Goal: Task Accomplishment & Management: Manage account settings

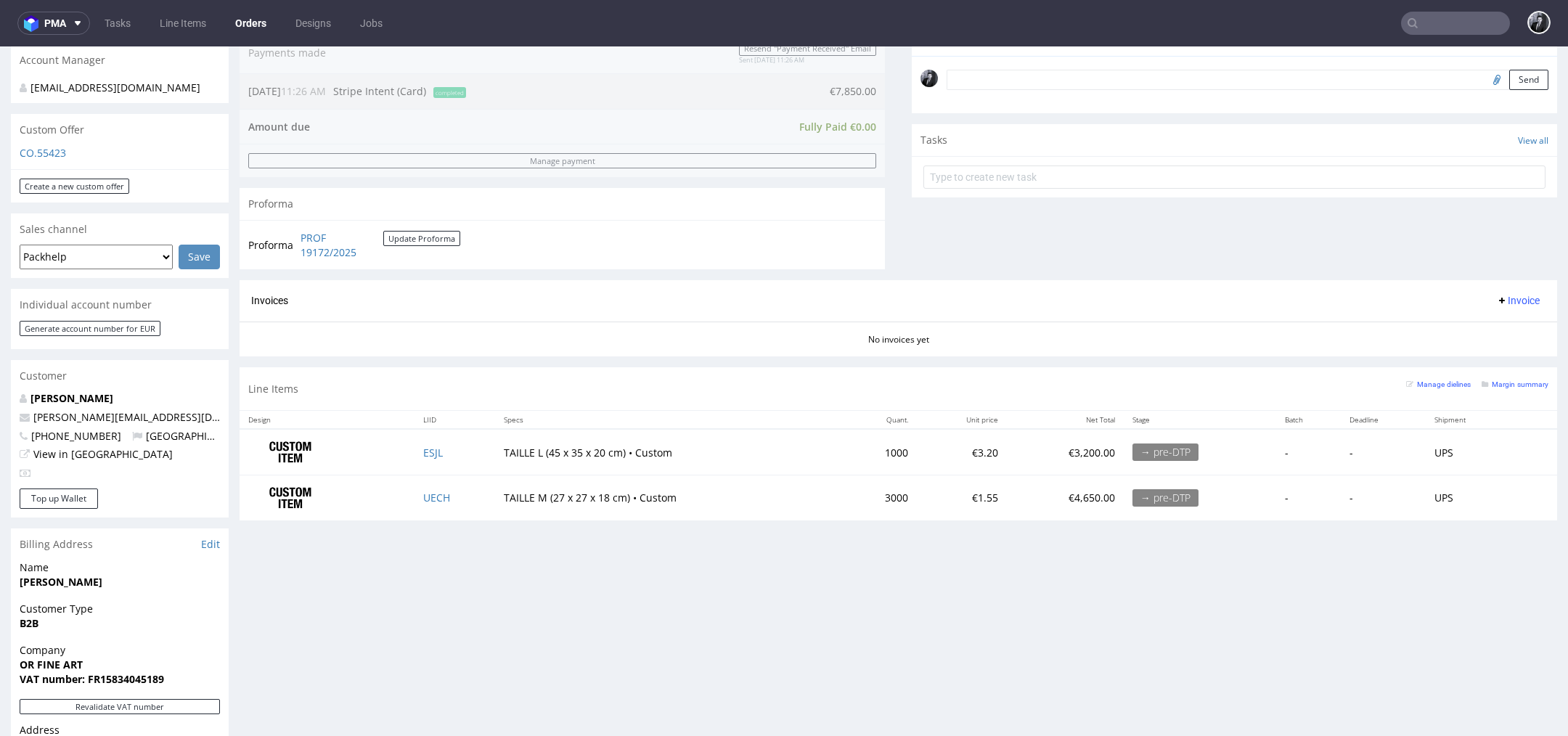
scroll to position [497, 0]
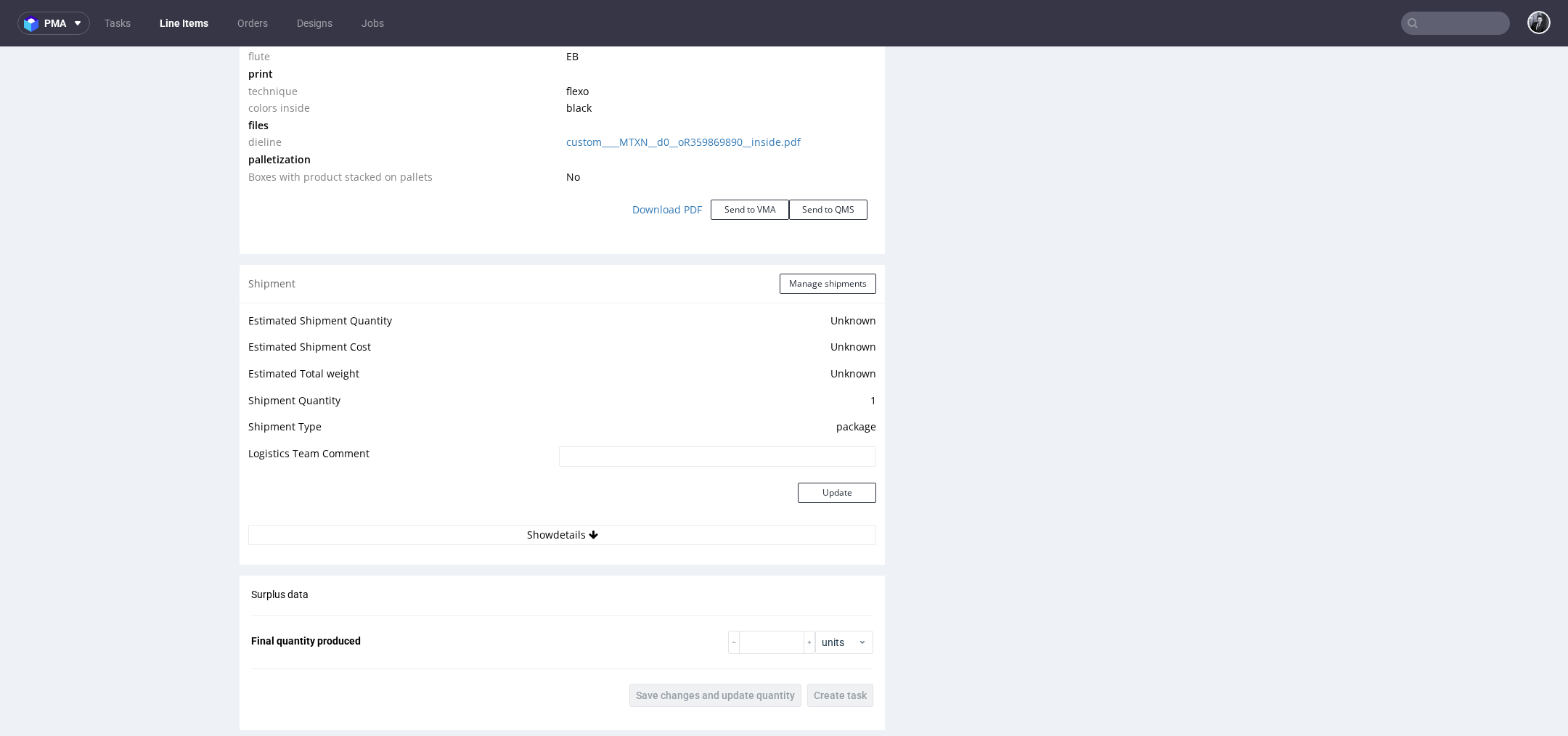
scroll to position [1621, 0]
click at [676, 207] on link "Download PDF" at bounding box center [667, 208] width 87 height 32
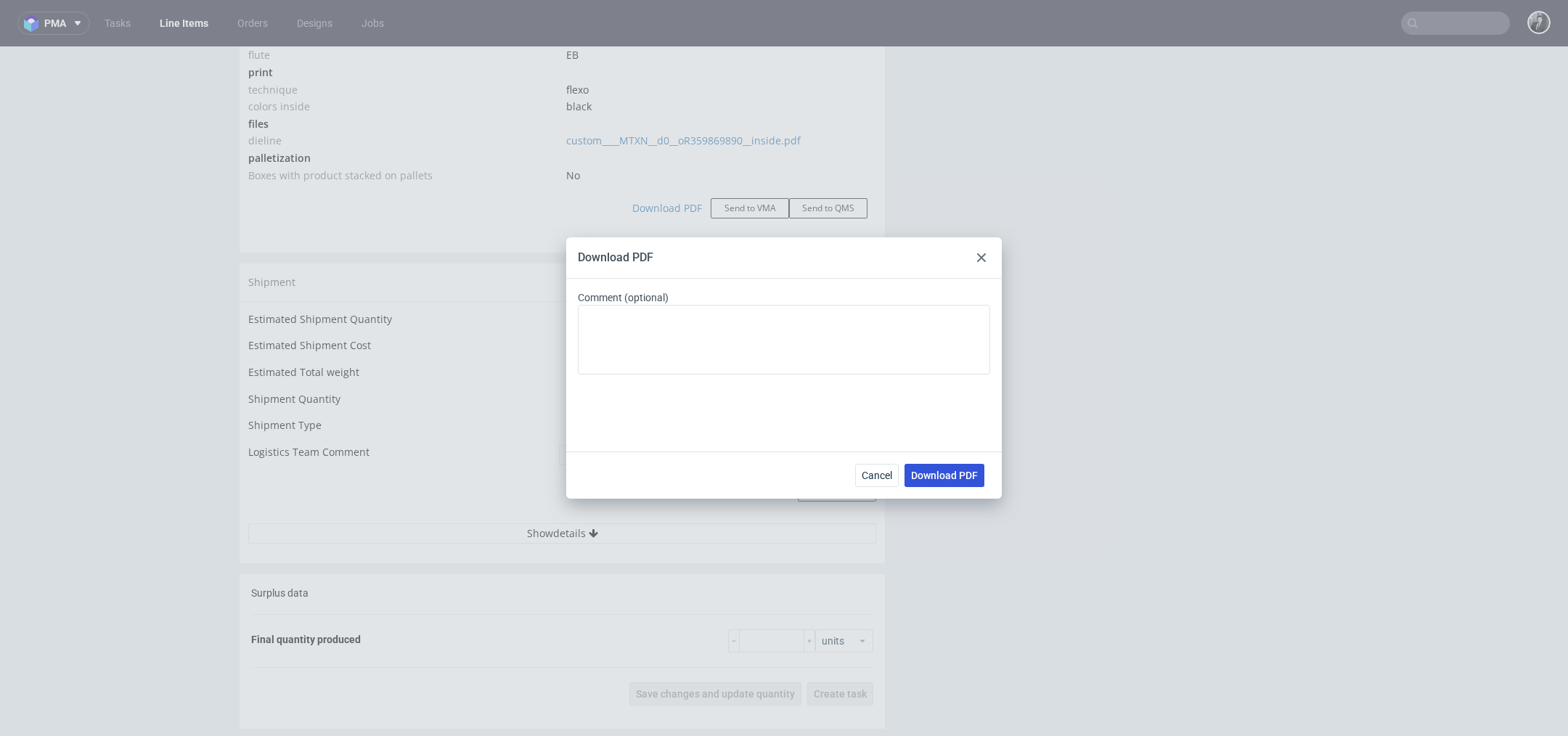
click at [958, 482] on button "Download PDF" at bounding box center [945, 475] width 80 height 23
click at [149, 176] on div "Download PDF Comment (optional) Cancel Download PDF" at bounding box center [784, 368] width 1568 height 736
click at [979, 251] on div at bounding box center [981, 258] width 18 height 18
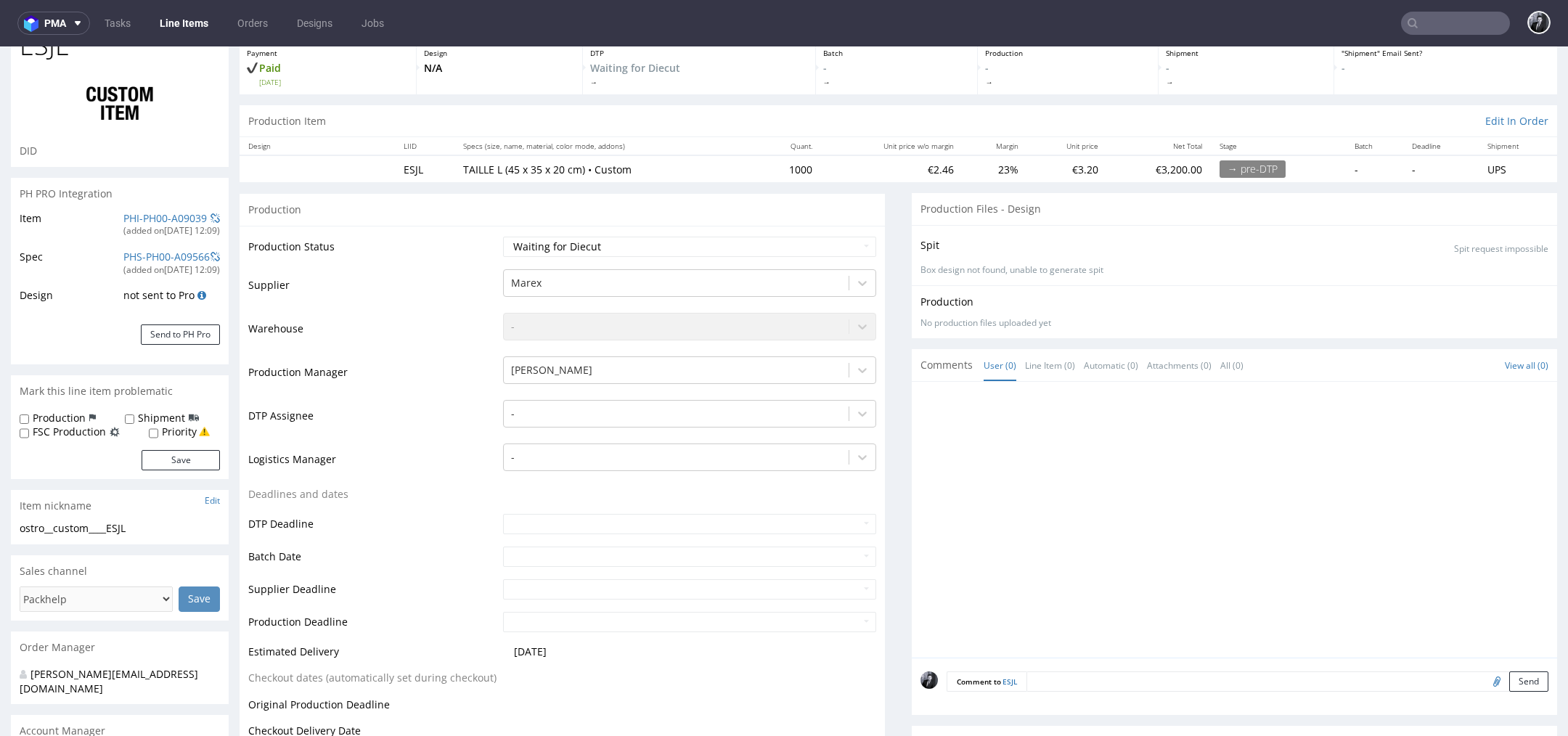
scroll to position [0, 0]
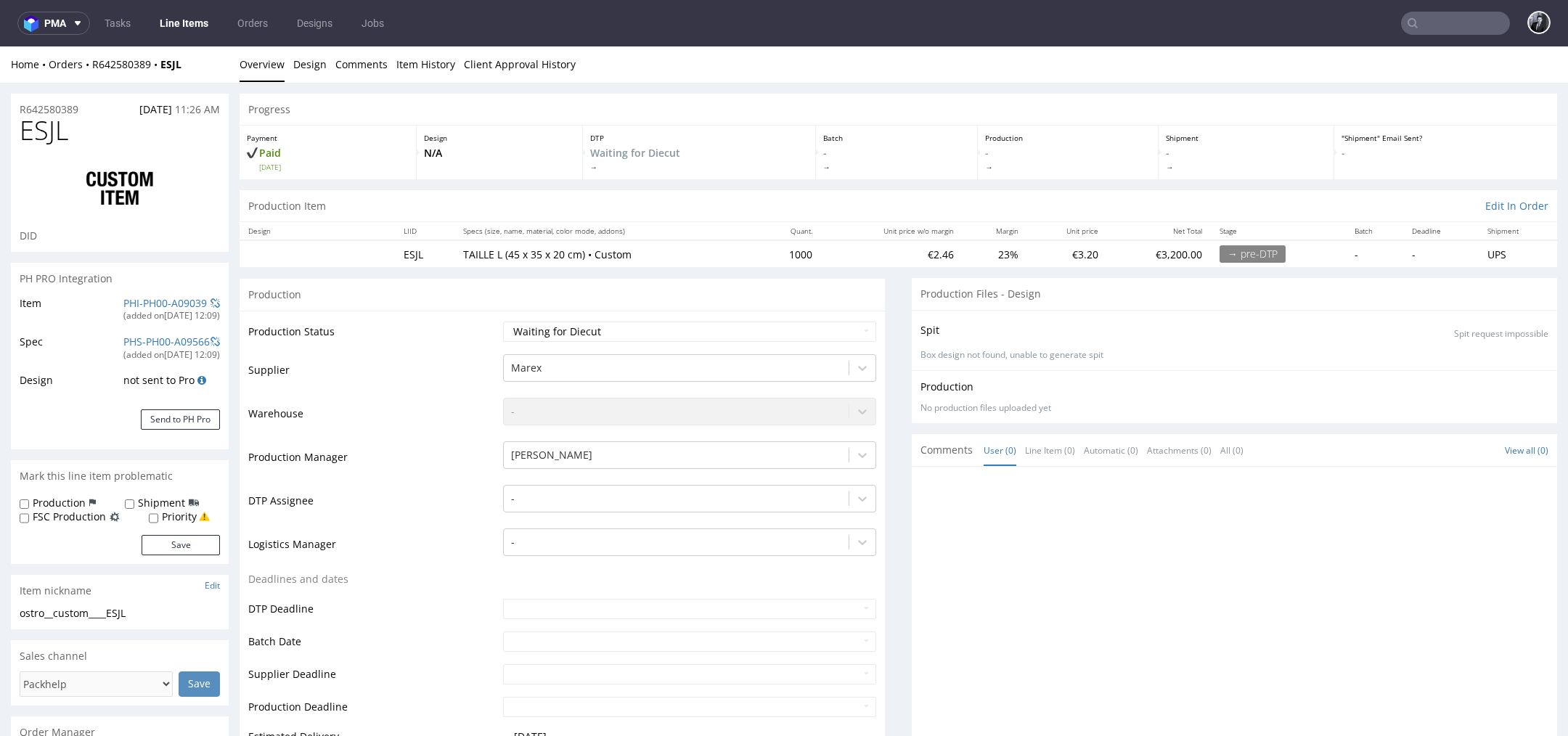
click at [128, 58] on div "Home Orders R642580389 ESJL" at bounding box center [120, 65] width 217 height 14
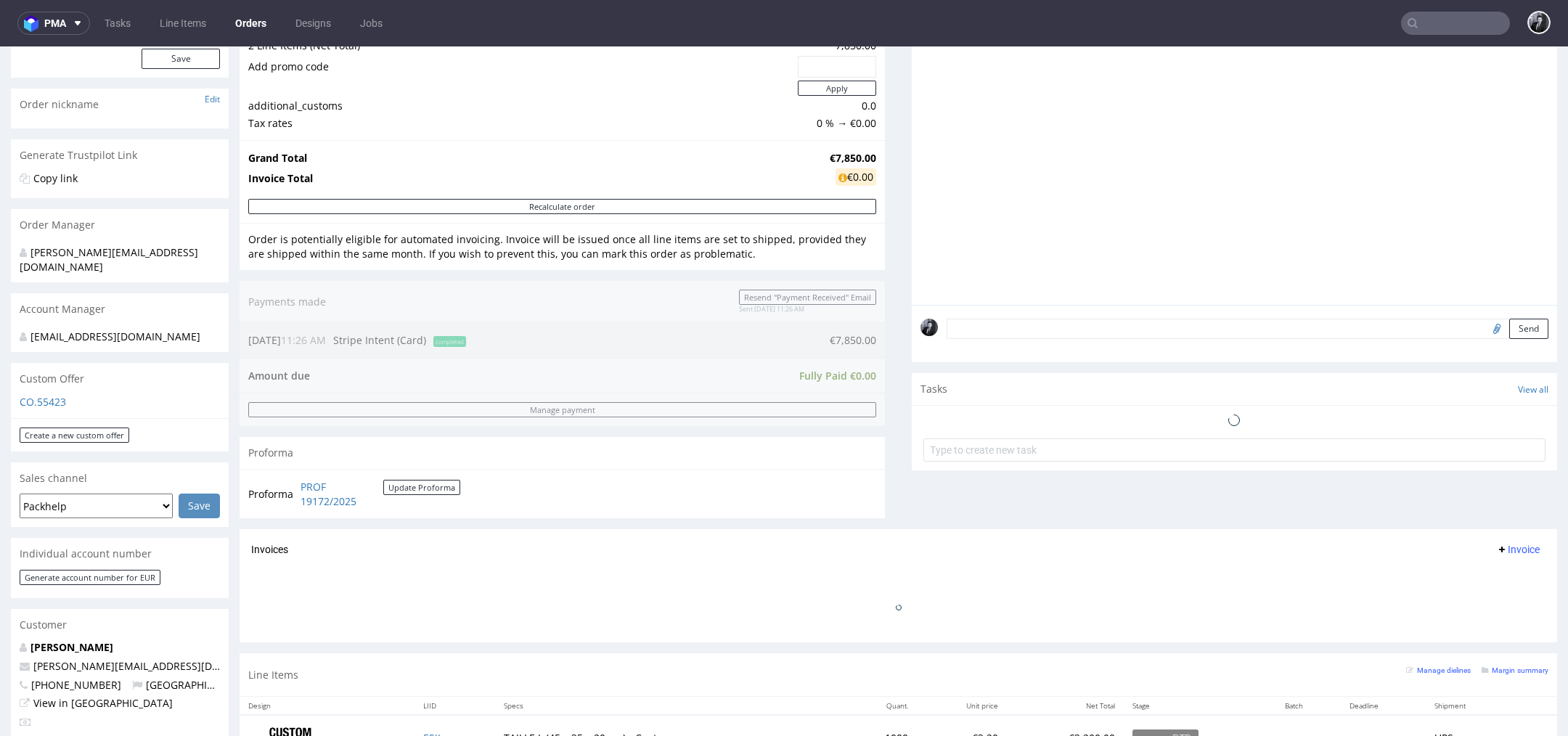
scroll to position [731, 0]
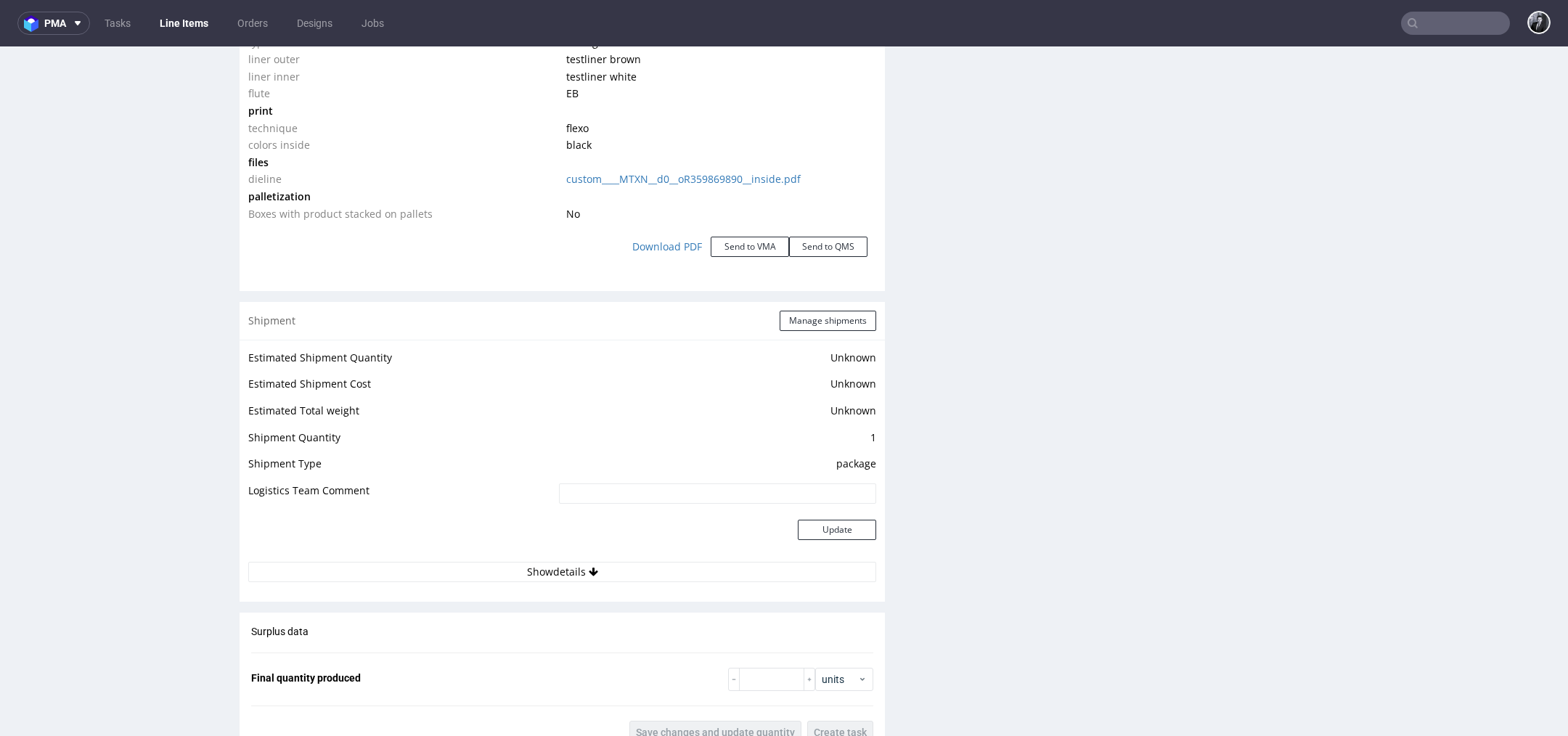
scroll to position [1584, 0]
click at [657, 244] on link "Download PDF" at bounding box center [667, 245] width 87 height 32
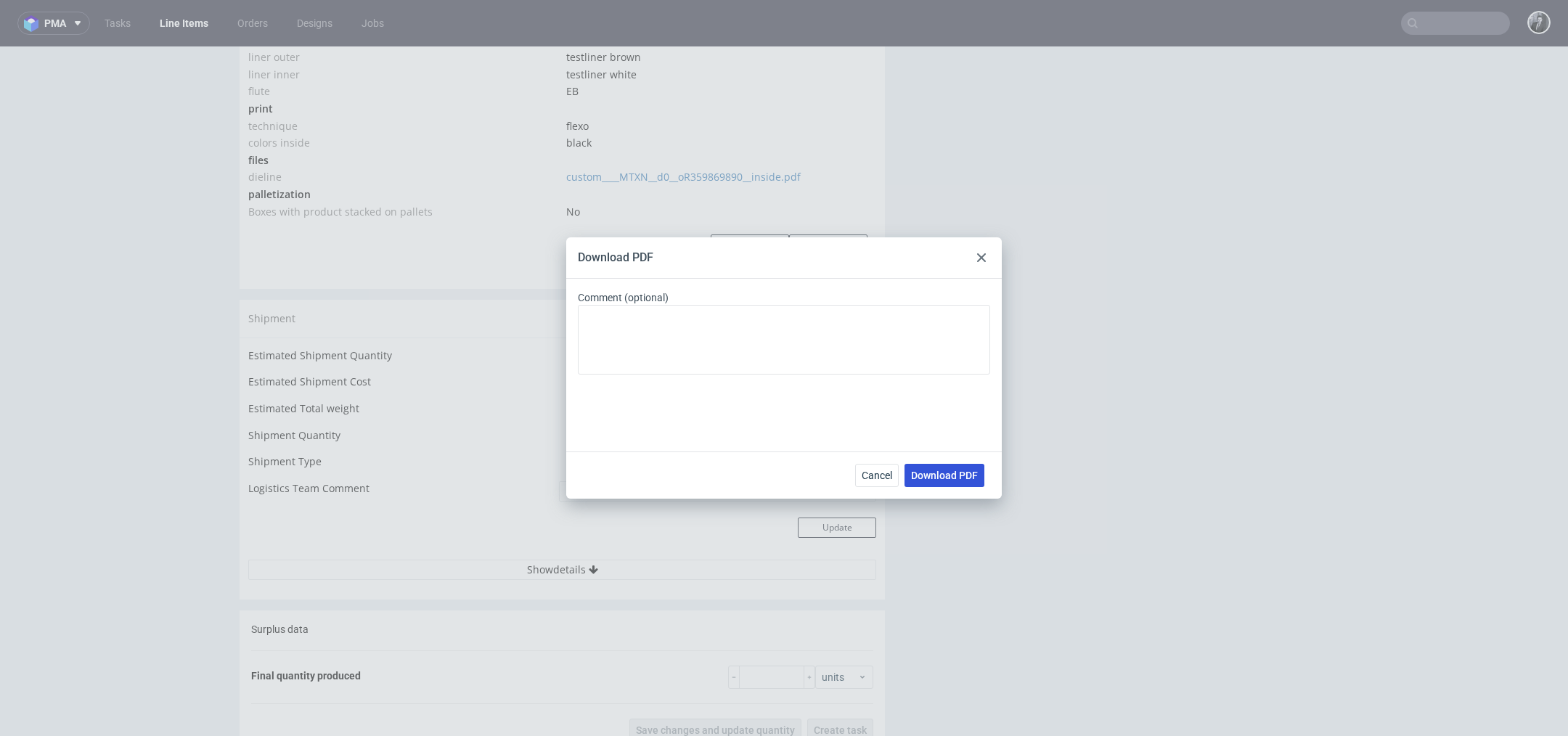
click at [958, 473] on span "Download PDF" at bounding box center [944, 476] width 67 height 10
click at [1051, 210] on div "Download PDF Comment (optional) Cancel Download PDF" at bounding box center [784, 368] width 1568 height 736
click at [979, 257] on icon at bounding box center [981, 258] width 8 height 8
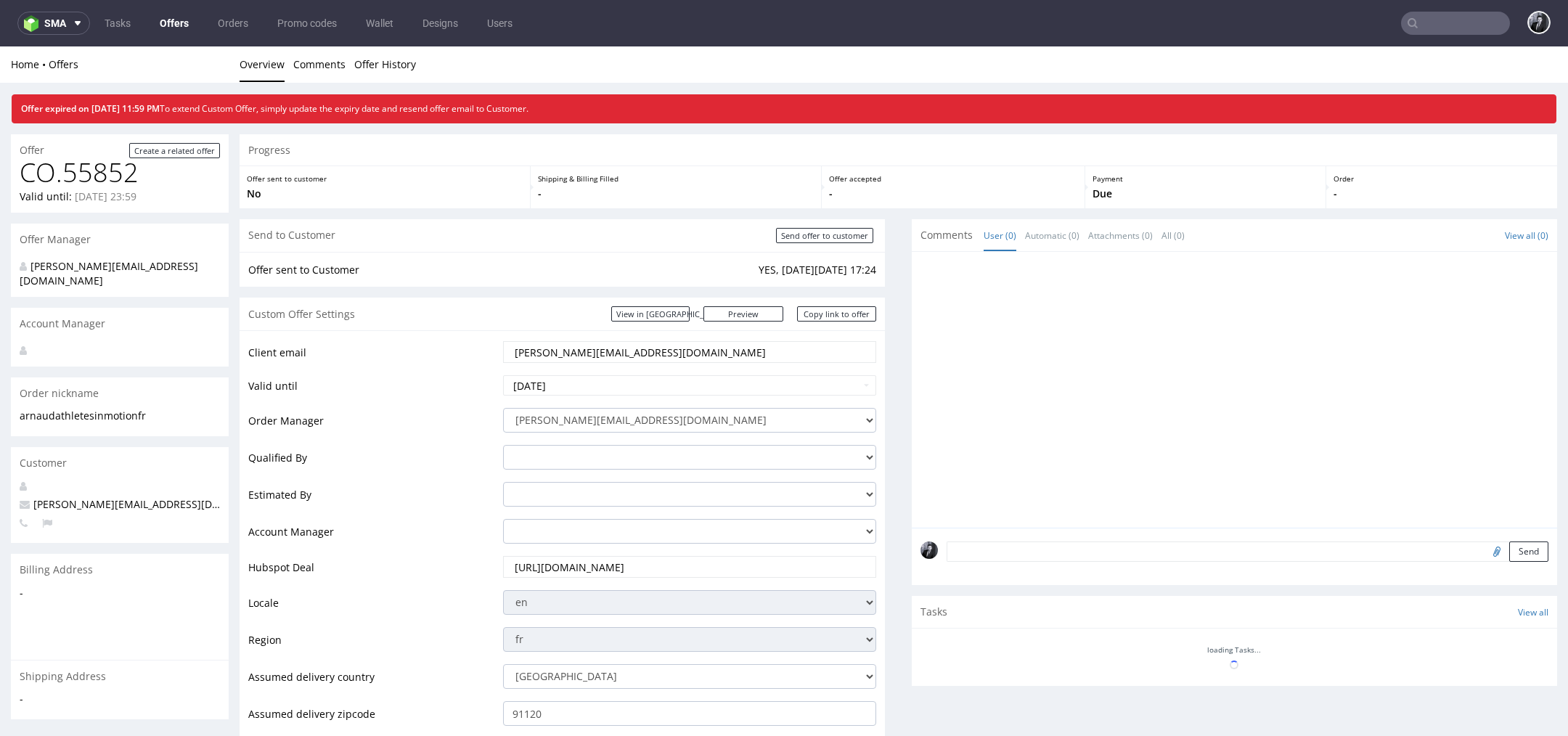
click at [183, 22] on link "Offers" at bounding box center [174, 23] width 47 height 23
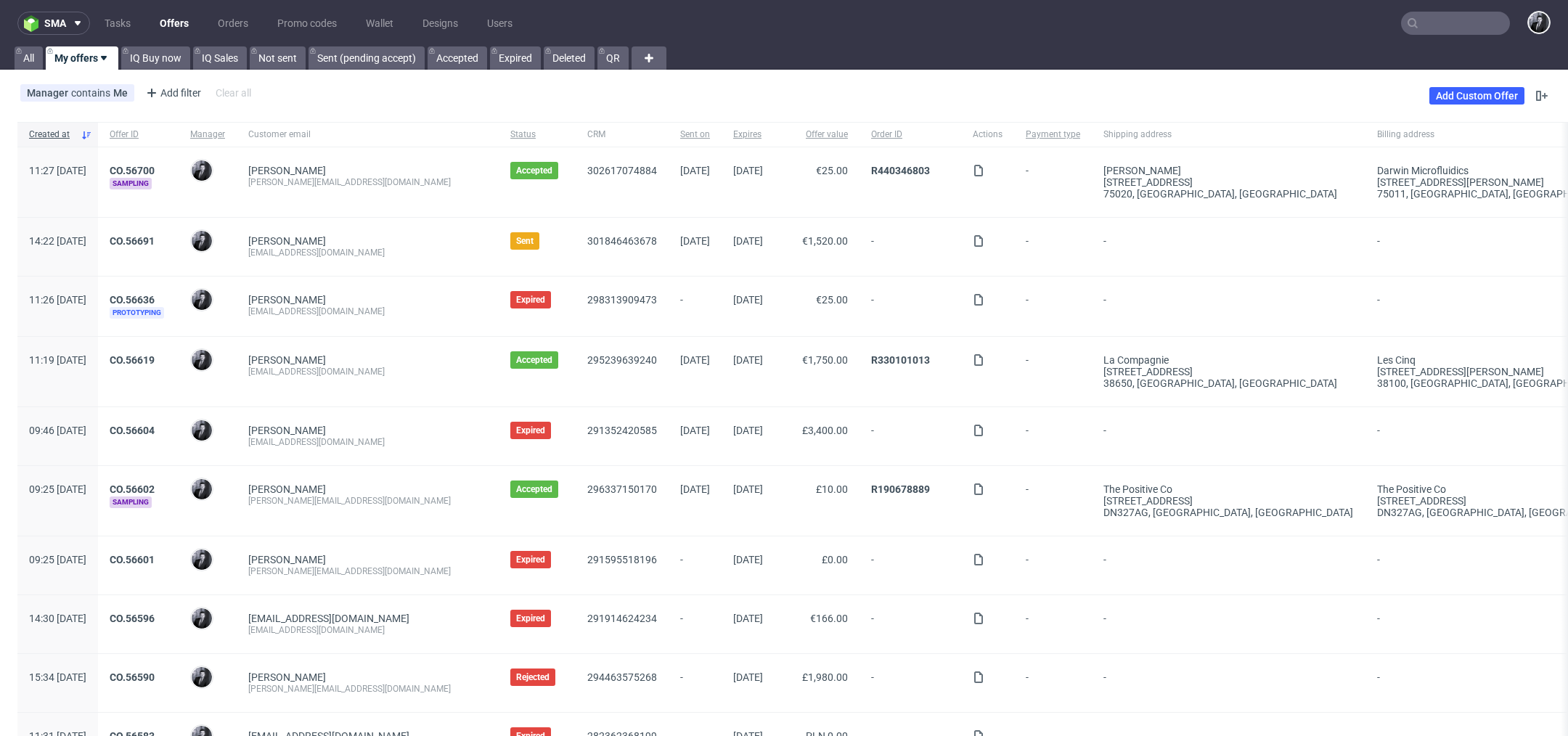
click at [1452, 25] on input "text" at bounding box center [1455, 23] width 109 height 23
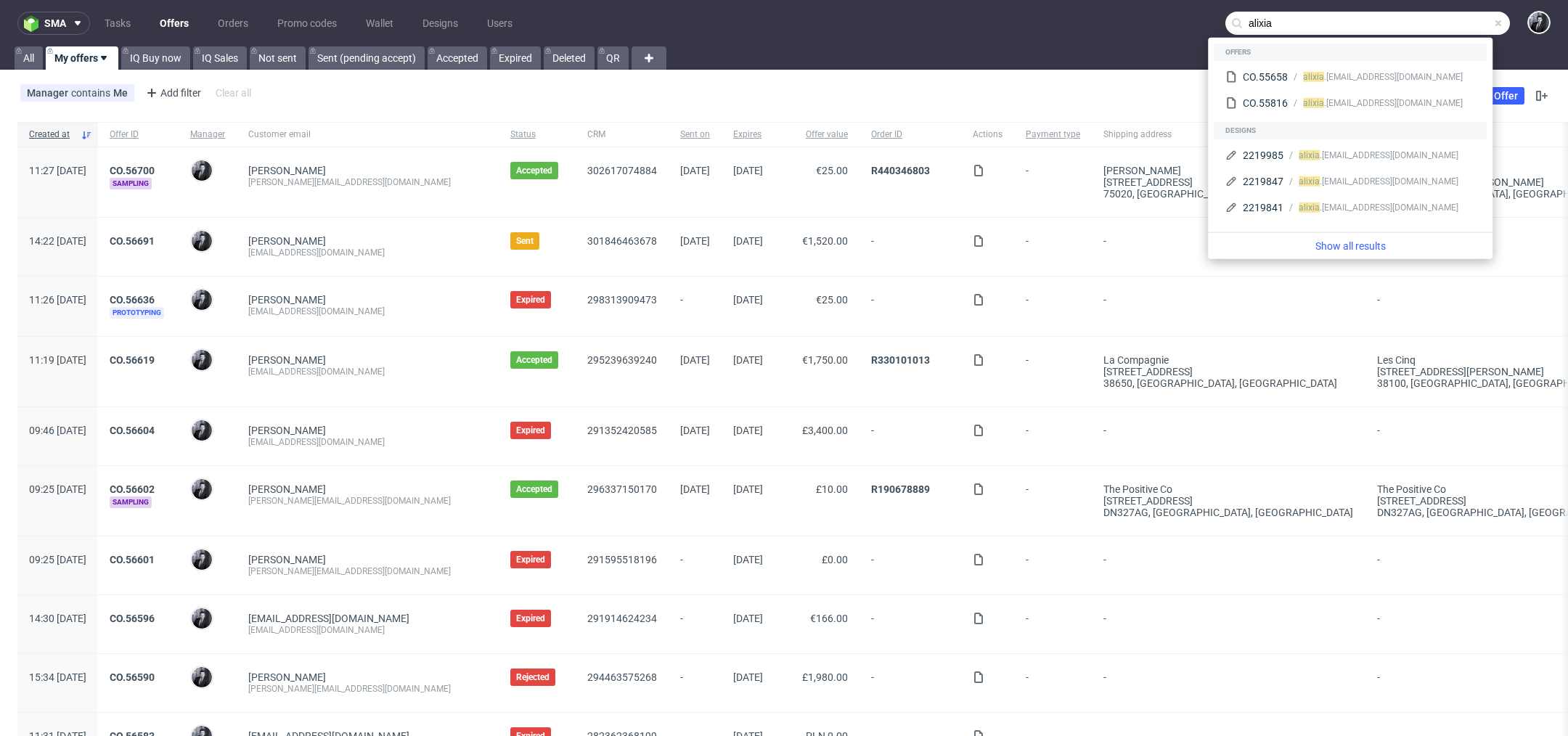
type input "alixia"
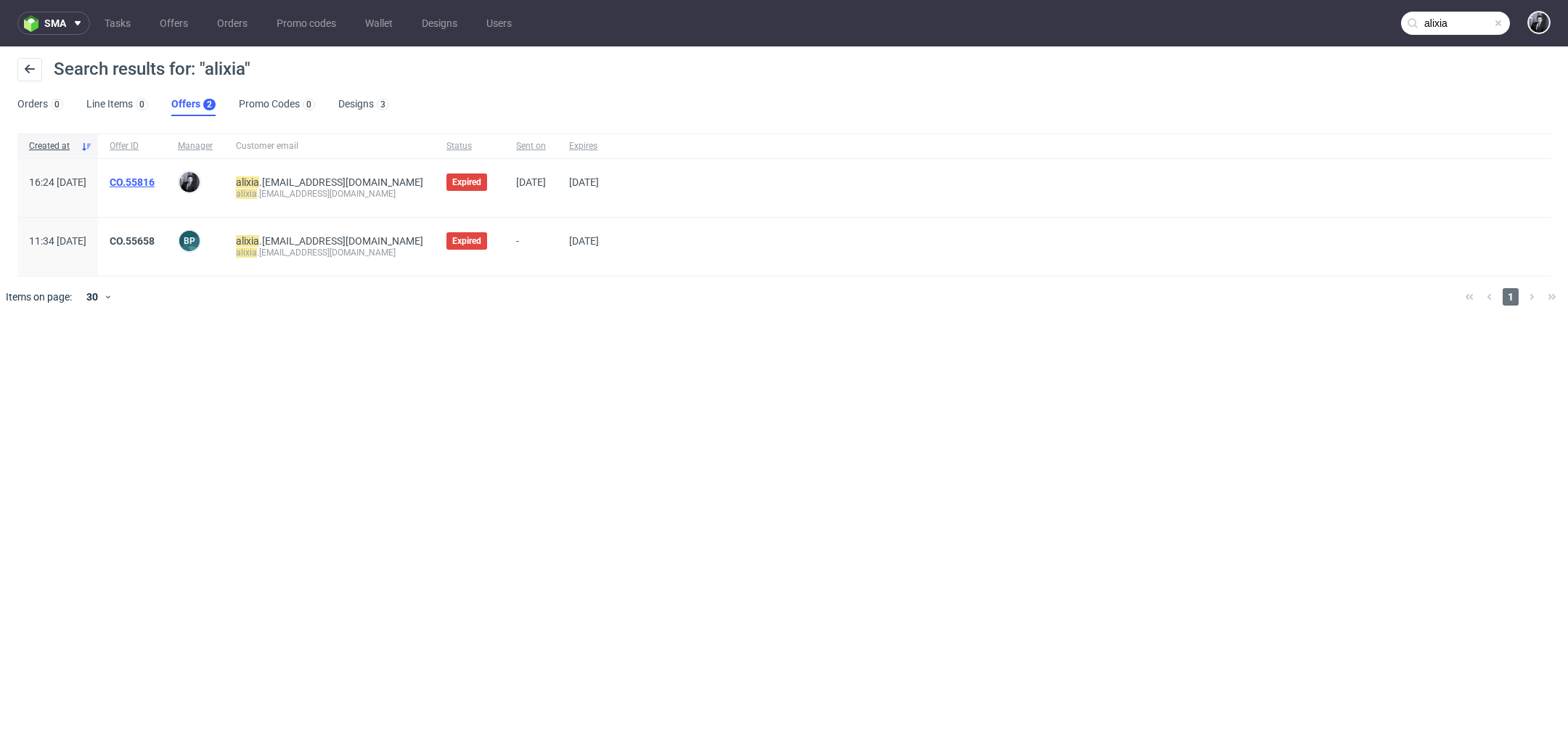
click at [155, 178] on link "CO.55816" at bounding box center [132, 183] width 45 height 12
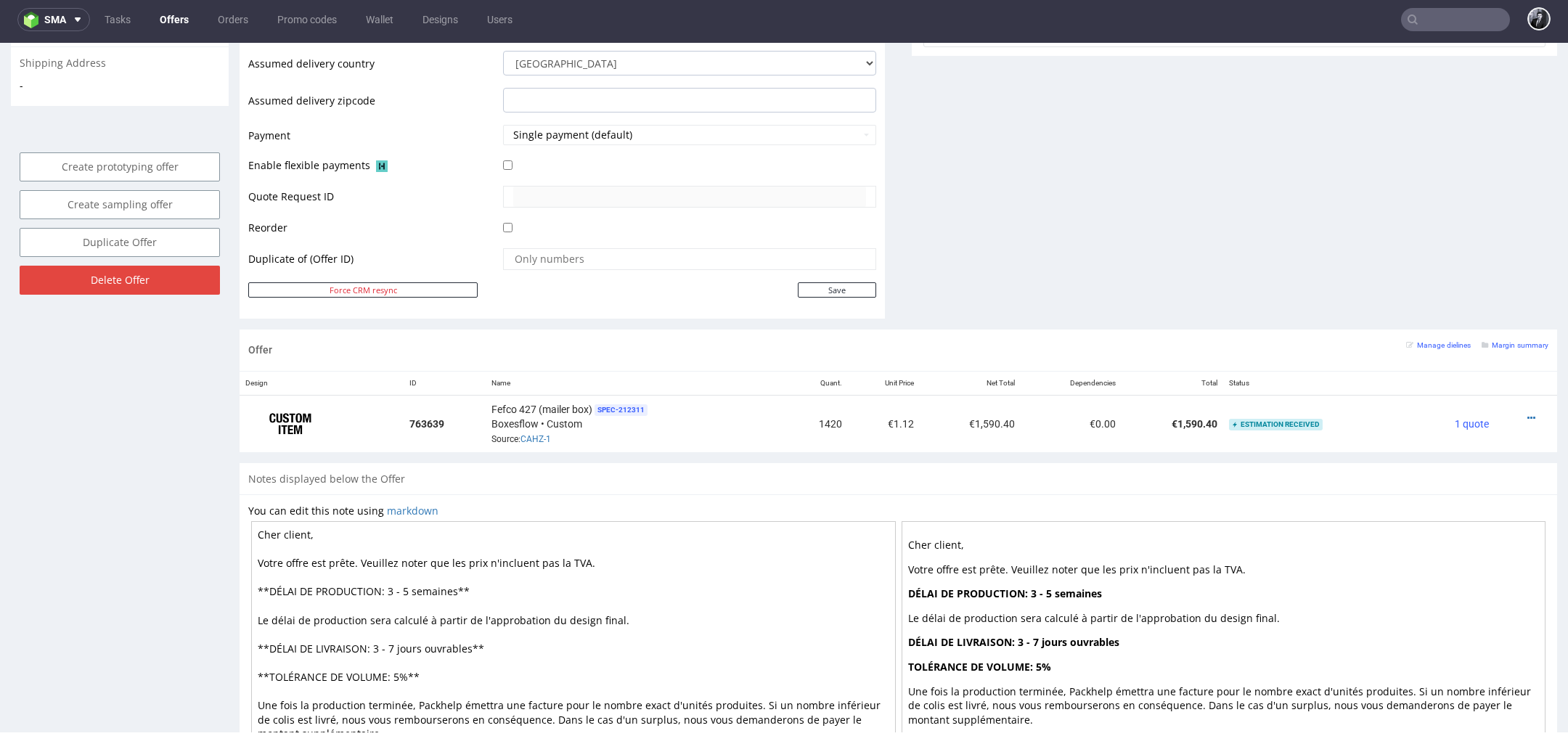
scroll to position [634, 0]
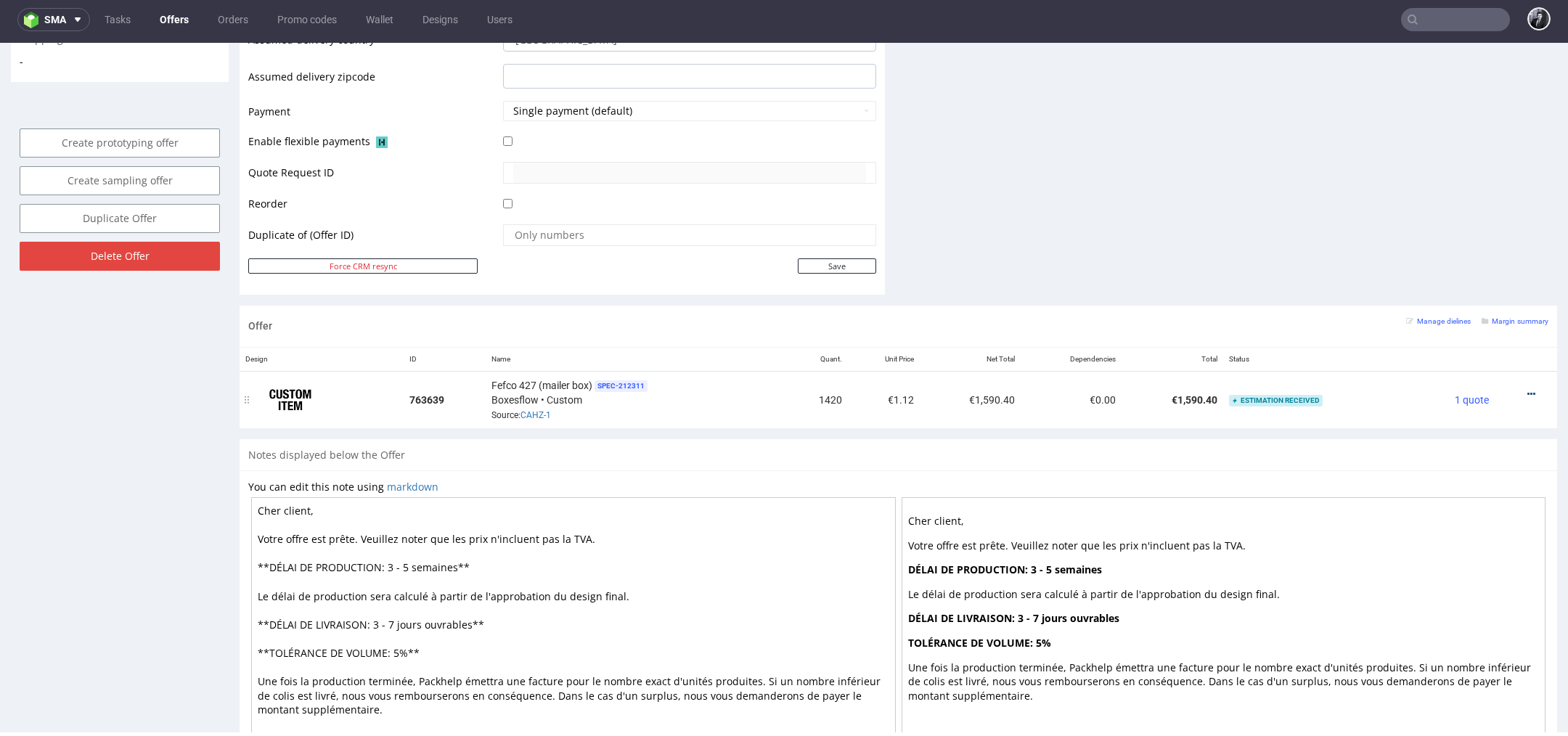
click at [1527, 391] on icon at bounding box center [1531, 394] width 8 height 10
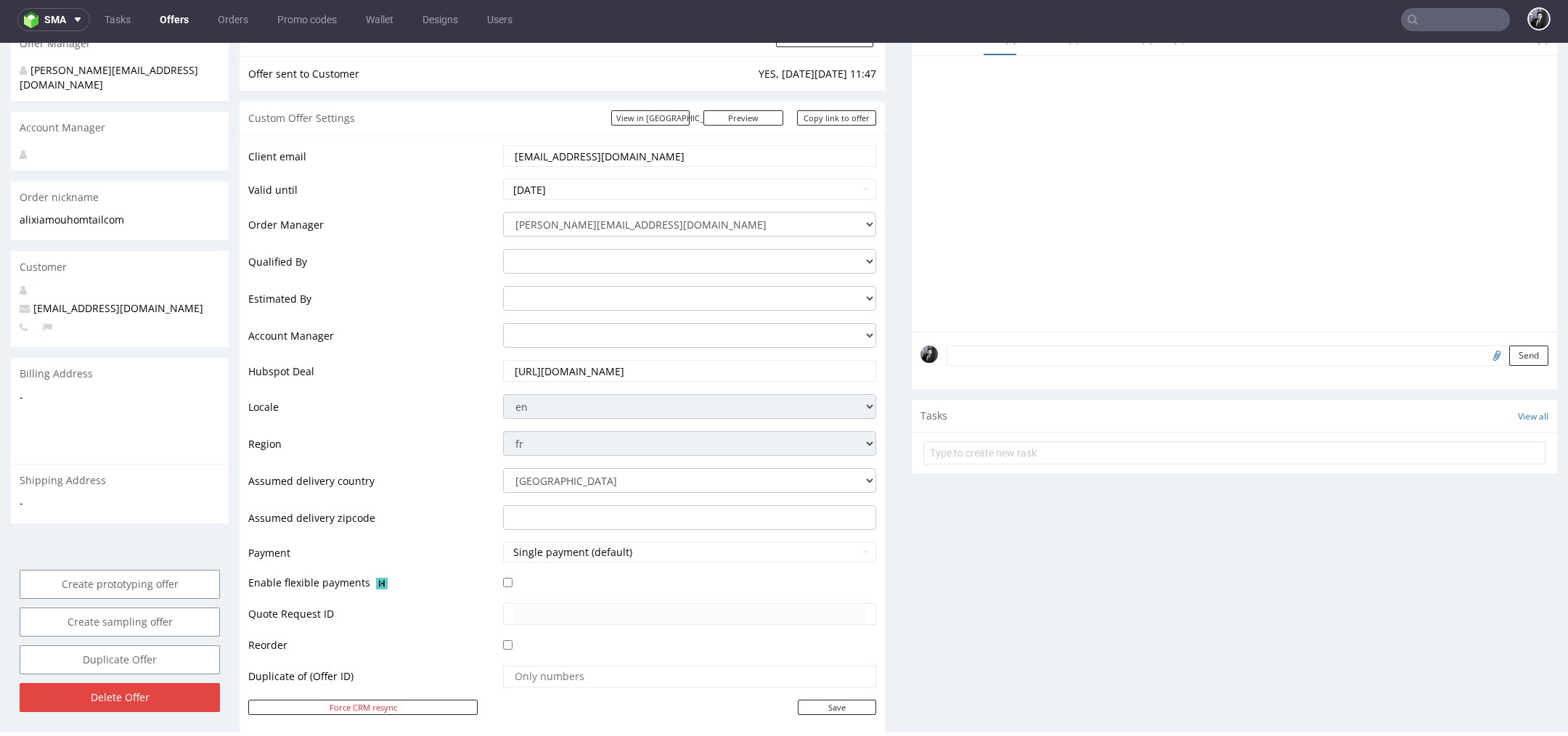
scroll to position [220, 0]
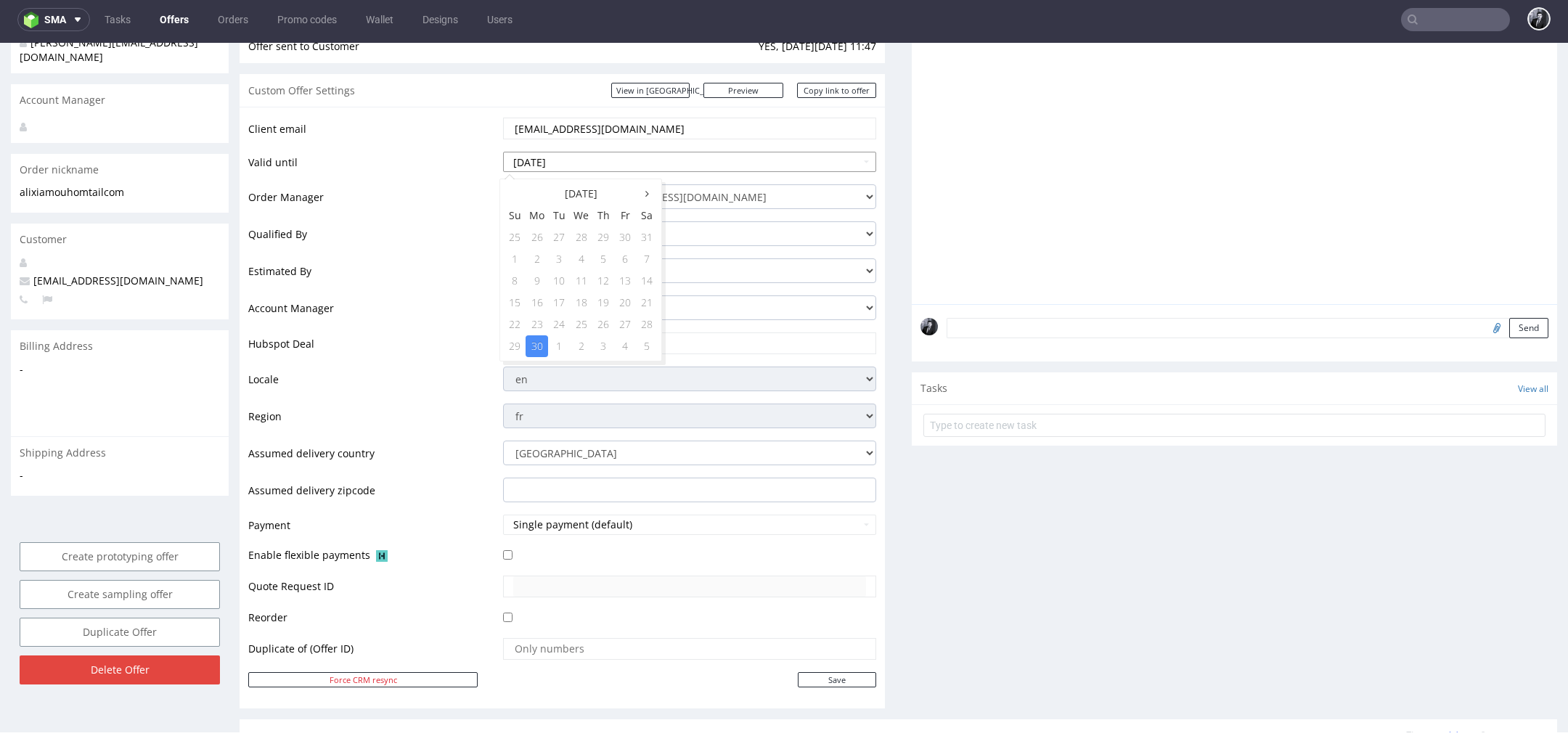
click at [770, 156] on input "2025-06-30" at bounding box center [689, 162] width 373 height 20
click at [646, 183] on th at bounding box center [647, 194] width 22 height 22
click at [646, 185] on th at bounding box center [647, 194] width 22 height 22
click at [645, 187] on th at bounding box center [647, 194] width 22 height 22
click at [619, 286] on td "19" at bounding box center [625, 281] width 22 height 22
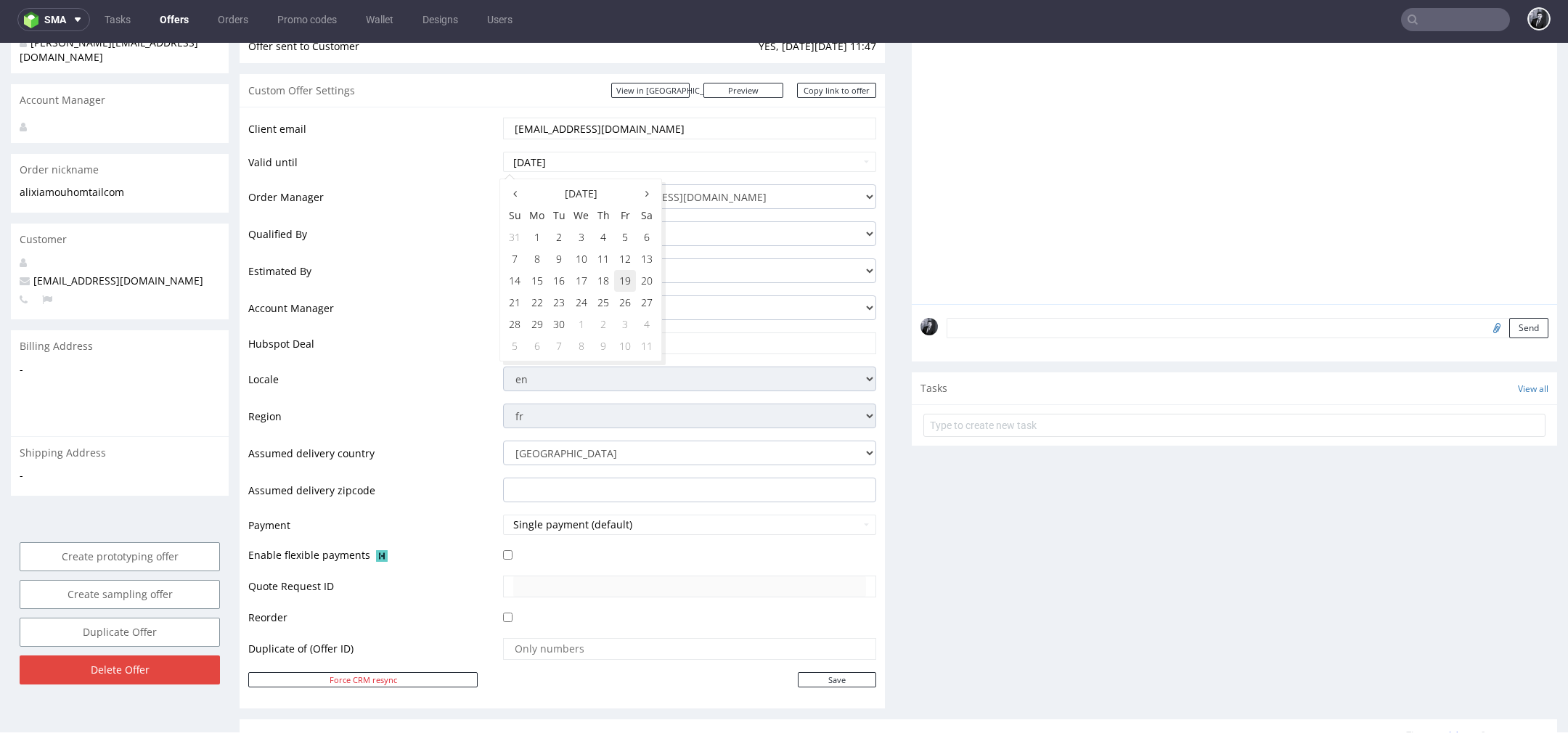
type input "2025-09-19"
click at [458, 287] on td "Estimated By" at bounding box center [374, 275] width 251 height 37
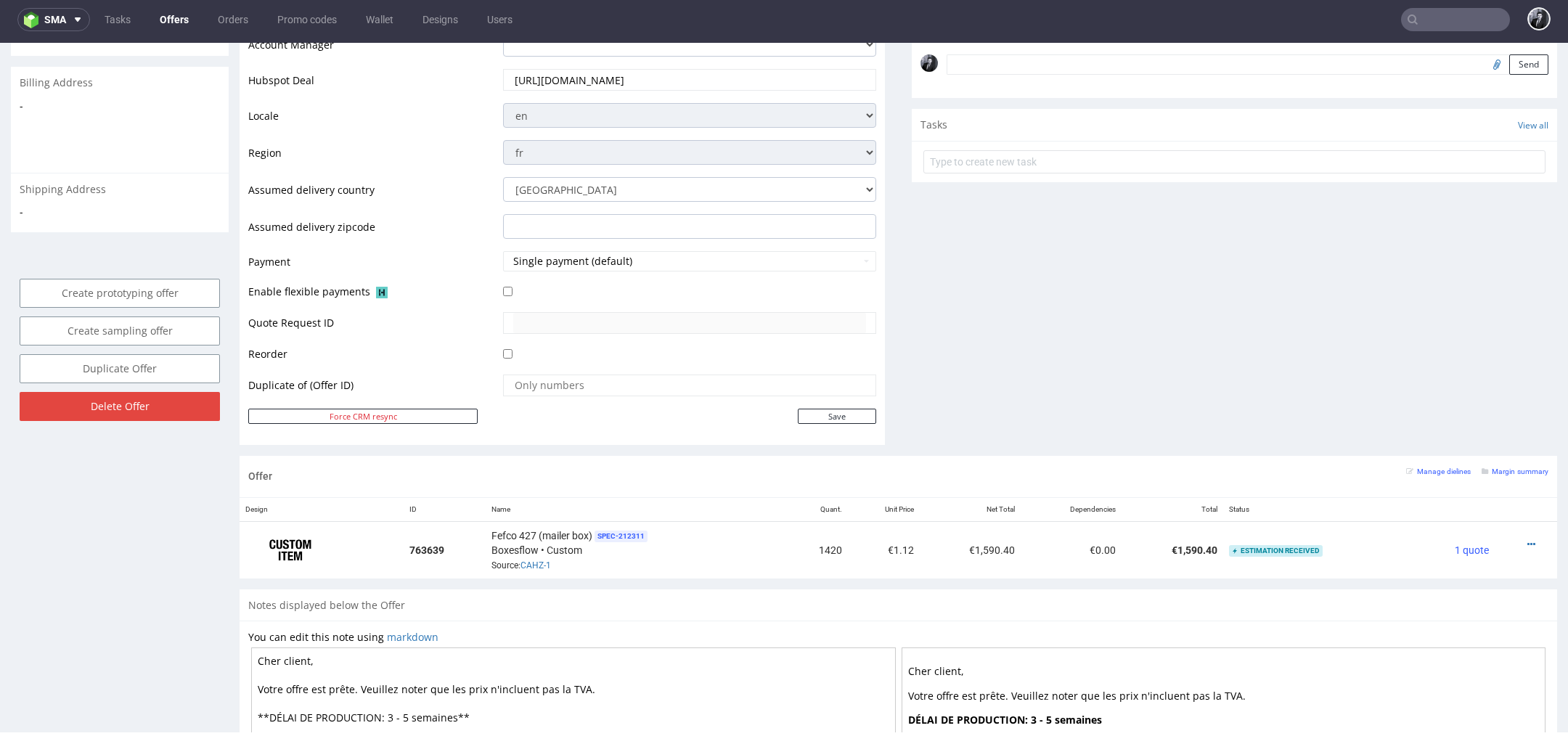
scroll to position [499, 0]
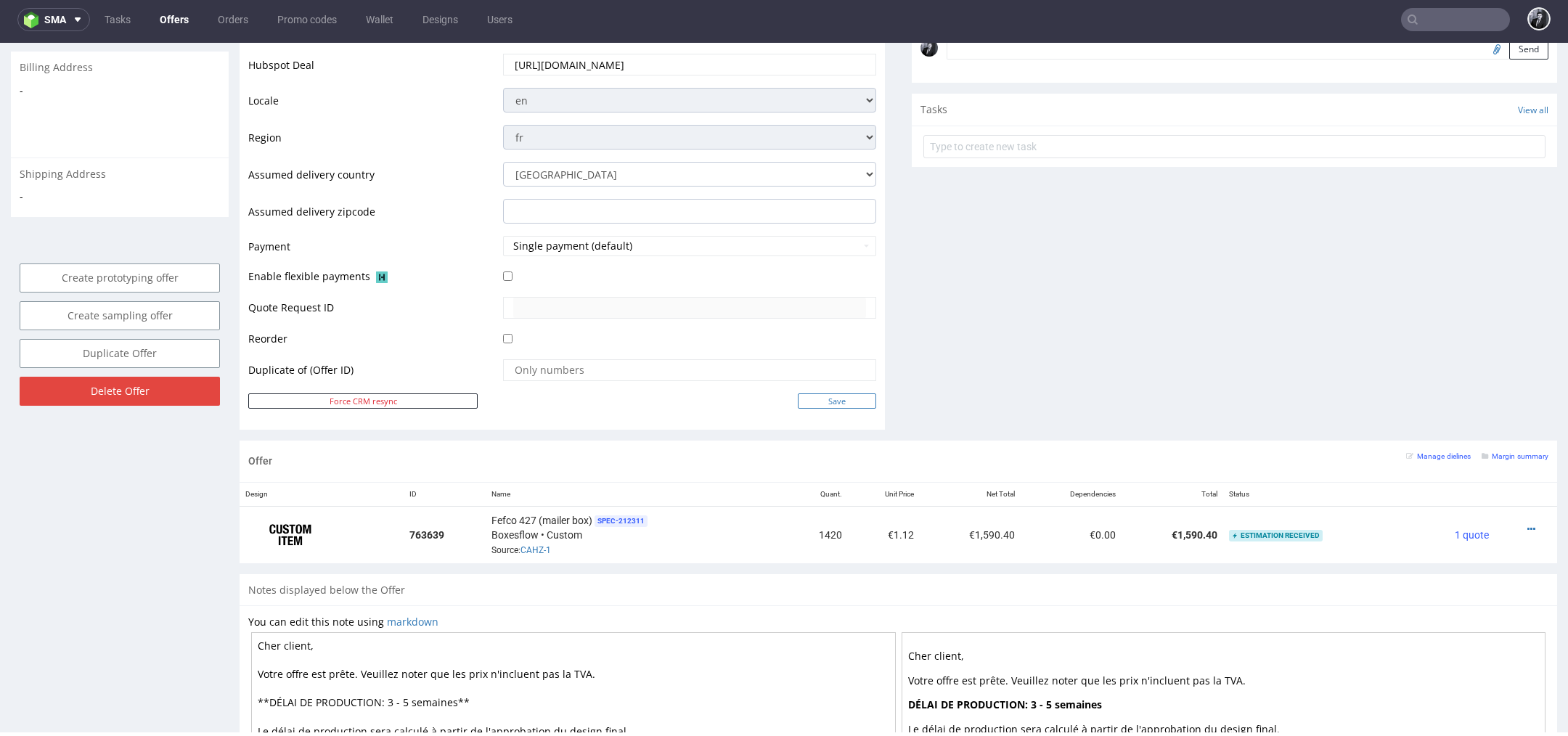
click at [836, 404] on input "Save" at bounding box center [837, 401] width 78 height 15
type input "In progress..."
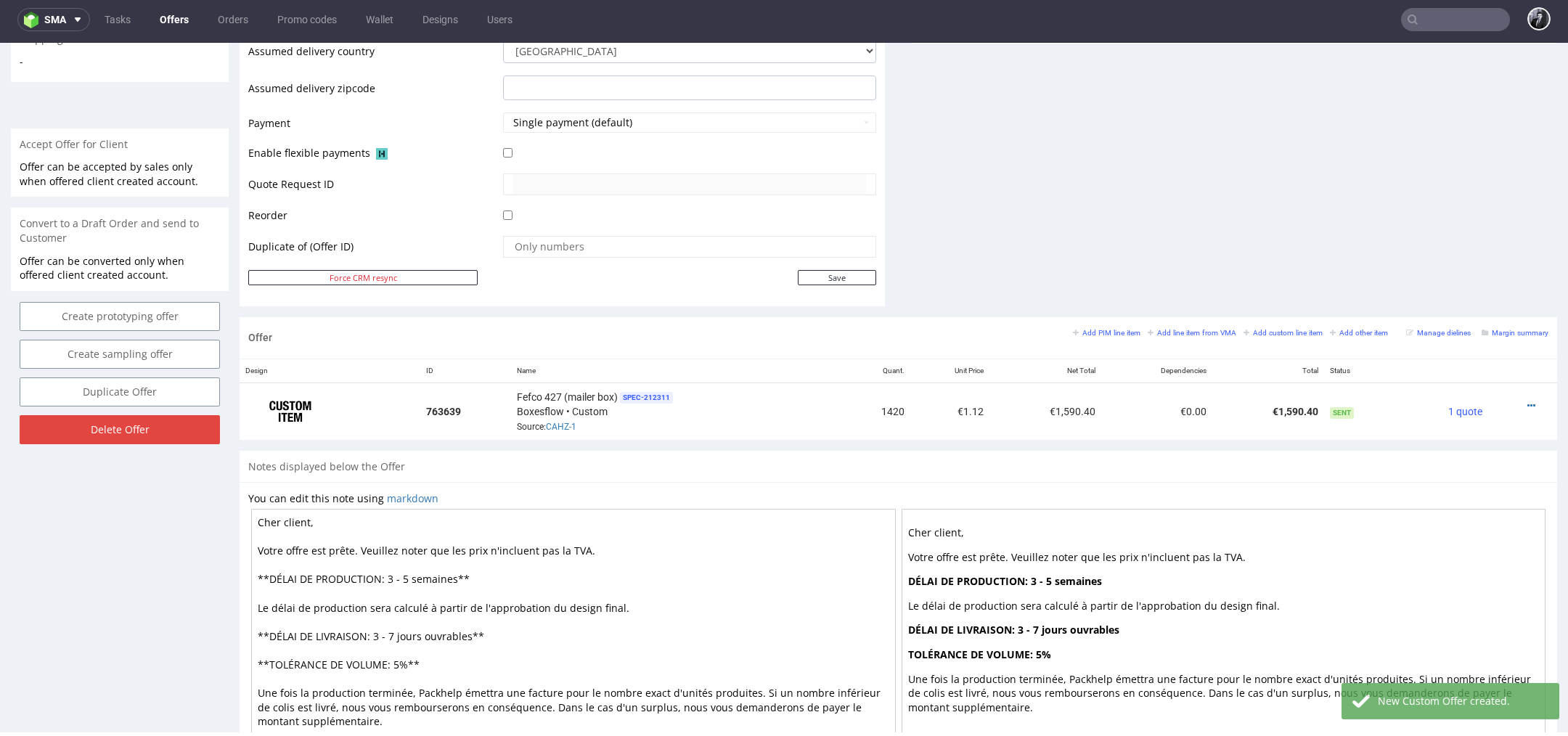
scroll to position [691, 0]
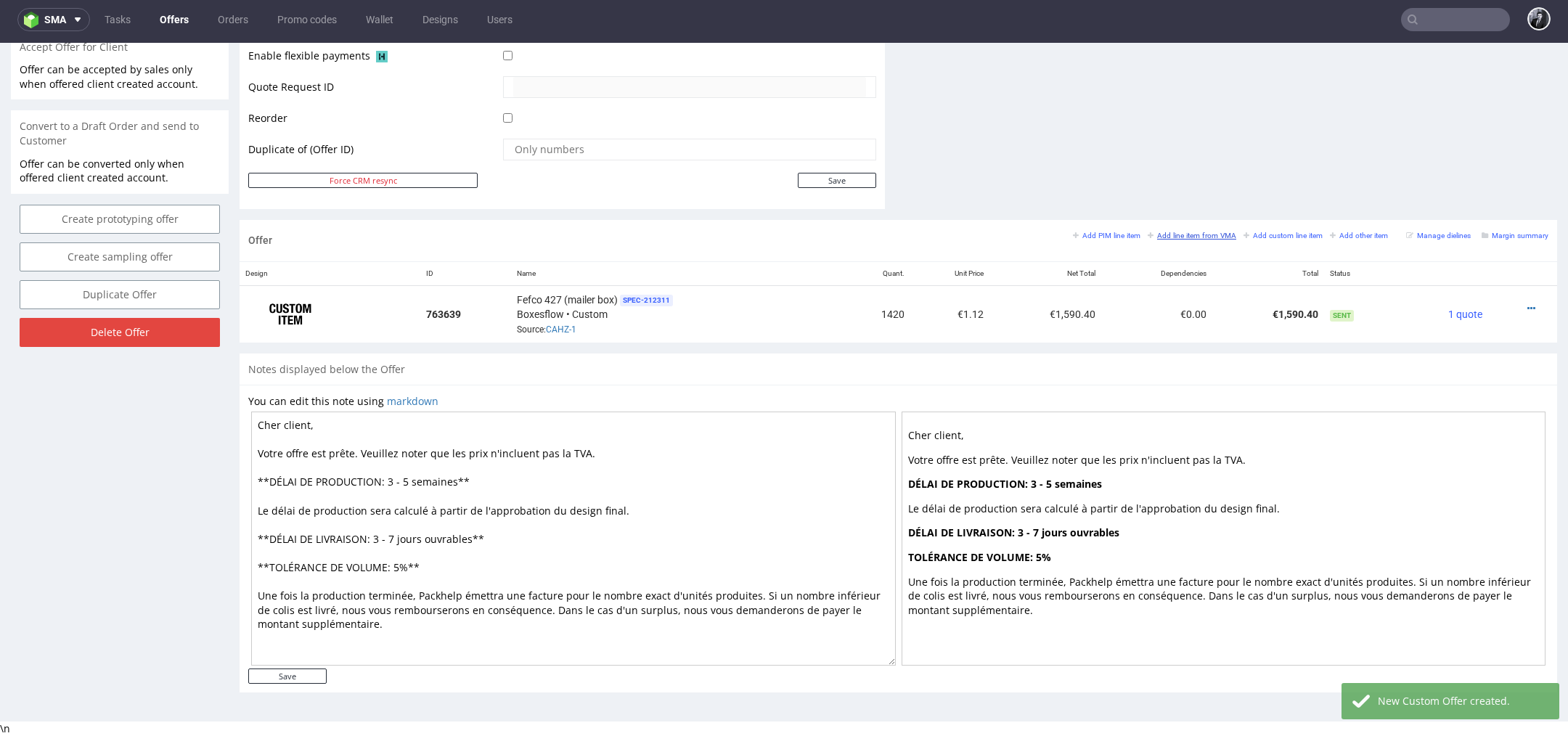
click at [1175, 237] on link "Add line item from VMA" at bounding box center [1192, 235] width 88 height 10
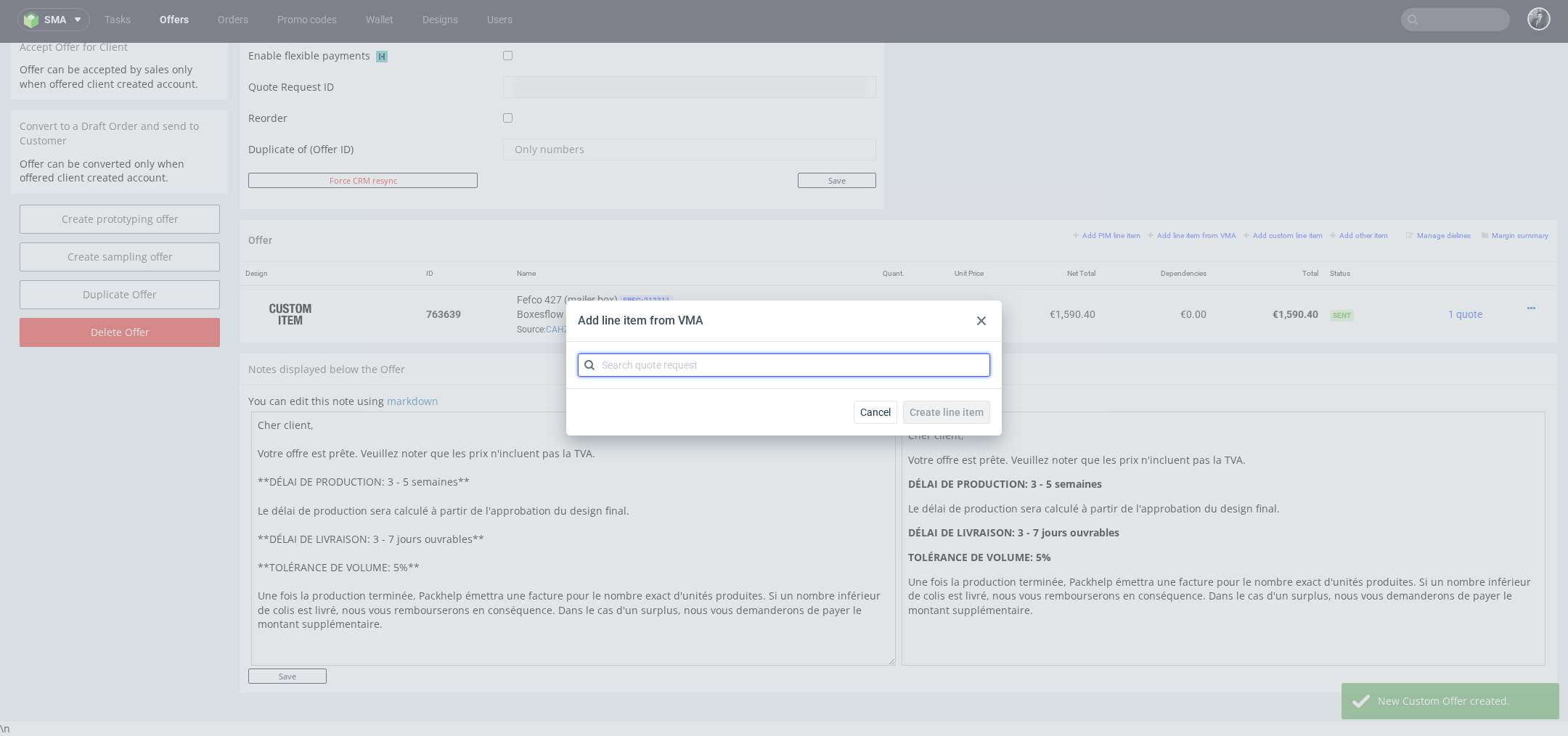
click at [801, 359] on input "text" at bounding box center [783, 365] width 412 height 23
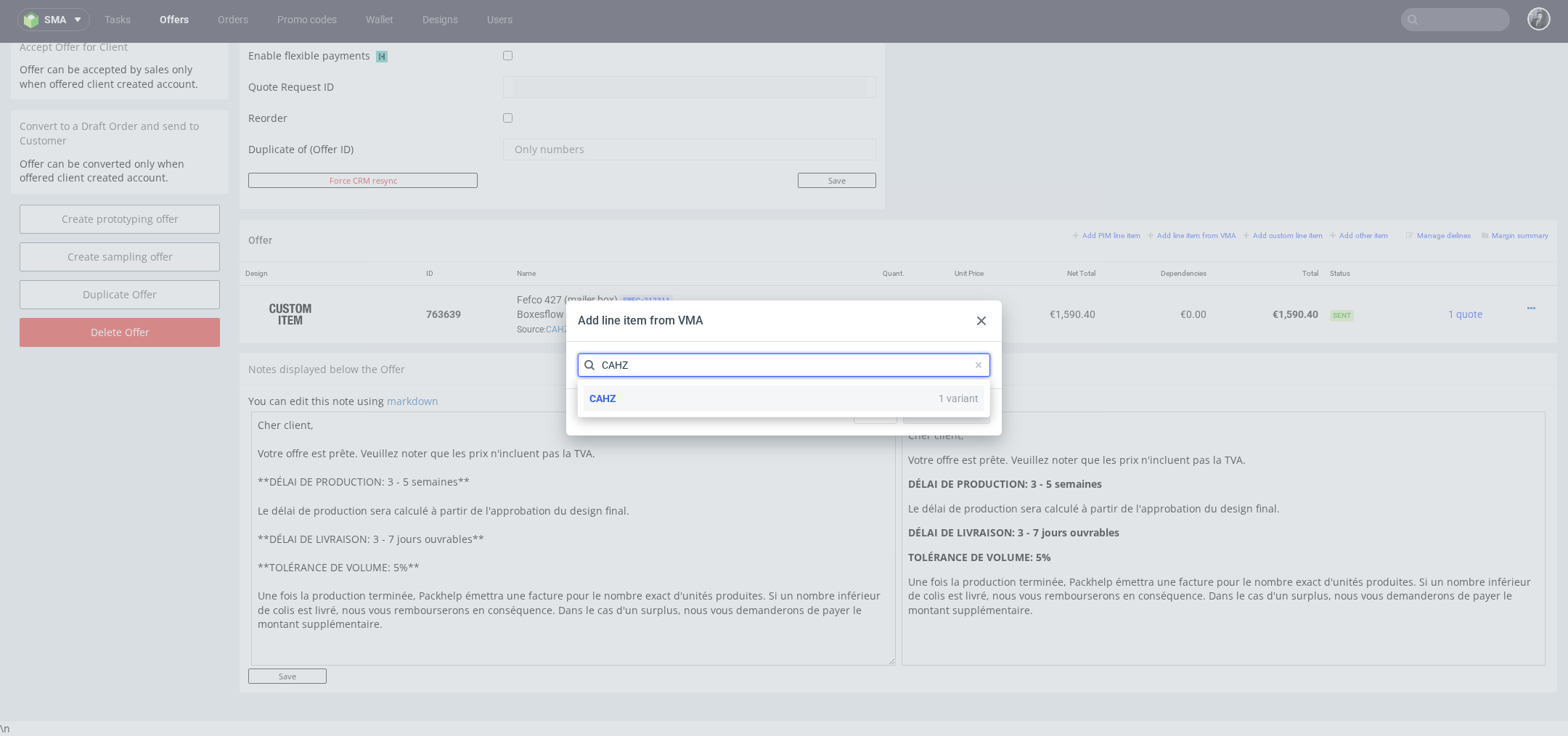
type input "CAHZ"
click at [716, 406] on div "CAHZ 1 variant" at bounding box center [784, 399] width 401 height 26
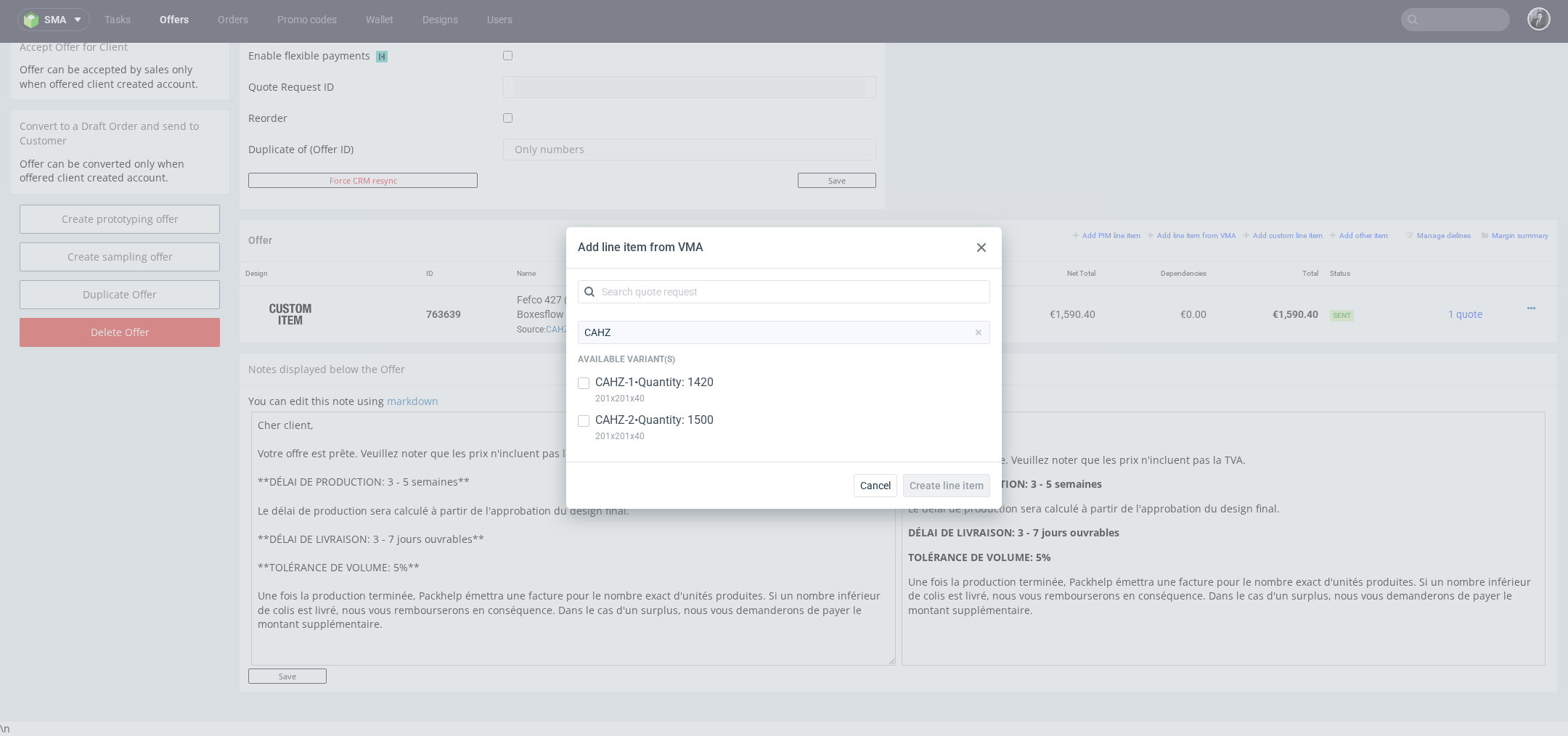
click at [635, 427] on p "CAHZ-2 • Quantity: 1500" at bounding box center [654, 420] width 118 height 16
checkbox input "true"
click at [931, 482] on span "Create line item" at bounding box center [946, 486] width 74 height 10
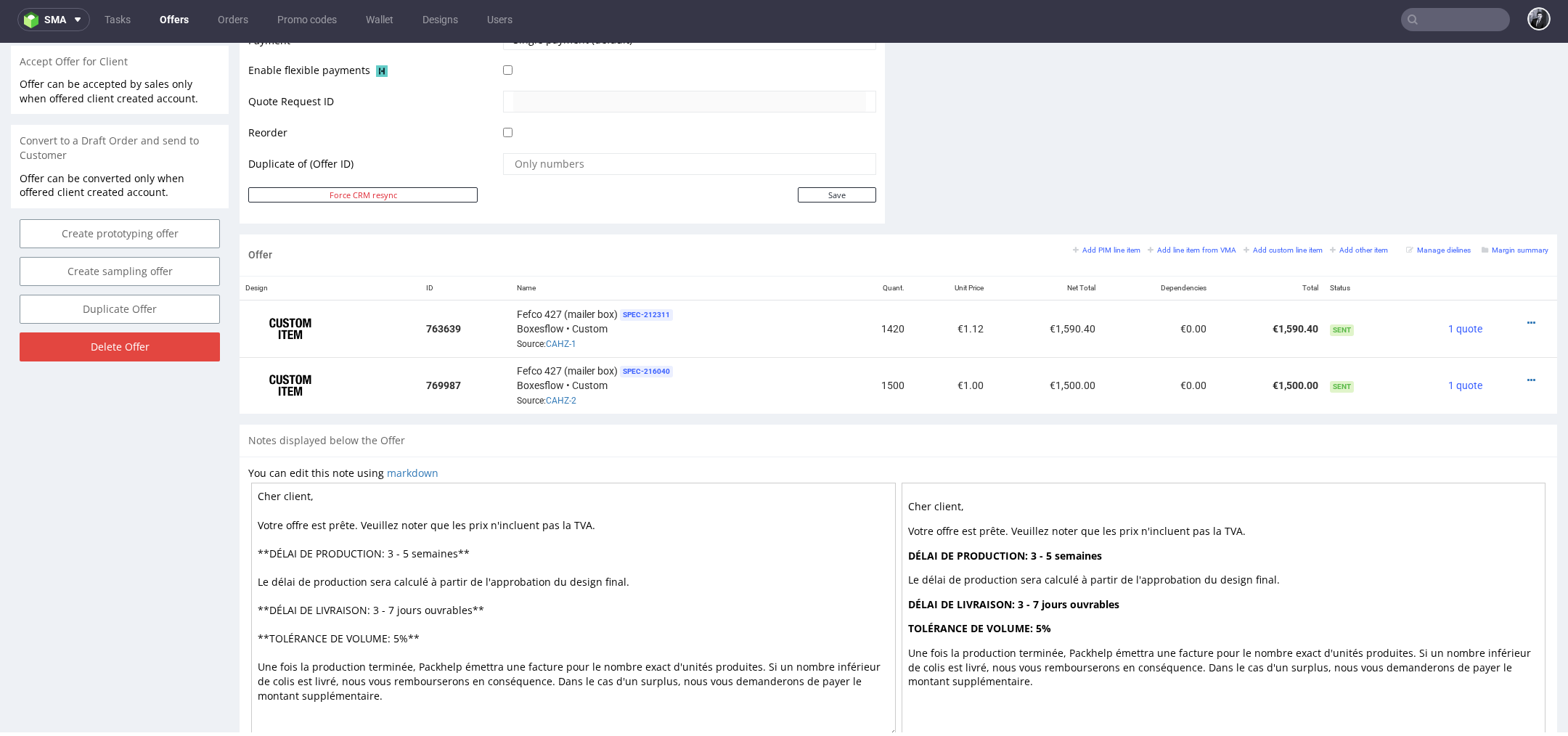
scroll to position [732, 0]
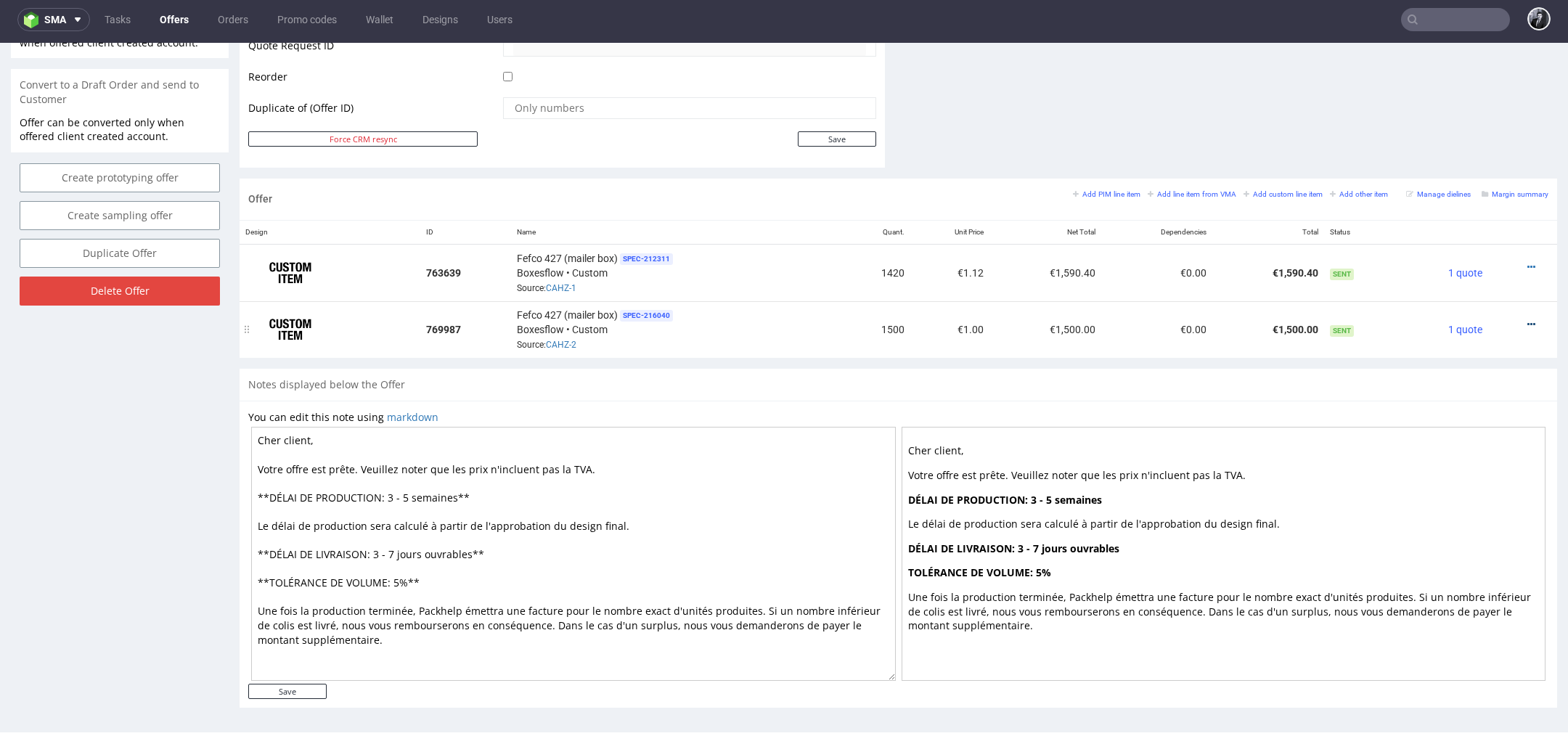
click at [1527, 320] on icon at bounding box center [1531, 325] width 8 height 10
click at [1469, 165] on span "Edit item price" at bounding box center [1465, 161] width 117 height 14
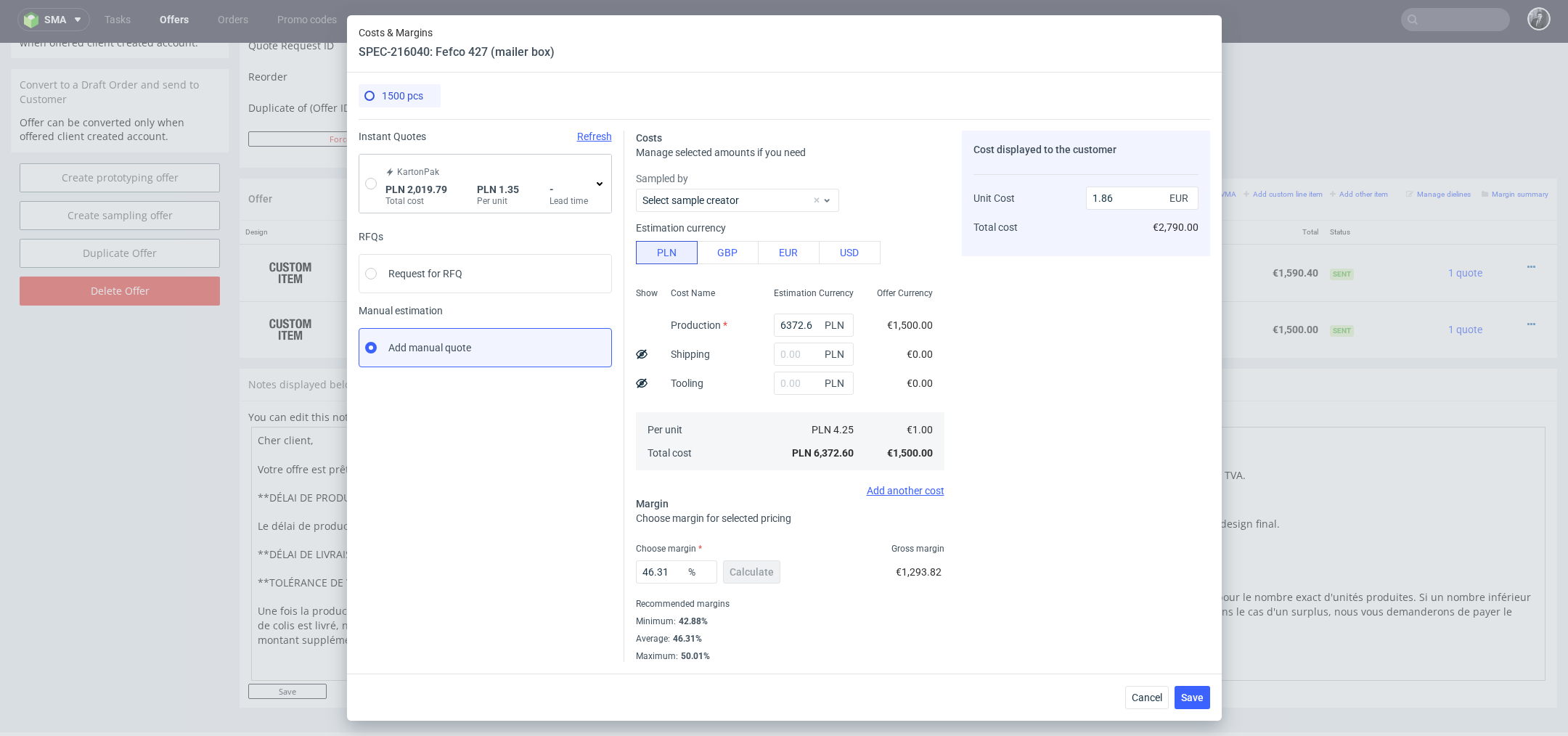
click at [602, 185] on icon at bounding box center [600, 184] width 12 height 12
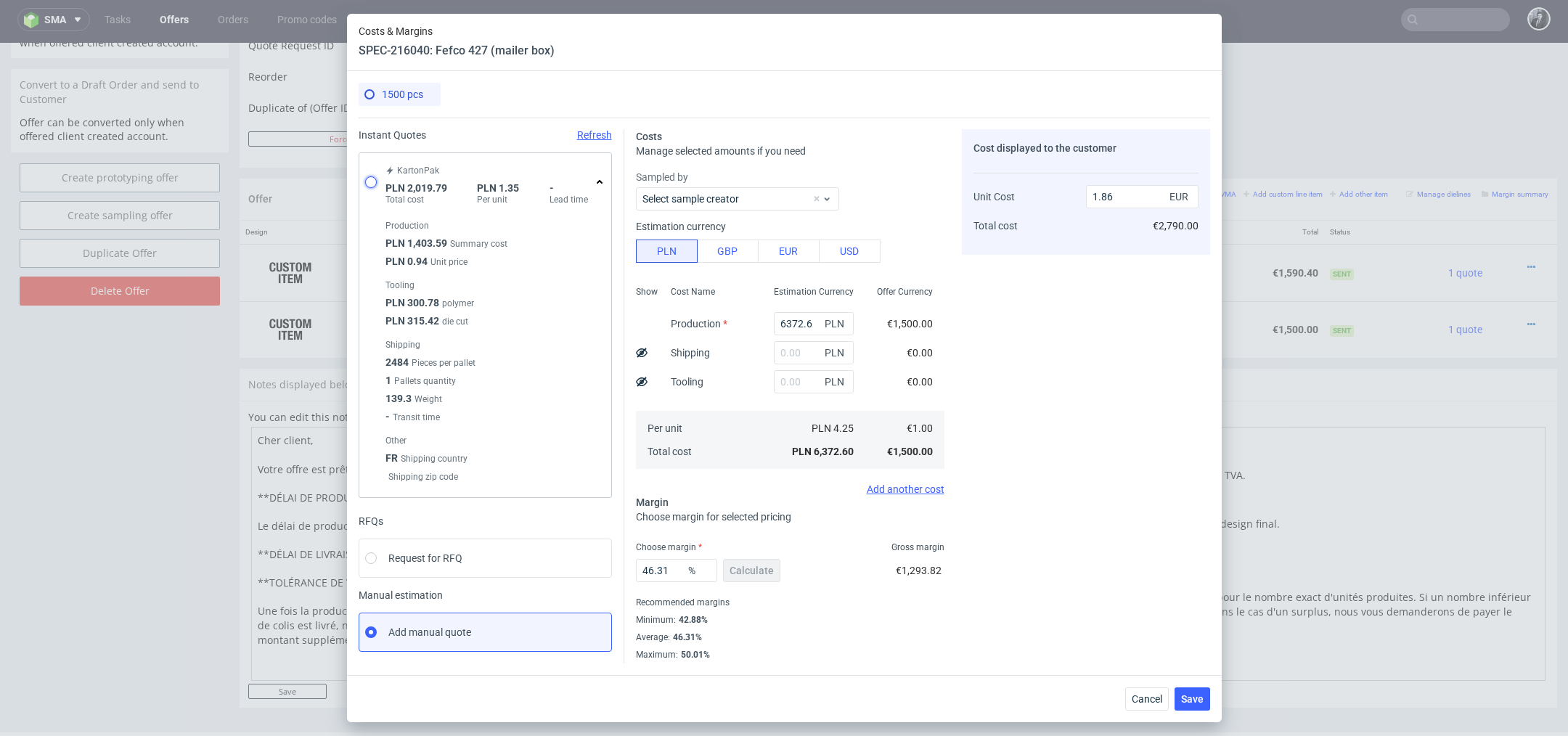
click at [371, 182] on input "radio" at bounding box center [371, 183] width 12 height 12
radio input "true"
radio input "false"
type input "1403.59"
type input "616.2"
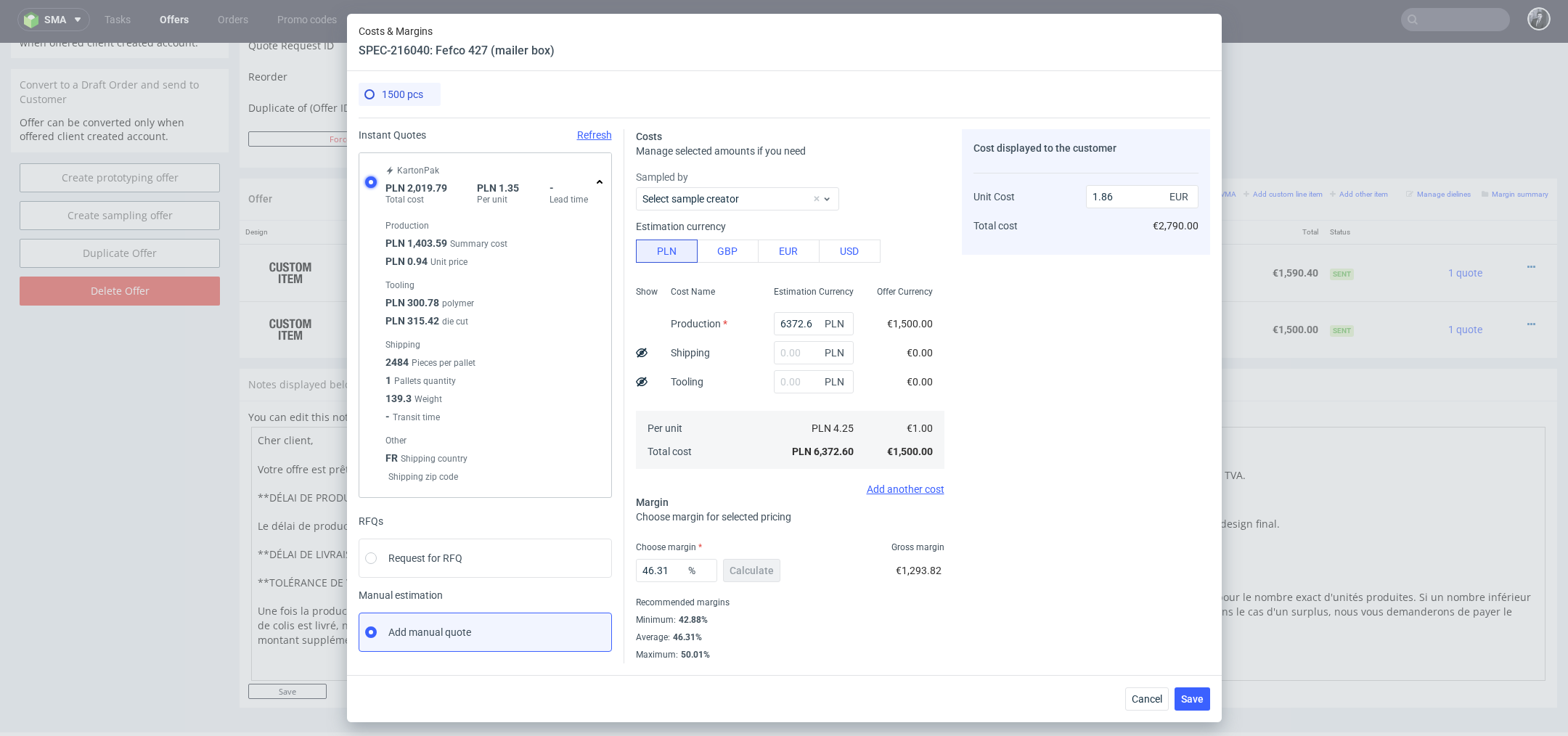
type input "0.32"
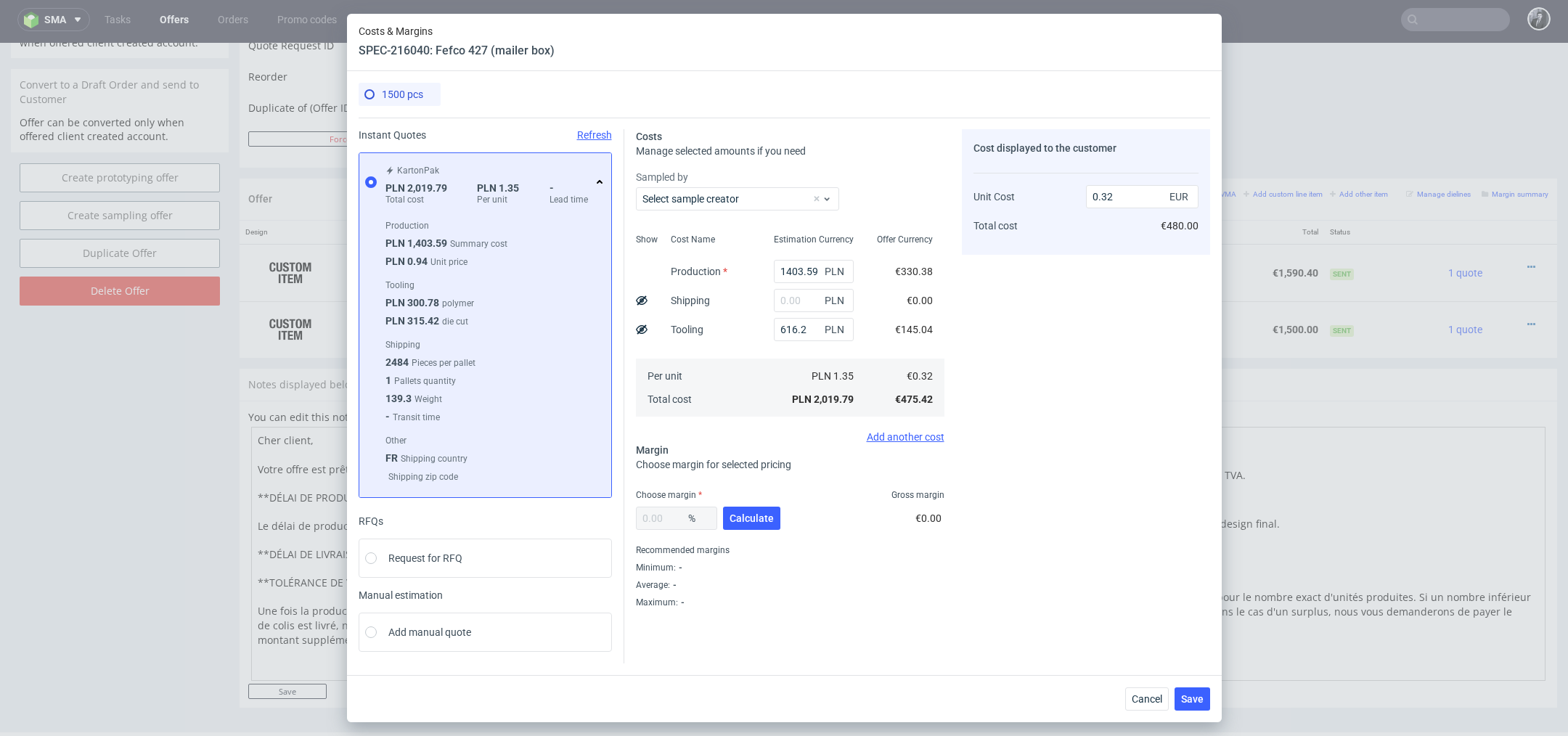
click at [601, 185] on icon at bounding box center [600, 183] width 12 height 12
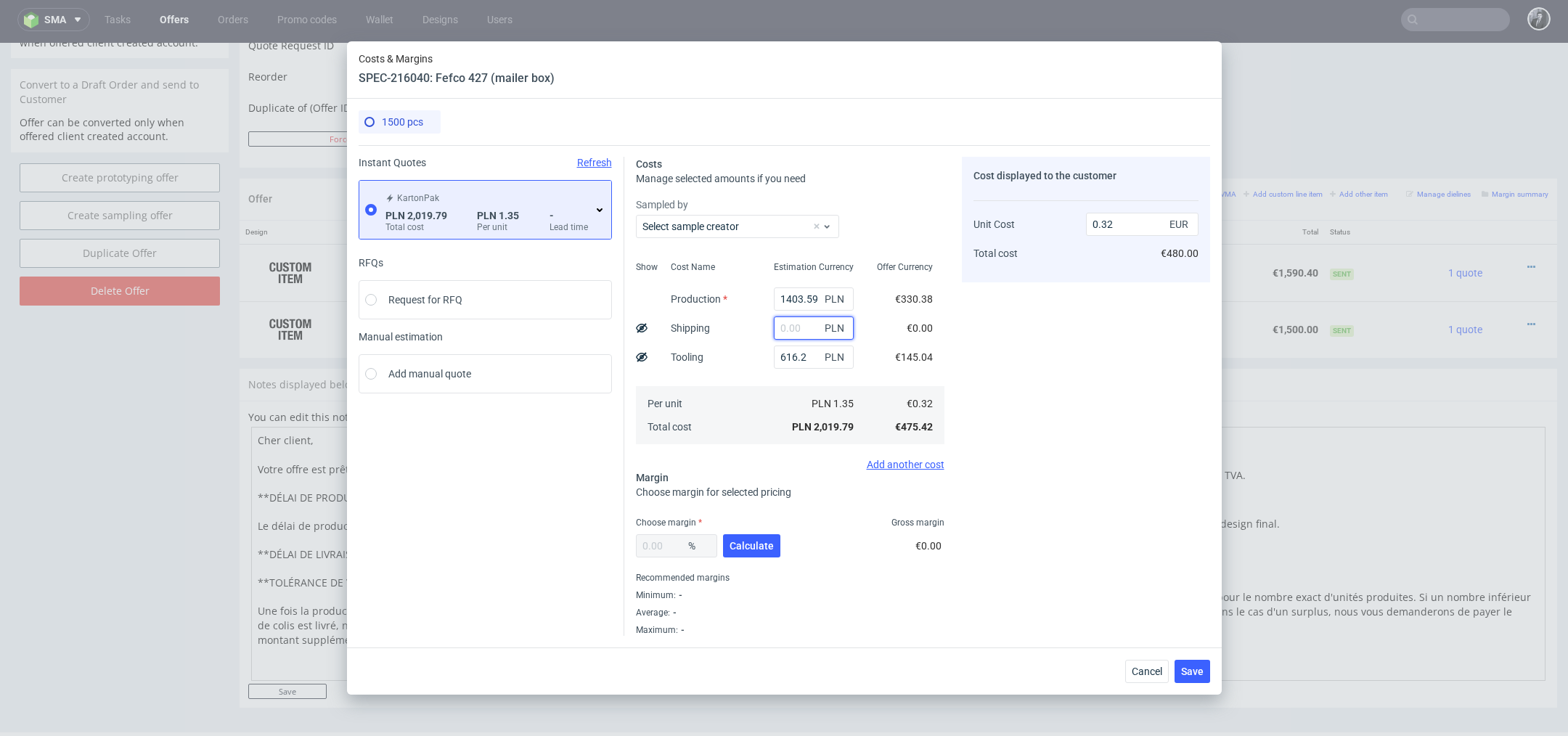
click at [805, 329] on input "text" at bounding box center [814, 328] width 80 height 23
click at [975, 330] on div "Cost displayed to the customer Unit Cost Total cost 0.32 EUR €480.00" at bounding box center [1086, 397] width 248 height 479
click at [602, 212] on icon at bounding box center [600, 210] width 12 height 12
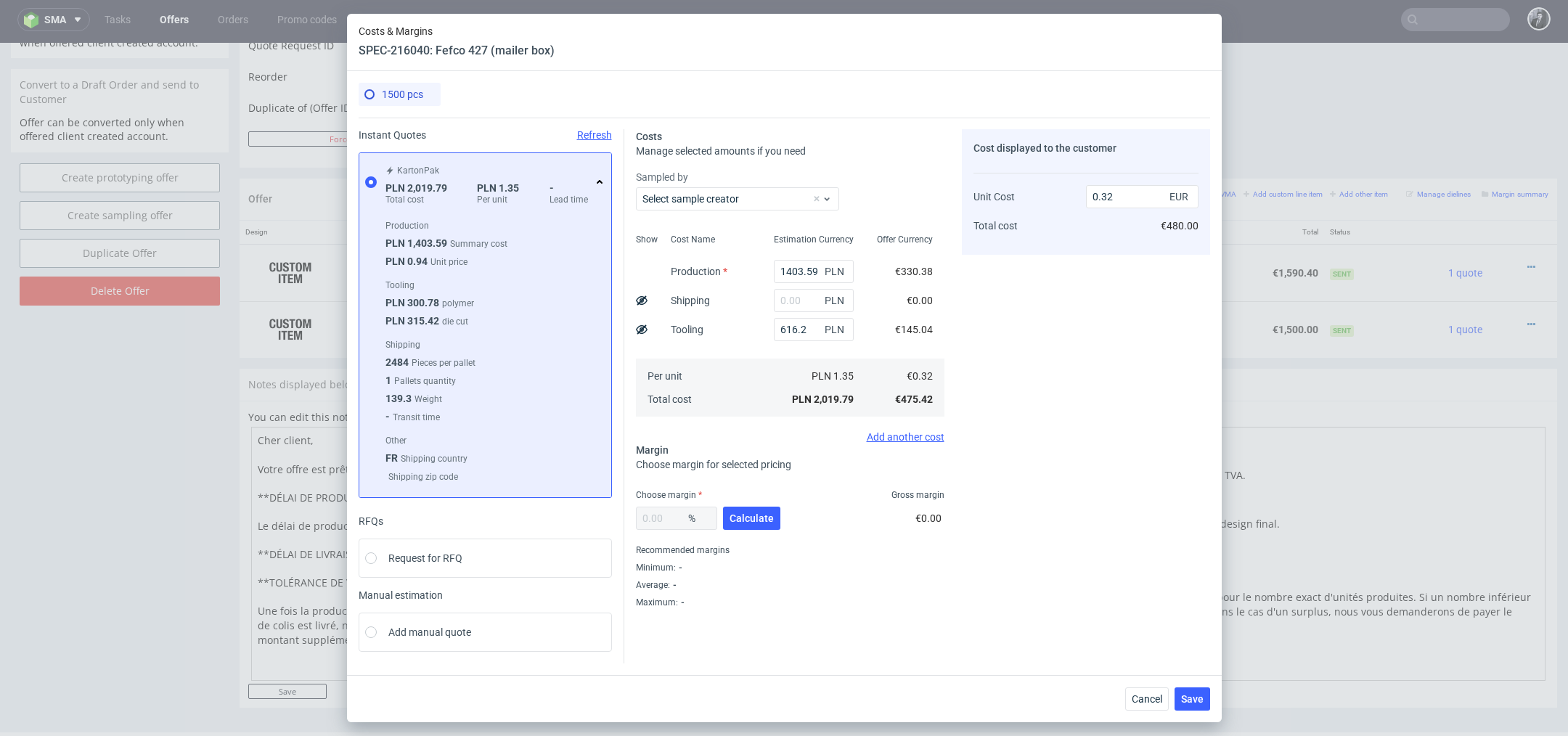
click at [596, 182] on icon at bounding box center [600, 183] width 12 height 12
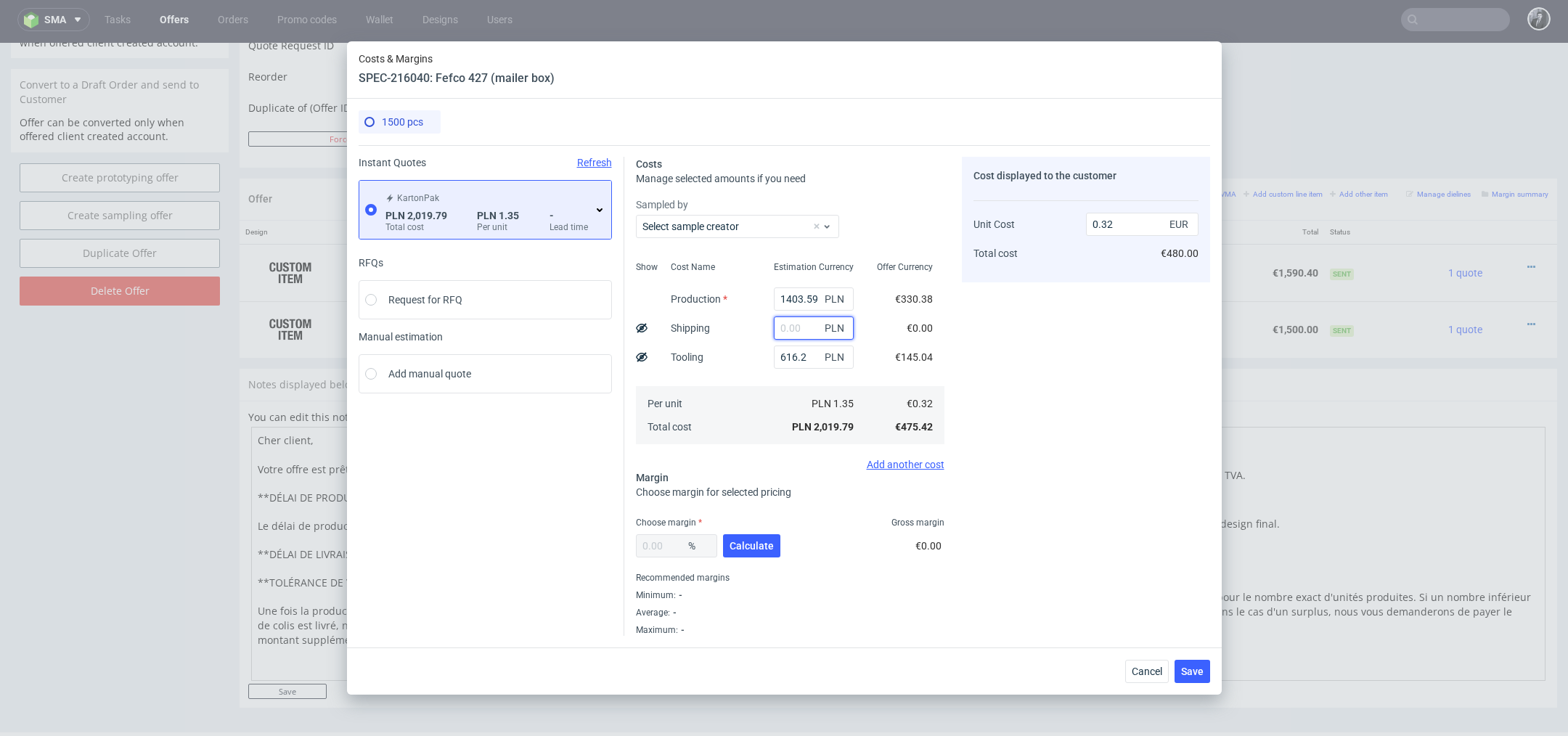
click at [800, 320] on input "text" at bounding box center [814, 328] width 80 height 23
type input "1"
type input "2"
type input "800"
type input "0.45"
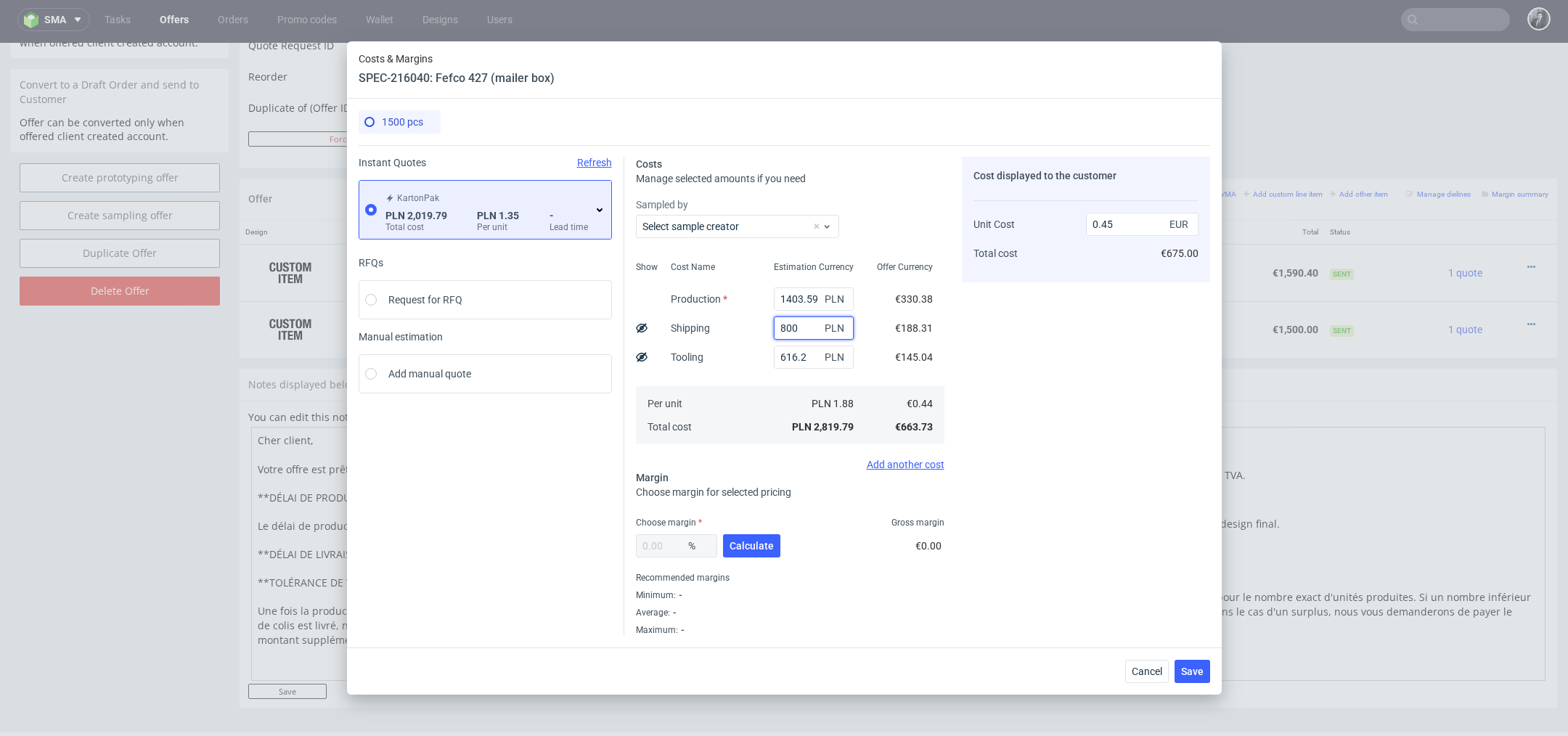
type input "800"
click at [963, 364] on div "Cost displayed to the customer Unit Cost Total cost 0.45 EUR €675.00" at bounding box center [1086, 397] width 248 height 479
click at [753, 543] on span "Calculate" at bounding box center [752, 546] width 44 height 10
type input "42.1"
type input "0.77"
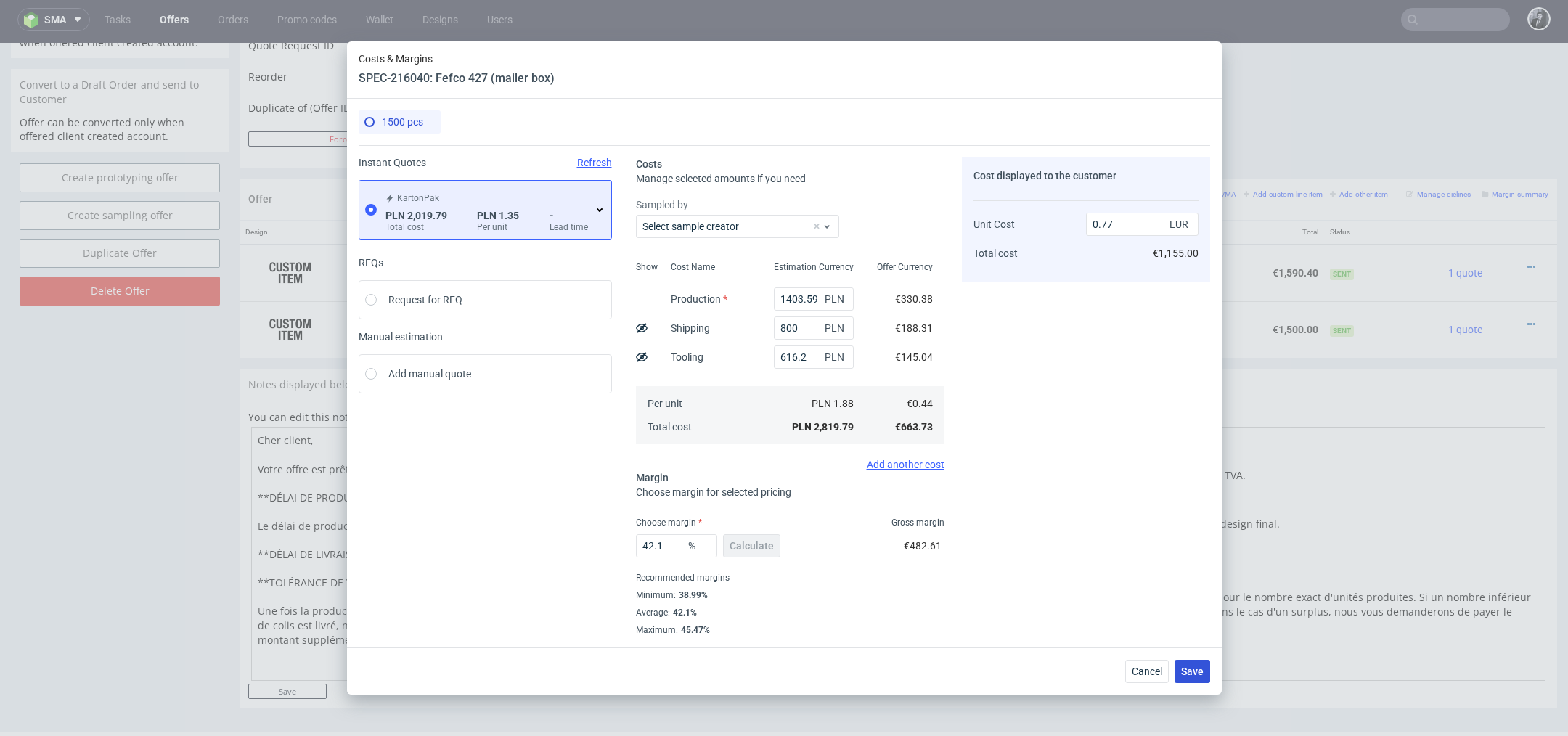
click at [1193, 671] on span "Save" at bounding box center [1192, 671] width 22 height 10
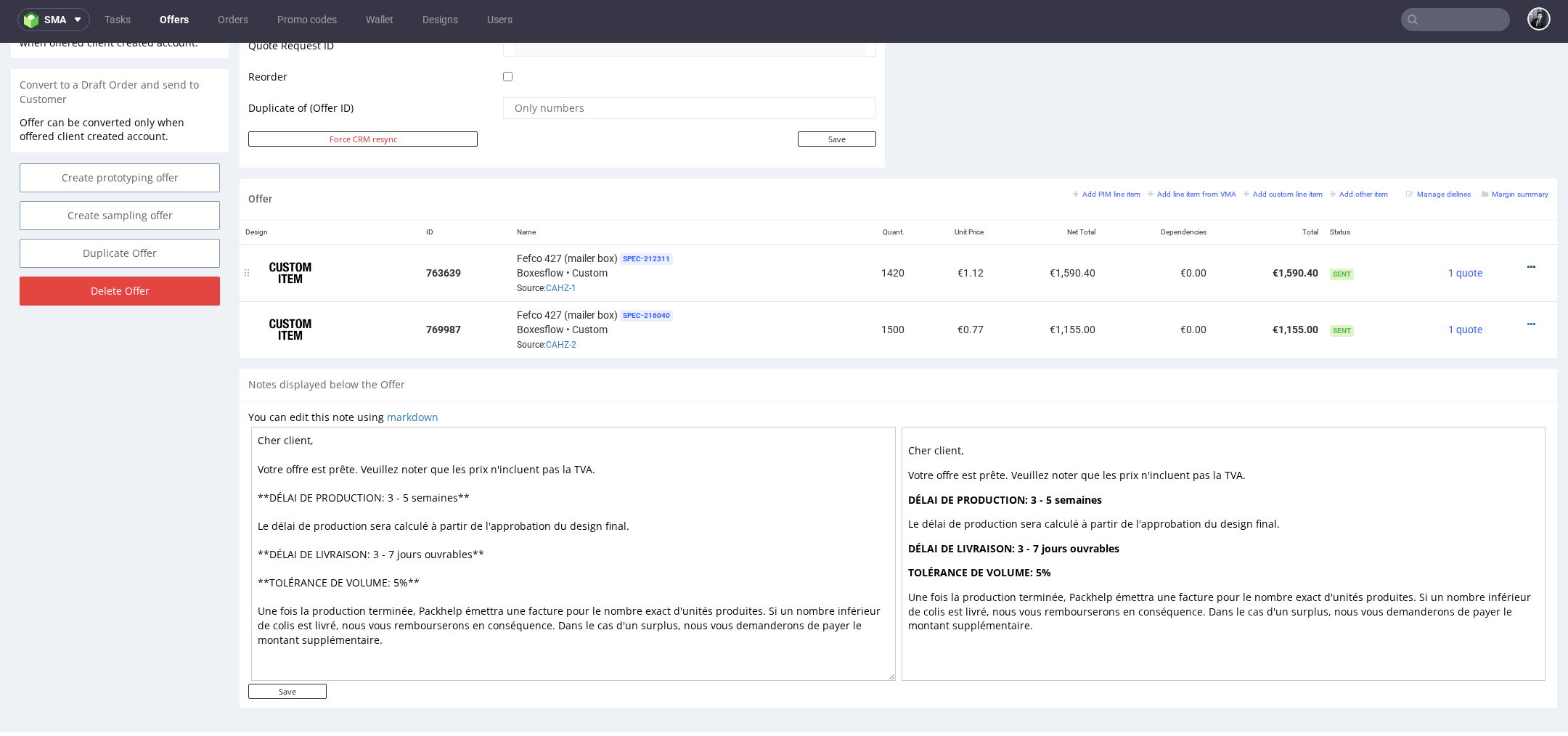
click at [1527, 262] on icon at bounding box center [1531, 267] width 8 height 10
click at [1458, 110] on span "Edit item price" at bounding box center [1465, 105] width 117 height 14
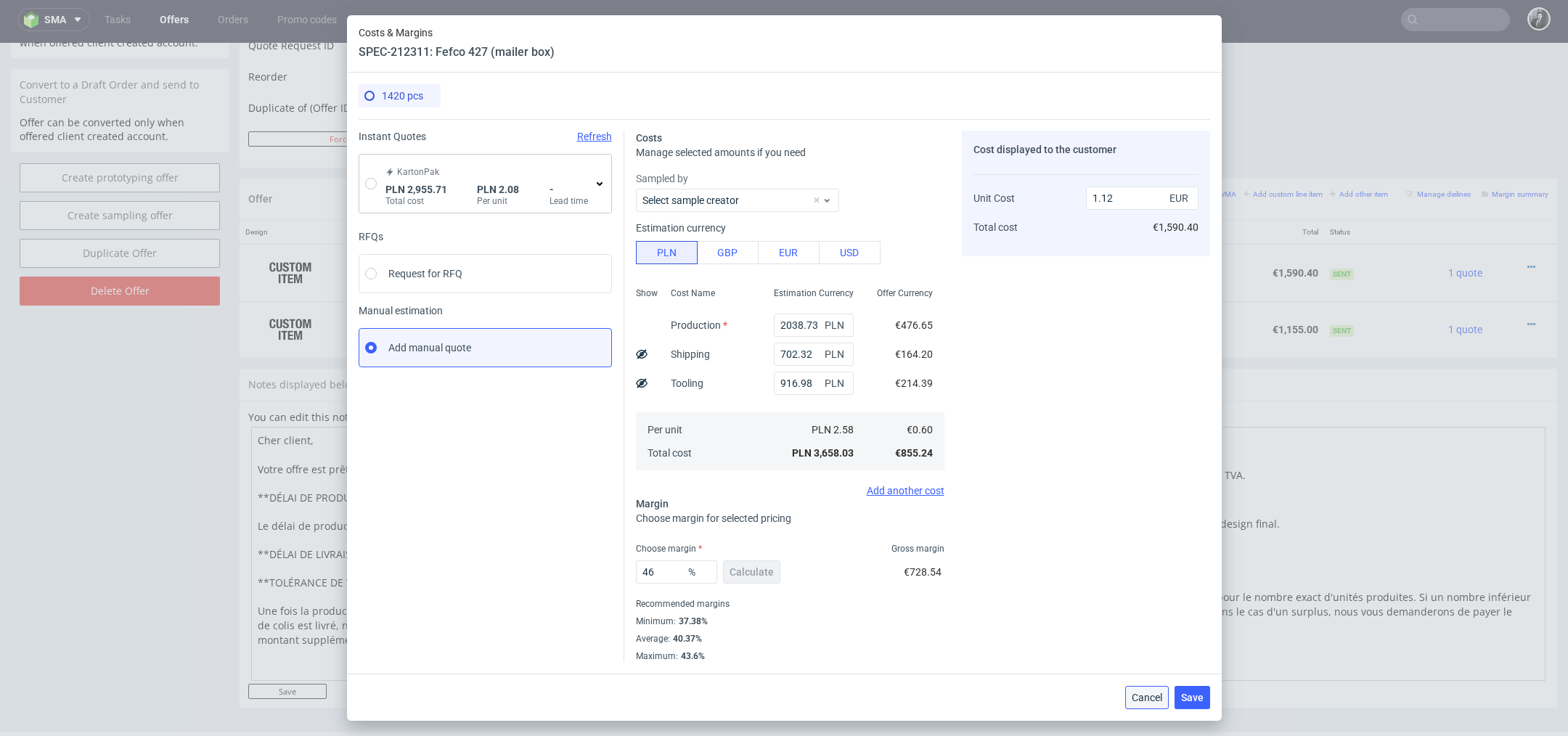
click at [1145, 701] on span "Cancel" at bounding box center [1147, 698] width 31 height 10
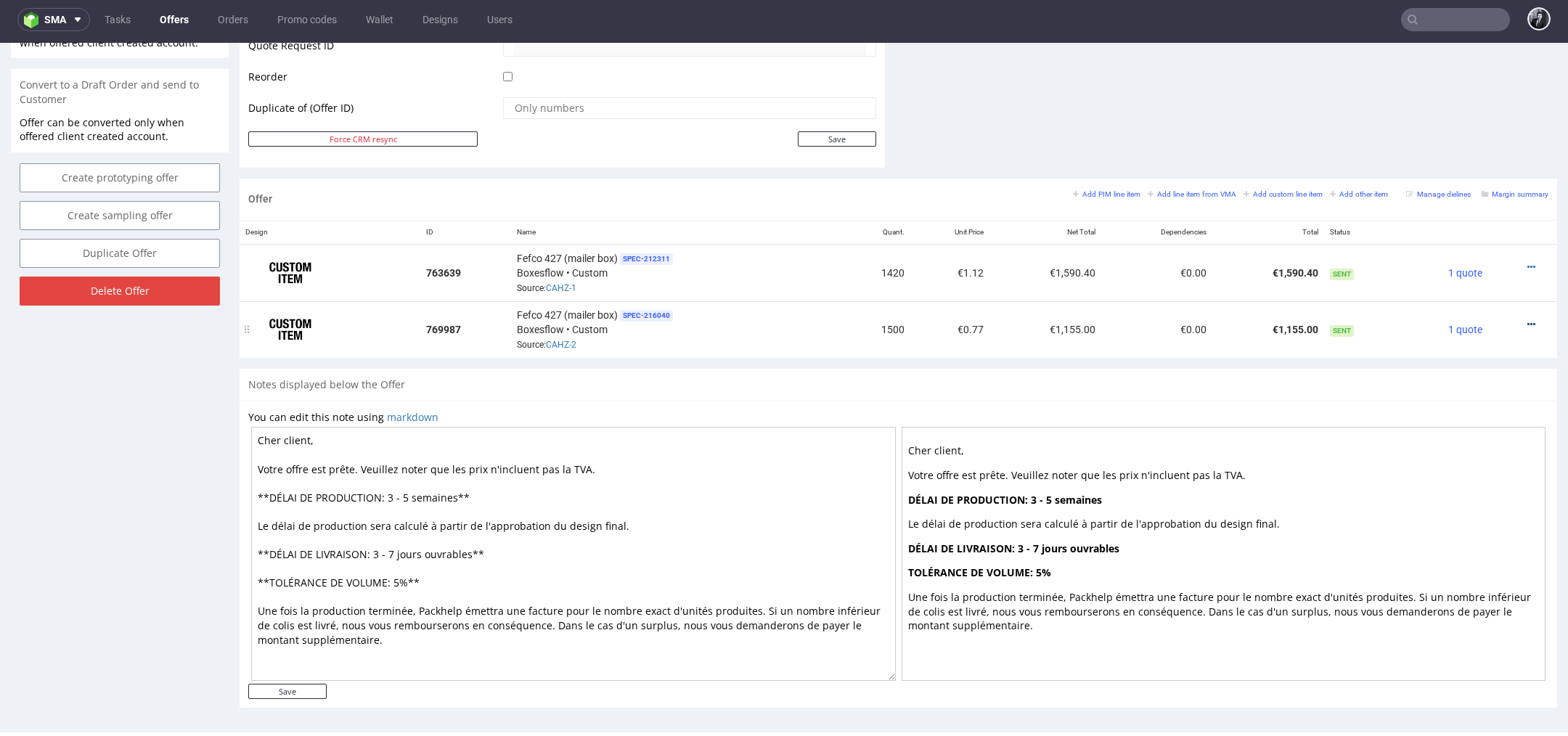
click at [1527, 320] on icon at bounding box center [1531, 325] width 8 height 10
click at [1441, 168] on li "Edit item price" at bounding box center [1458, 161] width 140 height 26
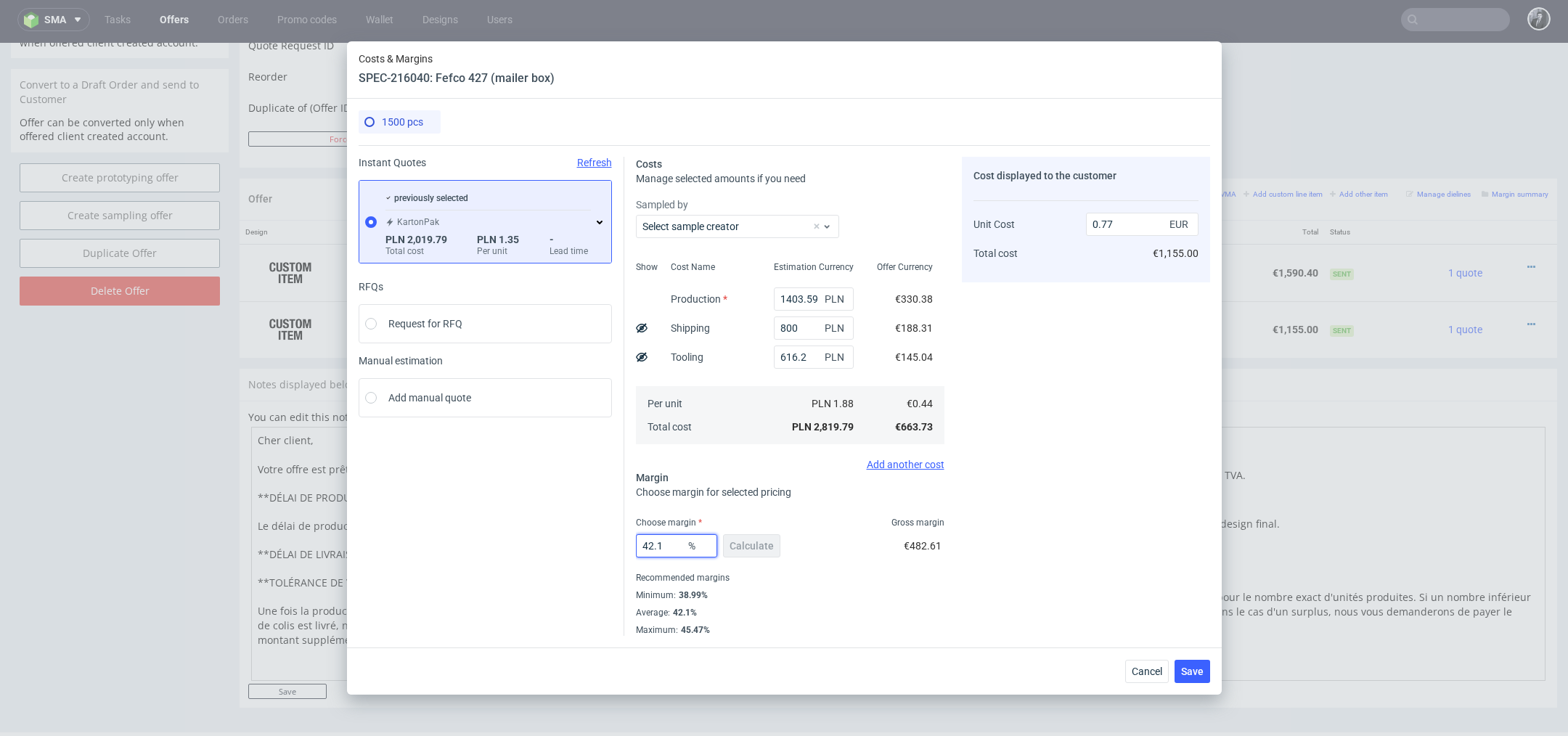
click at [675, 548] on input "42.1" at bounding box center [677, 546] width 82 height 23
type input "45"
type input "0.81"
type input "4"
type input "5"
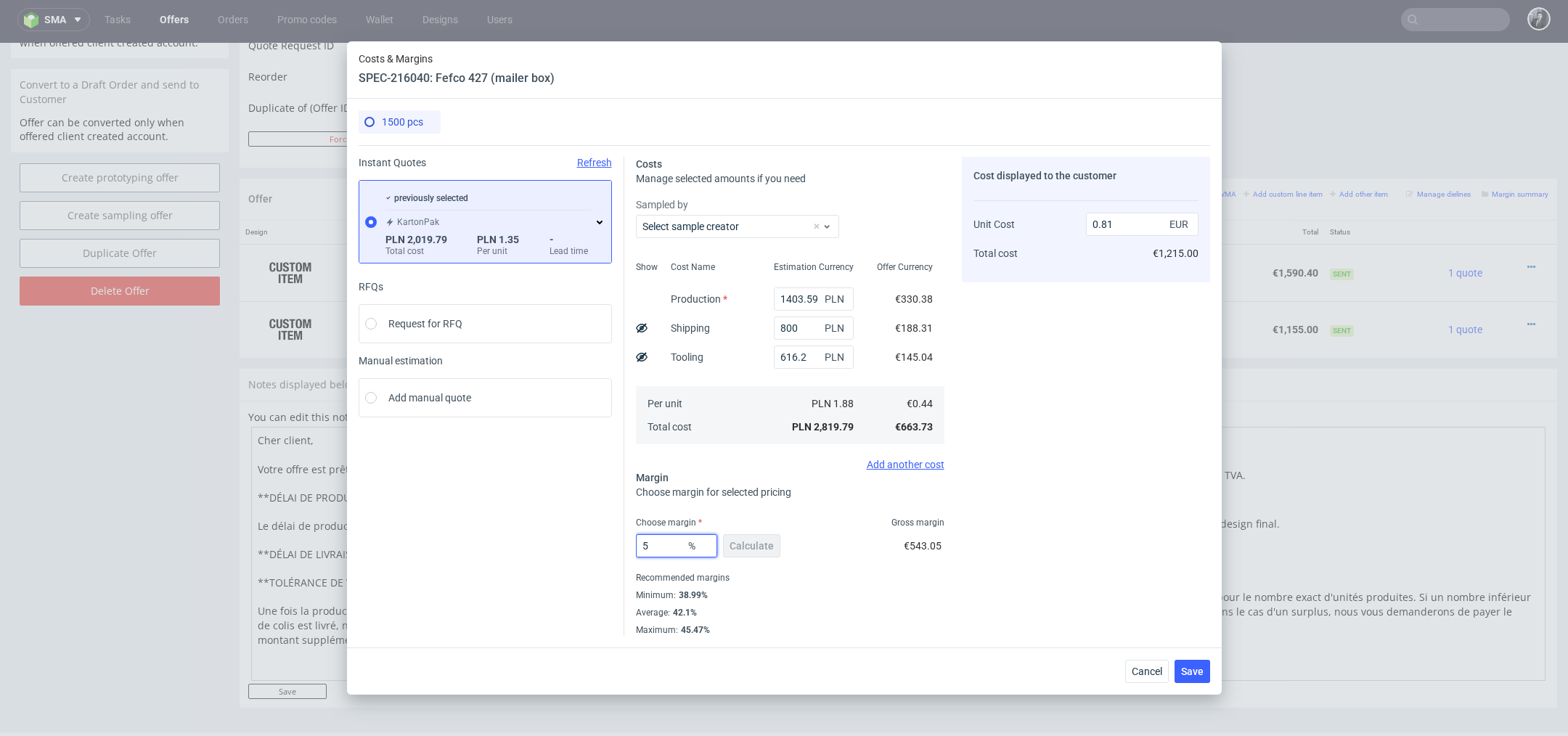
type input "0.47"
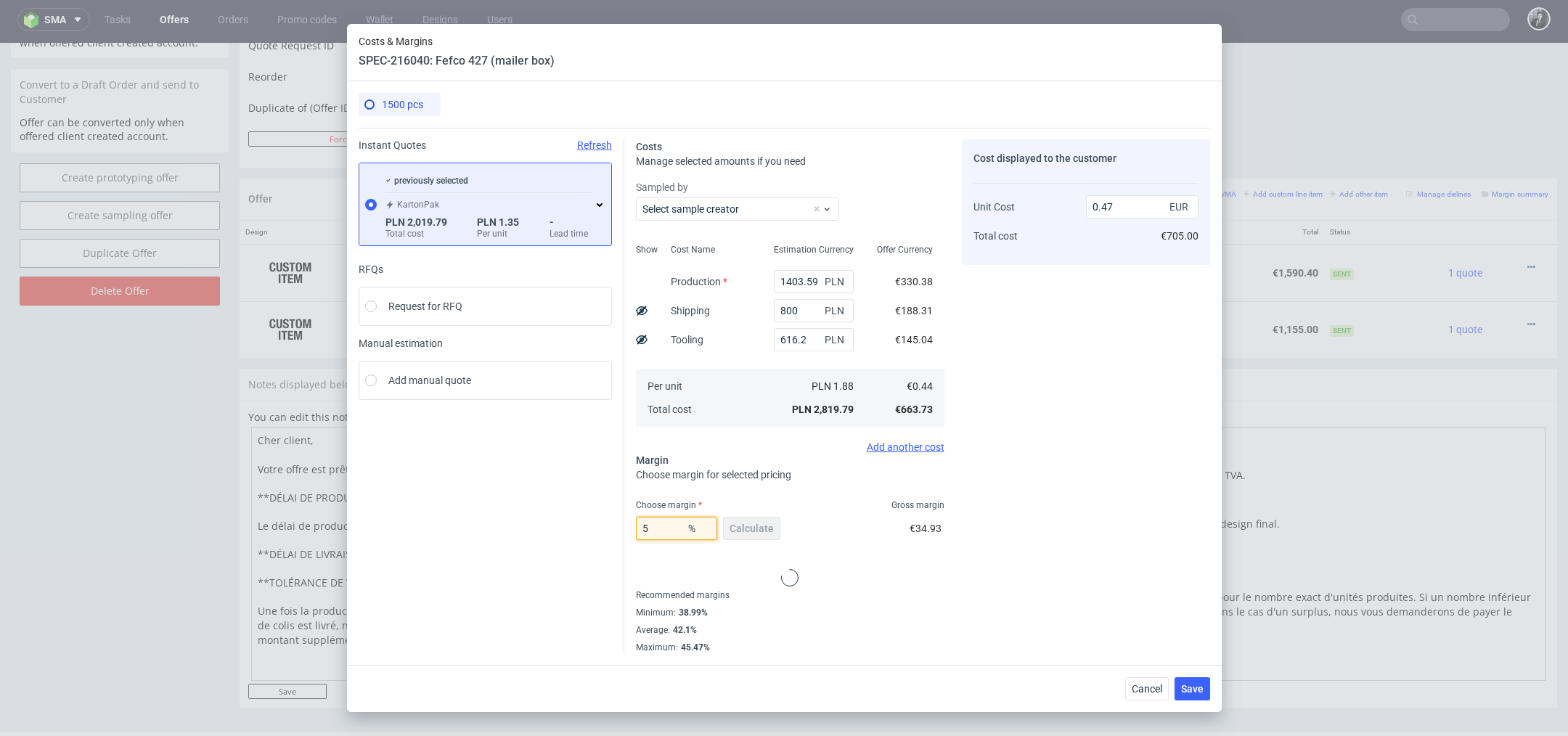
type input "50"
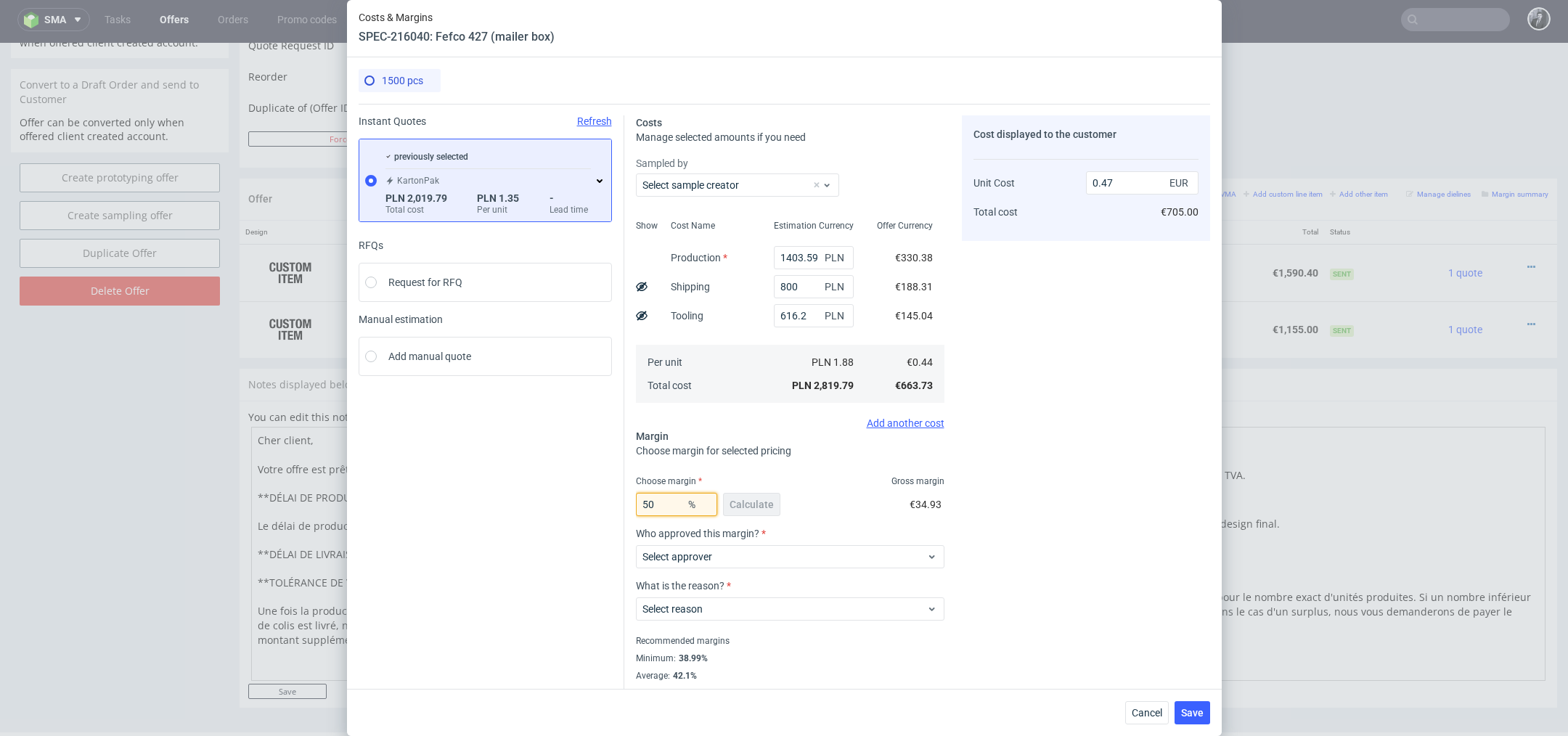
type input "0.89"
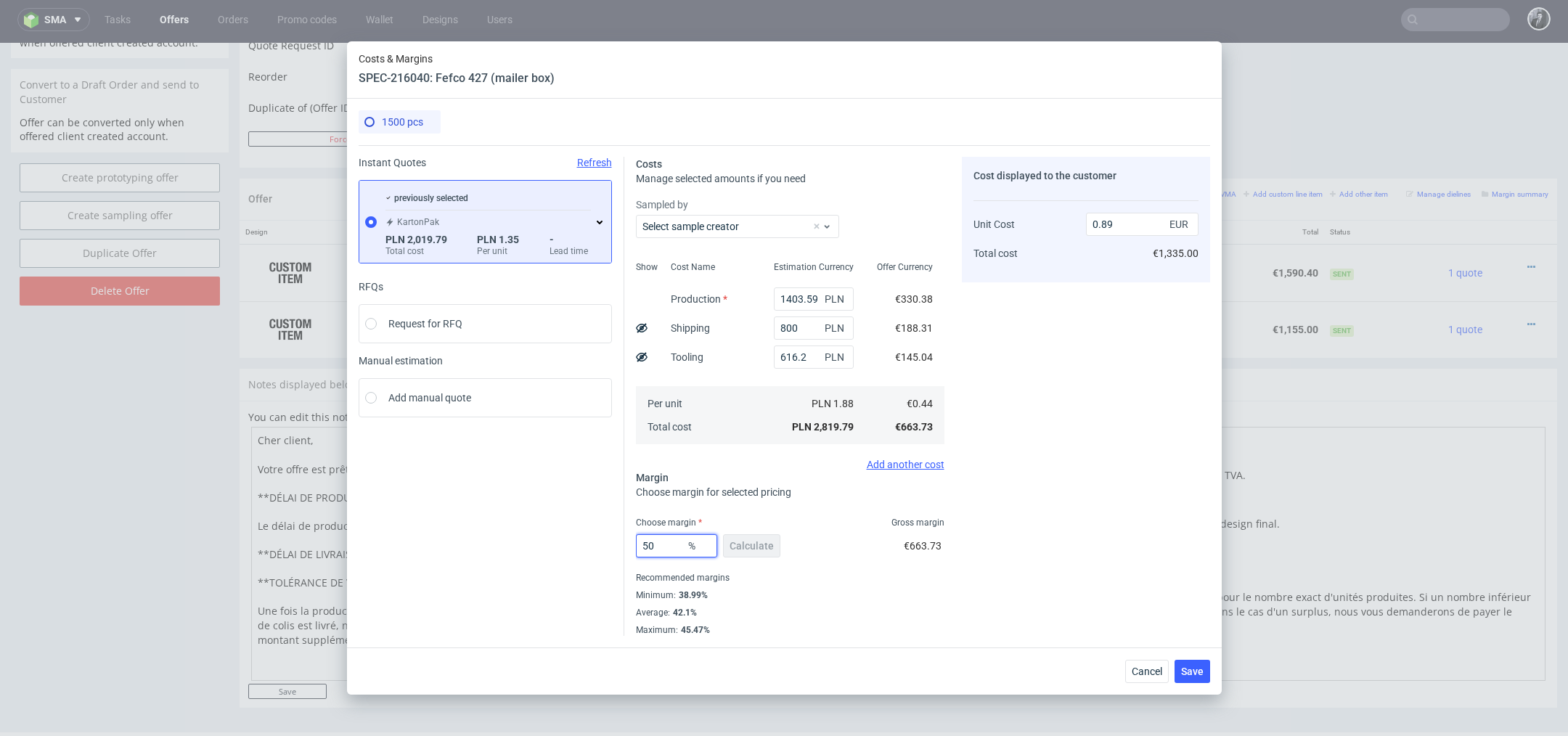
type input "50"
click at [1048, 485] on div "Cost displayed to the customer Unit Cost Total cost 0.89 EUR €1,335.00" at bounding box center [1086, 397] width 248 height 479
click at [1195, 675] on span "Save" at bounding box center [1192, 671] width 22 height 10
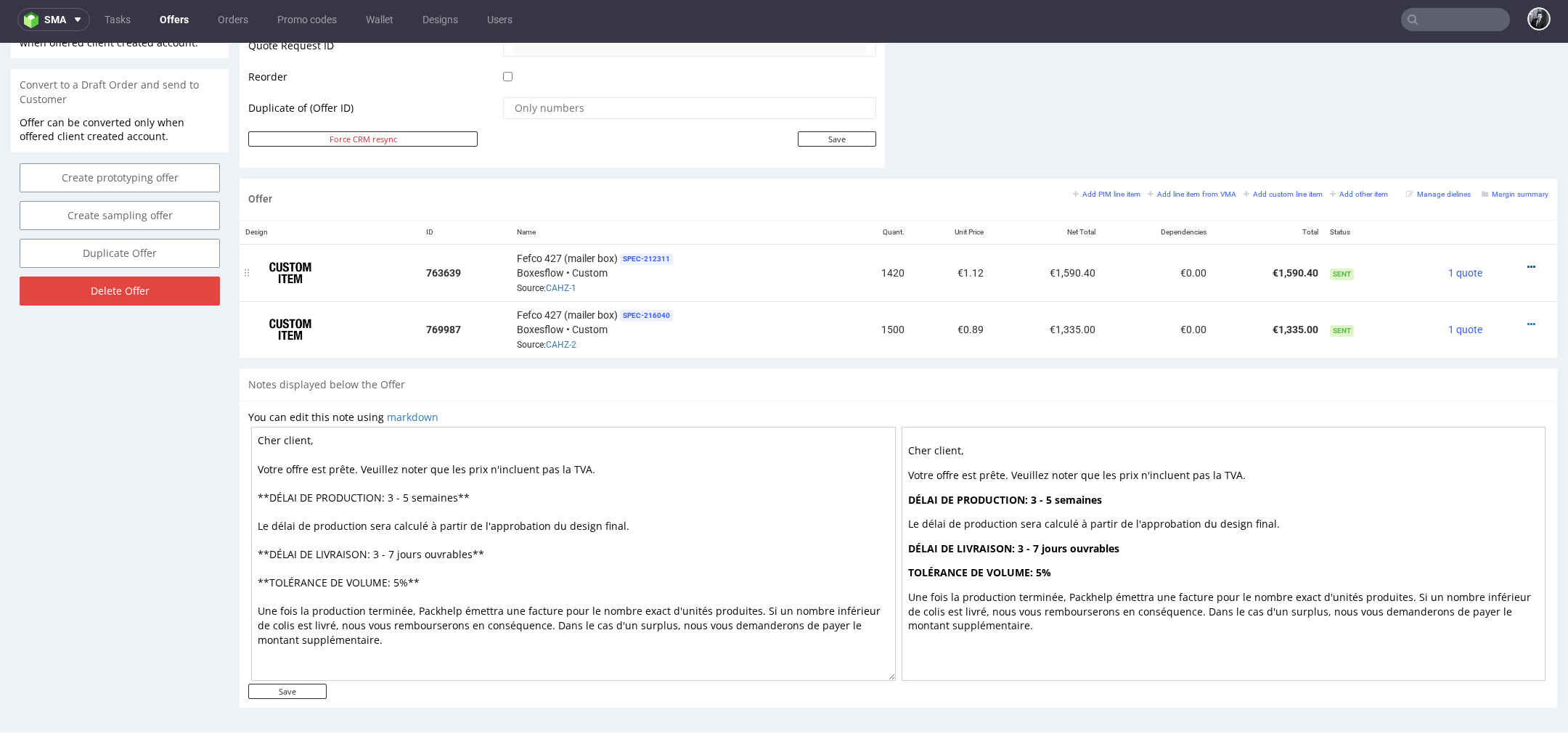
click at [1527, 262] on icon at bounding box center [1531, 267] width 8 height 10
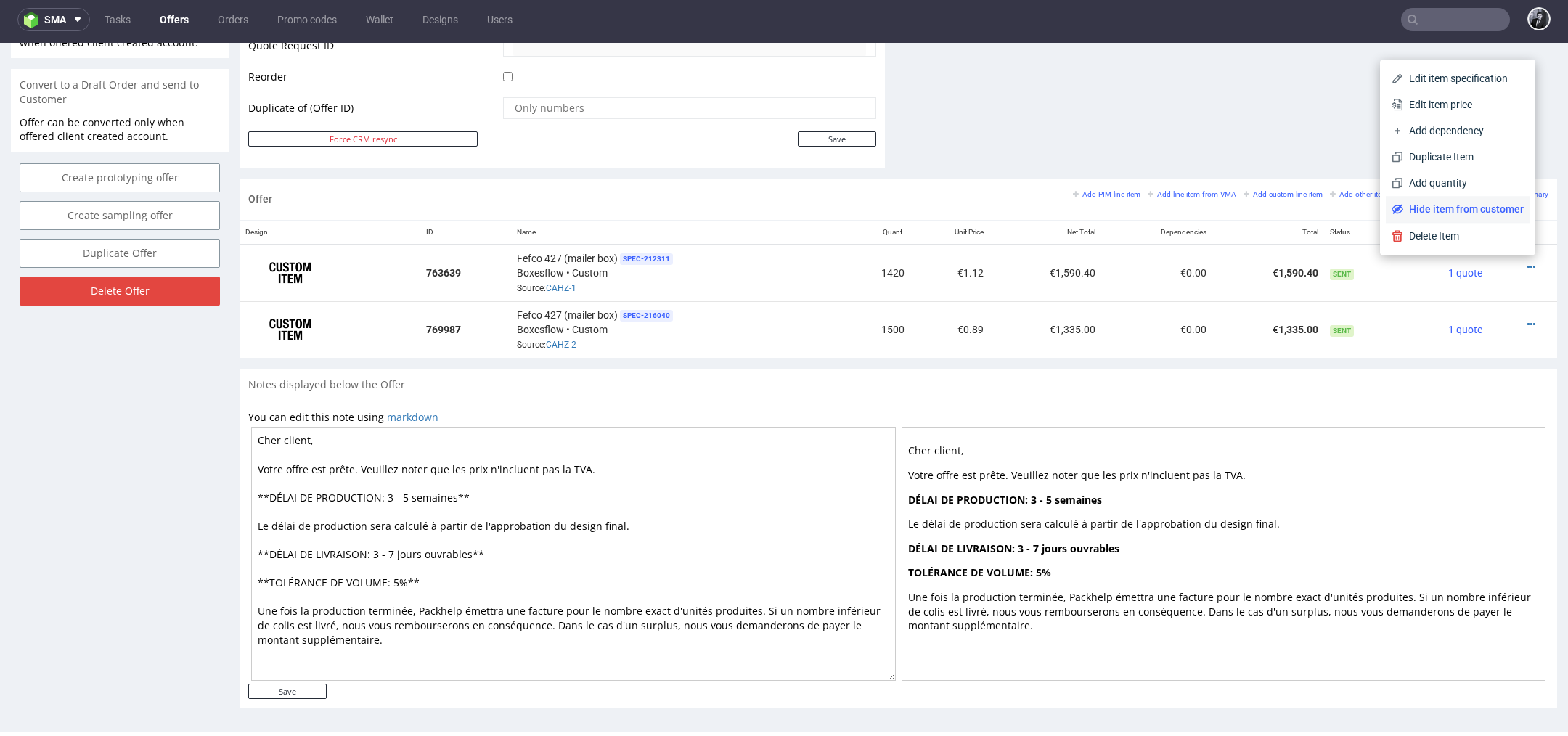
click at [1469, 212] on span "Hide item from customer" at bounding box center [1464, 209] width 121 height 14
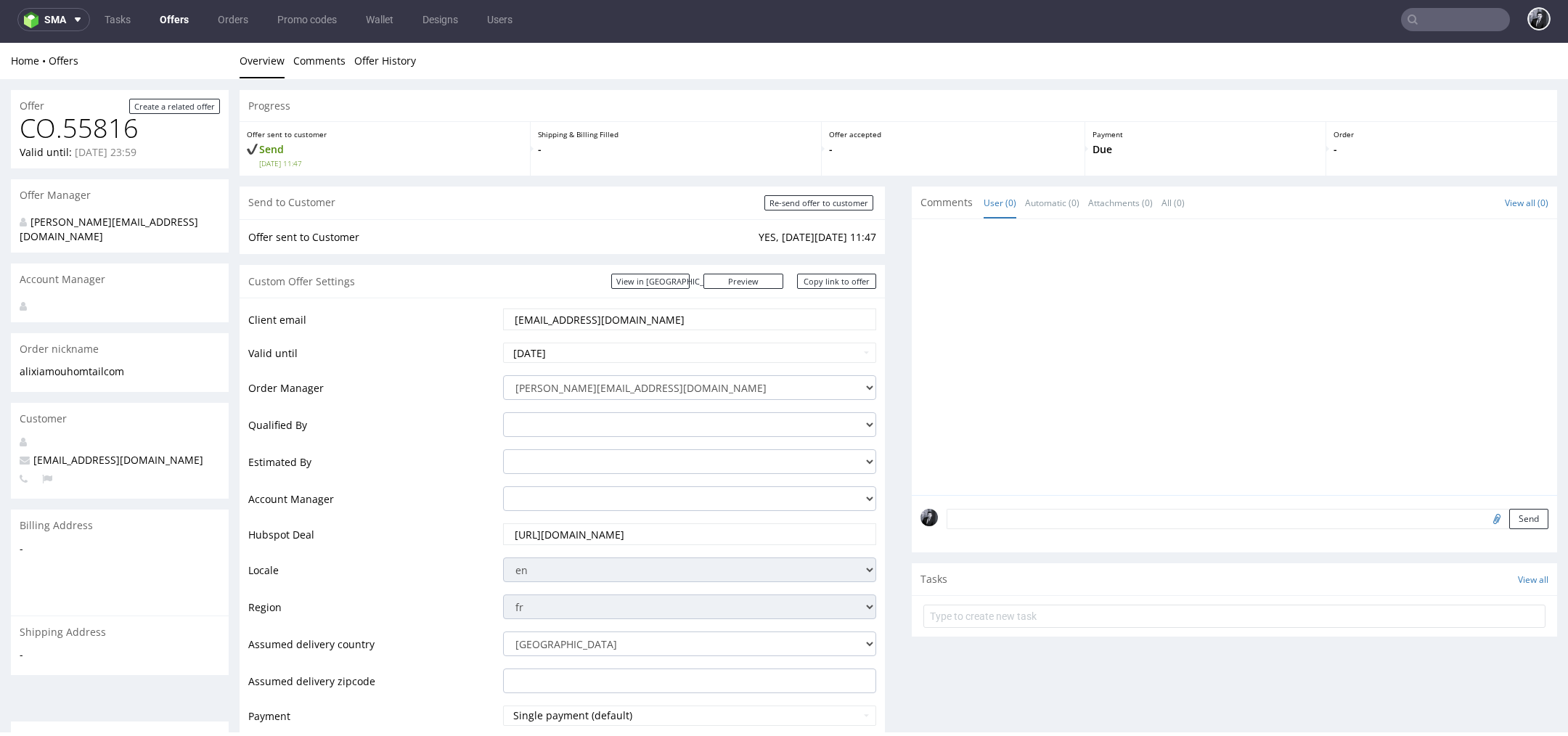
scroll to position [0, 0]
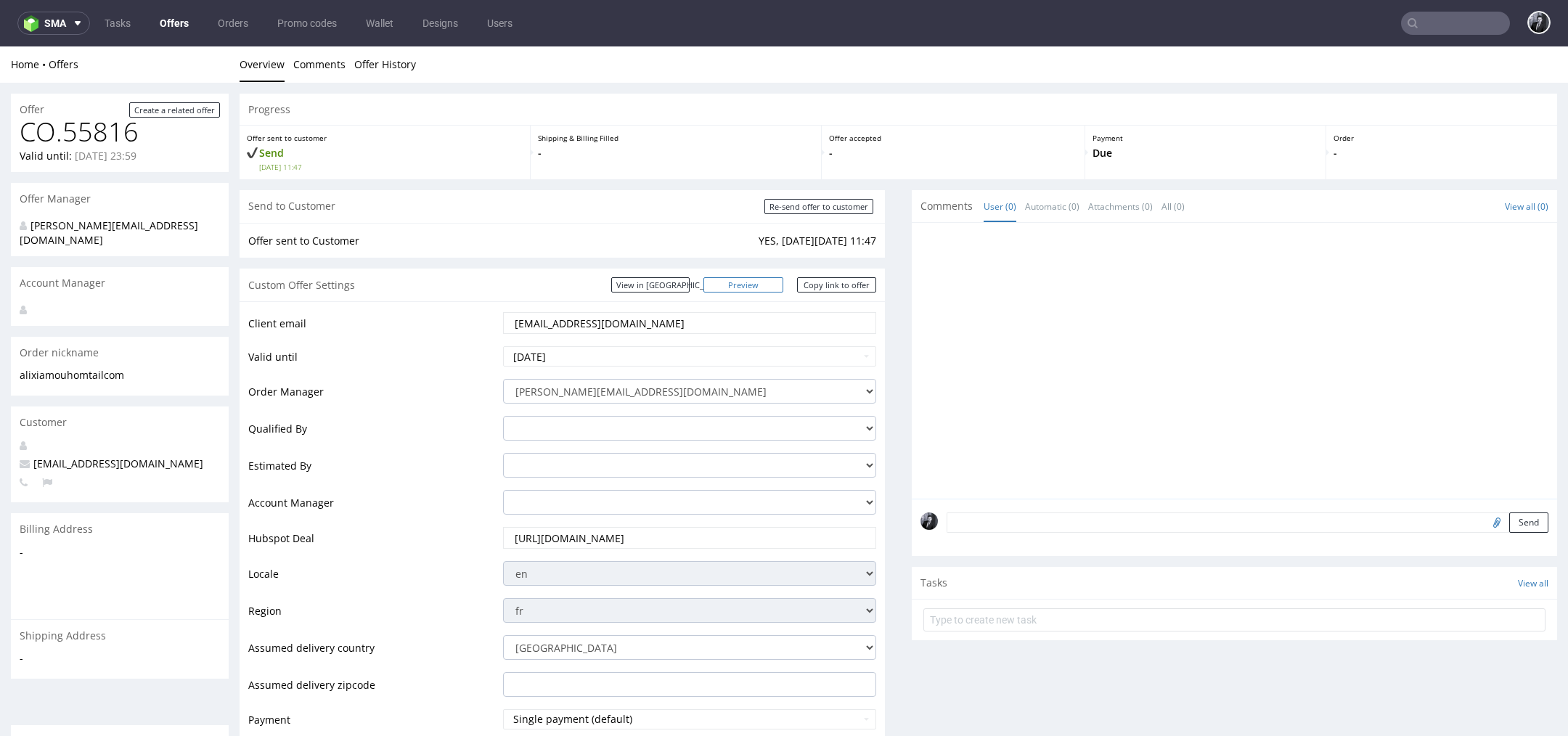
click at [751, 279] on link "Preview" at bounding box center [743, 285] width 80 height 15
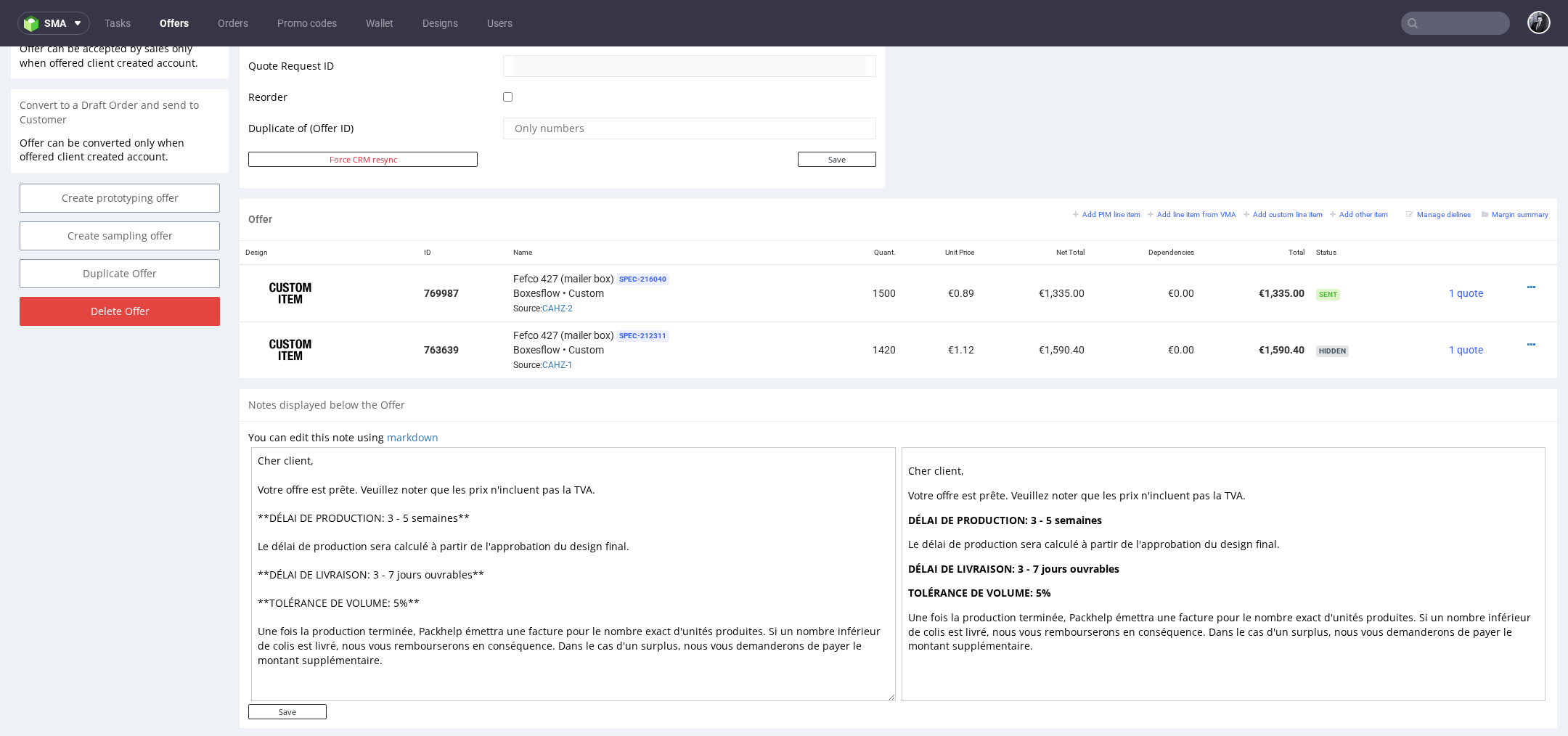
scroll to position [732, 0]
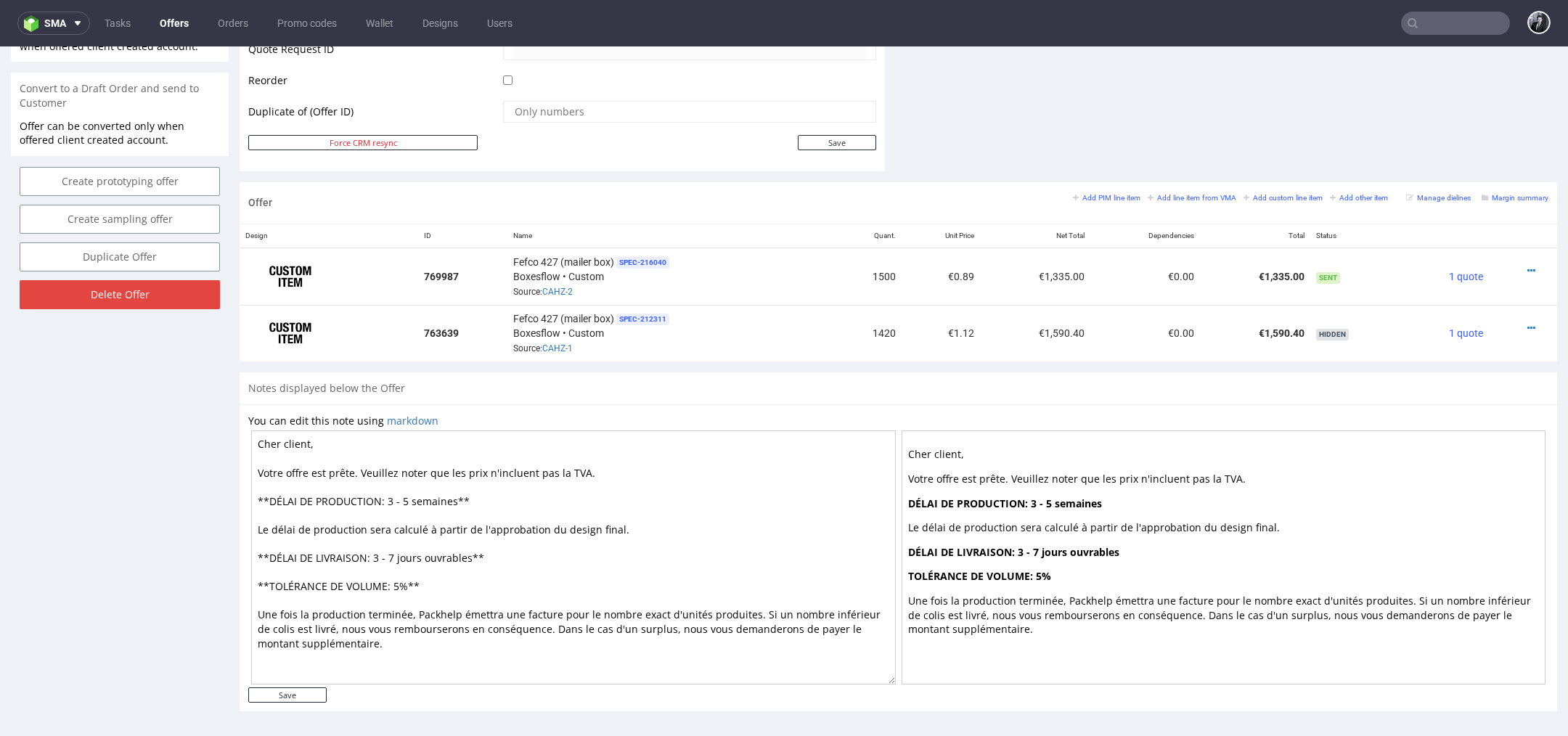
click at [307, 444] on textarea "Cher client, Votre offre est prête. Veuillez noter que les prix n'incluent pas …" at bounding box center [573, 558] width 645 height 254
type textarea "Chère Alixia, Votre offre est prête. Veuillez noter que les prix n'incluent pas…"
click at [310, 691] on input "Save" at bounding box center [287, 695] width 78 height 15
type input "In progress..."
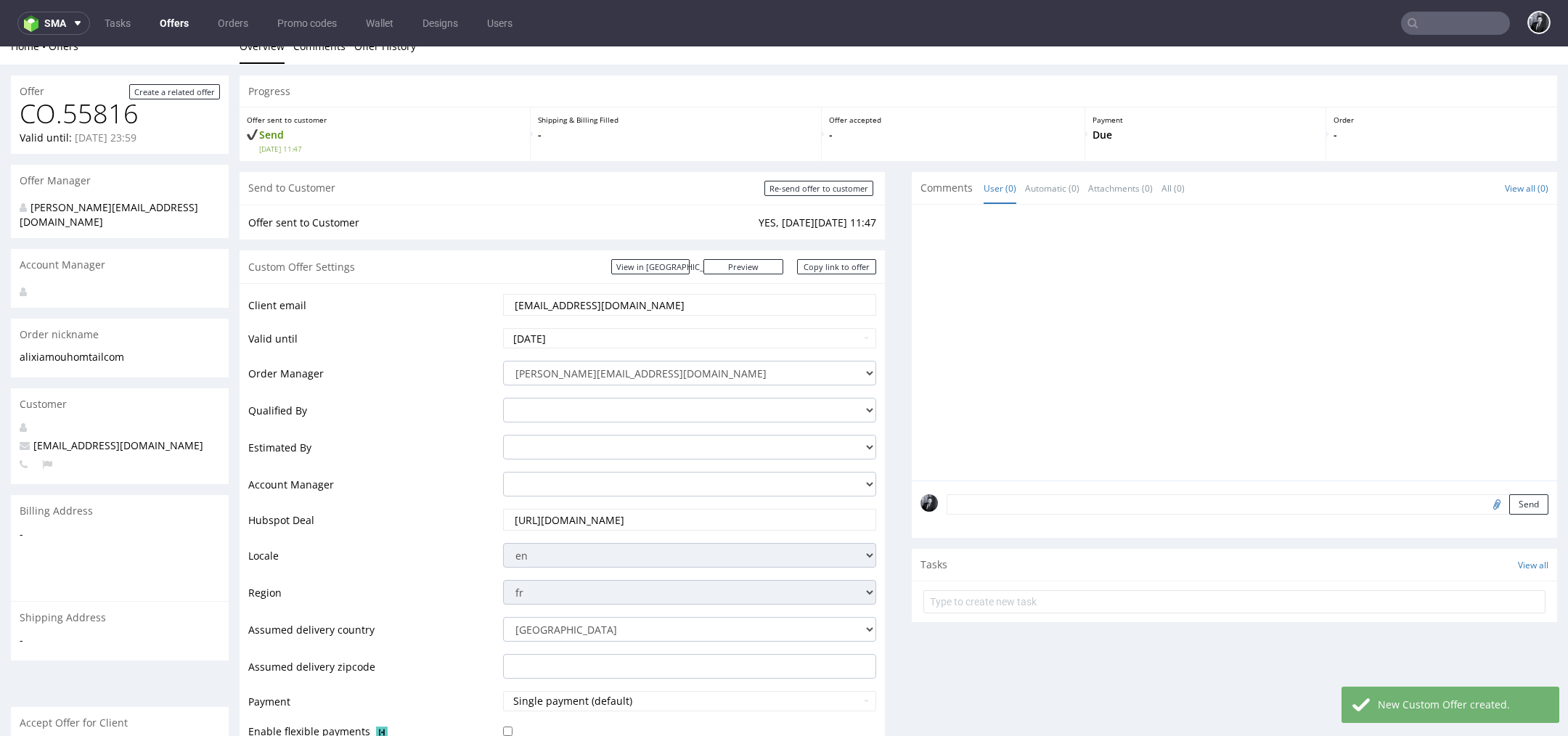
scroll to position [0, 0]
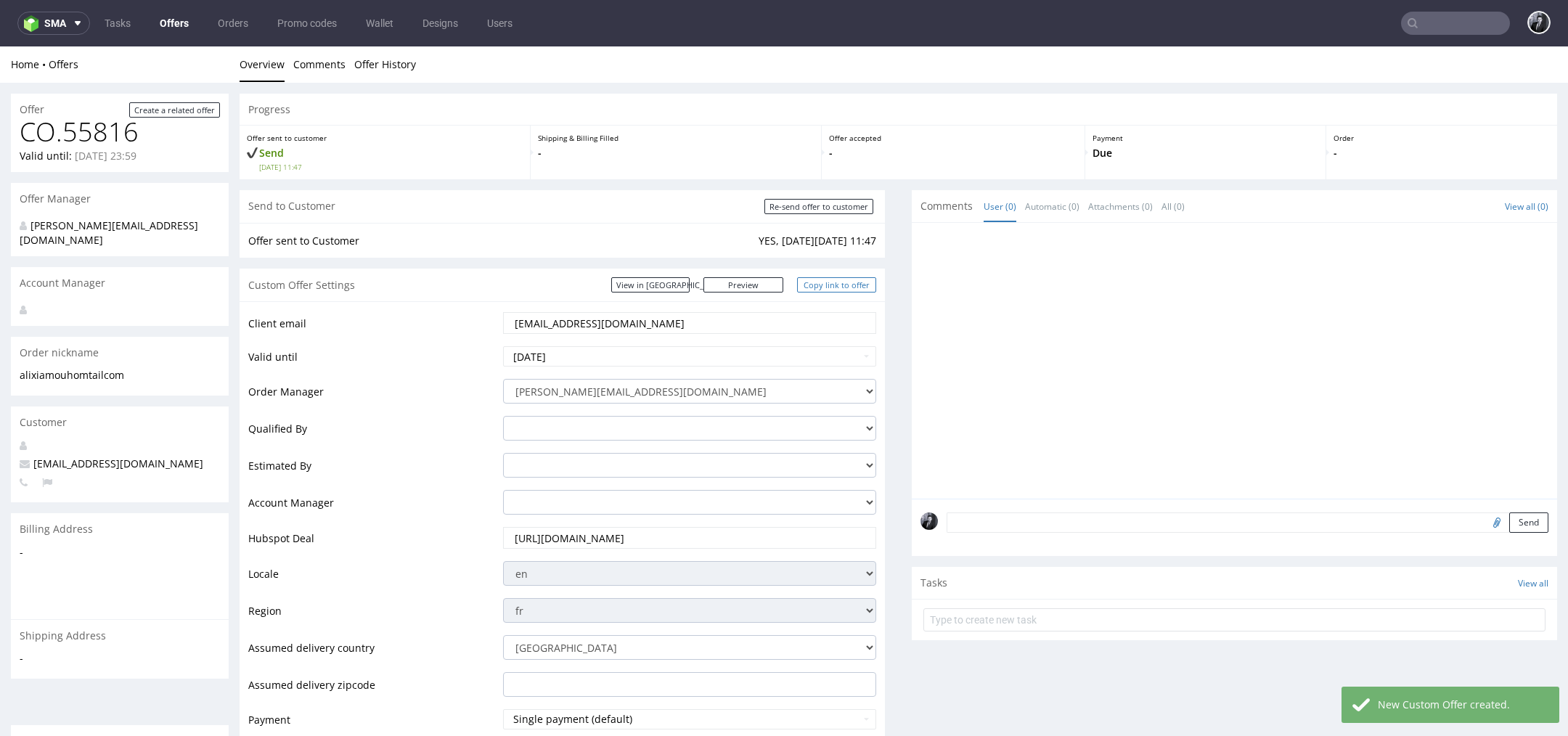
click at [810, 286] on link "Copy link to offer" at bounding box center [837, 285] width 80 height 15
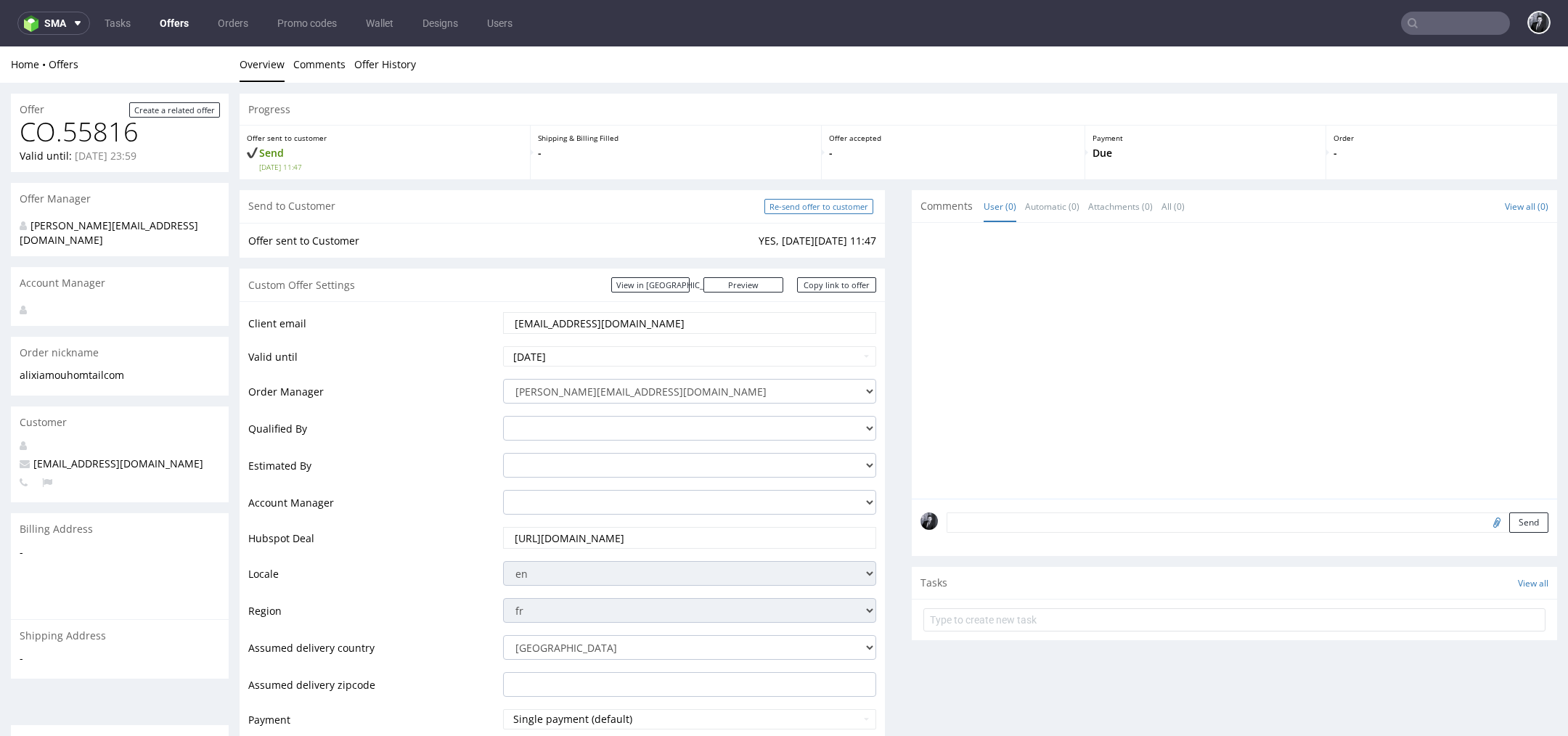
click at [834, 202] on input "Re-send offer to customer" at bounding box center [819, 207] width 109 height 15
type input "In progress..."
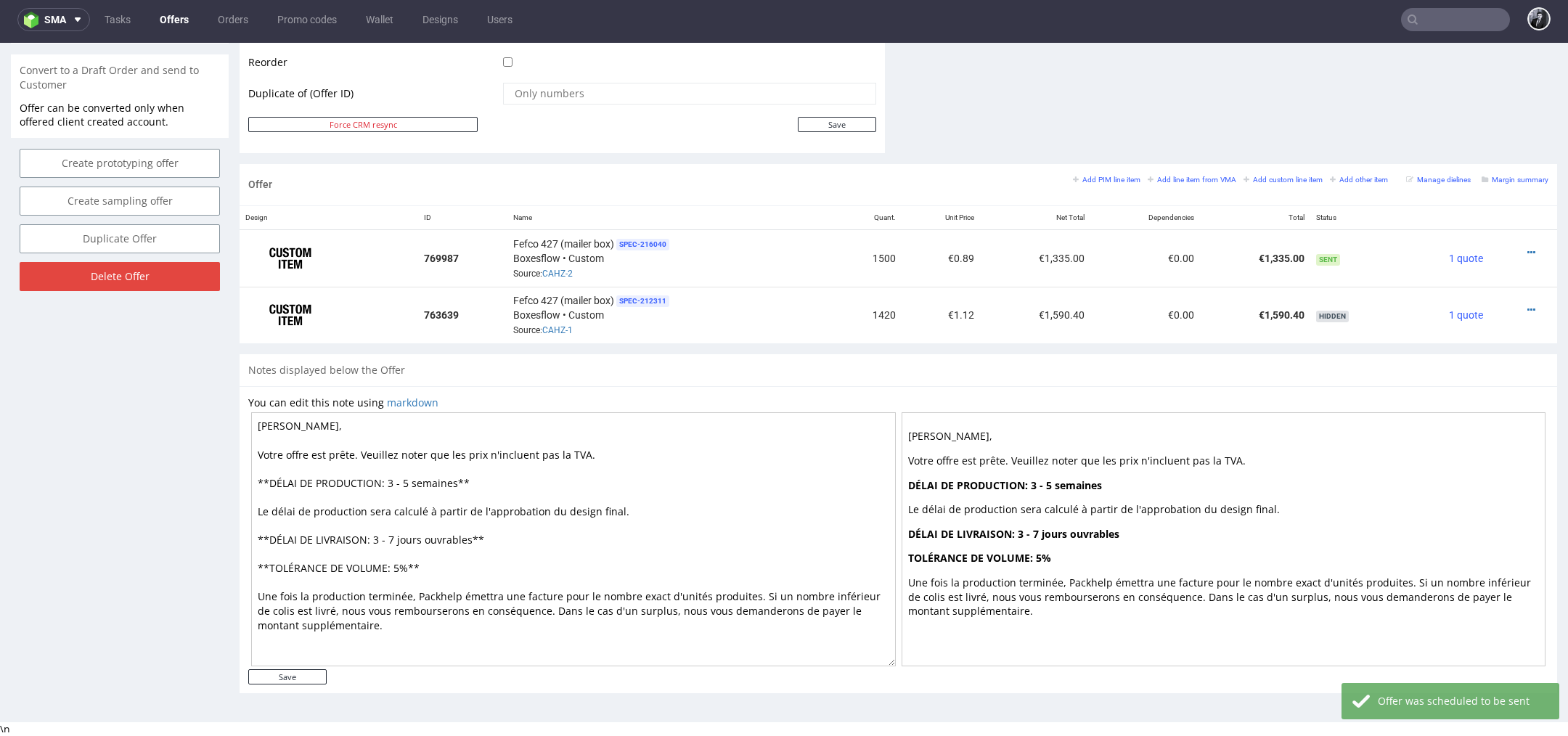
scroll to position [586, 0]
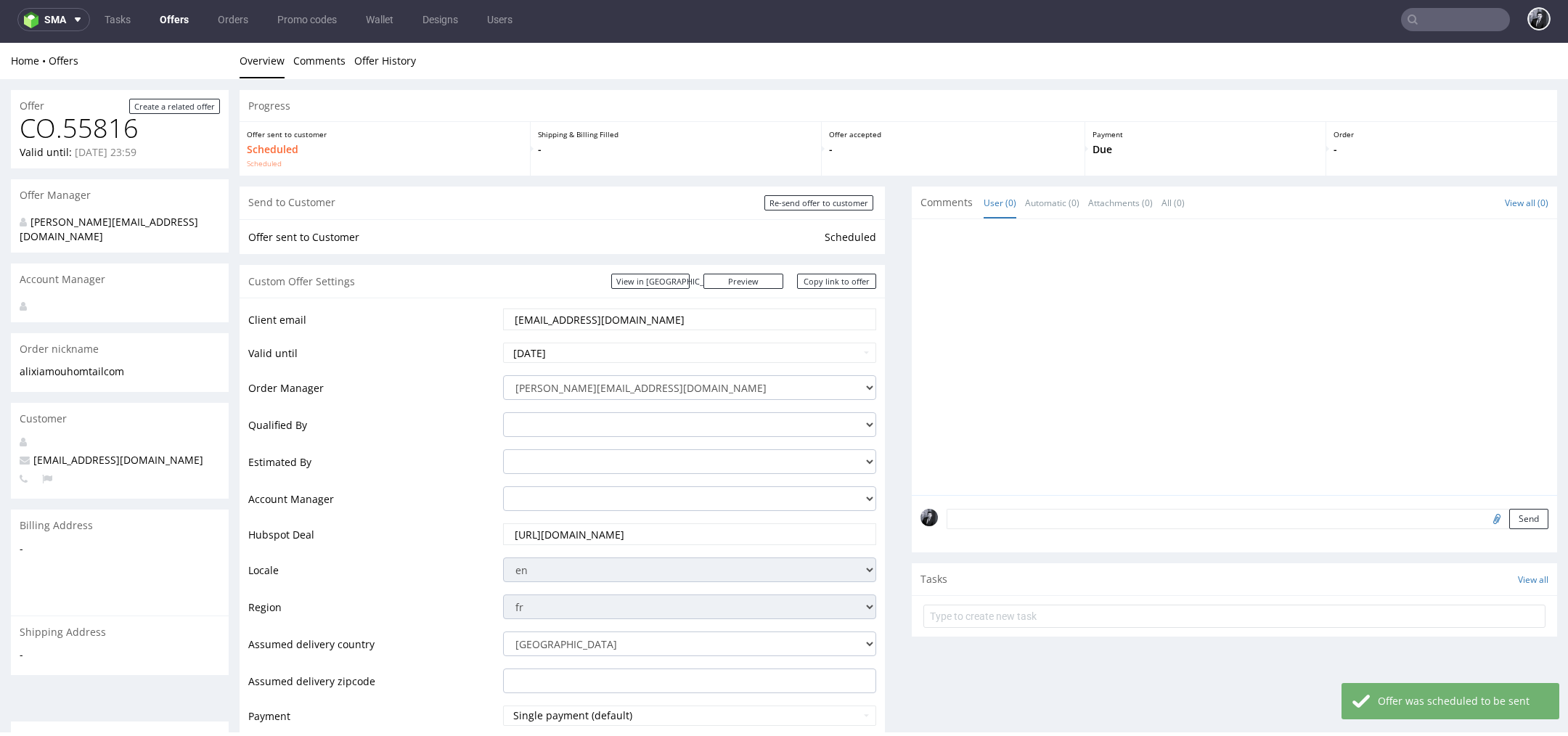
scroll to position [0, 0]
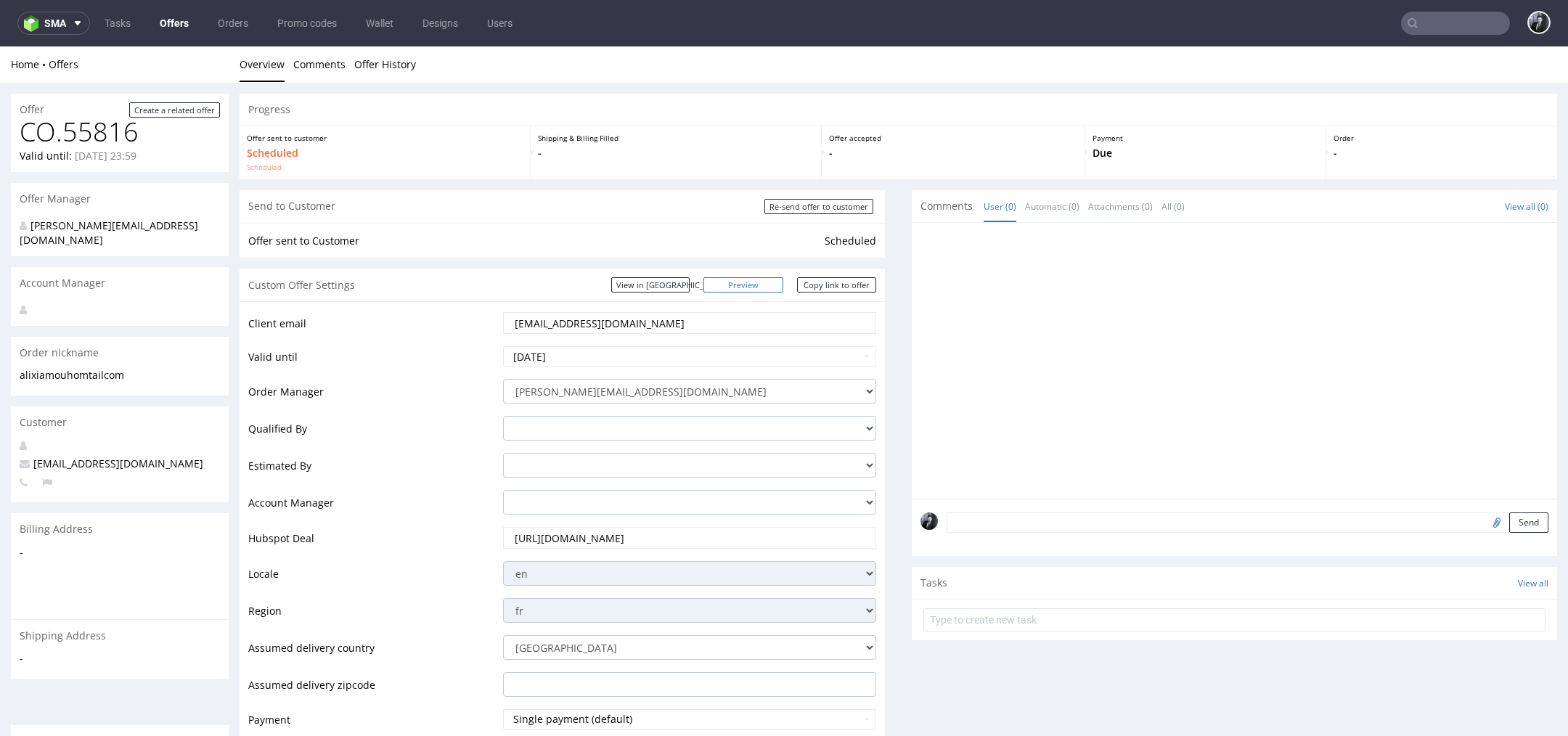
click at [751, 285] on link "Preview" at bounding box center [743, 285] width 80 height 15
click at [843, 289] on link "Copy link to offer" at bounding box center [837, 285] width 80 height 15
click at [176, 20] on link "Offers" at bounding box center [174, 23] width 47 height 23
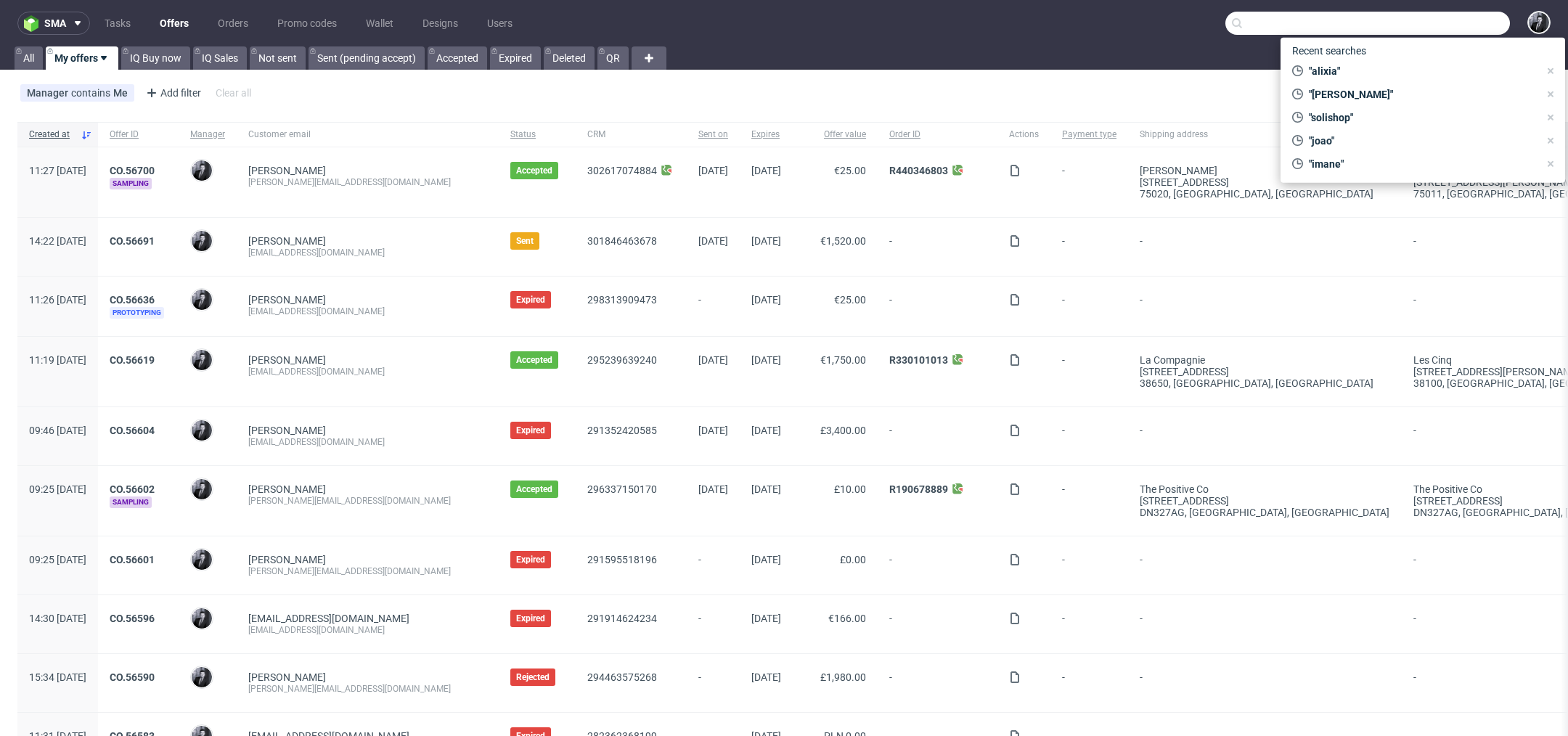
click at [1440, 27] on input "text" at bounding box center [1367, 23] width 285 height 23
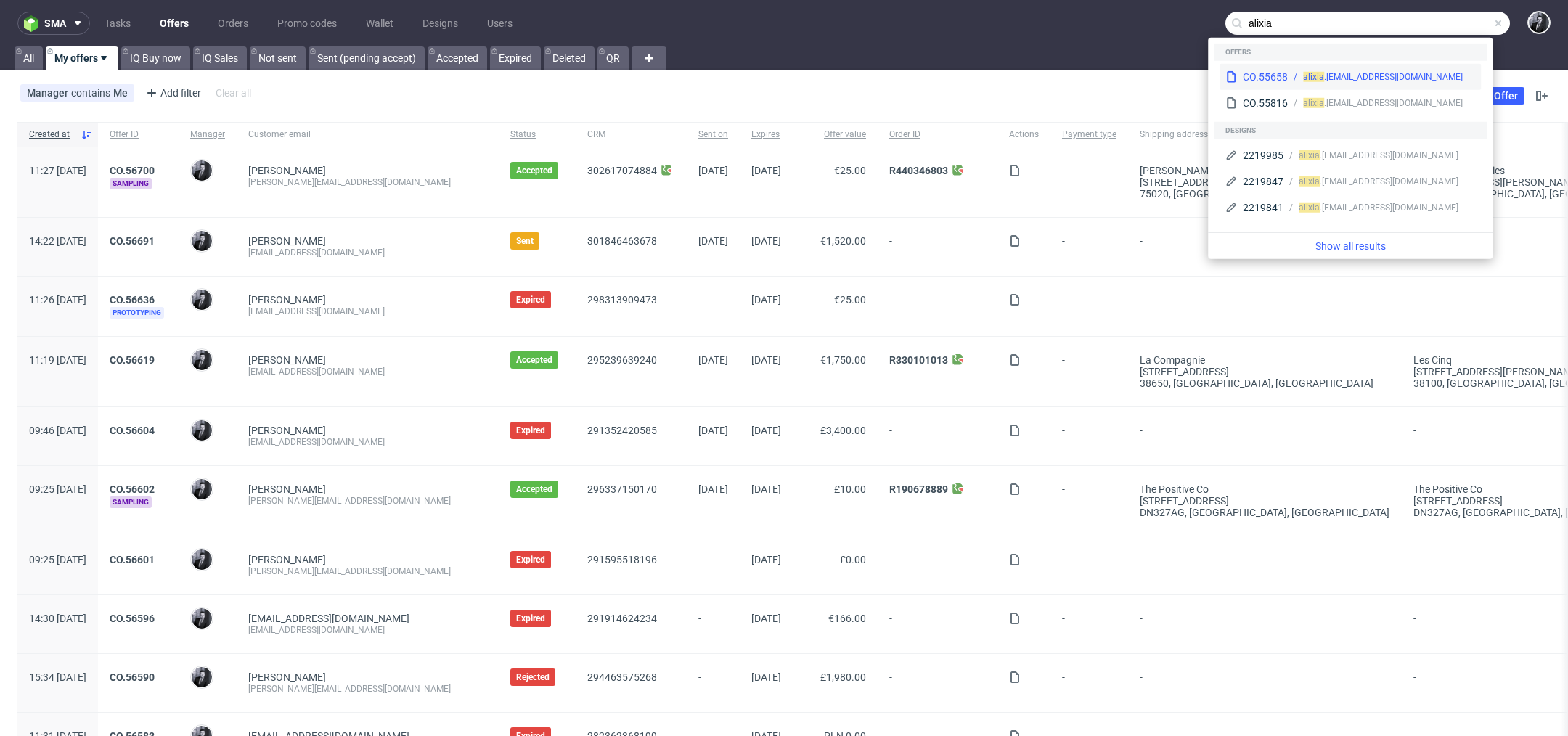
type input "alixia"
click at [1373, 71] on div "alixia .moucheboeuf@efrei.net" at bounding box center [1383, 76] width 160 height 13
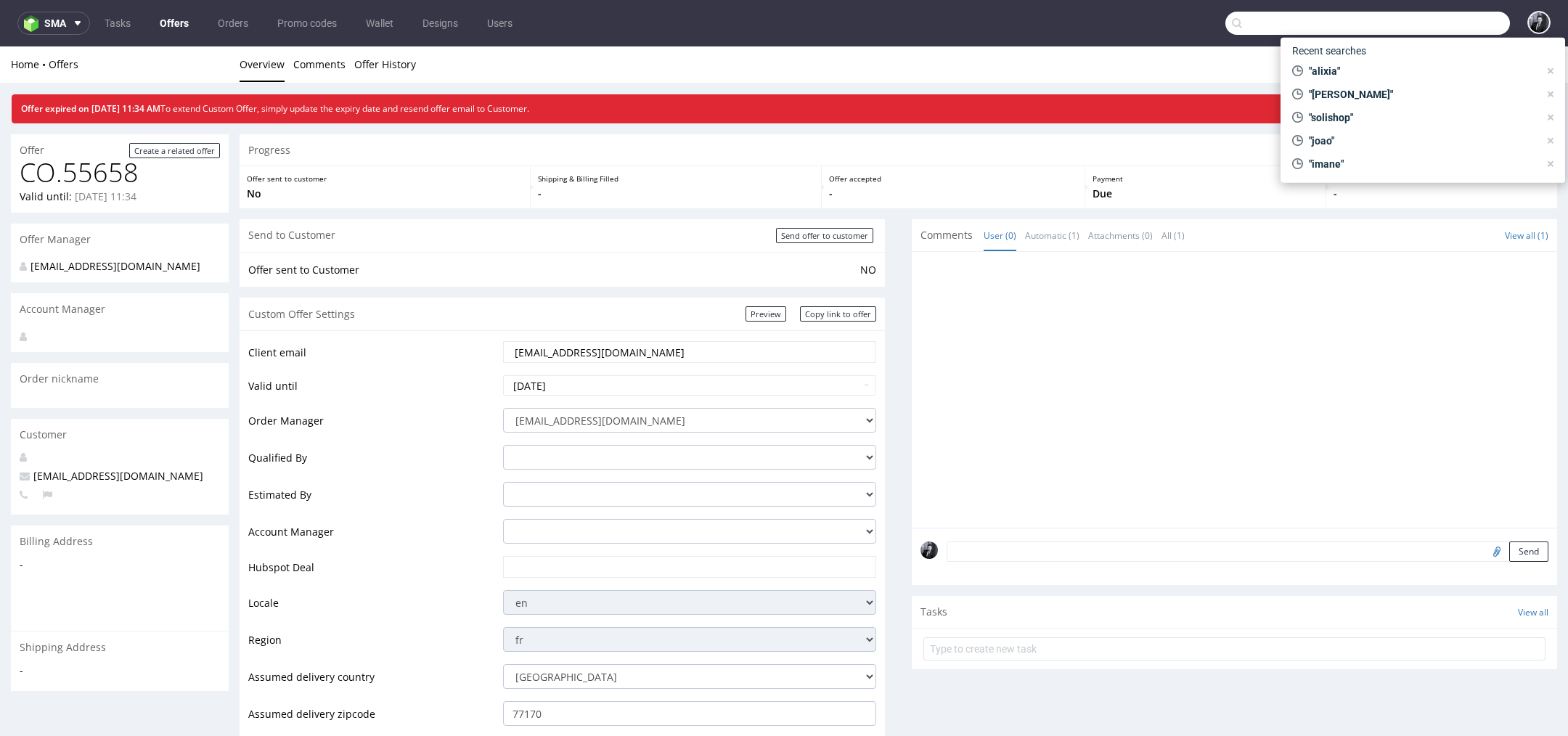
click at [1459, 15] on input "text" at bounding box center [1367, 23] width 285 height 23
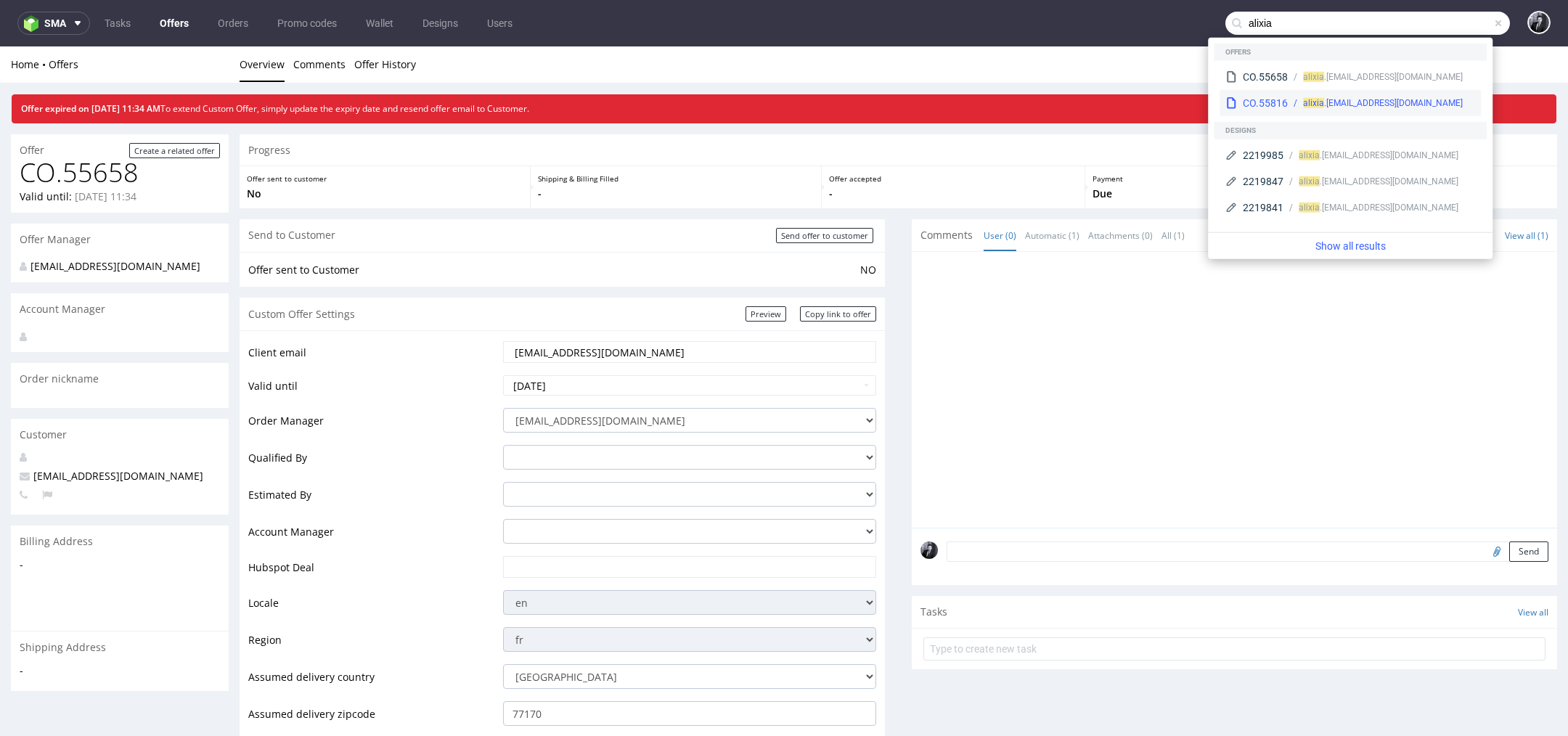
type input "alixia"
click at [1419, 102] on div "alixia .mou@homtail.com" at bounding box center [1381, 103] width 187 height 13
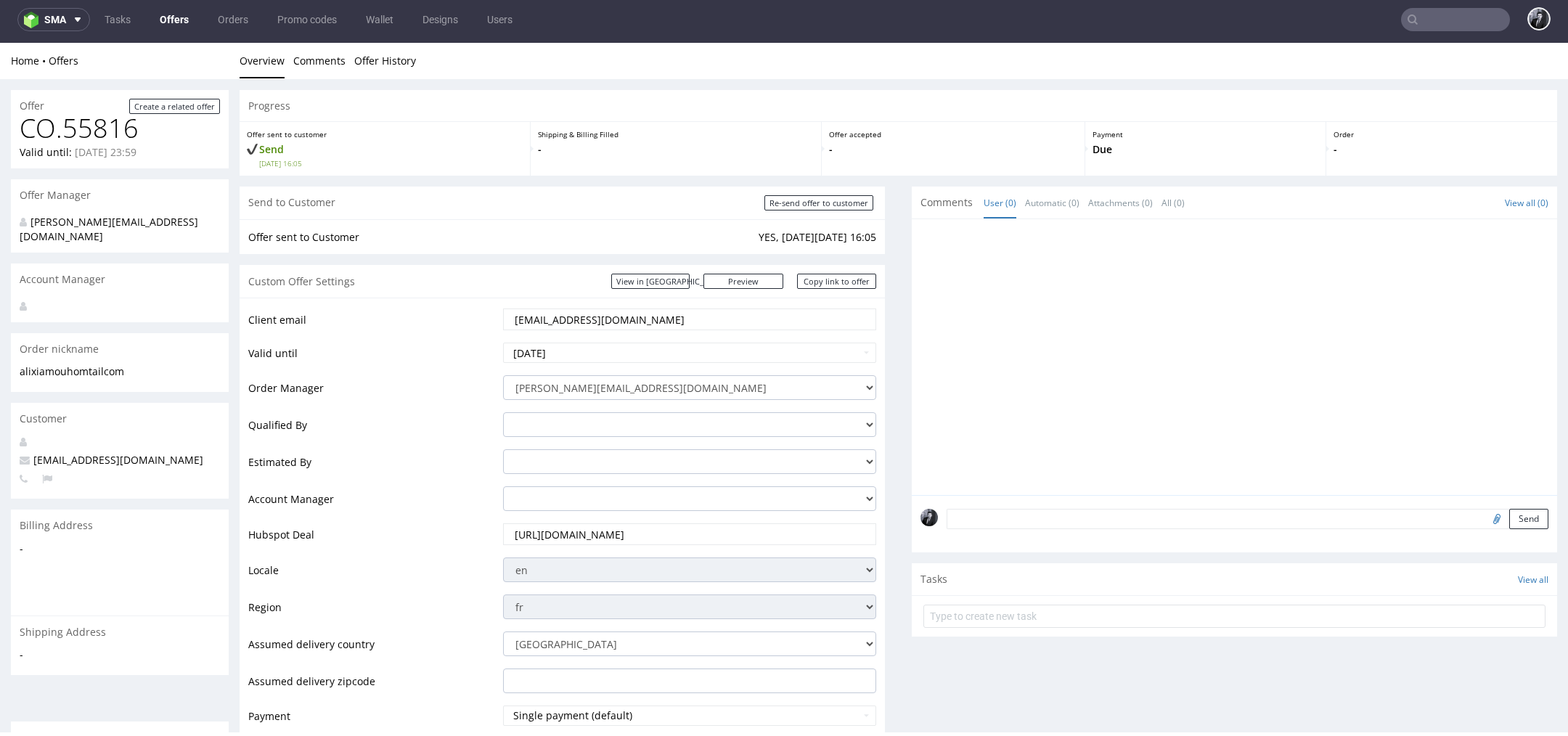
click at [174, 16] on link "Offers" at bounding box center [174, 19] width 47 height 23
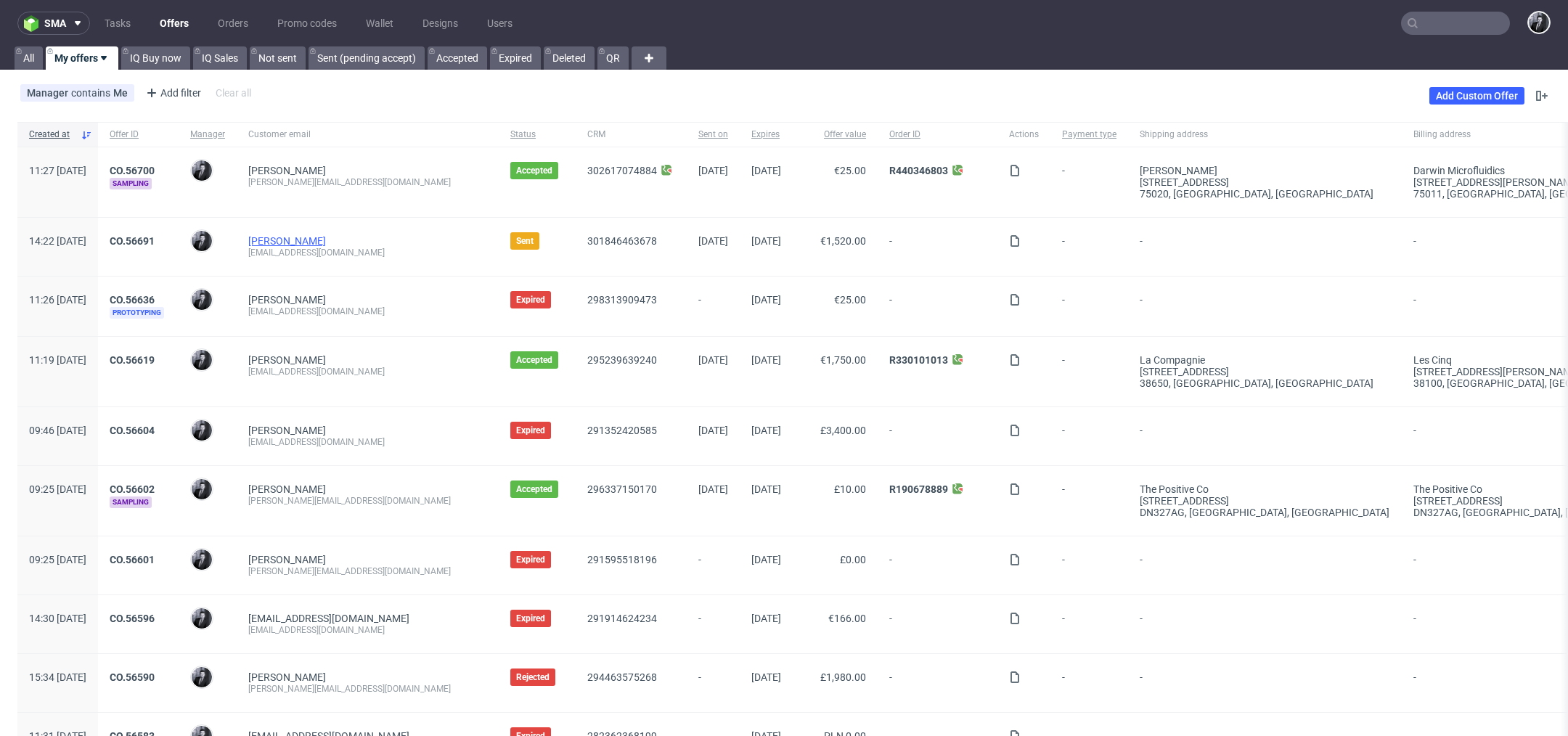
click at [326, 246] on link "Marie Aragon" at bounding box center [286, 241] width 77 height 12
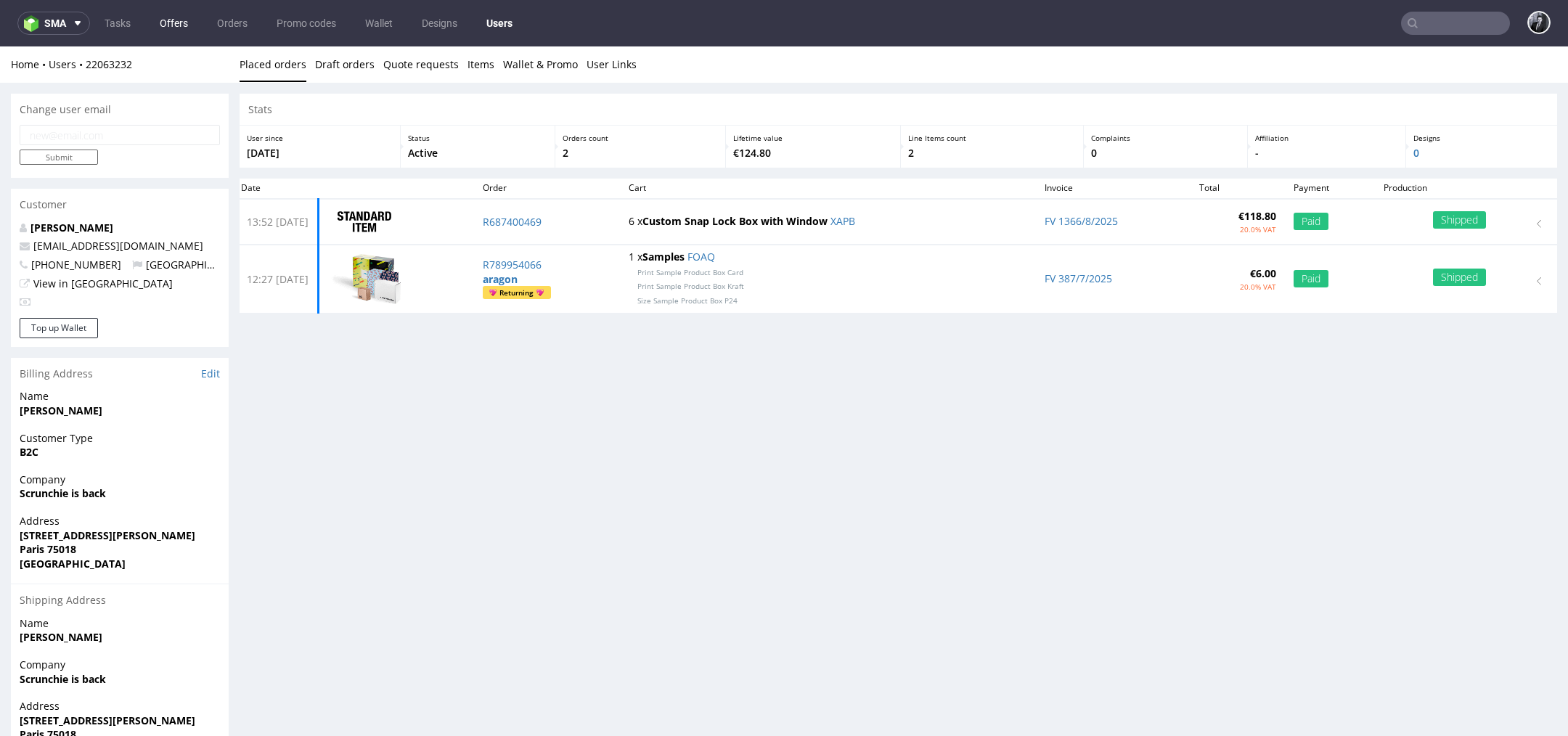
click at [187, 25] on link "Offers" at bounding box center [174, 23] width 46 height 23
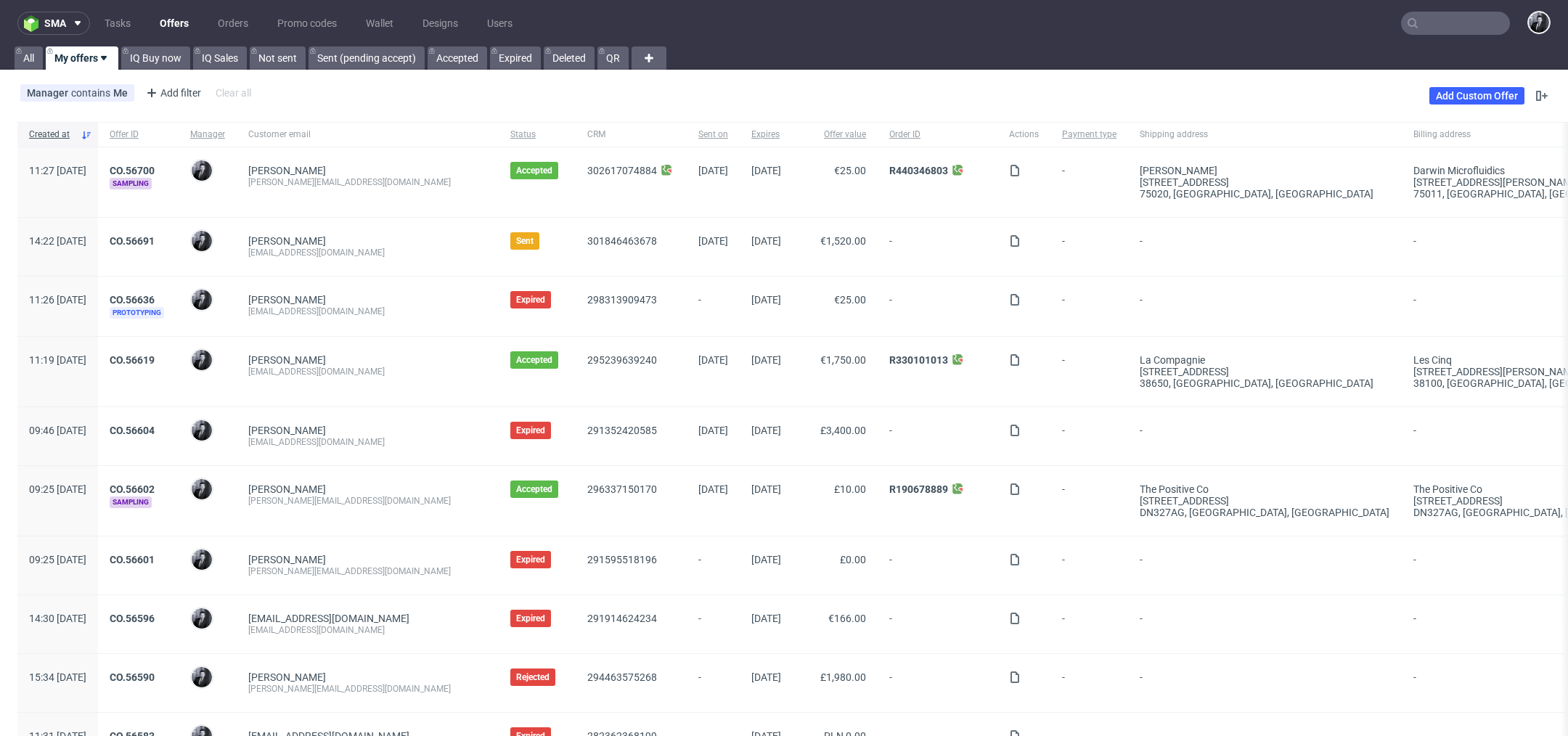
click at [1434, 31] on input "text" at bounding box center [1455, 23] width 109 height 23
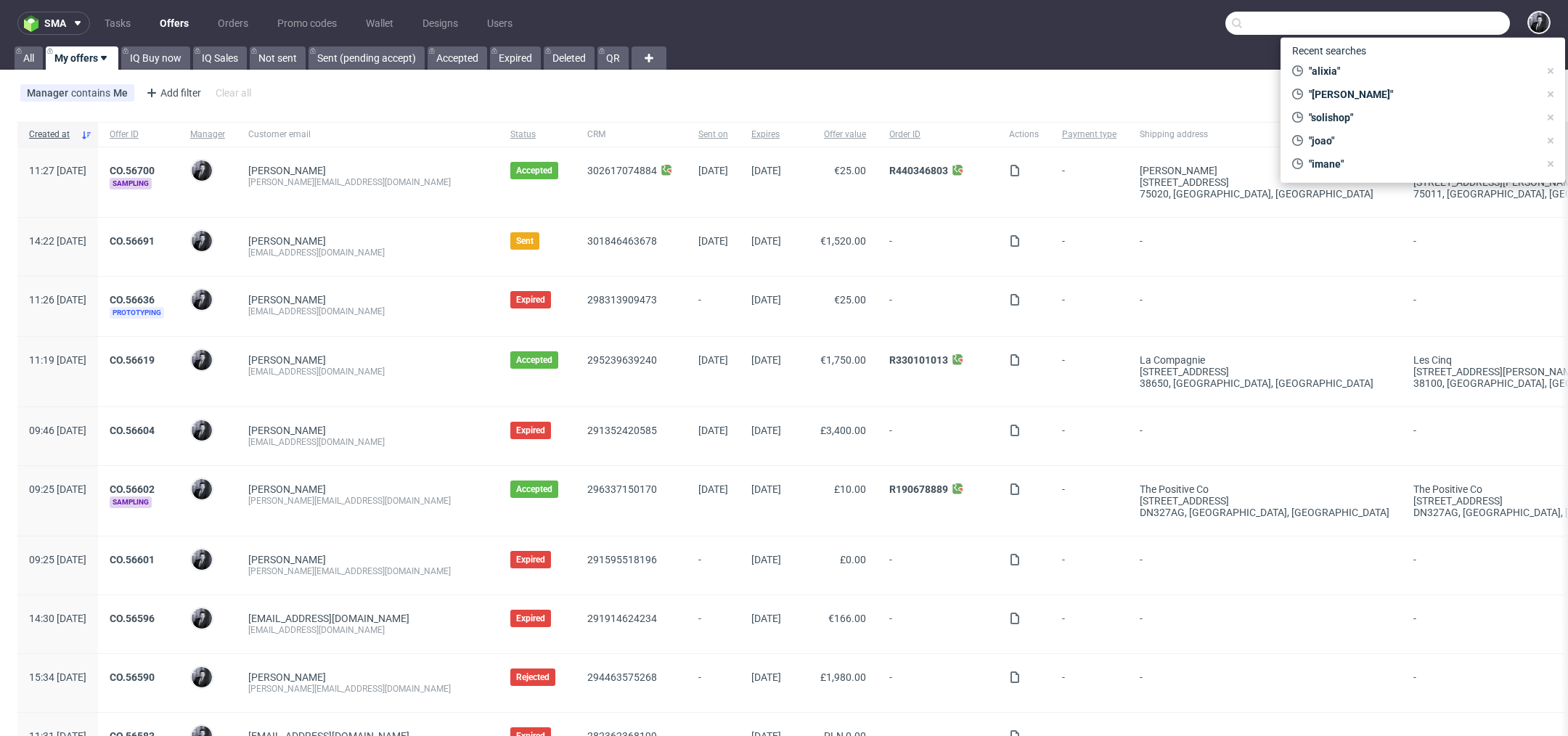
click at [1124, 19] on nav "sma Tasks Offers Orders Promo codes Wallet Designs Users" at bounding box center [784, 23] width 1568 height 47
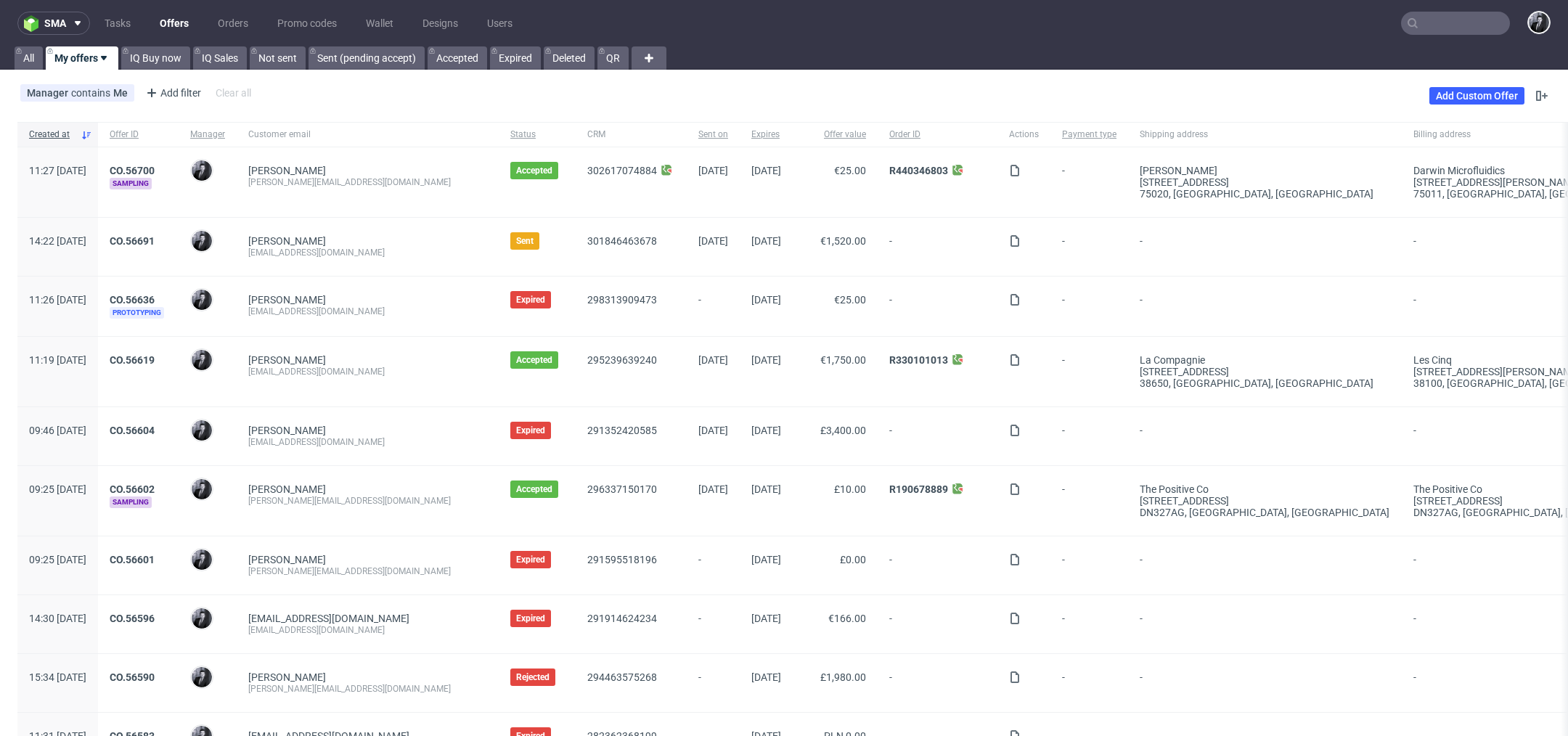
click at [1461, 22] on input "text" at bounding box center [1455, 23] width 109 height 23
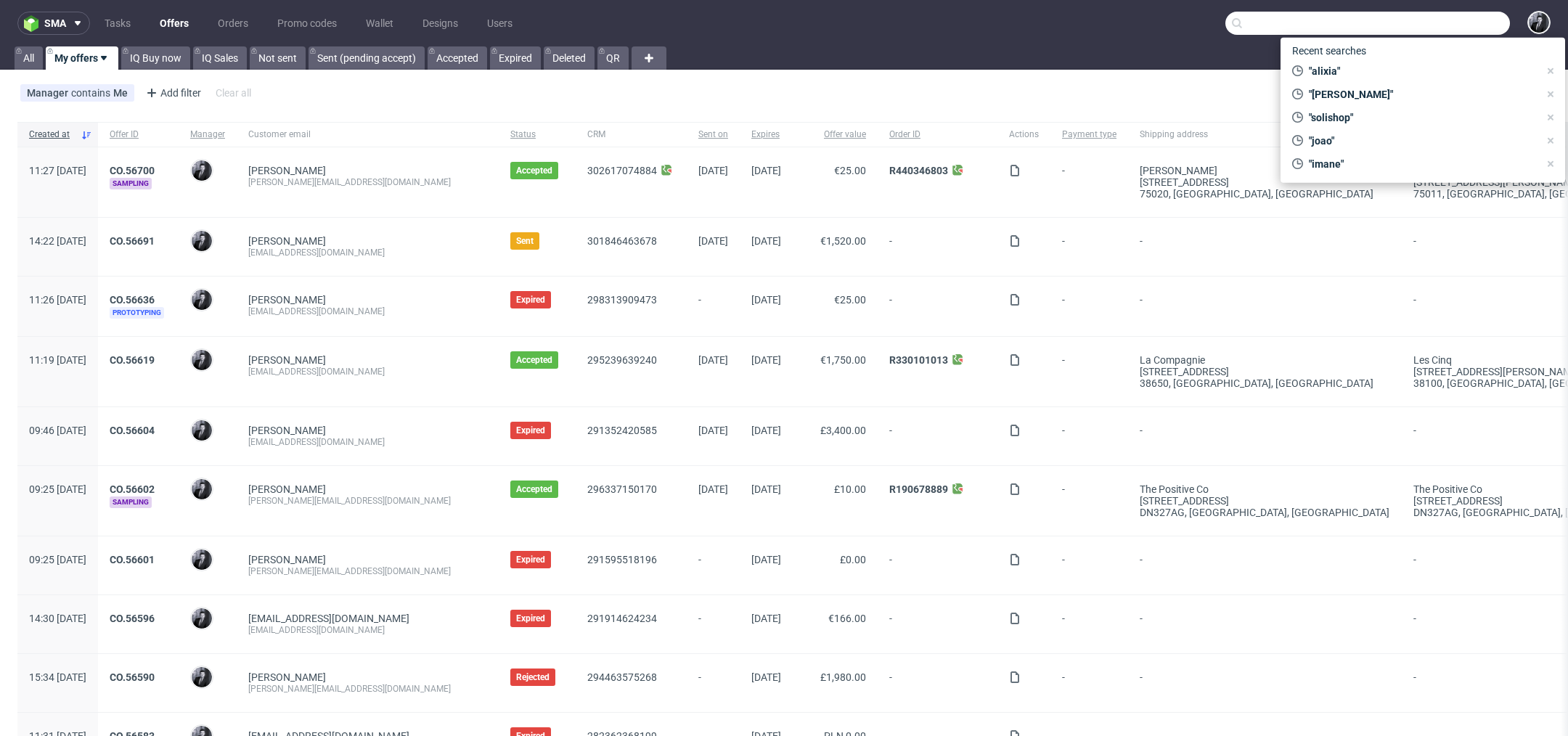
click at [1159, 20] on nav "sma Tasks Offers Orders Promo codes Wallet Designs Users" at bounding box center [784, 23] width 1568 height 47
click at [1430, 15] on input "text" at bounding box center [1367, 23] width 285 height 23
click at [1132, 25] on nav "sma Tasks Offers Orders Promo codes Wallet Designs Users" at bounding box center [784, 23] width 1568 height 47
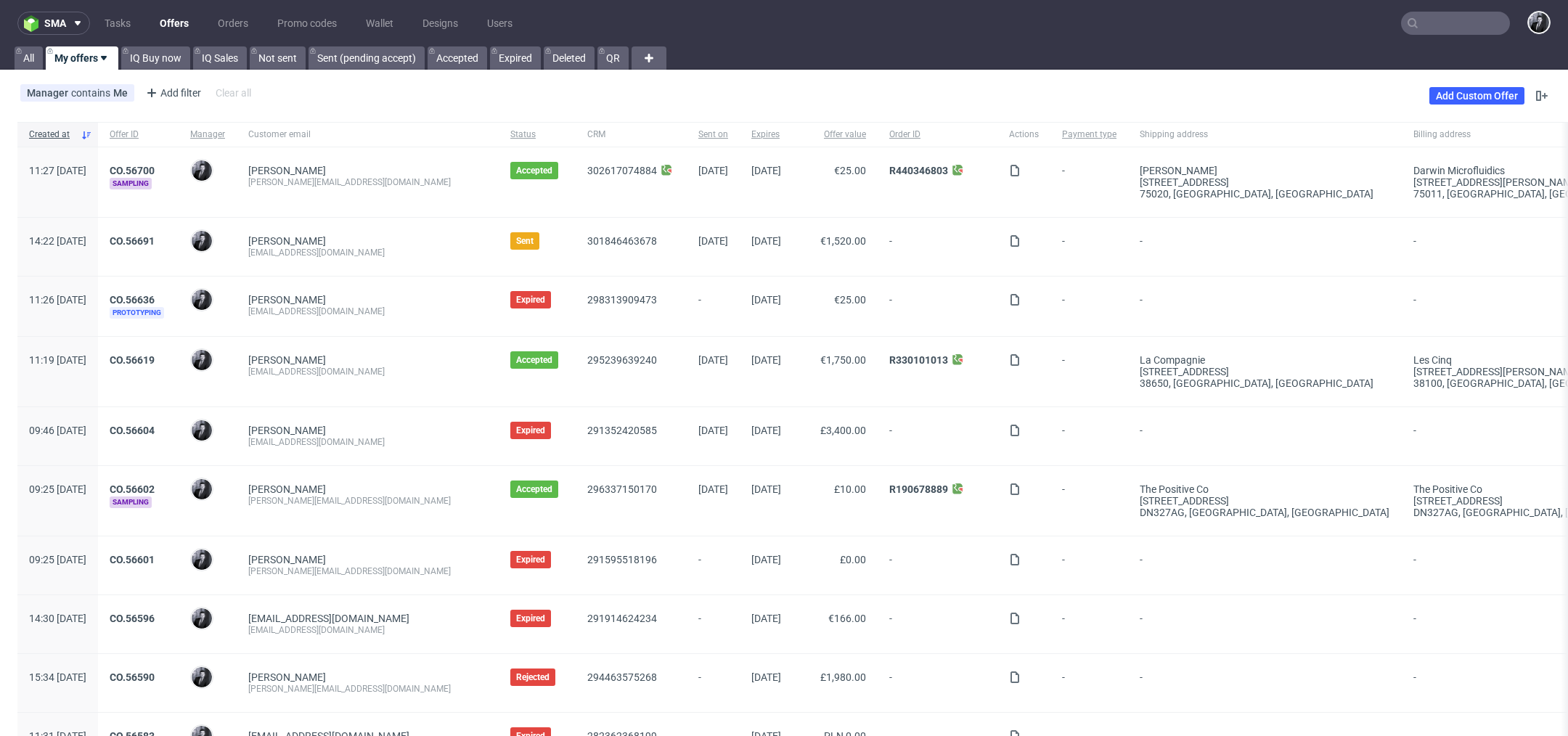
click at [1458, 23] on input "text" at bounding box center [1455, 23] width 109 height 23
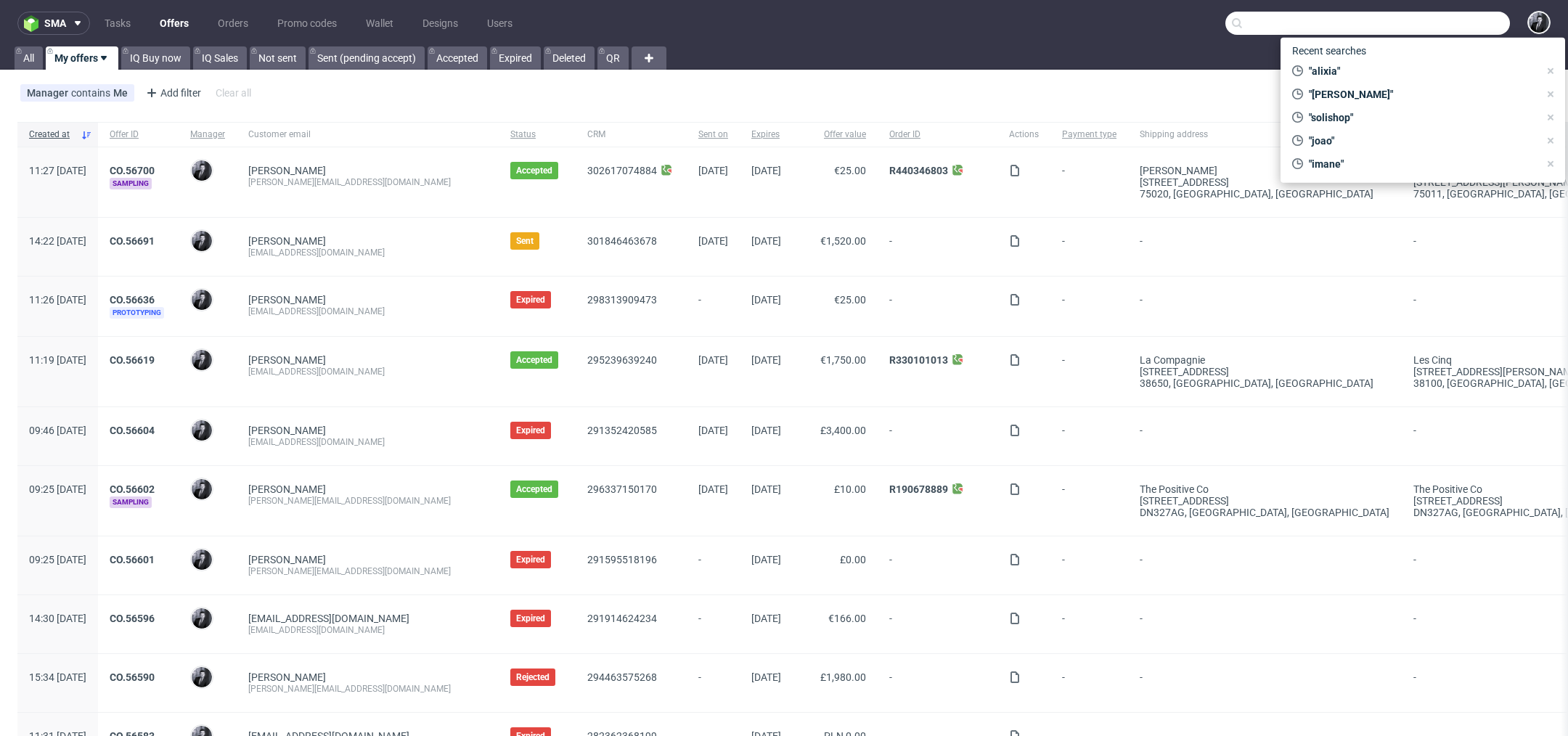
click at [1185, 22] on nav "sma Tasks Offers Orders Promo codes Wallet Designs Users" at bounding box center [784, 23] width 1568 height 47
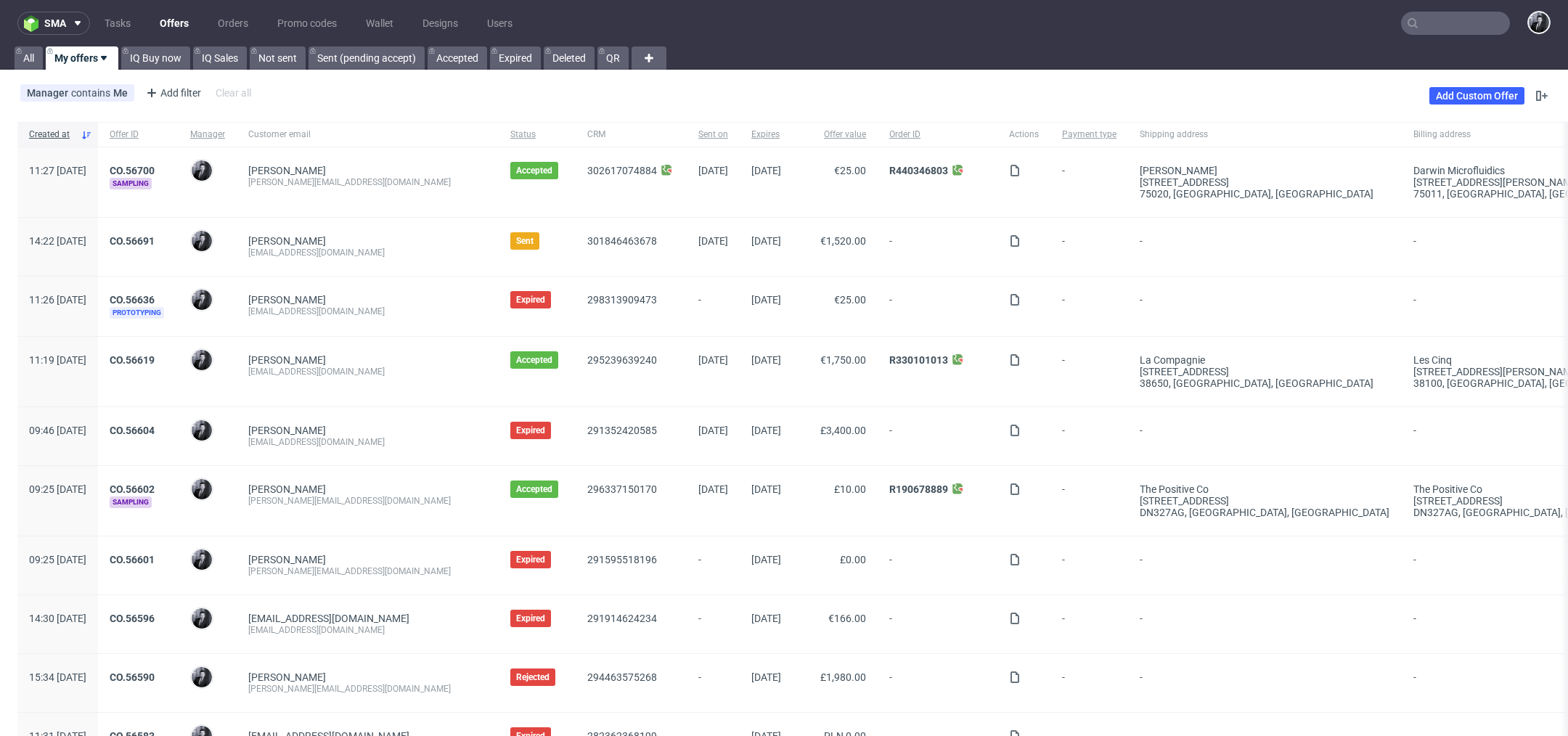
click at [1424, 22] on input "text" at bounding box center [1455, 23] width 109 height 23
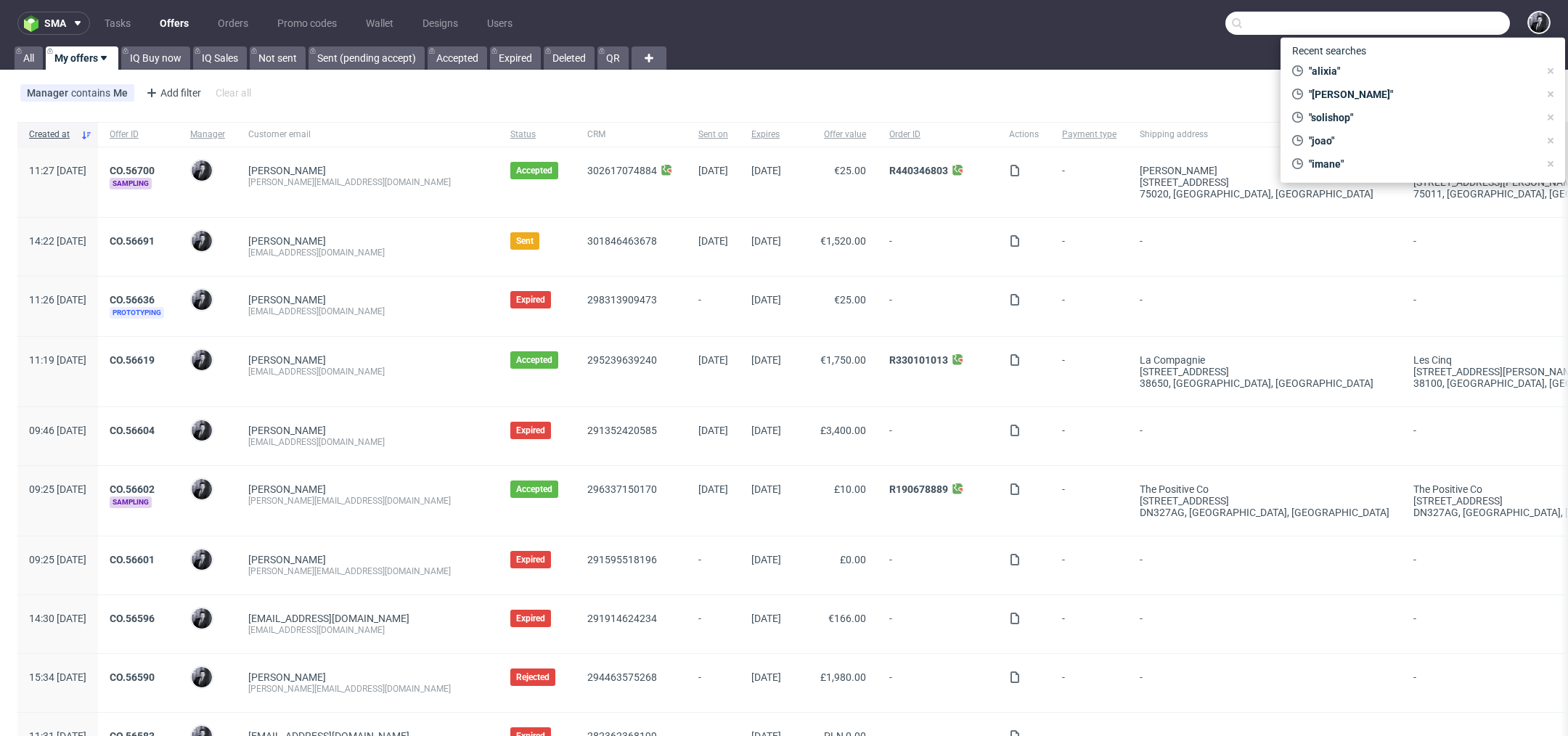
type input "e"
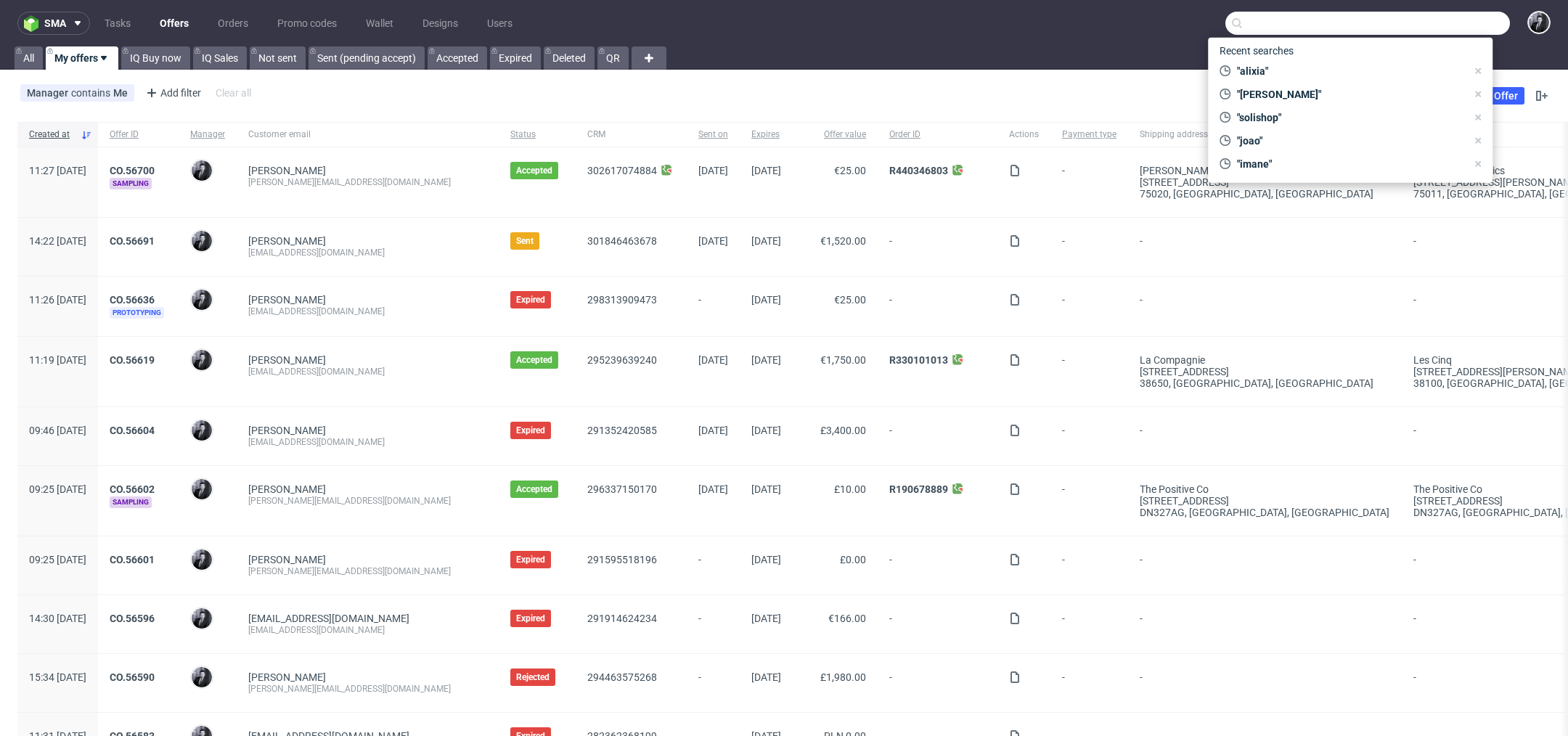
type input "e"
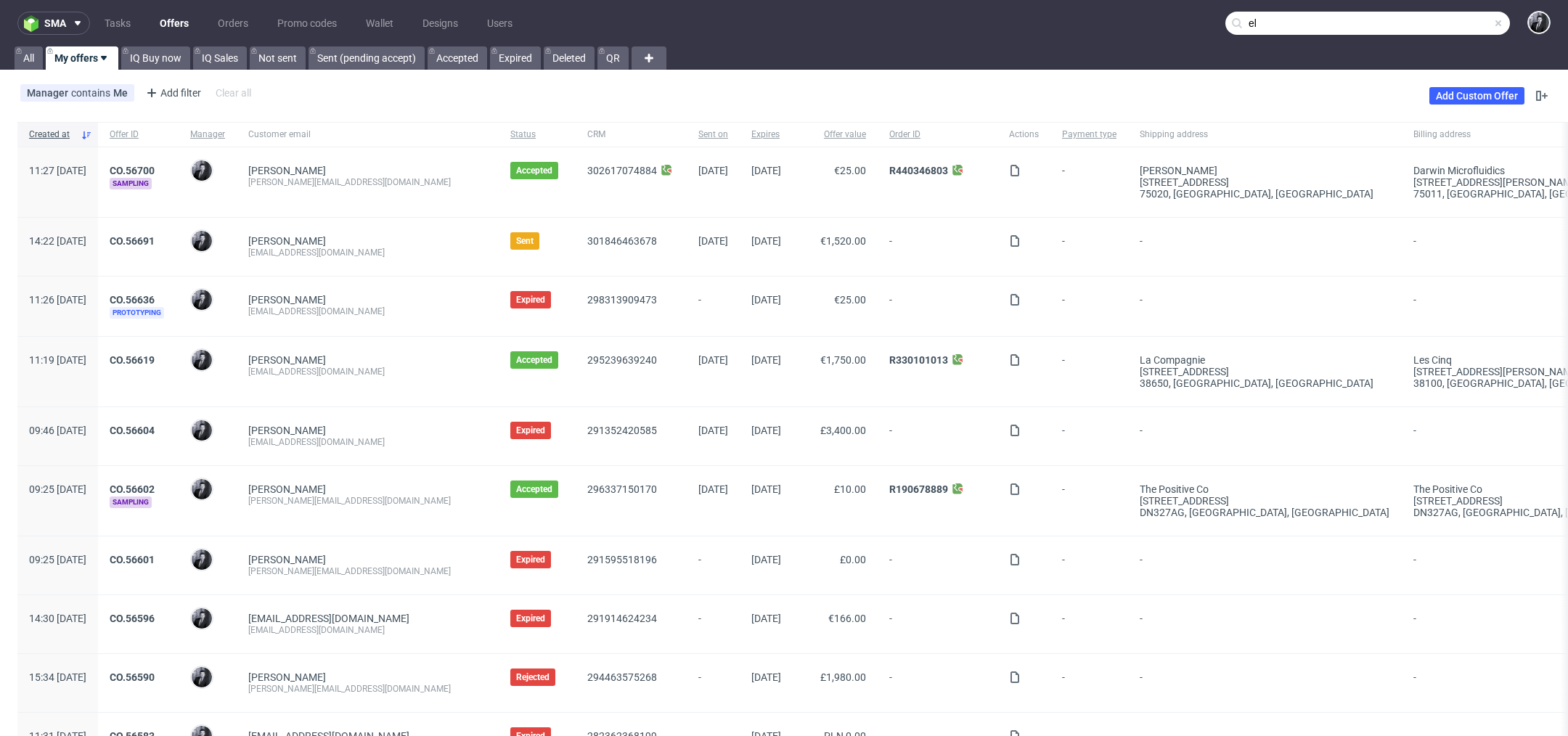
type input "e"
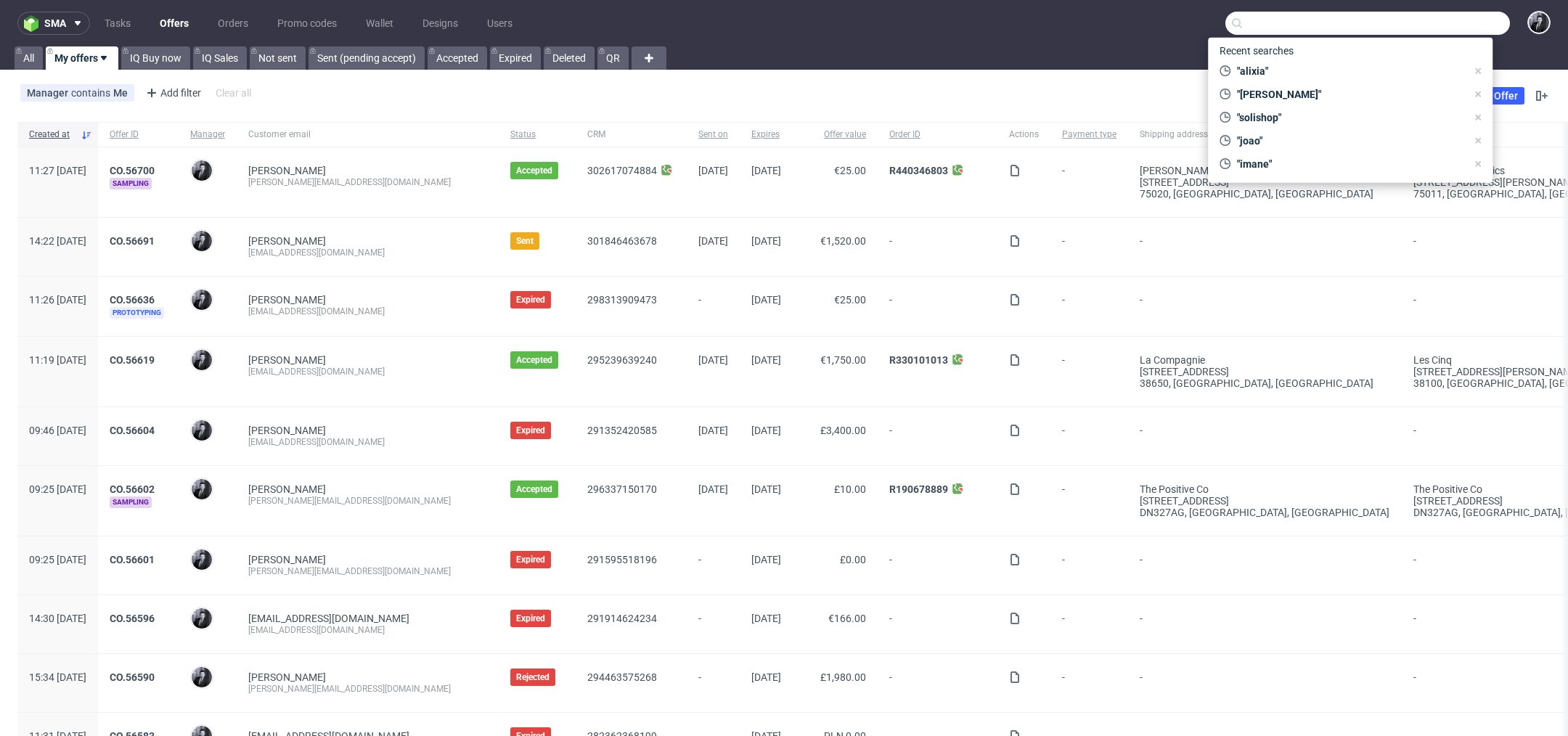
type input "e"
type input "s"
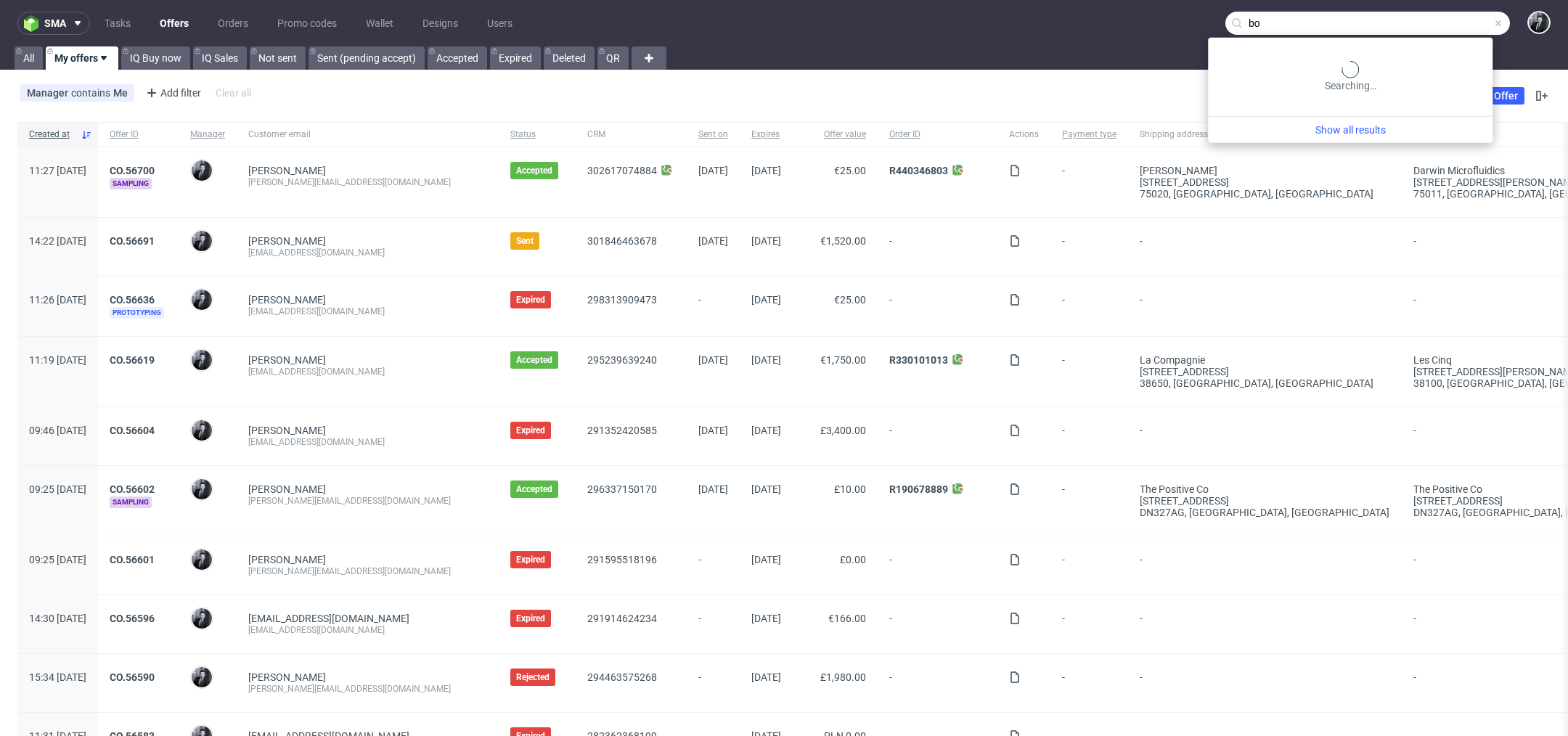
type input "b"
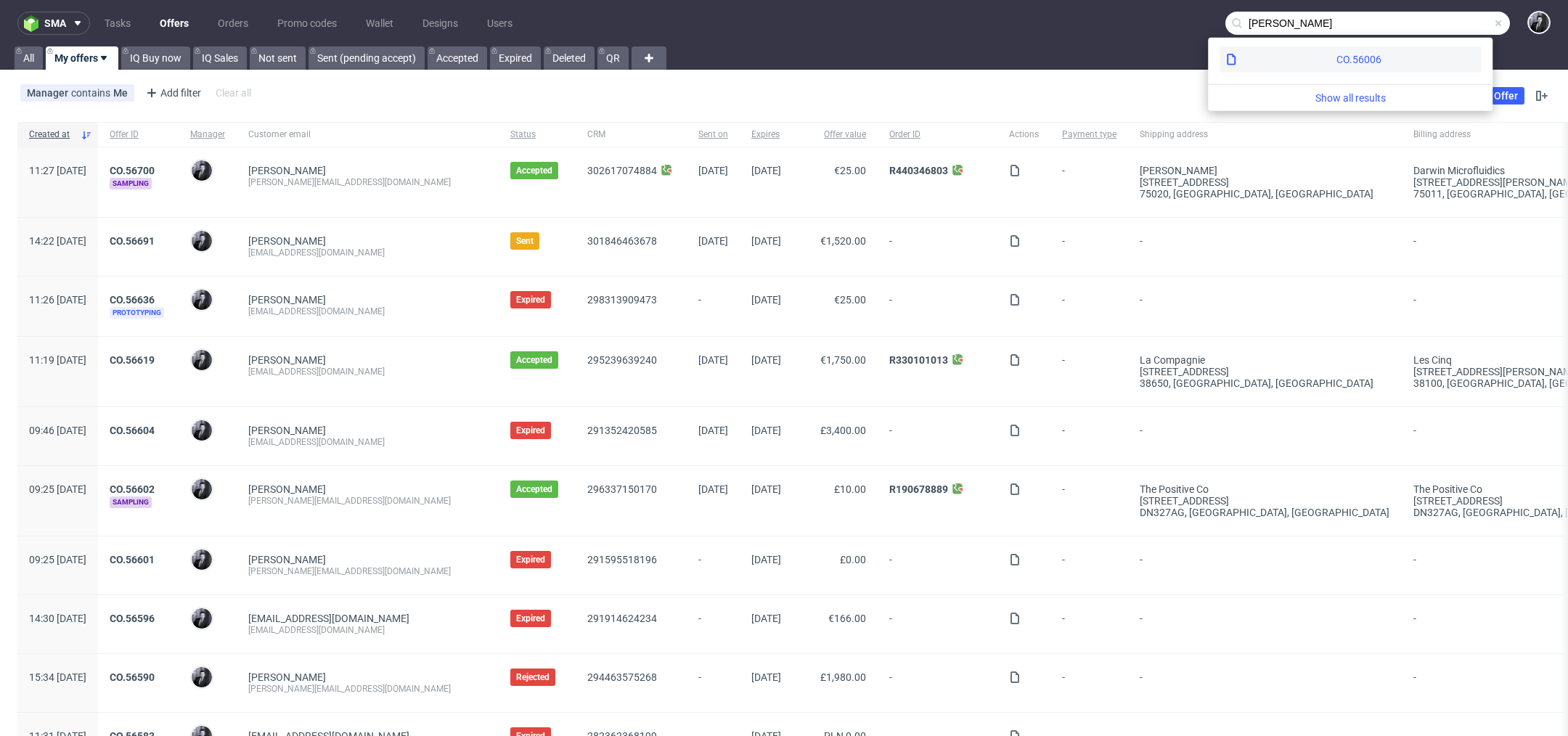
type input "alain river"
click at [1314, 53] on div "CO.56006" at bounding box center [1351, 59] width 262 height 26
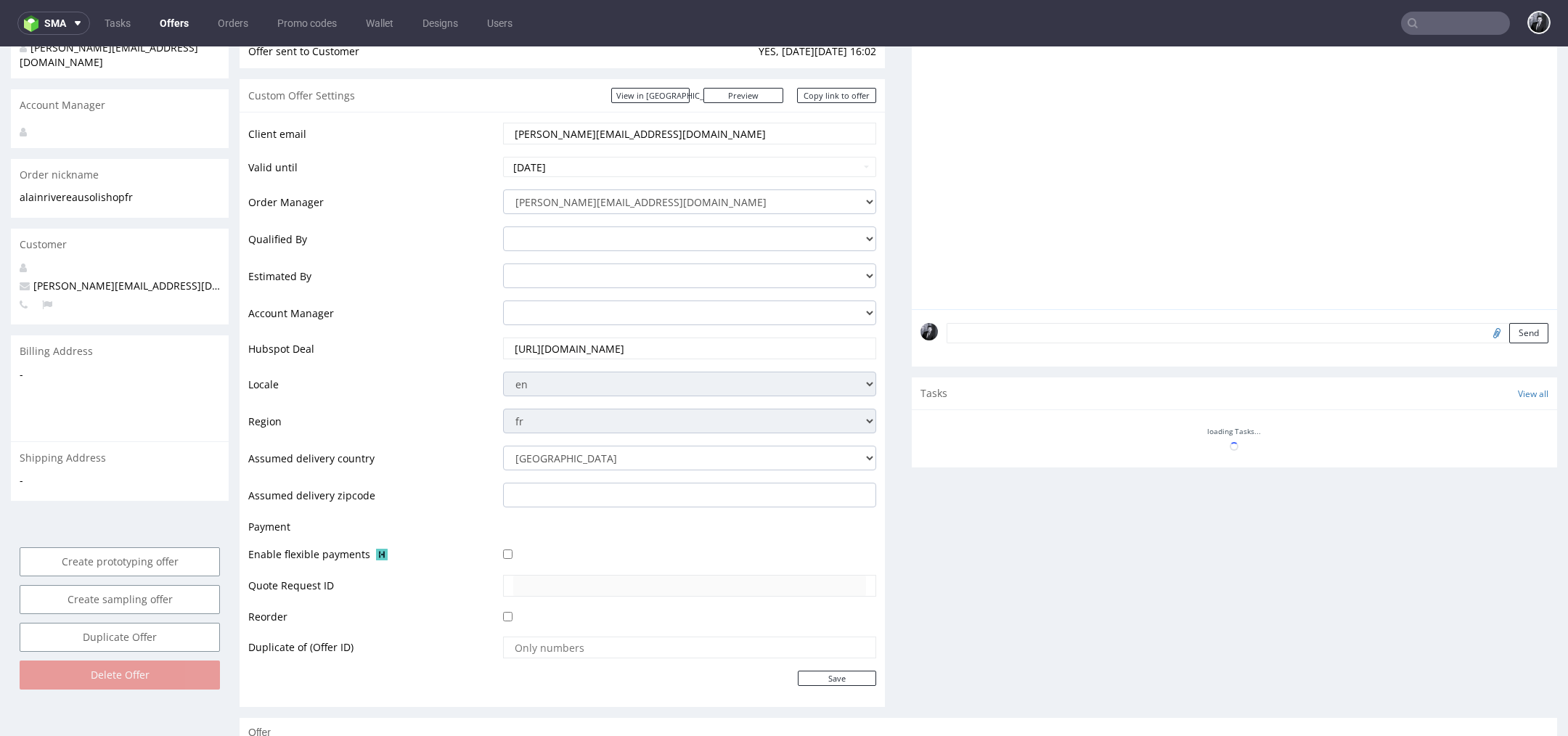
scroll to position [221, 0]
click at [747, 170] on input "2025-07-31" at bounding box center [689, 165] width 373 height 20
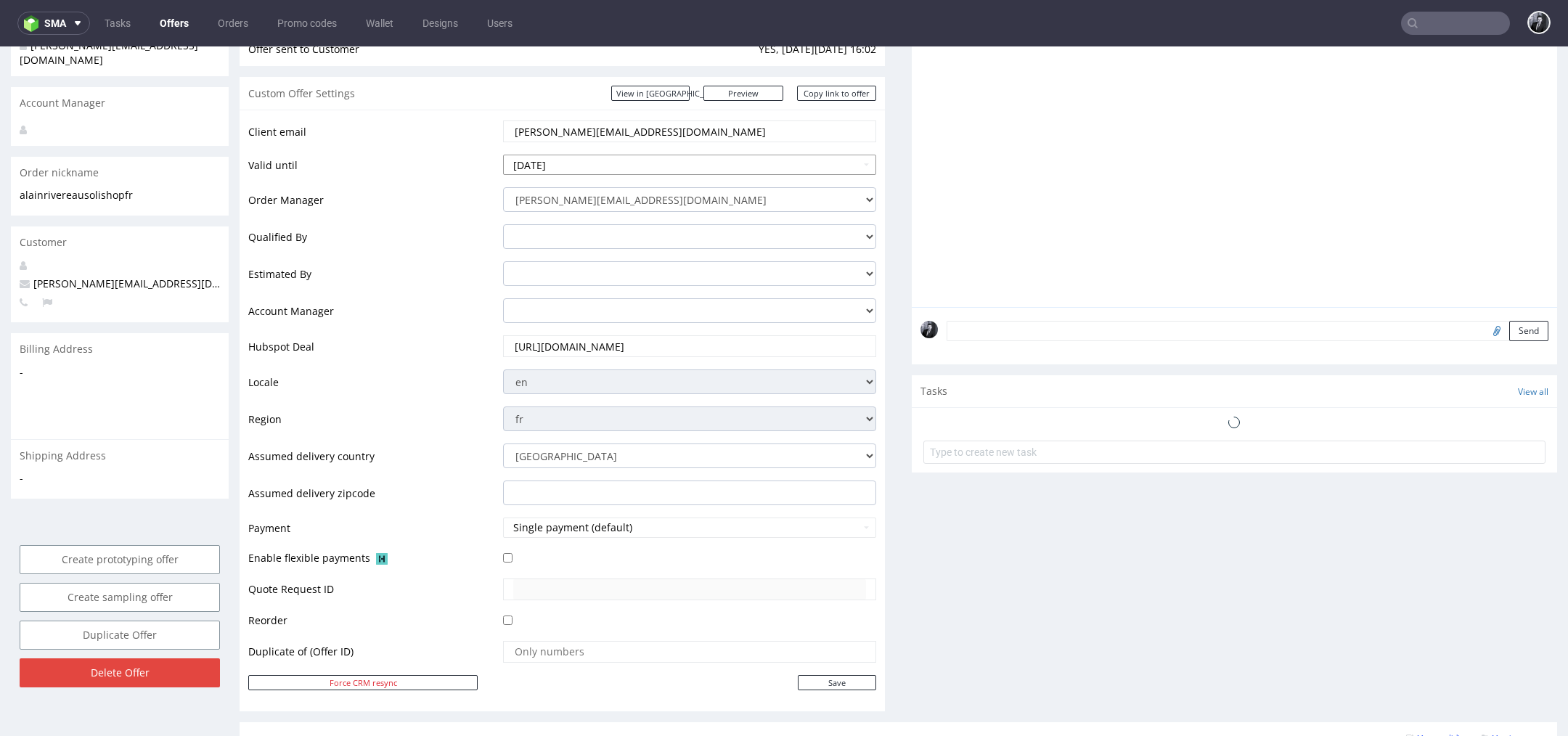
click at [799, 162] on input "2025-07-31" at bounding box center [689, 165] width 373 height 20
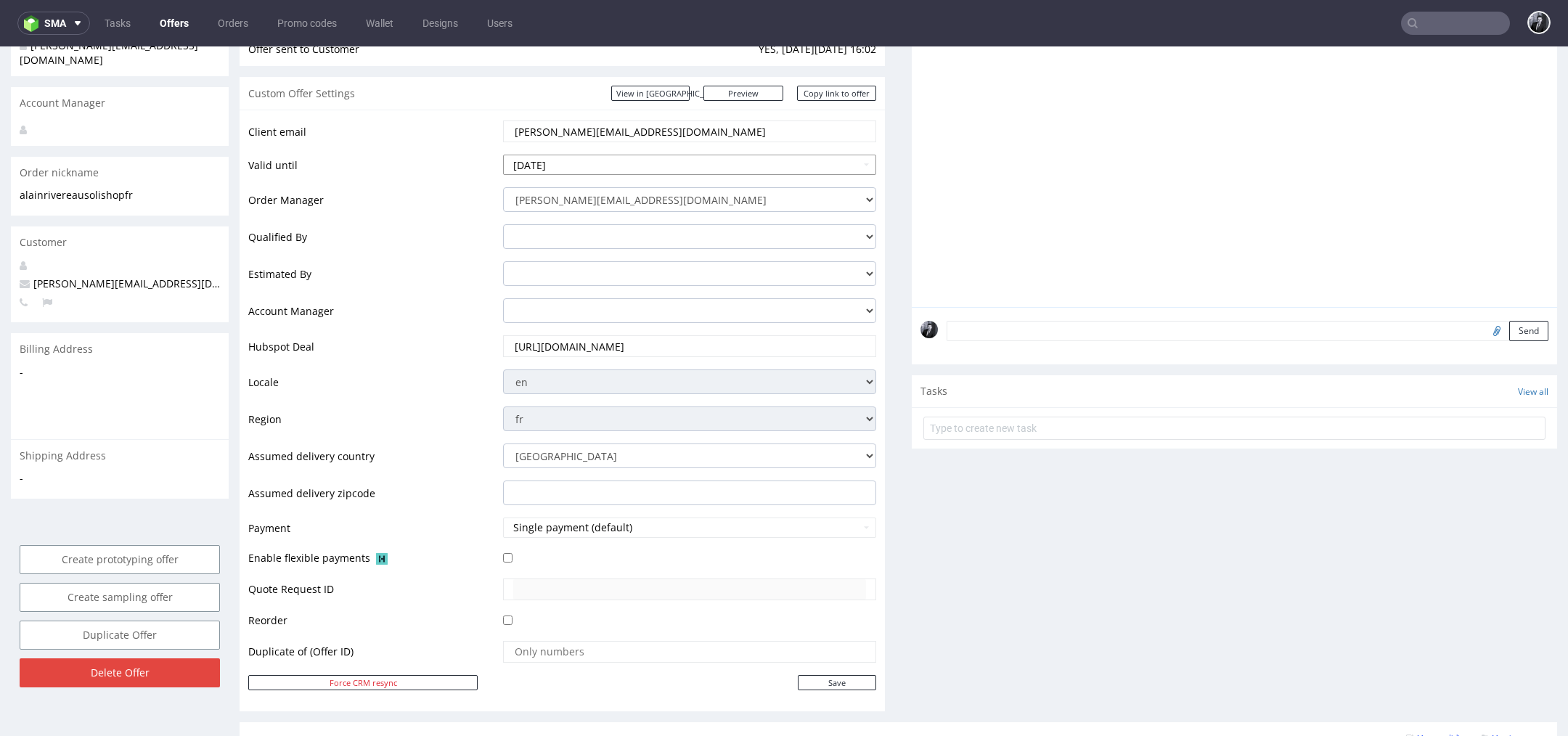
click at [854, 162] on input "2025-07-31" at bounding box center [689, 165] width 373 height 20
click at [864, 163] on input "2025-07-31" at bounding box center [689, 165] width 373 height 20
type input "[DATE]"
click at [472, 241] on td "Qualified By" at bounding box center [374, 241] width 251 height 37
click at [838, 682] on input "Save" at bounding box center [837, 683] width 78 height 15
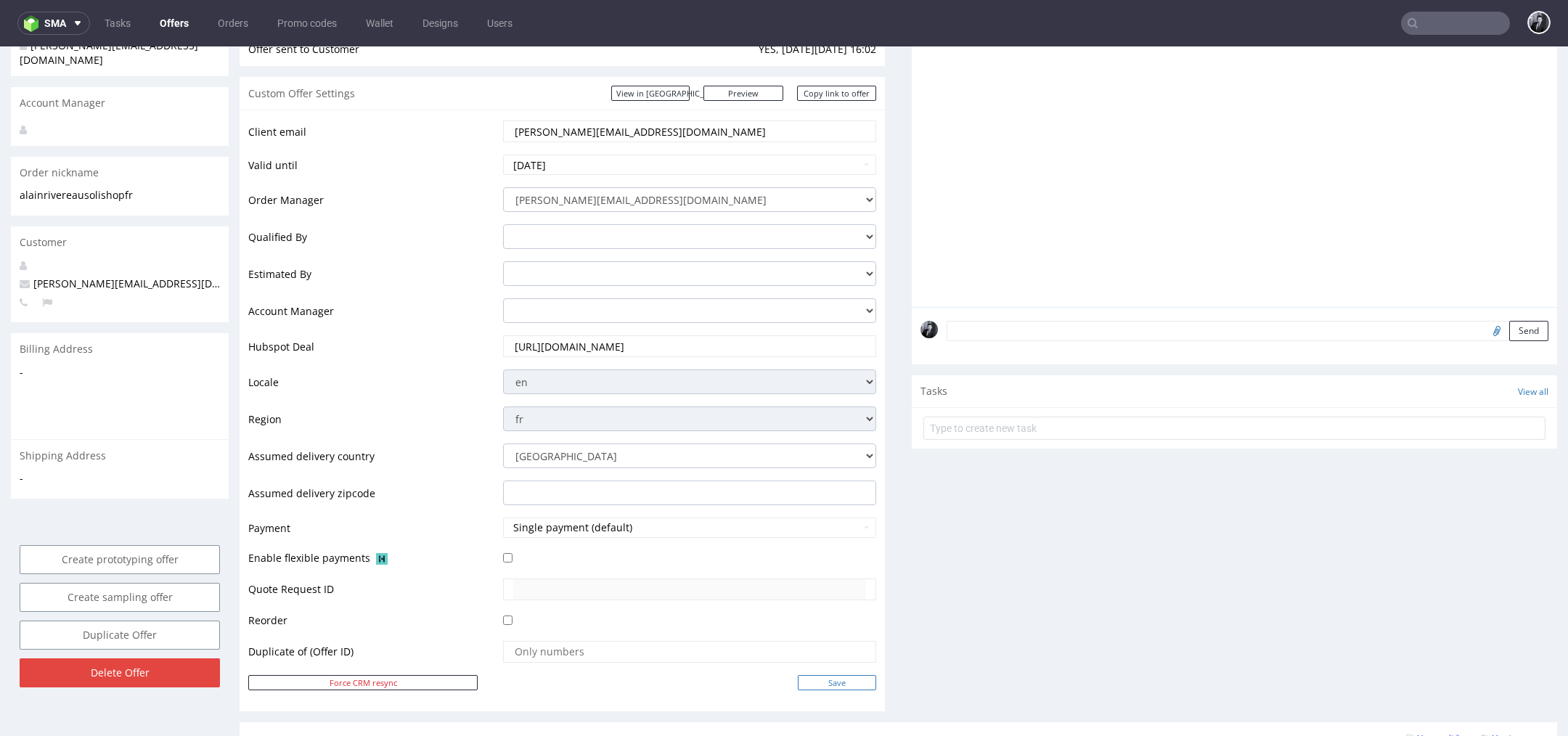
type input "In progress..."
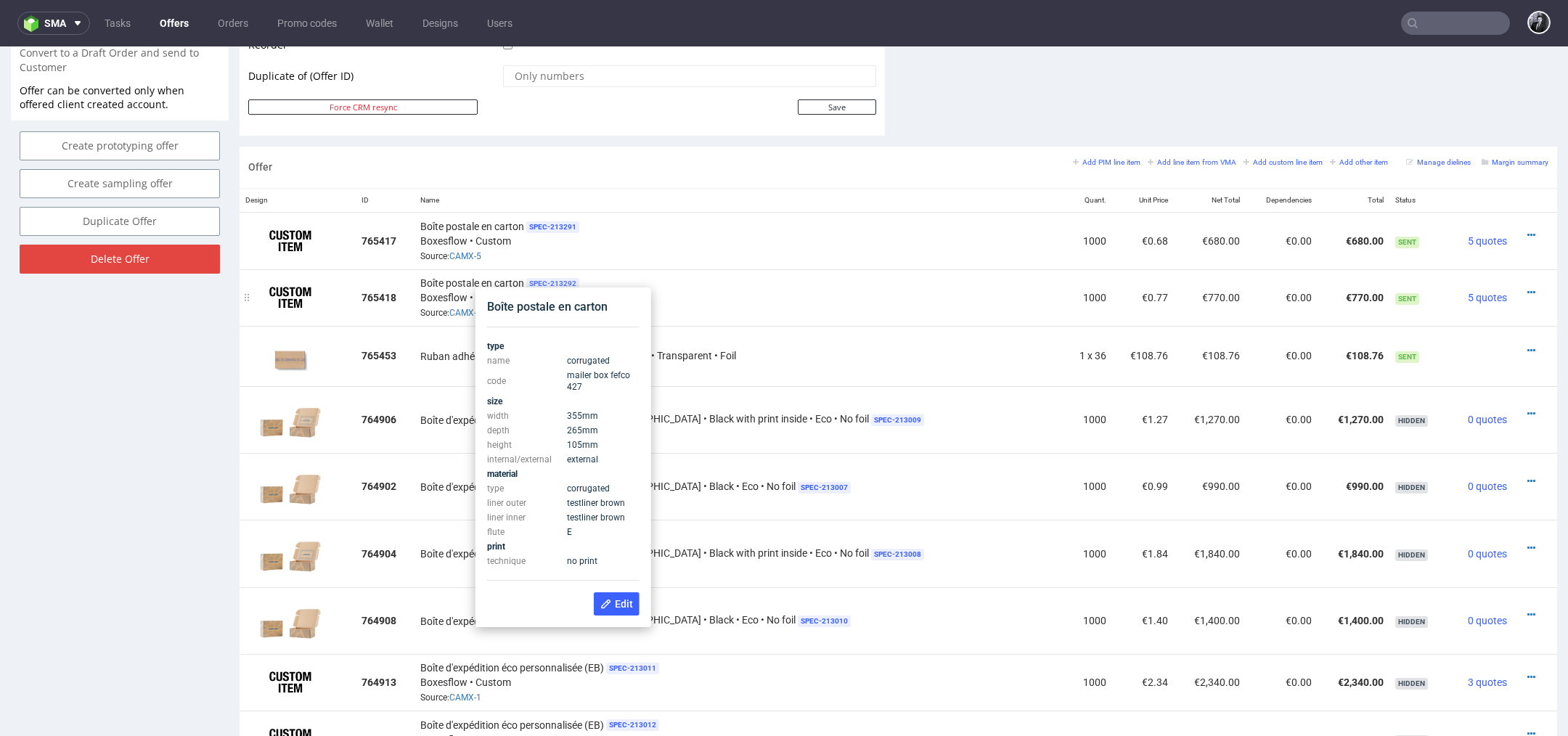
scroll to position [755, 0]
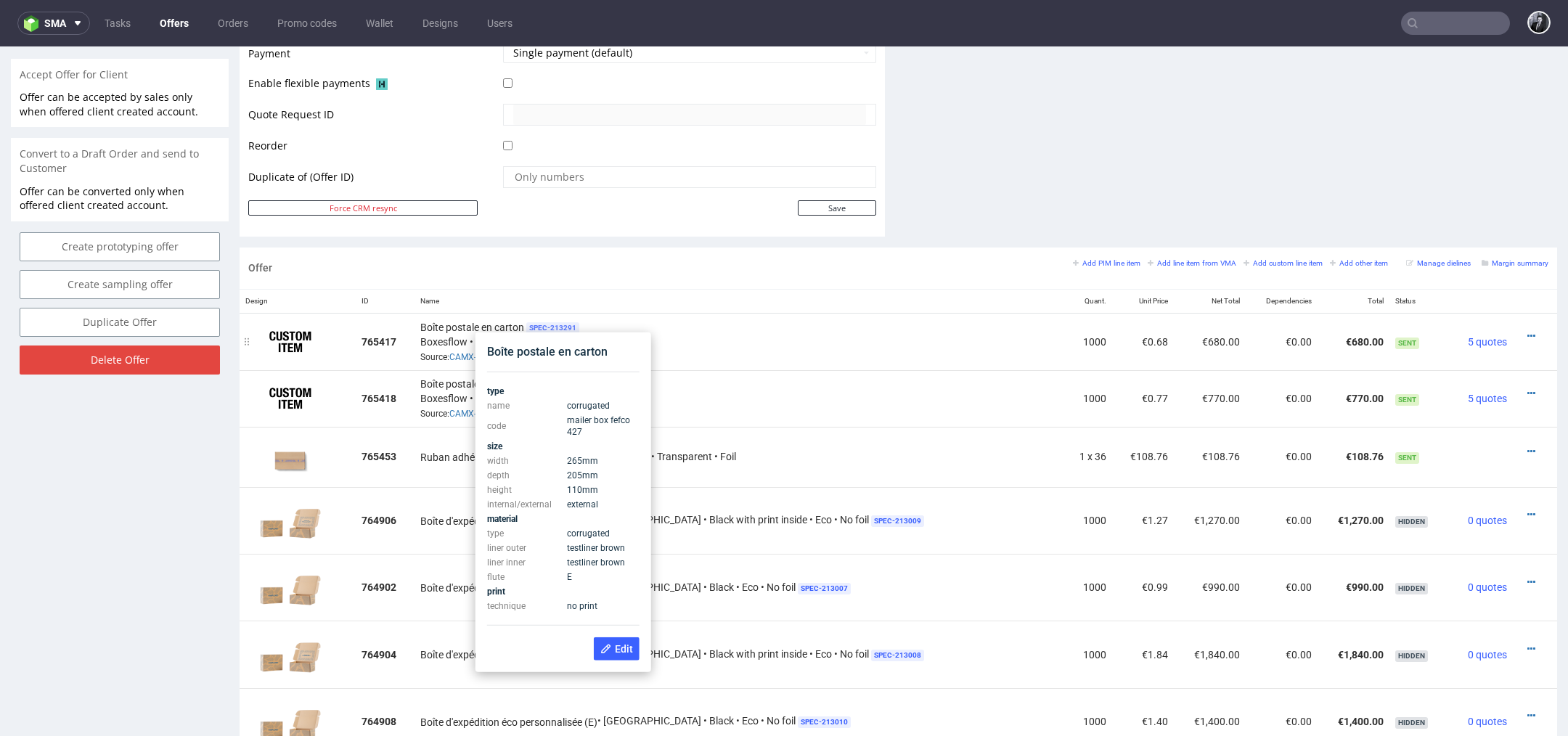
scroll to position [648, 0]
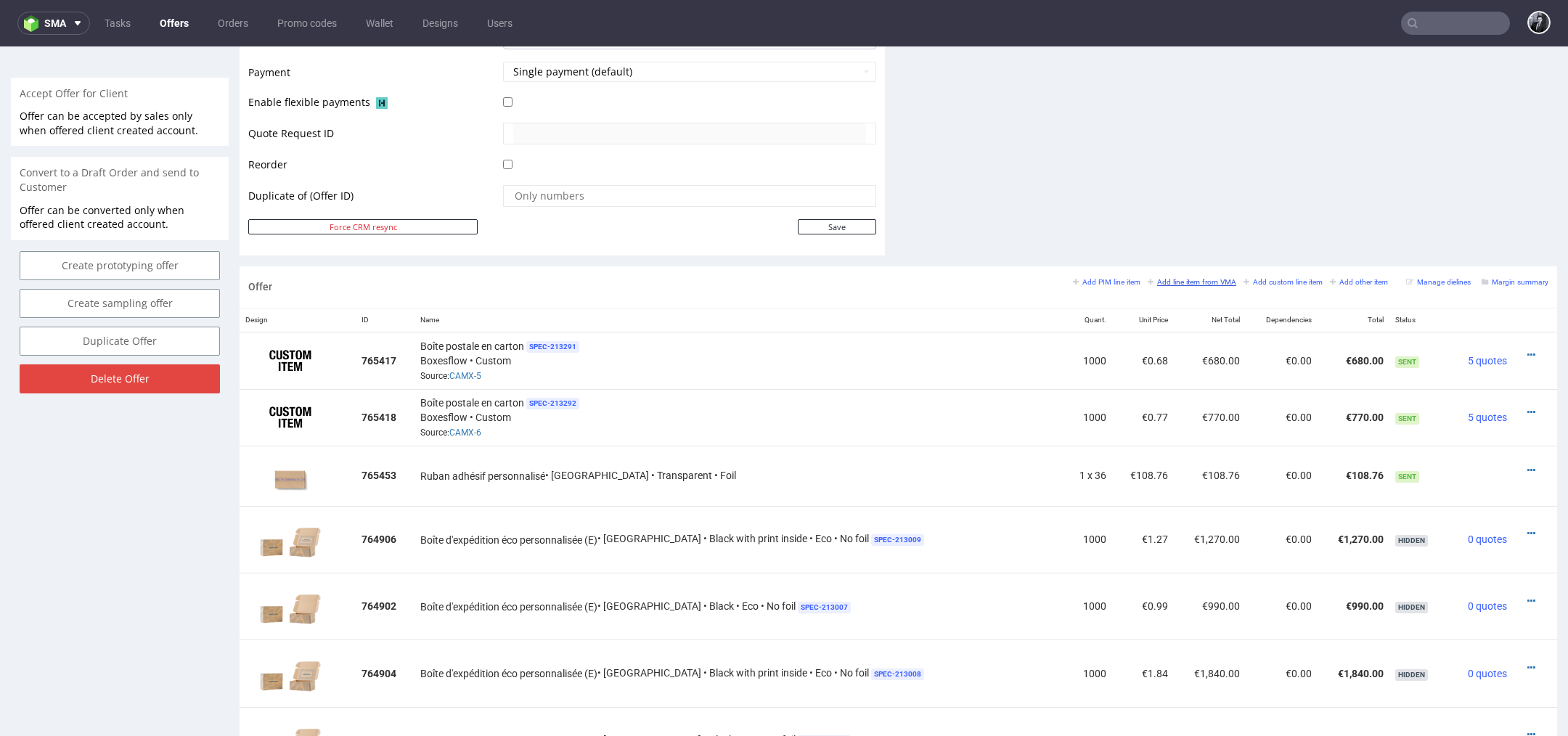
click at [1193, 278] on small "Add line item from VMA" at bounding box center [1192, 281] width 88 height 8
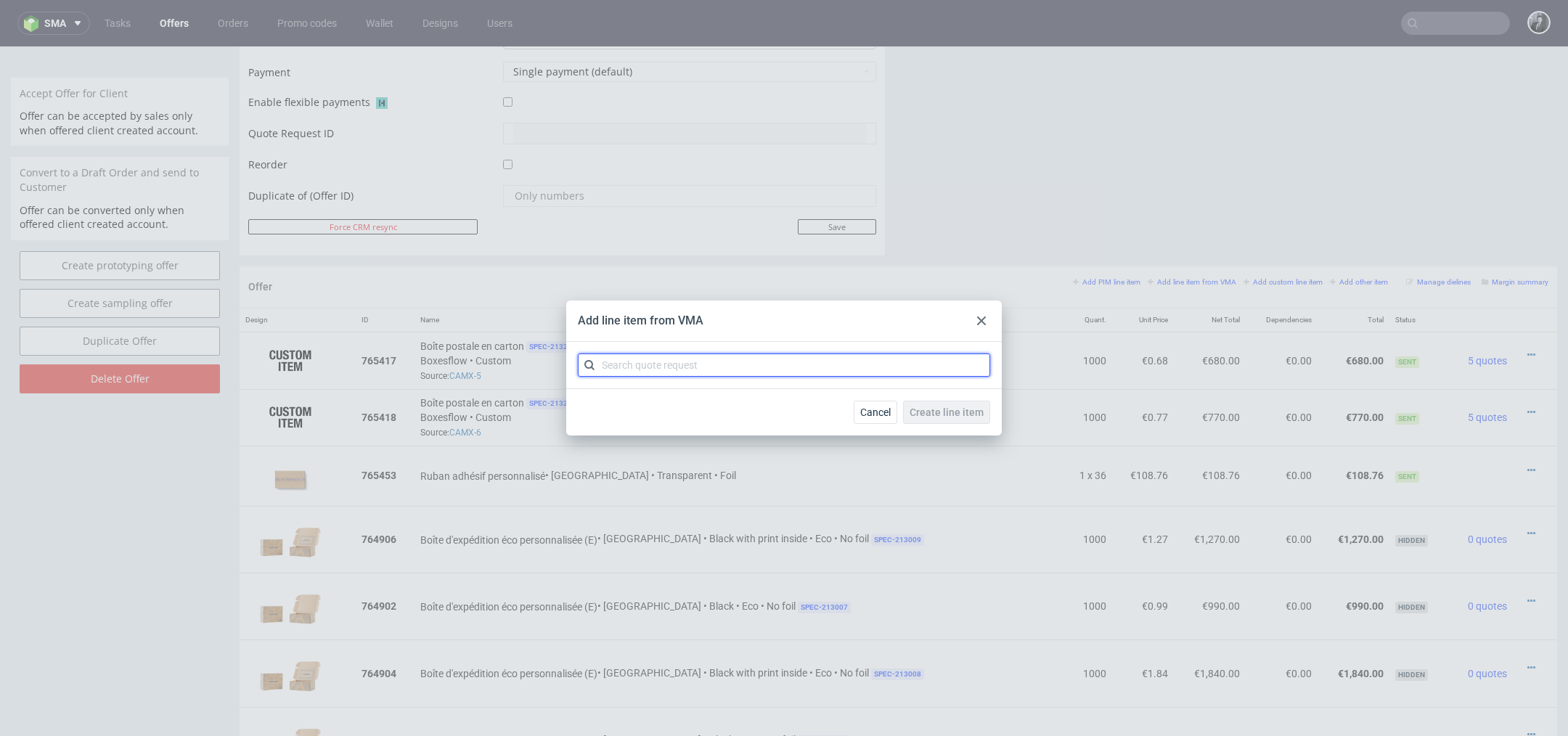
click at [838, 365] on input "text" at bounding box center [783, 365] width 412 height 23
type input "CAMX"
click at [690, 404] on div "CAMX 1 variant" at bounding box center [784, 399] width 401 height 26
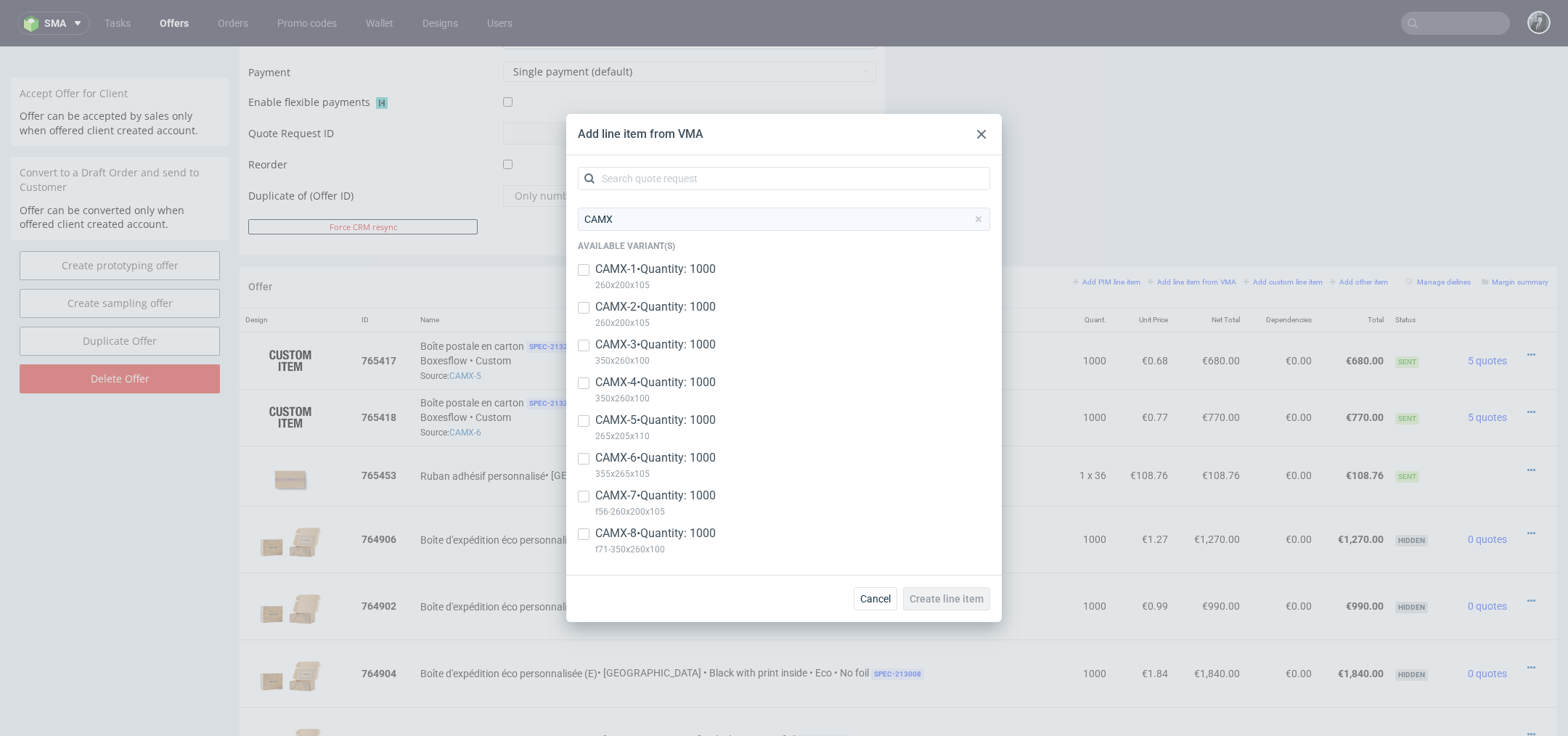
click at [590, 496] on div "CAMX-7 • Quantity: 1000 f56-260x200x105" at bounding box center [783, 507] width 412 height 37
checkbox input "true"
click at [584, 534] on input "checkbox" at bounding box center [584, 535] width 12 height 12
checkbox input "true"
click at [953, 602] on span "Create line item" at bounding box center [946, 599] width 74 height 10
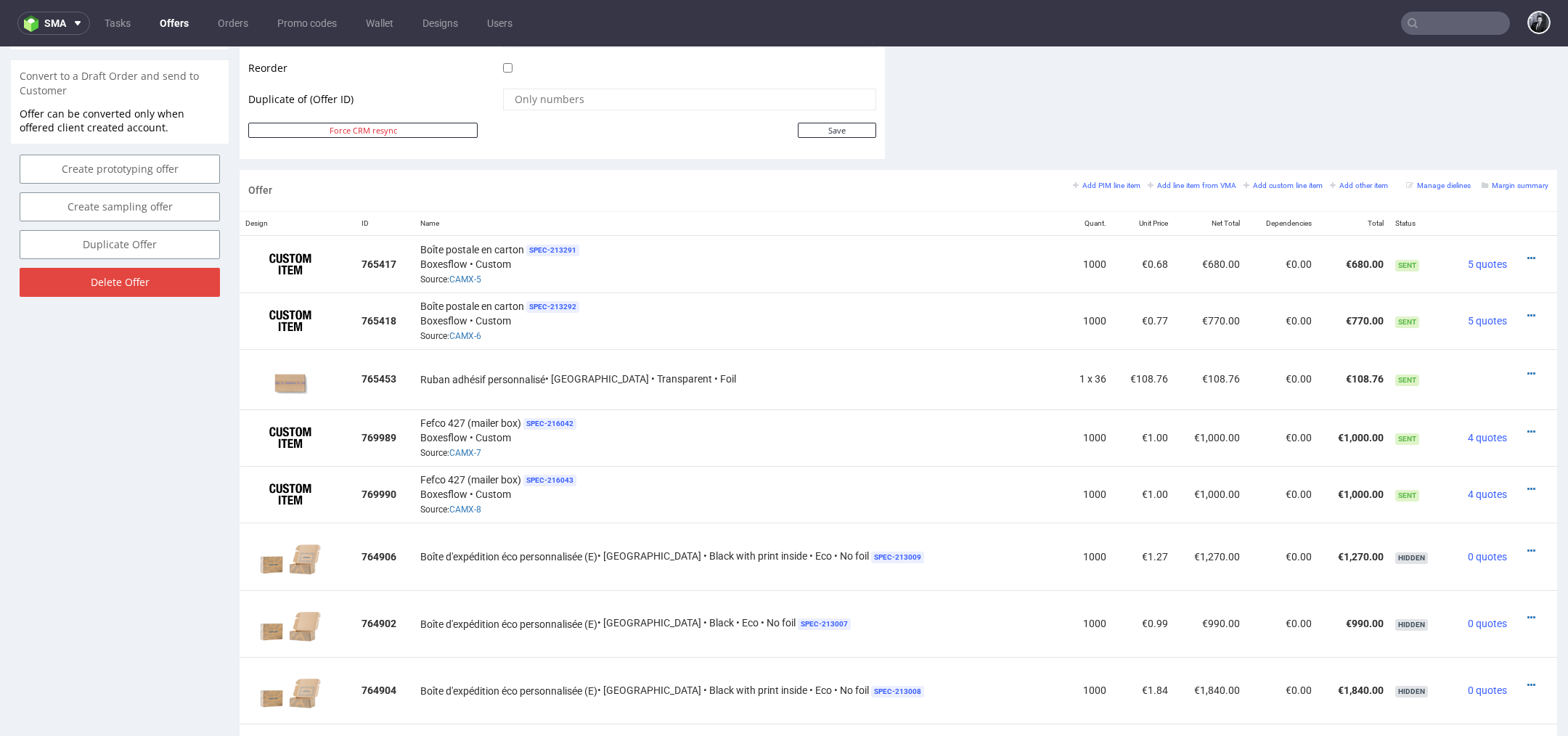
scroll to position [756, 0]
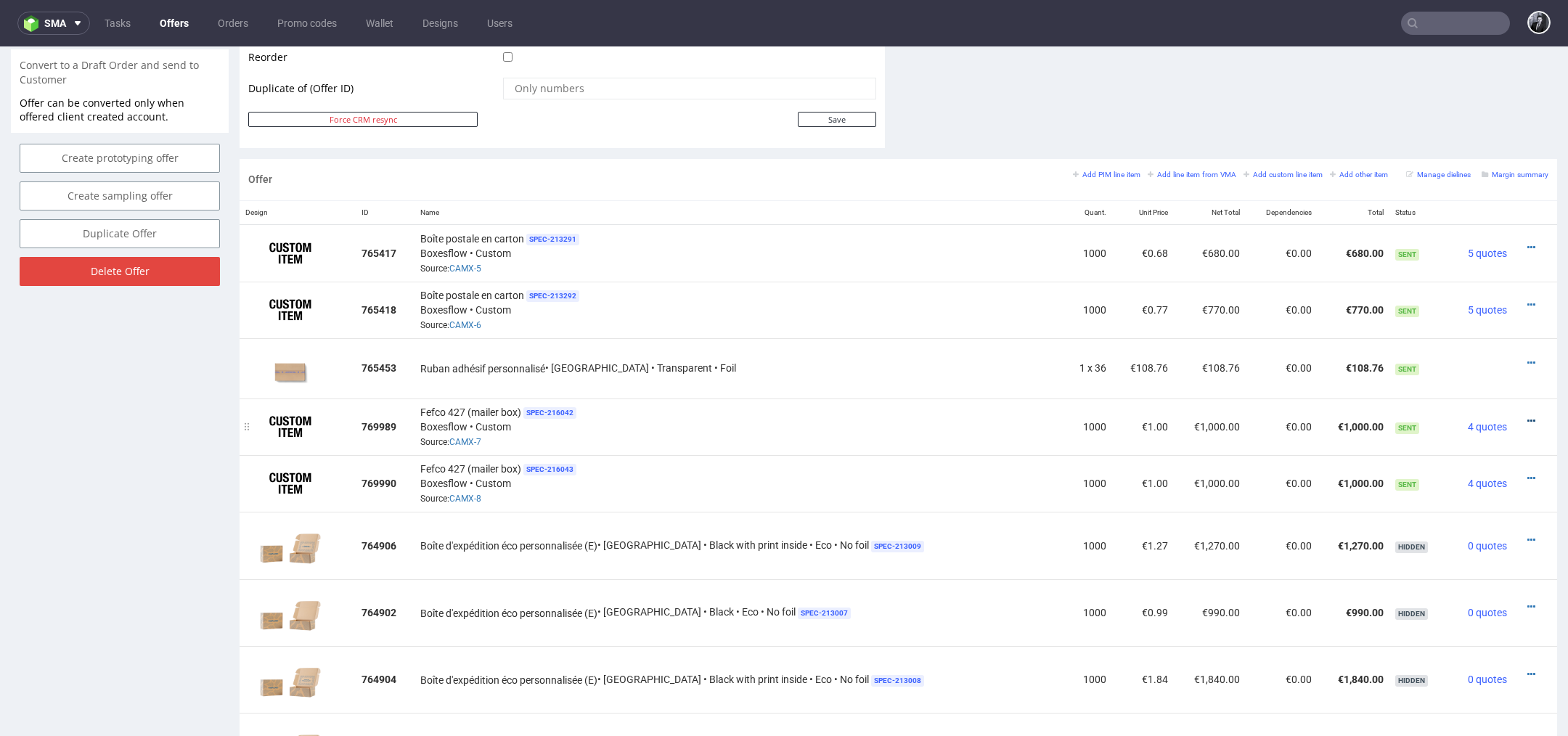
click at [1527, 416] on icon at bounding box center [1531, 422] width 8 height 10
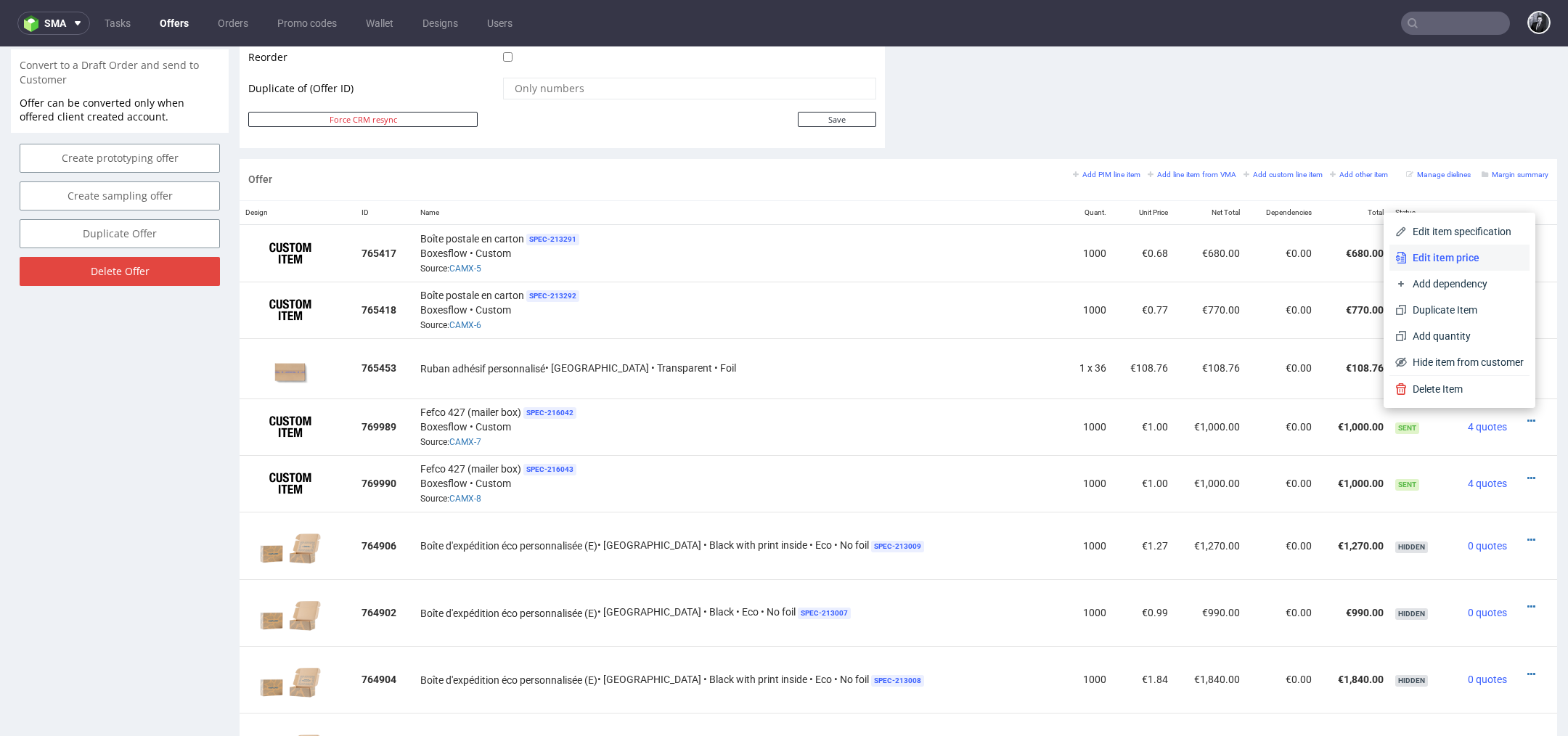
click at [1460, 262] on span "Edit item price" at bounding box center [1465, 258] width 117 height 14
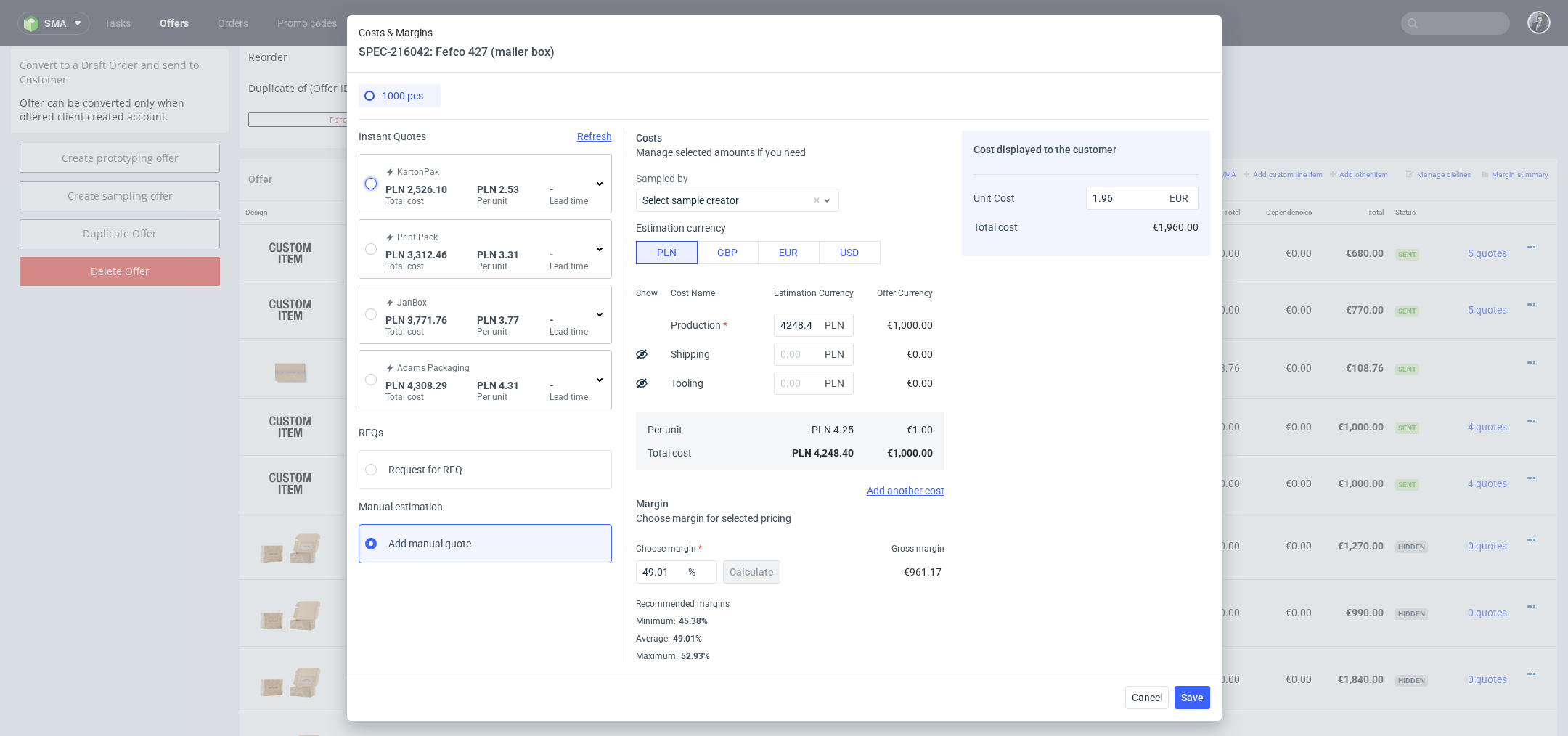
click at [375, 182] on input "radio" at bounding box center [371, 184] width 12 height 12
radio input "true"
radio input "false"
type input "1429.33"
type input "1096.77"
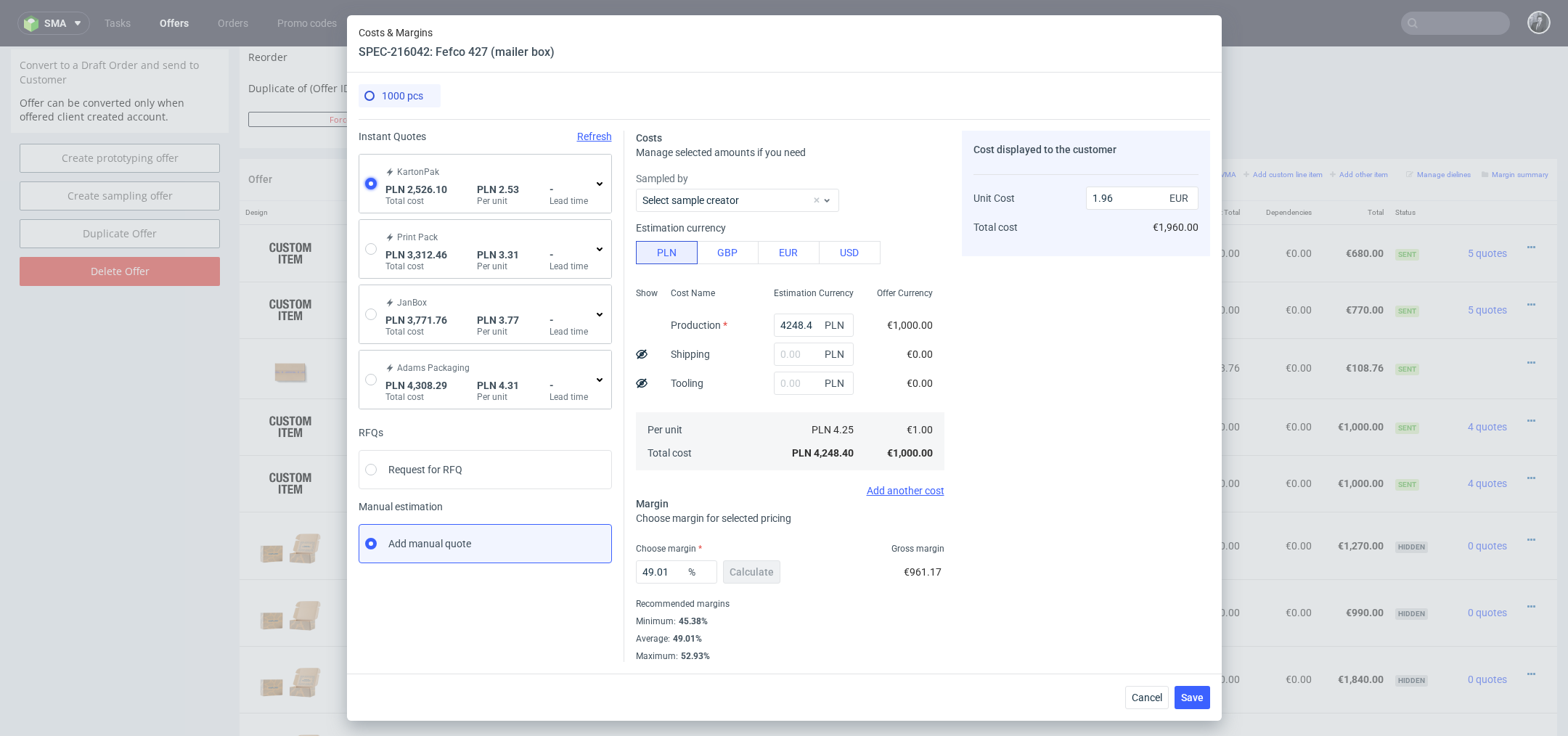
type input "0.6"
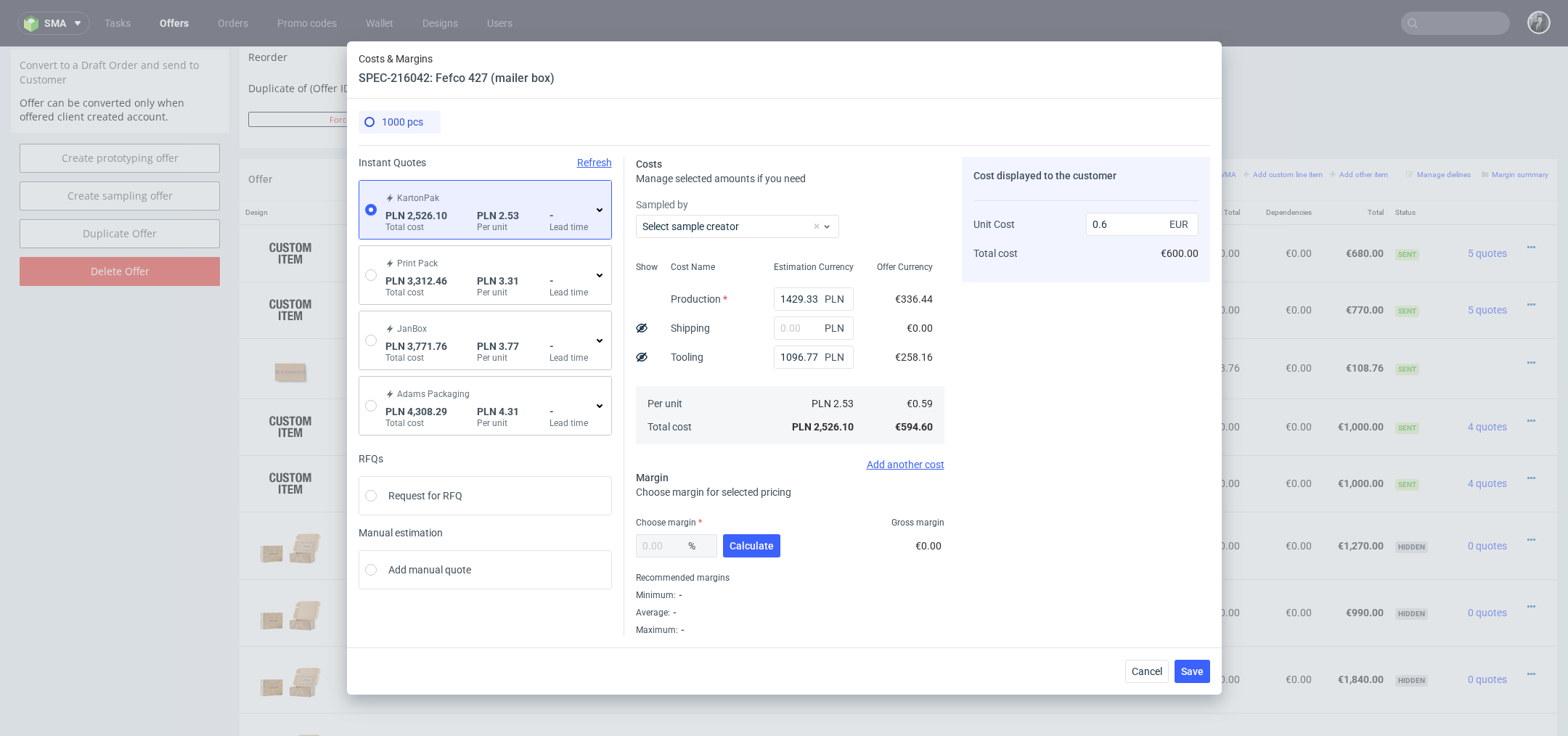
click at [600, 211] on use at bounding box center [599, 210] width 6 height 3
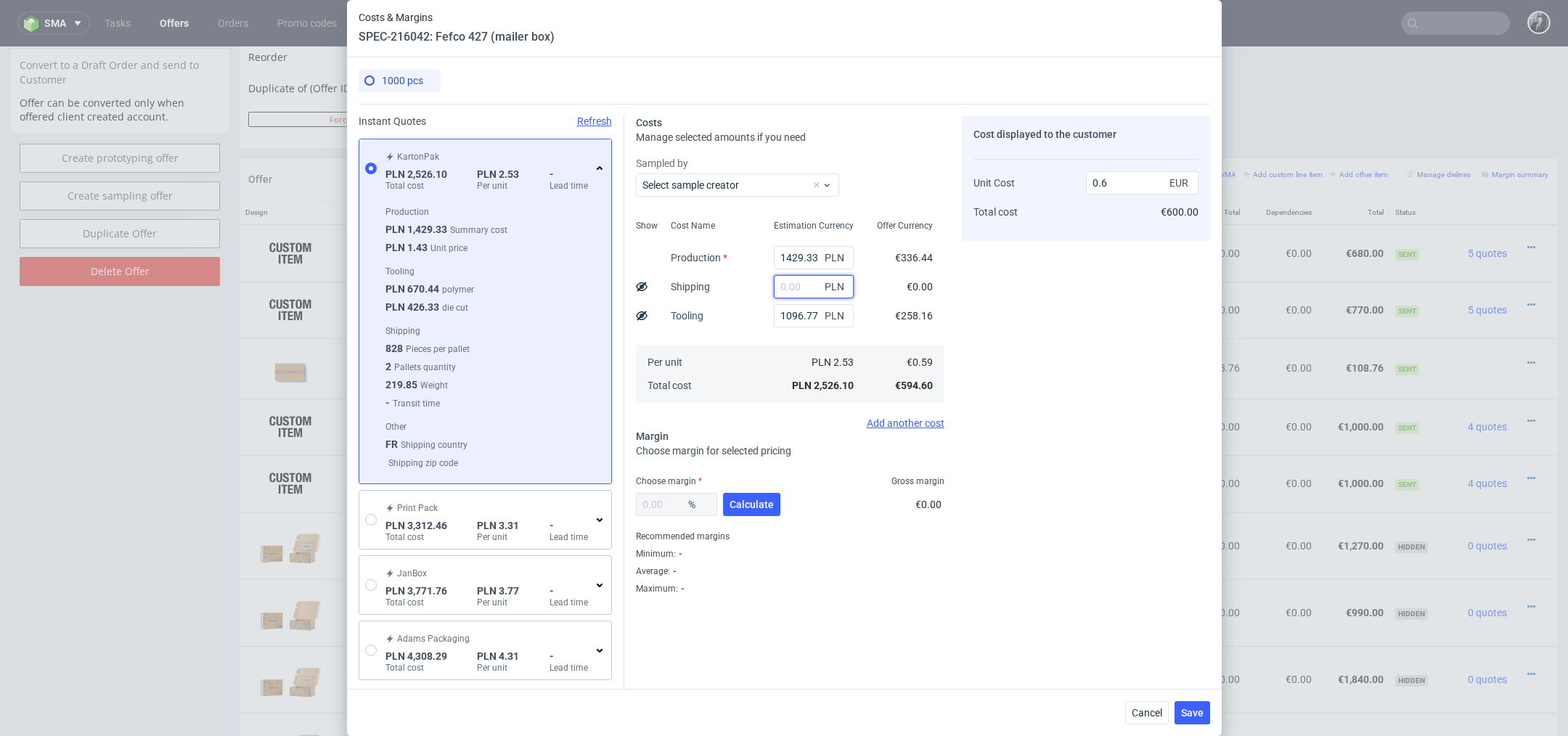
click at [798, 290] on input "text" at bounding box center [814, 286] width 80 height 23
type input "1600"
type input "0.98"
type input "1"
type input "0.6"
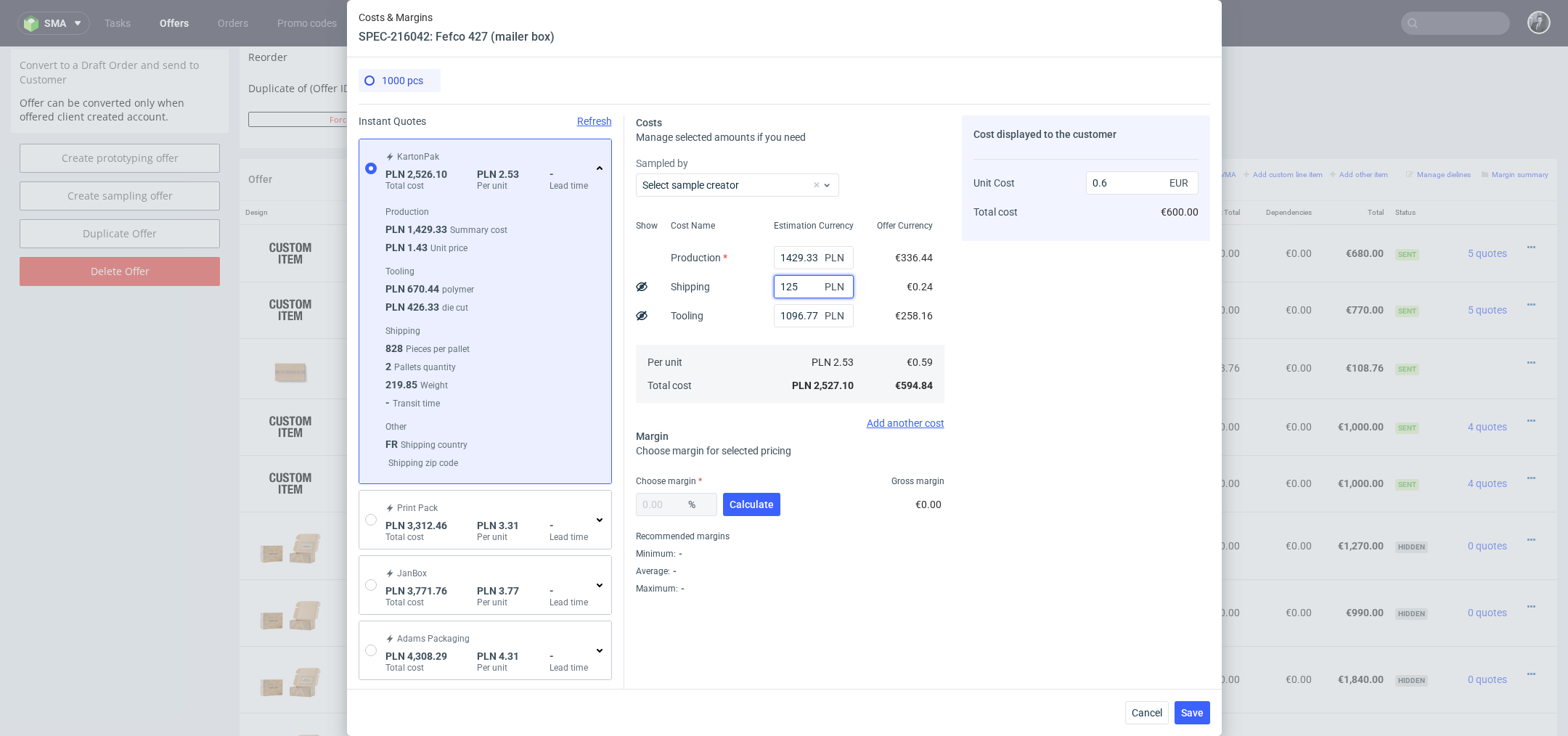
type input "1250"
type input "0.89"
type input "12"
type input "0.6"
type input "1225"
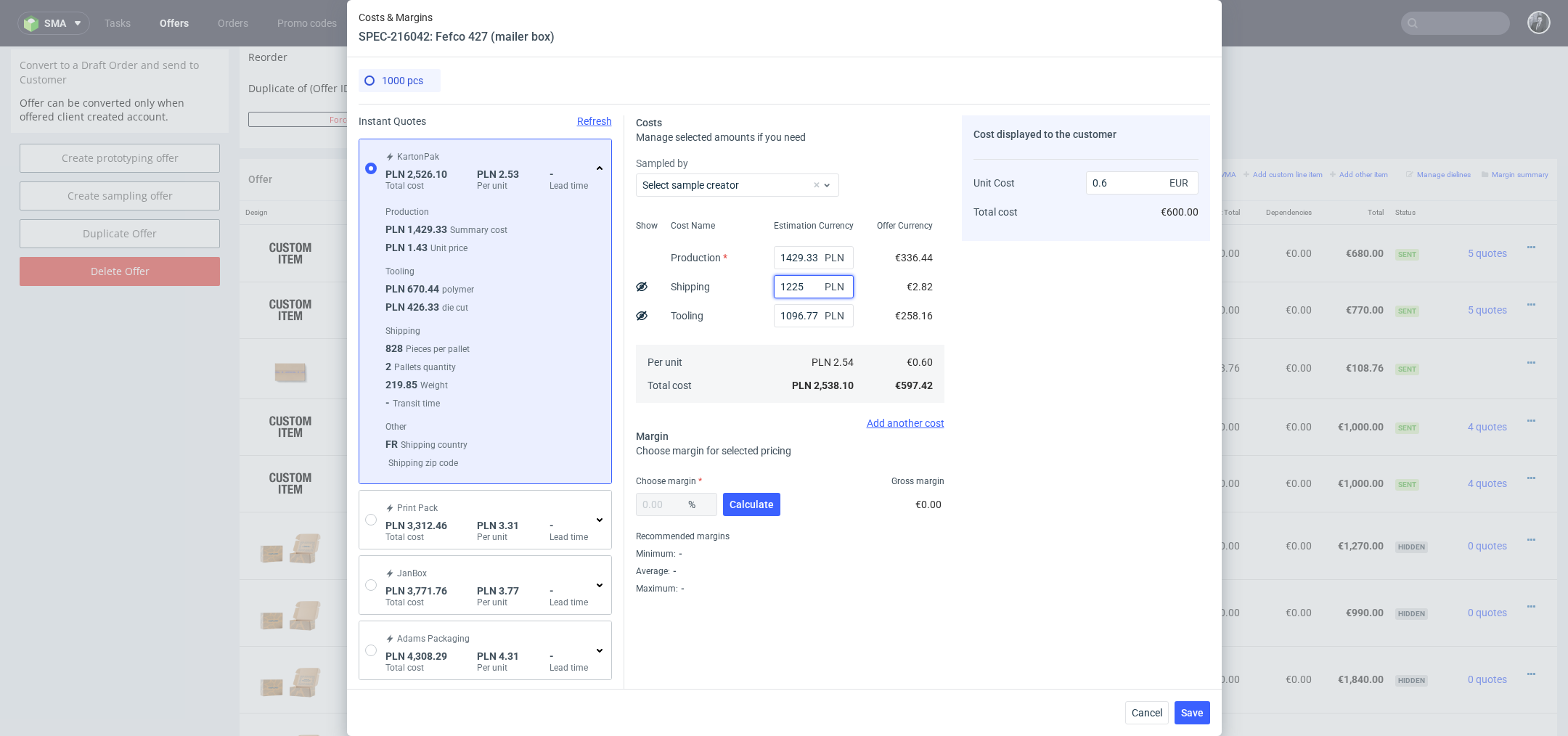
type input "0.89"
type input "12"
type input "0.6"
type input "1240"
type input "0.89"
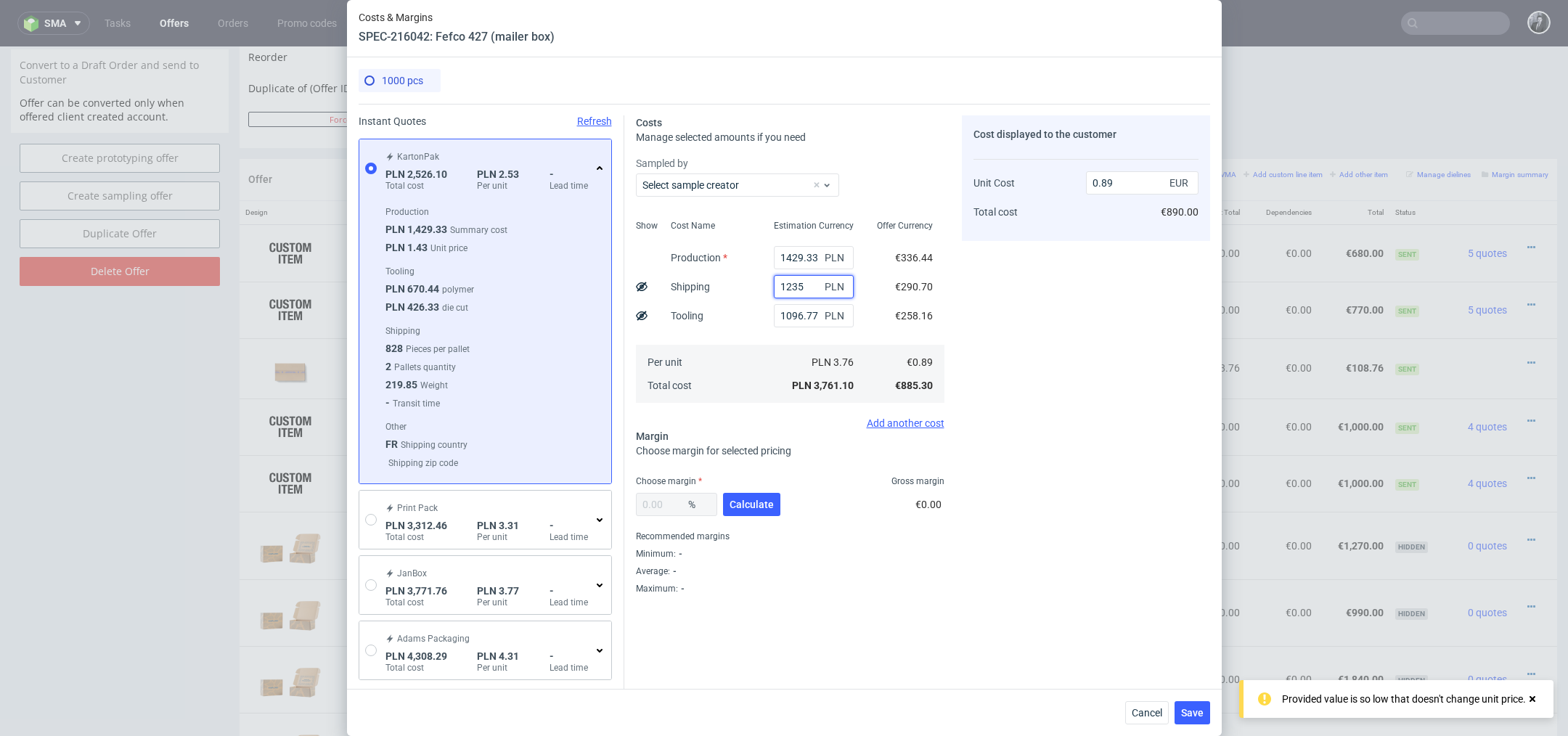
type input "1235"
click at [1035, 441] on div "Cost displayed to the customer Unit Cost Total cost 0.89 EUR €890.00" at bounding box center [1086, 355] width 248 height 479
click at [756, 500] on span "Calculate" at bounding box center [752, 505] width 44 height 10
type input "40.19"
type input "1.48"
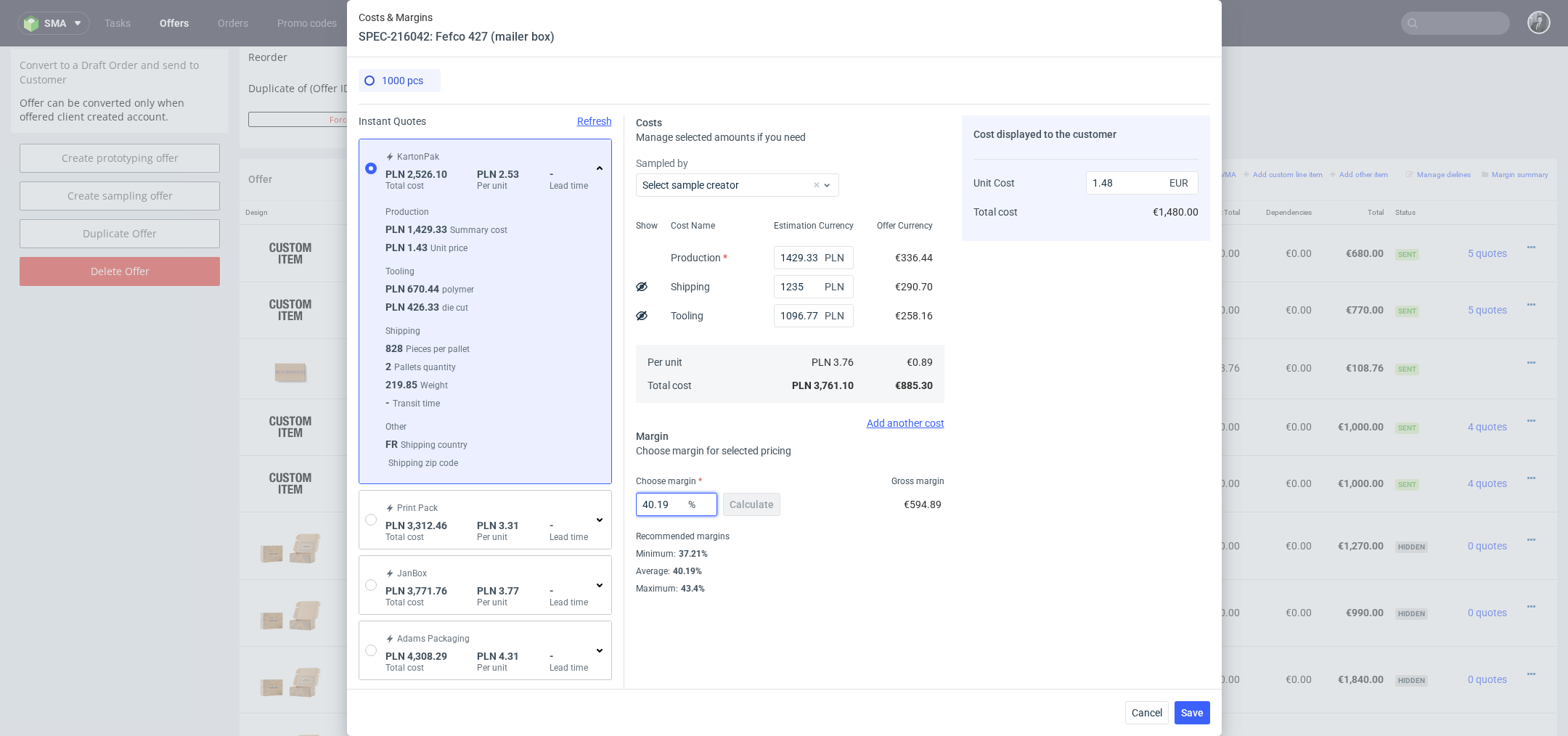
drag, startPoint x: 674, startPoint y: 507, endPoint x: 615, endPoint y: 506, distance: 59.0
click at [615, 506] on div "Instant Quotes Refresh KartonPak PLN 2,526.10 Total cost PLN 2.53 Per unit - Le…" at bounding box center [784, 474] width 851 height 742
drag, startPoint x: 698, startPoint y: 556, endPoint x: 677, endPoint y: 557, distance: 21.0
click at [677, 557] on div "37.21%" at bounding box center [692, 554] width 32 height 12
copy div "37.21"
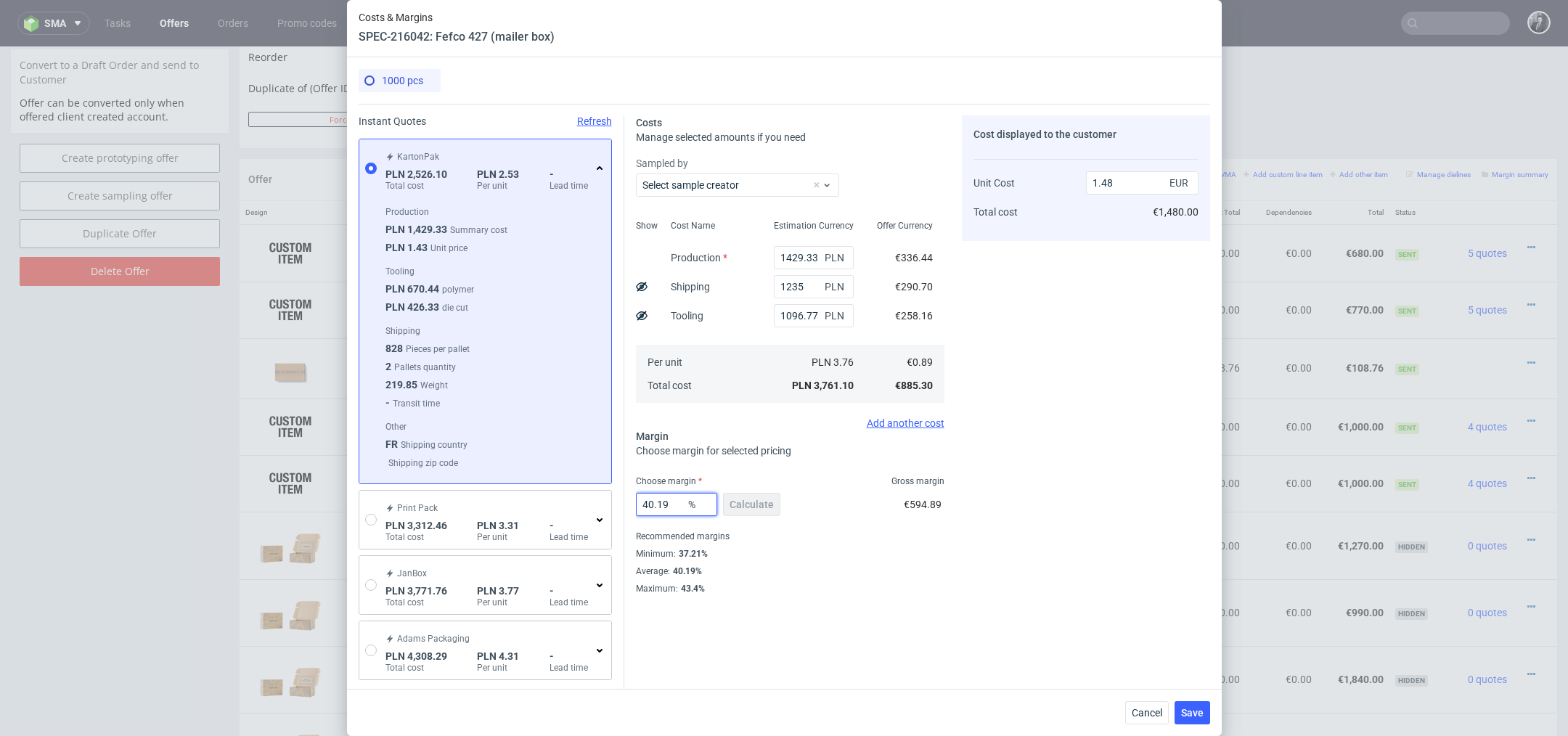
drag, startPoint x: 670, startPoint y: 507, endPoint x: 616, endPoint y: 507, distance: 54.0
click at [616, 507] on div "Instant Quotes Refresh KartonPak PLN 2,526.10 Total cost PLN 2.53 Per unit - Le…" at bounding box center [784, 474] width 851 height 742
paste input "37.21"
type input "37.21"
type input "1.41"
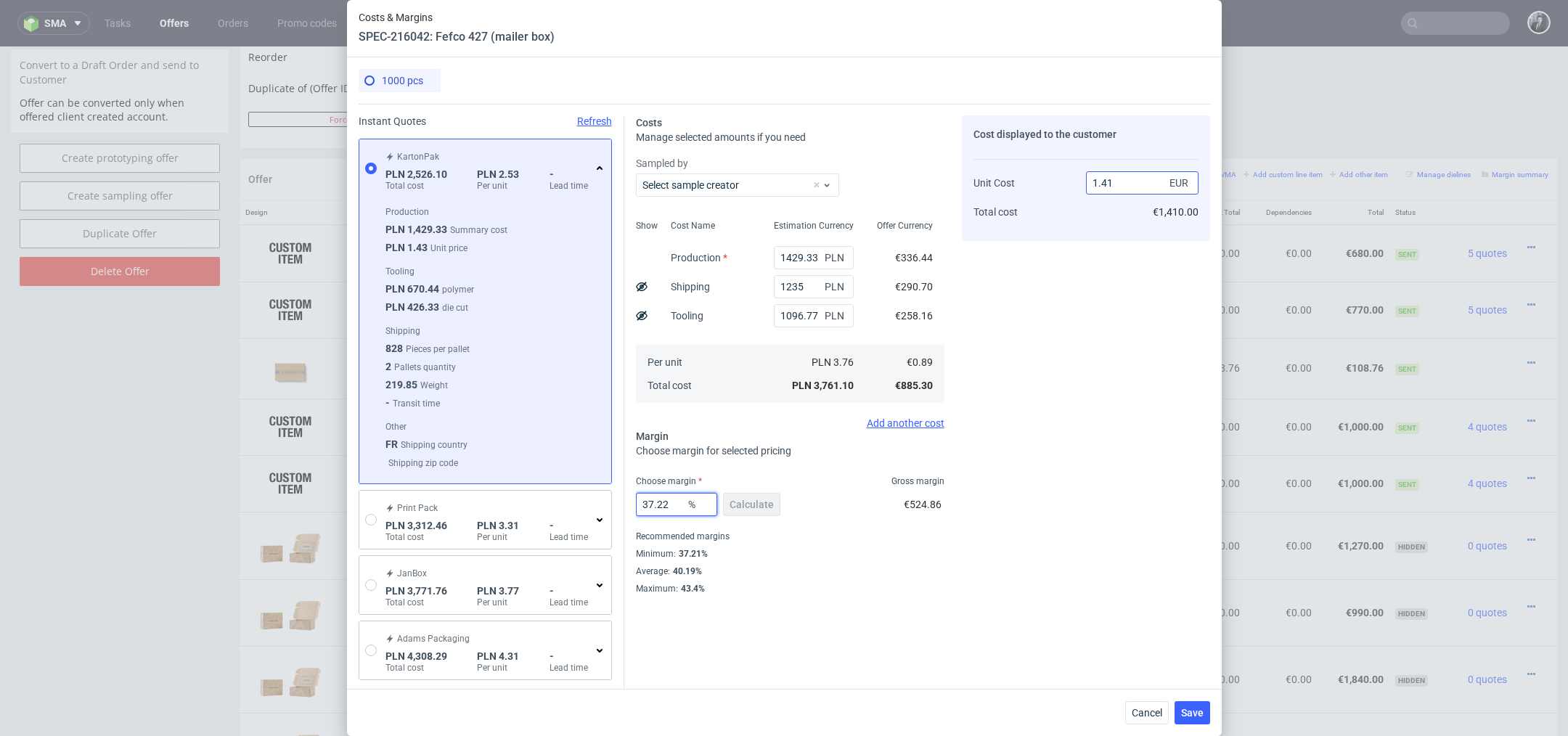
type input "37.22"
click at [1137, 183] on input "1.41" at bounding box center [1142, 183] width 112 height 23
type input "1.4"
type input "36.42857142857142"
type input "1.390"
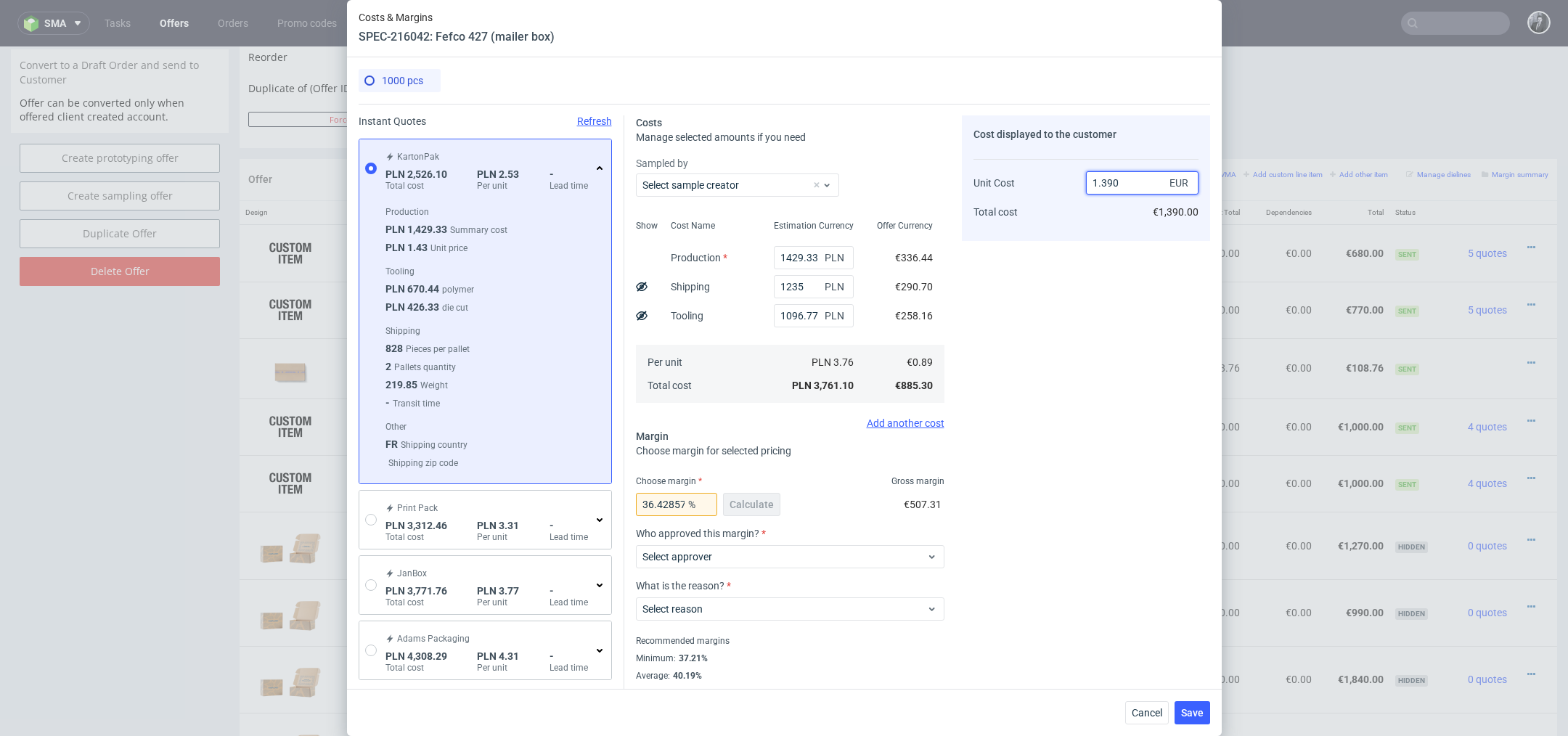
type input "35.97122302158273"
type input "1.°"
type input "NaN"
type input "0.8"
type input "-11.25"
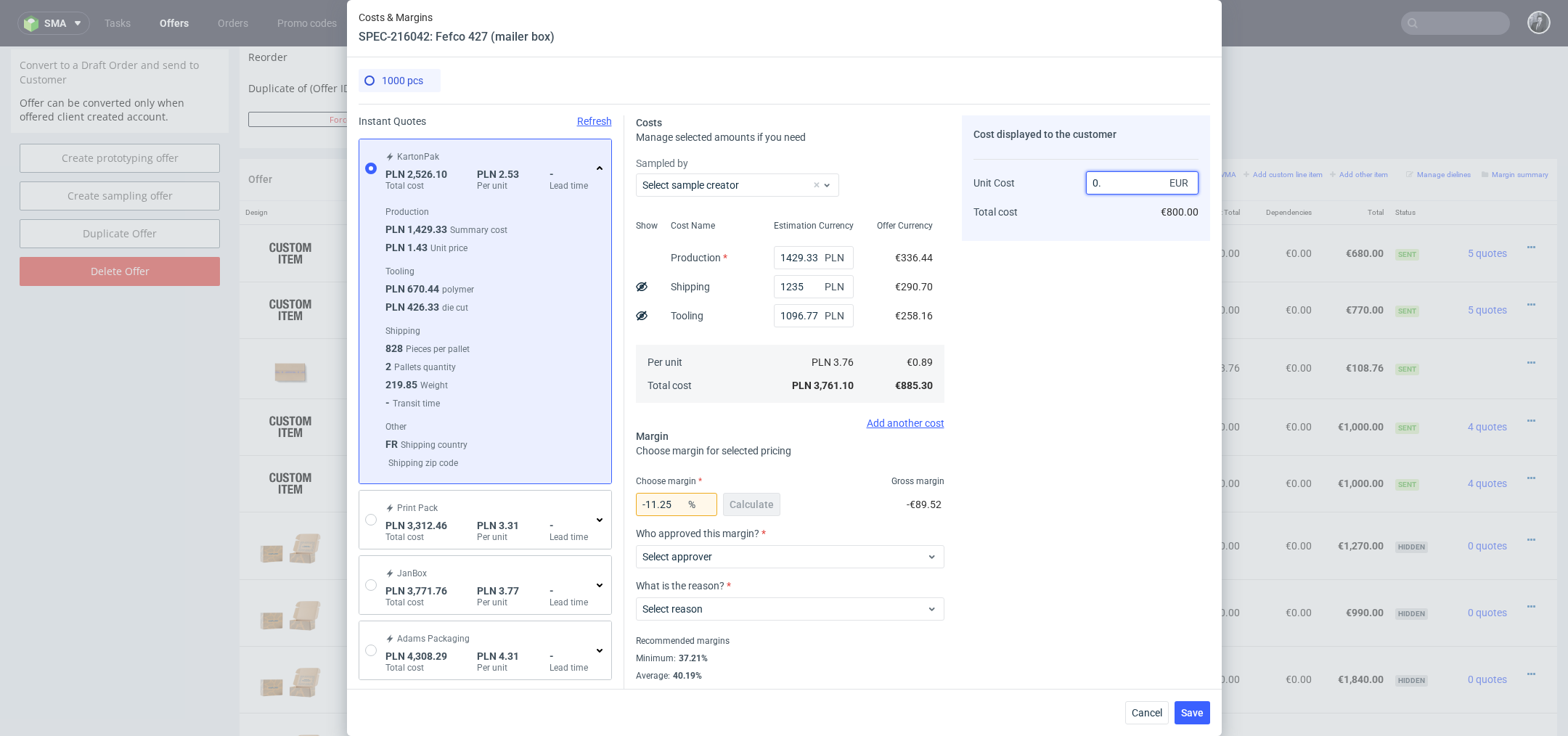
type input "0"
type input "-Infinity"
type input "0"
type input "1/"
type input "NaN"
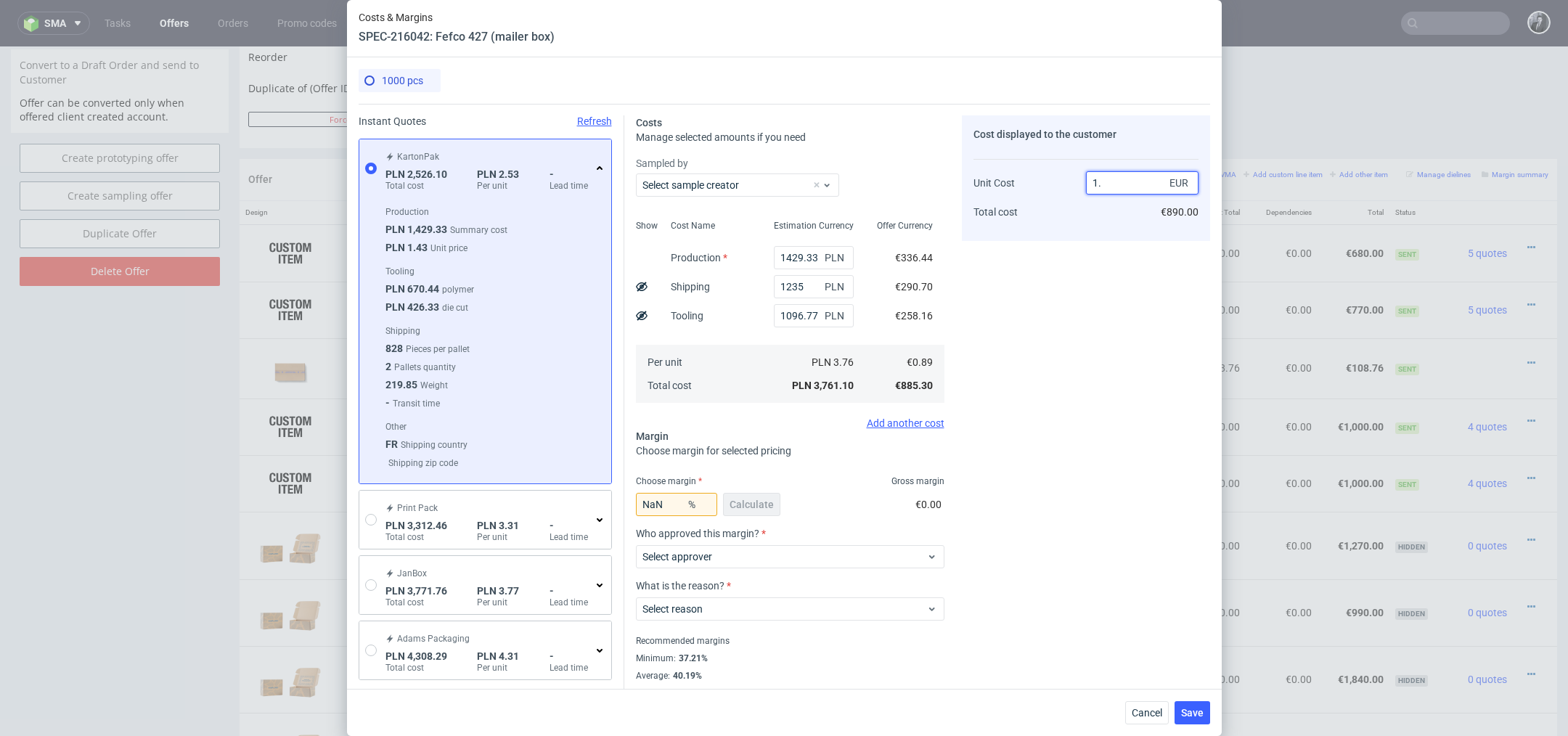
type input "1"
type input "11"
type input "14"
type input "93.64285714285714"
type input "1.49"
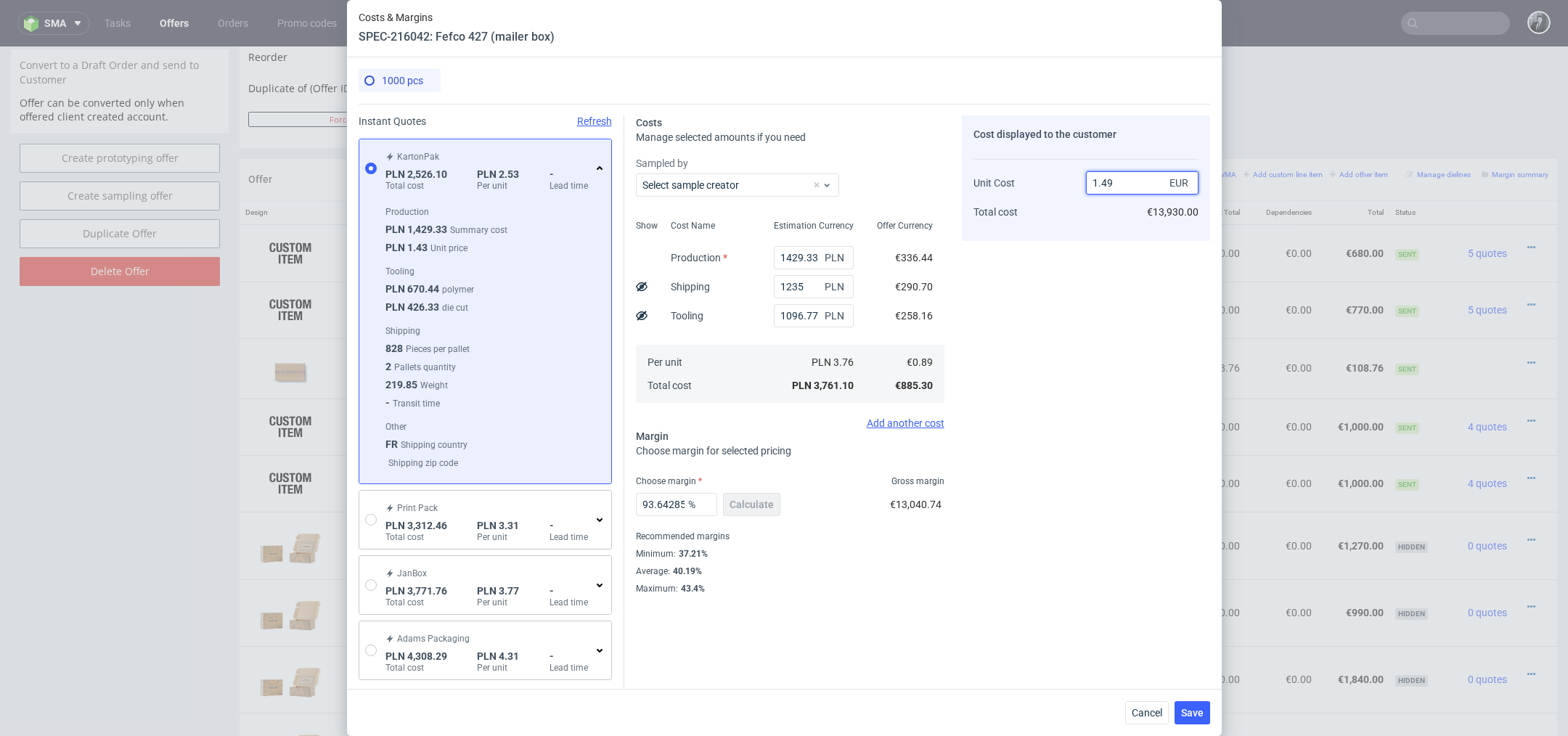
type input "40.26845637583892"
type input "1.40"
type input "36.42857142857142"
type input "1.3"
type input "31.538461538461537"
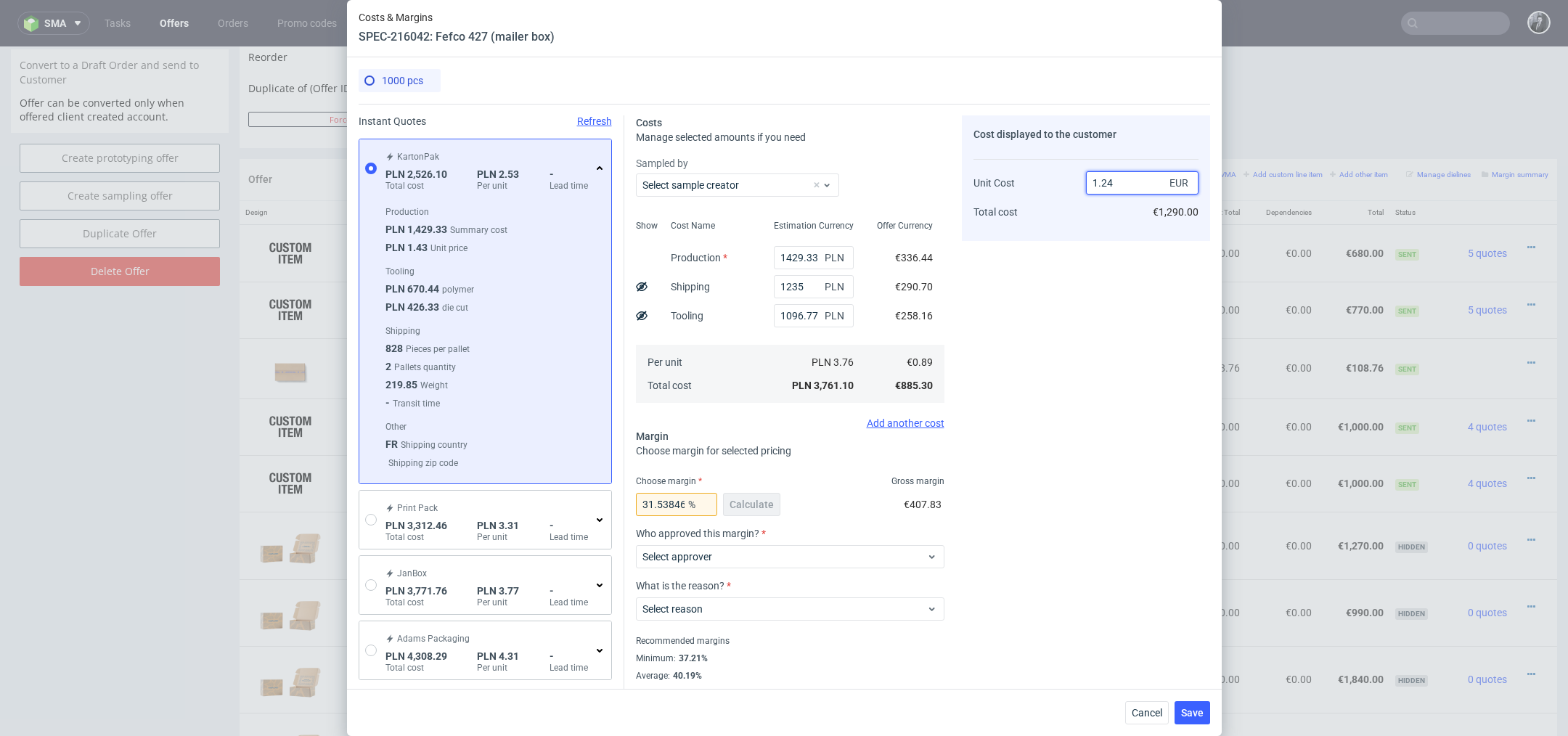
type input "1.240"
type input "28.225806451612907"
type input "1.49"
type input "40.26845637583892"
type input "1.50"
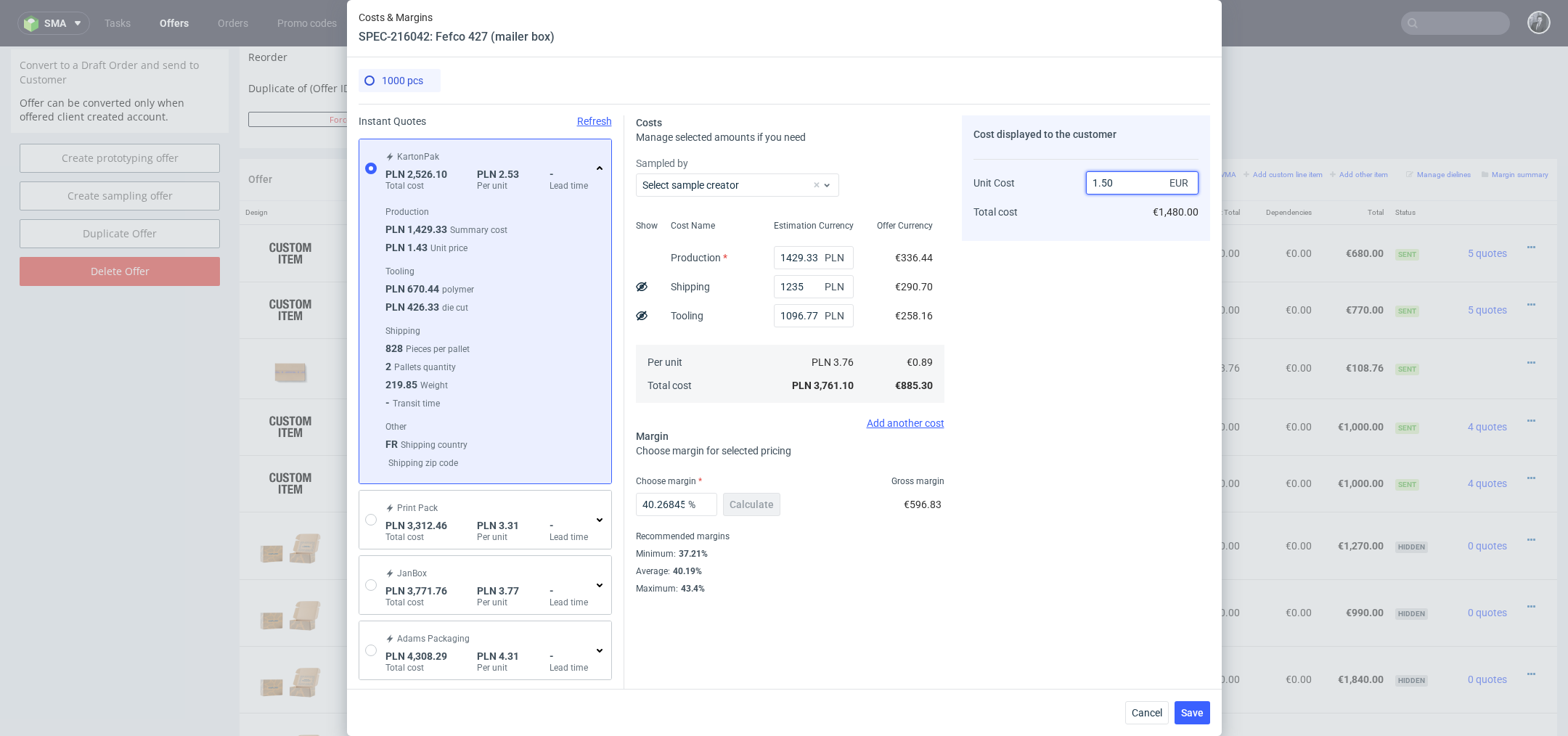
type input "40.666666666666664"
type input "1.49"
click at [1147, 406] on div "Cost displayed to the customer Unit Cost Total cost 1.49 EUR €1,490.00" at bounding box center [1086, 355] width 248 height 479
click at [1199, 712] on span "Save" at bounding box center [1192, 713] width 22 height 10
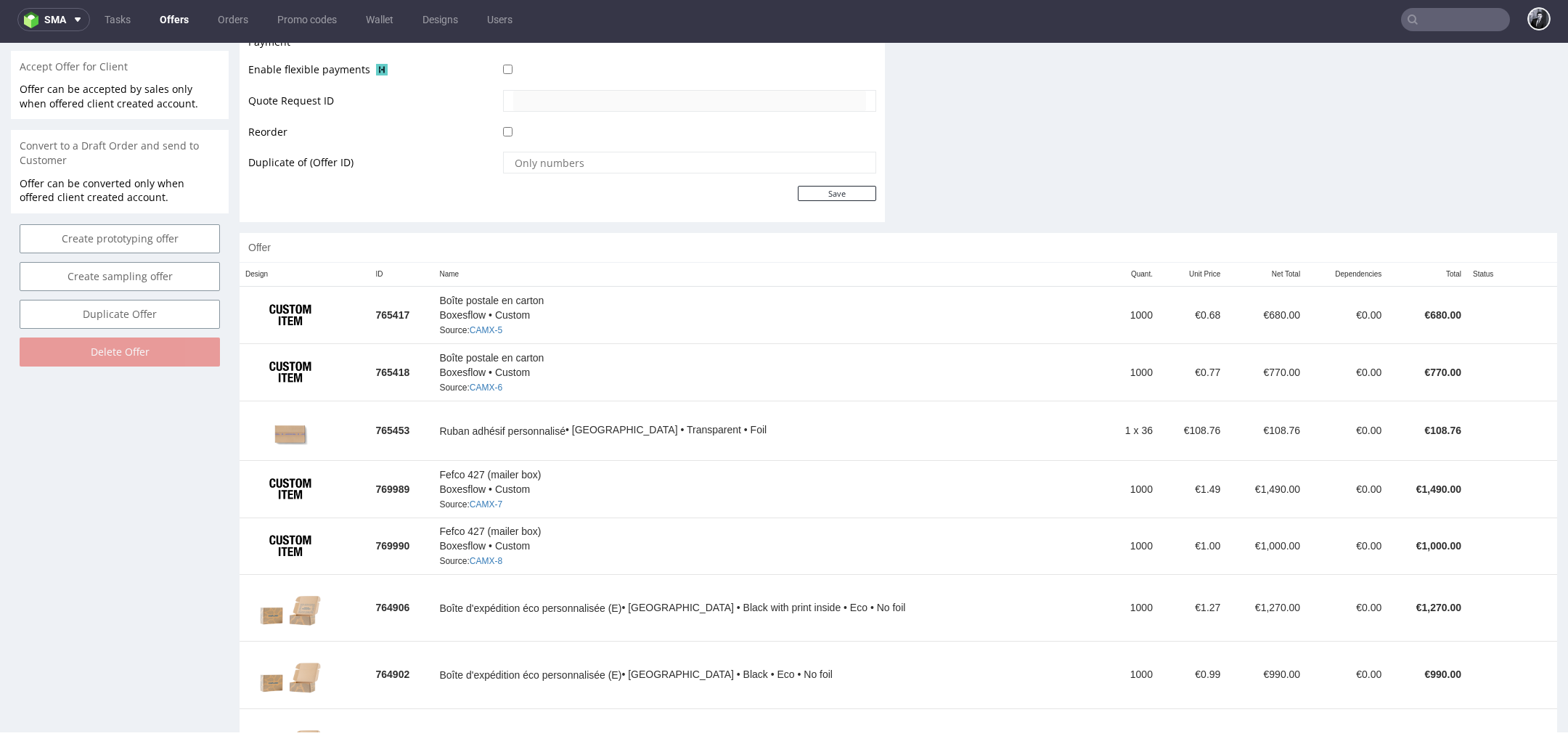
scroll to position [3, 0]
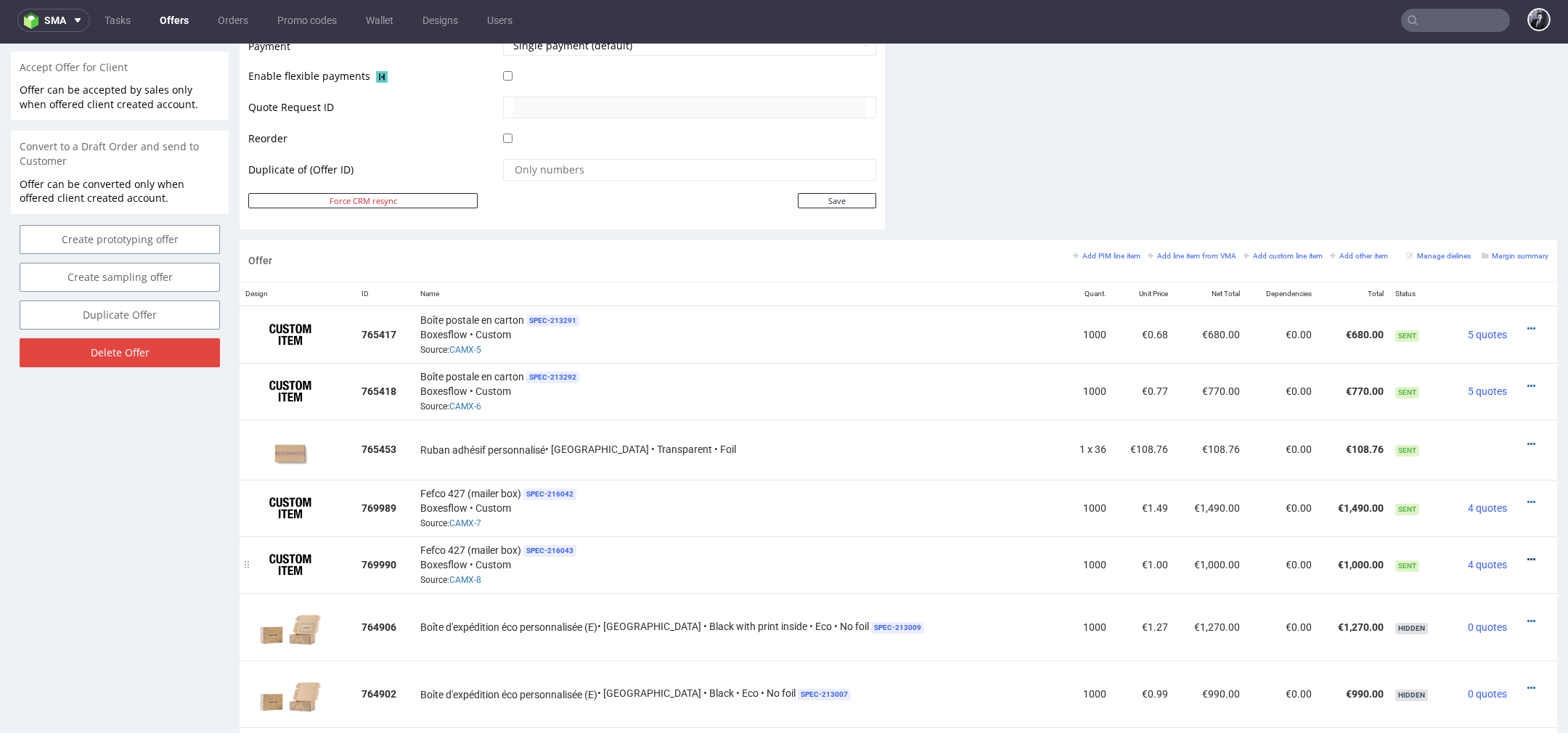
click at [1527, 555] on icon at bounding box center [1531, 560] width 8 height 10
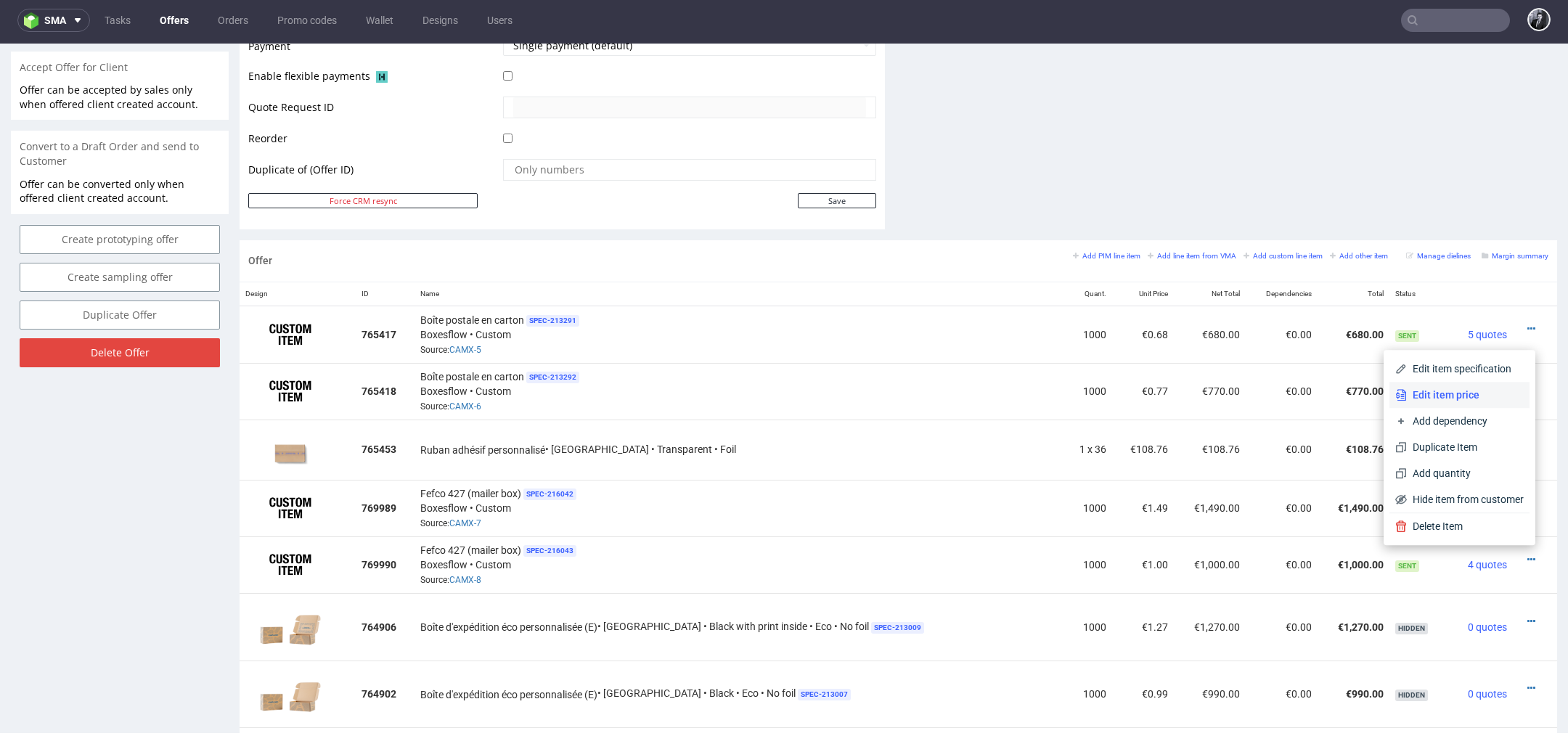
click at [1441, 402] on span "Edit item price" at bounding box center [1465, 394] width 117 height 14
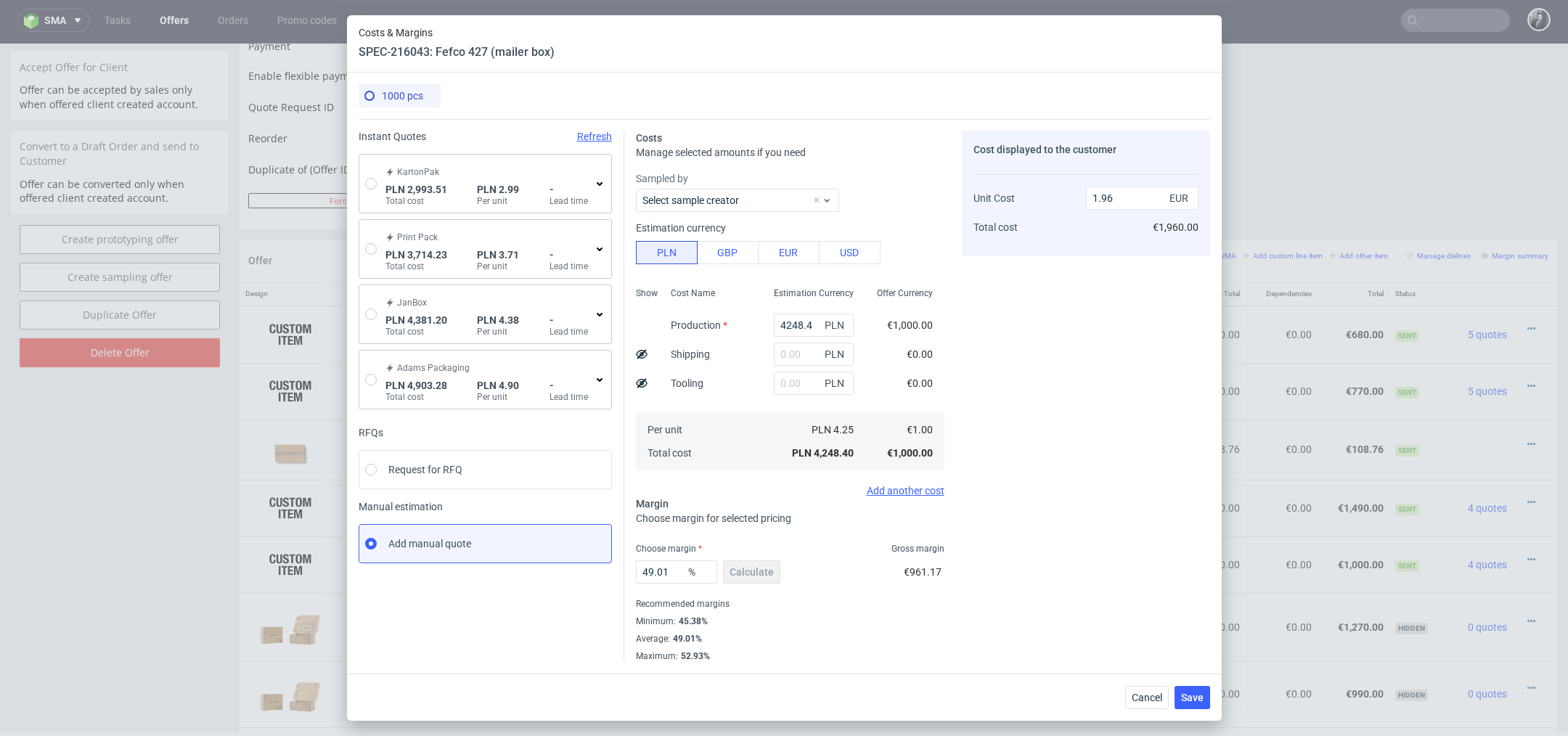
click at [380, 181] on div "KartonPak PLN 2,993.51 Total cost PLN 2.99 Per unit - Lead time" at bounding box center [485, 184] width 252 height 58
click at [365, 182] on input "radio" at bounding box center [371, 184] width 12 height 12
radio input "true"
radio input "false"
type input "1577.4600000000003"
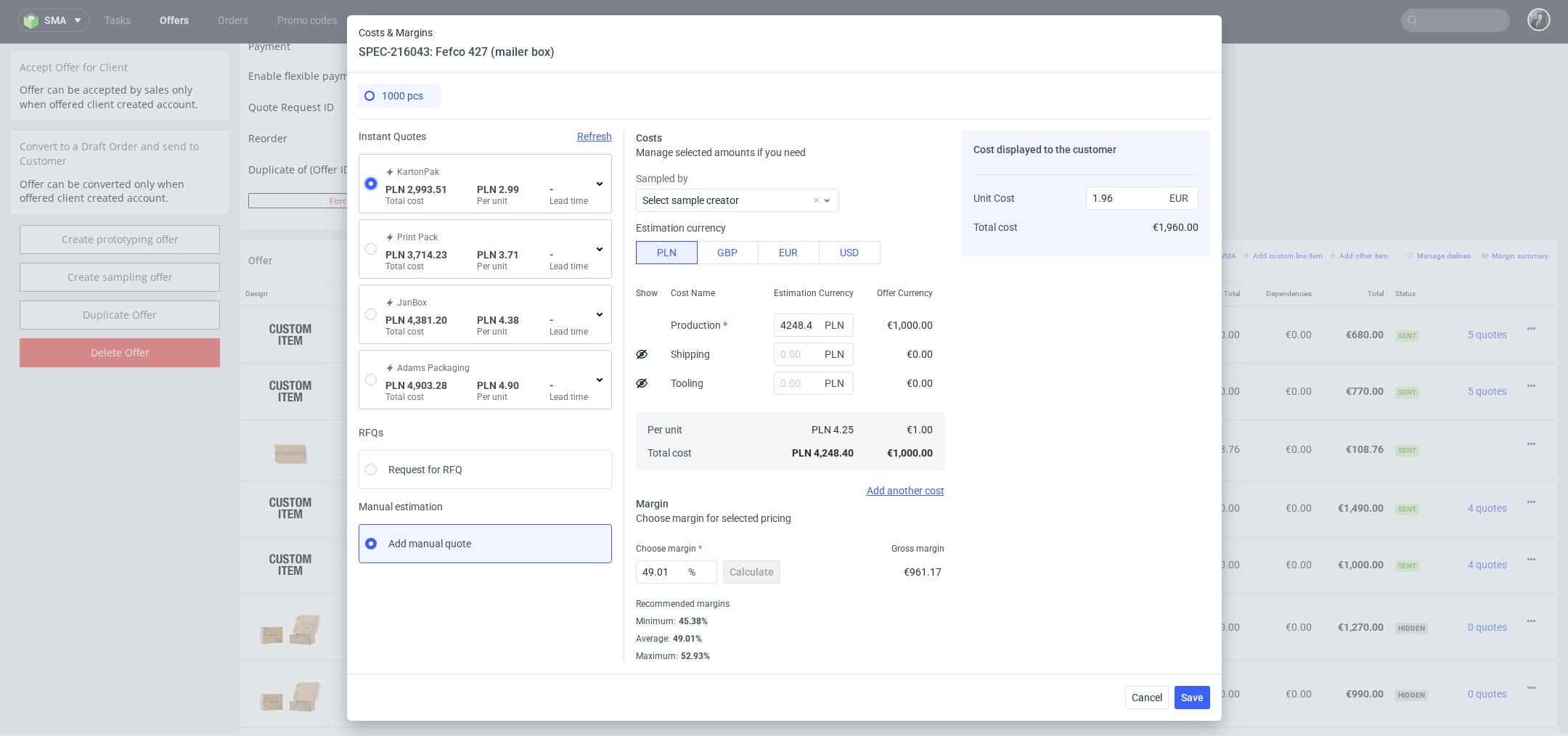
type input "1416.05"
type input "0.7"
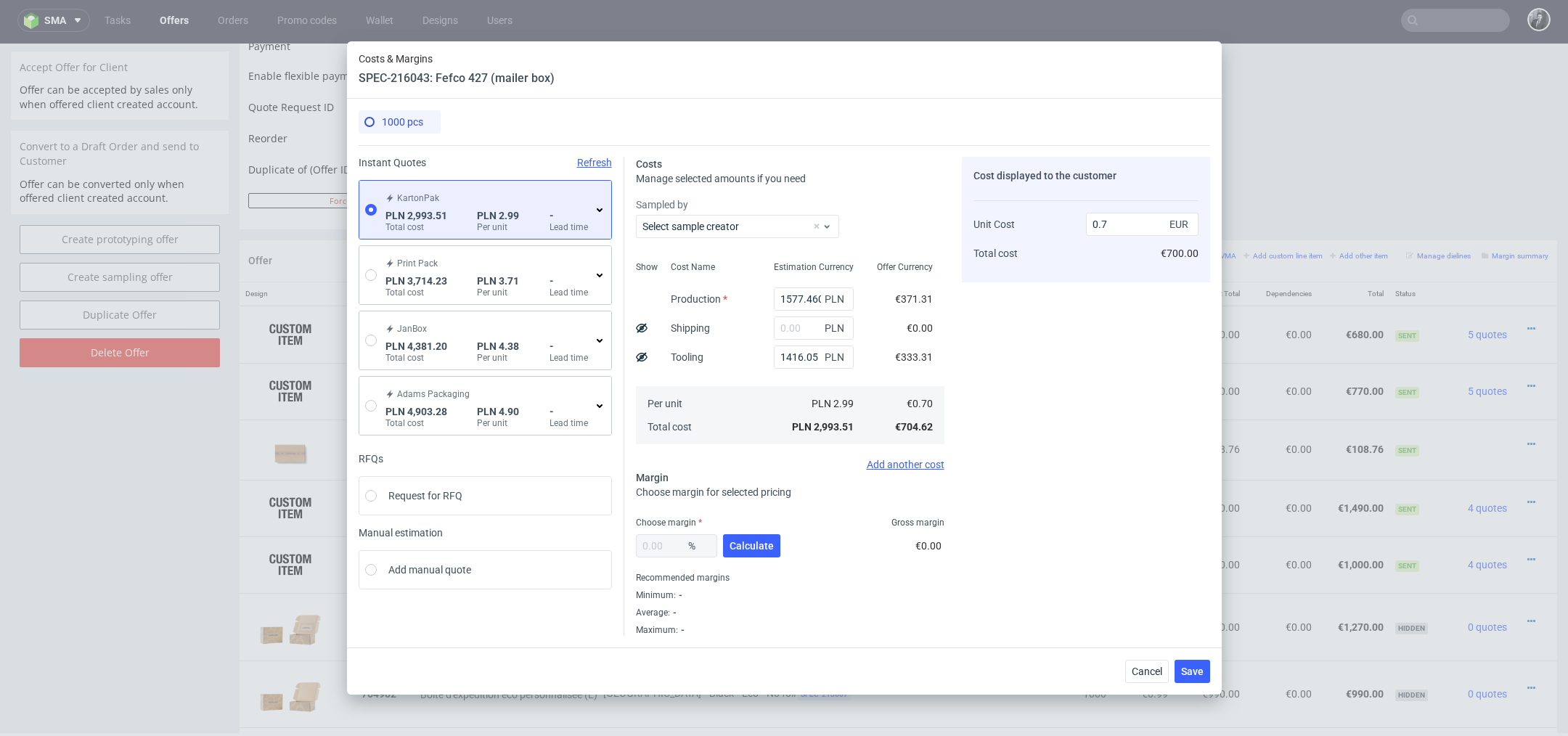
click at [600, 211] on use at bounding box center [599, 210] width 6 height 3
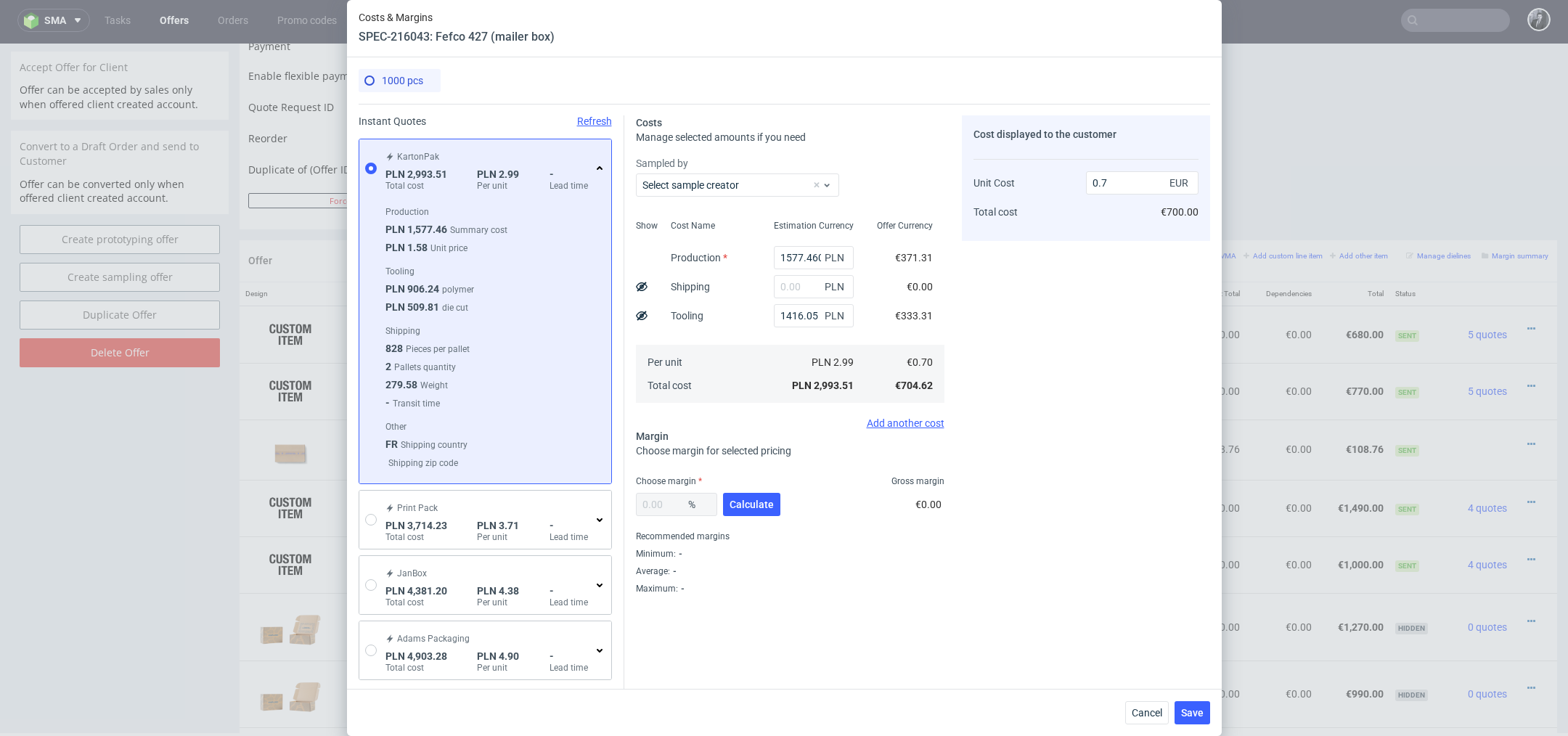
click at [668, 508] on div "%" at bounding box center [677, 504] width 82 height 23
click at [815, 289] on input "text" at bounding box center [814, 286] width 80 height 23
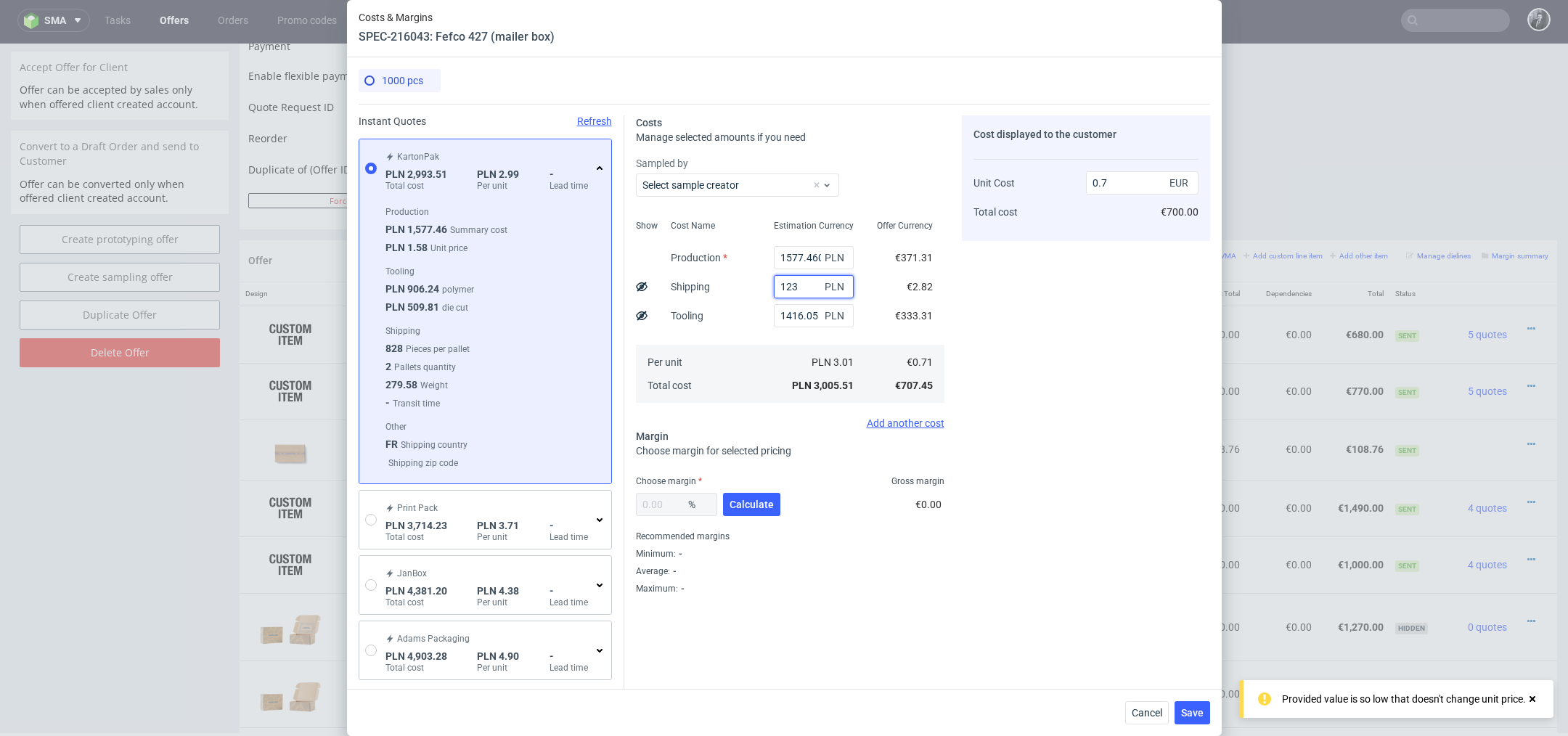
type input "1235"
type input "0.99"
type input "1235"
click at [821, 497] on div "% Calculate €0.00" at bounding box center [790, 507] width 308 height 41
click at [761, 507] on span "Calculate" at bounding box center [752, 505] width 44 height 10
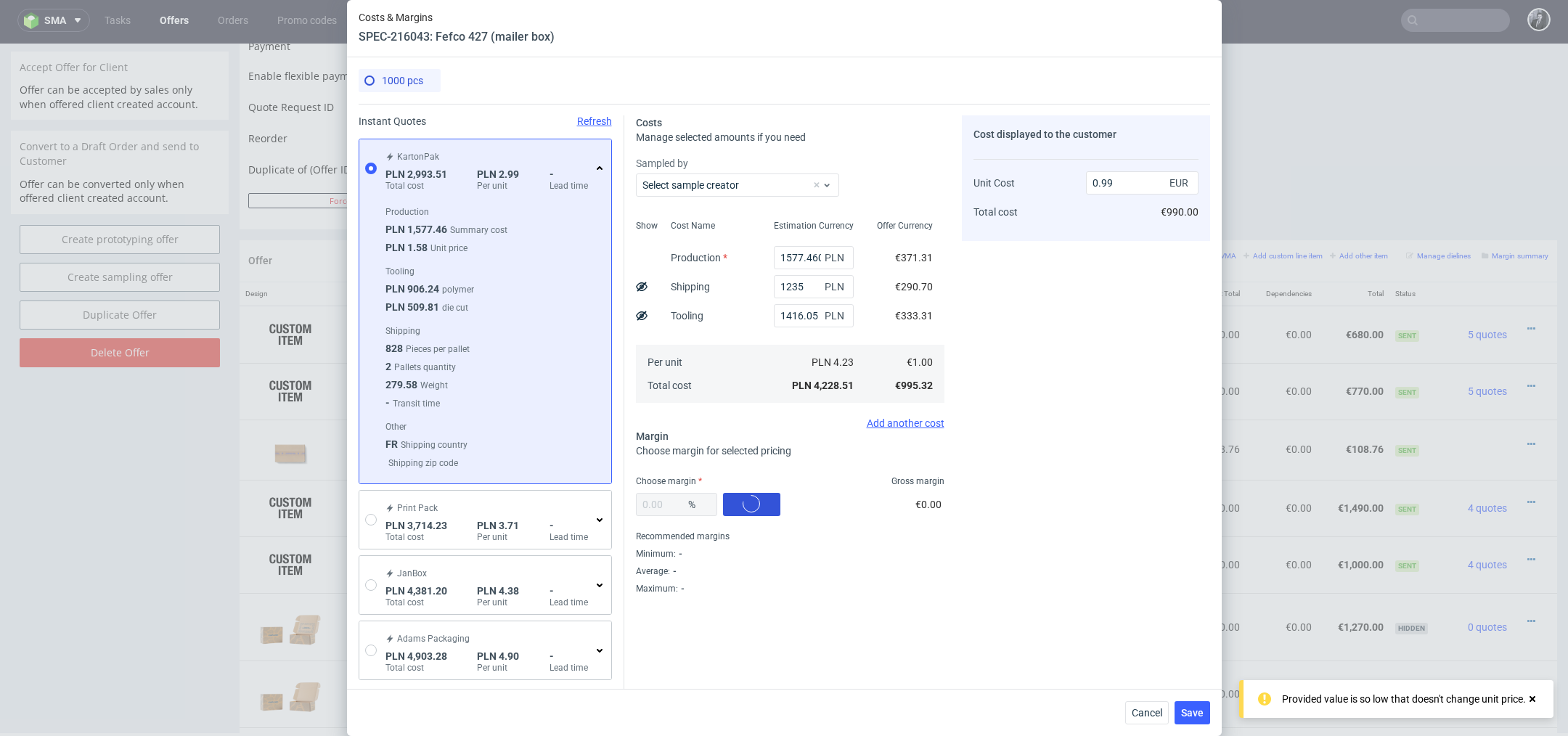
type input "39.41"
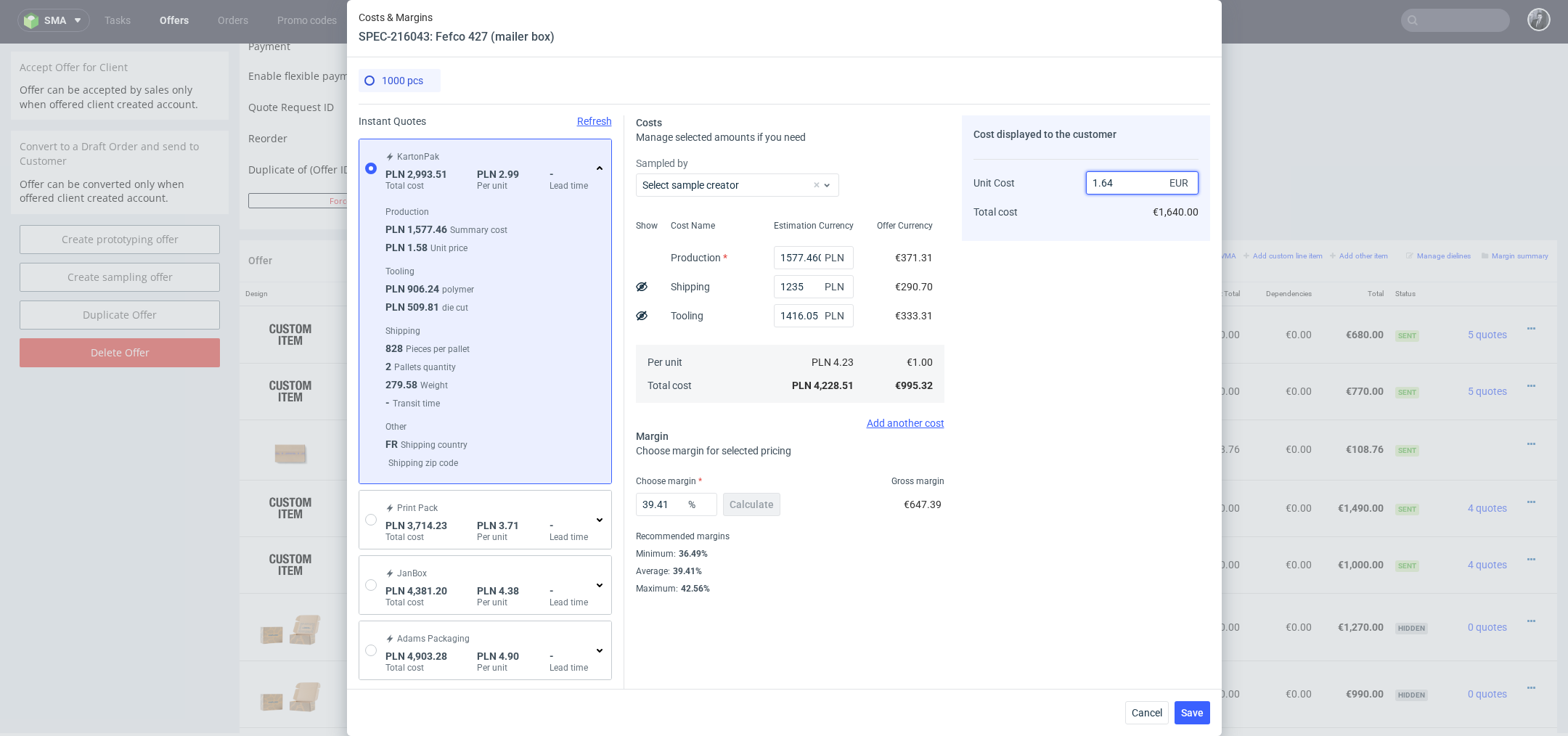
click at [1129, 185] on input "1.64" at bounding box center [1142, 183] width 112 height 23
type input "1.59"
type input "37.10691823899371"
type input "1."
type input "0"
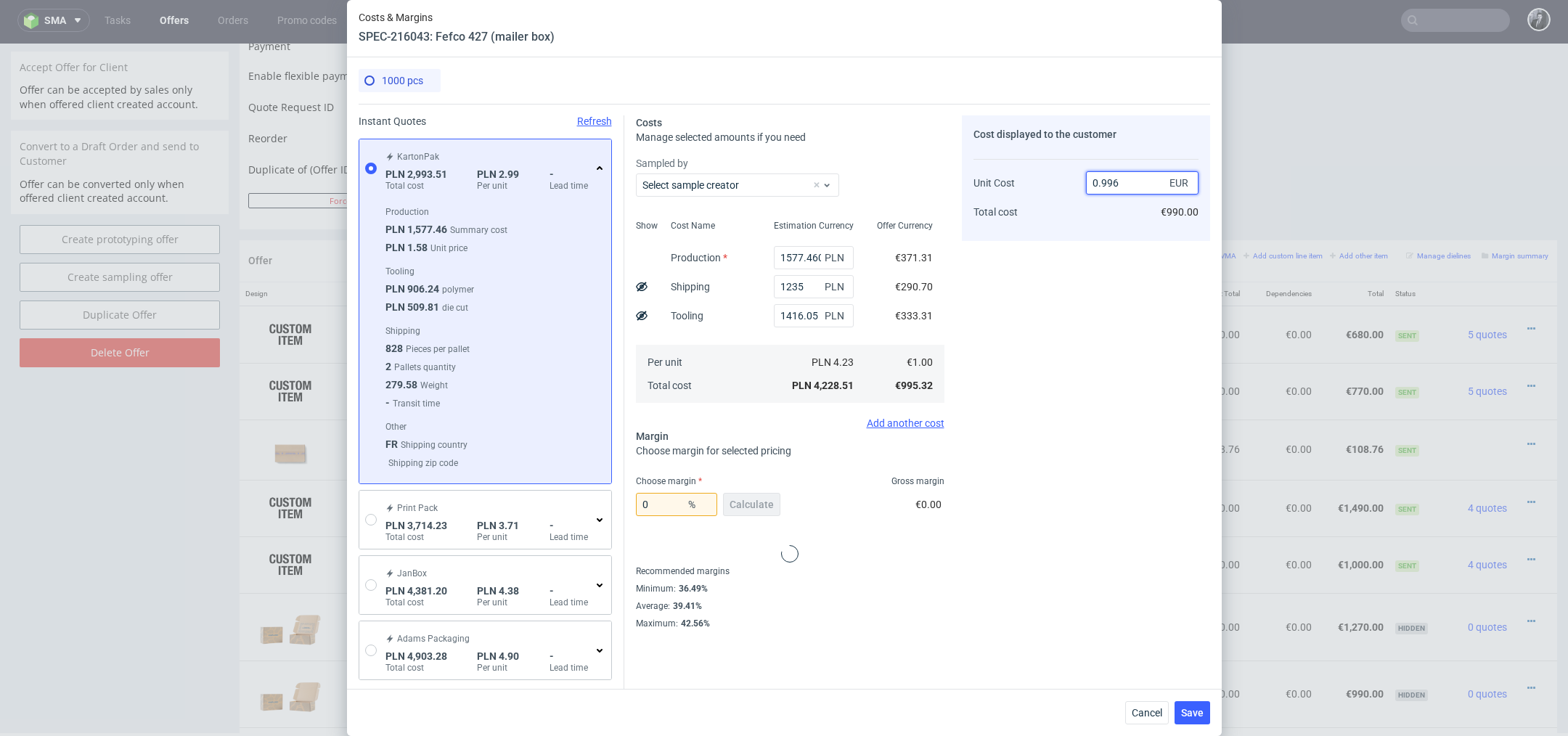
type input "0.9969"
type input "-0.31096398836393047"
type input "0"
type input "1.68"
type input "40.828402366863905"
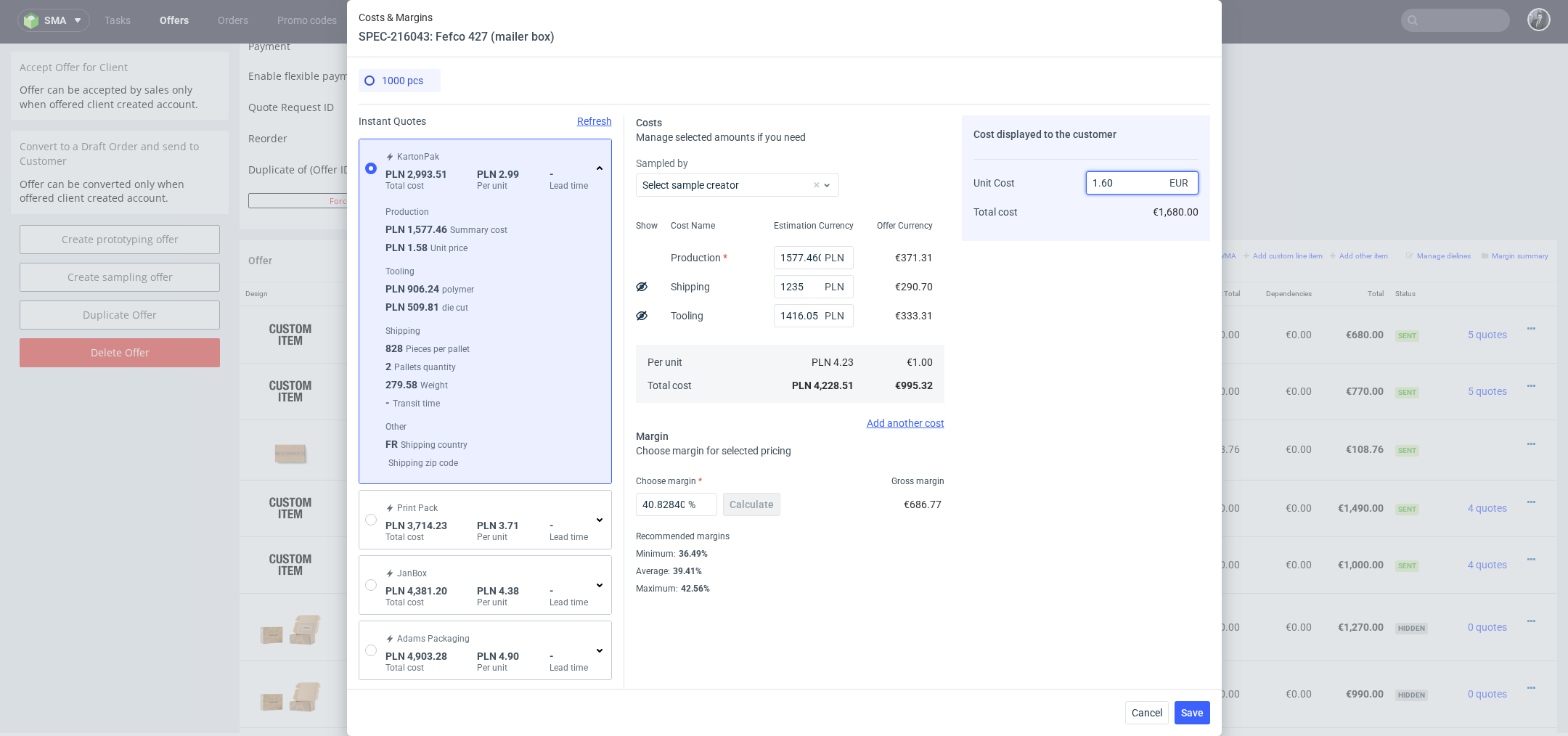
type input "1.59"
type input "37.5"
type input "1.59"
click at [1078, 354] on div "Cost displayed to the customer Unit Cost Total cost 1.59 EUR €1,590.00" at bounding box center [1086, 355] width 248 height 479
click at [1194, 712] on span "Save" at bounding box center [1192, 713] width 22 height 10
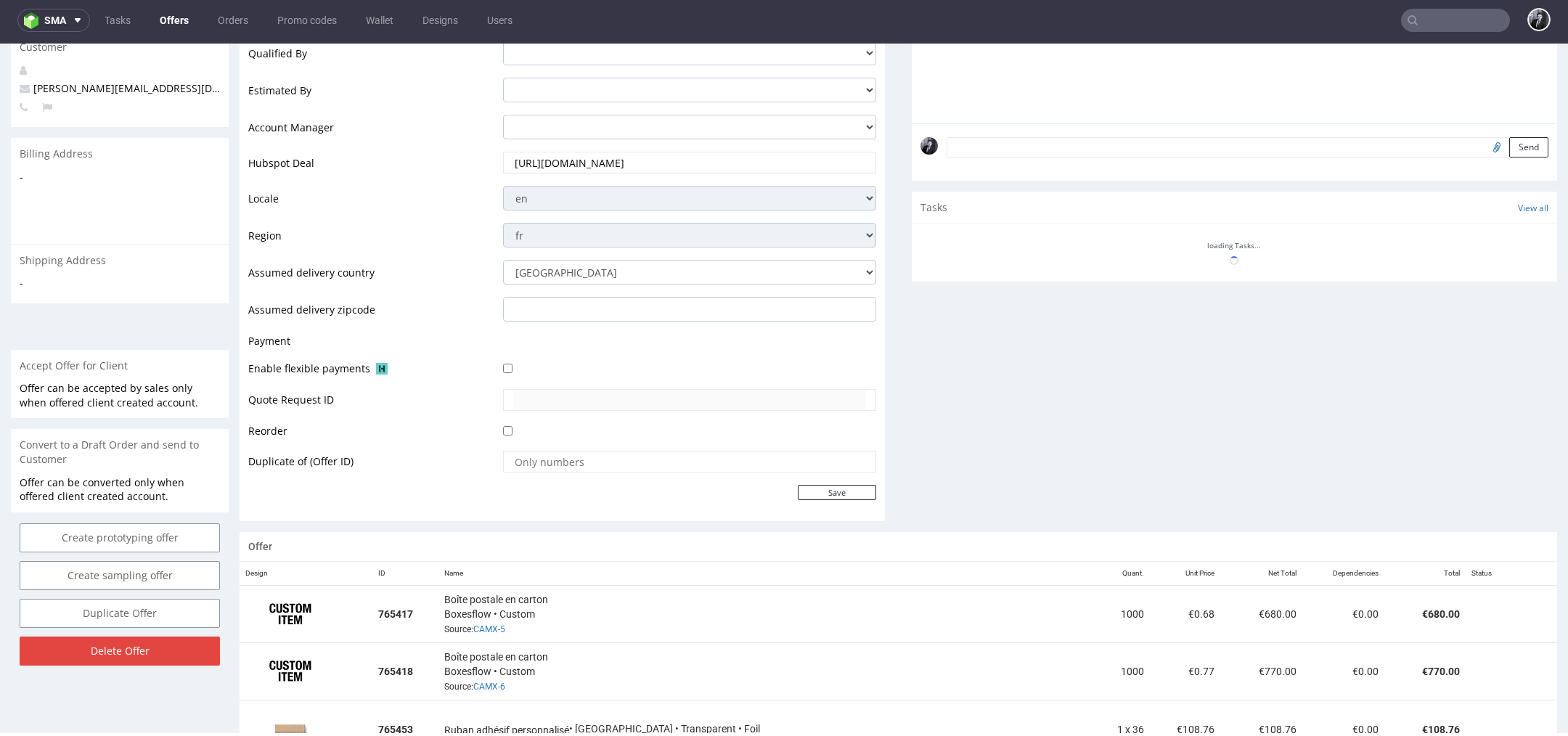
scroll to position [744, 0]
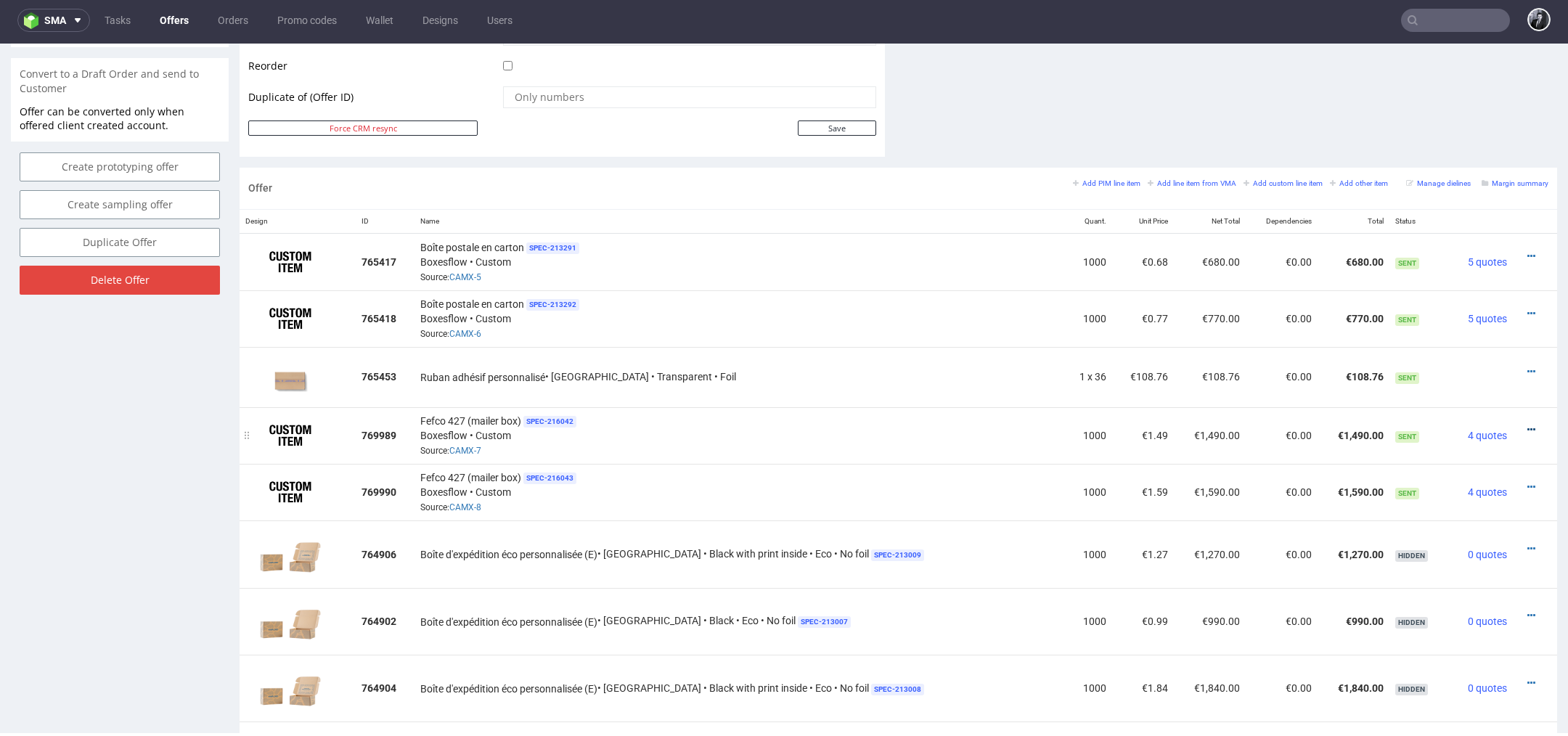
click at [1527, 425] on icon at bounding box center [1531, 430] width 8 height 10
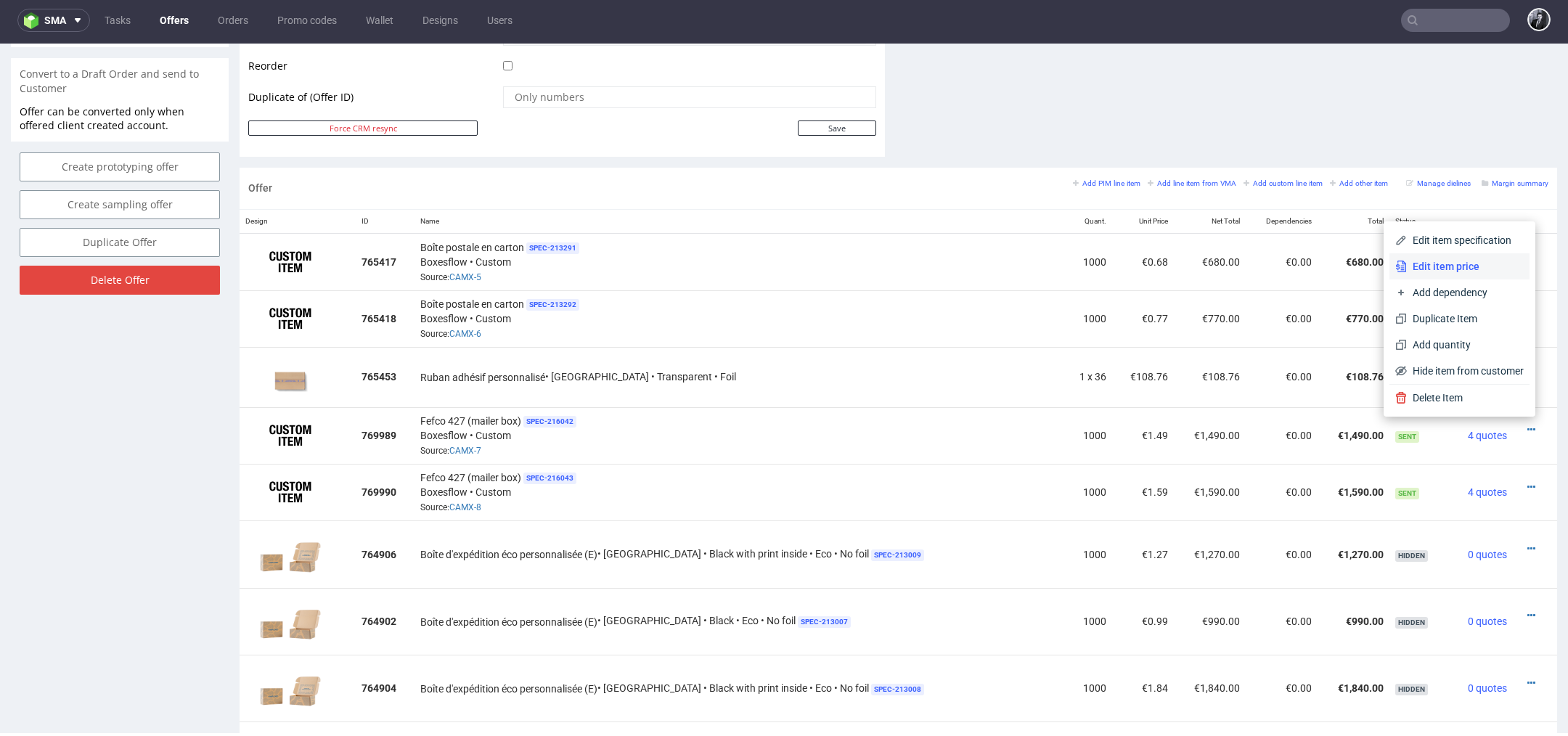
click at [1464, 269] on span "Edit item price" at bounding box center [1465, 266] width 117 height 14
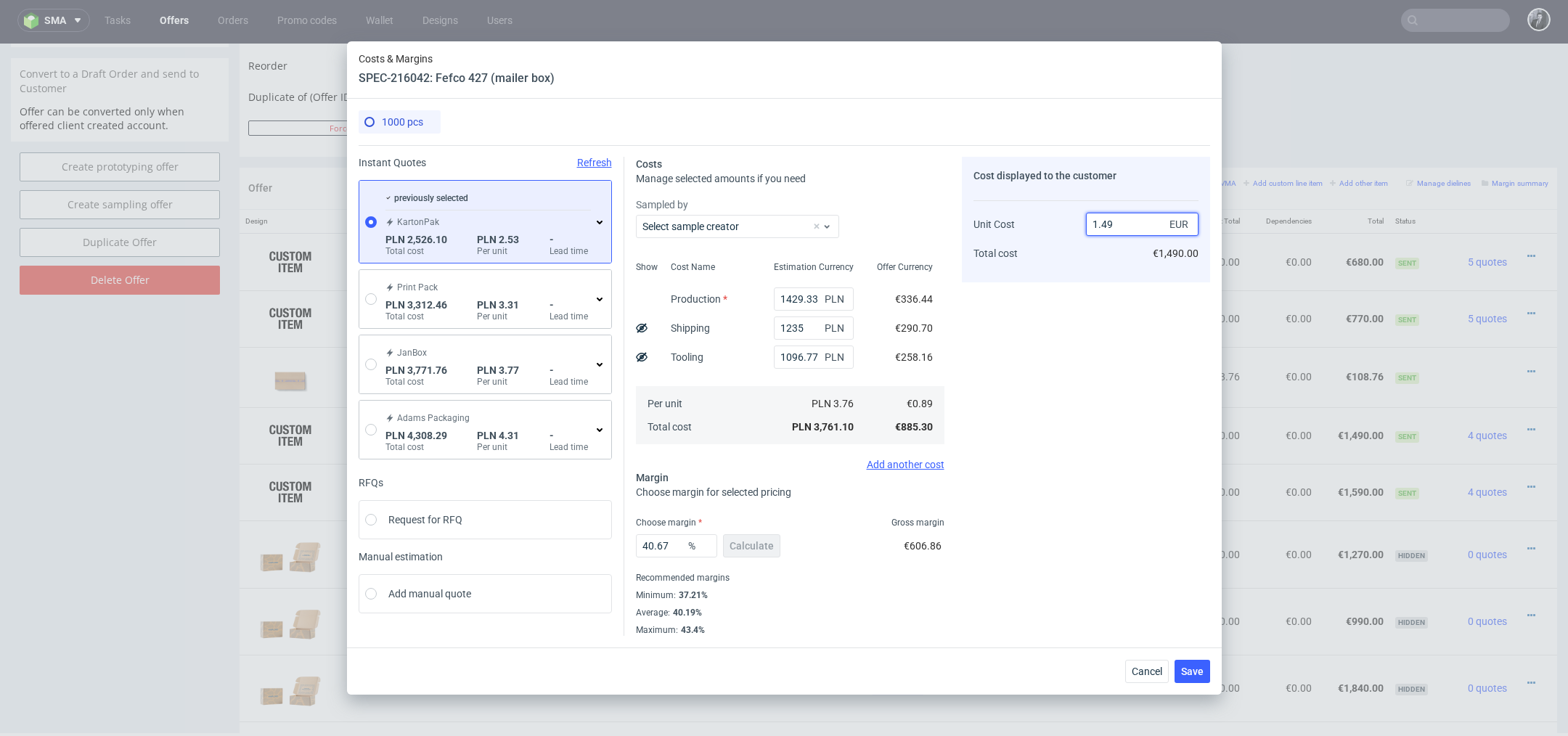
click at [1140, 225] on input "1.49" at bounding box center [1142, 224] width 112 height 23
type input "1.299"
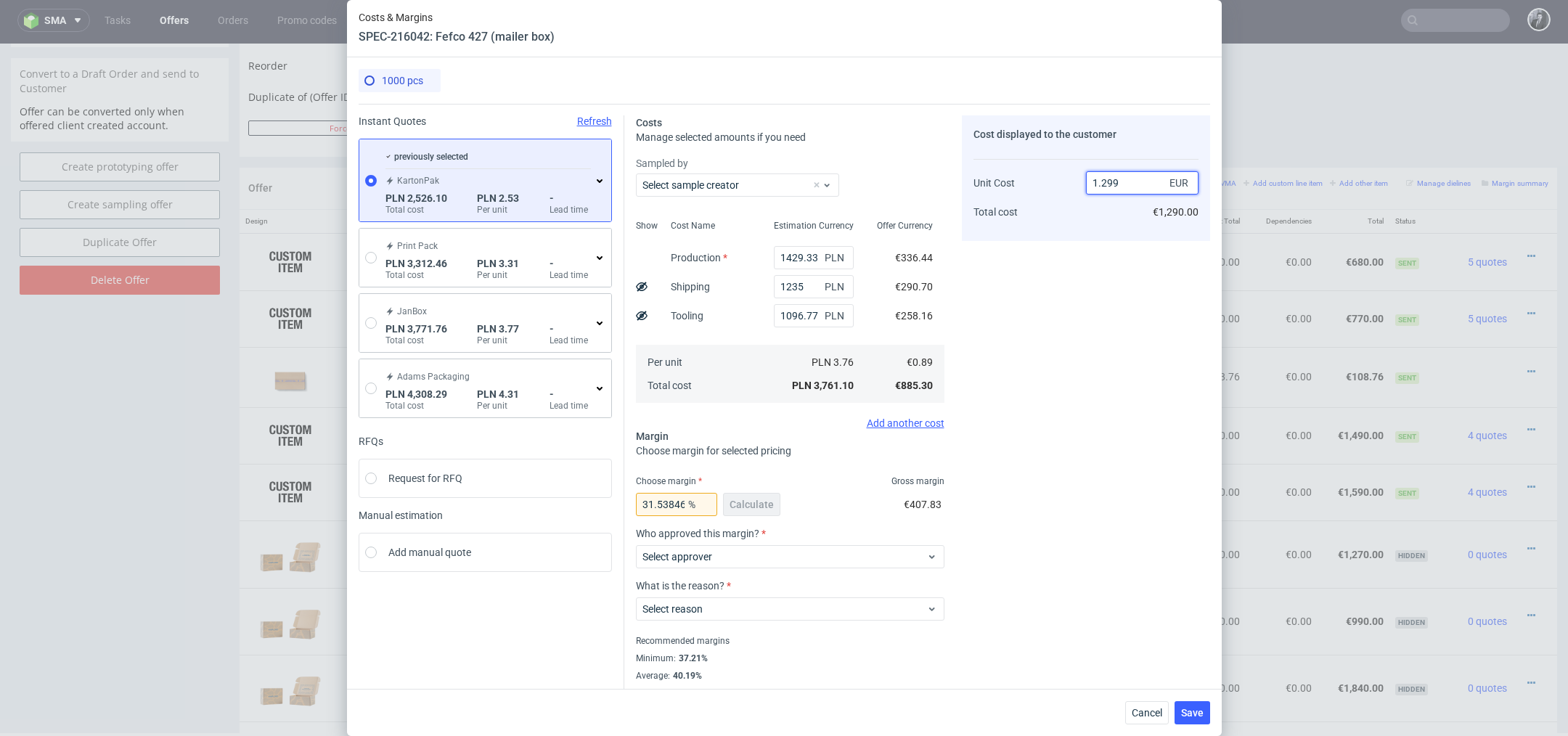
type input "31.485758275596616"
type input "1.4"
type input "40.26845637583892"
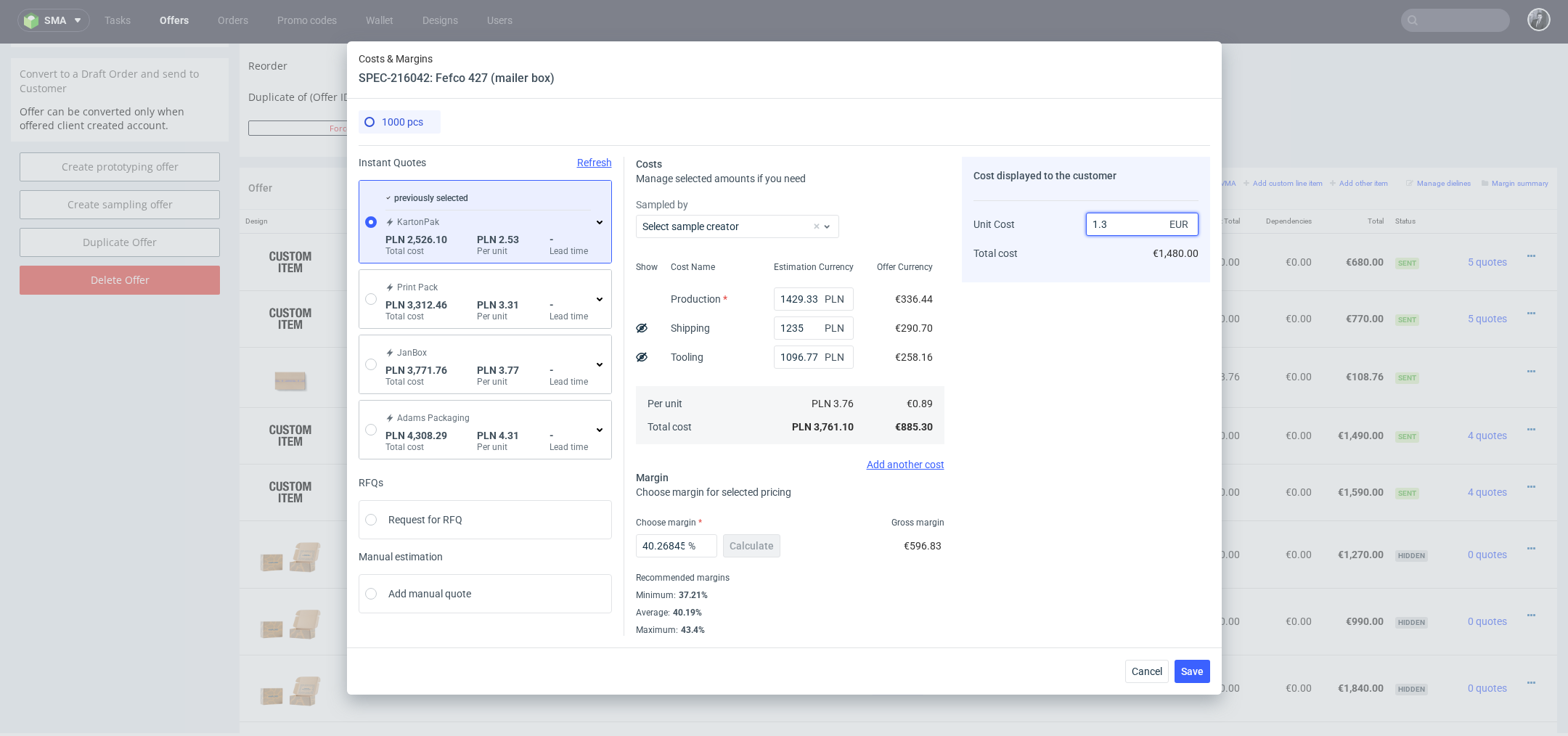
type input "1.30"
type input "31.538461538461537"
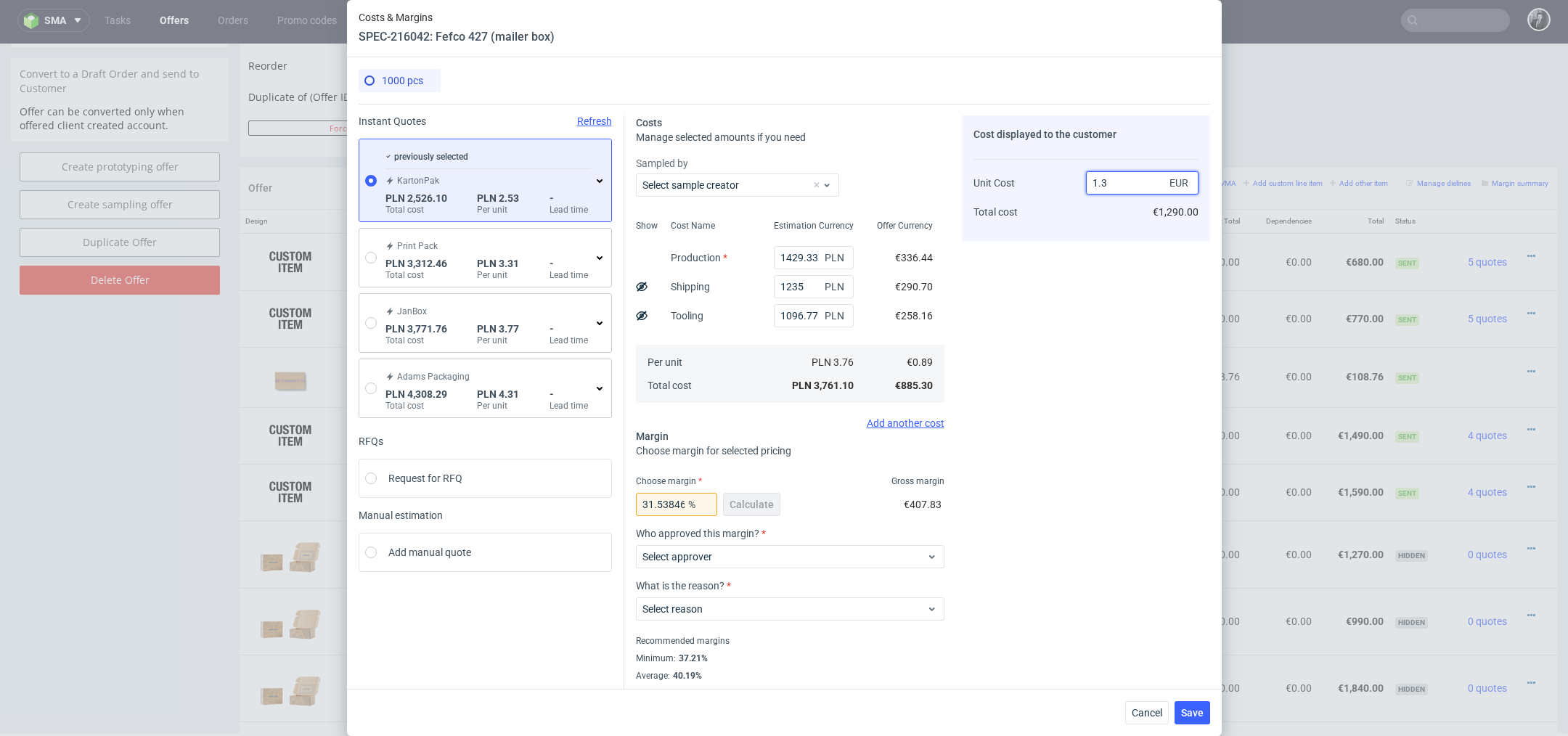
type input "1.39"
type input "35.97122302158273"
type input "1.40"
type input "36.42857142857142"
type input "1.39"
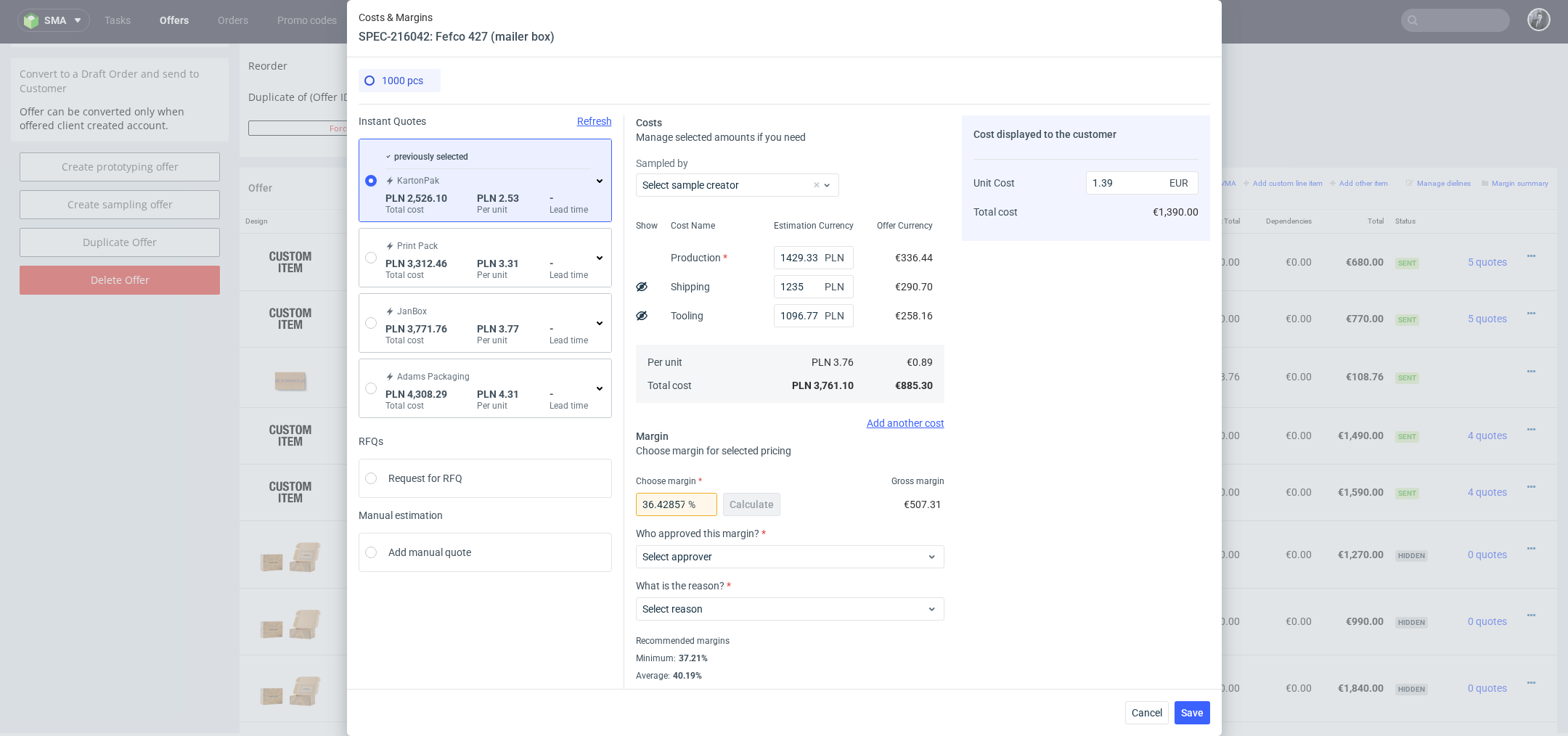
click at [1056, 388] on div "Cost displayed to the customer Unit Cost Total cost 1.39 EUR €1,390.00" at bounding box center [1086, 407] width 248 height 584
click at [832, 554] on span "Select approver" at bounding box center [784, 557] width 285 height 14
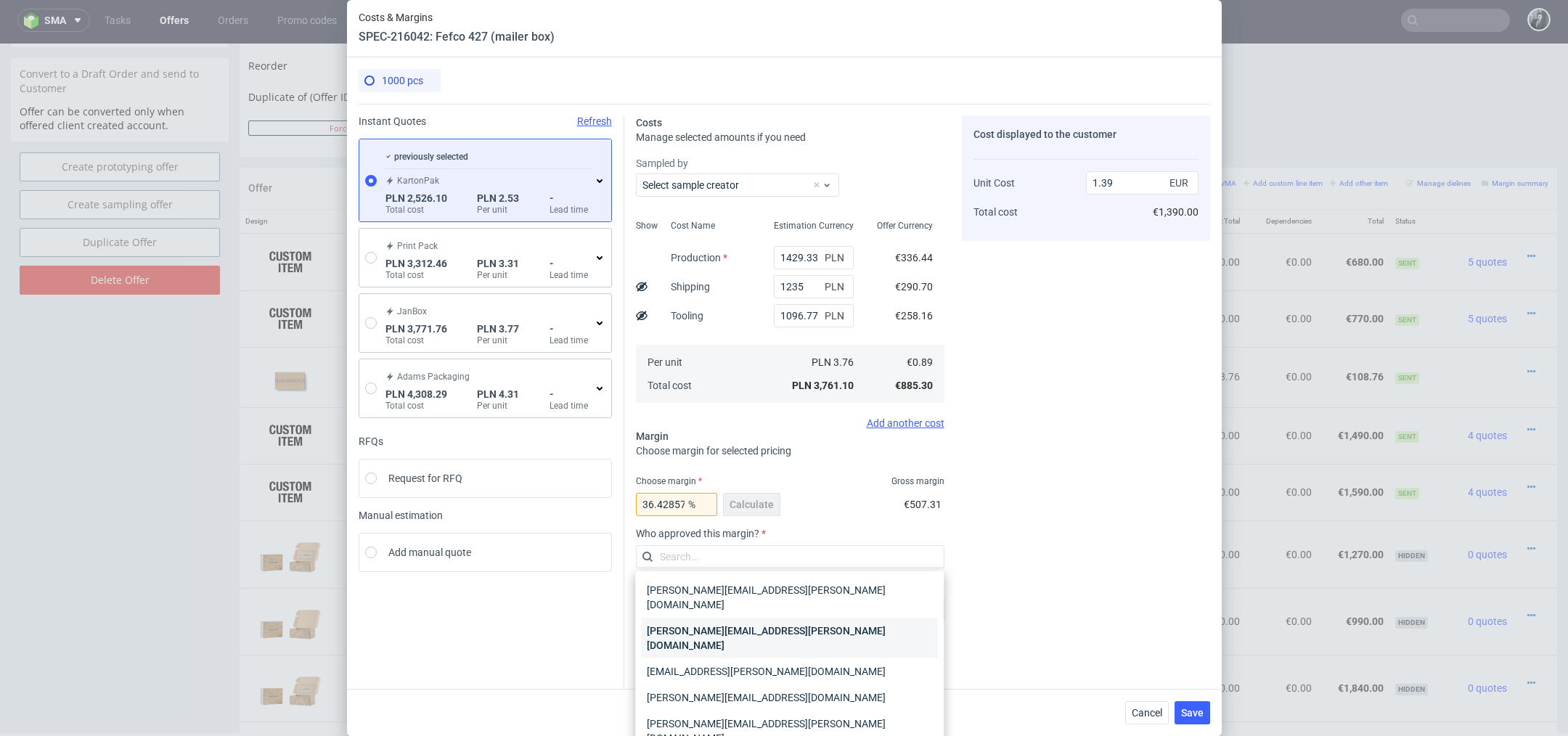
click at [809, 618] on div "[PERSON_NAME][EMAIL_ADDRESS][DOMAIN_NAME]" at bounding box center [789, 638] width 296 height 41
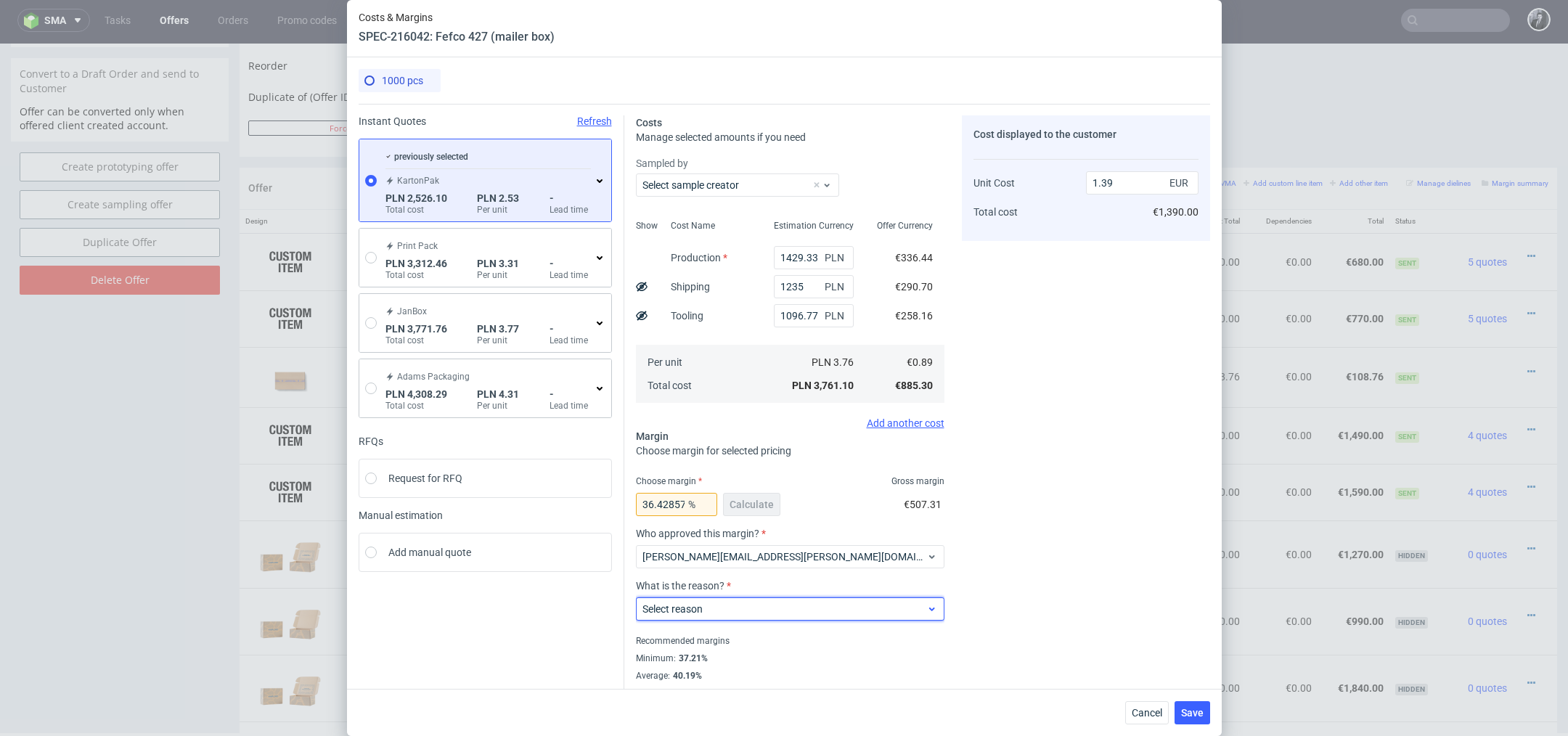
click at [821, 609] on span "Select reason" at bounding box center [784, 609] width 285 height 14
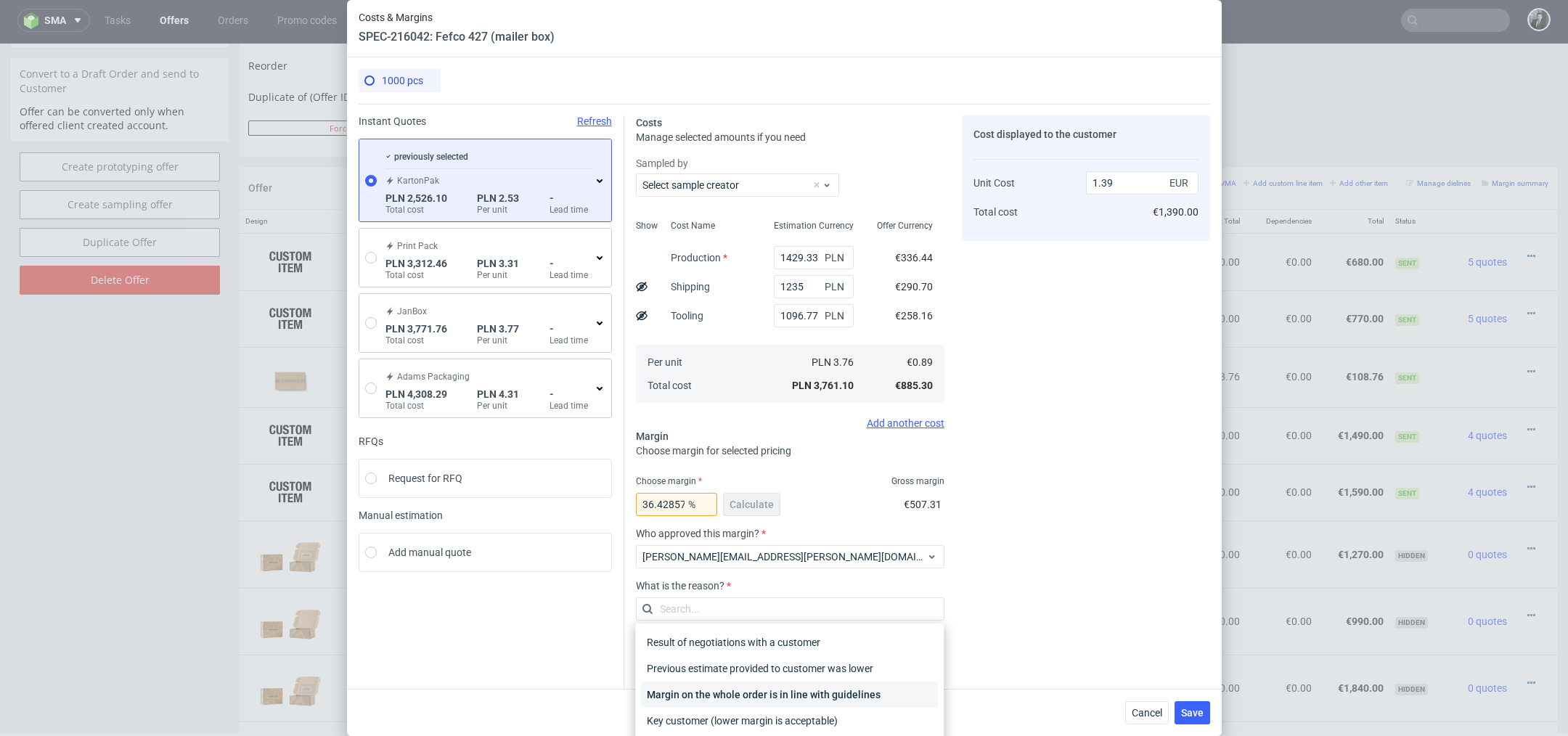
click at [804, 696] on div "Margin on the whole order is in line with guidelines" at bounding box center [789, 694] width 296 height 26
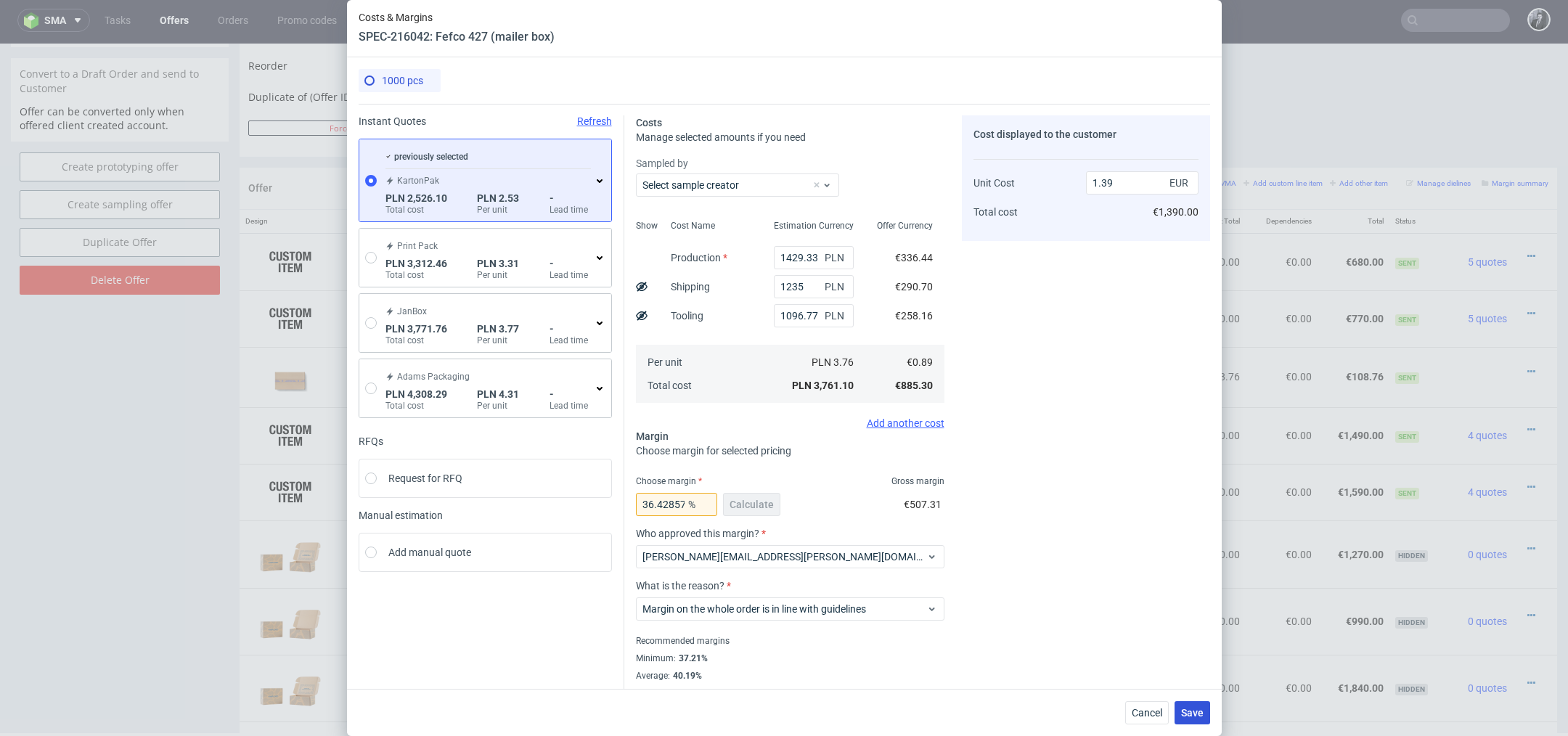
click at [1187, 711] on span "Save" at bounding box center [1192, 713] width 22 height 10
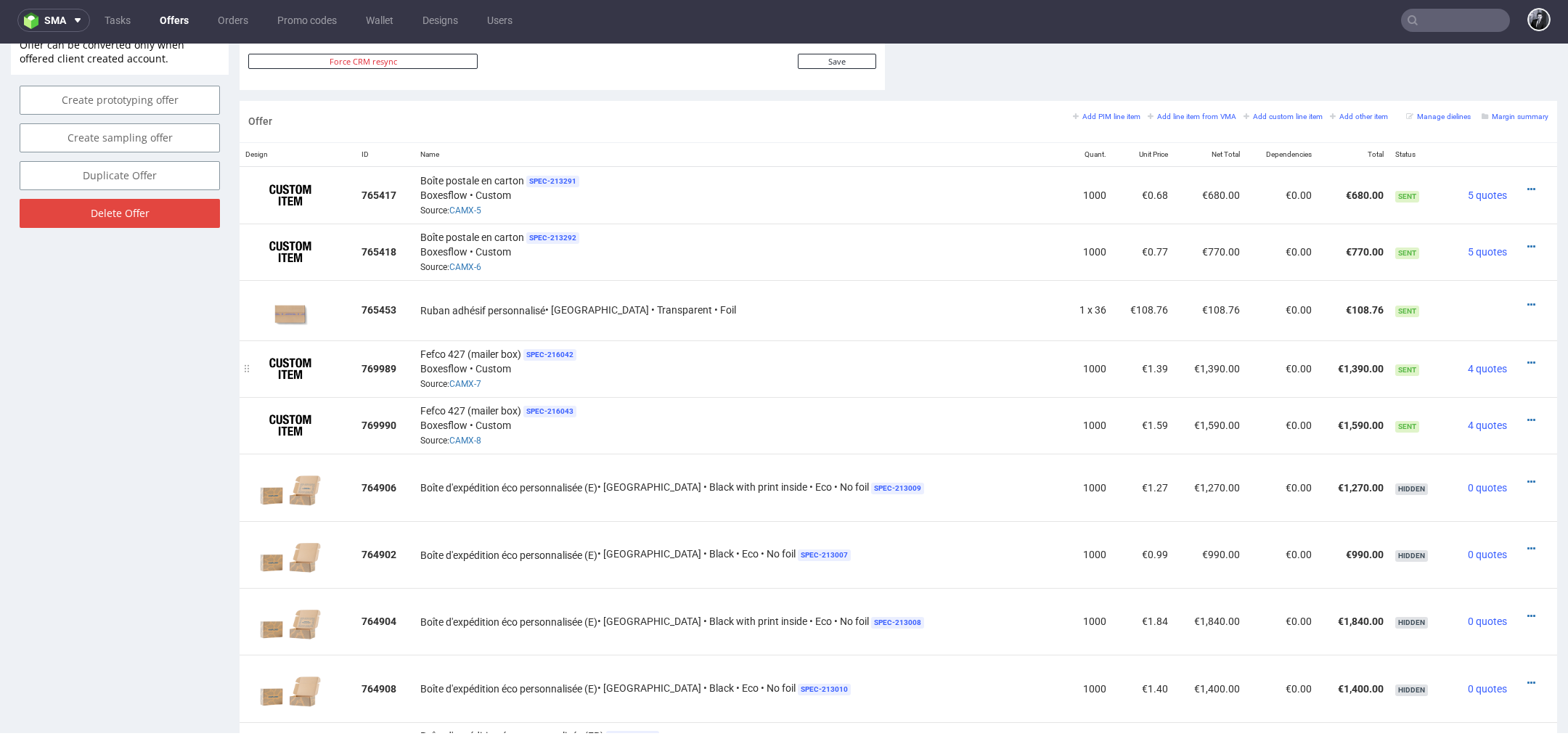
scroll to position [815, 0]
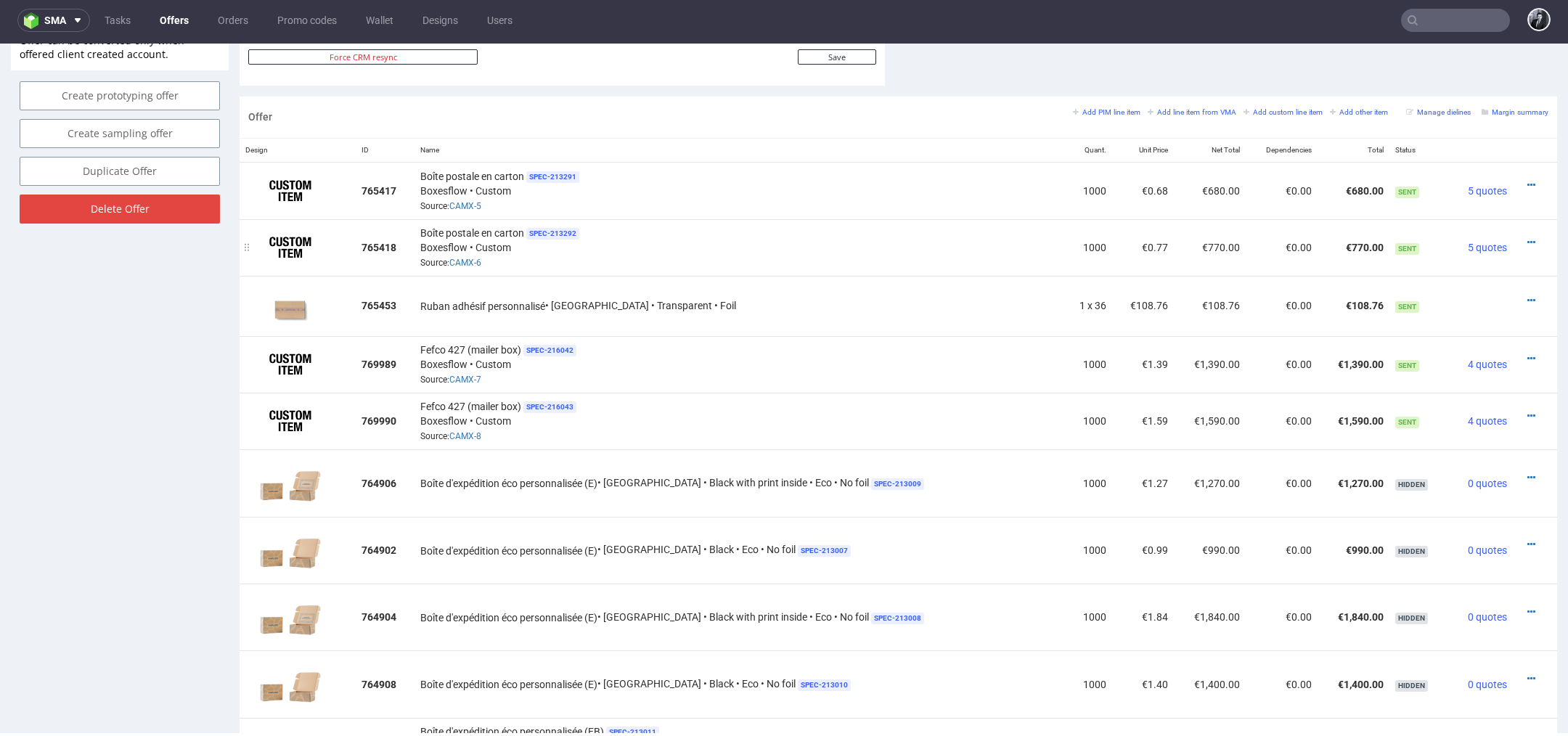
click at [1519, 235] on div at bounding box center [1531, 242] width 24 height 14
click at [1527, 240] on icon at bounding box center [1531, 242] width 8 height 10
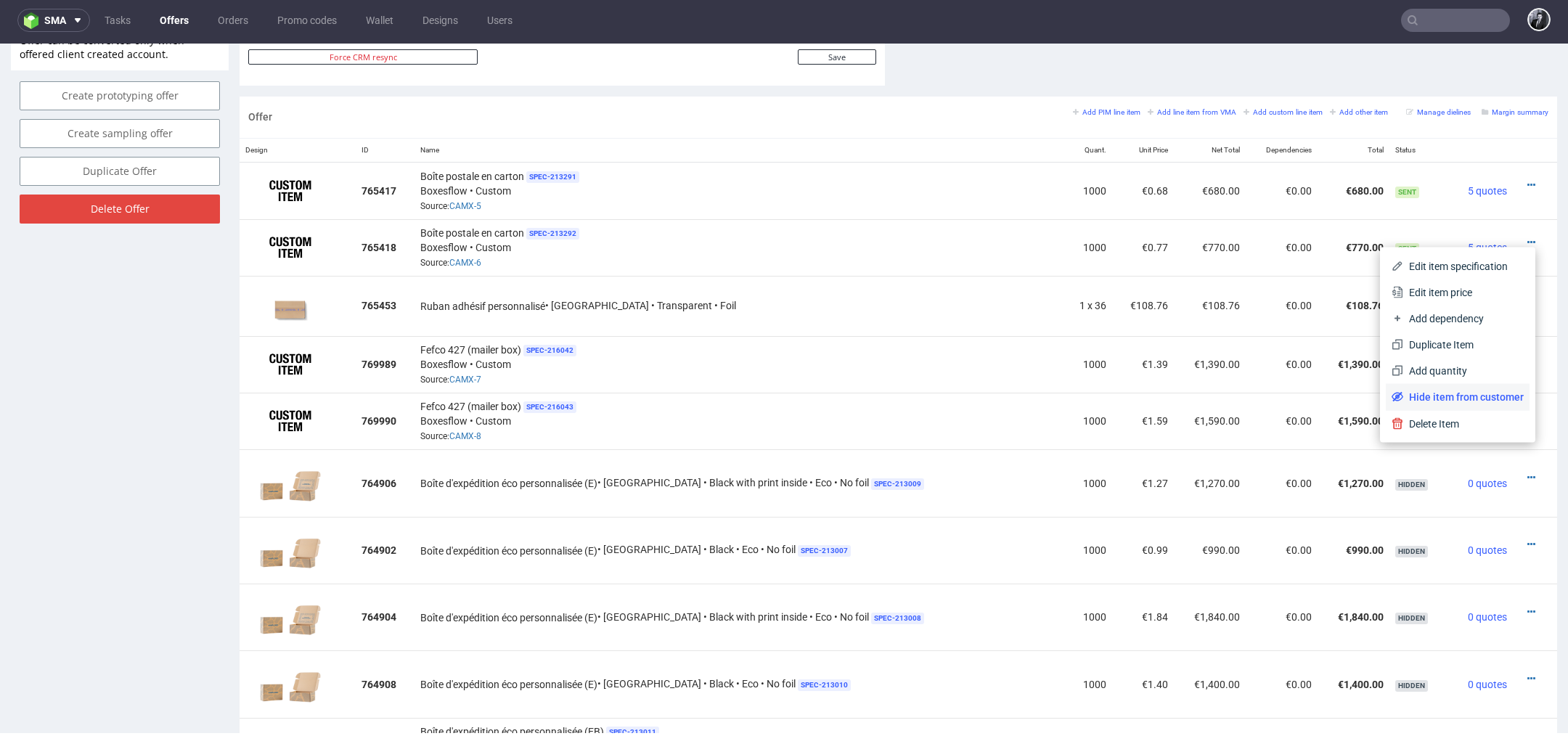
click at [1480, 393] on span "Hide item from customer" at bounding box center [1464, 397] width 121 height 14
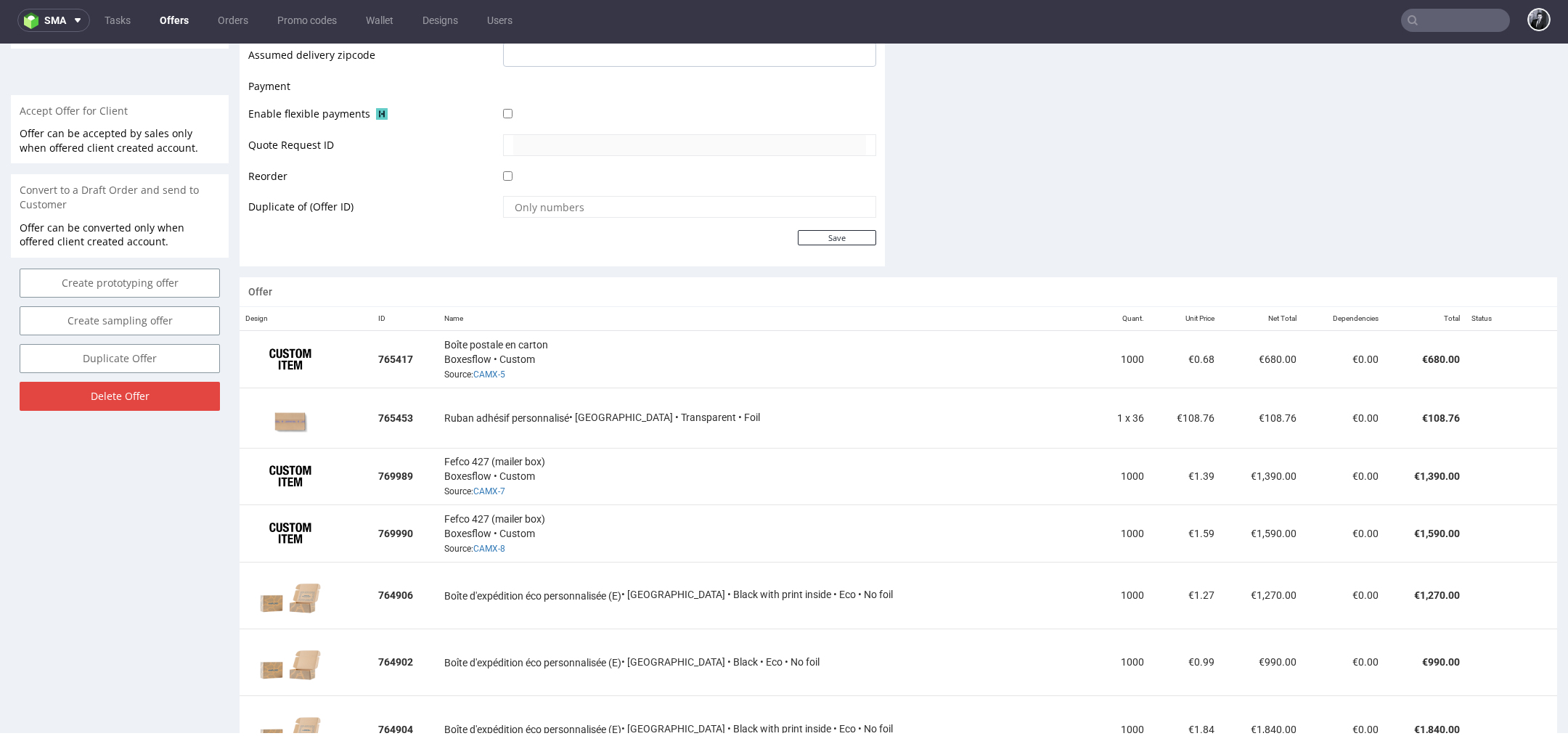
scroll to position [637, 0]
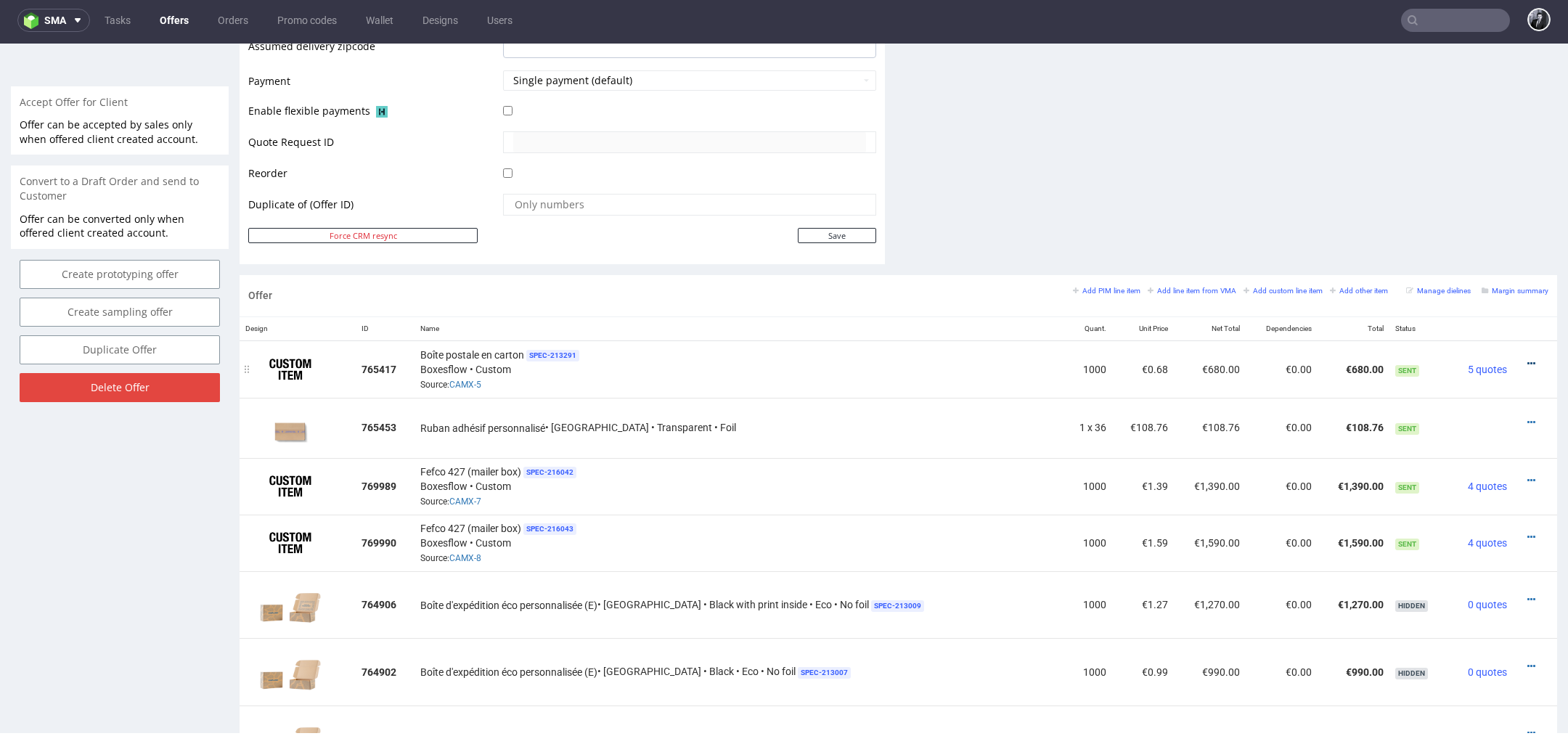
click at [1527, 360] on icon at bounding box center [1531, 364] width 8 height 10
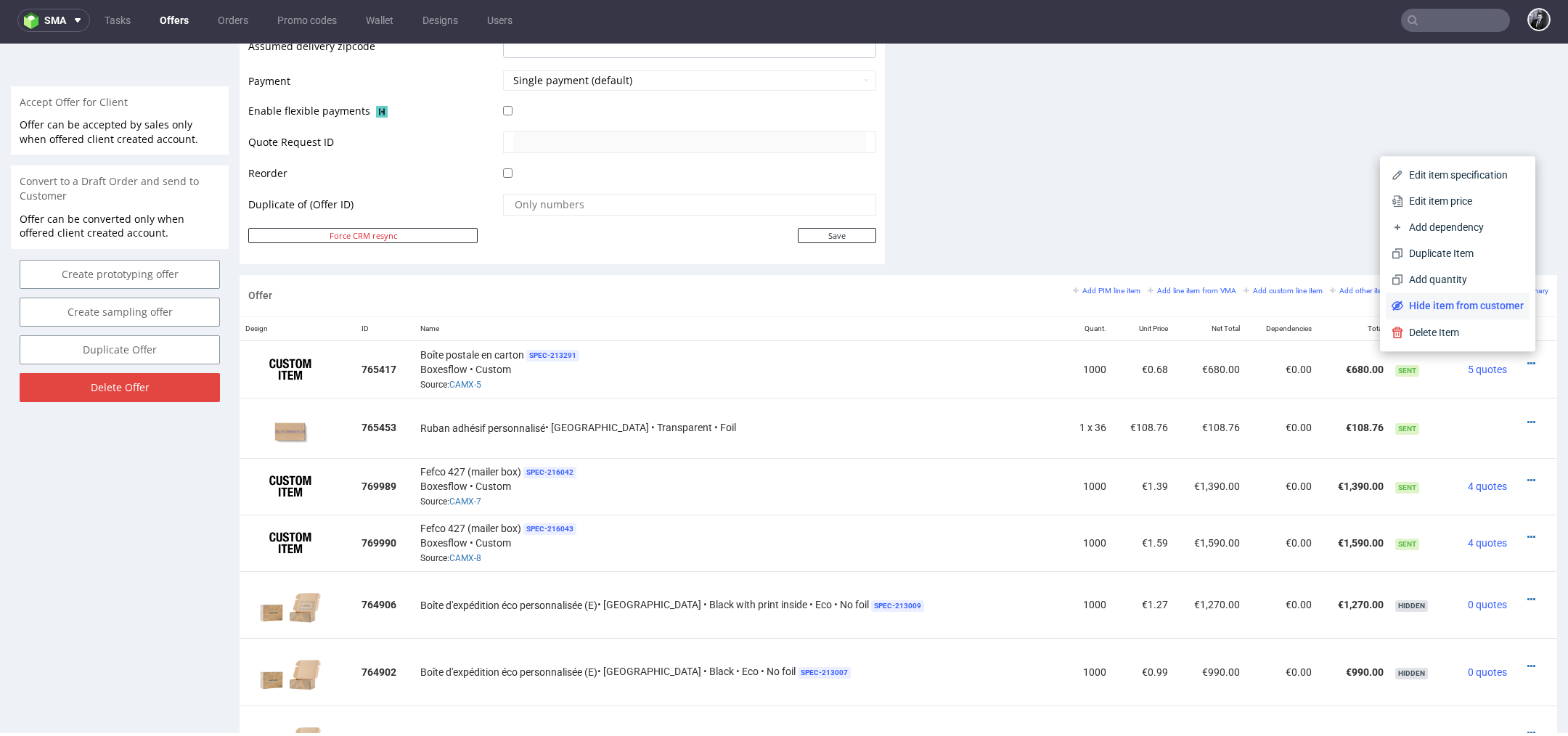
click at [1483, 303] on span "Hide item from customer" at bounding box center [1464, 305] width 121 height 14
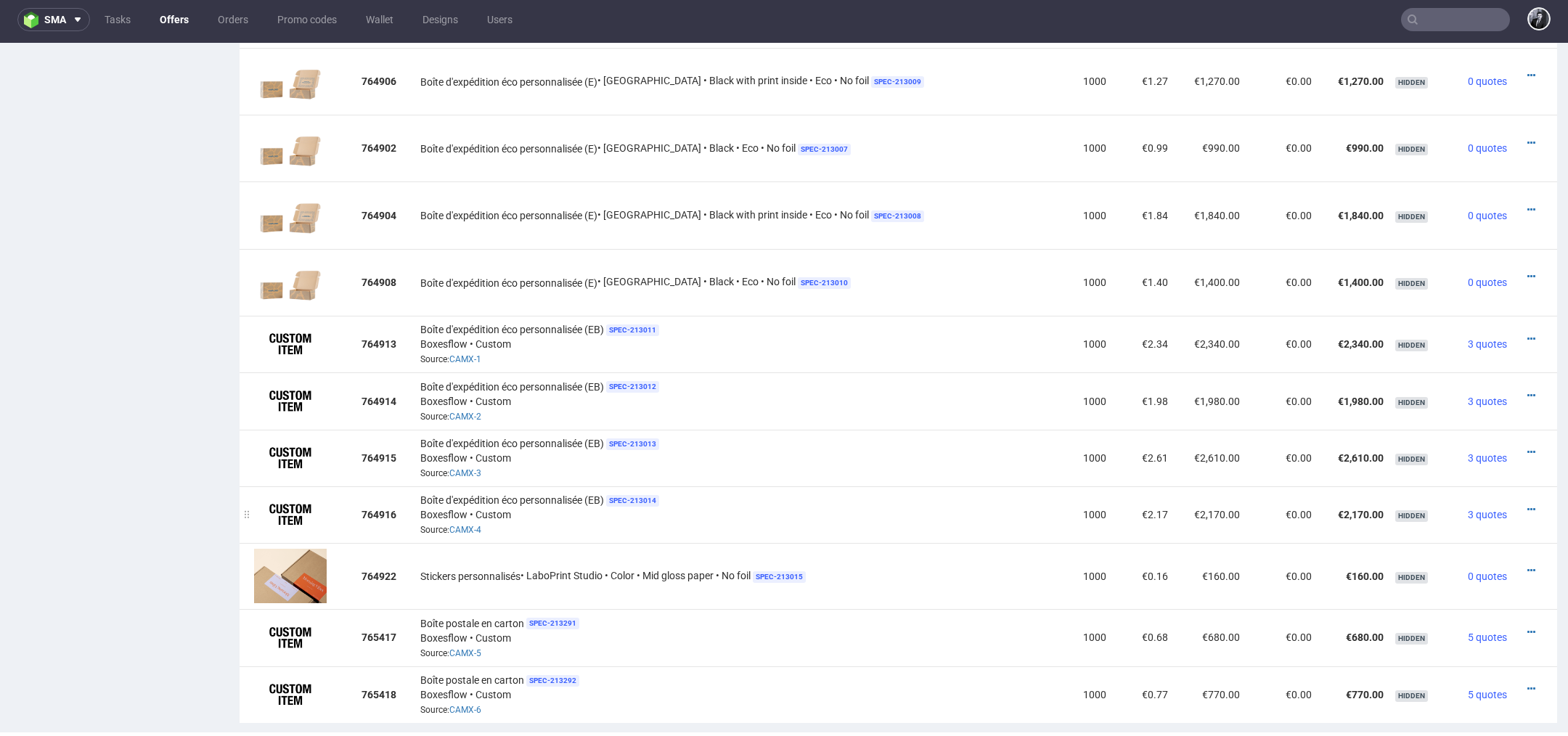
scroll to position [1113, 0]
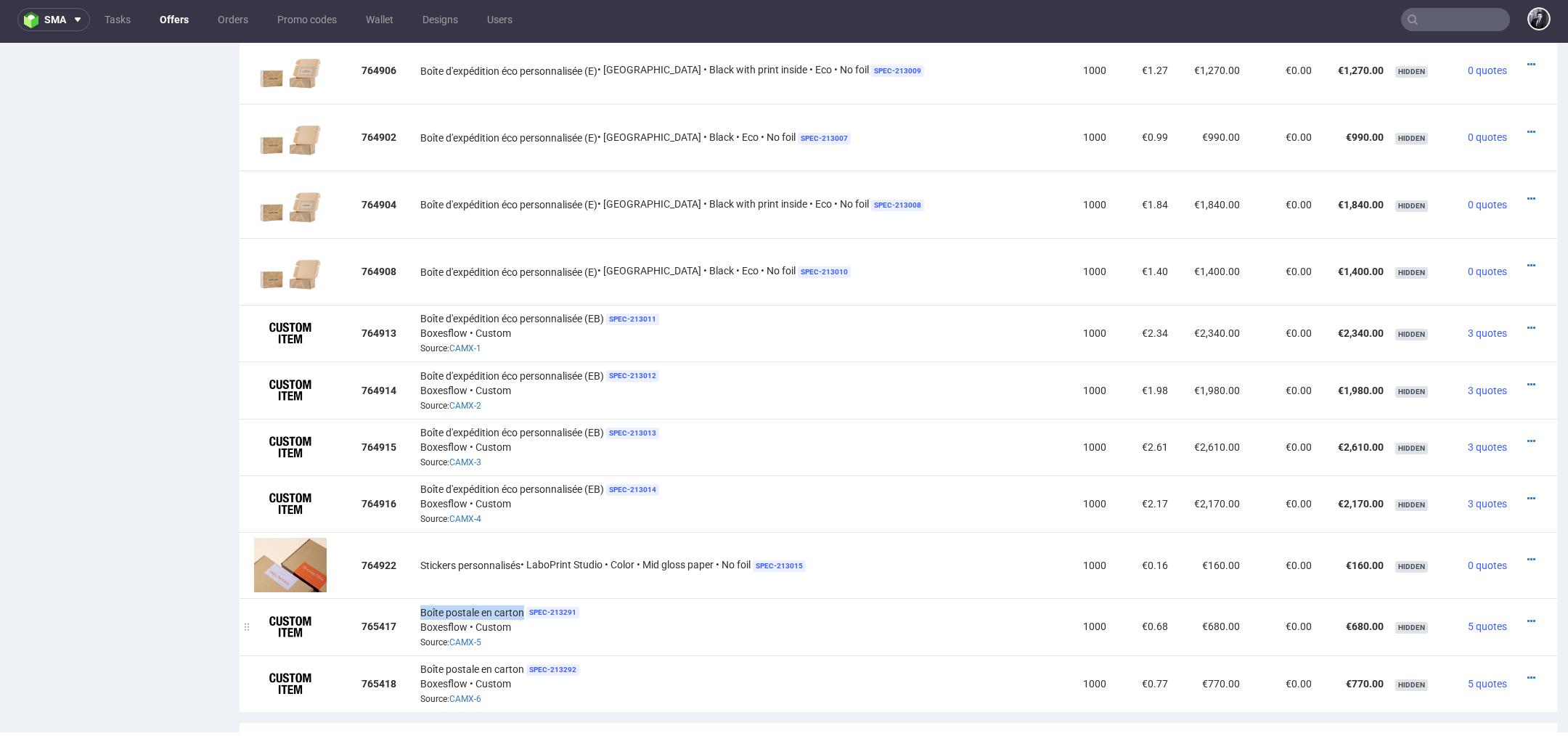
drag, startPoint x: 428, startPoint y: 606, endPoint x: 528, endPoint y: 607, distance: 100.0
click at [529, 607] on td "Boîte postale en carton SPEC- 213291 Boxesflow • Custom Source: CAMX-5" at bounding box center [739, 626] width 650 height 57
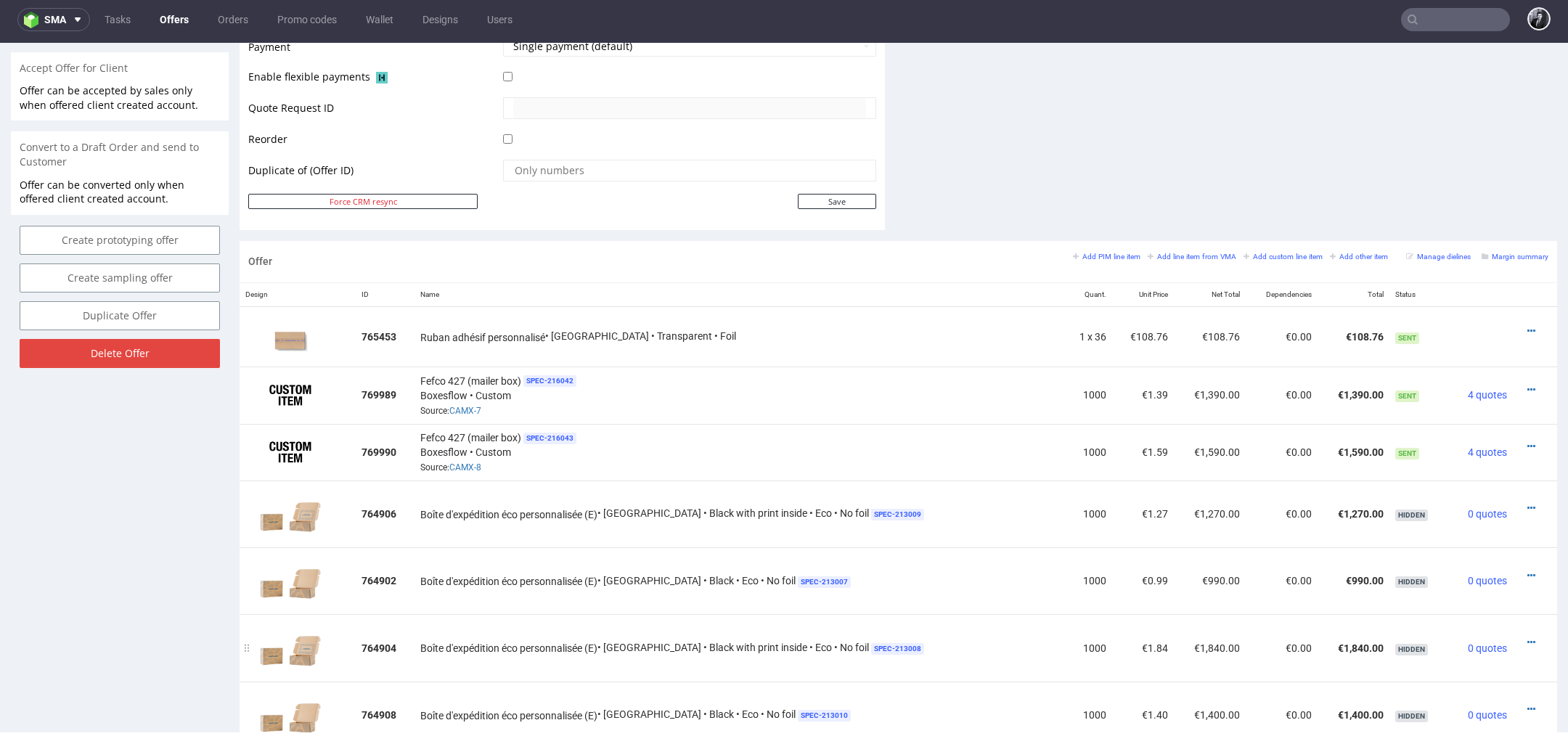
scroll to position [667, 0]
click at [1080, 246] on div "Offer Add PIM line item Add line item from VMA Add custom line item Add other i…" at bounding box center [898, 263] width 1317 height 42
click at [1080, 255] on small "Add PIM line item" at bounding box center [1106, 258] width 67 height 8
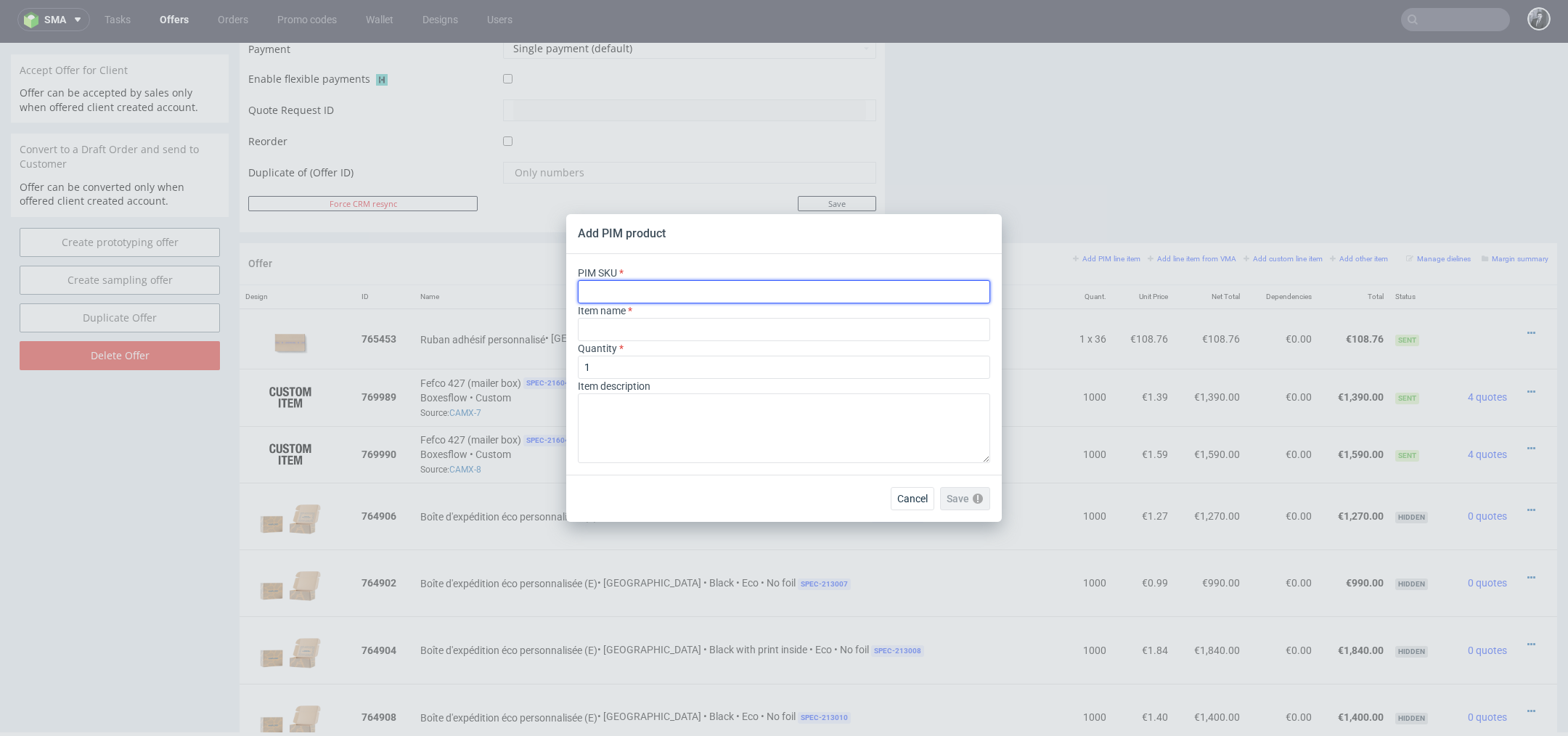
click at [750, 287] on input "text" at bounding box center [783, 292] width 412 height 23
paste input "box--mailer-box--56--cardboard-natural--print-monochrome--foil-none"
type input "box--mailer-box--56--cardboard-natural--print-monochrome--foil-none"
type input "Versandschachtel"
type input "box--mailer-box--56--cardboard-natural--print-monochrome--foil-none"
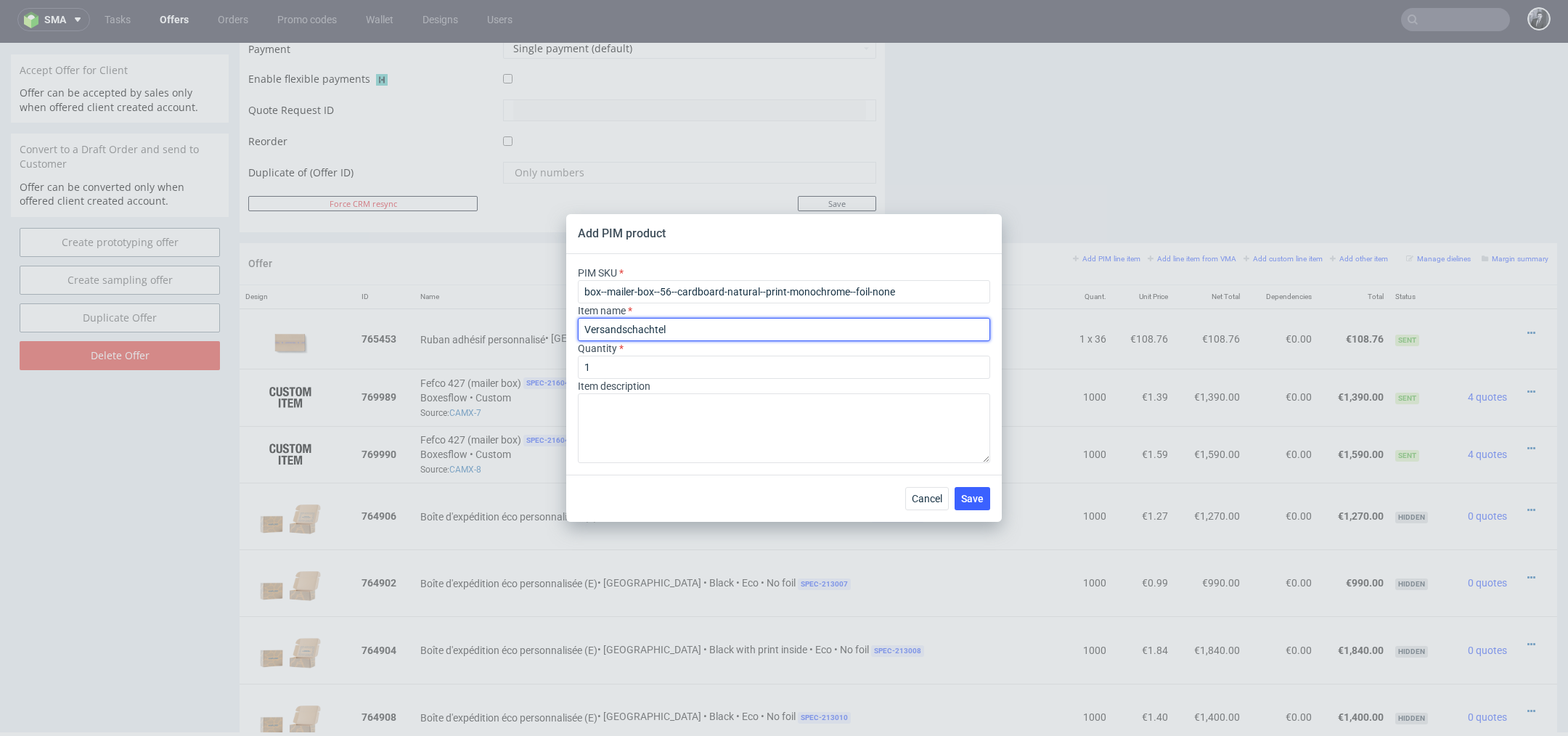
drag, startPoint x: 721, startPoint y: 330, endPoint x: 561, endPoint y: 330, distance: 160.0
click at [565, 330] on div "Add PIM product PIM SKU box--mailer-box--56--cardboard-natural--print-monochrom…" at bounding box center [784, 368] width 1568 height 736
paste input "Boîte d’expédition personnalisable"
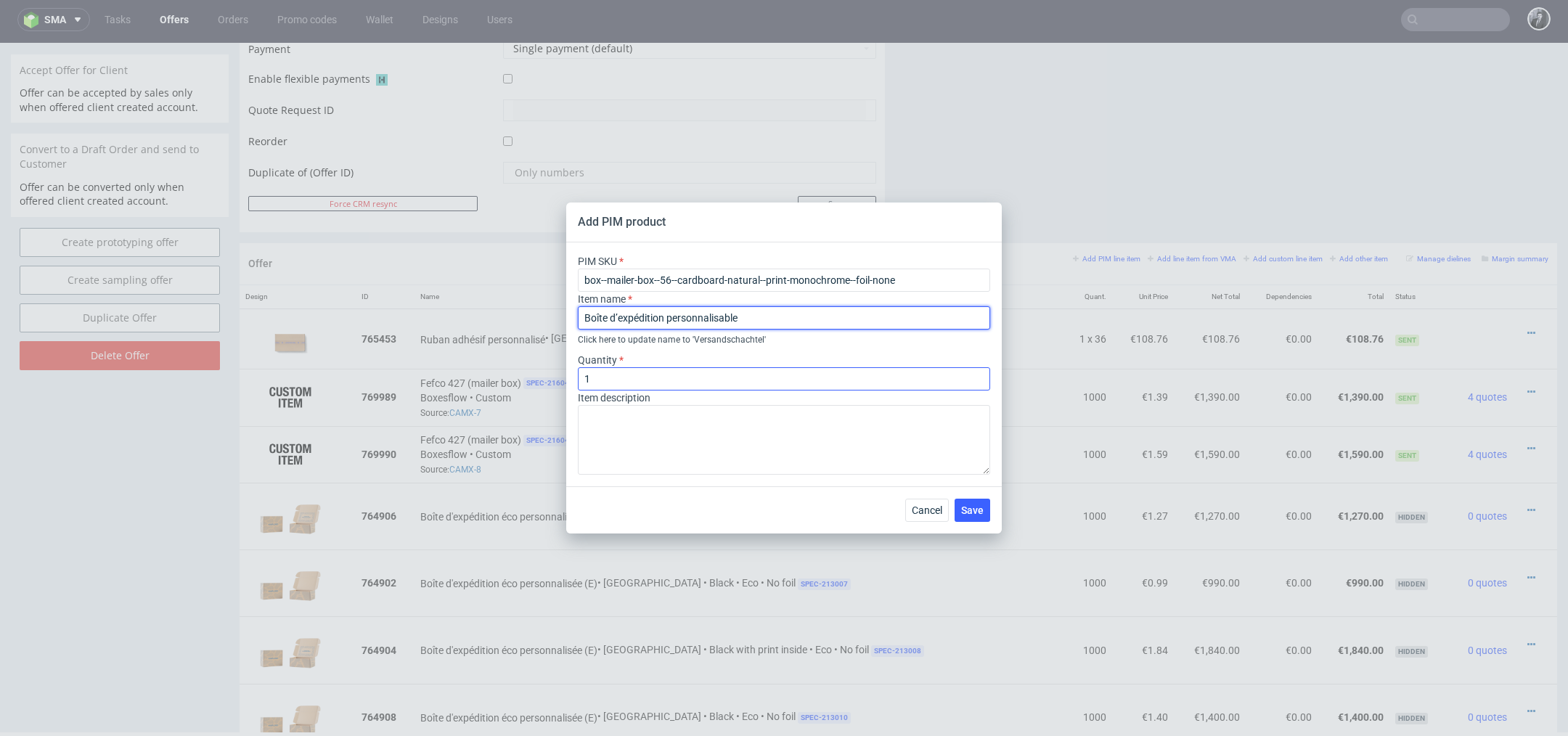
type input "Boîte d’expédition personnalisable"
click at [638, 382] on input "1" at bounding box center [783, 378] width 412 height 23
type input "1000"
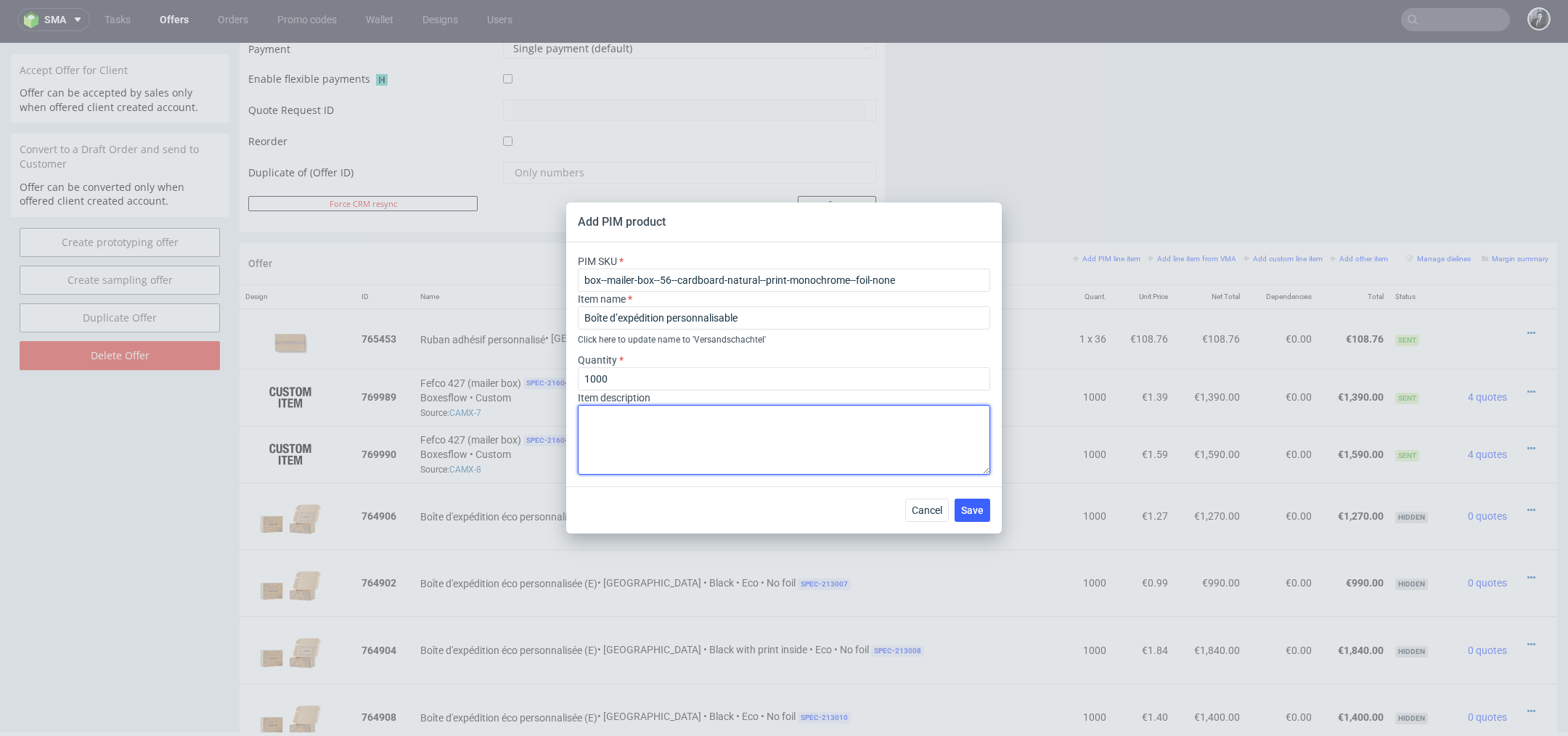
click at [651, 444] on textarea at bounding box center [783, 440] width 412 height 70
paste textarea "Boîte d’expédition personnalisable F56 (26 x 20 x 10.5 cm) Matériau Carton ondu…"
drag, startPoint x: 716, startPoint y: 434, endPoint x: 578, endPoint y: 422, distance: 138.5
click at [578, 422] on textarea "Boîte d’expédition personnalisable F56 (26 x 20 x 10.5 cm) Matériau Carton ondu…" at bounding box center [783, 440] width 412 height 70
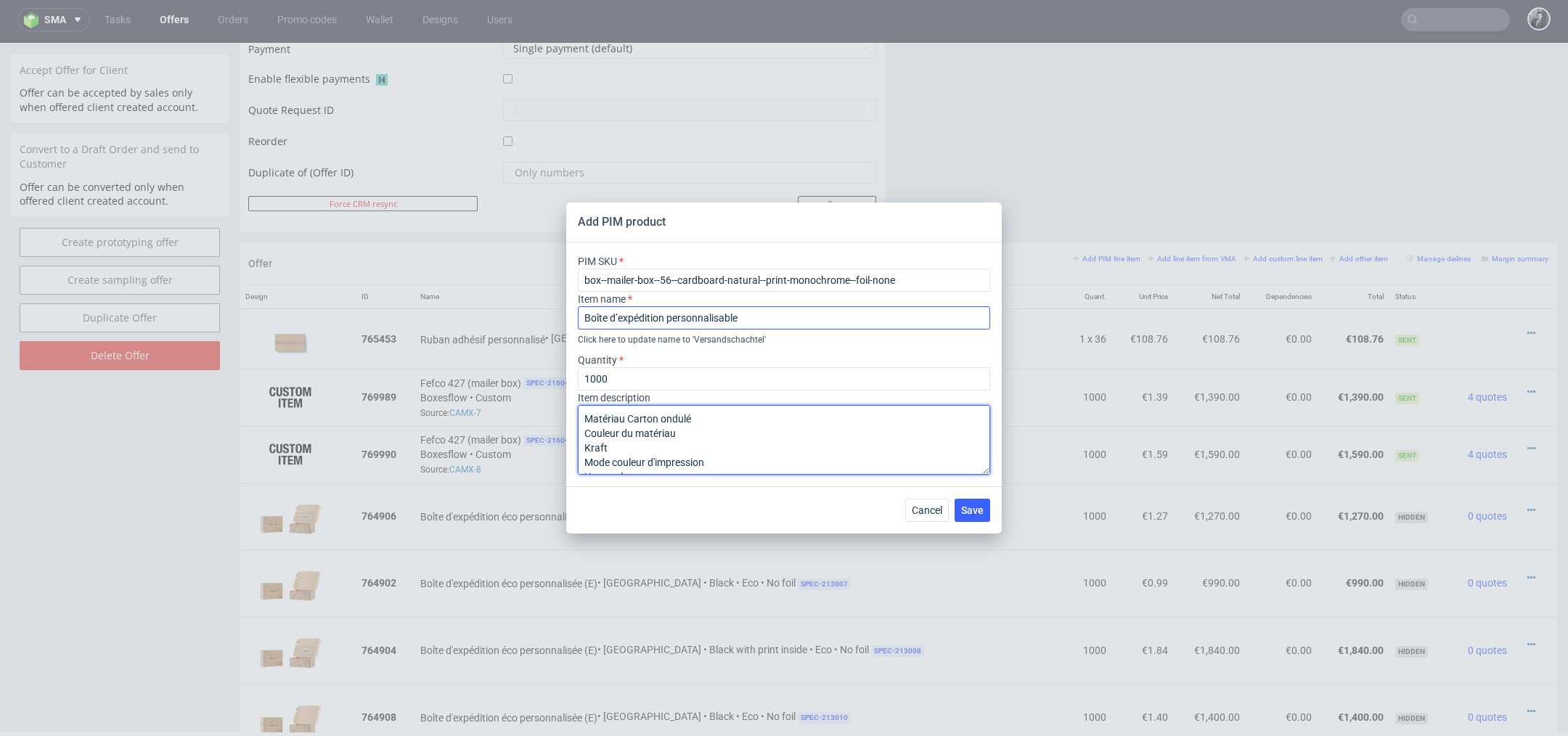
type textarea "Matériau Carton ondulé Couleur du matériau Kraft Mode couleur d'impression Une …"
drag, startPoint x: 767, startPoint y: 322, endPoint x: 470, endPoint y: 312, distance: 297.2
click at [471, 312] on div "Add PIM product PIM SKU box--mailer-box--56--cardboard-natural--print-monochrom…" at bounding box center [784, 368] width 1568 height 736
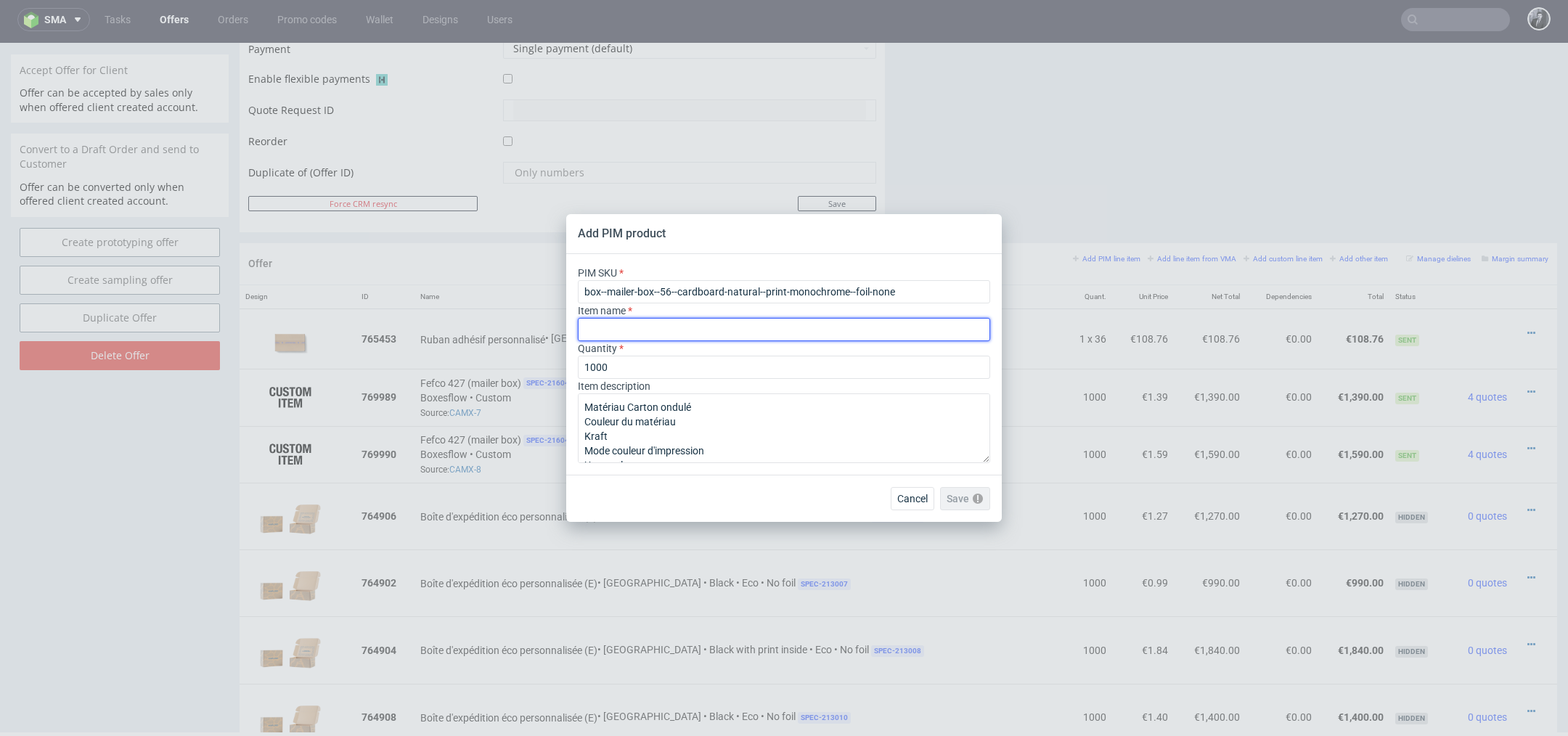
paste input "Boîte d’expédition personnalisable F56 (26 x 20 x 10.5 cm)"
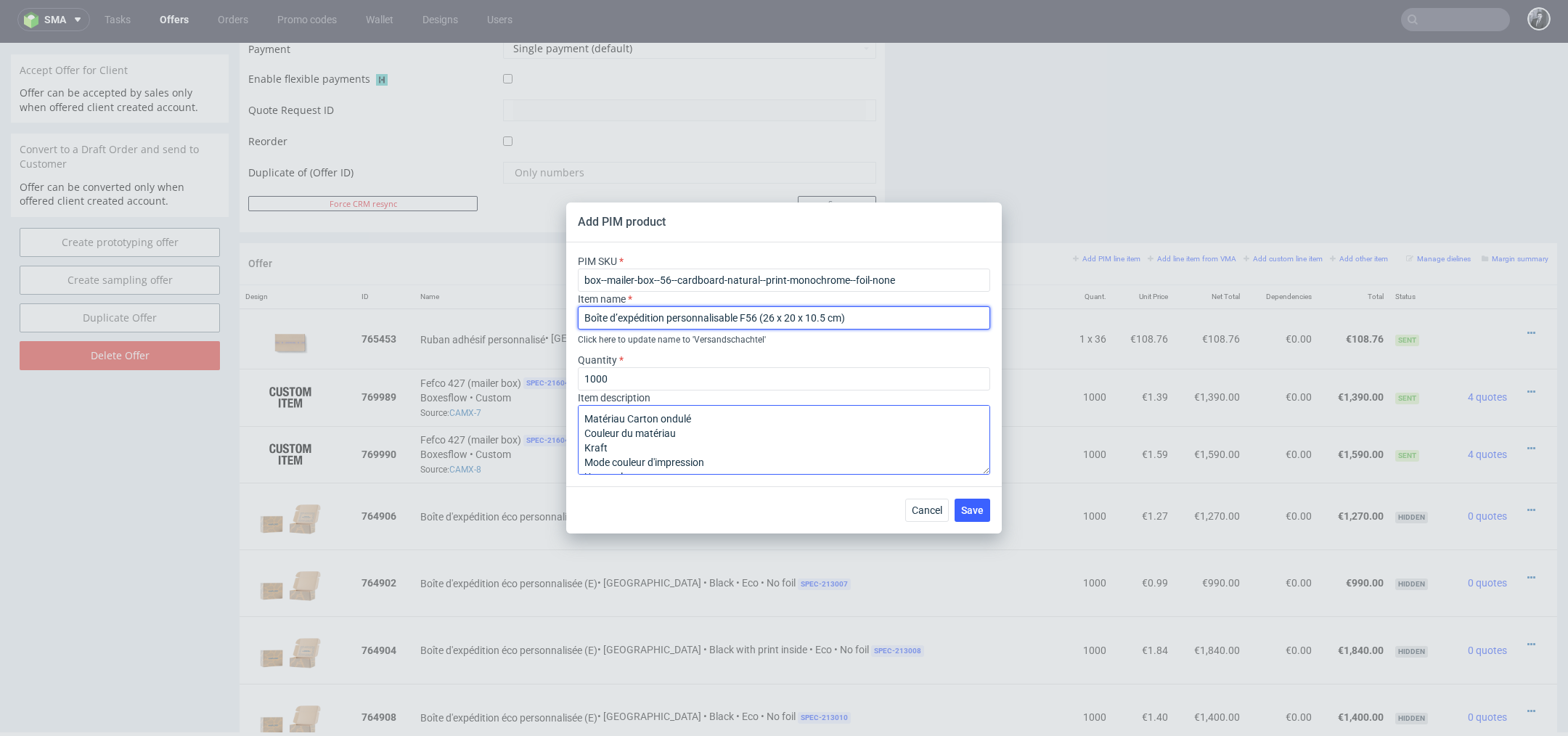
type input "Boîte d’expédition personnalisable F56 (26 x 20 x 10.5 cm)"
click at [629, 422] on textarea "Matériau Carton ondulé Couleur du matériau Kraft Mode couleur d'impression Une …" at bounding box center [783, 440] width 412 height 70
click at [585, 449] on textarea "Matériau : Carton ondulé Couleur du matériau Kraft Mode couleur d'impression Un…" at bounding box center [783, 440] width 412 height 70
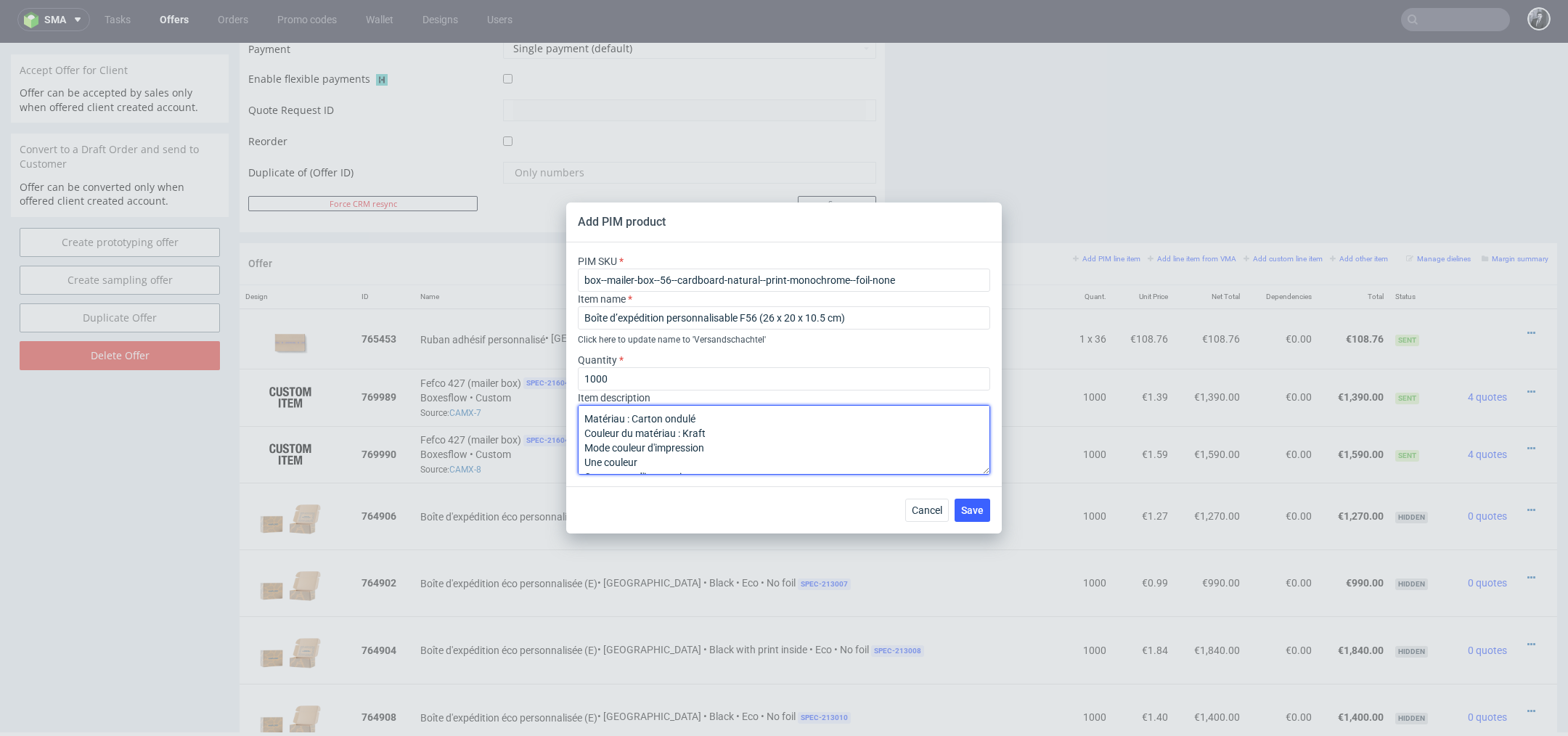
click at [582, 465] on textarea "Matériau : Carton ondulé Couleur du matériau : Kraft Mode couleur d'impression …" at bounding box center [783, 440] width 412 height 70
click at [583, 449] on textarea "Matériau : Carton ondulé Couleur du matériau : Kraft Mode couleur d'impression …" at bounding box center [783, 440] width 412 height 70
click at [581, 467] on textarea "Matériau : Carton ondulé Couleur du matériau : Kraft Mode couleur d'impression …" at bounding box center [783, 440] width 412 height 70
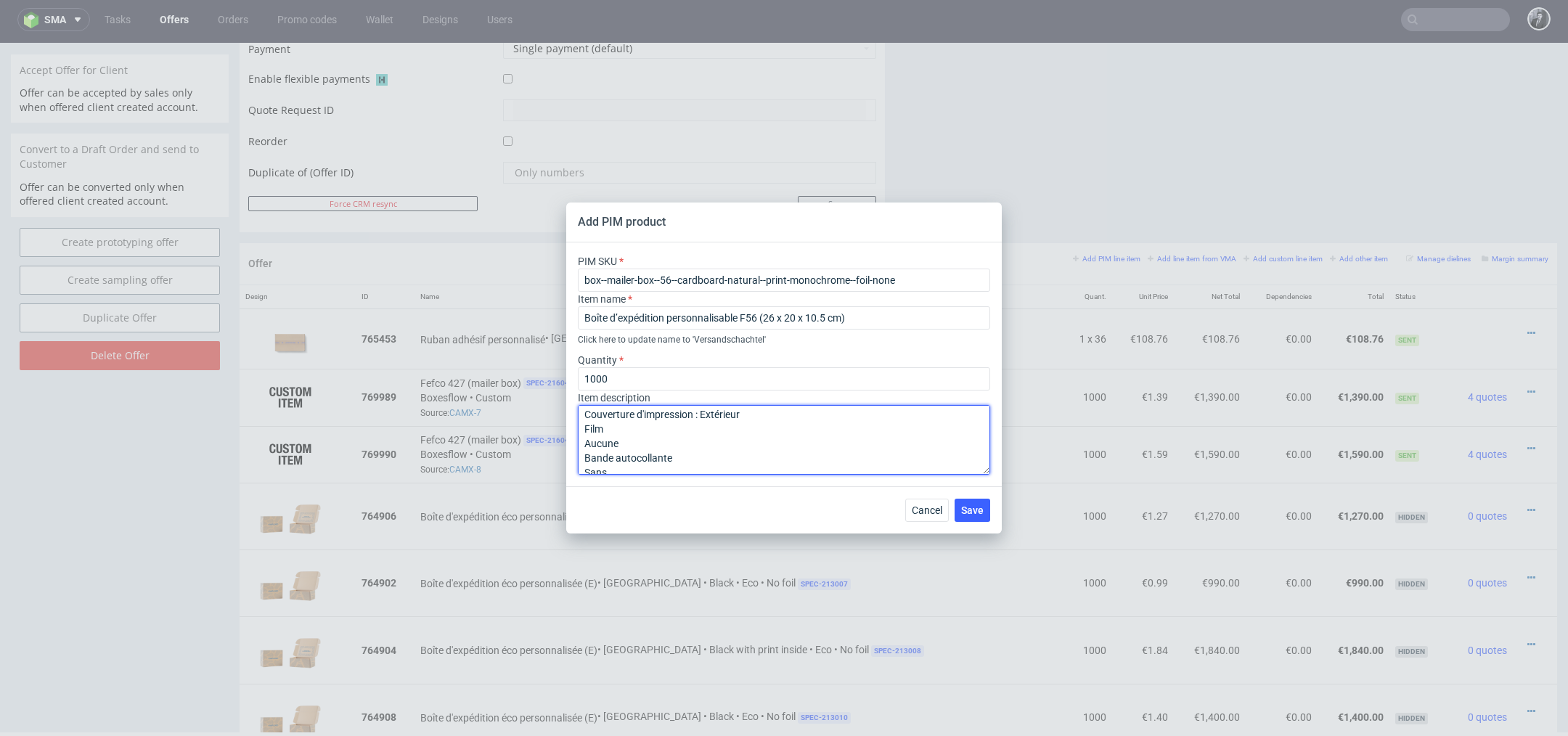
click at [586, 445] on textarea "Matériau : Carton ondulé Couleur du matériau : Kraft Mode couleur d'impression …" at bounding box center [783, 440] width 412 height 70
click at [585, 465] on textarea "Matériau : Carton ondulé Couleur du matériau : Kraft Mode couleur d'impression …" at bounding box center [783, 440] width 412 height 70
click at [587, 456] on textarea "Matériau : Carton ondulé Couleur du matériau : Kraft Mode couleur d'impression …" at bounding box center [783, 440] width 412 height 70
click at [587, 443] on textarea "Matériau : Carton ondulé Couleur du matériau : Kraft Mode couleur d'impression …" at bounding box center [783, 440] width 412 height 70
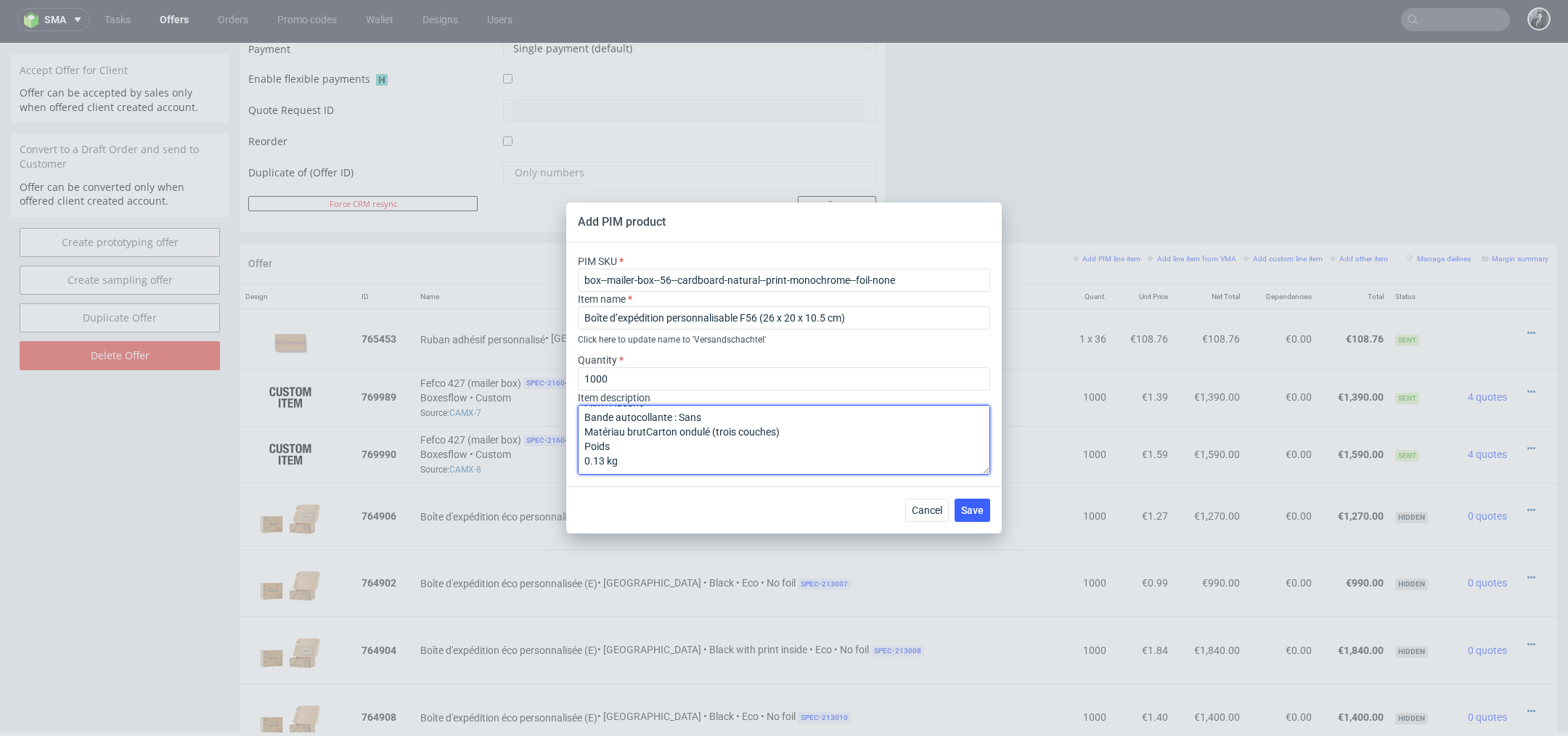
scroll to position [73, 0]
click at [586, 467] on textarea "Matériau : Carton ondulé Couleur du matériau : Kraft Mode couleur d'impression …" at bounding box center [783, 440] width 412 height 70
click at [680, 424] on textarea "Matériau : Carton ondulé Couleur du matériau : Kraft Mode couleur d'impression …" at bounding box center [783, 440] width 412 height 70
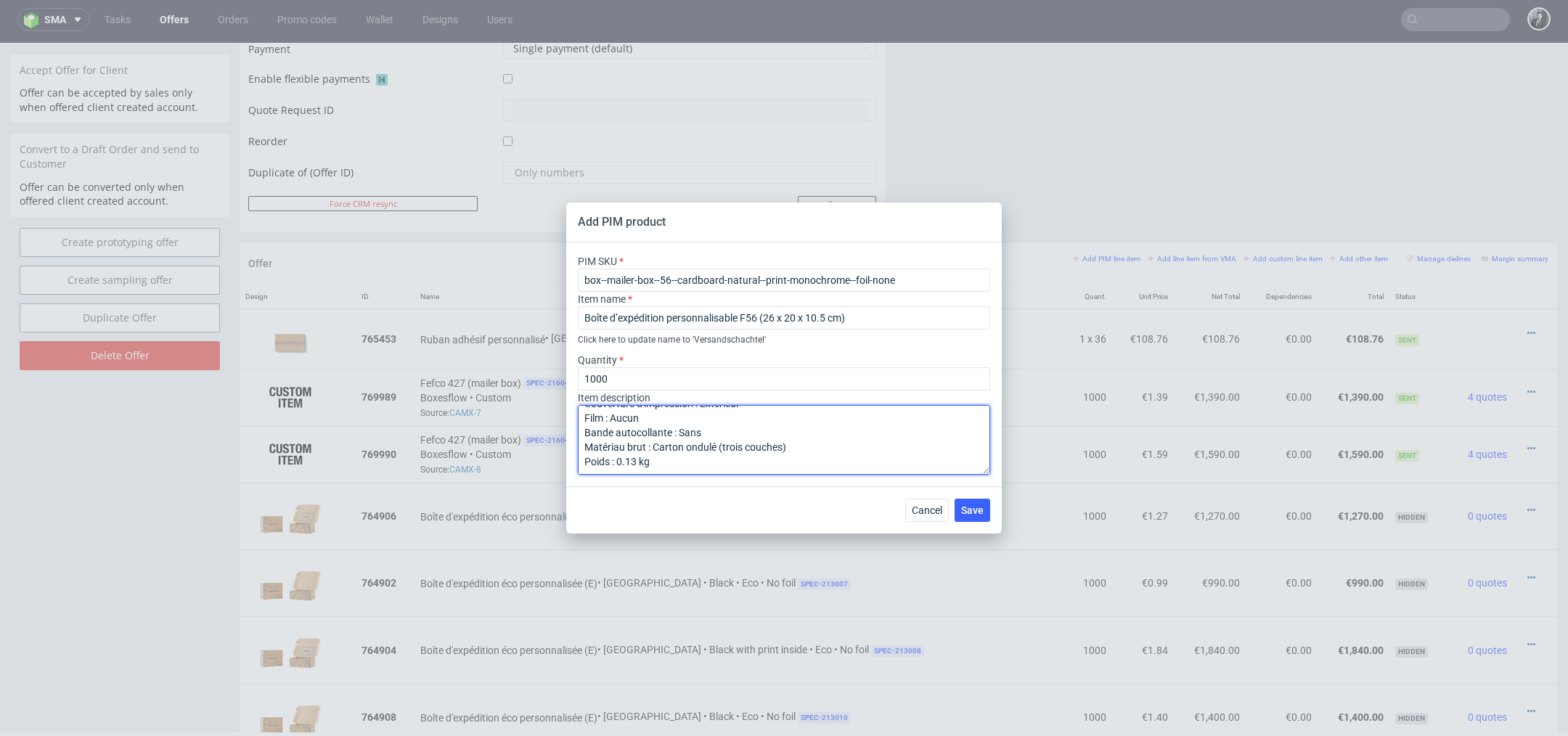
click at [782, 449] on textarea "Matériau : Carton ondulé Couleur du matériau : Kraft Mode couleur d'impression …" at bounding box center [783, 440] width 412 height 70
click at [796, 450] on textarea "Matériau : Carton ondulé Couleur du matériau : Kraft Mode couleur d'impression …" at bounding box center [783, 440] width 412 height 70
click at [843, 450] on textarea "Matériau : Carton ondulé Couleur du matériau : Kraft Mode couleur d'impression …" at bounding box center [783, 440] width 412 height 70
type textarea "Matériau : Carton ondulé Couleur du matériau : Kraft Mode couleur d'impression …"
click at [973, 511] on span "Save" at bounding box center [972, 511] width 22 height 10
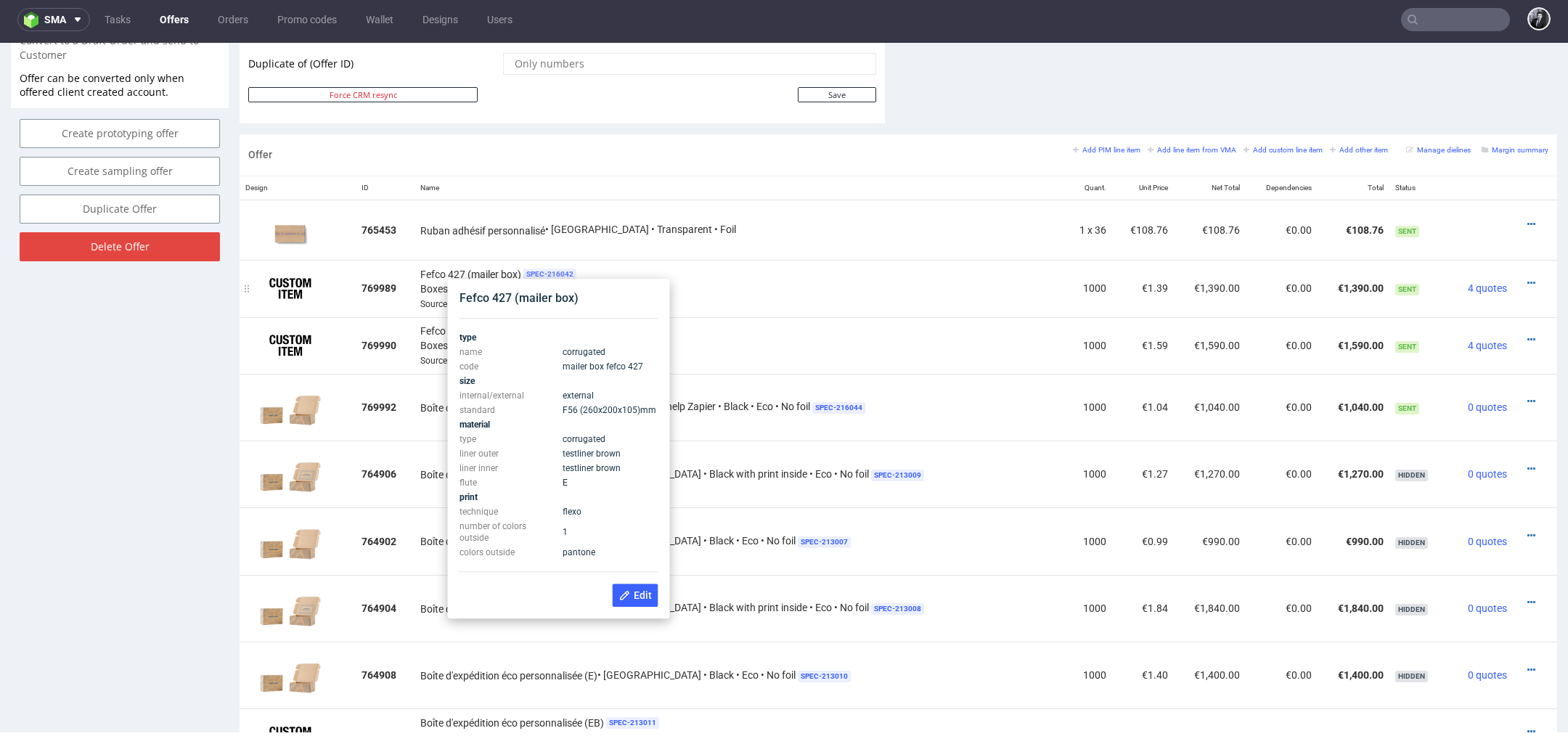
scroll to position [747, 0]
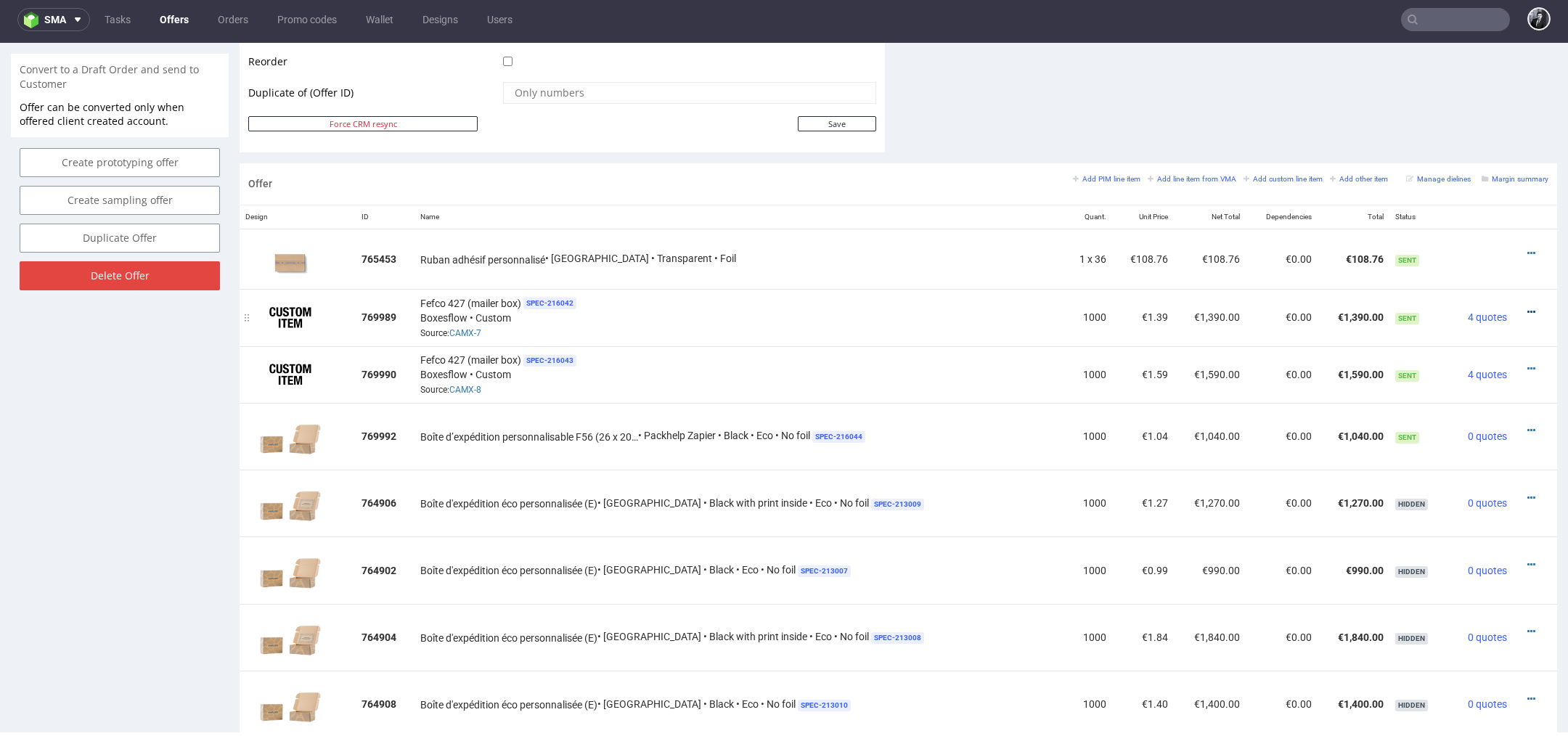
click at [1527, 309] on icon at bounding box center [1531, 312] width 8 height 10
click at [1452, 157] on li "Edit item price" at bounding box center [1458, 150] width 140 height 26
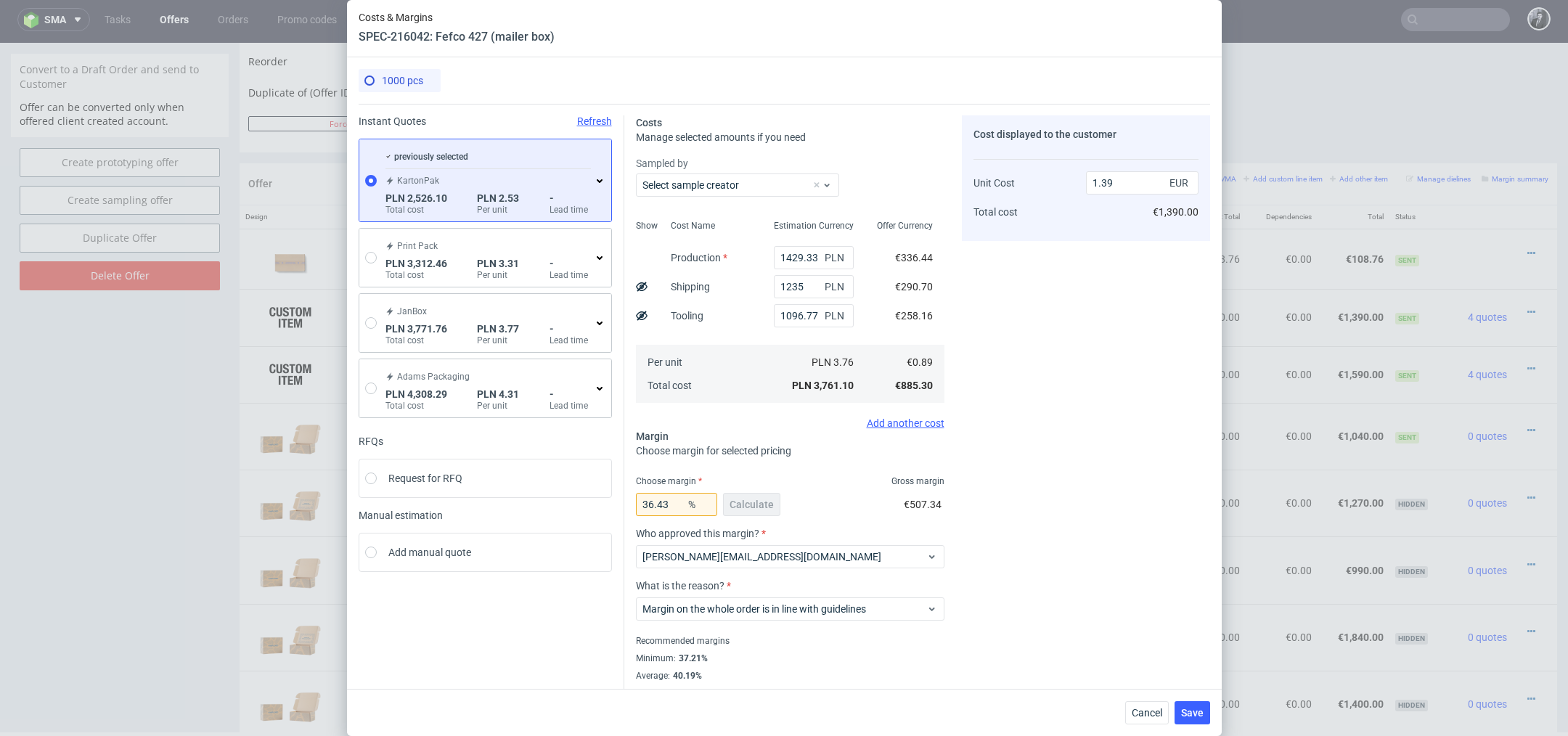
click at [822, 318] on span "PLN" at bounding box center [836, 316] width 29 height 20
drag, startPoint x: 819, startPoint y: 317, endPoint x: 749, endPoint y: 317, distance: 70.0
click at [749, 317] on div "Show Cost Name Production Shipping Tooling Per unit Total cost Estimation Curre…" at bounding box center [790, 310] width 308 height 192
type input "0.99"
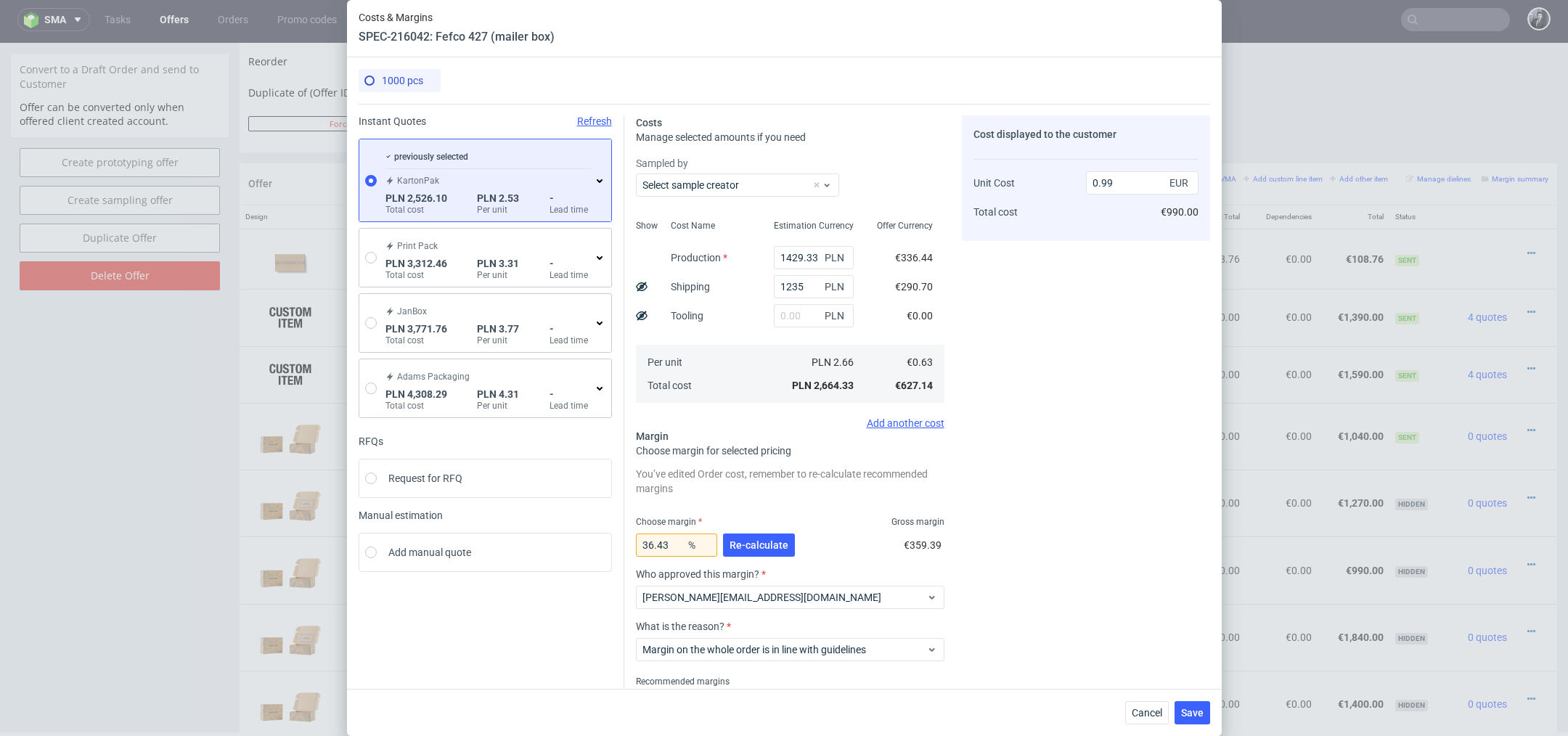
click at [806, 501] on div "You’ve edited Order cost, remember to re-calculate recommended margins Choose m…" at bounding box center [790, 602] width 308 height 276
click at [742, 541] on span "Re-calculate" at bounding box center [759, 546] width 59 height 10
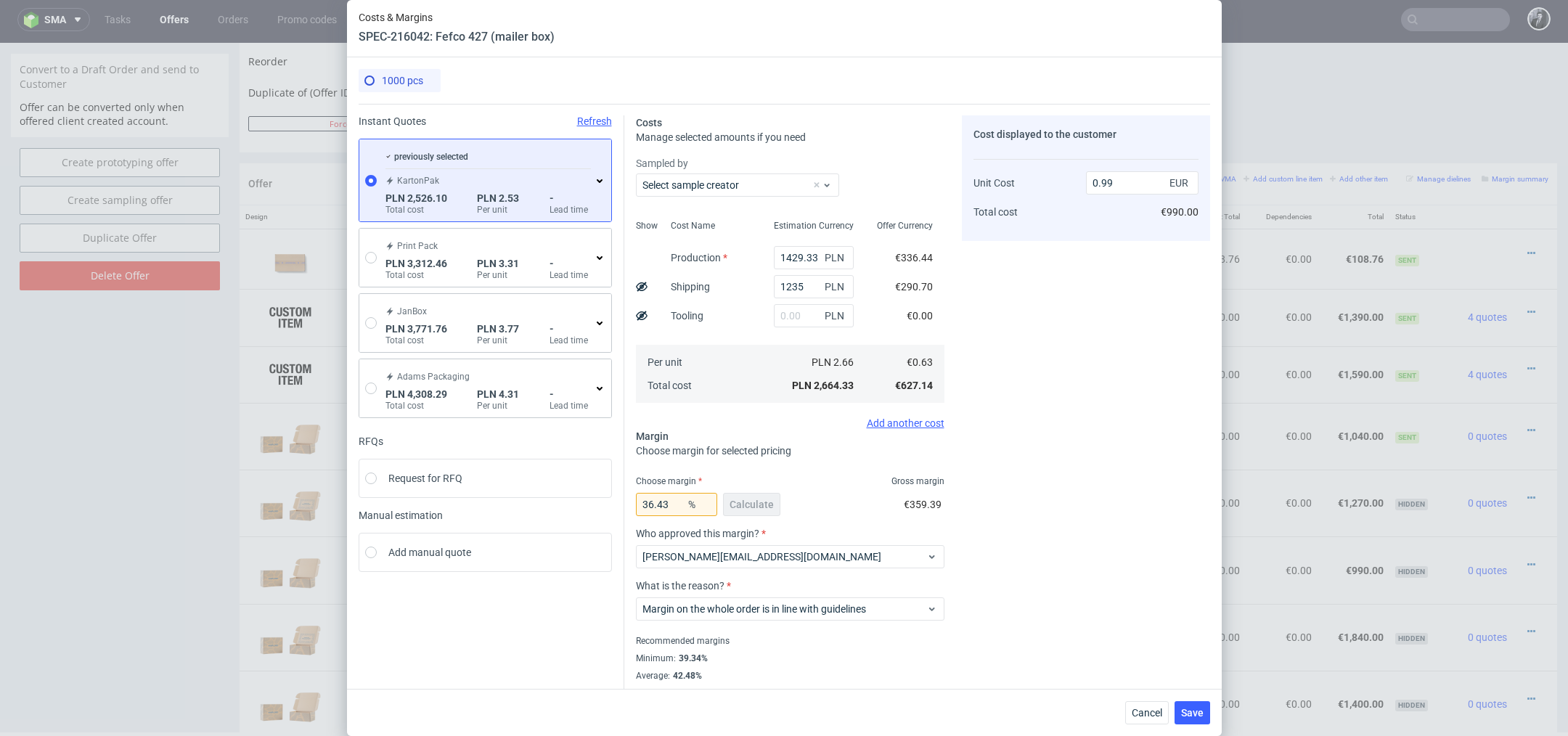
click at [647, 319] on div "Show" at bounding box center [647, 310] width 23 height 192
click at [645, 318] on use at bounding box center [642, 315] width 12 height 9
click at [645, 318] on circle at bounding box center [642, 316] width 12 height 12
click at [816, 320] on input "text" at bounding box center [814, 315] width 80 height 23
click at [598, 185] on div "previously selected KartonPak PLN 2,526.10 Total cost PLN 2.53 Per unit - Lead …" at bounding box center [494, 180] width 223 height 71
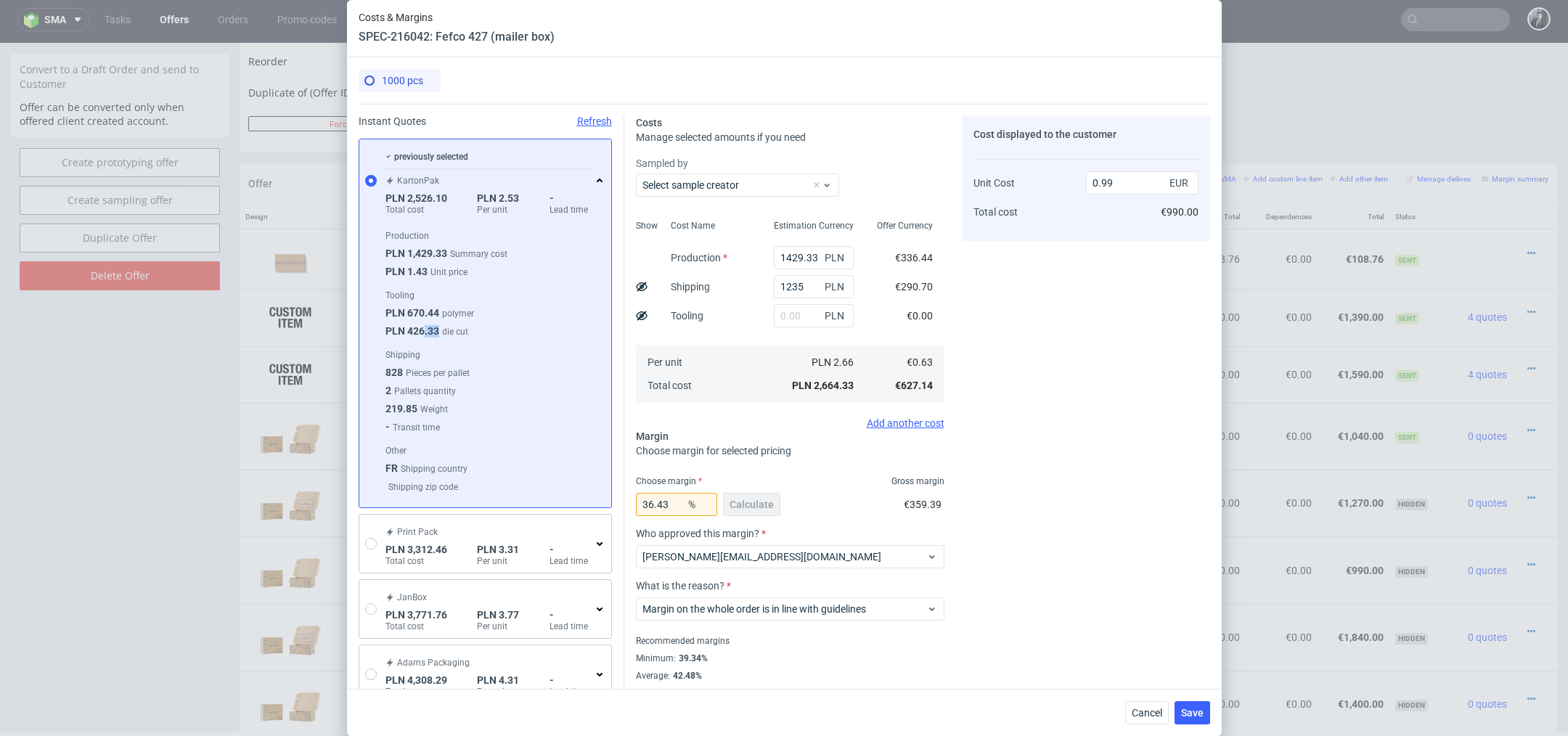
drag, startPoint x: 438, startPoint y: 327, endPoint x: 421, endPoint y: 327, distance: 17.0
click at [421, 327] on div "PLN 426.33 die cut" at bounding box center [493, 334] width 214 height 18
click at [421, 327] on span "PLN 426.33" at bounding box center [412, 331] width 54 height 12
drag, startPoint x: 437, startPoint y: 313, endPoint x: 407, endPoint y: 312, distance: 30.0
click at [407, 312] on span "PLN 670.44" at bounding box center [412, 313] width 54 height 12
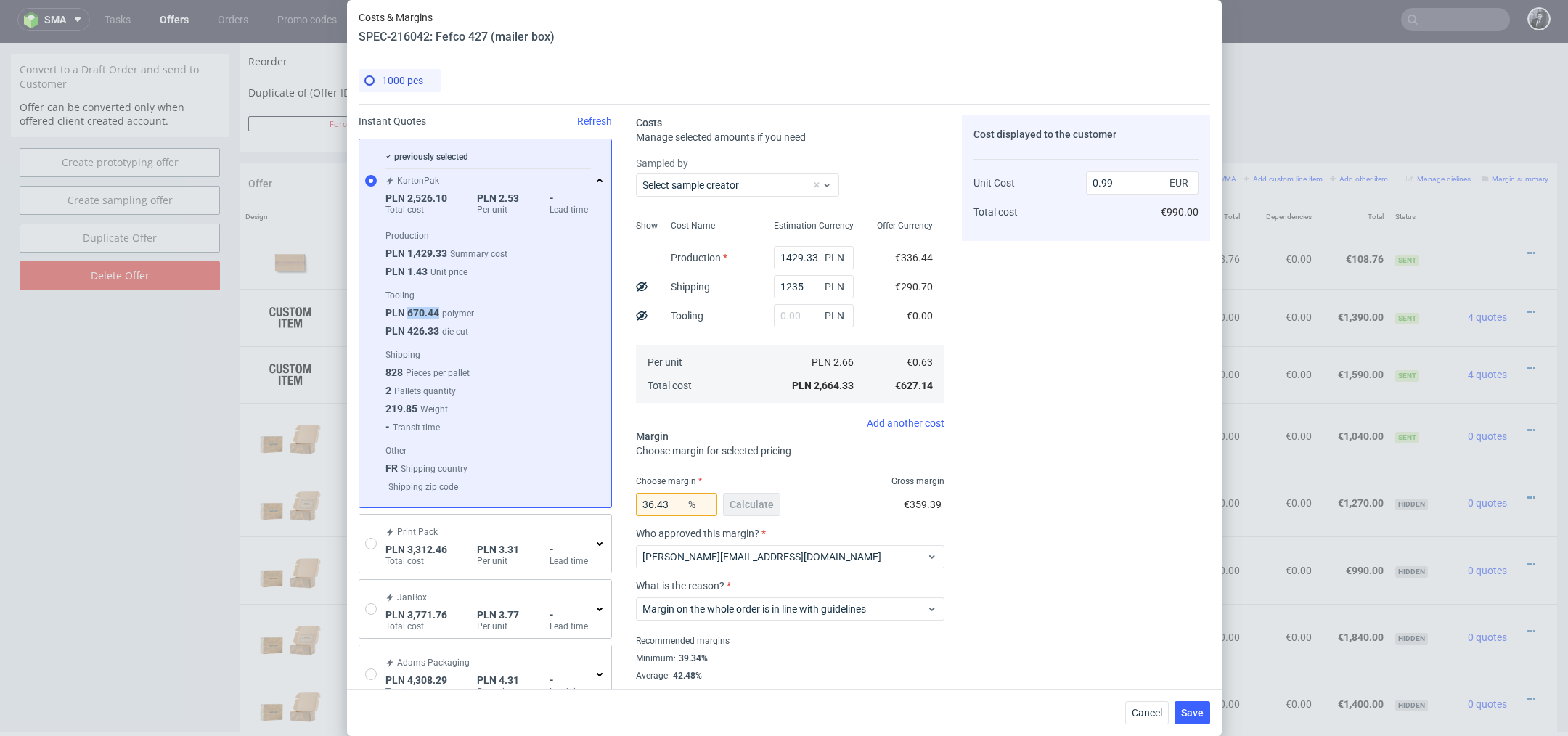
copy span "670.44"
click at [821, 326] on input "text" at bounding box center [814, 315] width 80 height 23
paste input "670.44"
type input "670.44"
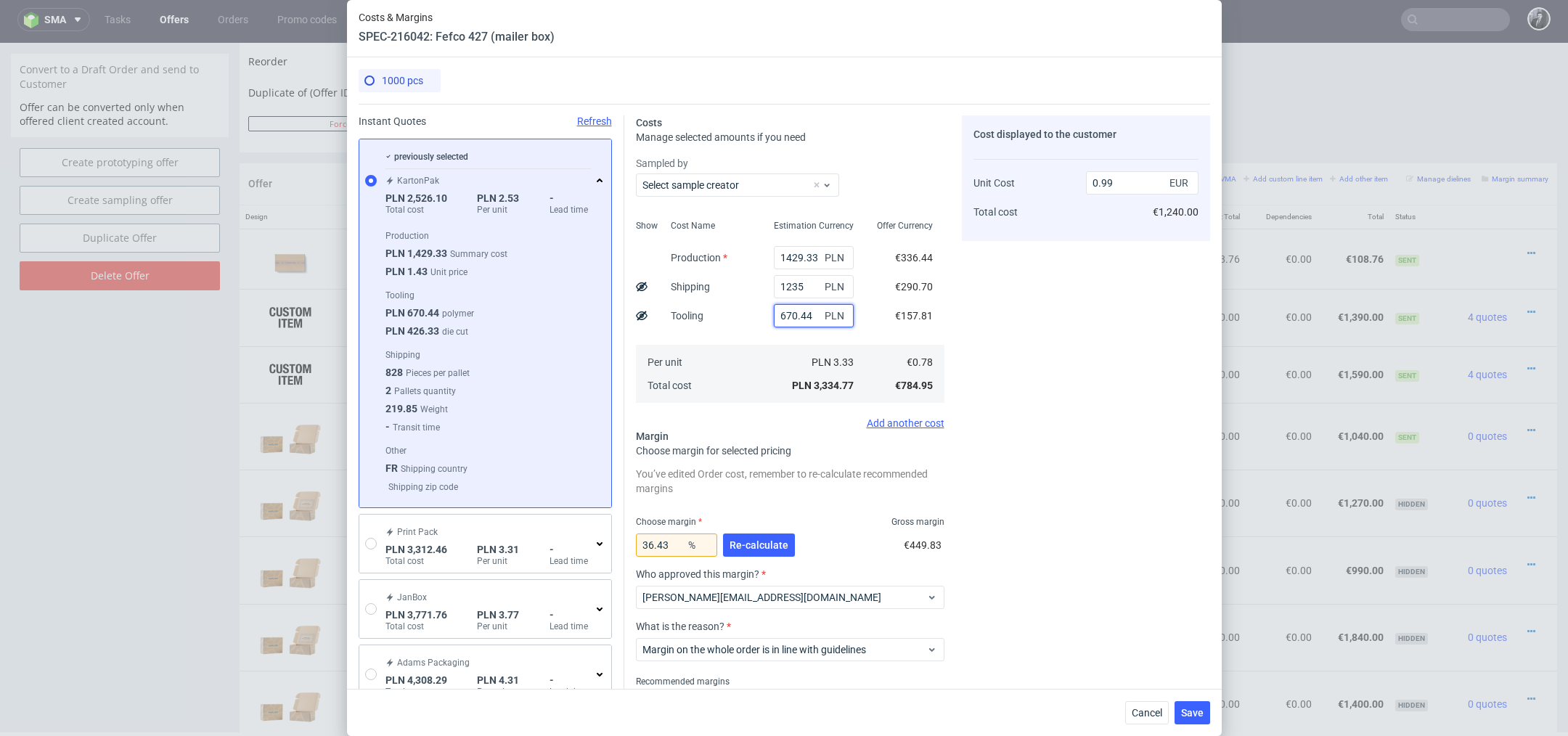
type input "1.24"
type input "670.44"
drag, startPoint x: 675, startPoint y: 546, endPoint x: 616, endPoint y: 543, distance: 59.1
click at [616, 543] on div "Instant Quotes Refresh previously selected KartonPak PLN 2,526.10 Total cost PL…" at bounding box center [784, 486] width 851 height 766
click at [1118, 190] on input "1.24" at bounding box center [1142, 183] width 112 height 23
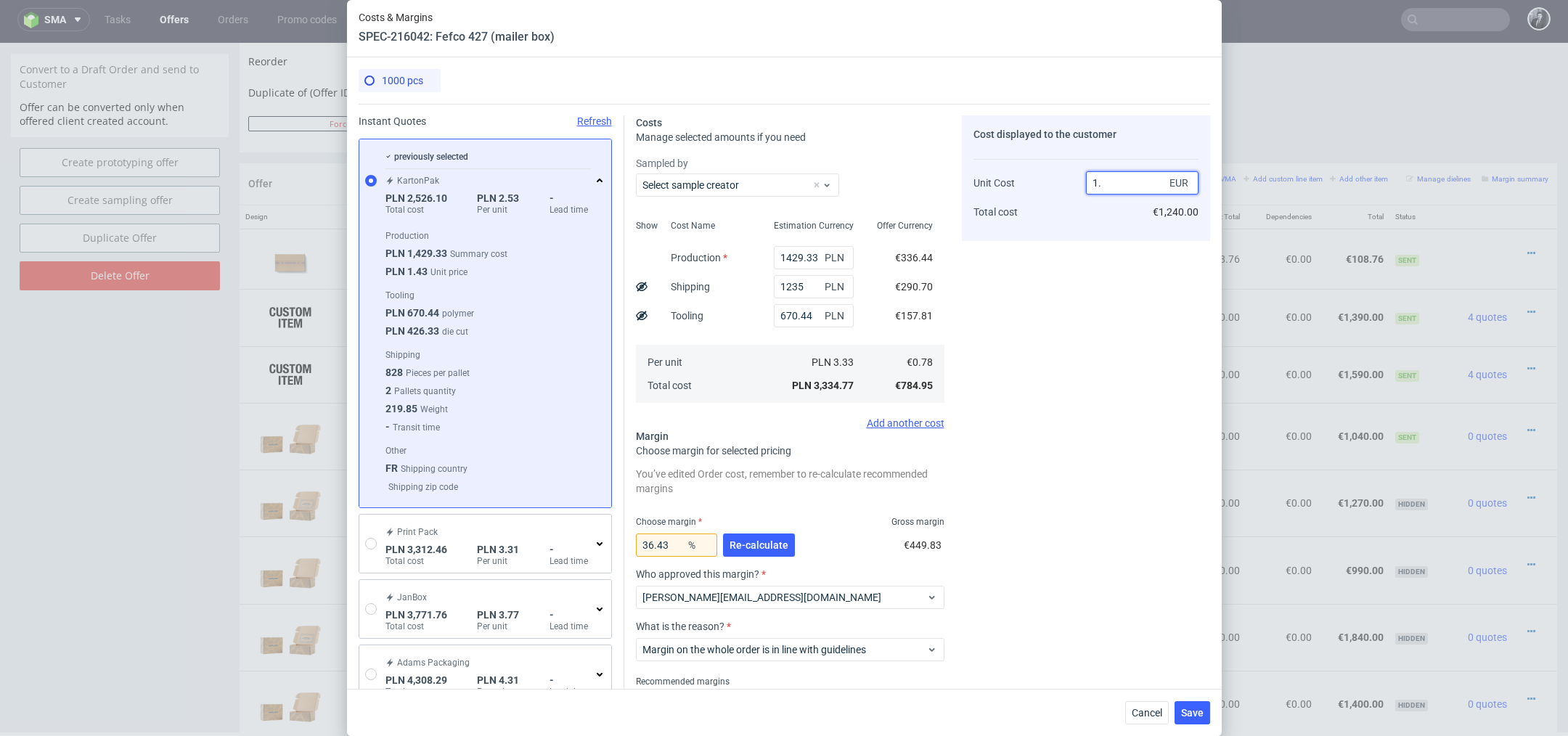
type input "1"
type input "22"
type input "1"
click at [1047, 280] on div "Cost displayed to the customer Unit Cost Total cost 1 EUR €1,010.00" at bounding box center [1086, 427] width 248 height 625
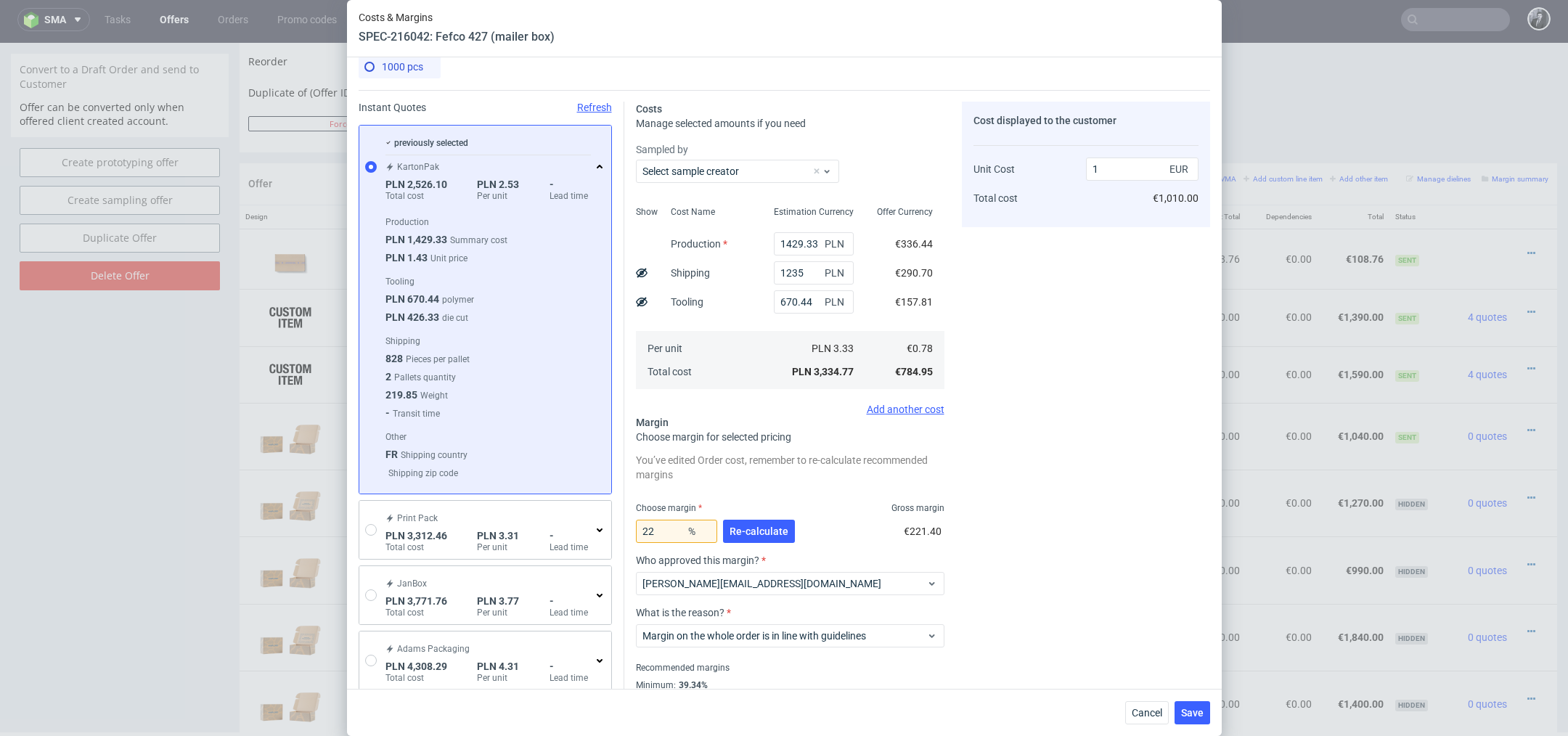
scroll to position [11, 0]
click at [1117, 168] on input "1" at bounding box center [1142, 172] width 112 height 23
type input "-Infinity"
type input "0.79à"
type input "NaN"
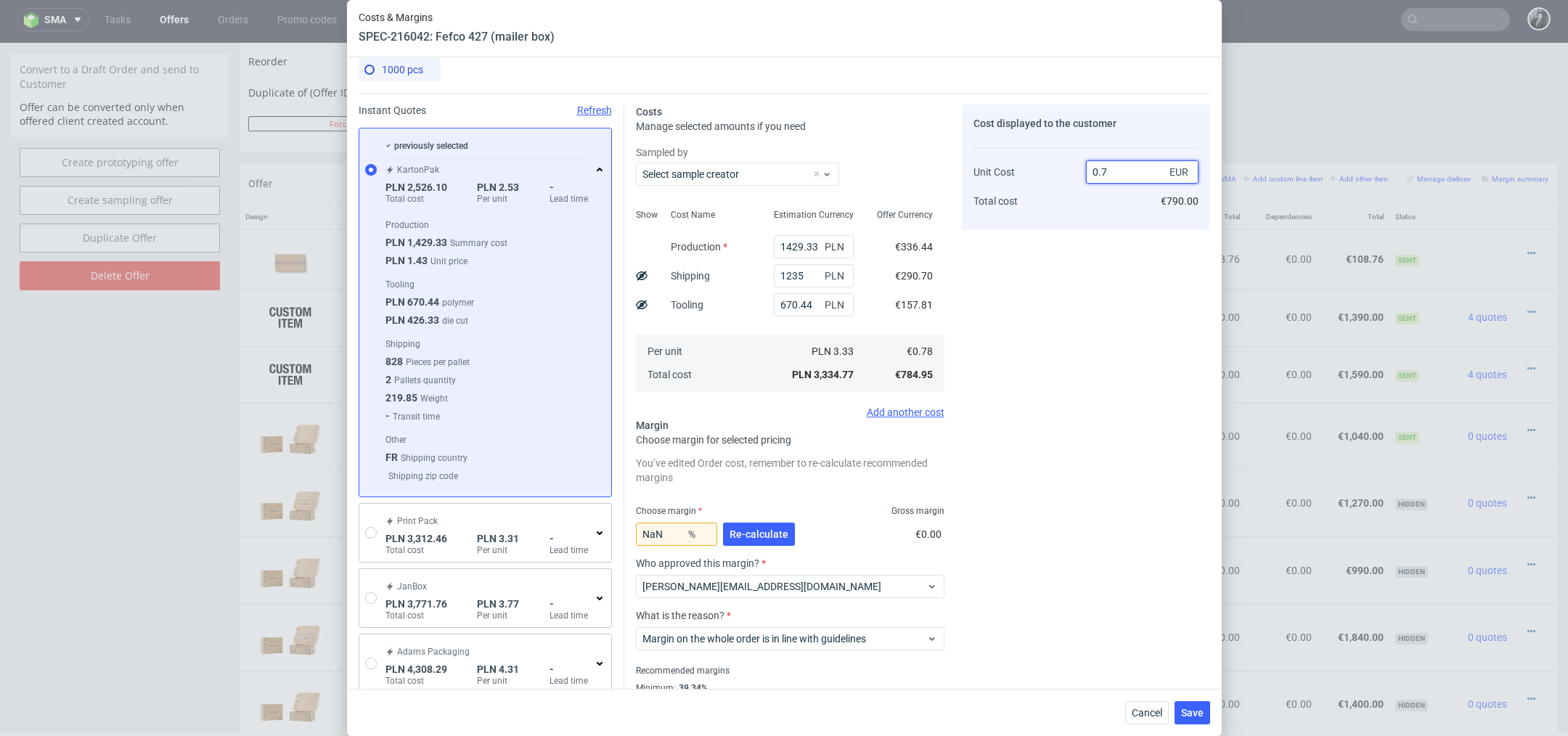
type input "0."
type input "-Infinity"
type input "0.çç"
type input "NaN"
type input "0."
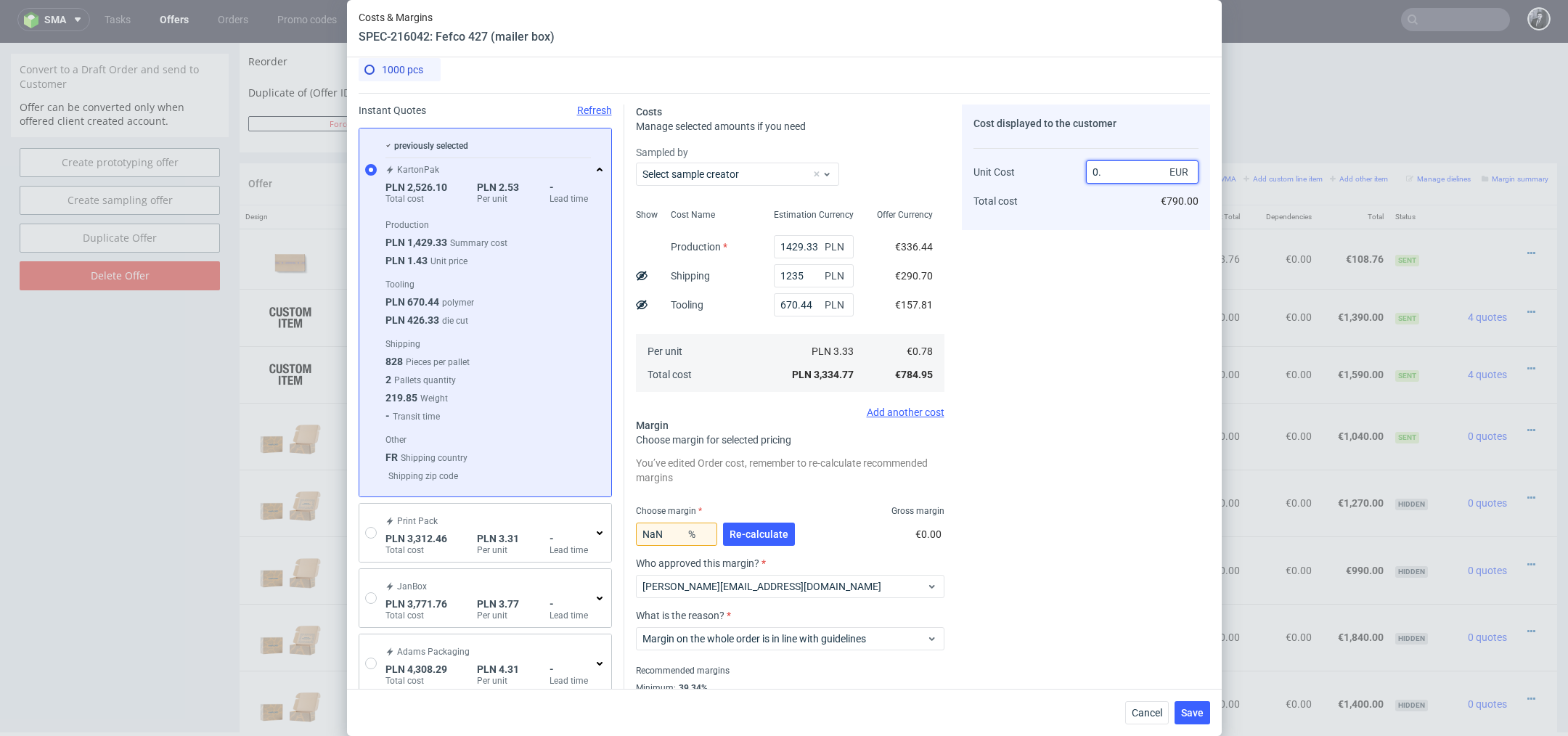
type input "-Infinity"
type input "0.99"
type input "21.21212121212121"
type input "1"
click at [1145, 399] on div "Cost displayed to the customer Unit Cost Total cost 1 EUR €1,000.00" at bounding box center [1086, 416] width 248 height 625
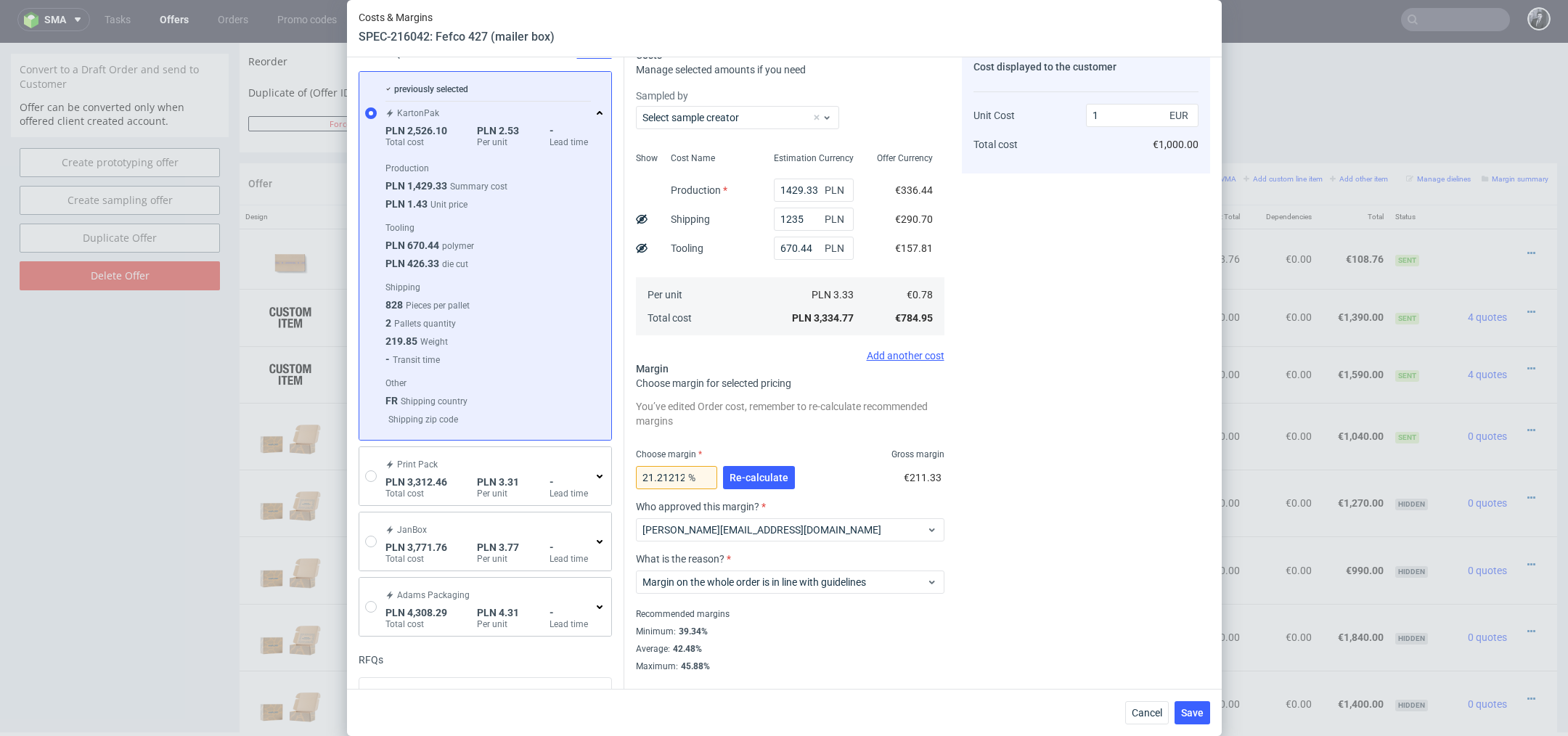
scroll to position [170, 0]
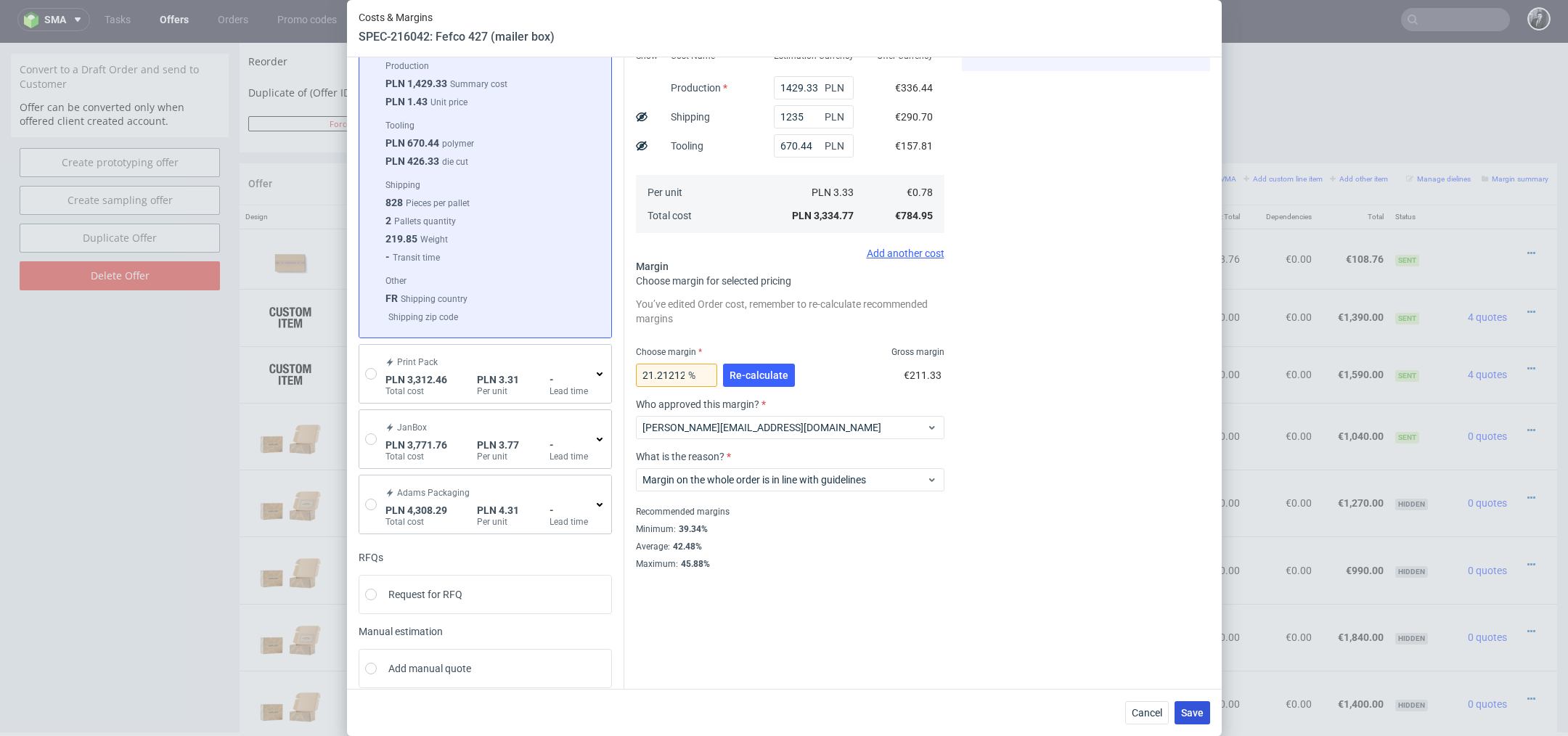
click at [1199, 715] on span "Save" at bounding box center [1192, 713] width 22 height 10
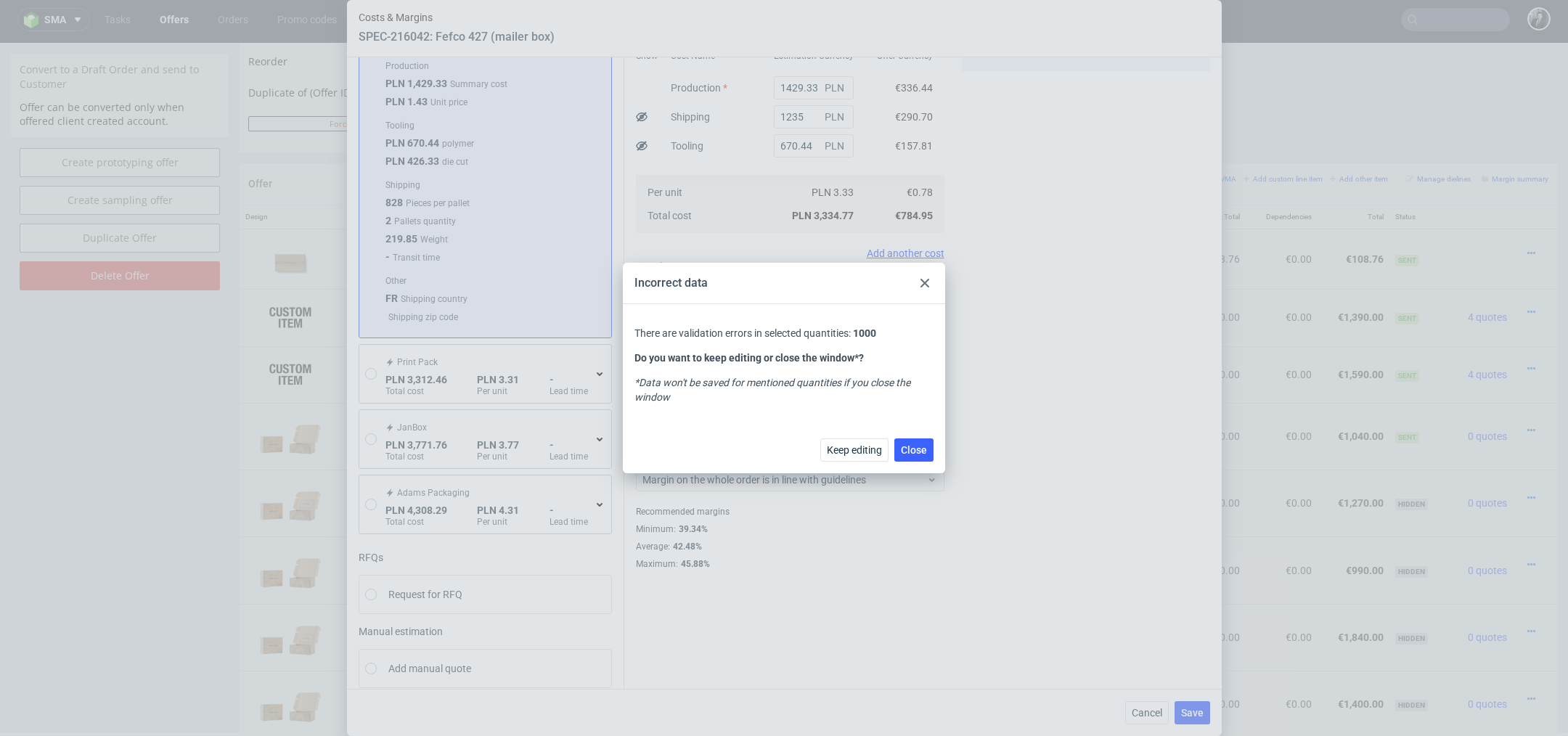
click at [928, 286] on use at bounding box center [924, 283] width 8 height 8
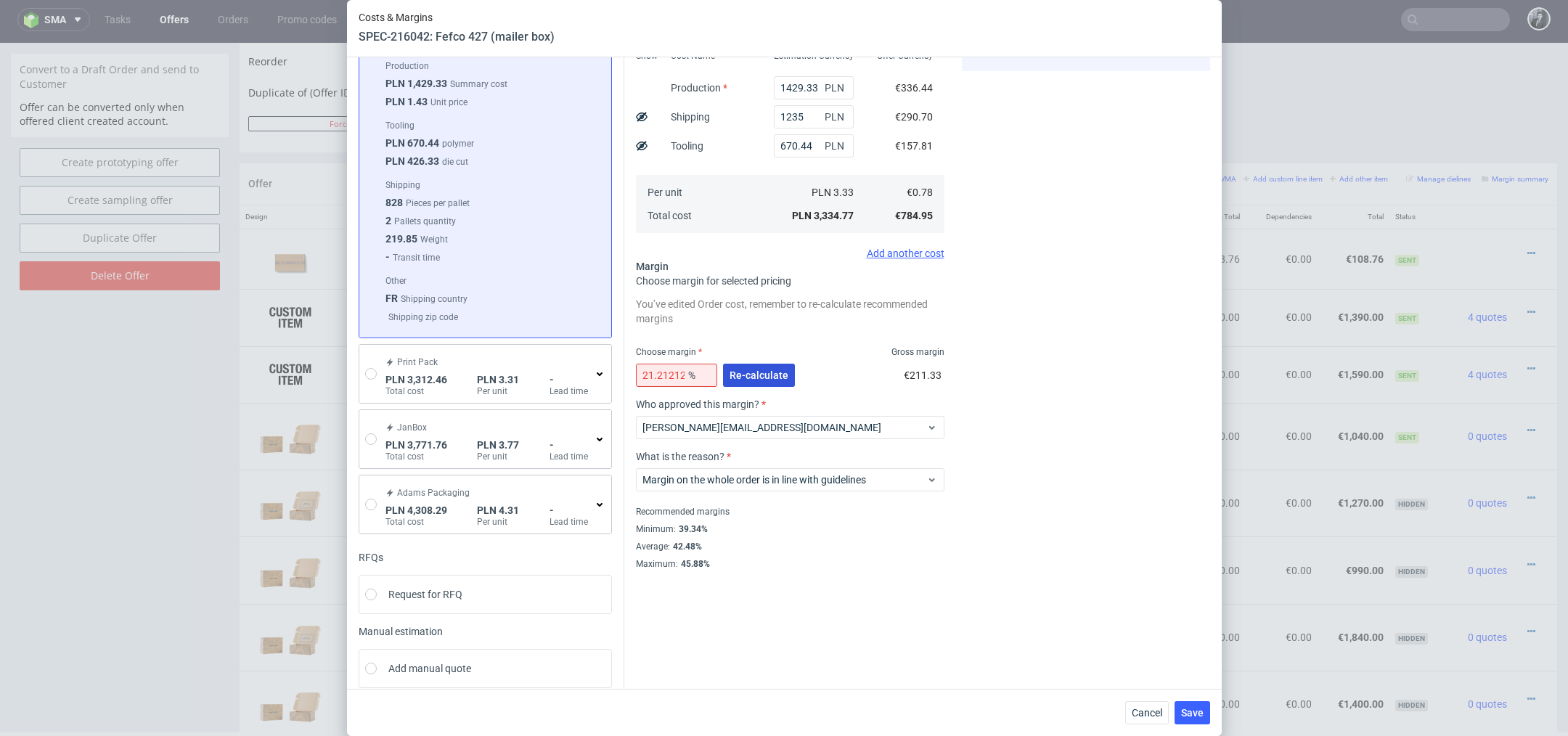
click at [757, 381] on button "Re-calculate" at bounding box center [759, 375] width 72 height 23
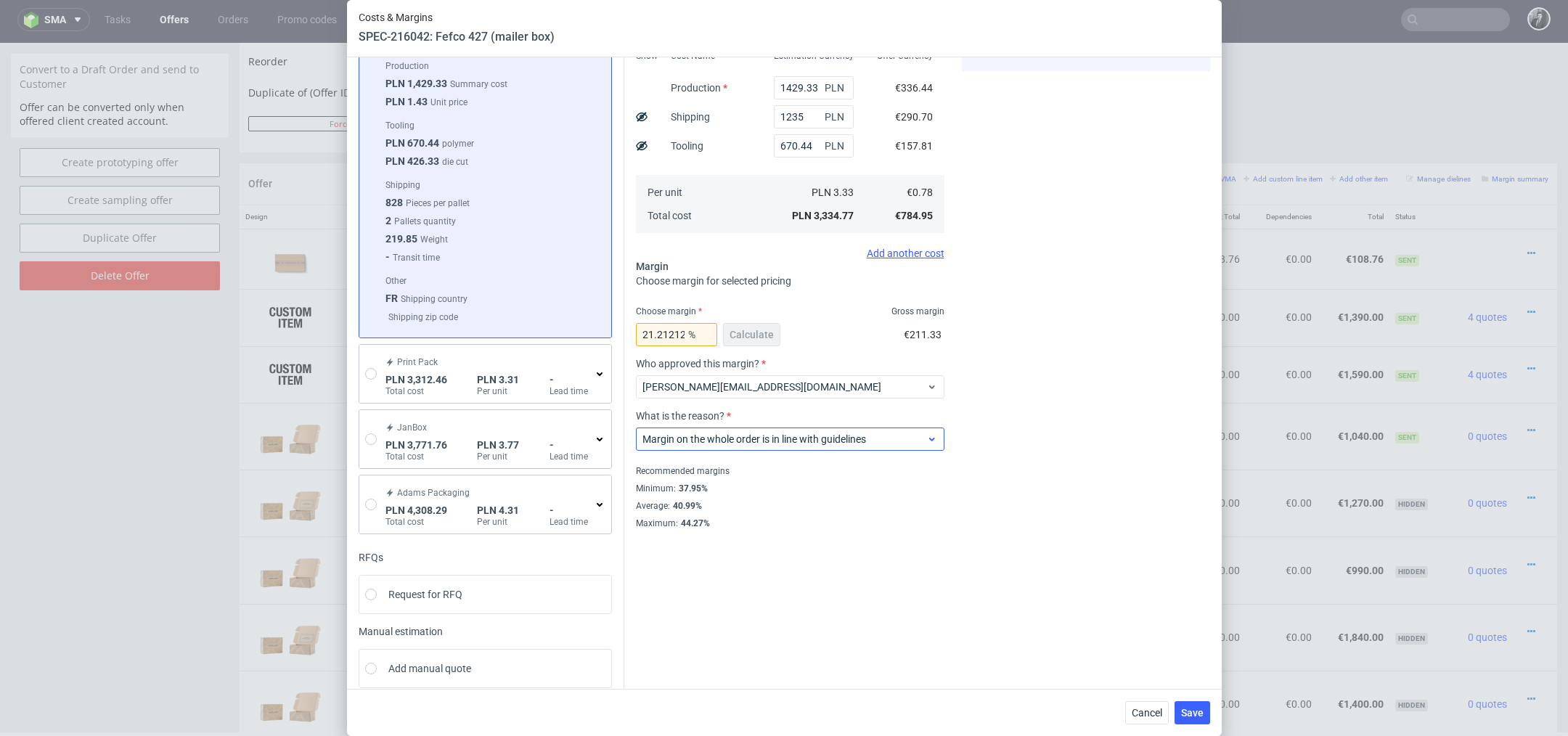
scroll to position [0, 0]
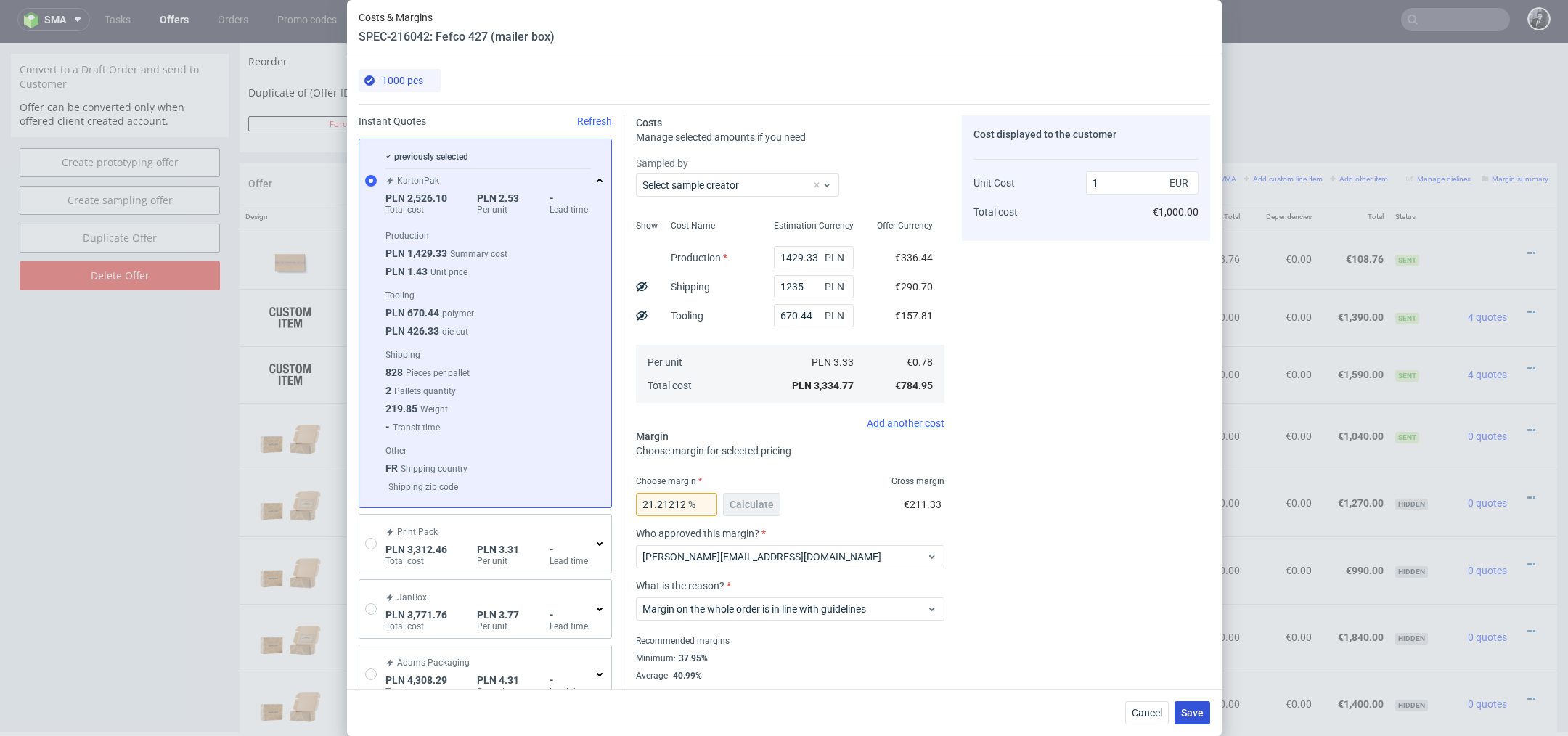
click at [1197, 711] on span "Save" at bounding box center [1192, 713] width 22 height 10
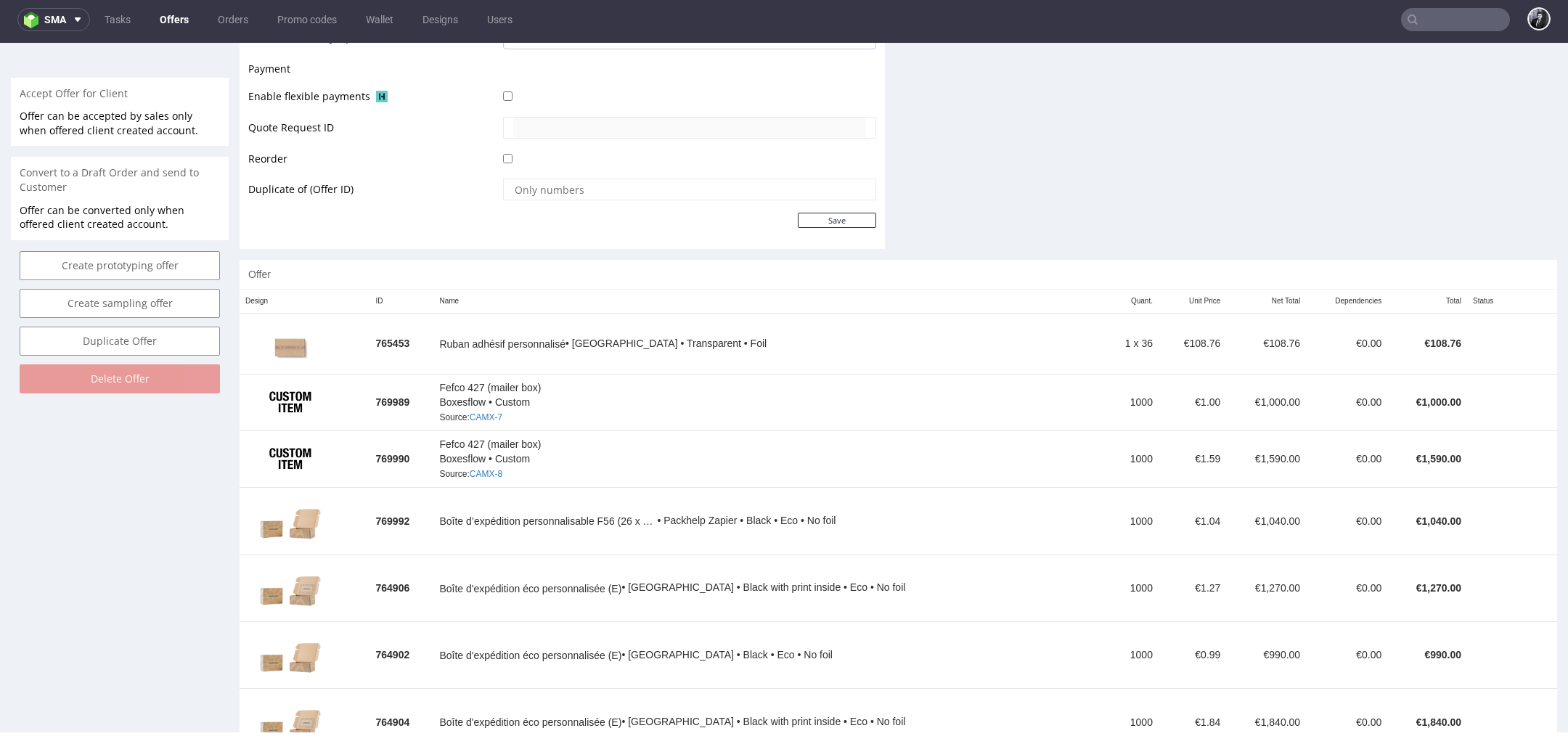
scroll to position [672, 0]
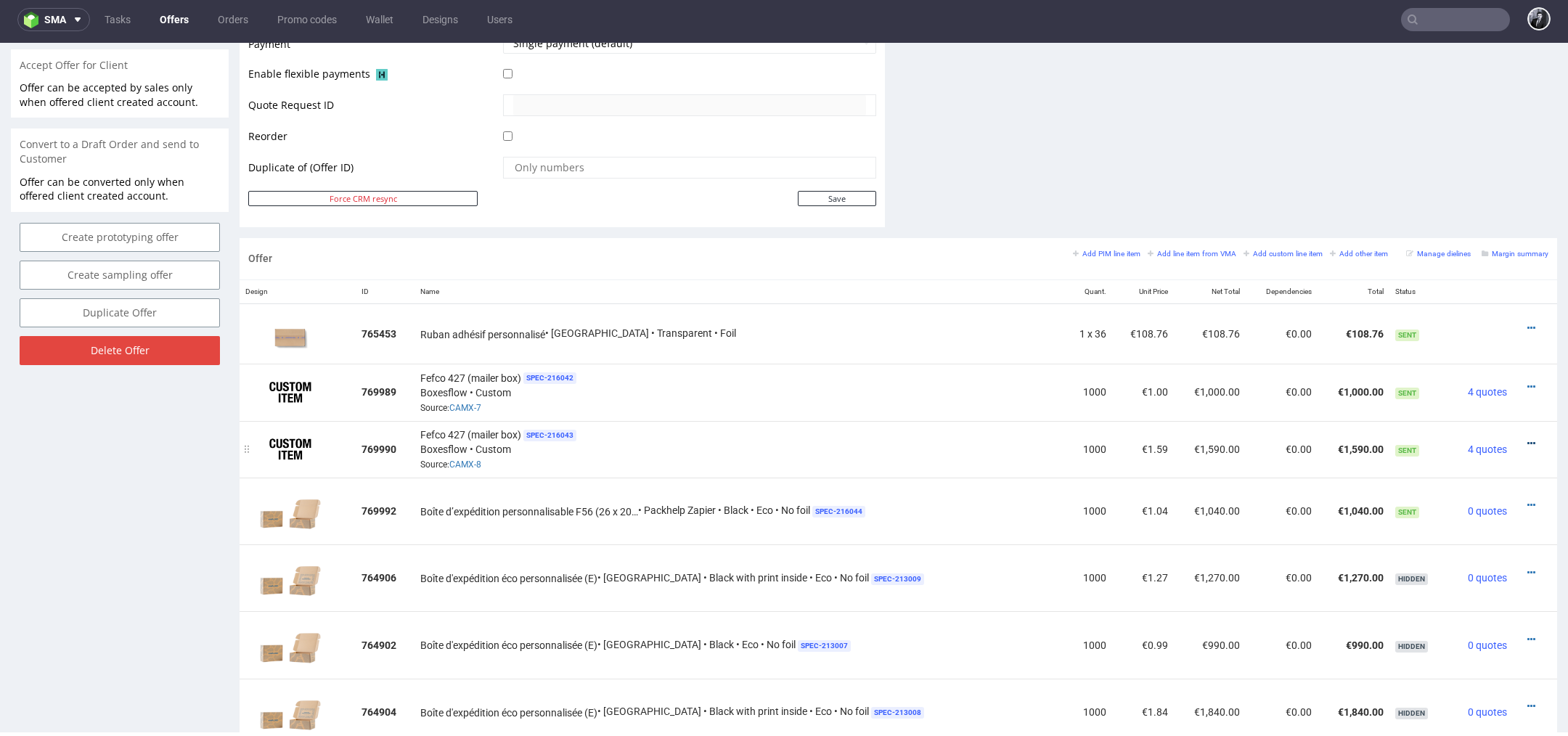
click at [1527, 439] on icon at bounding box center [1531, 444] width 8 height 10
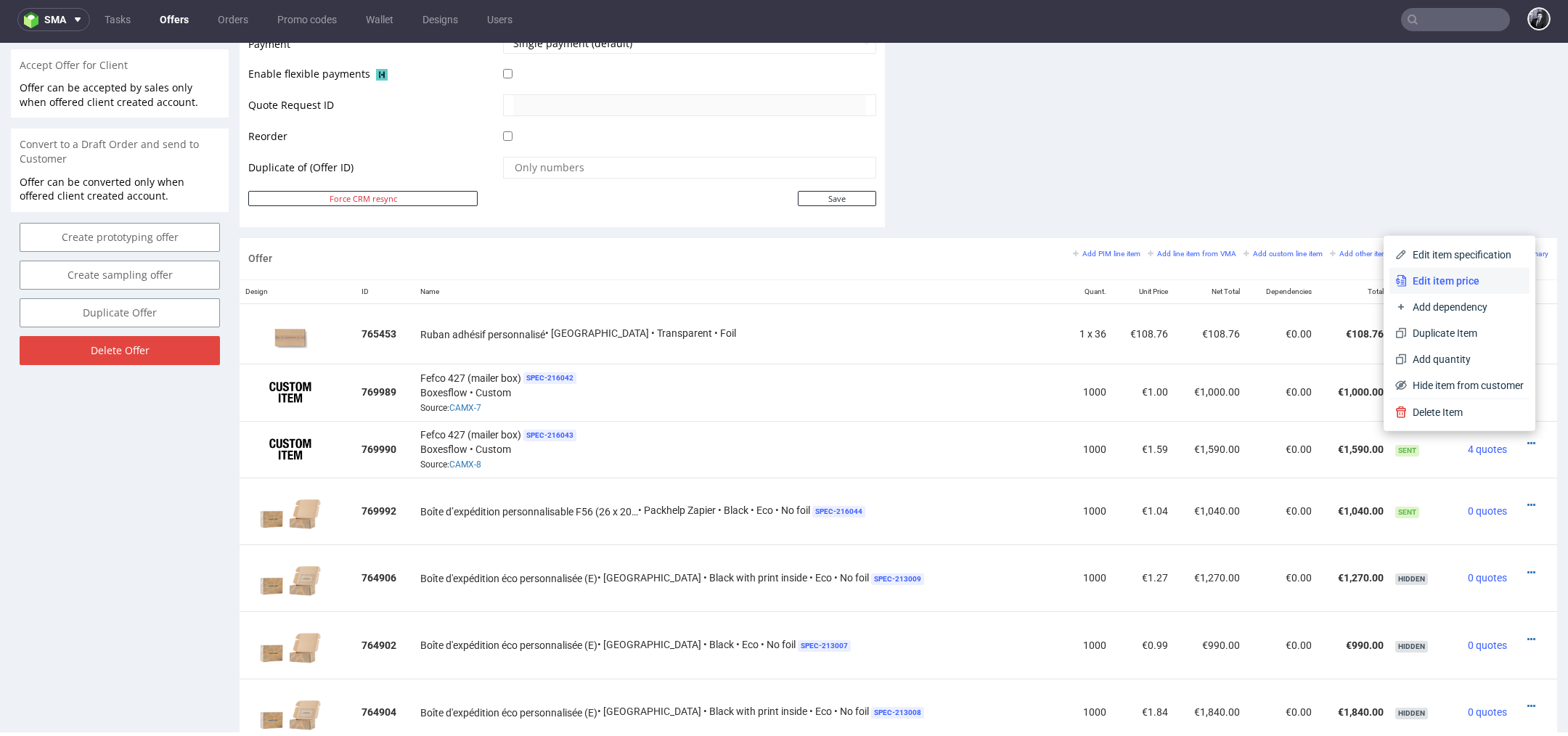
click at [1450, 287] on span "Edit item price" at bounding box center [1465, 280] width 117 height 14
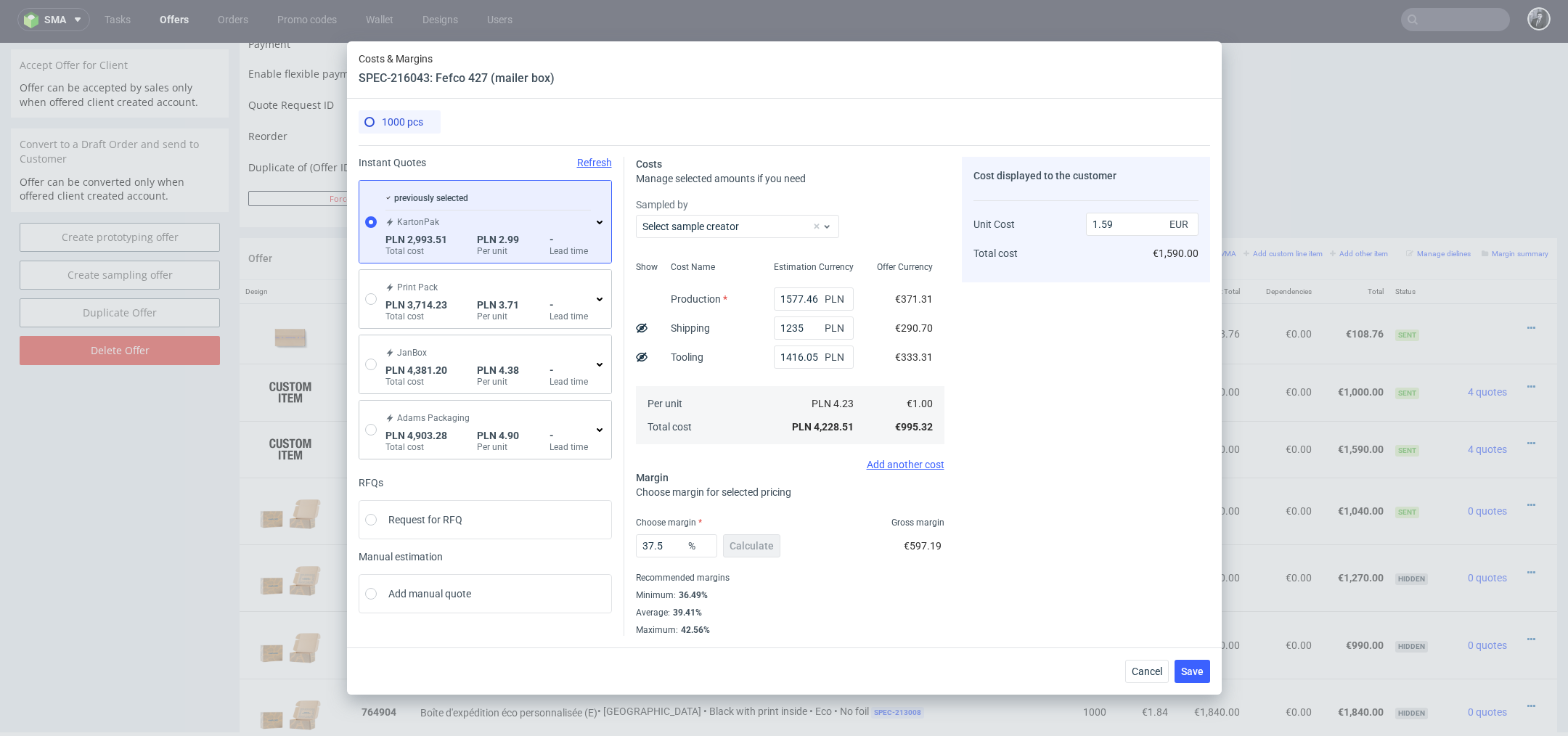
click at [598, 222] on use at bounding box center [599, 223] width 6 height 3
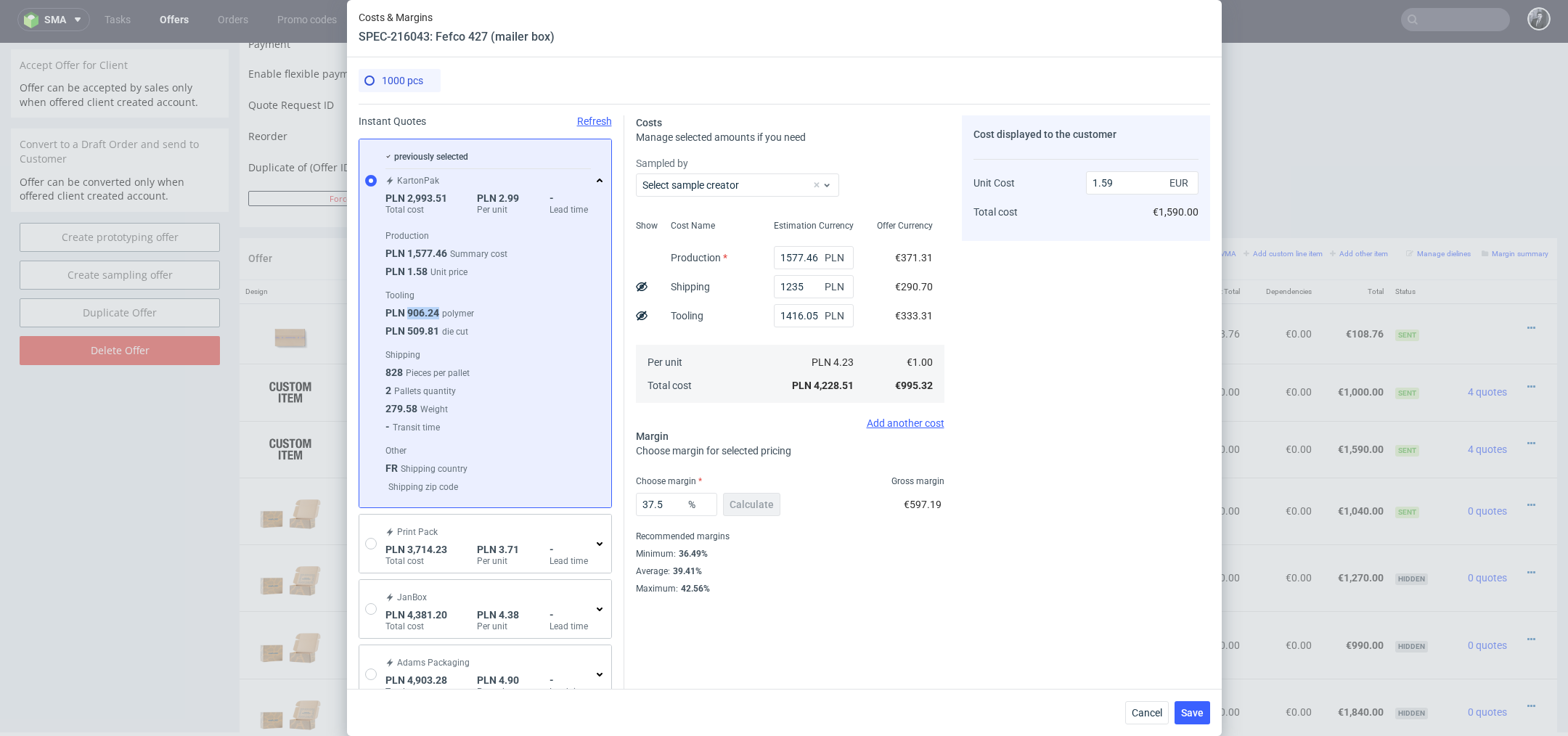
drag, startPoint x: 440, startPoint y: 310, endPoint x: 409, endPoint y: 310, distance: 31.0
click at [409, 310] on div "PLN 906.24 polymer" at bounding box center [493, 315] width 214 height 18
copy span "906.24"
drag, startPoint x: 816, startPoint y: 316, endPoint x: 737, endPoint y: 317, distance: 79.0
click at [737, 316] on div "Show Cost Name Production Shipping Tooling Per unit Total cost Estimation Curre…" at bounding box center [790, 310] width 308 height 192
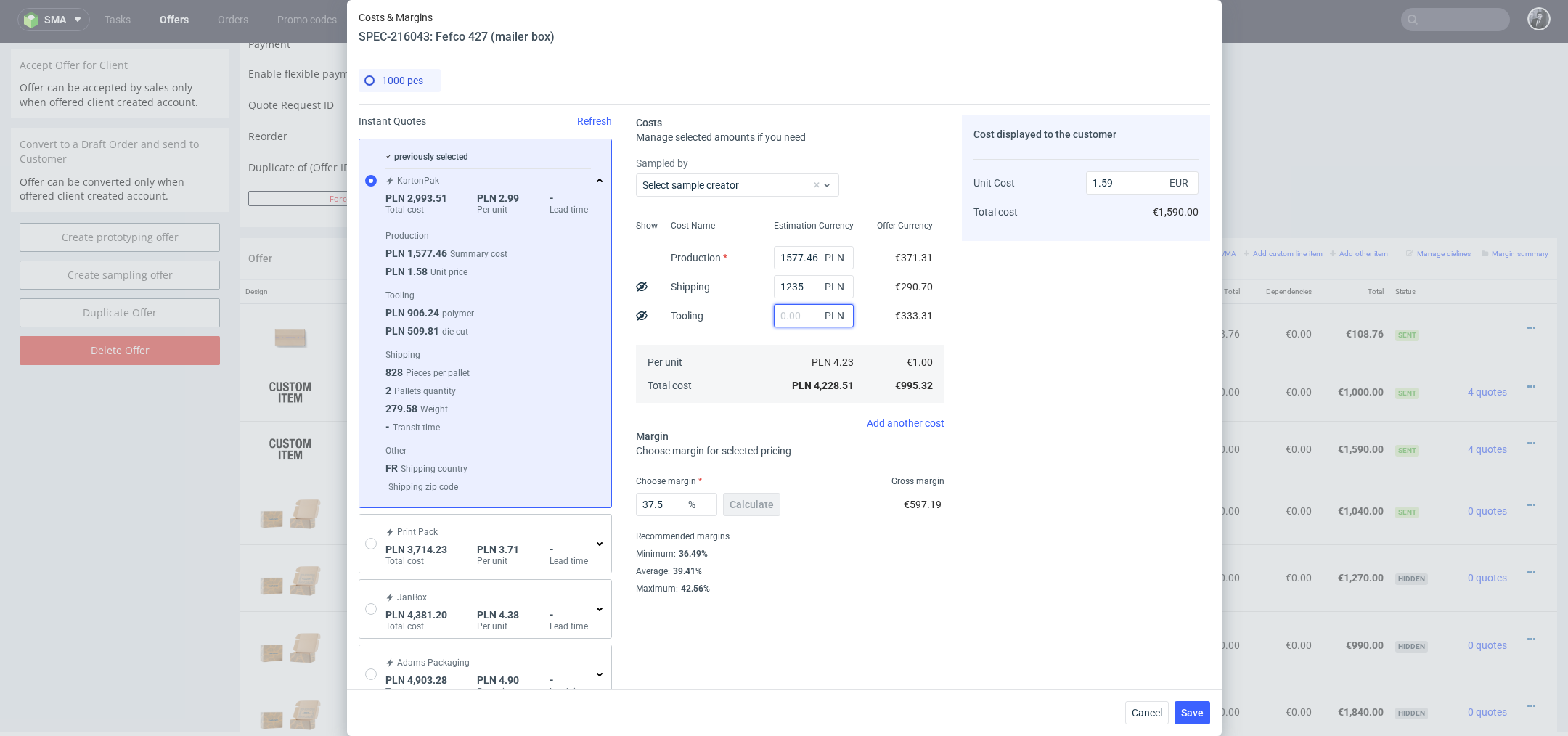
paste input "906.24"
type input "906.24"
type input "1.4"
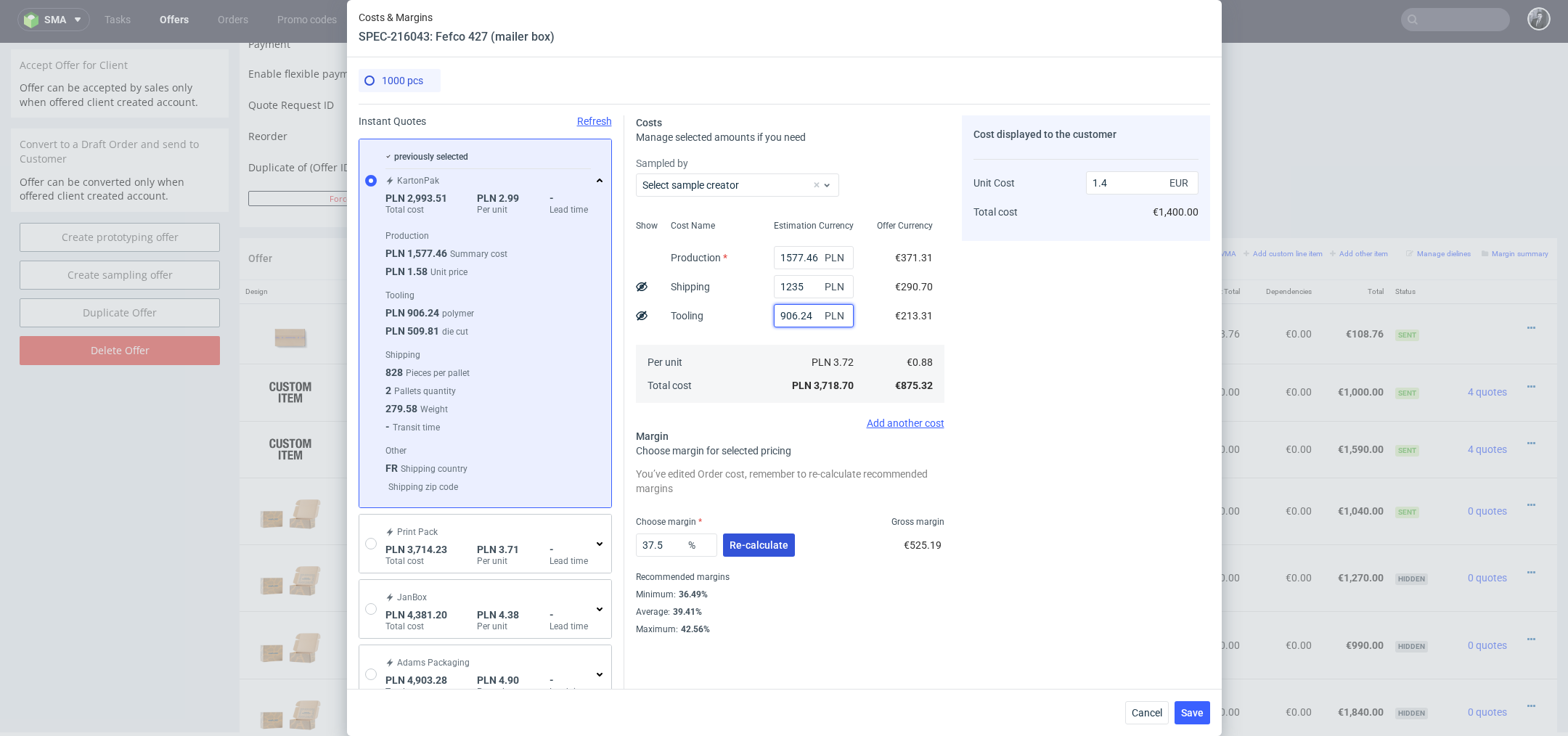
type input "906.24"
click at [770, 552] on button "Re-calculate" at bounding box center [759, 545] width 72 height 23
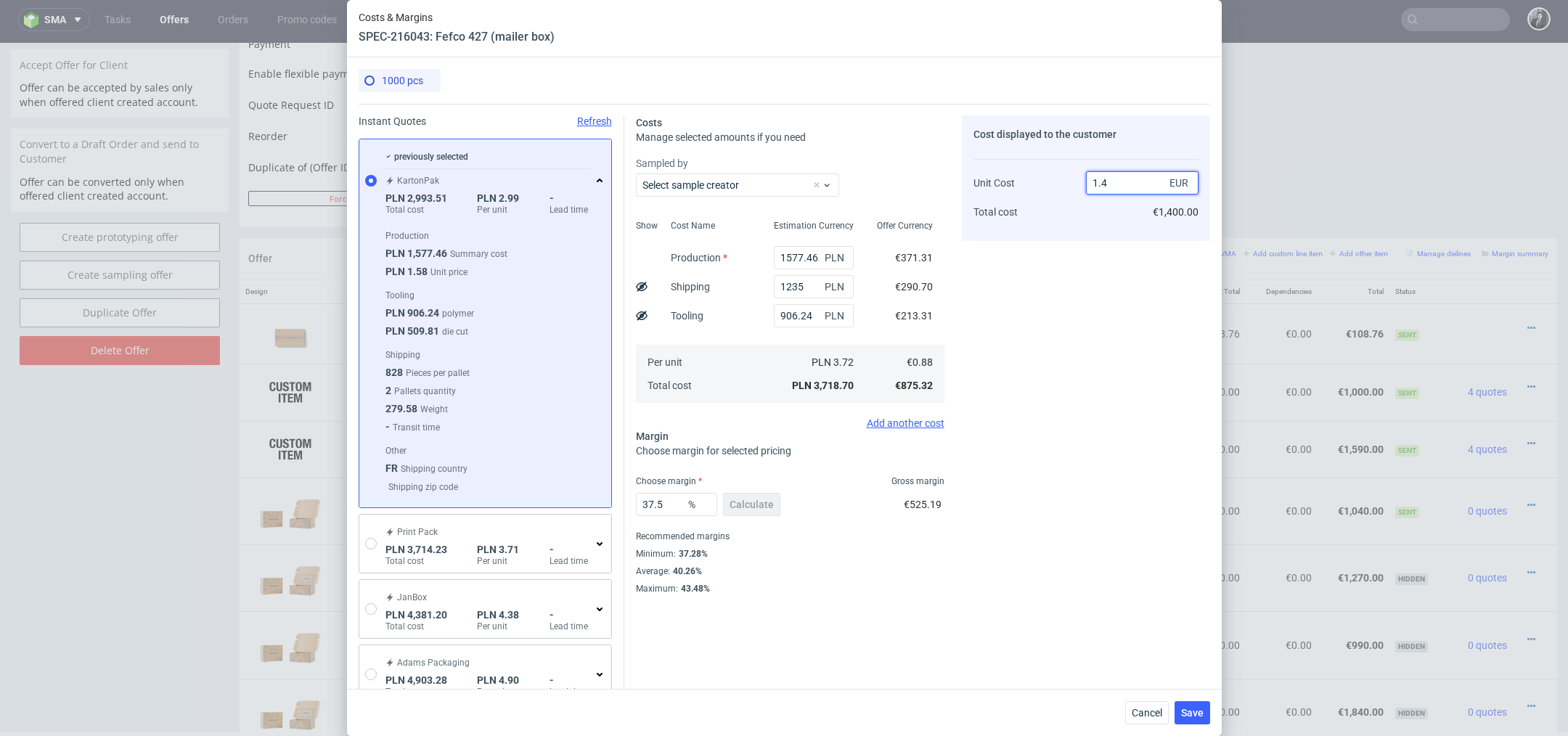
click at [1125, 182] on input "1.4" at bounding box center [1142, 183] width 112 height 23
type input "1.3"
type input "32.30769230769231"
click at [1044, 303] on div "Cost displayed to the customer Unit Cost Total cost 1.29 EUR €1,290.00" at bounding box center [1086, 407] width 248 height 584
click at [1130, 180] on input "1.29" at bounding box center [1142, 183] width 112 height 23
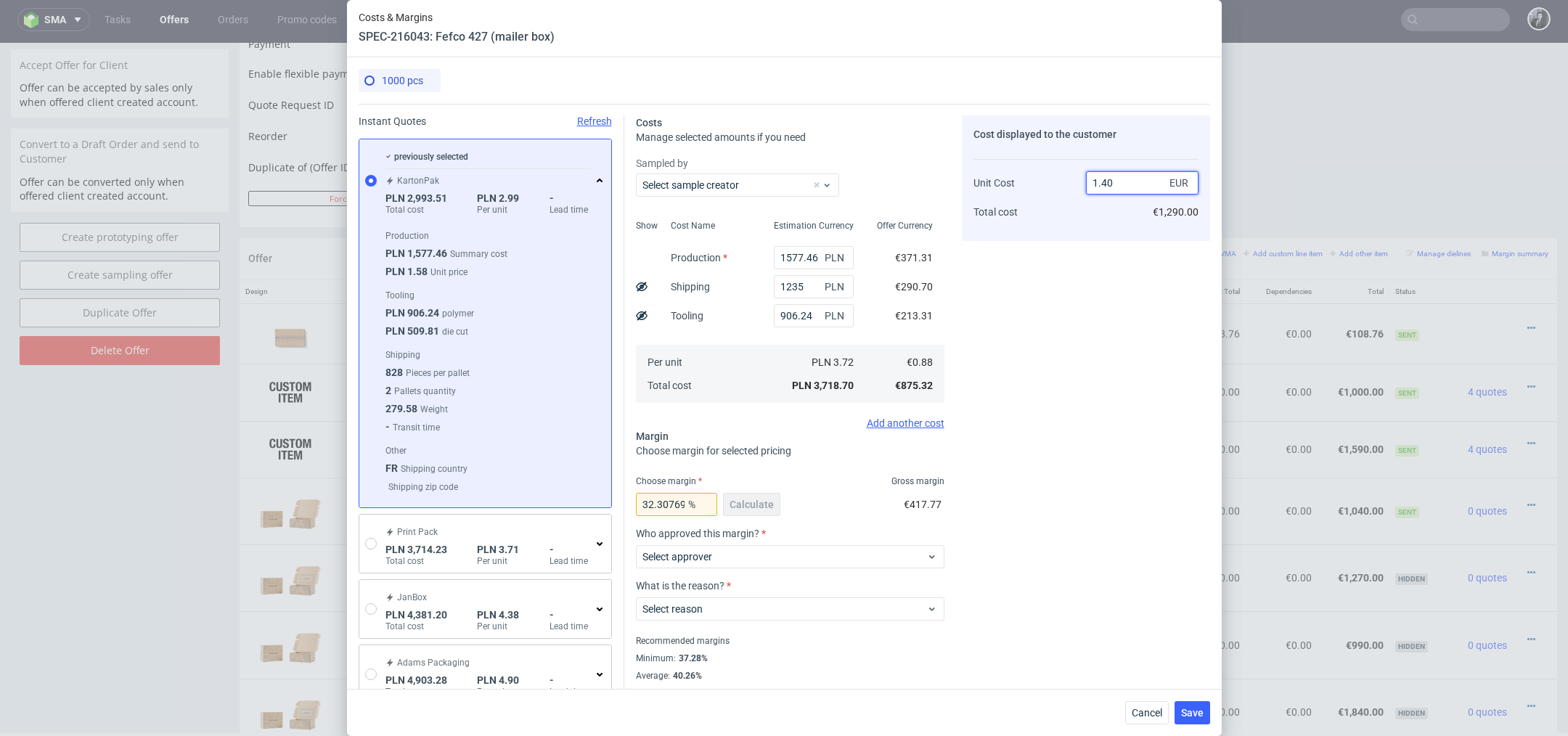
type input "1.39"
type input "37.142857142857146"
type input "1.30"
type input "32.30769230769231"
type input "0.99"
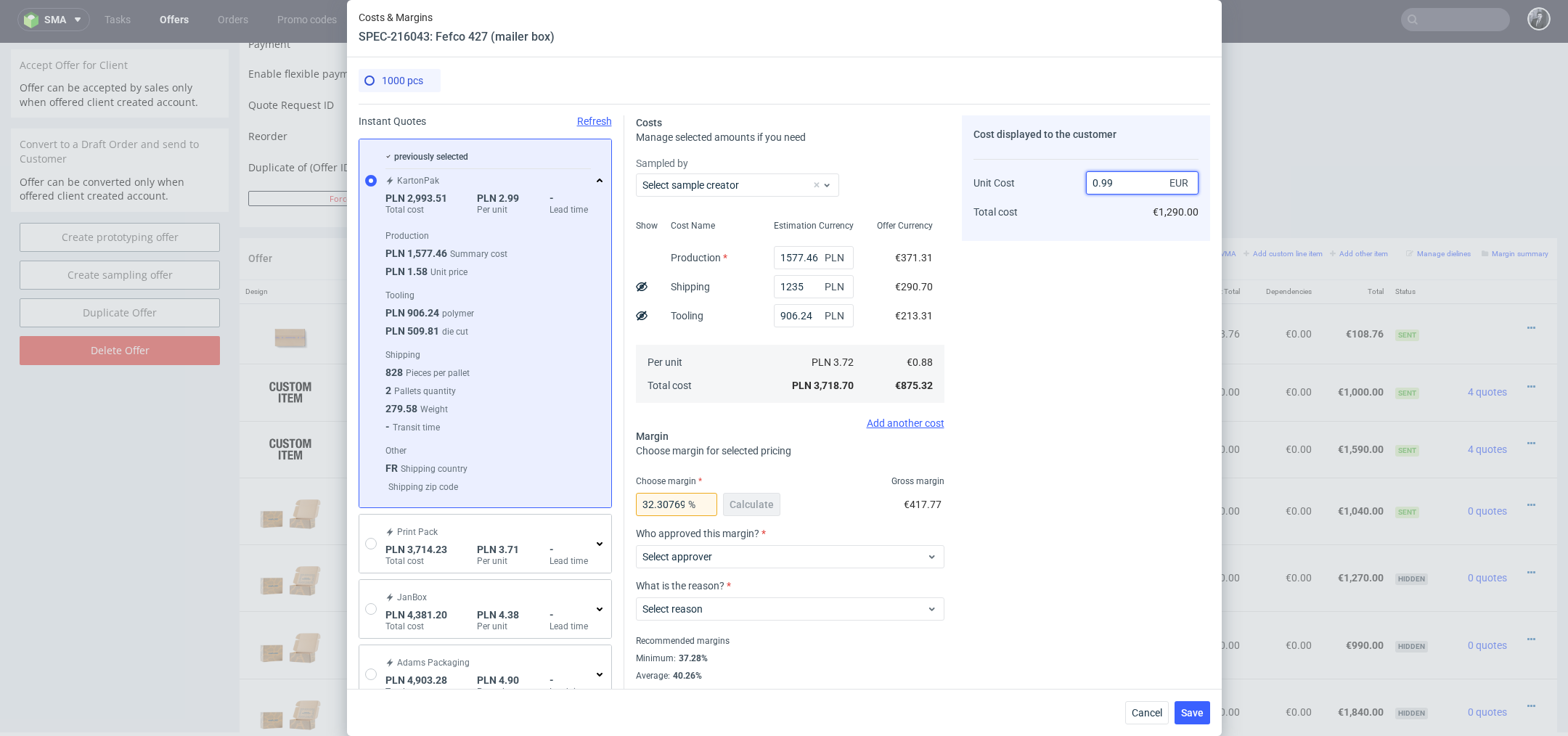
type input "12"
type input "0.98"
type input "11.29032258064516"
type input "0"
type input "-Infinity"
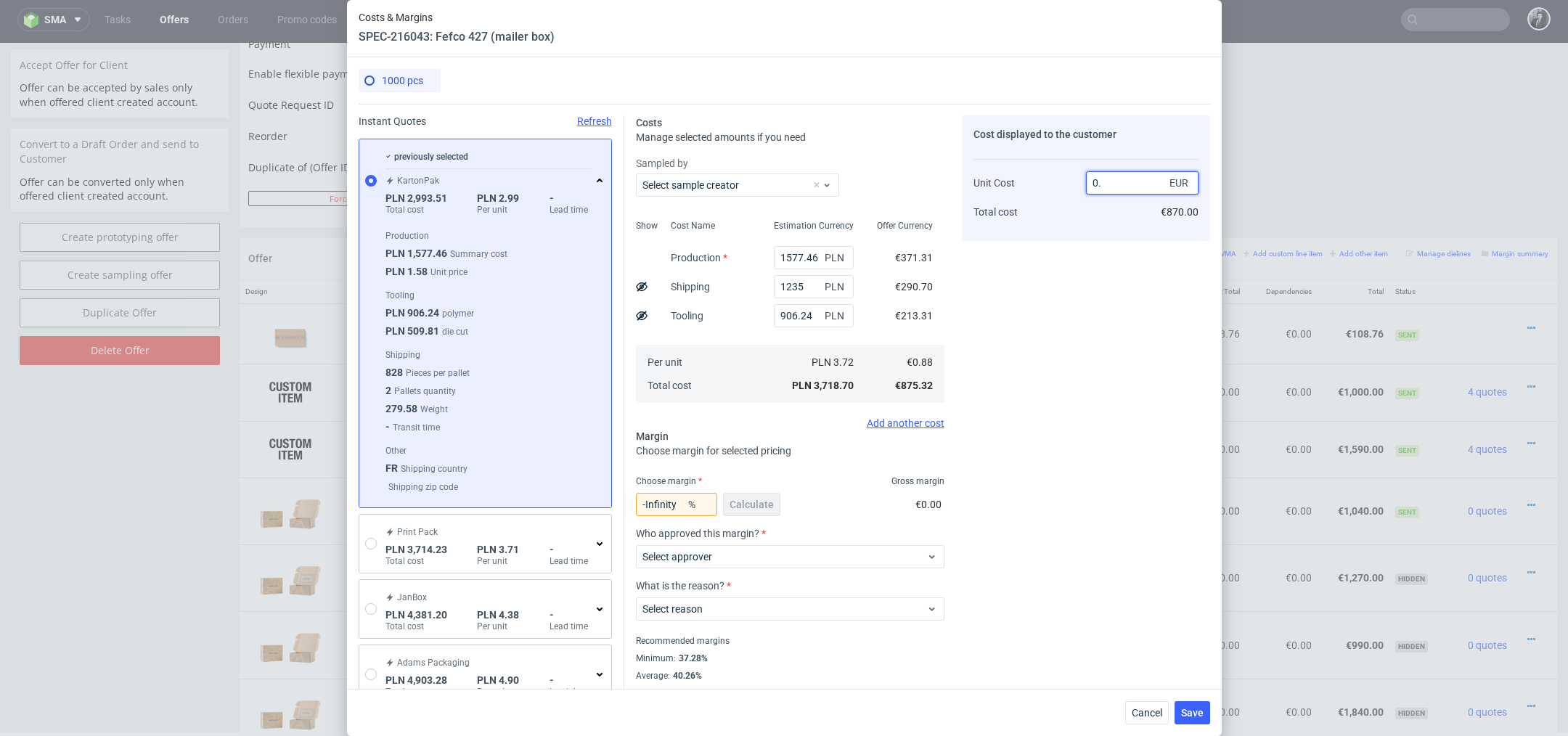
type input "0"
type input "1.19"
type input "26.666666666666668"
type input "1.30"
type input "32.30769230769231"
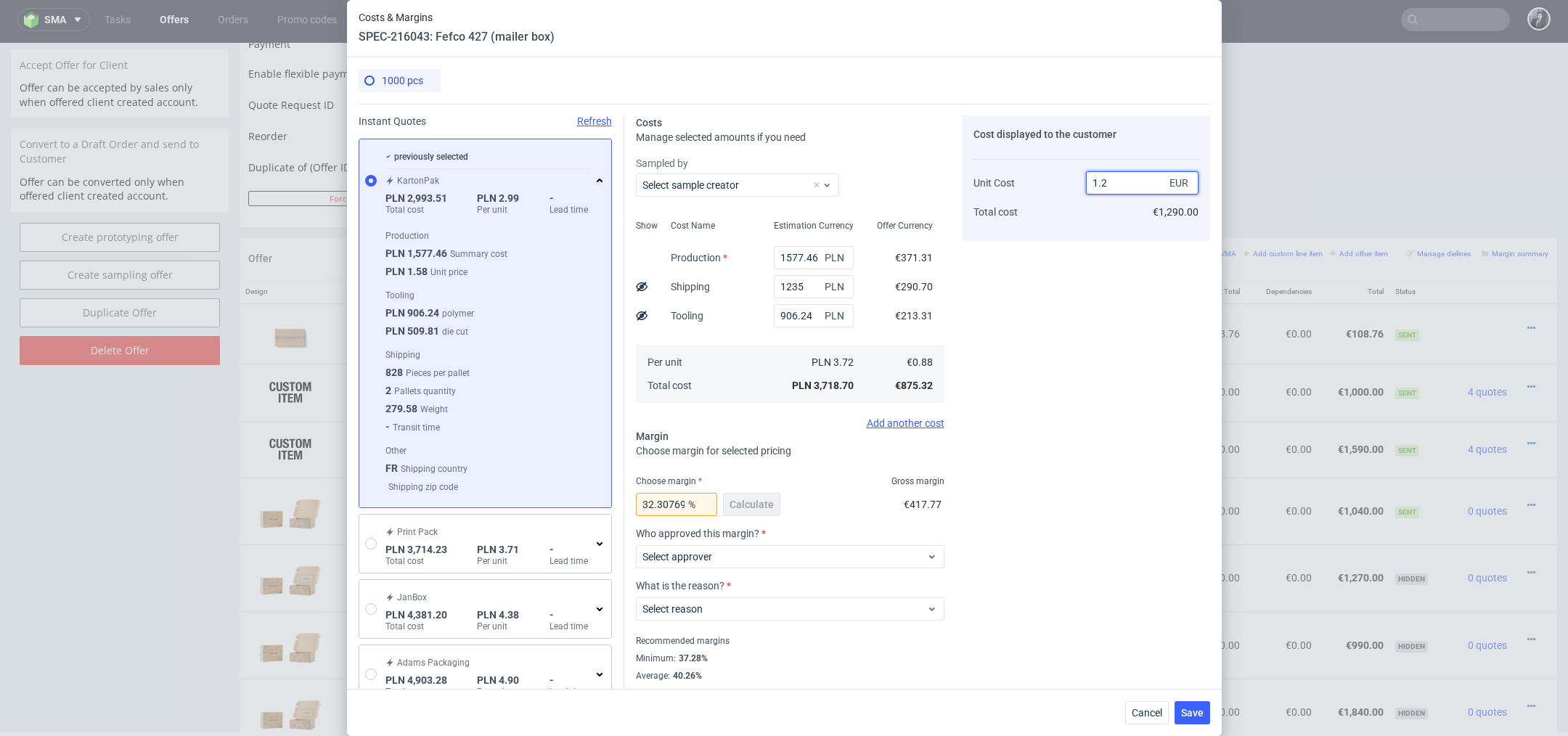
type input "1.25"
type input "29.599999999999998"
type input "1.26"
type input "30.158730158730158"
type input "1.25"
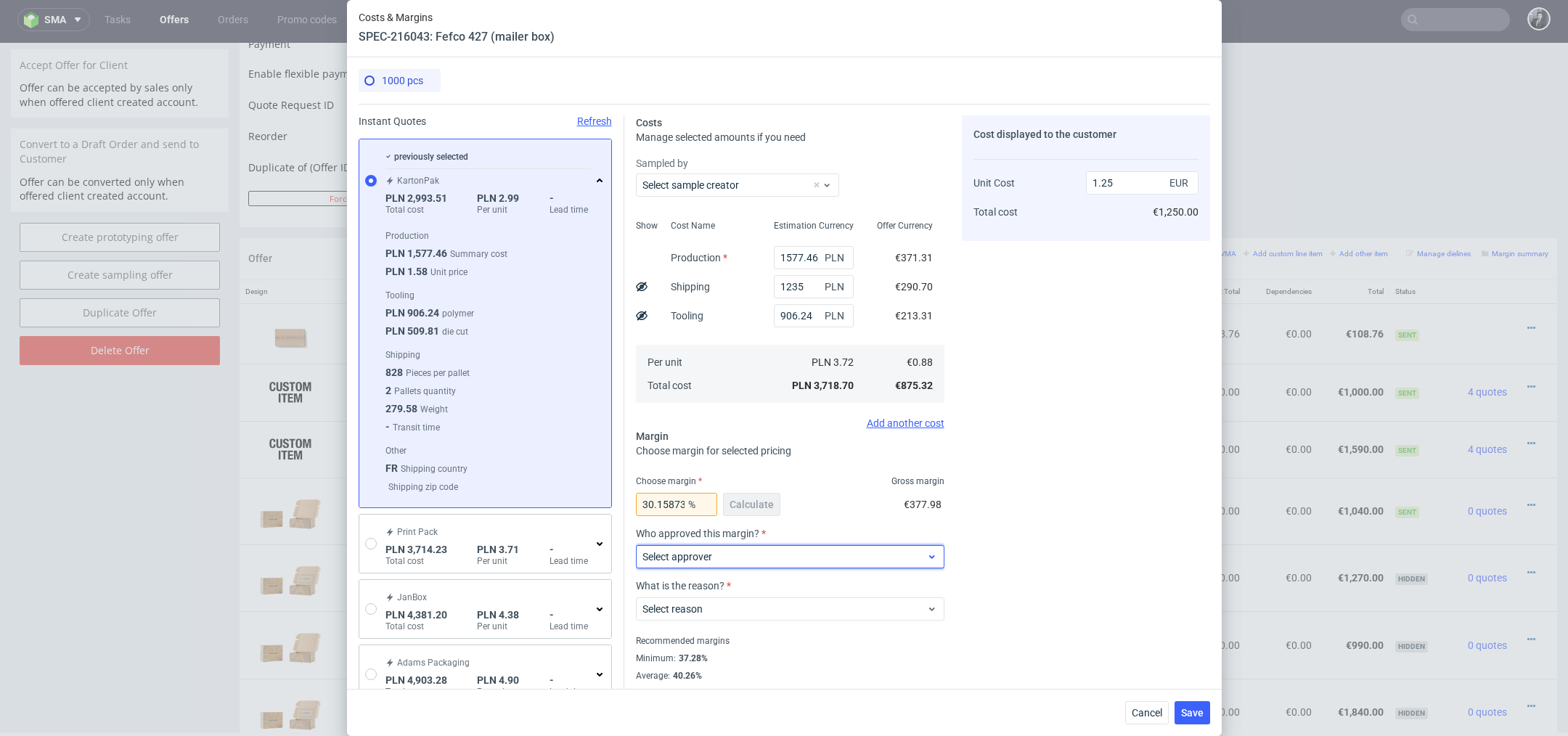
click at [848, 556] on span "Select approver" at bounding box center [784, 557] width 285 height 14
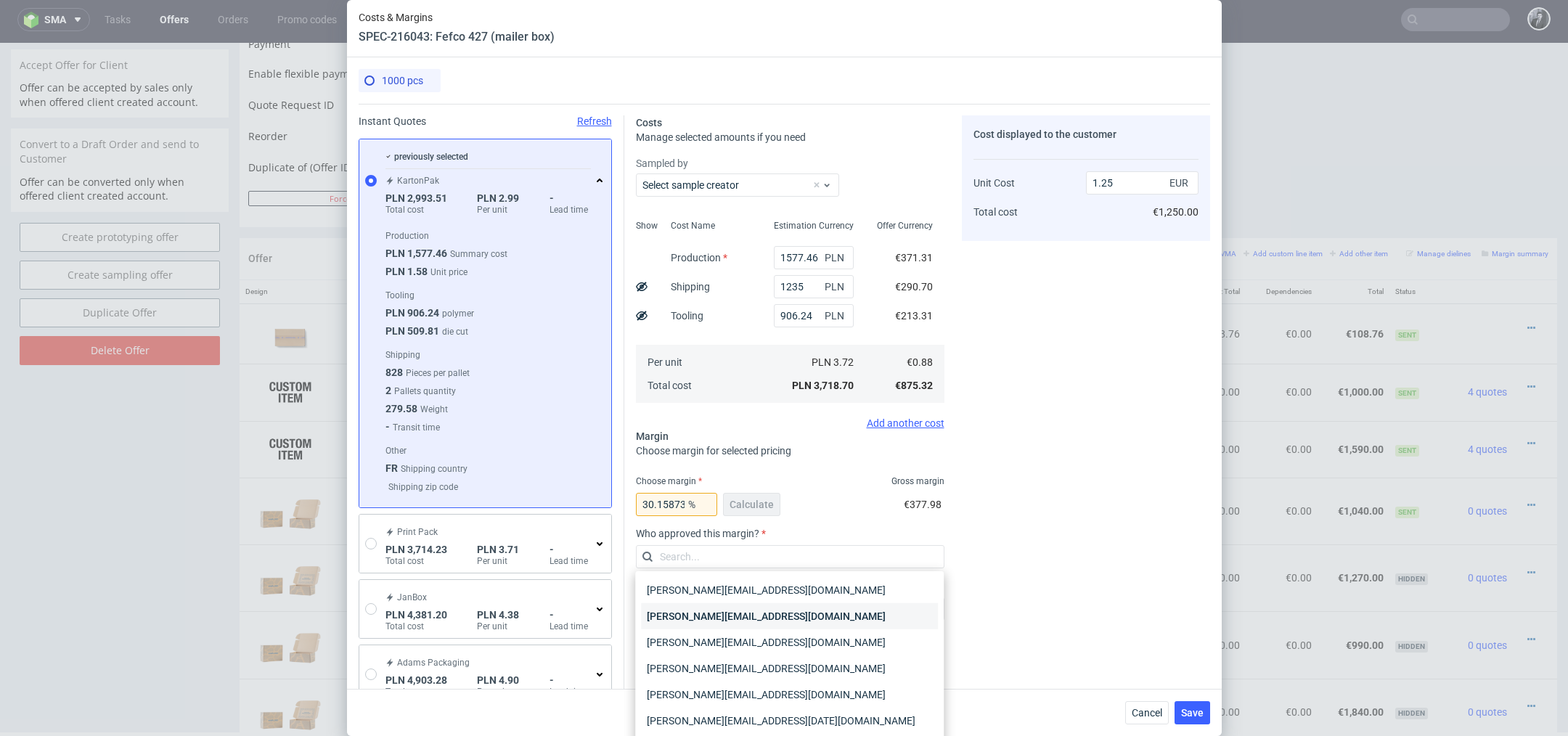
click at [832, 609] on div "[PERSON_NAME][EMAIL_ADDRESS][DOMAIN_NAME]" at bounding box center [789, 616] width 296 height 26
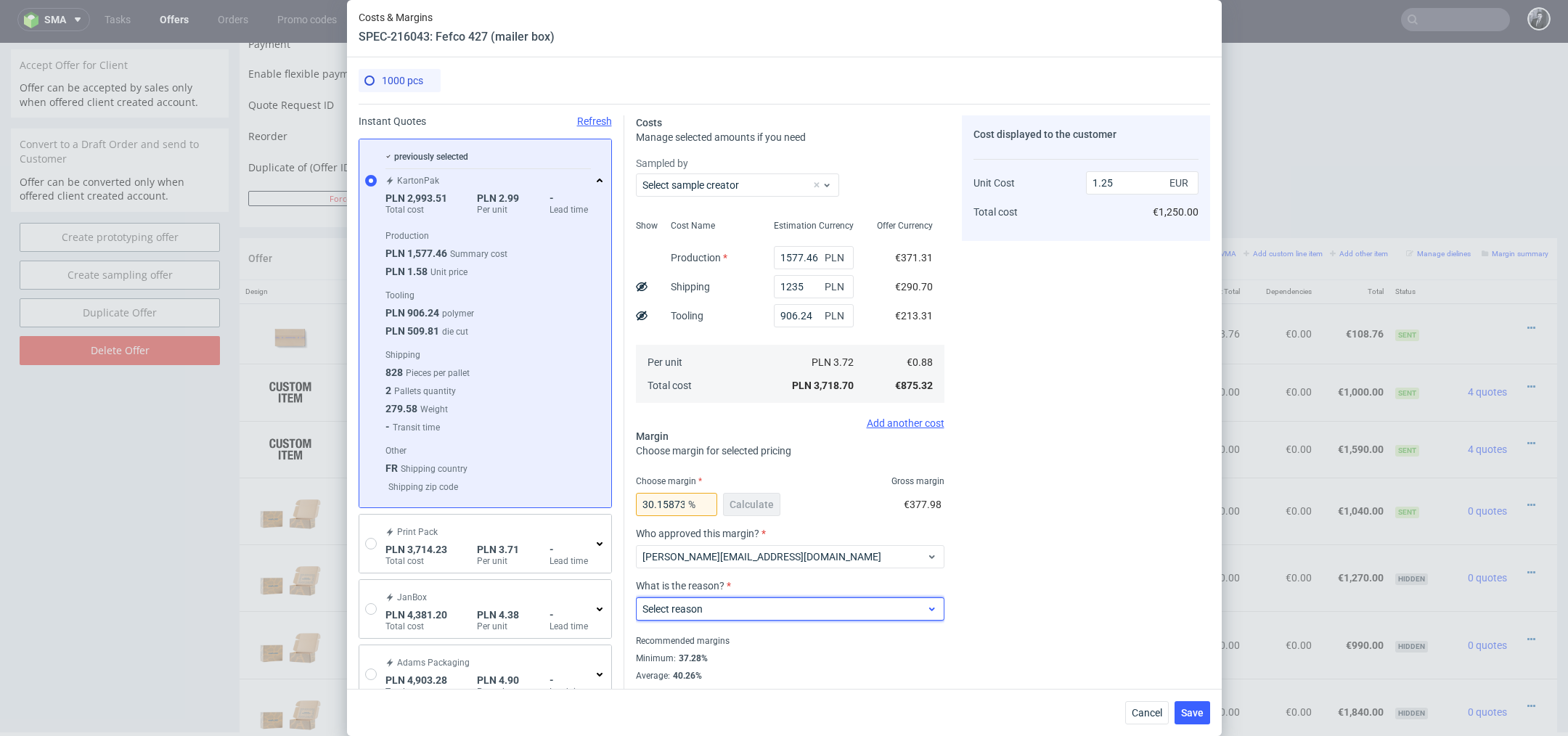
click at [831, 609] on span "Select reason" at bounding box center [784, 609] width 285 height 14
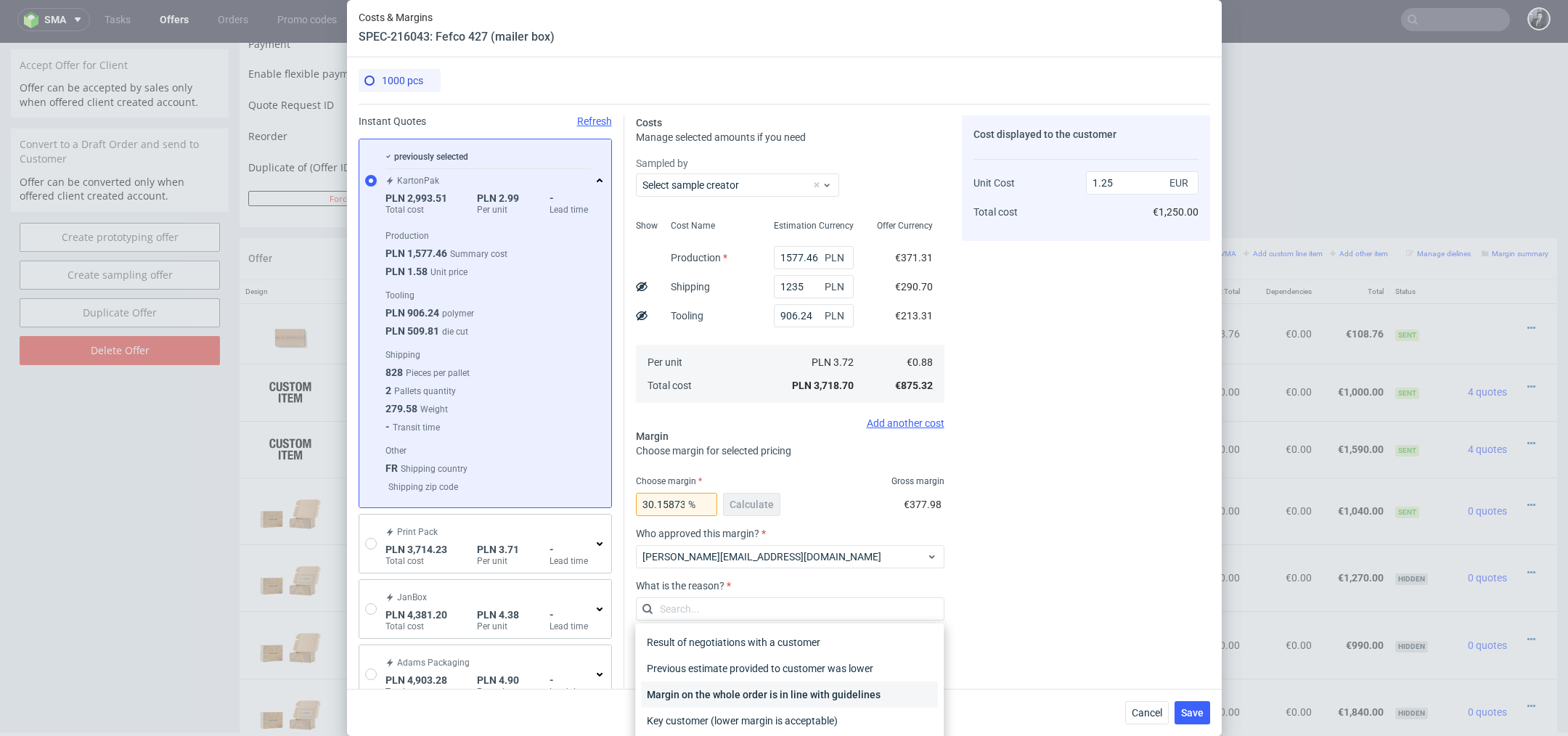
click at [828, 688] on div "Margin on the whole order is in line with guidelines" at bounding box center [789, 694] width 296 height 26
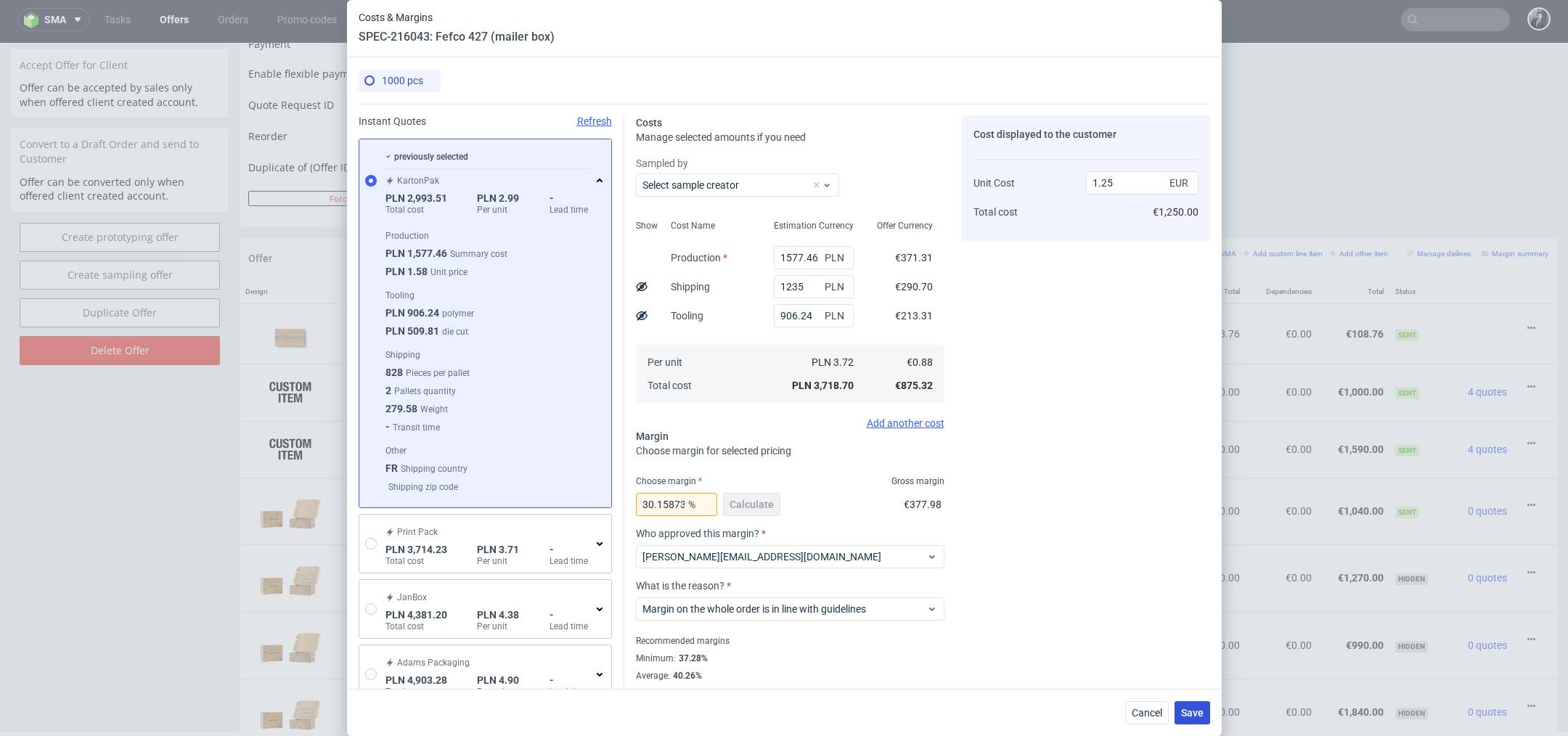
click at [1192, 713] on span "Save" at bounding box center [1192, 713] width 22 height 10
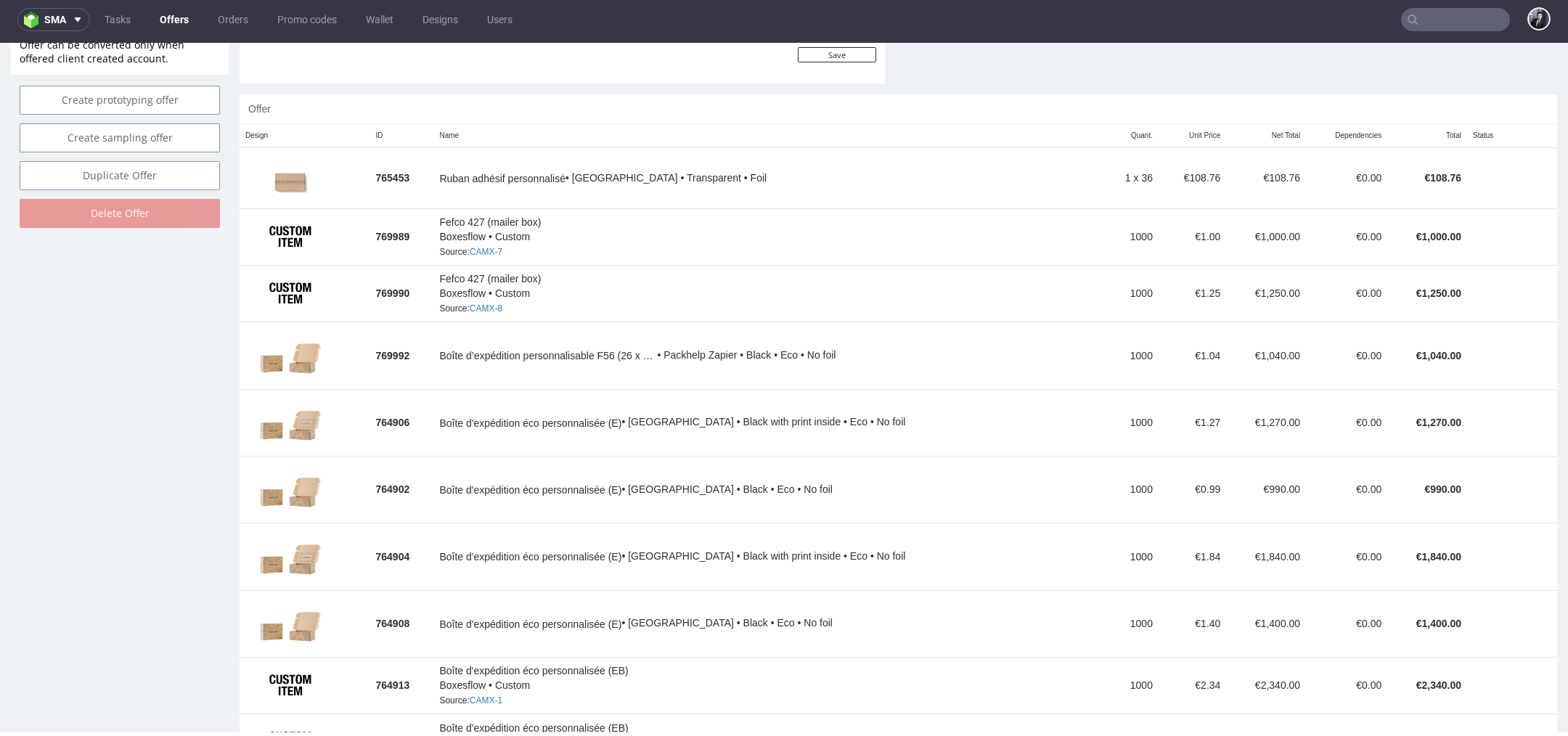
scroll to position [807, 0]
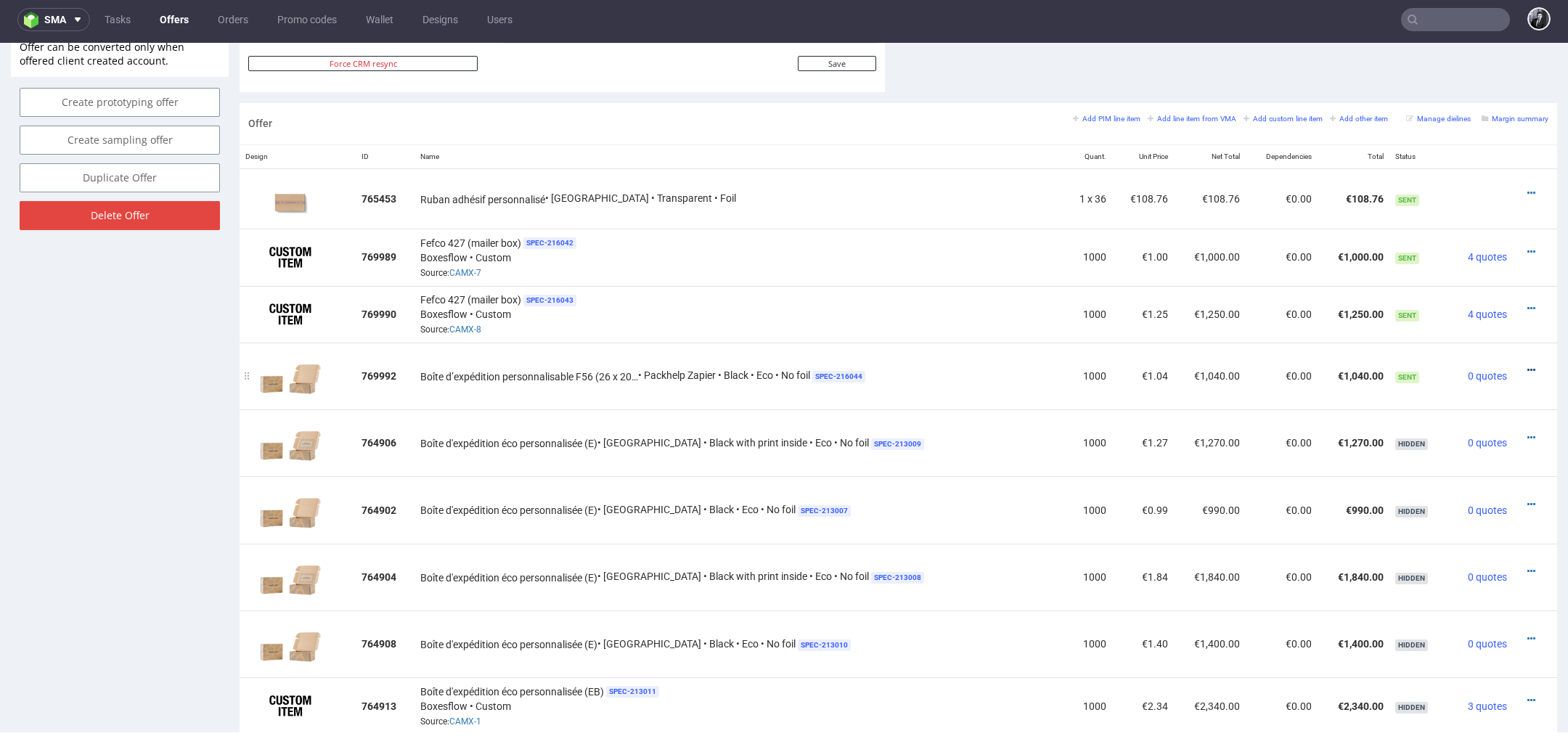
click at [1527, 367] on icon at bounding box center [1531, 371] width 8 height 10
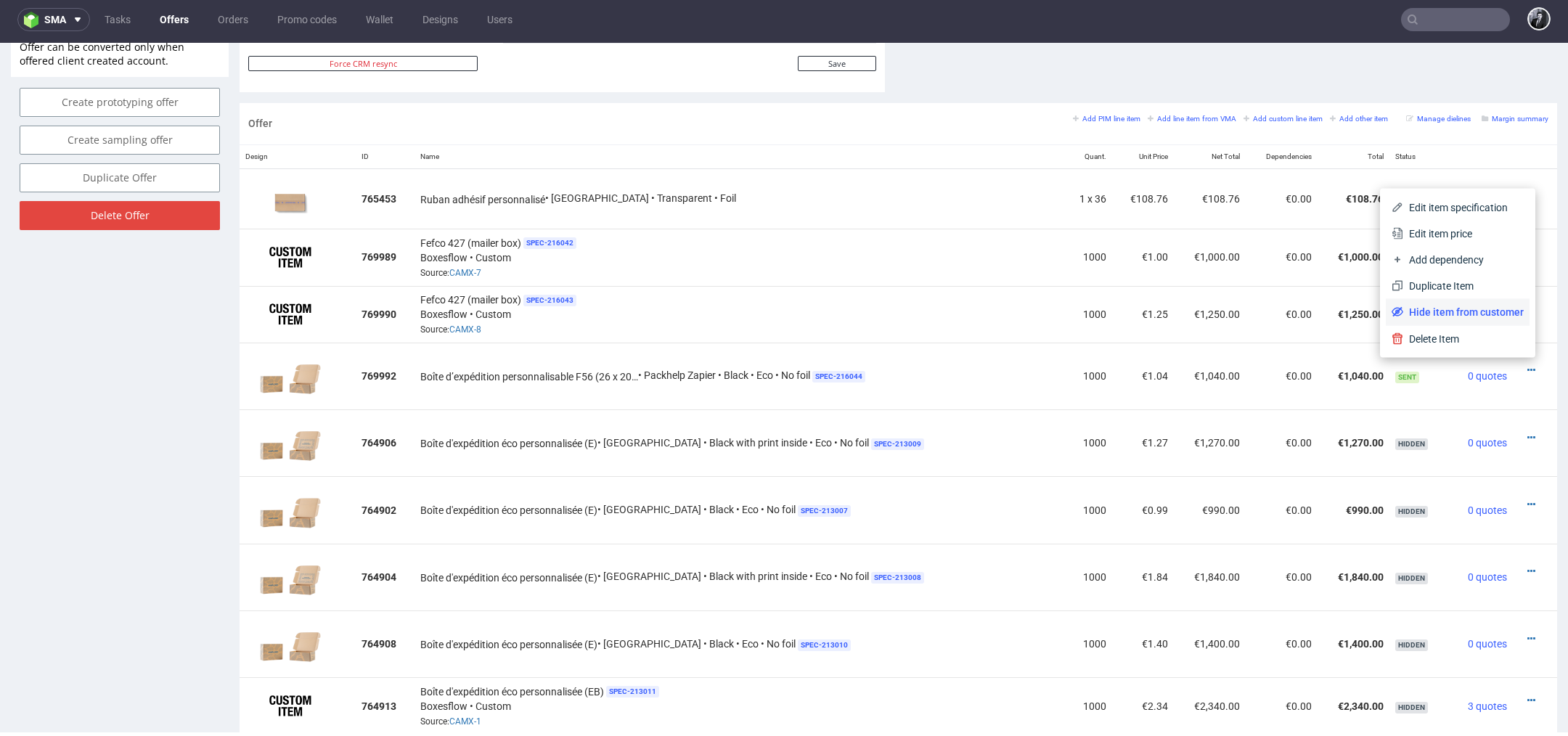
click at [1465, 308] on span "Hide item from customer" at bounding box center [1464, 312] width 121 height 14
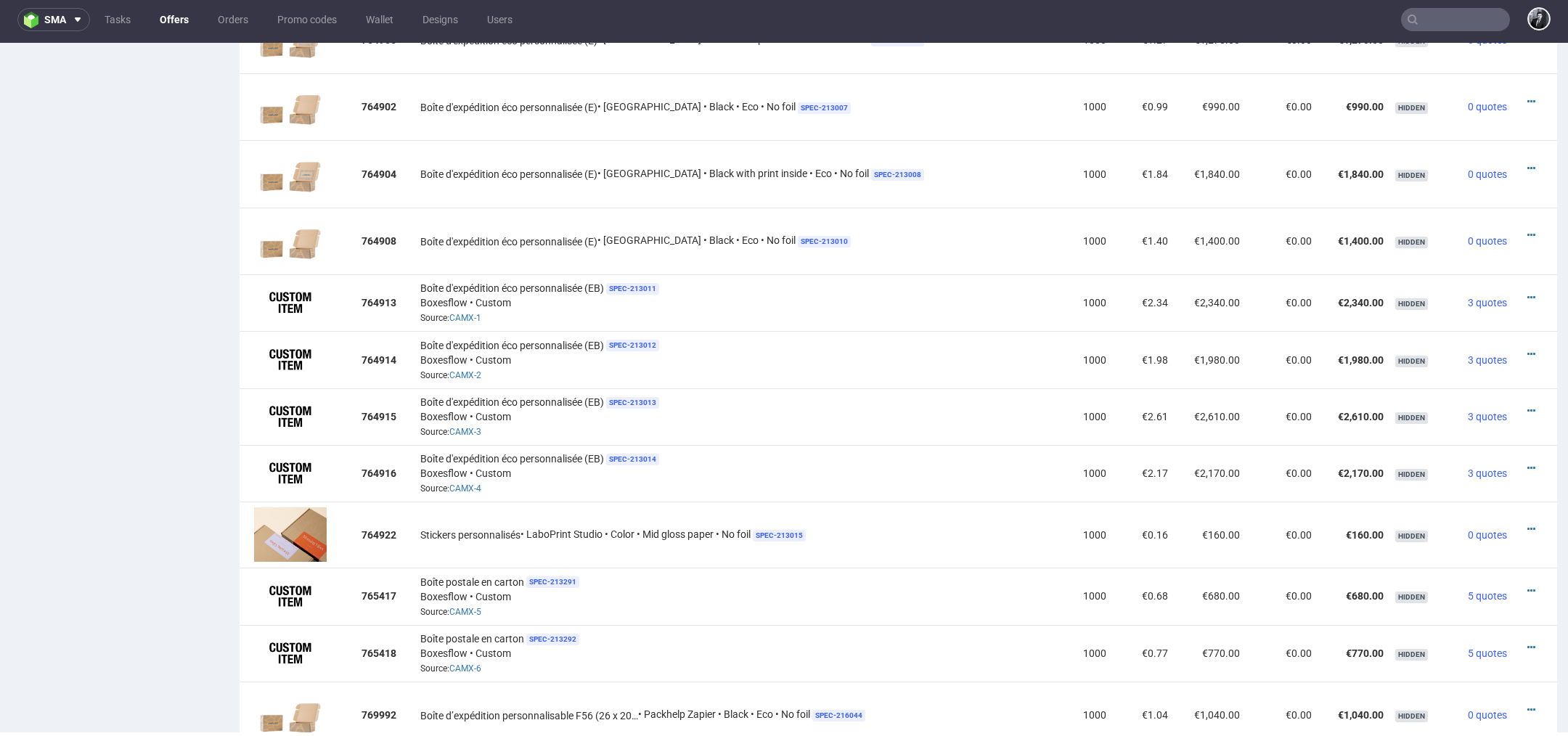
scroll to position [1267, 0]
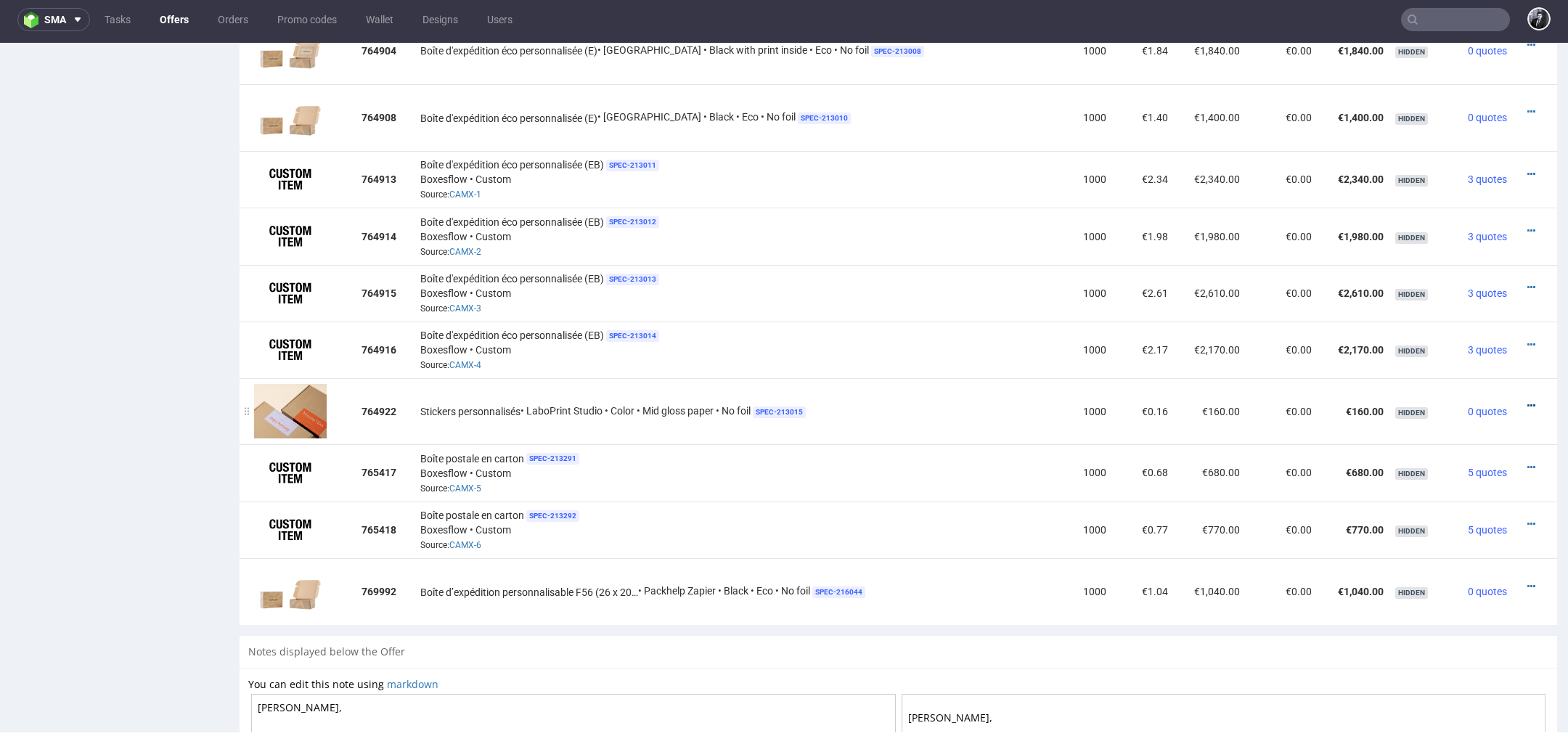
click at [1527, 401] on icon at bounding box center [1531, 406] width 8 height 10
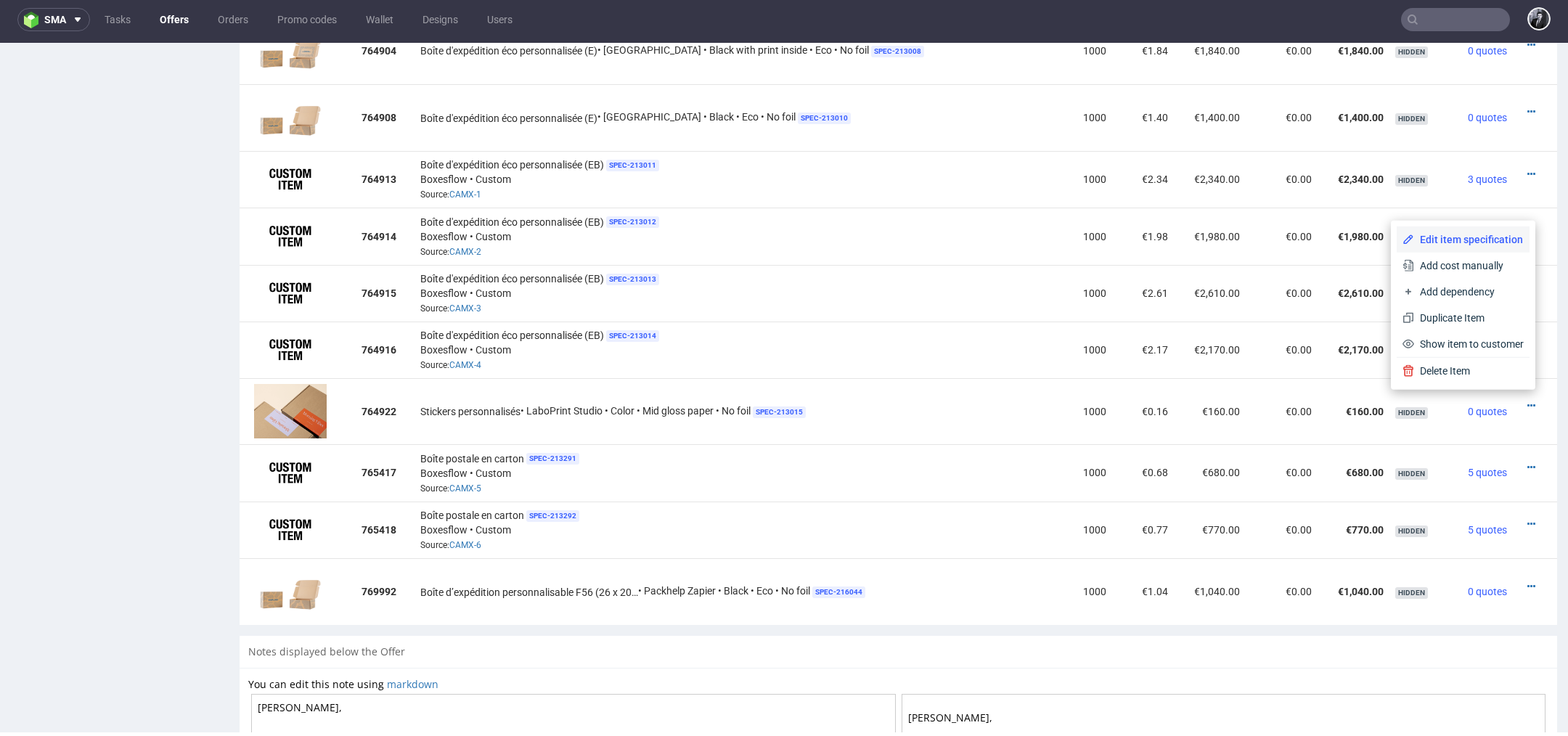
click at [1473, 245] on span "Edit item specification" at bounding box center [1469, 239] width 110 height 14
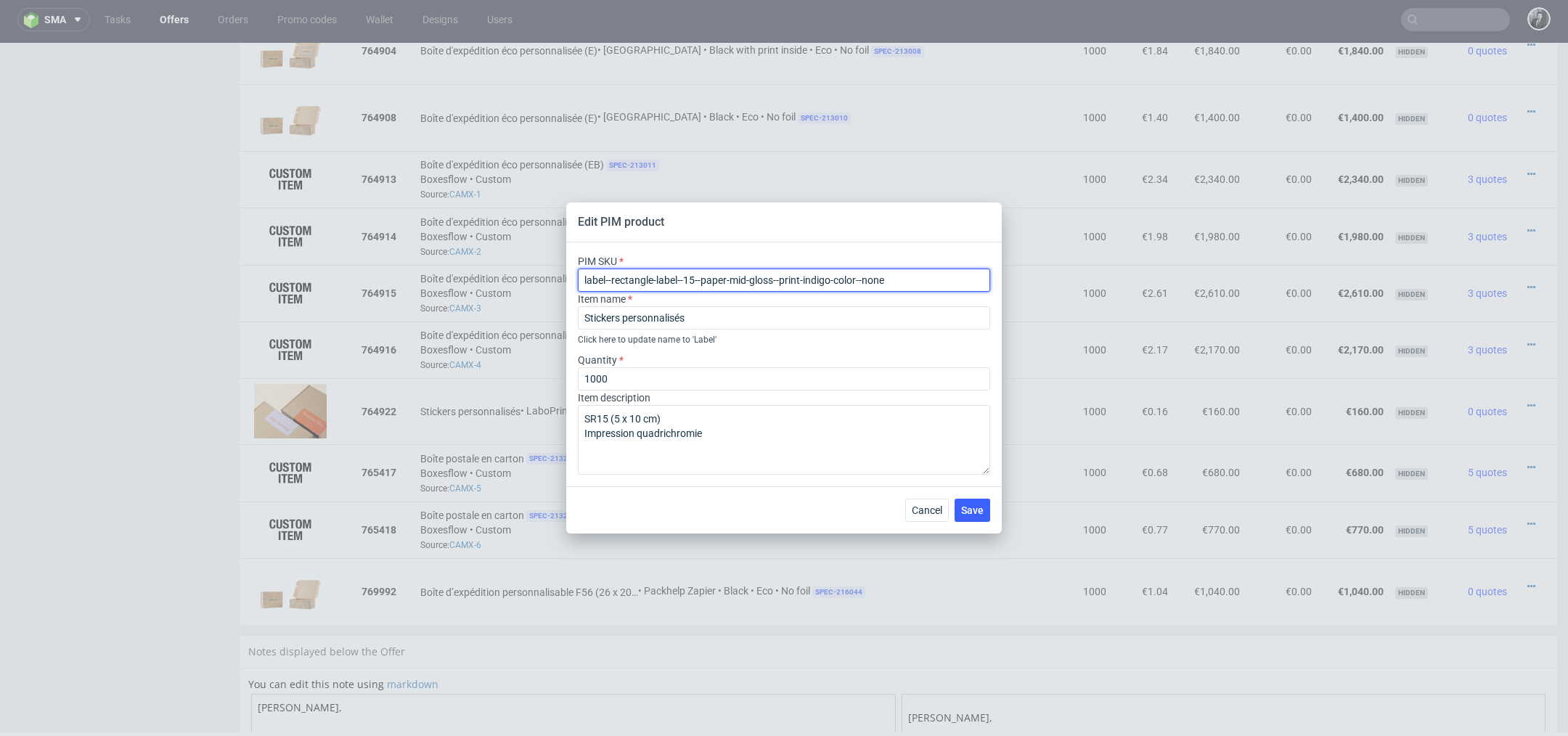
drag, startPoint x: 923, startPoint y: 286, endPoint x: 416, endPoint y: 310, distance: 507.6
click at [416, 310] on div "Edit PIM product PIM SKU label--rectangle-label--15--paper-mid-gloss--print-ind…" at bounding box center [784, 368] width 1568 height 736
drag, startPoint x: 895, startPoint y: 283, endPoint x: 529, endPoint y: 286, distance: 366.0
click at [529, 286] on div "Edit PIM product PIM SKU label--rectangle-label--15--paper-mid-gloss--print-ind…" at bounding box center [784, 368] width 1568 height 736
paste input "label--rectangle-label--15--paper-mid-gloss--print-indigo-color--none"
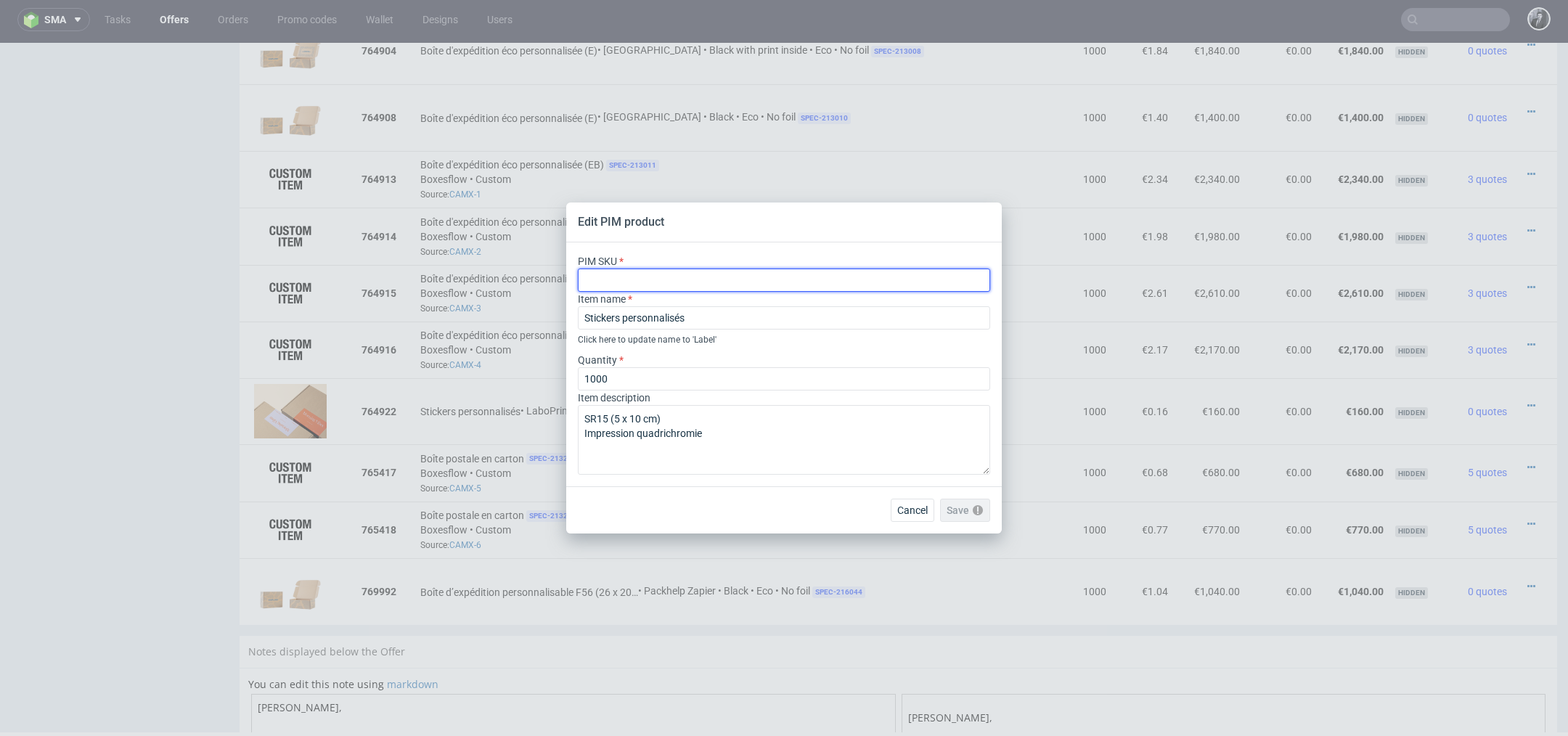
type input "label--rectangle-label--15--paper-mid-gloss--print-indigo-color--none"
click at [972, 513] on span "Save" at bounding box center [972, 511] width 22 height 10
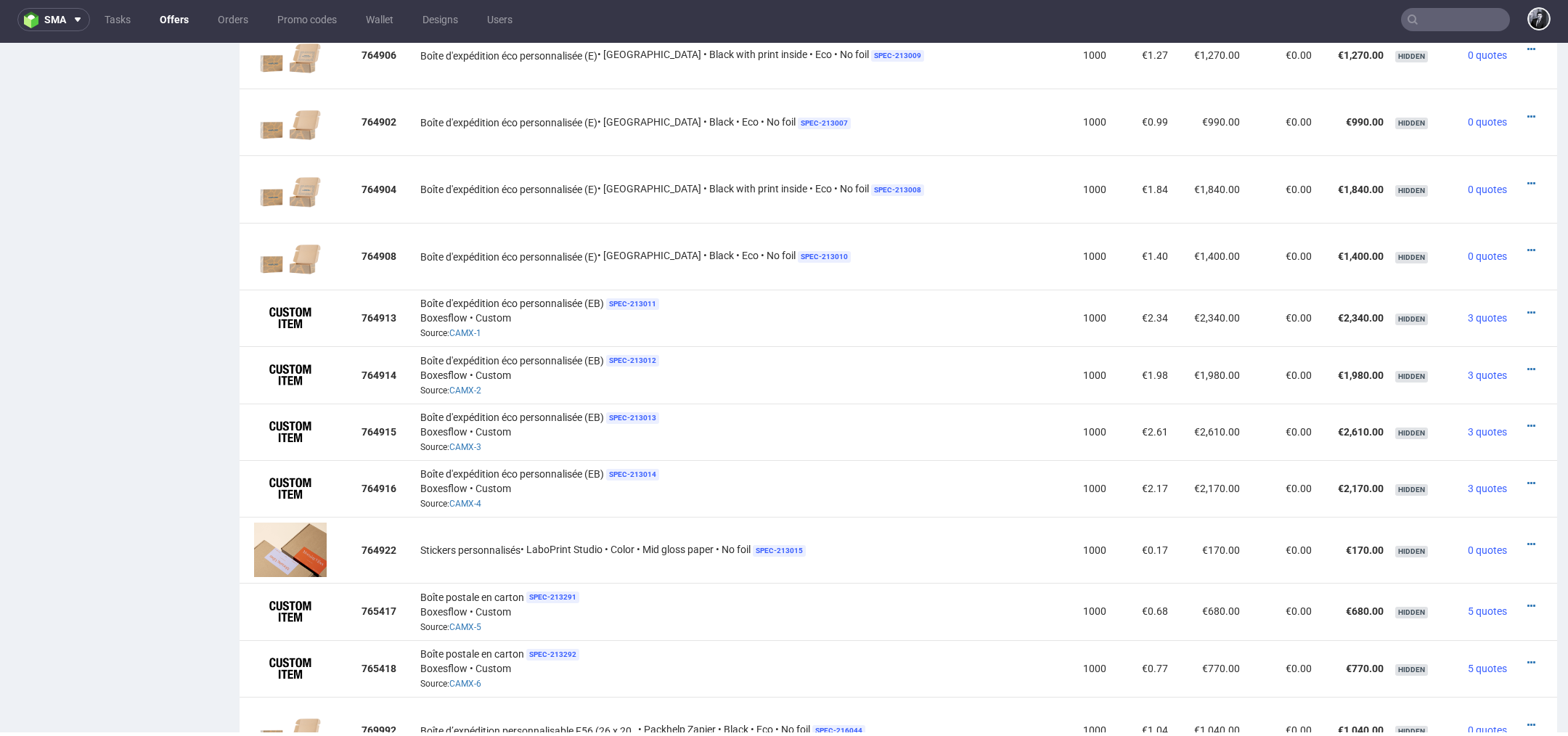
scroll to position [1138, 0]
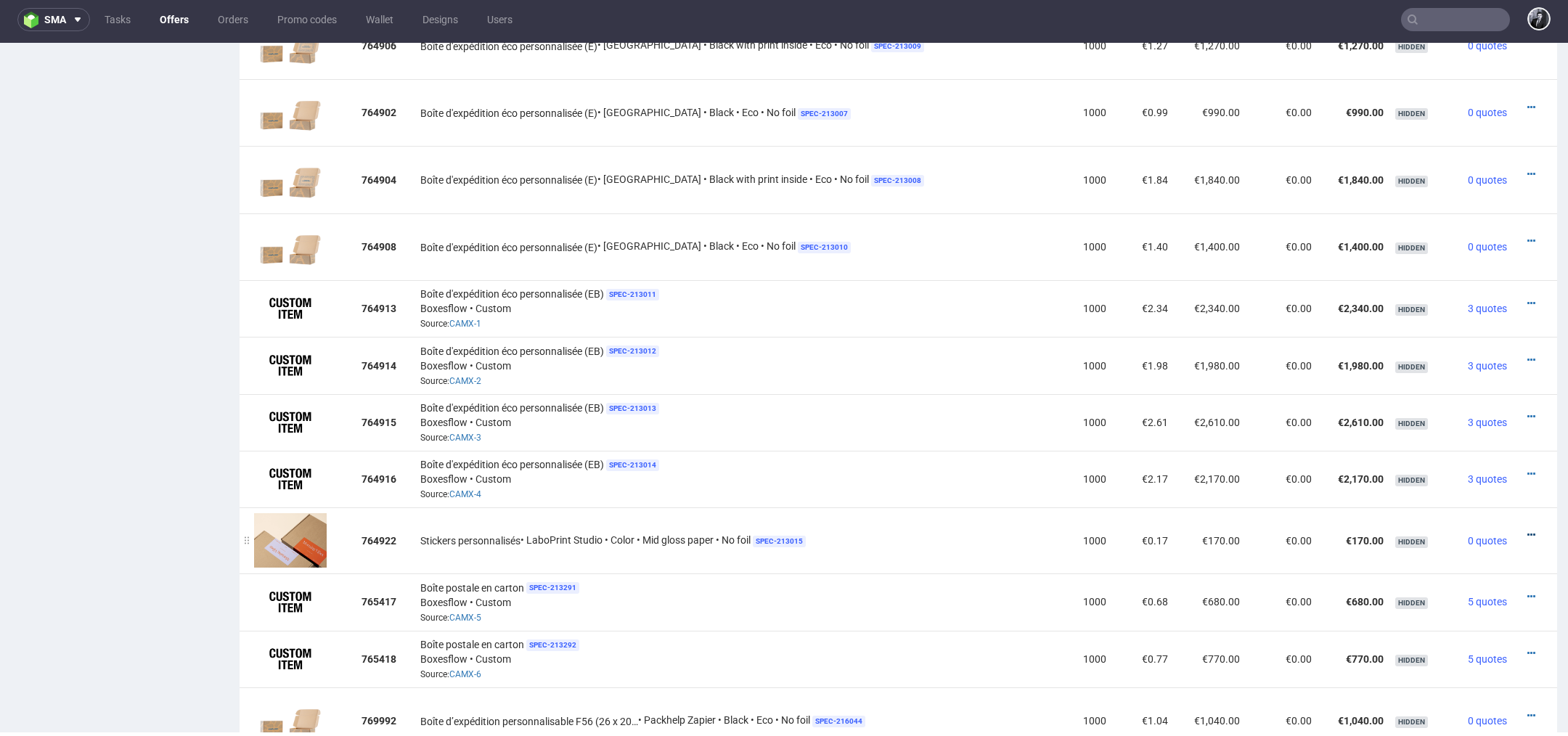
click at [1527, 530] on icon at bounding box center [1531, 535] width 8 height 10
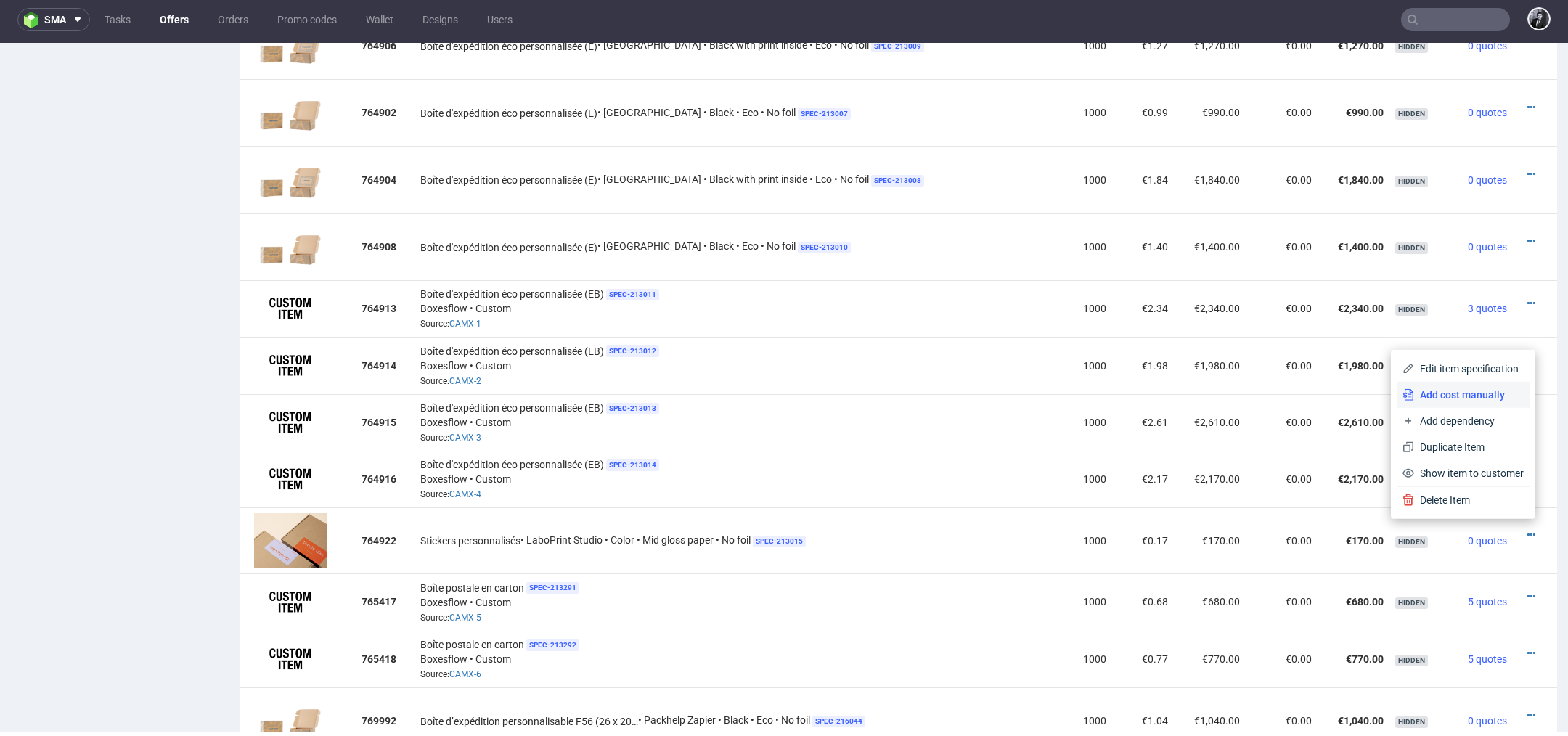
click at [1479, 390] on span "Add cost manually" at bounding box center [1469, 394] width 110 height 14
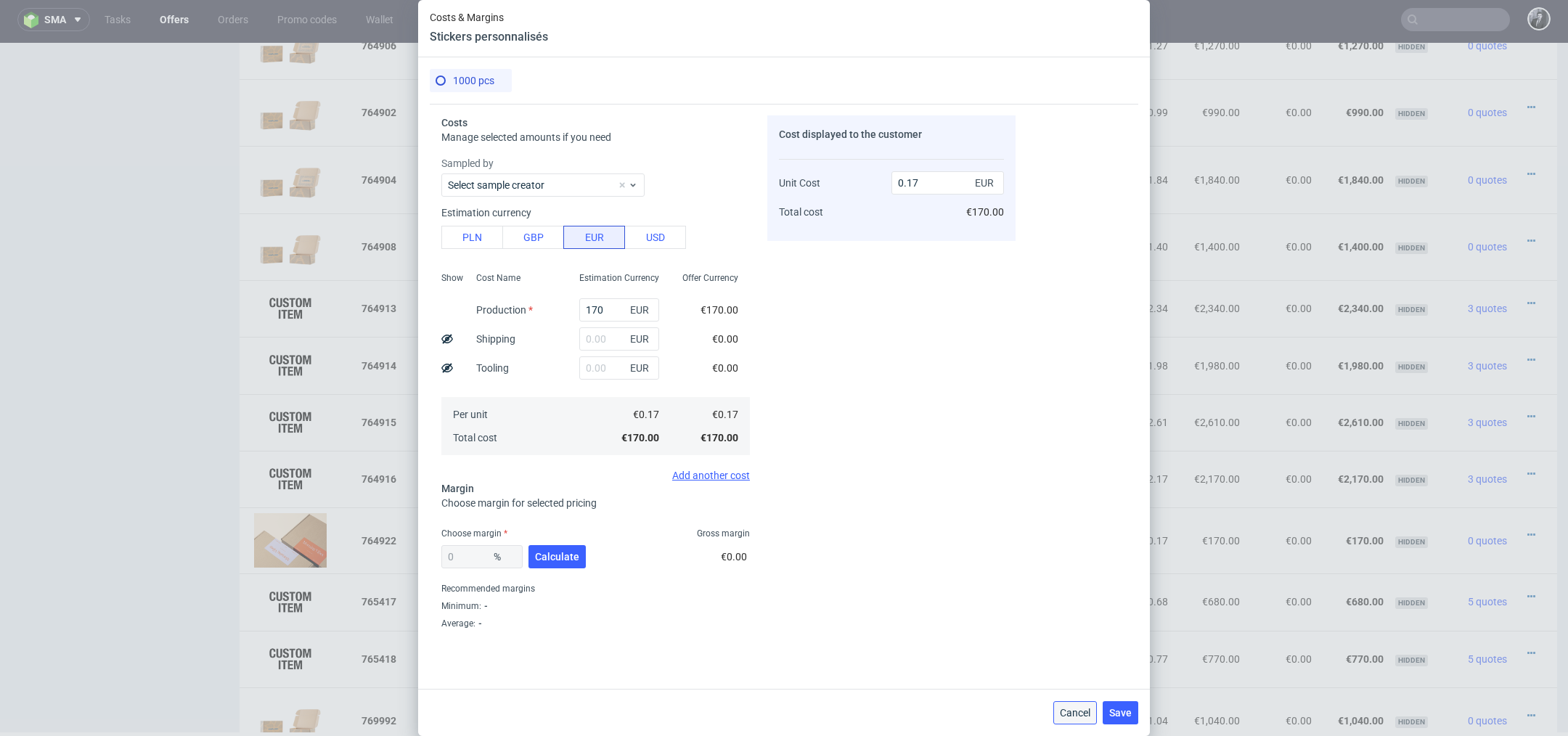
click at [1071, 717] on span "Cancel" at bounding box center [1075, 713] width 31 height 10
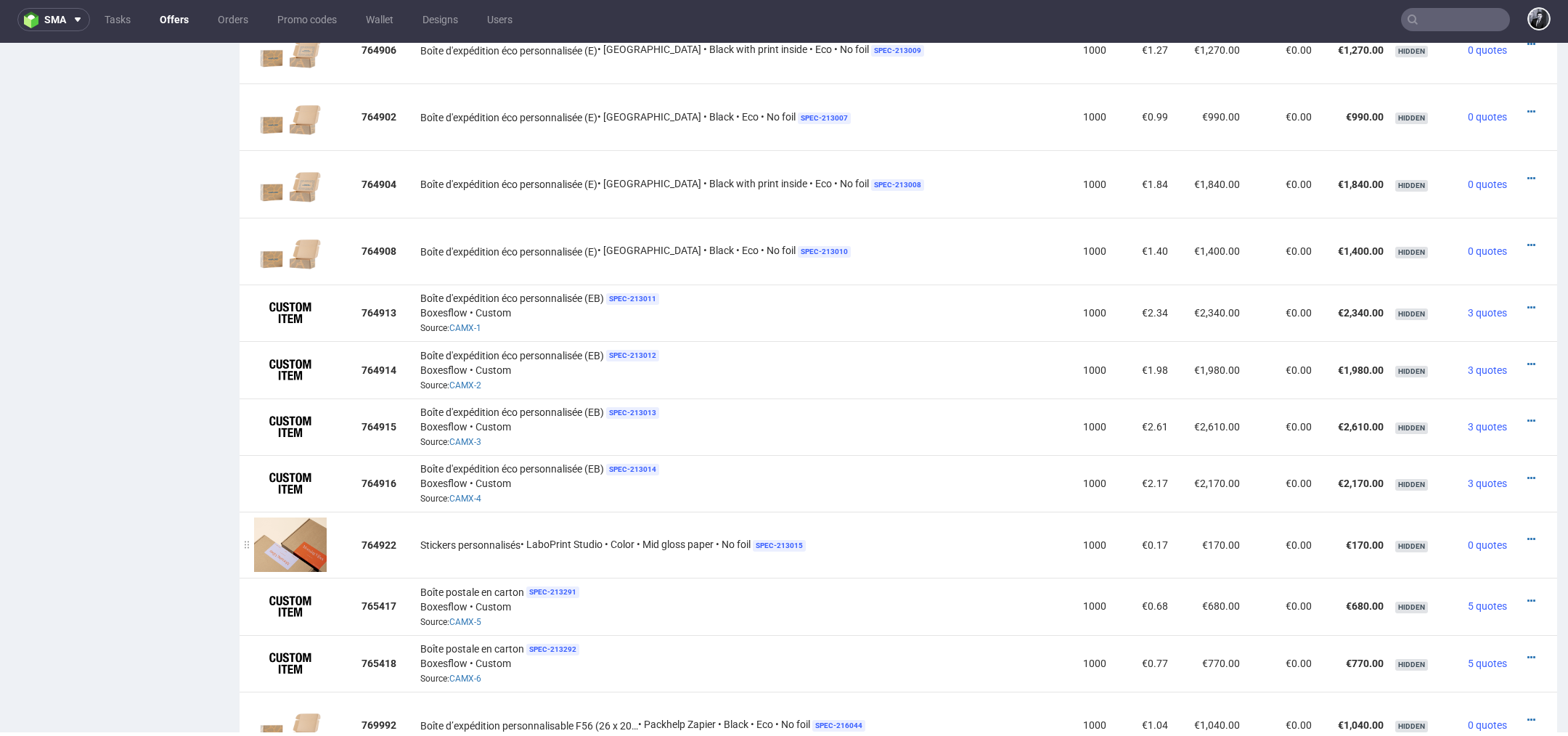
scroll to position [1098, 0]
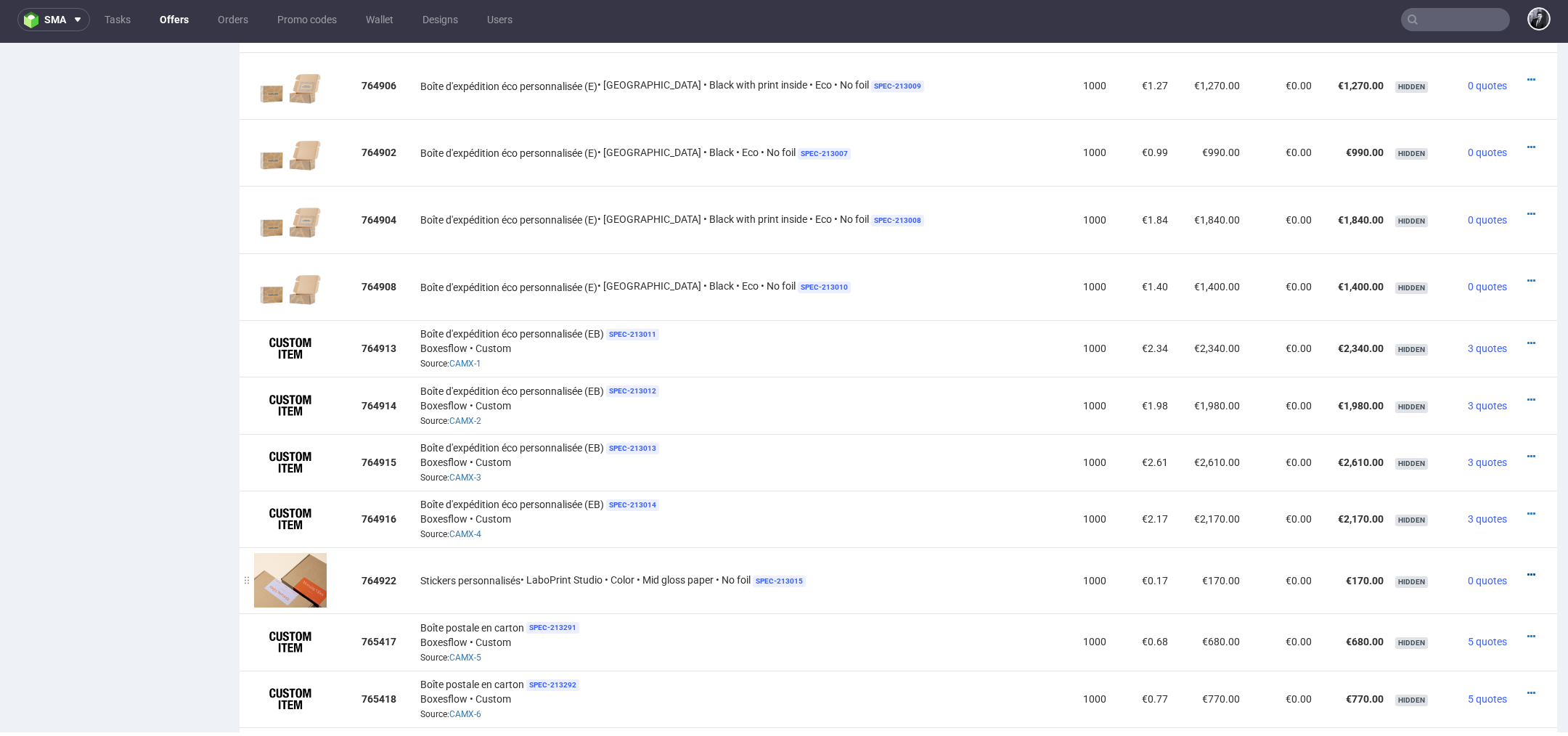
click at [1527, 570] on icon at bounding box center [1531, 575] width 8 height 10
click at [1469, 442] on li "Add cost manually" at bounding box center [1463, 434] width 133 height 26
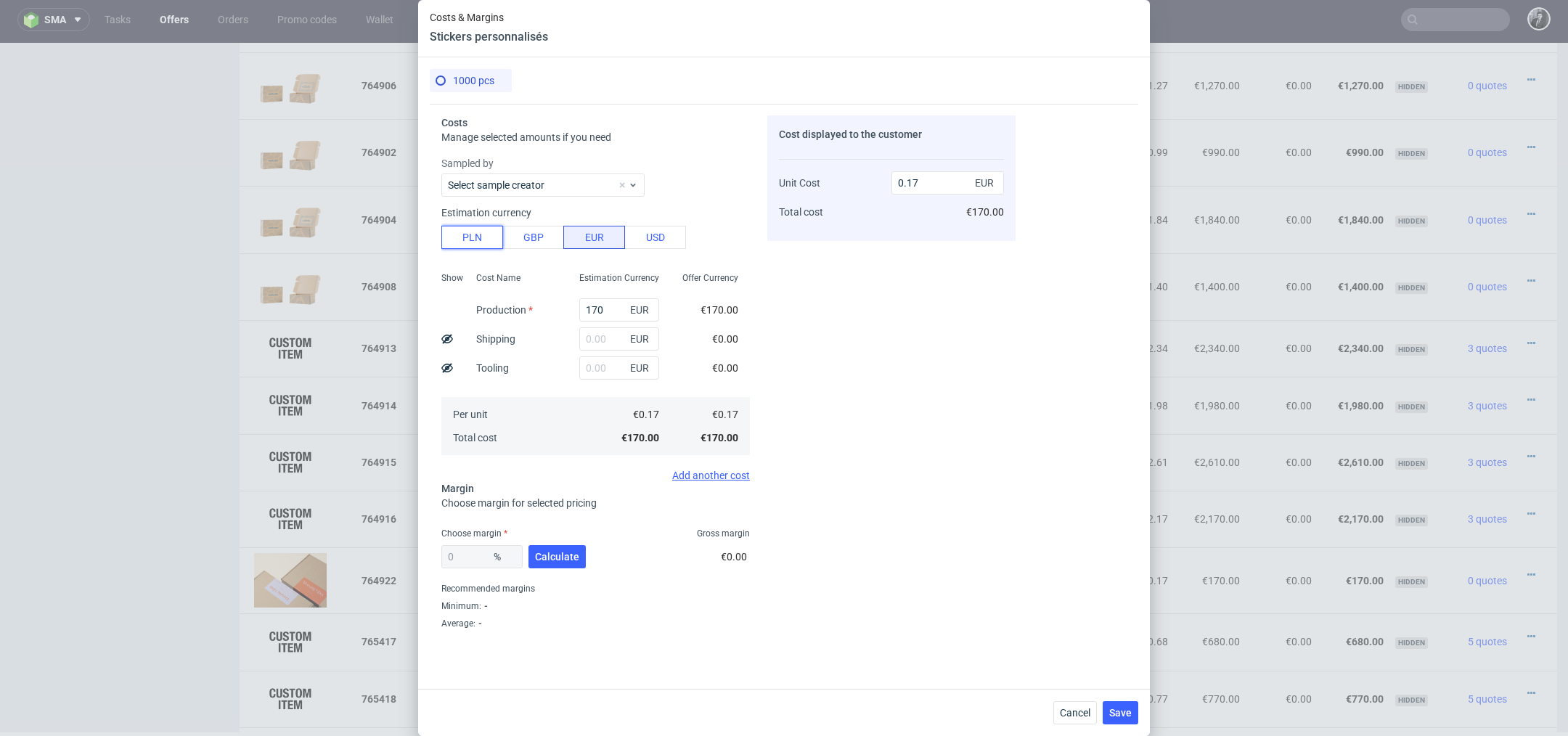
click at [477, 236] on button "PLN" at bounding box center [472, 237] width 62 height 23
type input "0.04"
drag, startPoint x: 614, startPoint y: 311, endPoint x: 514, endPoint y: 311, distance: 100.0
click at [515, 311] on div "Show Cost Name Production Shipping Tooling Per unit Total cost Estimation Curre…" at bounding box center [595, 363] width 308 height 192
type input "340"
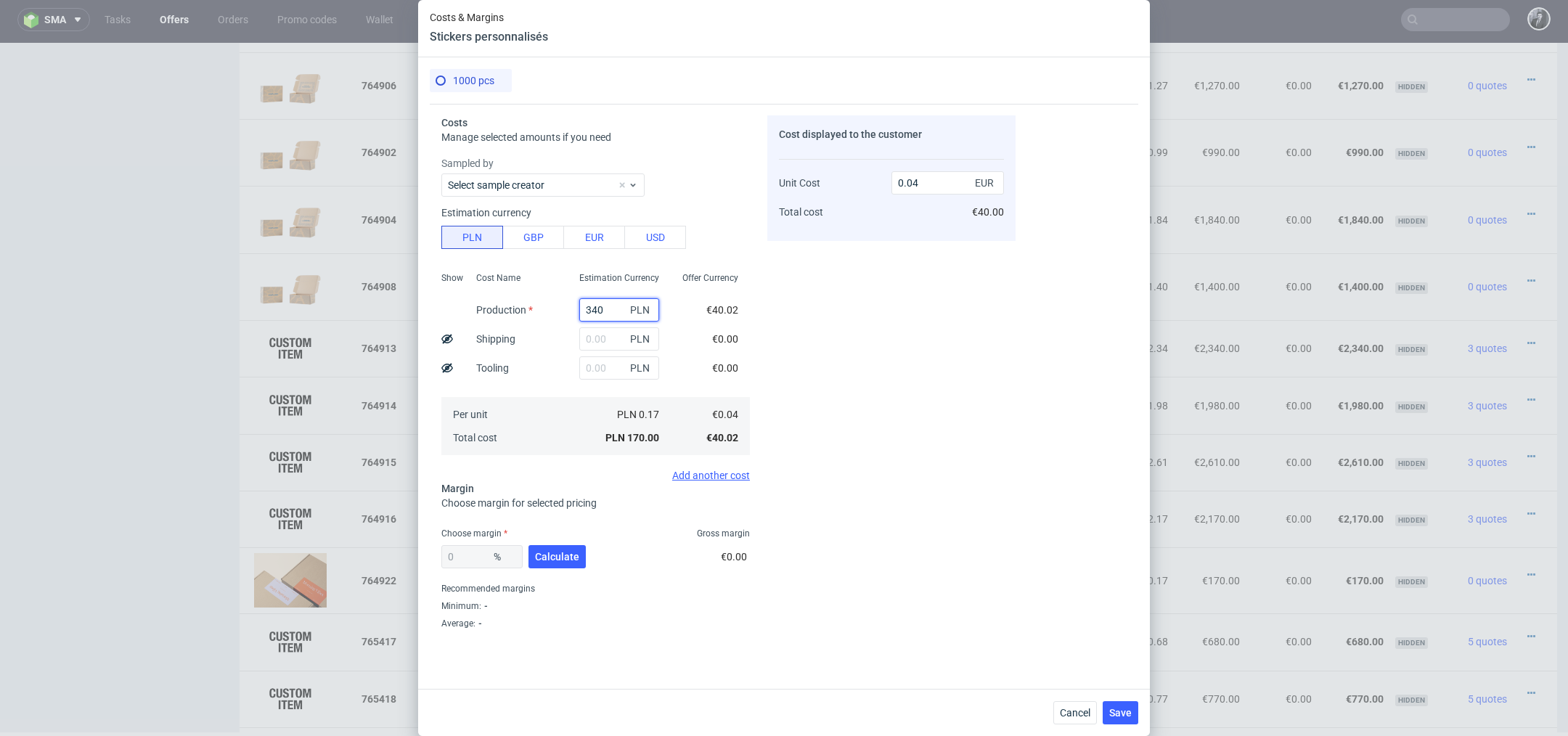
type input "0.08"
type input "340"
click at [574, 562] on span "Calculate" at bounding box center [557, 557] width 44 height 10
type input "56.19"
click at [932, 180] on input "0.18" at bounding box center [947, 183] width 112 height 23
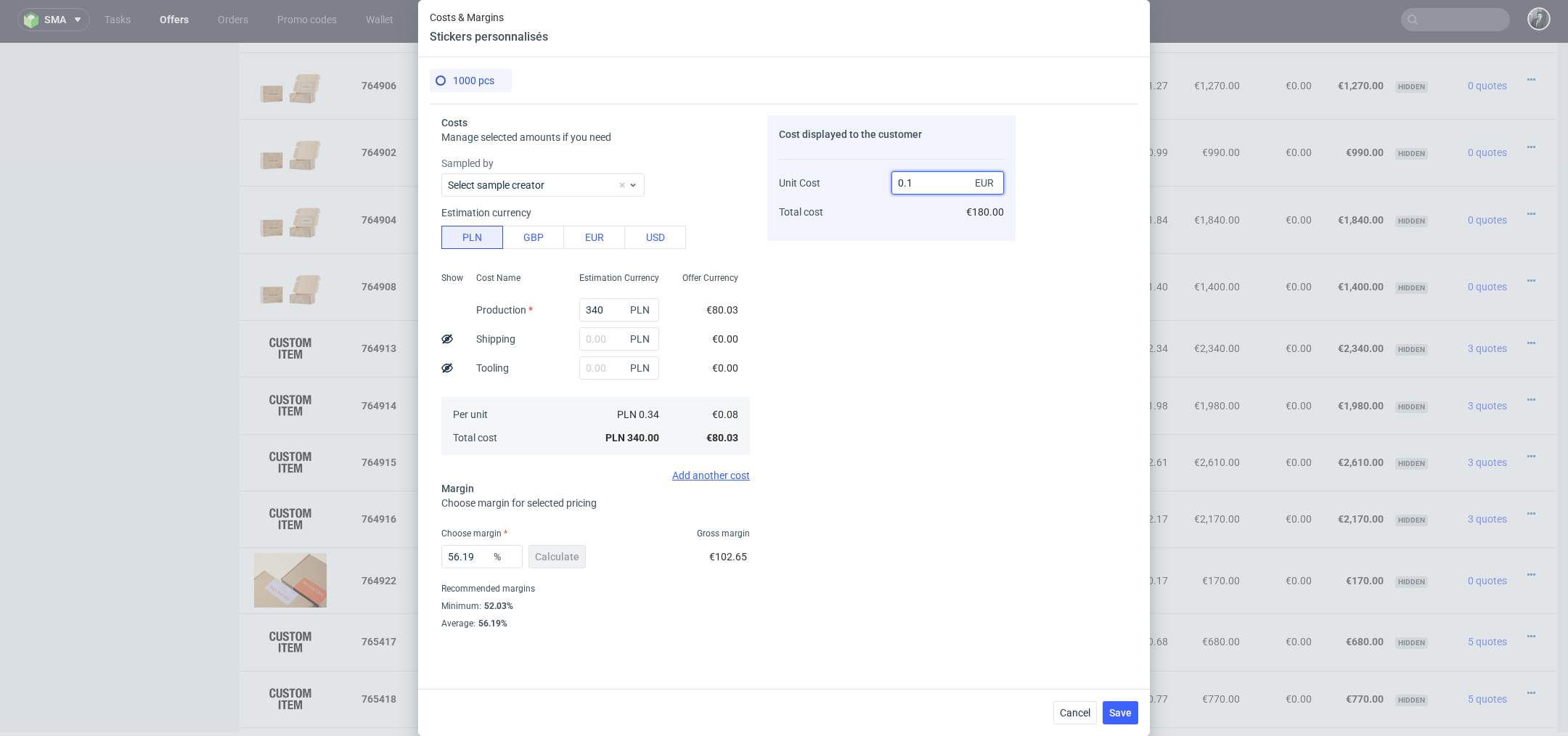
type input "0.15"
type input "46.666666666666664"
type input "0.15"
click at [705, 611] on span "Select approver" at bounding box center [589, 609] width 285 height 14
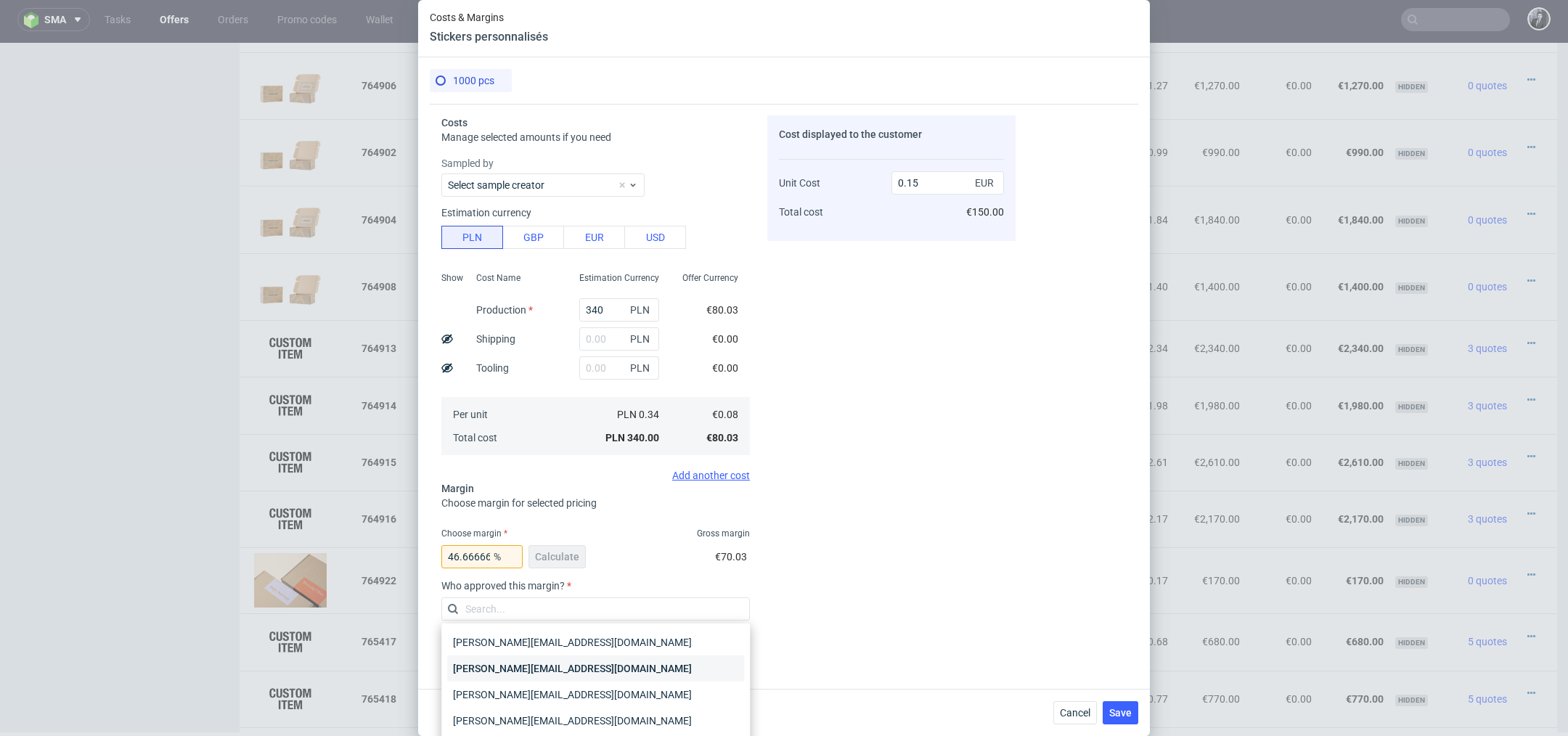
click at [668, 672] on div "[PERSON_NAME][EMAIL_ADDRESS][DOMAIN_NAME]" at bounding box center [595, 669] width 296 height 26
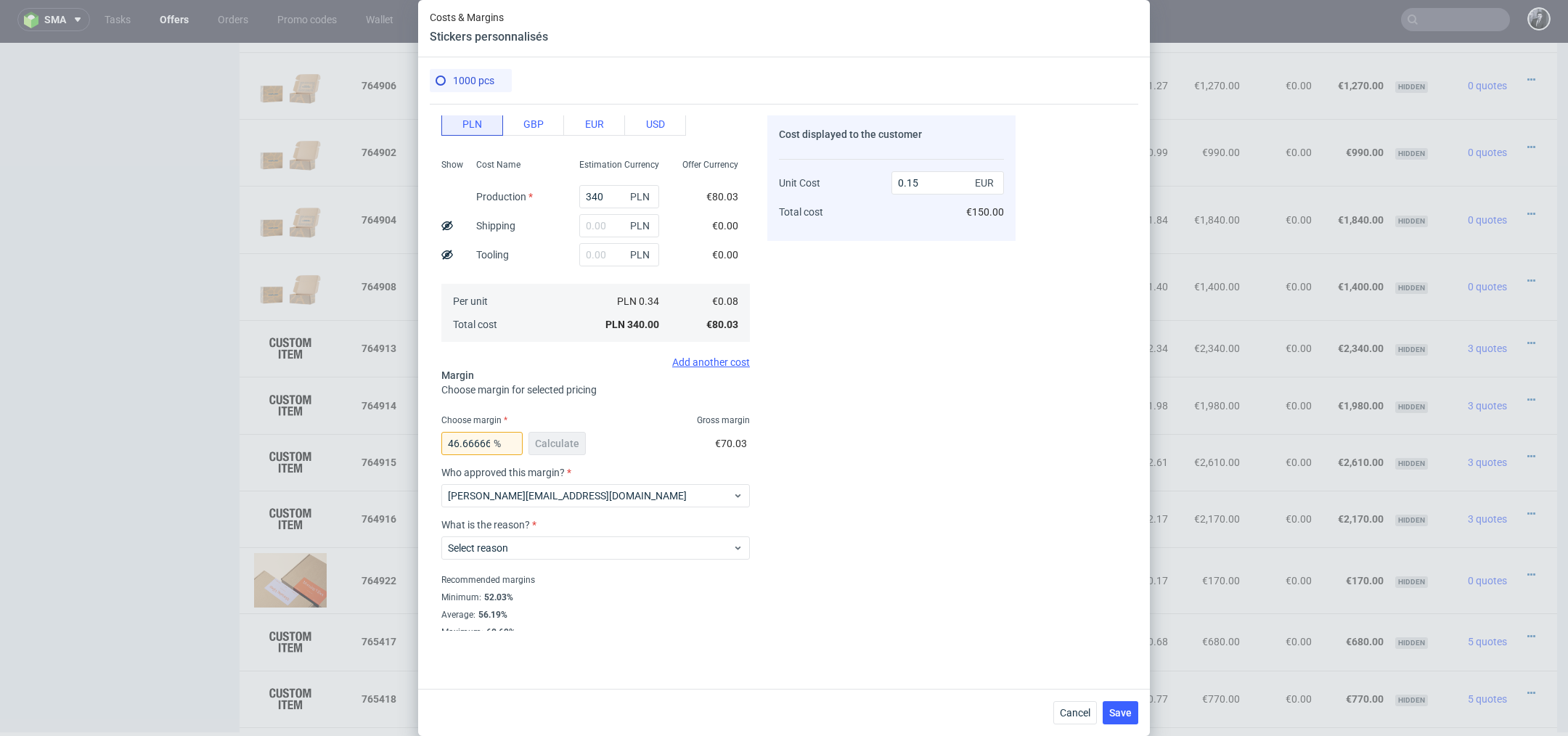
scroll to position [120, 0]
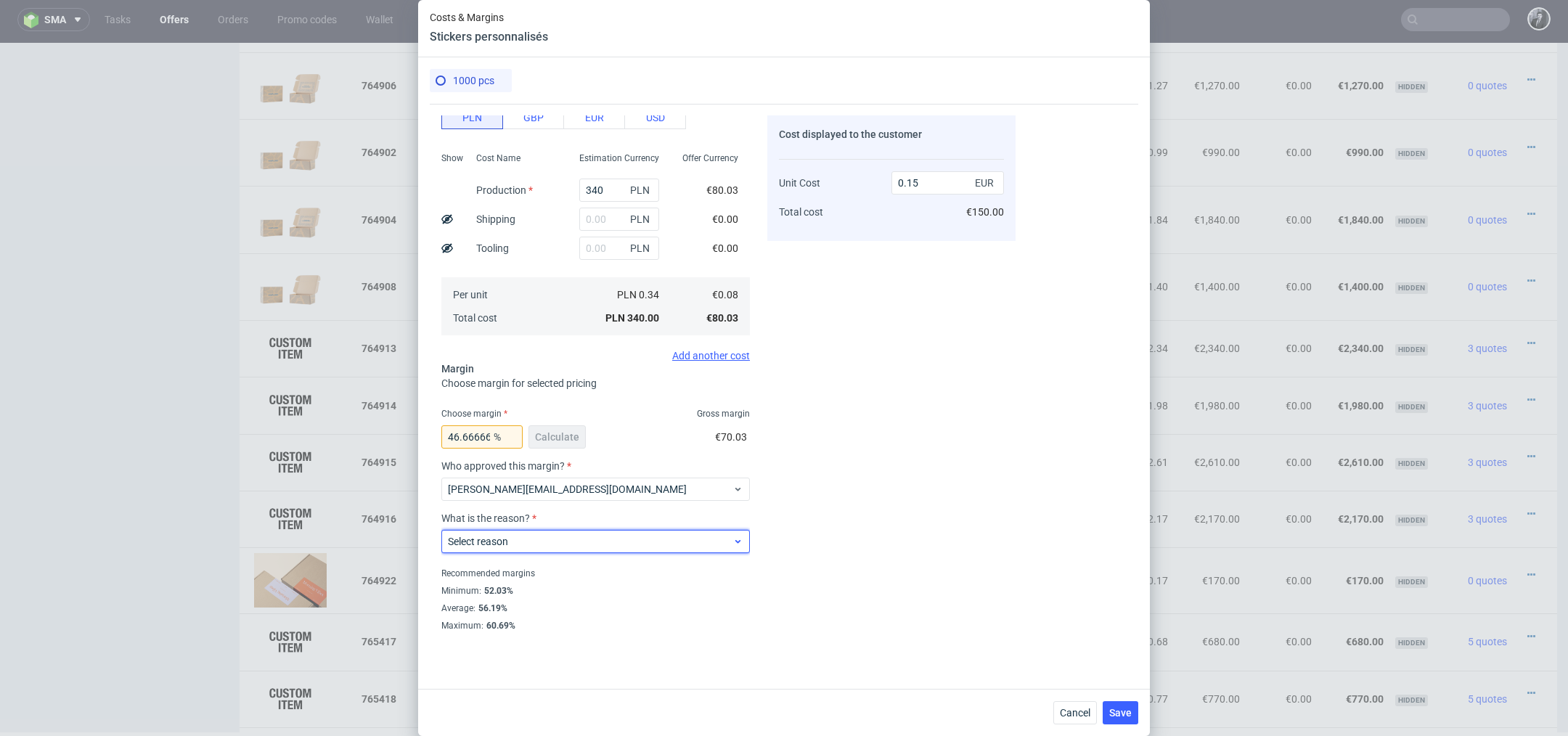
click at [656, 535] on span "Select reason" at bounding box center [589, 541] width 285 height 14
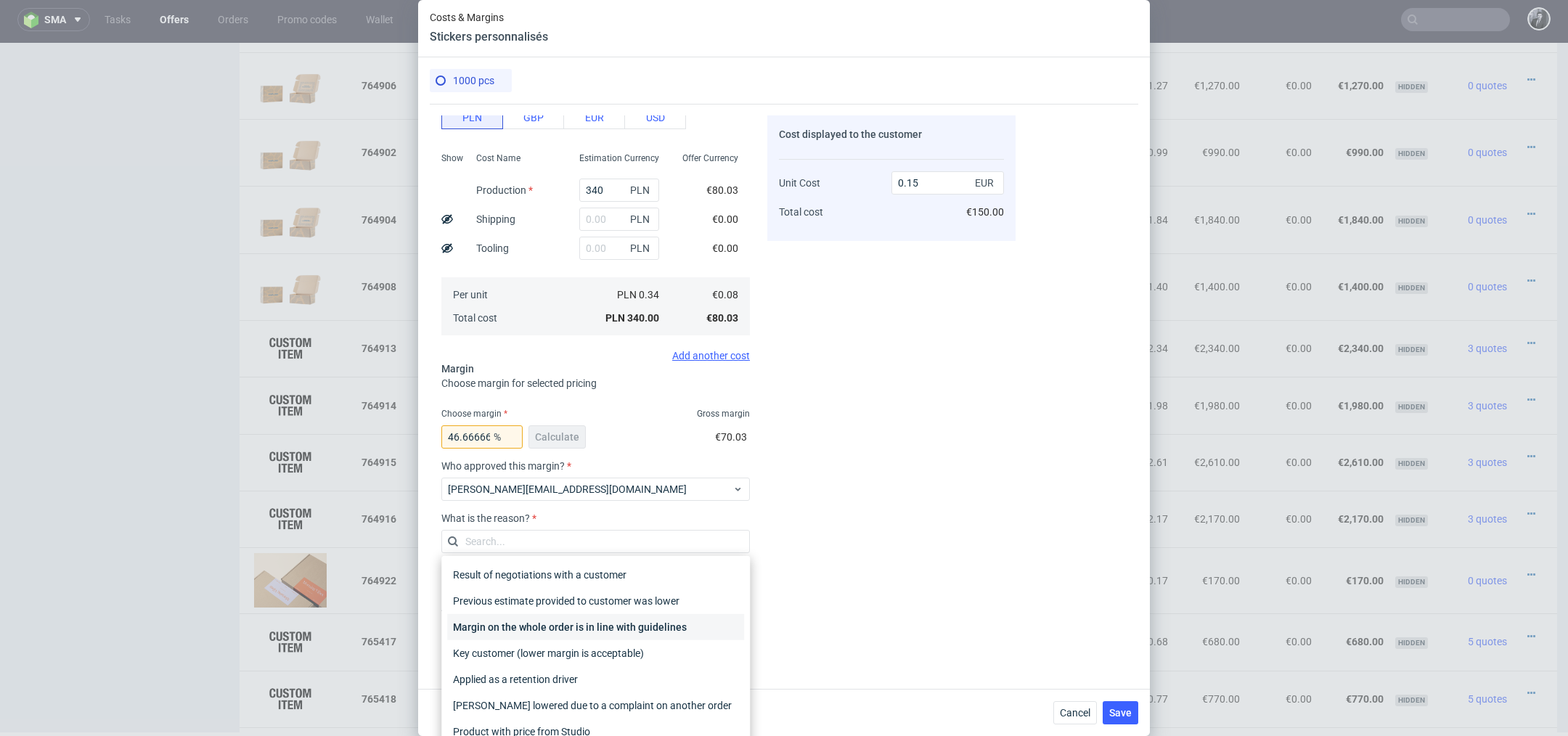
click at [645, 626] on div "Margin on the whole order is in line with guidelines" at bounding box center [595, 627] width 296 height 26
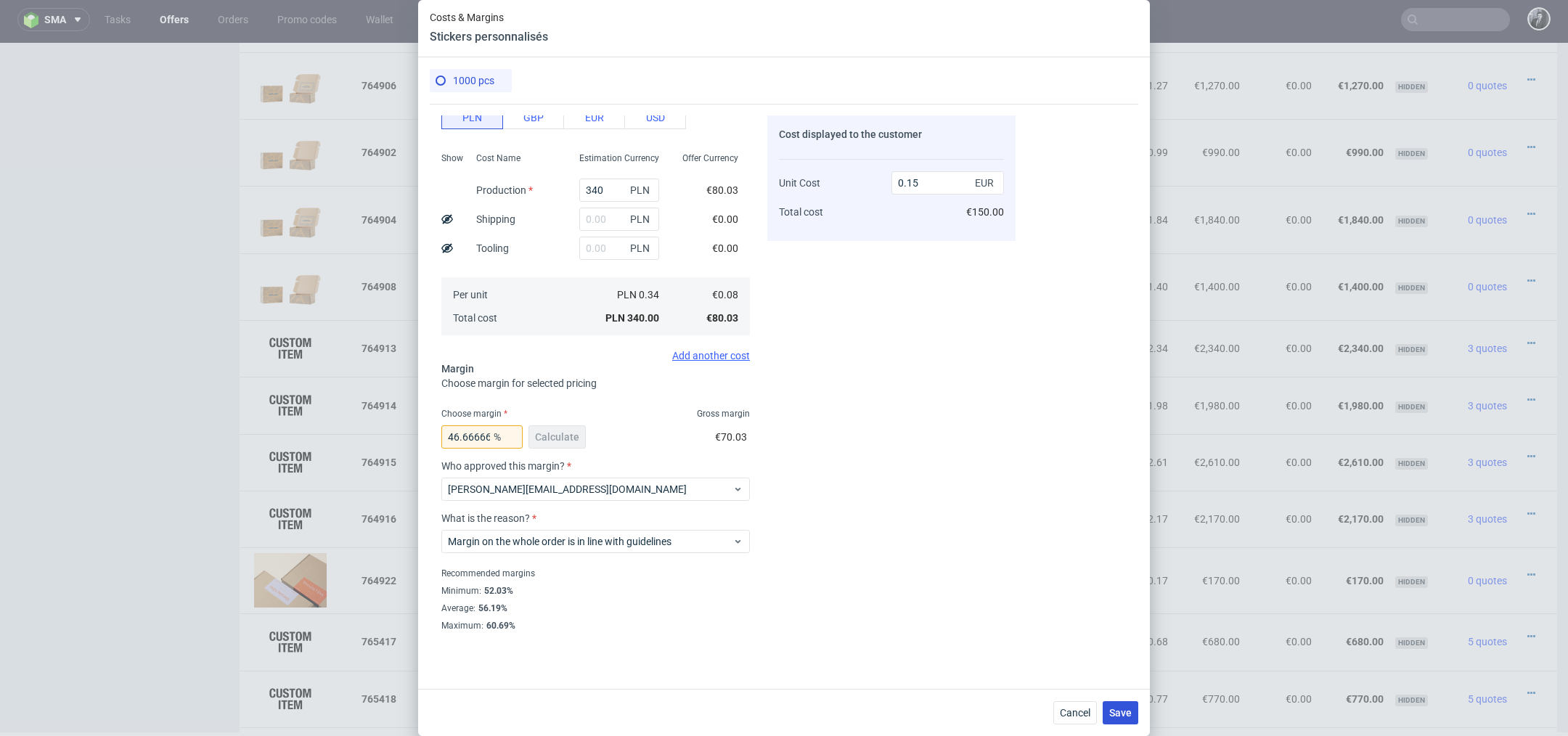
click at [1123, 711] on span "Save" at bounding box center [1120, 713] width 22 height 10
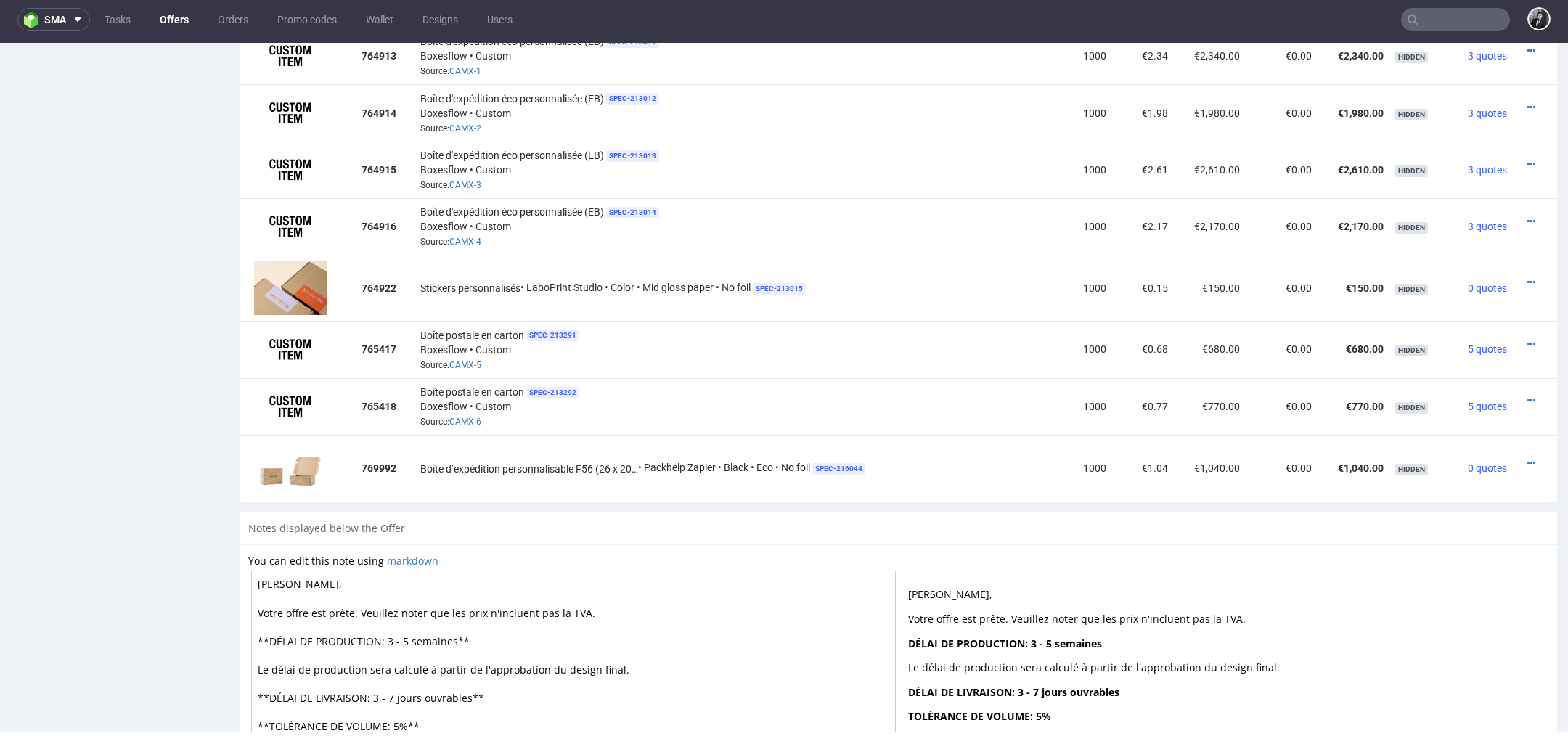
scroll to position [1396, 0]
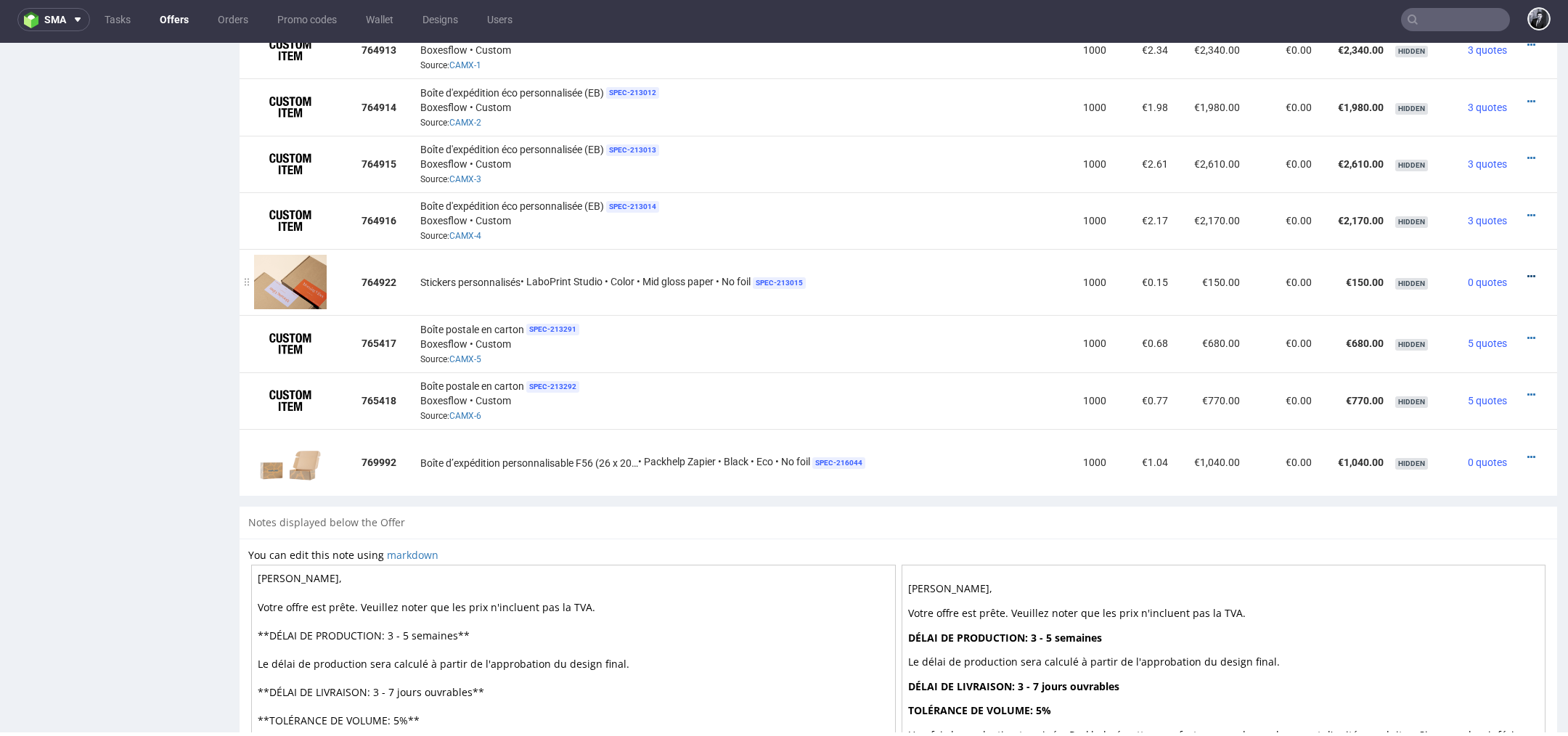
click at [1527, 272] on icon at bounding box center [1531, 277] width 8 height 10
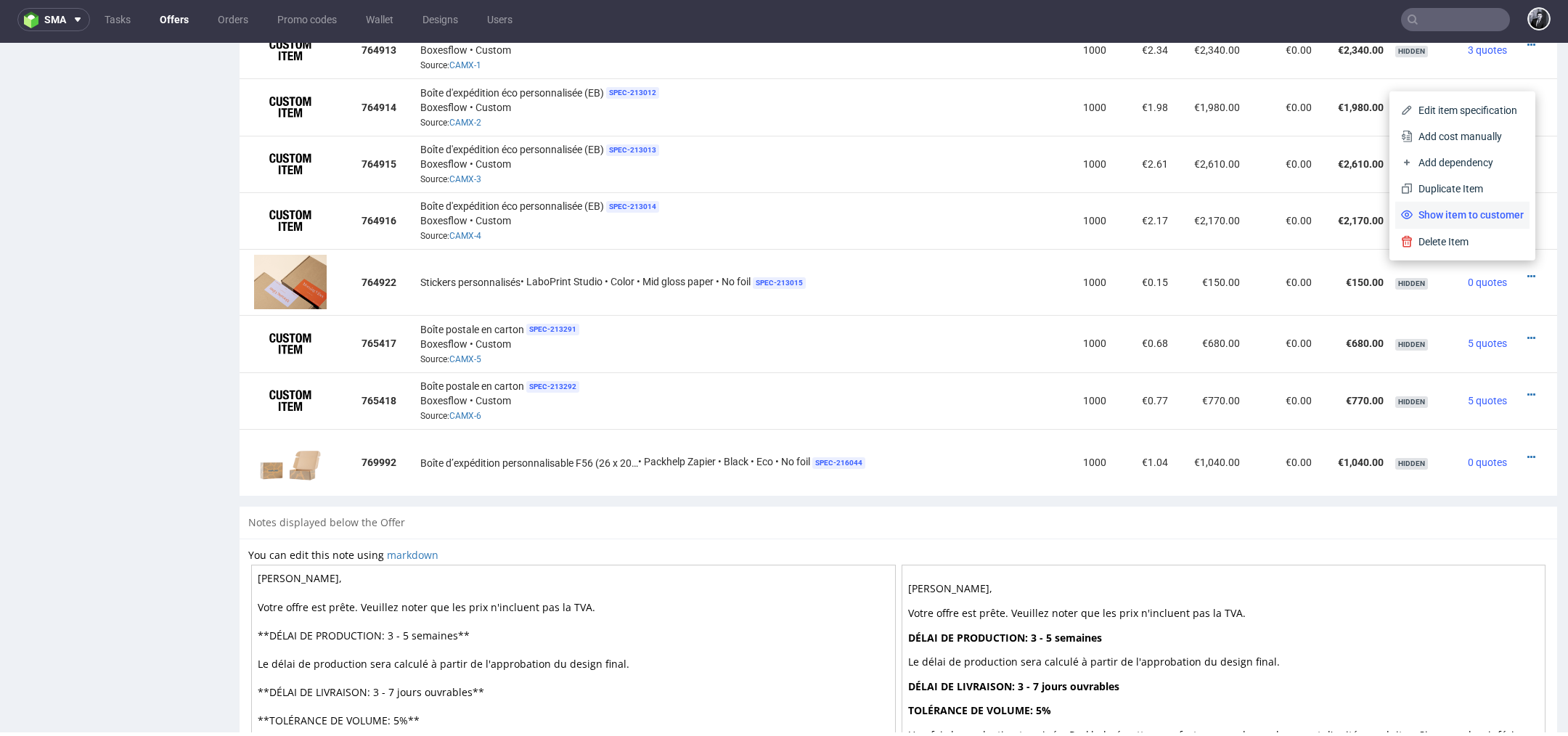
click at [1481, 212] on span "Show item to customer" at bounding box center [1468, 214] width 111 height 14
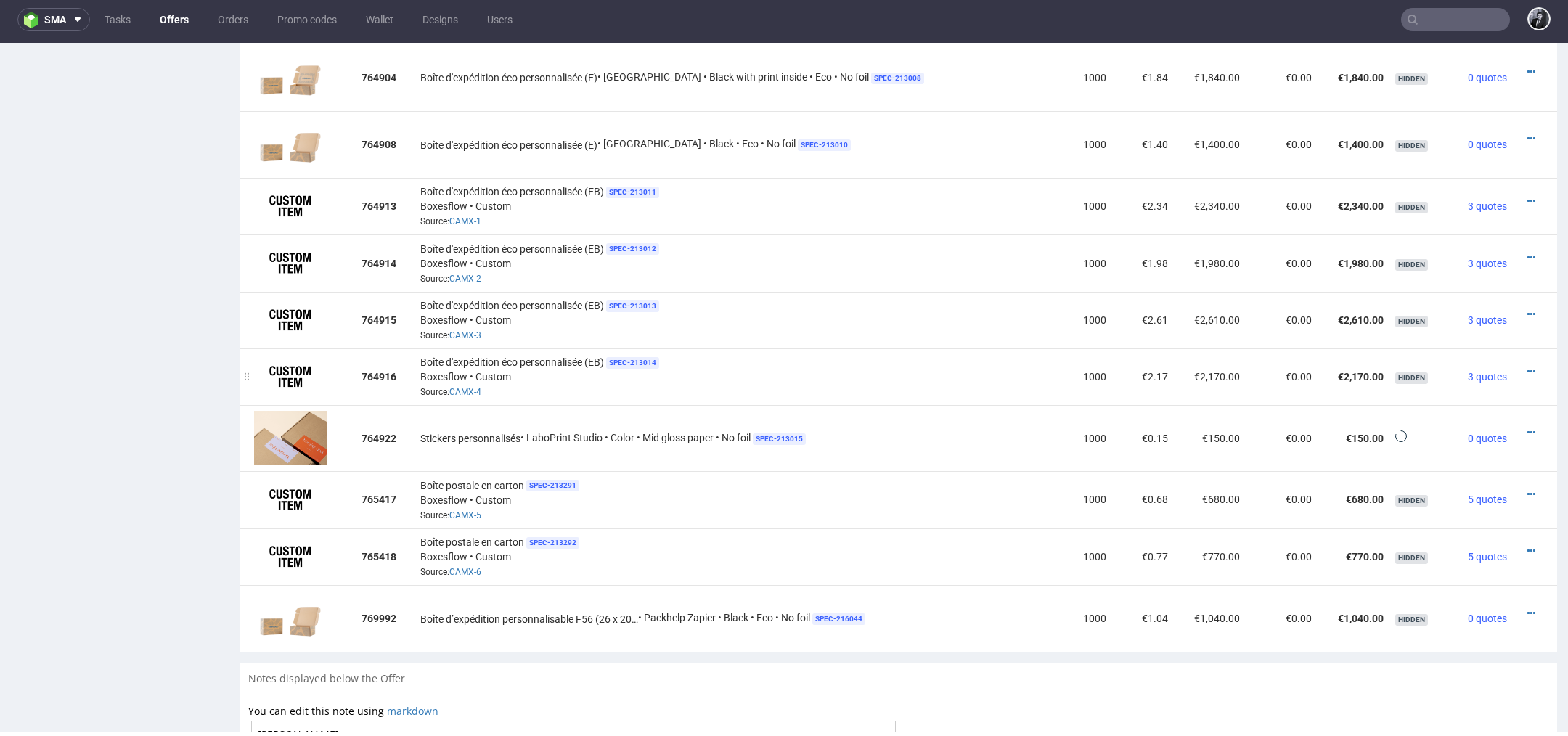
scroll to position [1201, 0]
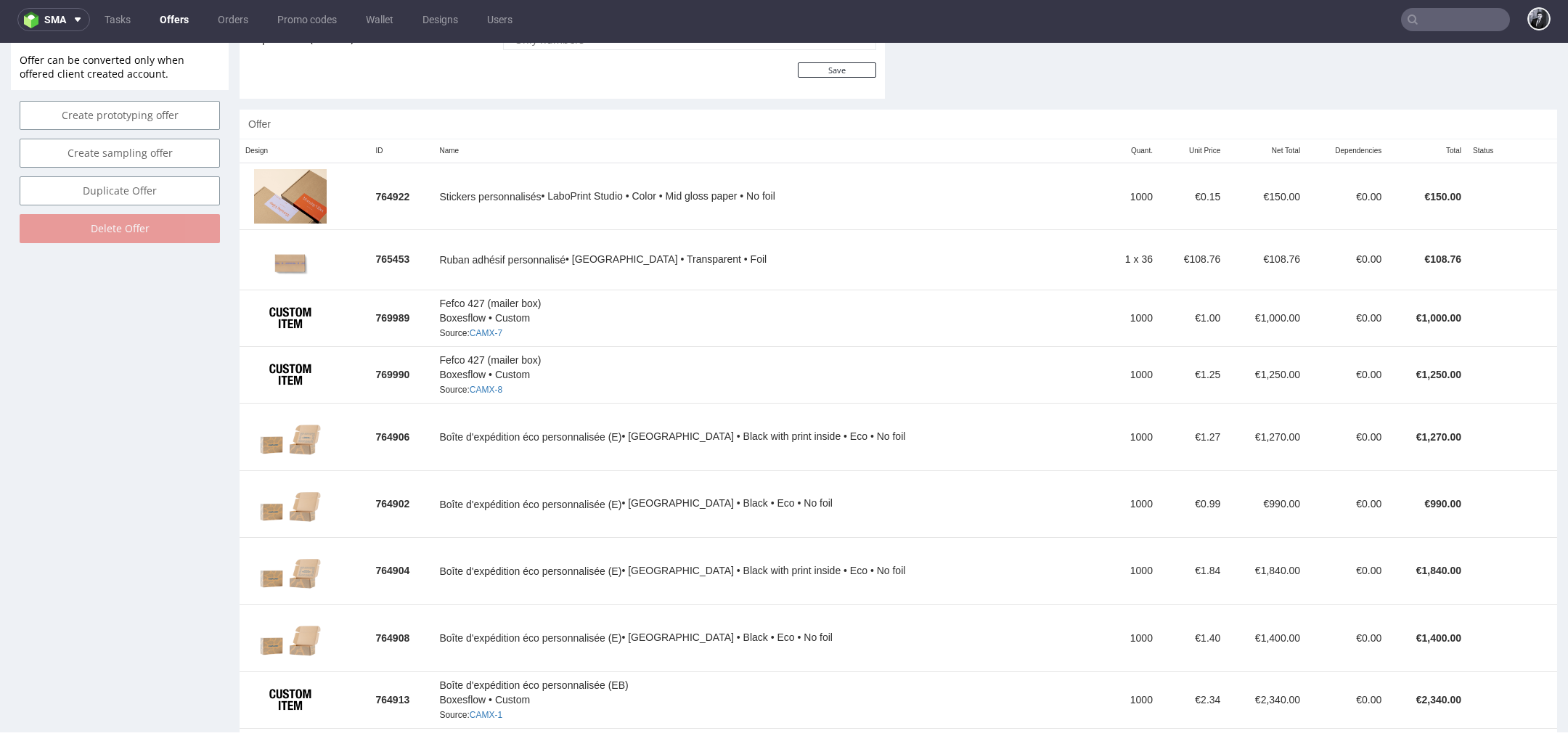
scroll to position [821, 0]
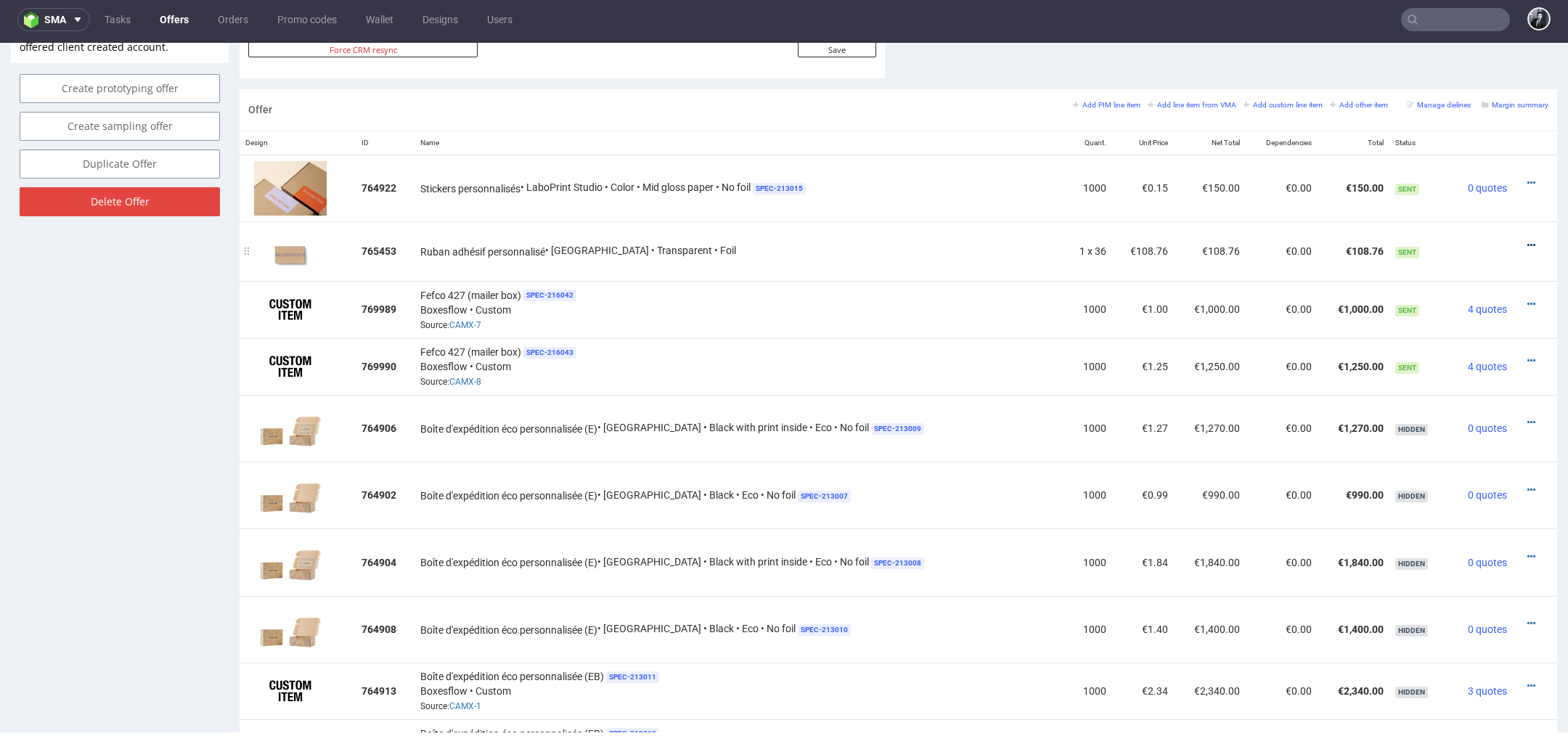
click at [1527, 241] on icon at bounding box center [1531, 246] width 8 height 10
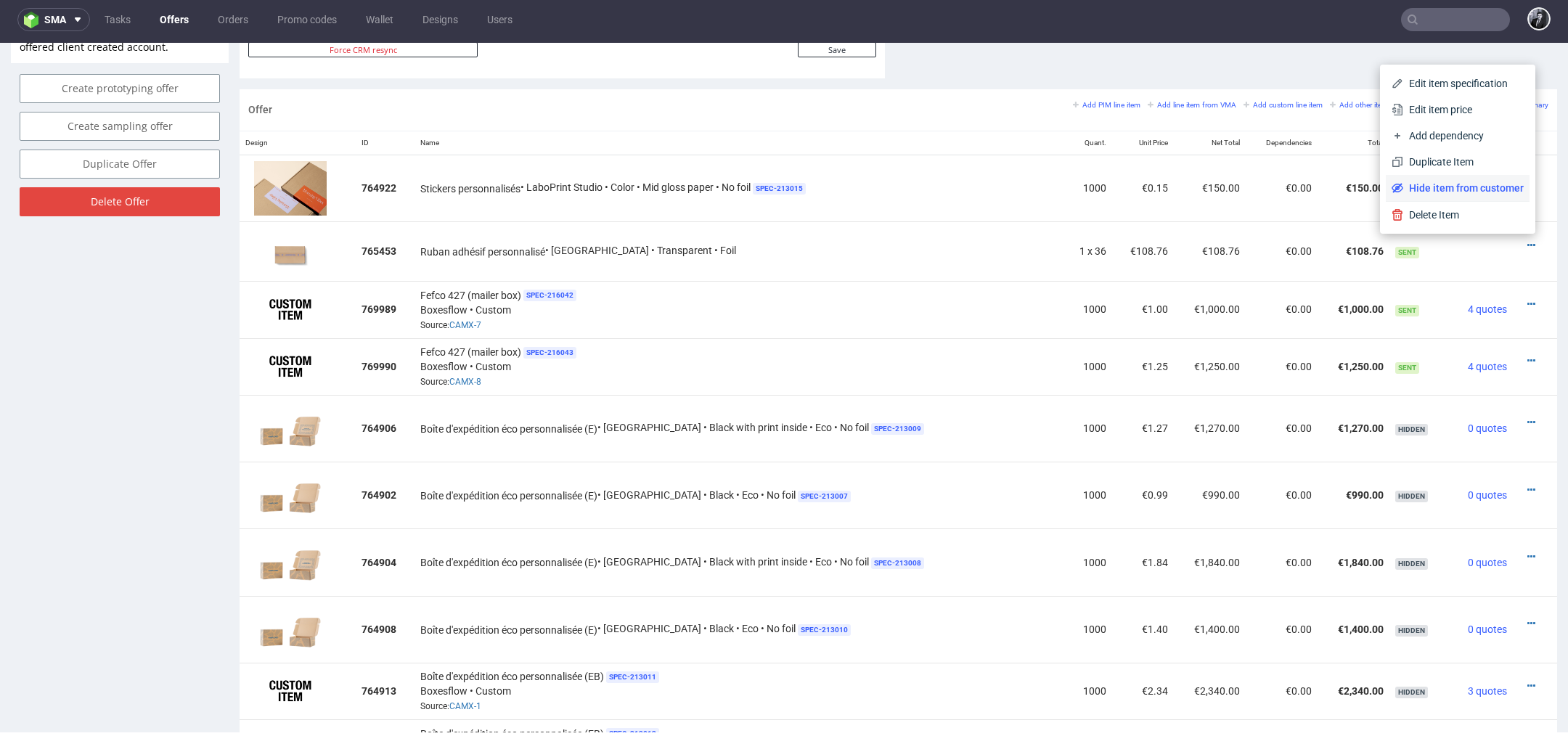
click at [1484, 184] on span "Hide item from customer" at bounding box center [1464, 188] width 121 height 14
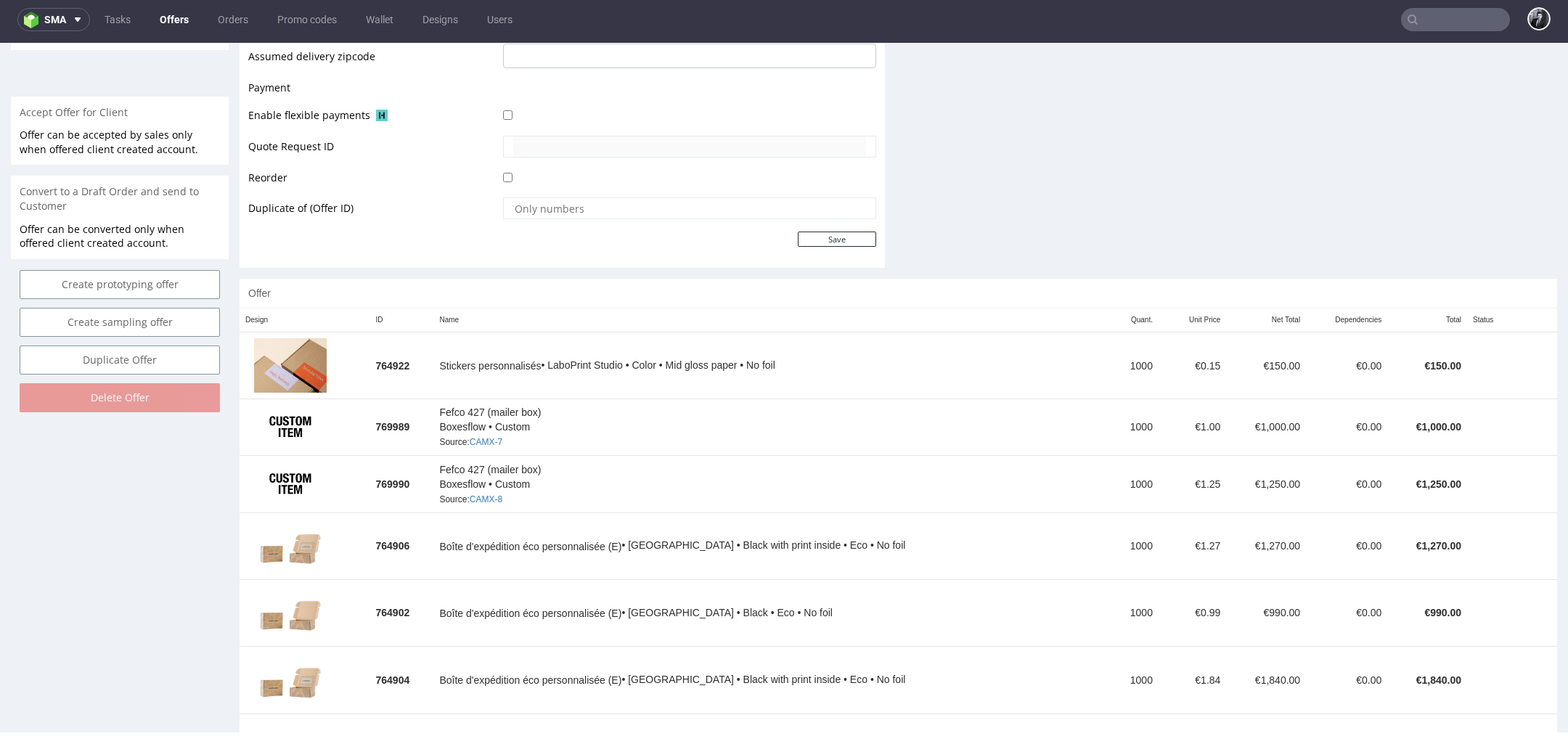
scroll to position [682, 0]
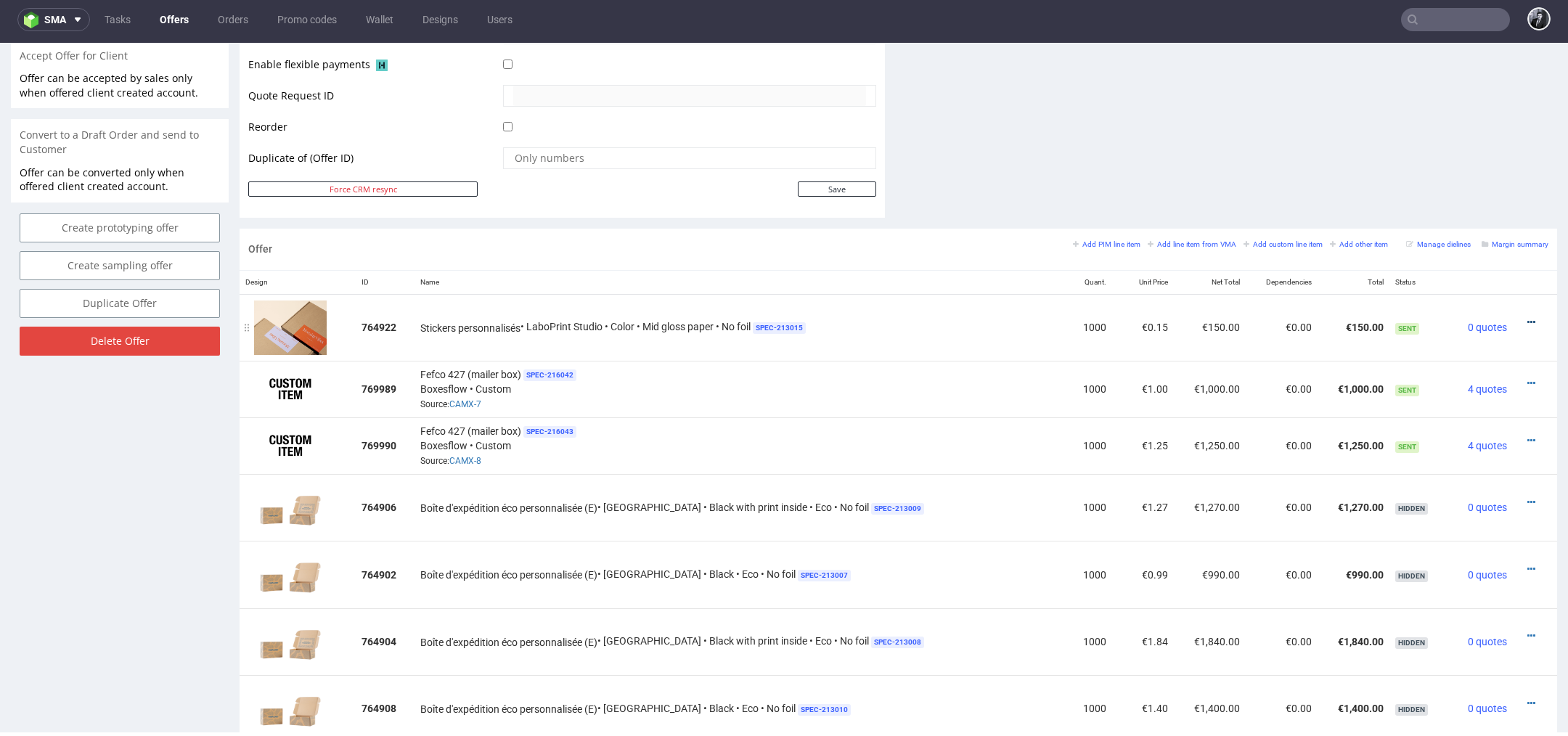
click at [1527, 320] on icon at bounding box center [1531, 322] width 8 height 10
click at [1469, 240] on span "Duplicate Item" at bounding box center [1465, 238] width 117 height 14
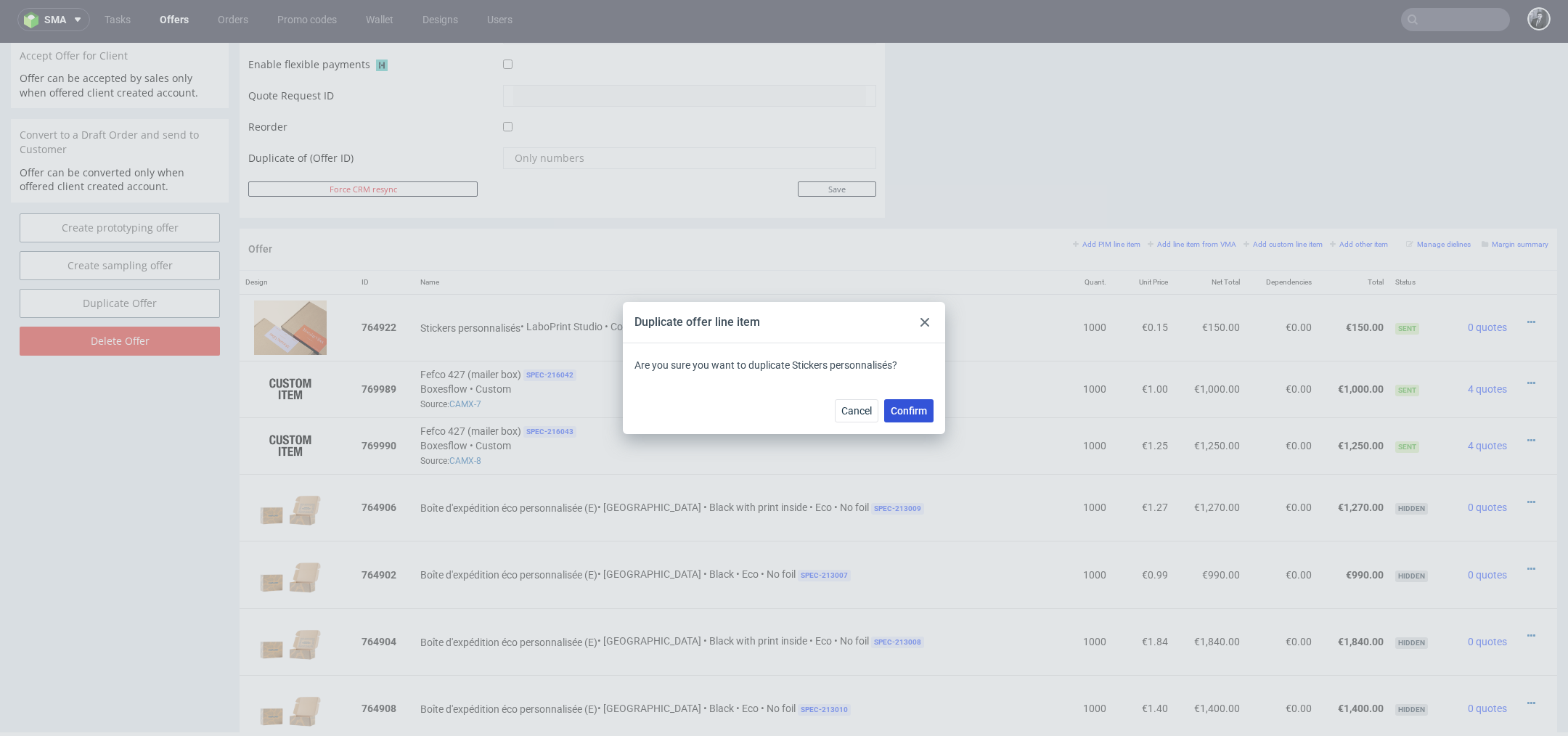
click at [913, 407] on span "Confirm" at bounding box center [908, 411] width 37 height 10
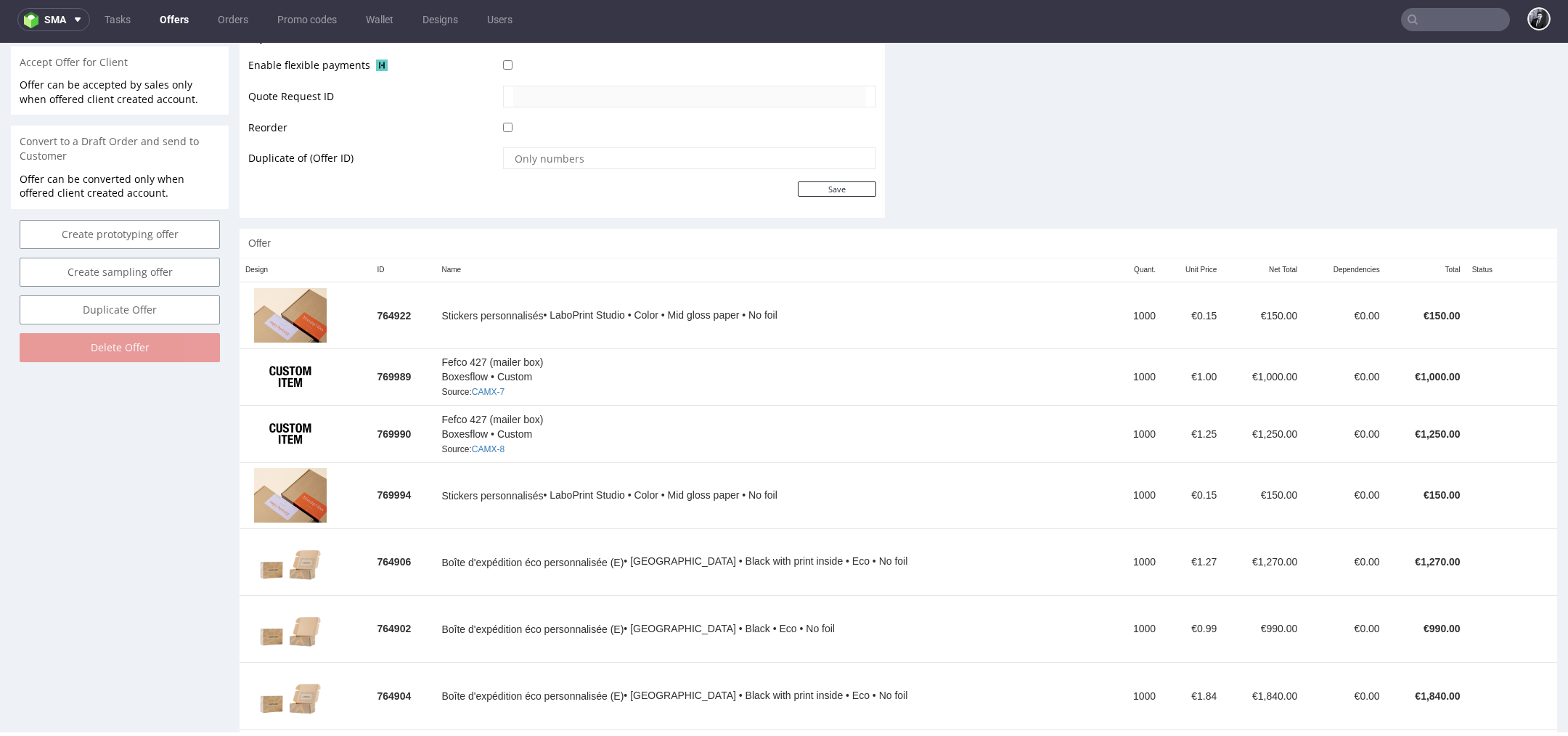
scroll to position [686, 0]
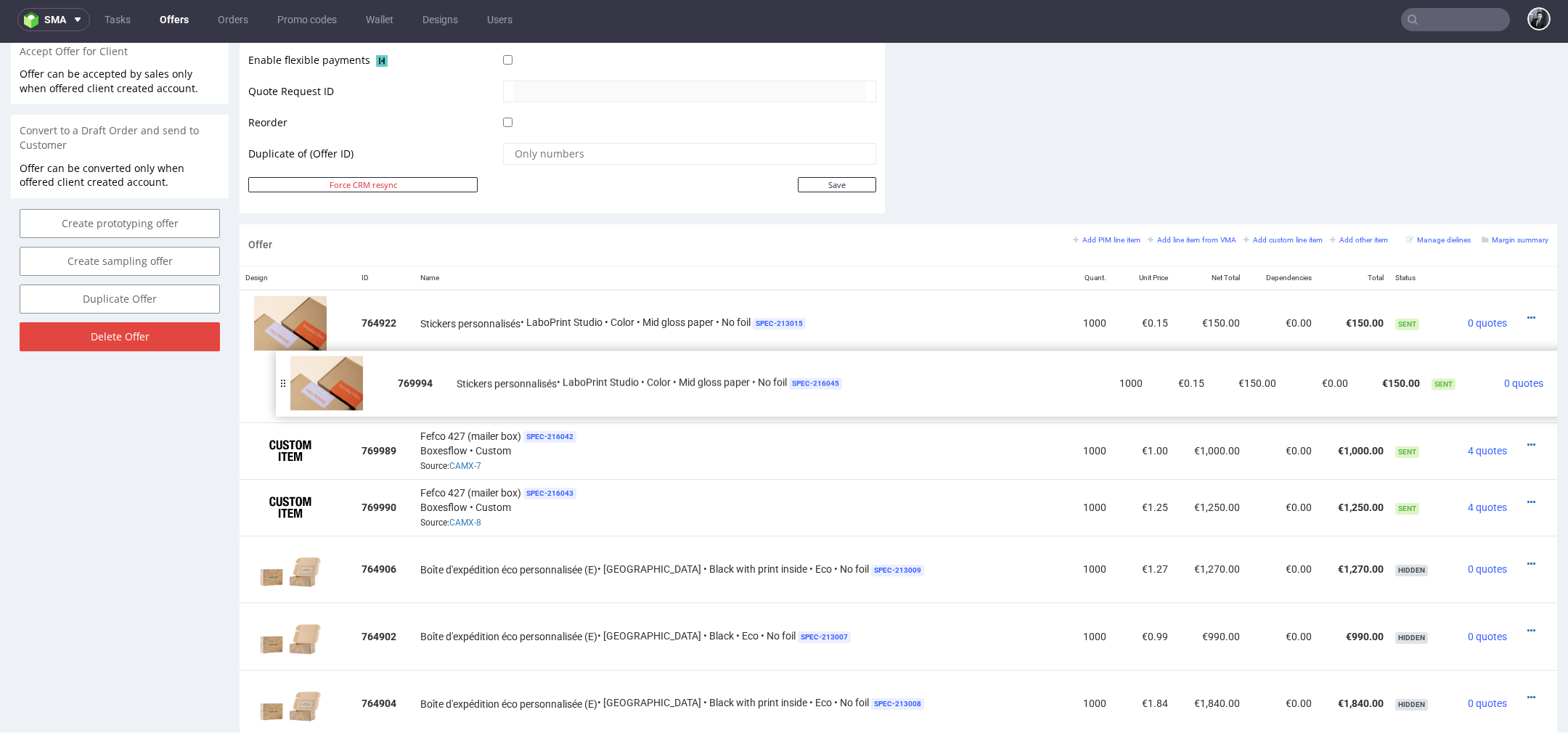
drag, startPoint x: 245, startPoint y: 501, endPoint x: 280, endPoint y: 384, distance: 122.1
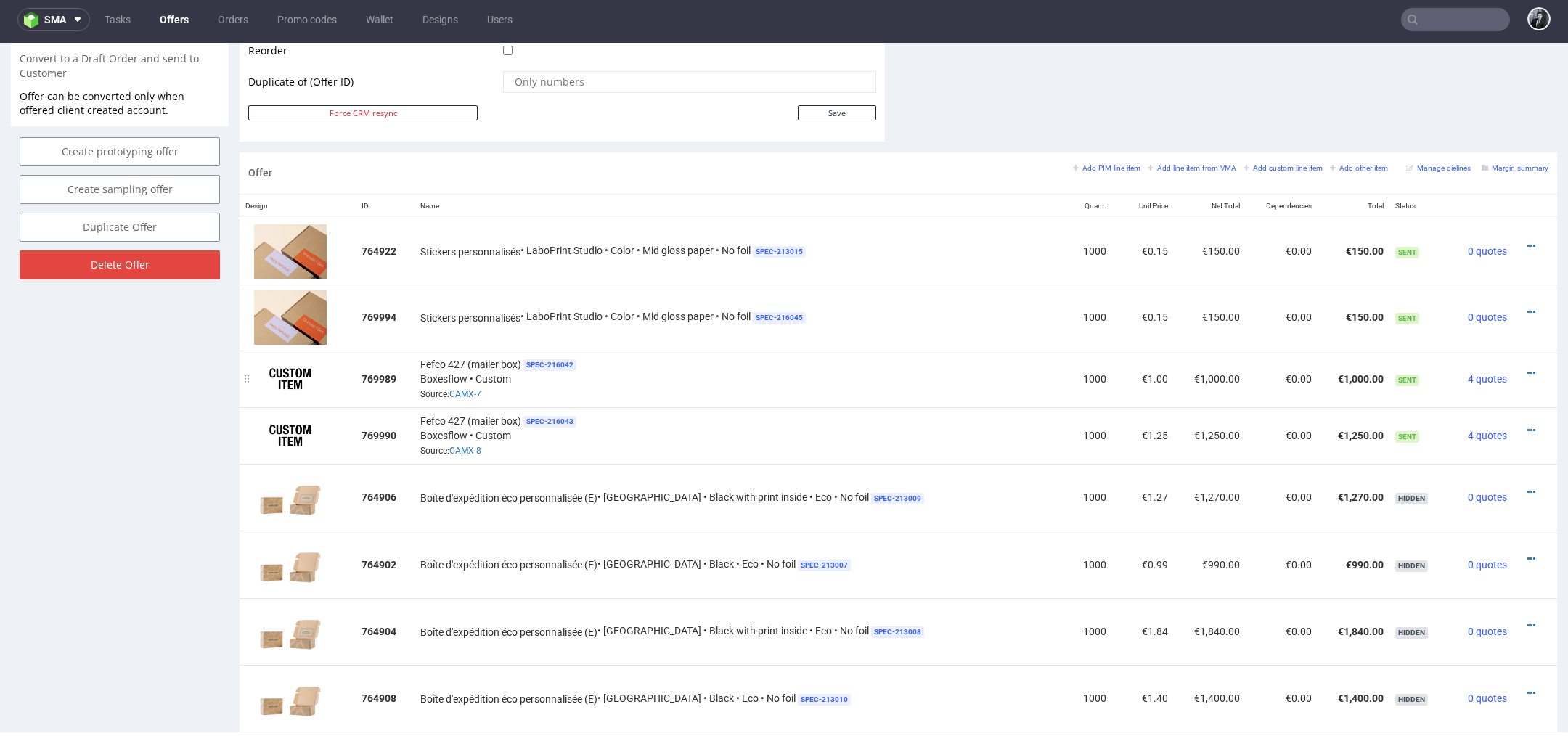
scroll to position [778, 0]
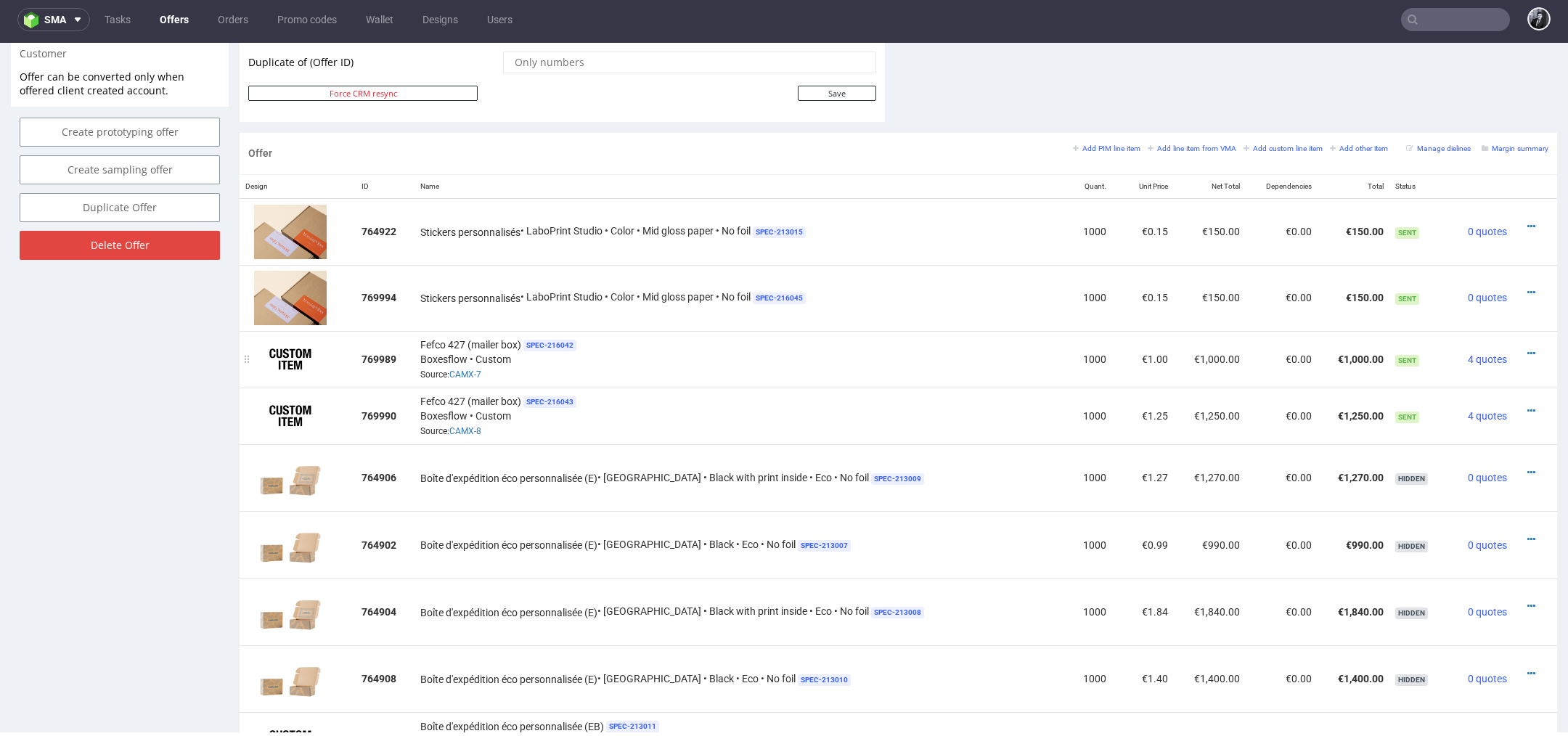
click at [1519, 351] on div at bounding box center [1531, 354] width 24 height 14
click at [1527, 349] on icon at bounding box center [1531, 354] width 8 height 10
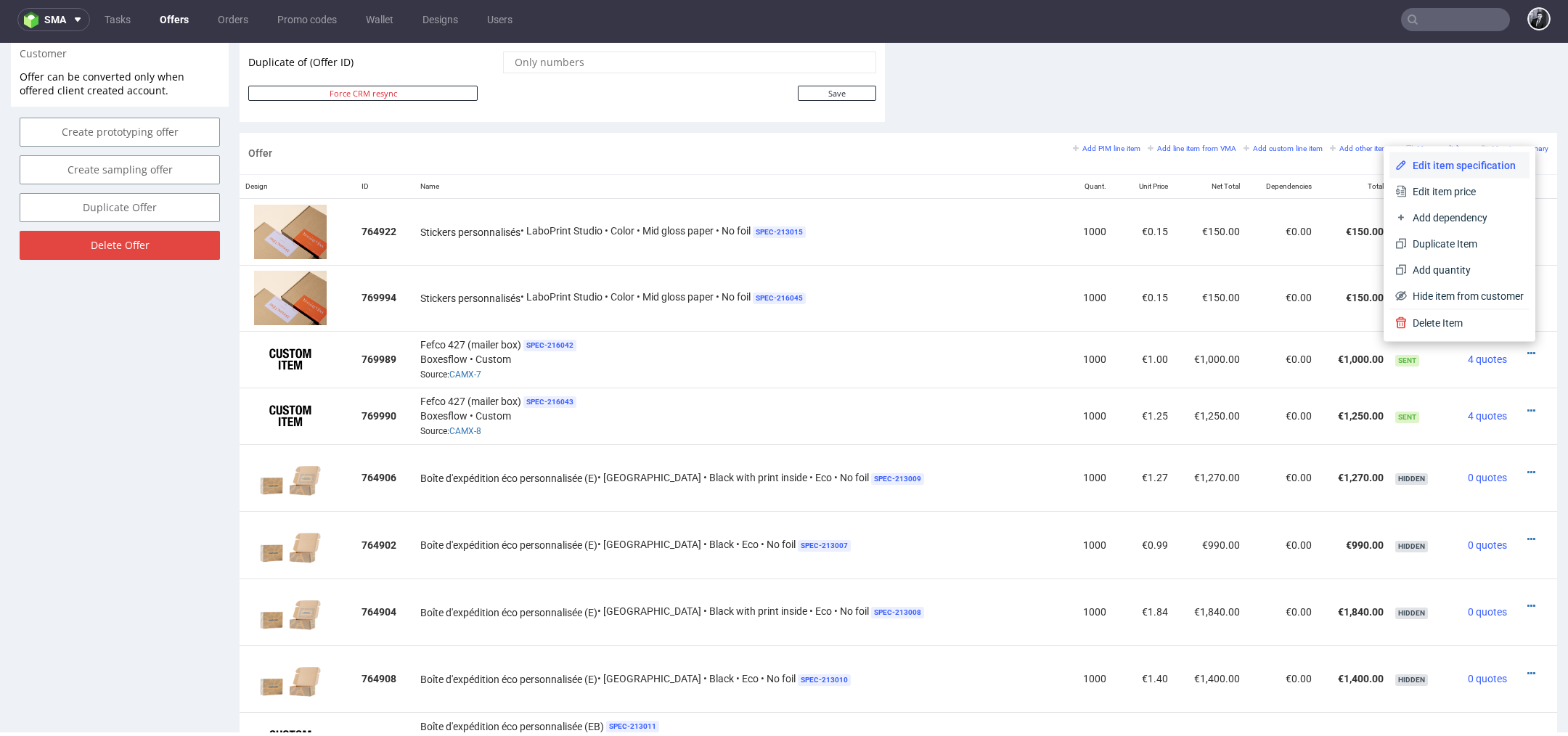
click at [1456, 153] on li "Edit item specification" at bounding box center [1458, 165] width 140 height 26
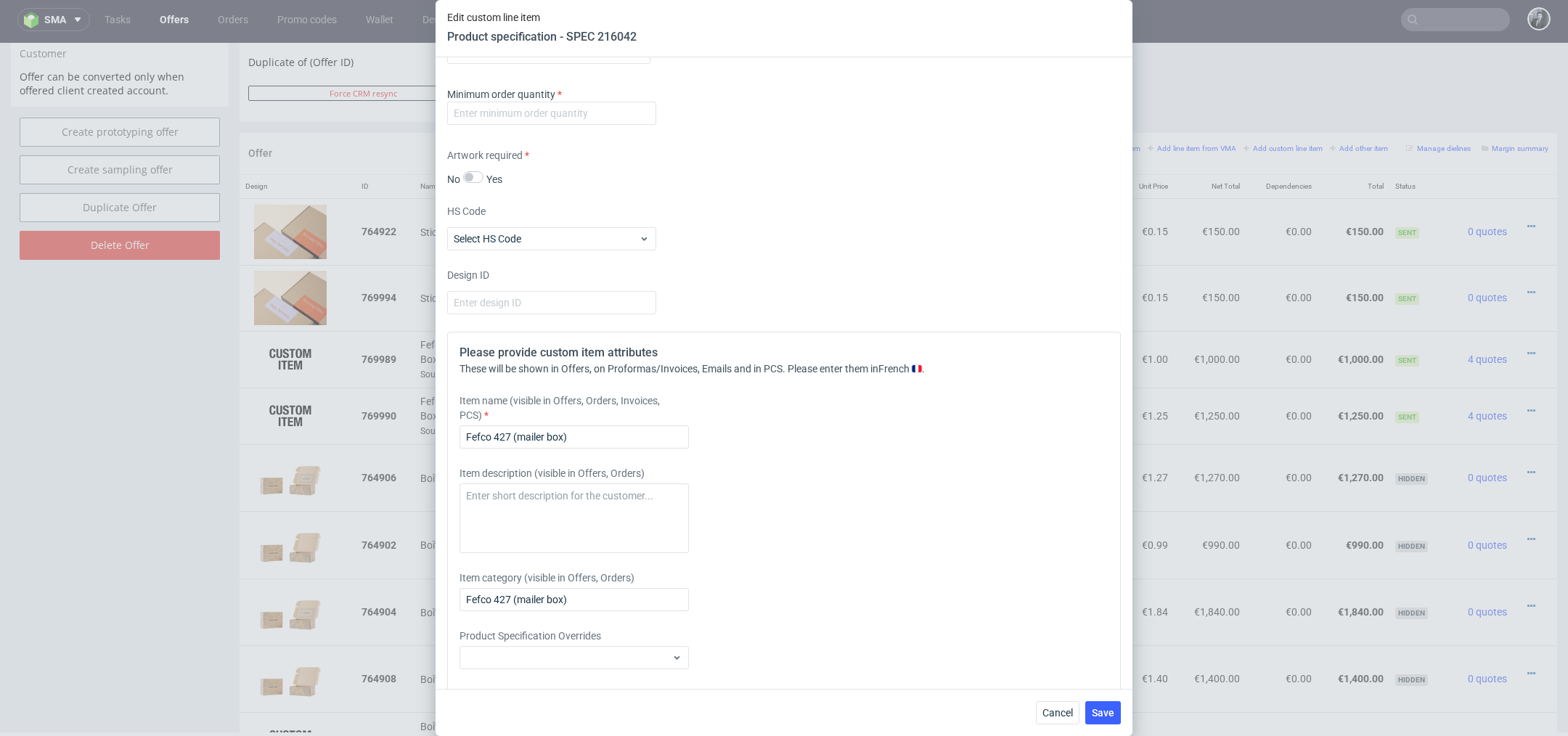
scroll to position [1342, 0]
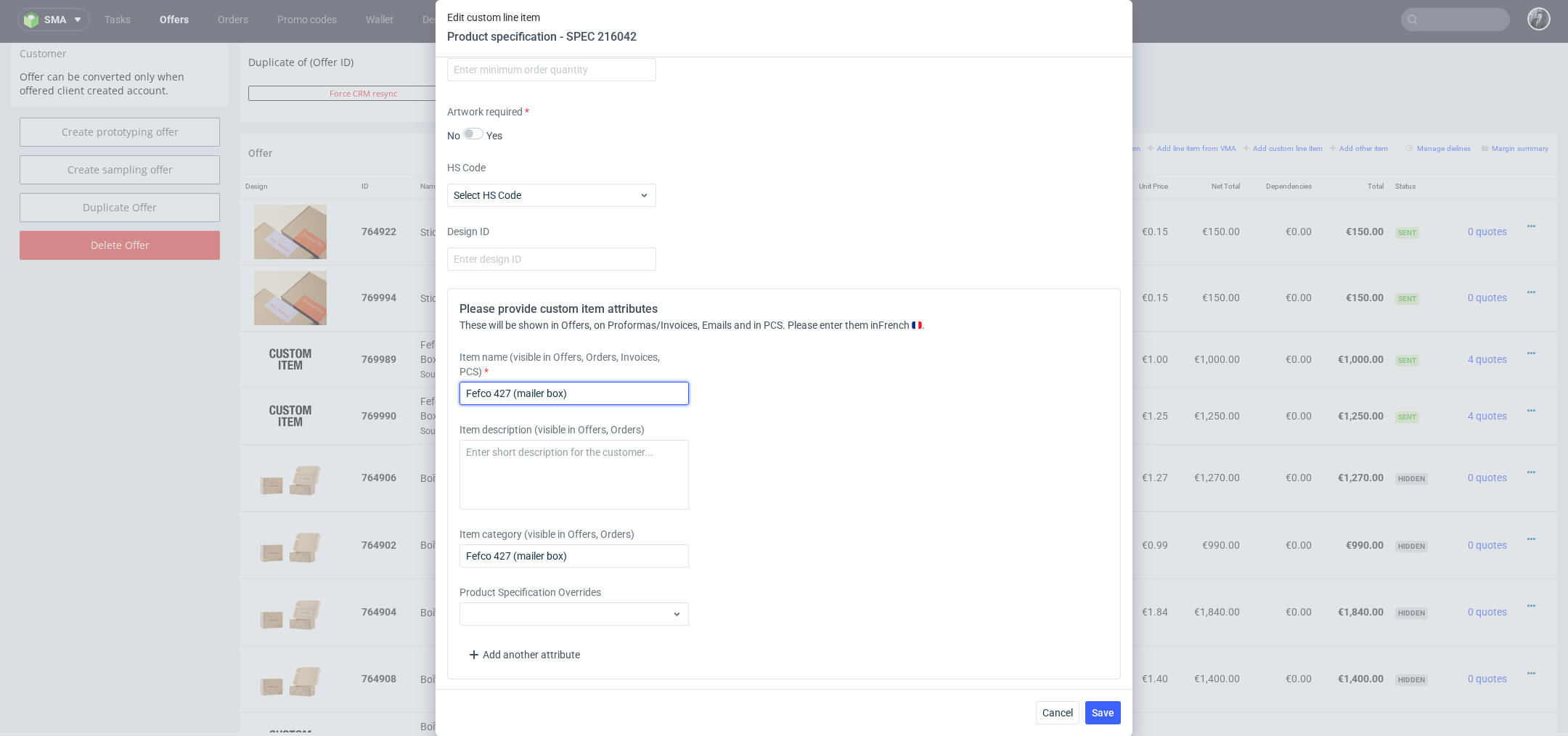
drag, startPoint x: 620, startPoint y: 387, endPoint x: 371, endPoint y: 387, distance: 249.0
click at [375, 387] on div "Edit custom line item Product specification - SPEC 216042 Supplier Custom Custo…" at bounding box center [784, 368] width 1568 height 736
paste input "Boîte d’expédition personnalisable F56 (26 x 20 x 10.5 cm)"
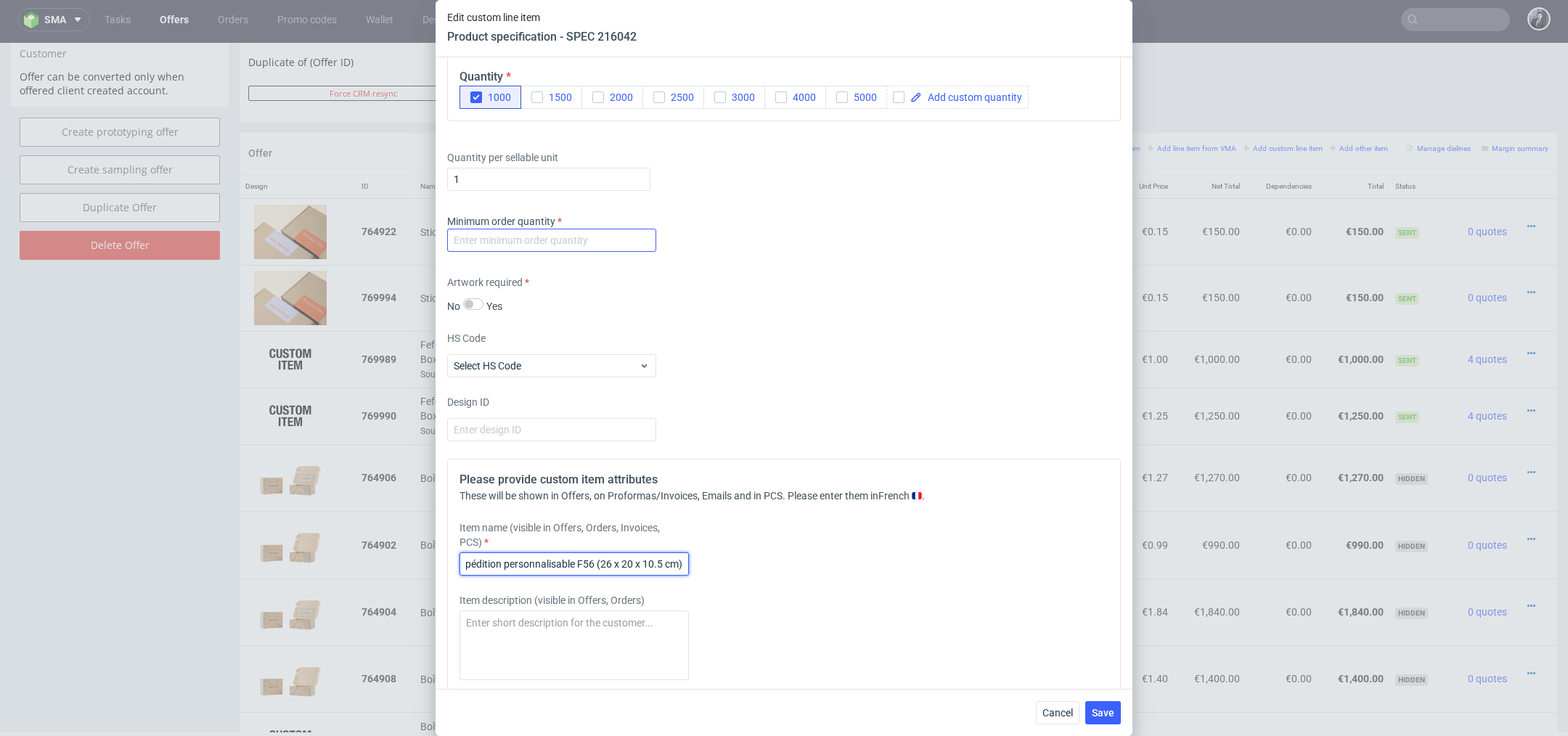
scroll to position [1159, 0]
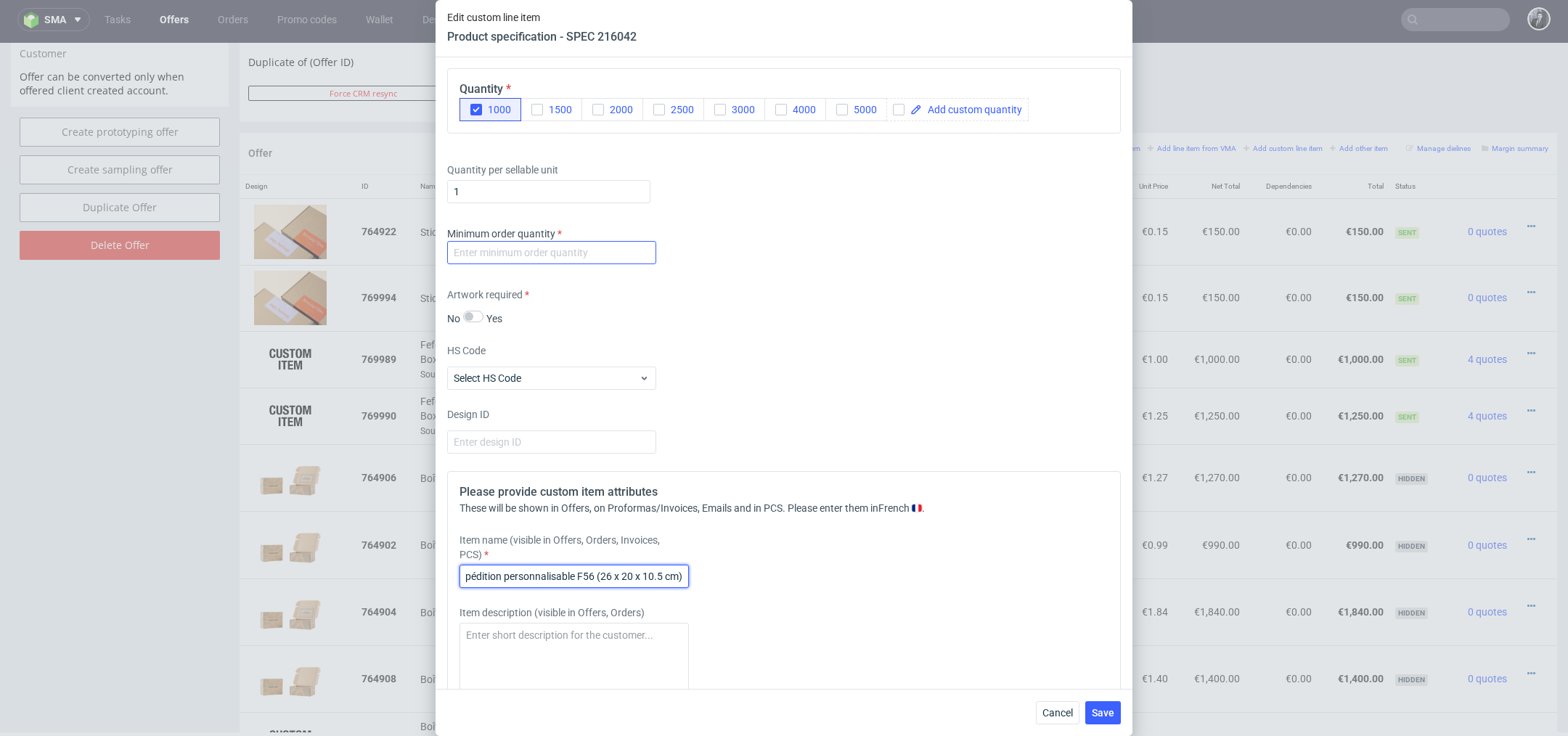
type input "Boîte d’expédition personnalisable F56 (26 x 20 x 10.5 cm)"
click at [571, 248] on input "number" at bounding box center [551, 252] width 209 height 23
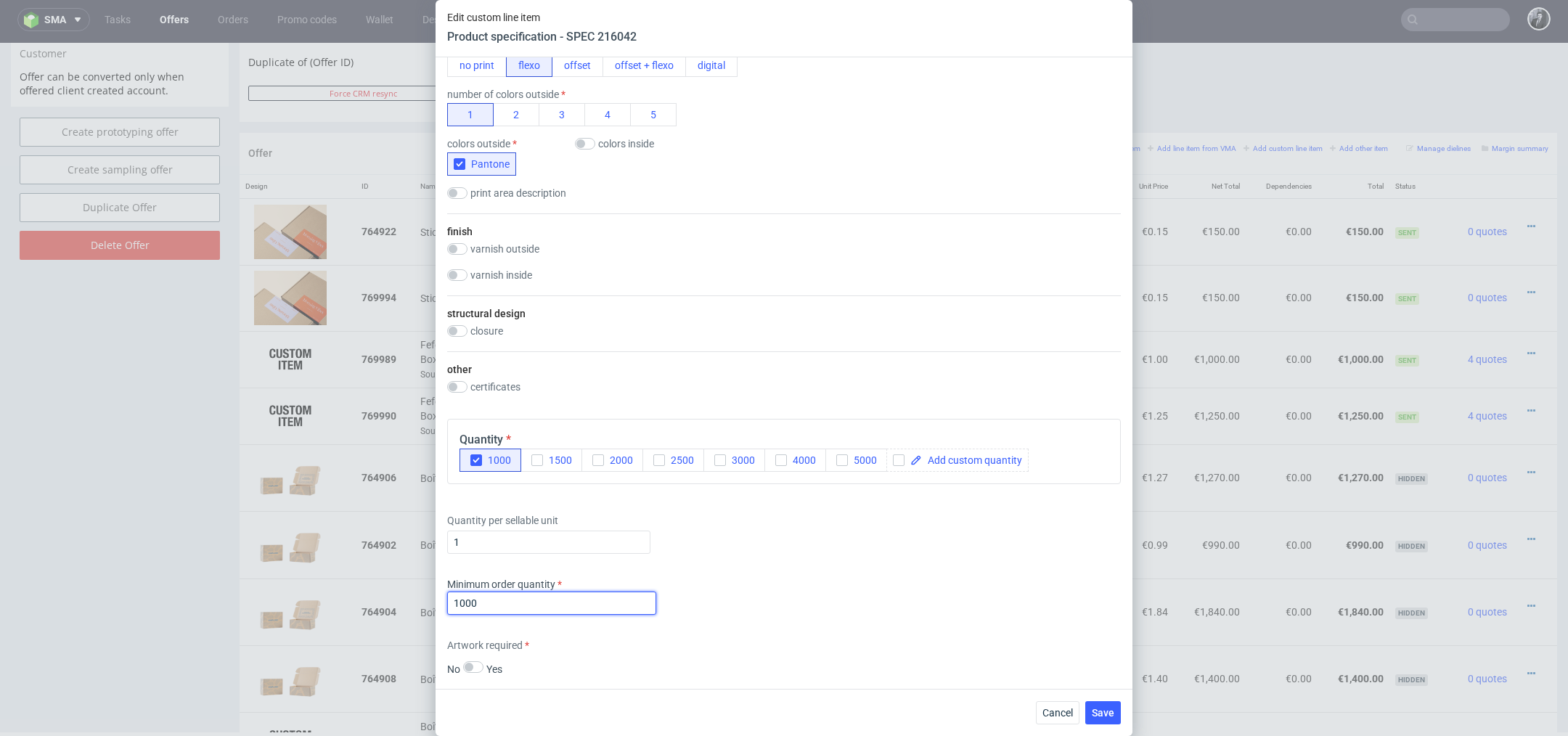
scroll to position [1342, 0]
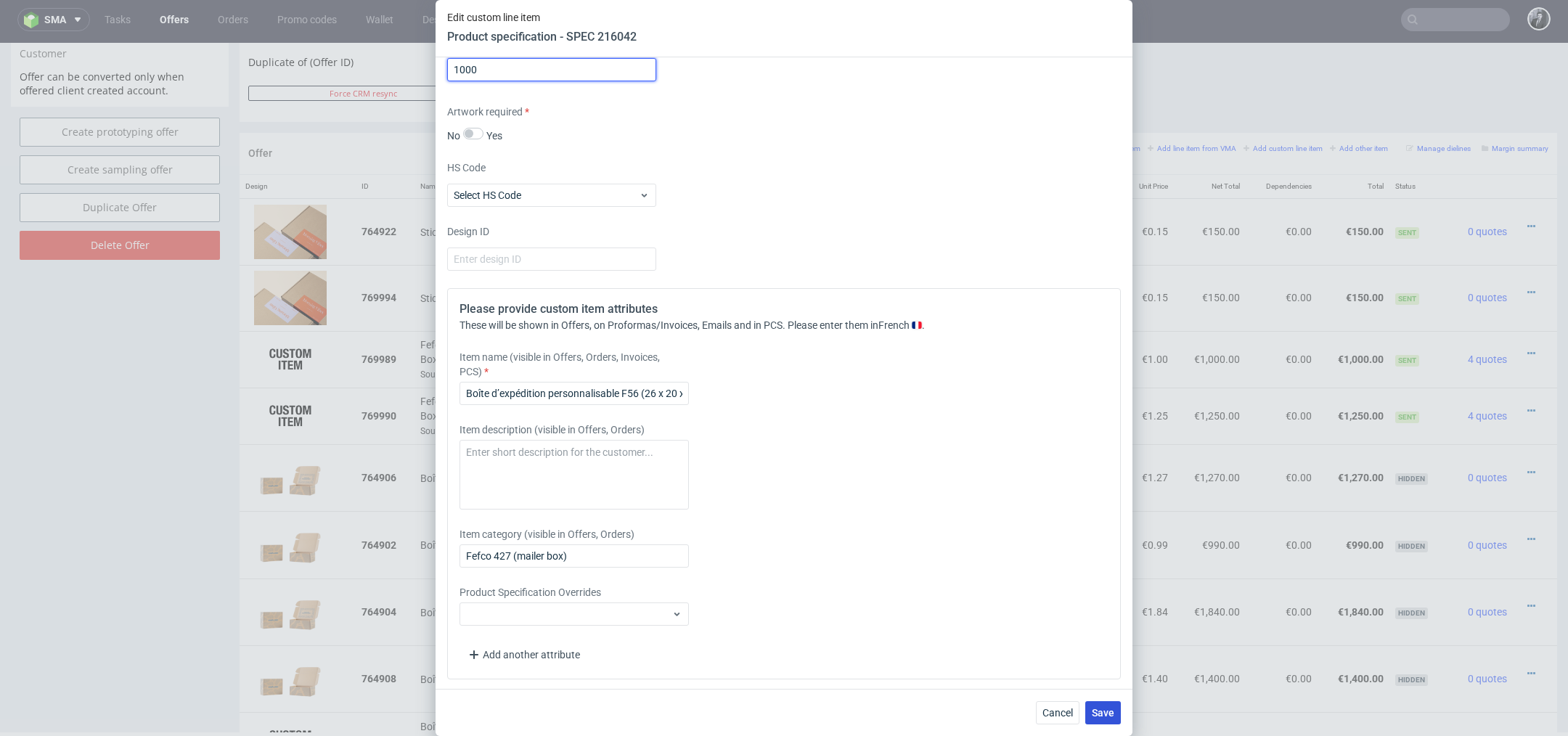
type input "1000"
click at [1106, 716] on span "Save" at bounding box center [1103, 713] width 22 height 10
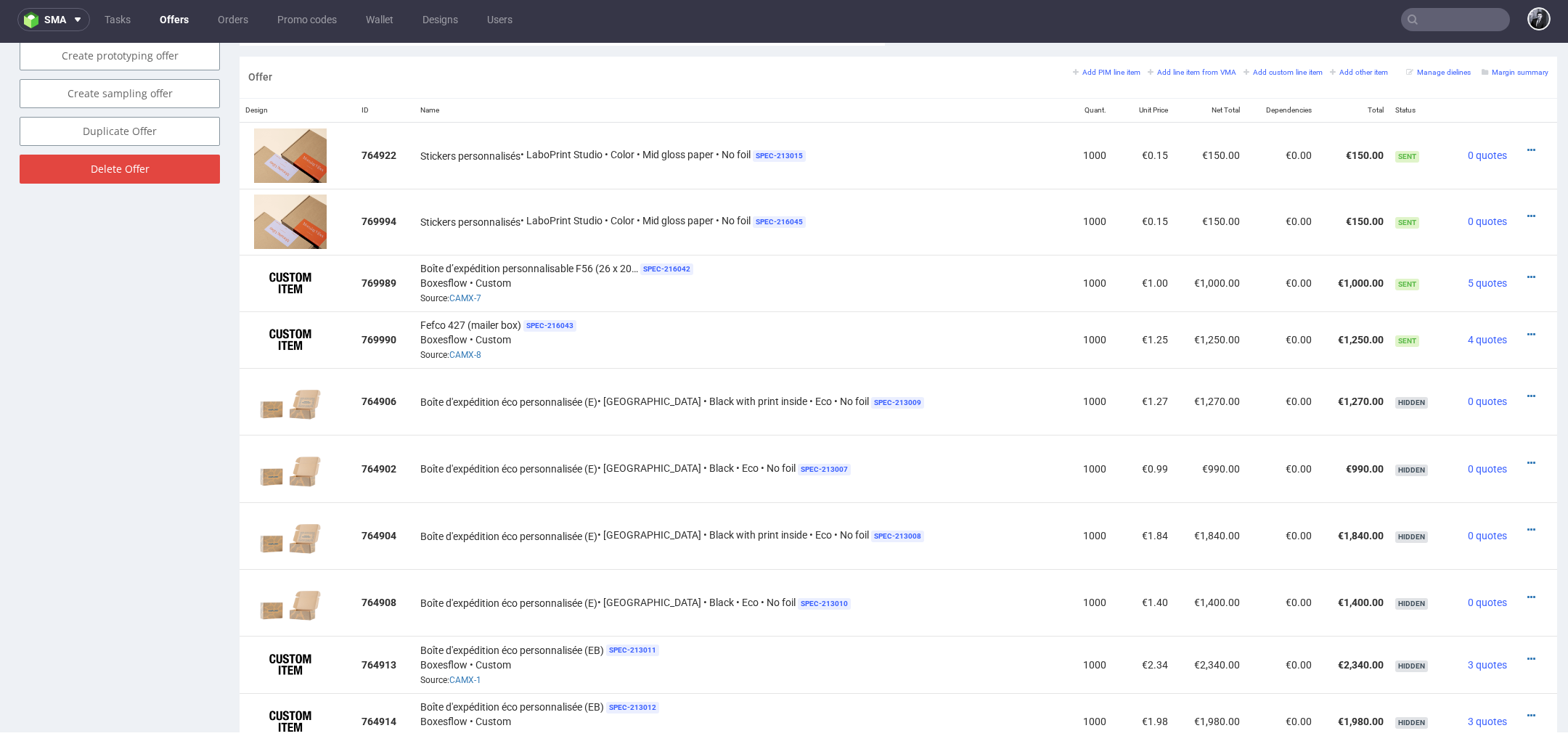
scroll to position [852, 0]
click at [1527, 332] on icon at bounding box center [1531, 337] width 8 height 10
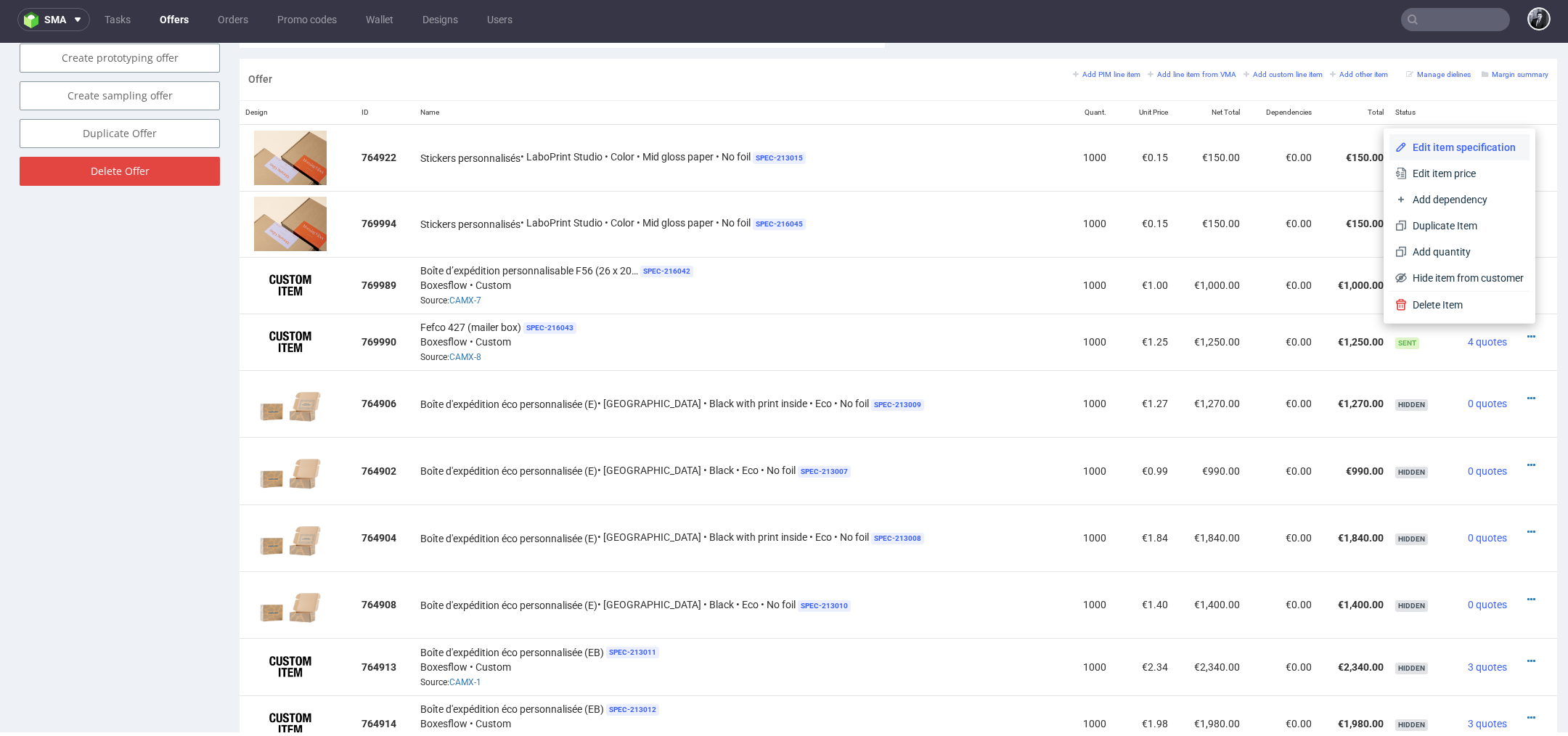
click at [1455, 141] on span "Edit item specification" at bounding box center [1465, 147] width 117 height 14
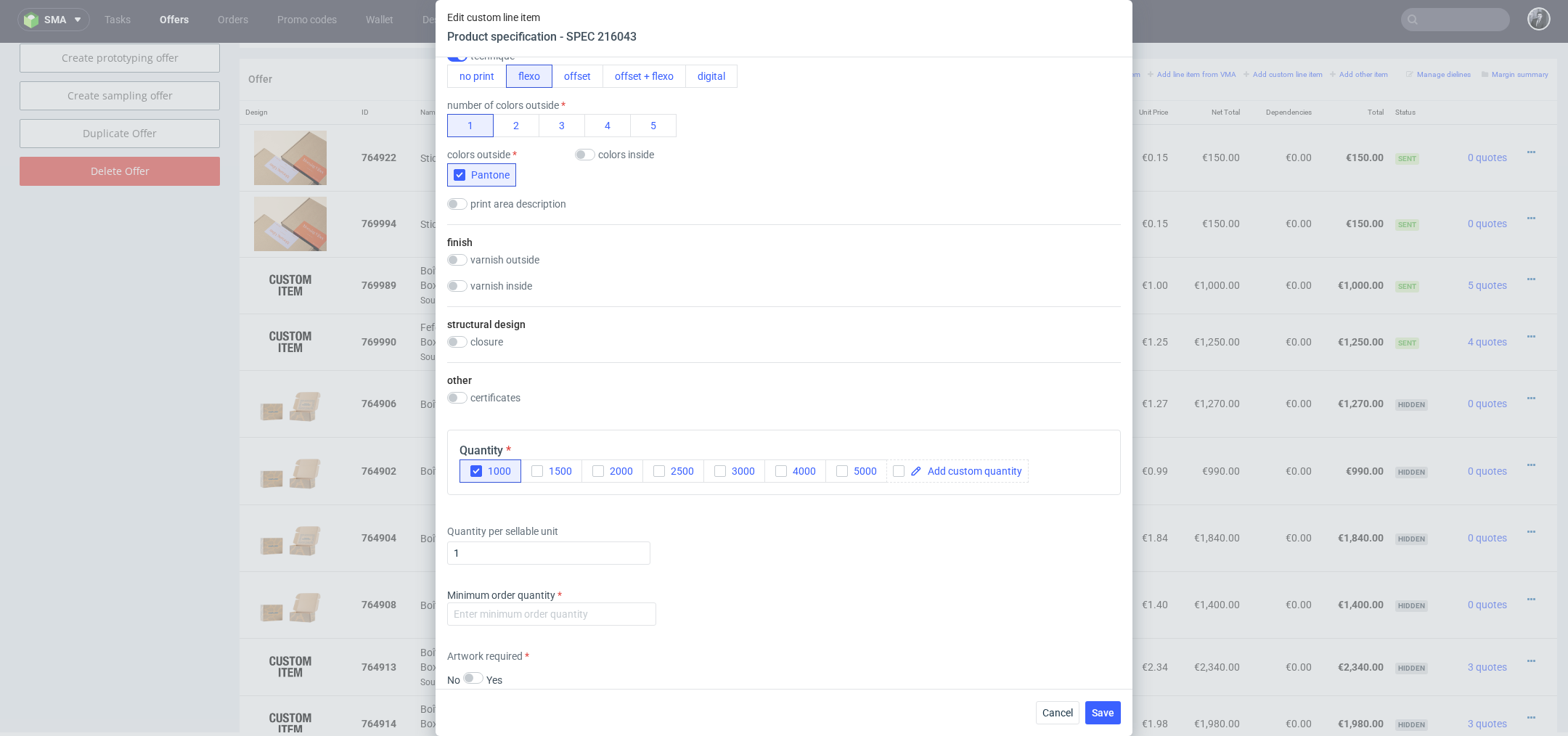
scroll to position [1013, 0]
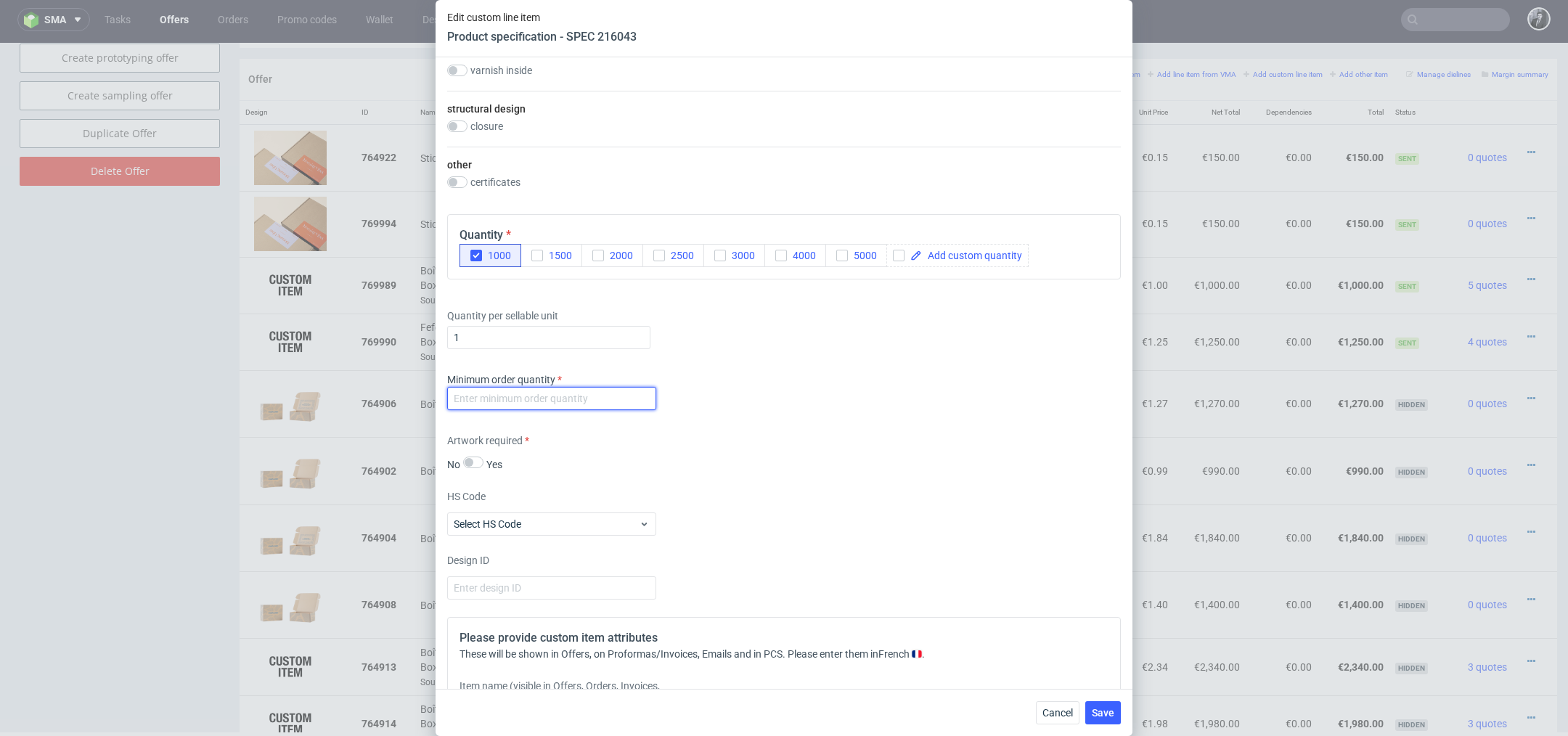
click at [612, 402] on input "number" at bounding box center [551, 398] width 209 height 23
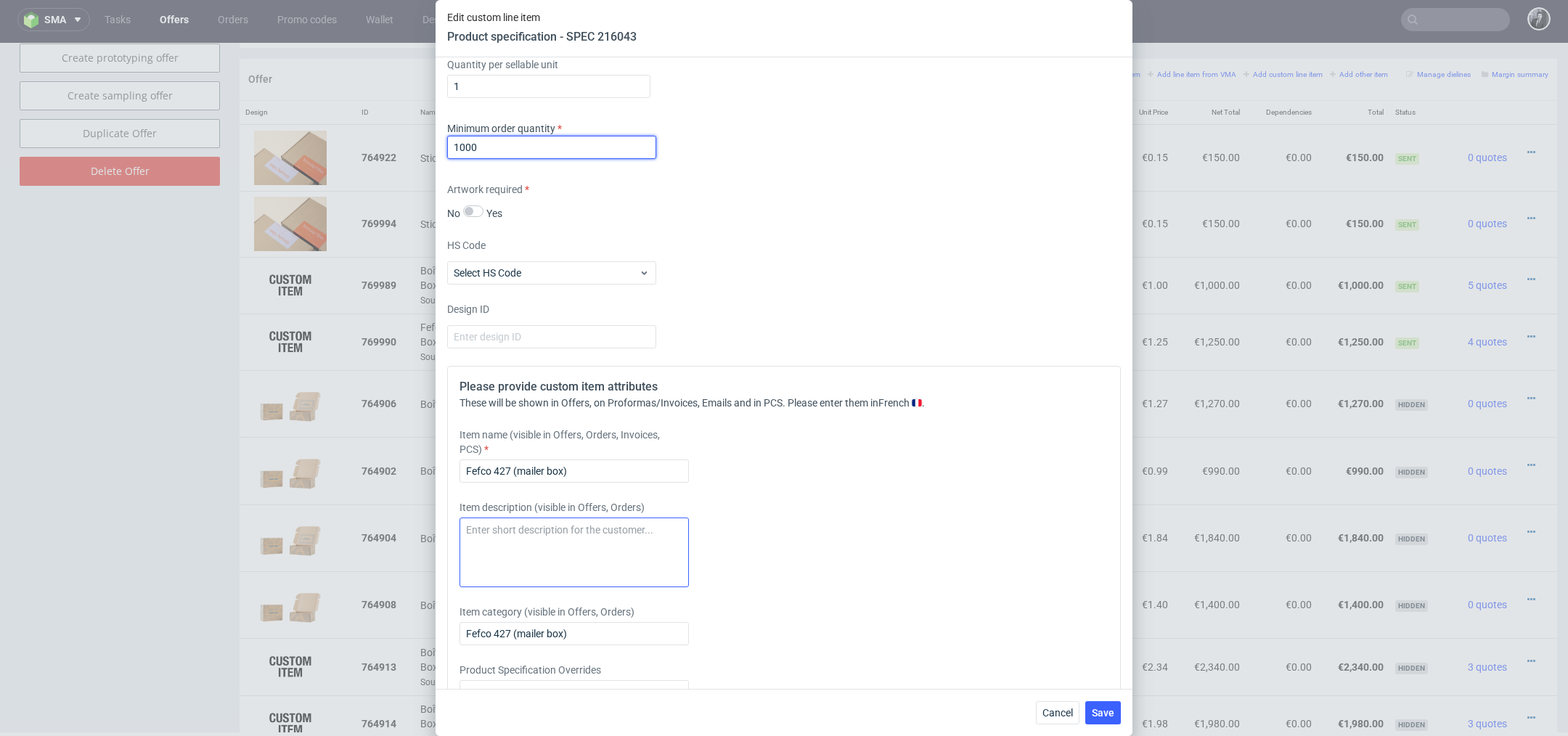
scroll to position [1265, 0]
type input "1000"
click at [576, 546] on textarea at bounding box center [574, 552] width 229 height 70
drag, startPoint x: 610, startPoint y: 461, endPoint x: 381, endPoint y: 461, distance: 229.0
click at [381, 461] on div "Edit custom line item Product specification - SPEC 216043 Supplier Custom Custo…" at bounding box center [784, 368] width 1568 height 736
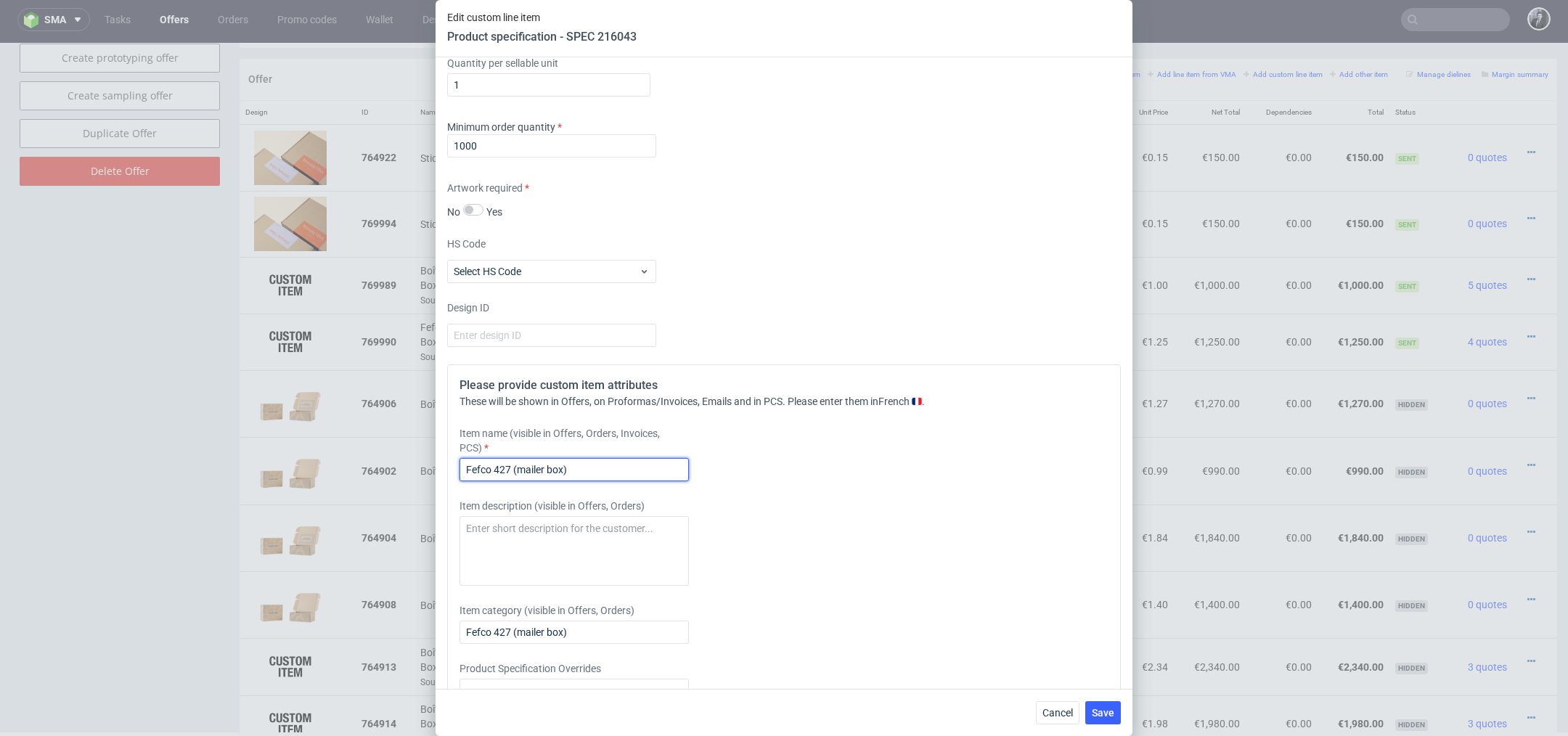
drag, startPoint x: 637, startPoint y: 461, endPoint x: 513, endPoint y: 461, distance: 124.0
click at [513, 461] on input "Fefco 427 (mailer box)" at bounding box center [574, 469] width 229 height 23
drag, startPoint x: 597, startPoint y: 467, endPoint x: 332, endPoint y: 472, distance: 265.0
click at [332, 472] on div "Edit custom line item Product specification - SPEC 216043 Supplier Custom Custo…" at bounding box center [784, 368] width 1568 height 736
paste input "Boîte d’expédition personnalisable F71 (35 x 26 x 10 cm)"
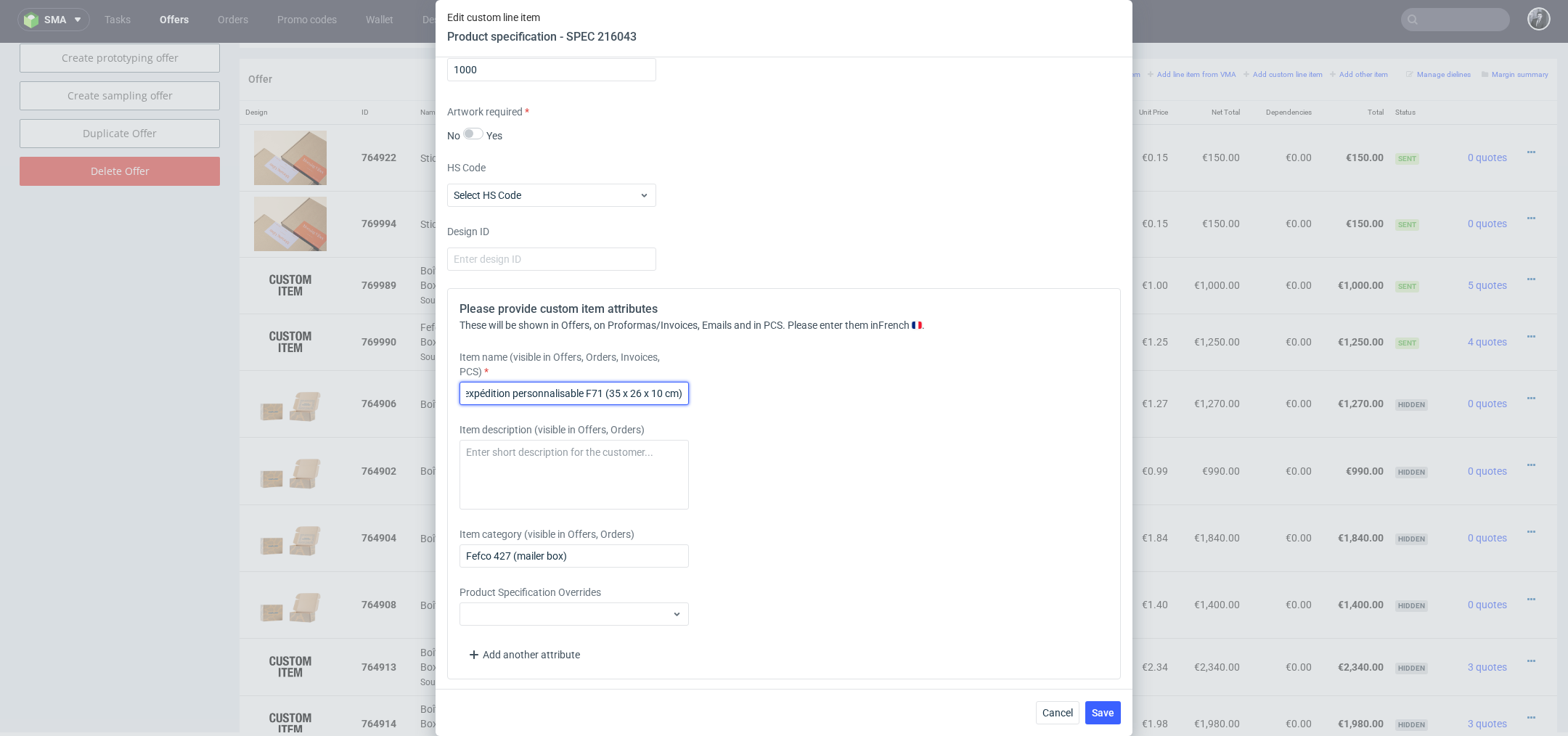
scroll to position [1292, 0]
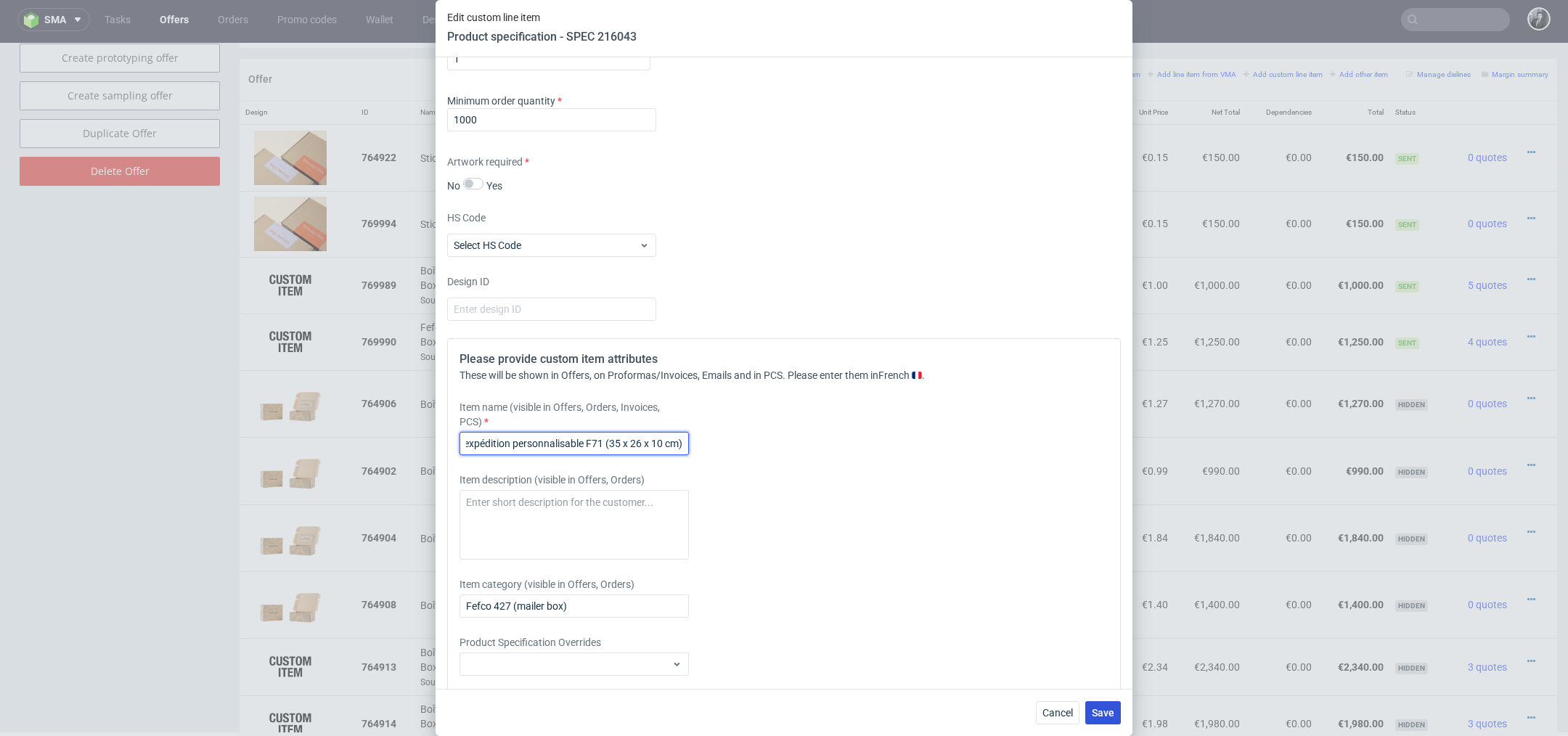
type input "Boîte d’expédition personnalisable F71 (35 x 26 x 10 cm)"
click at [1114, 717] on button "Save" at bounding box center [1103, 712] width 36 height 23
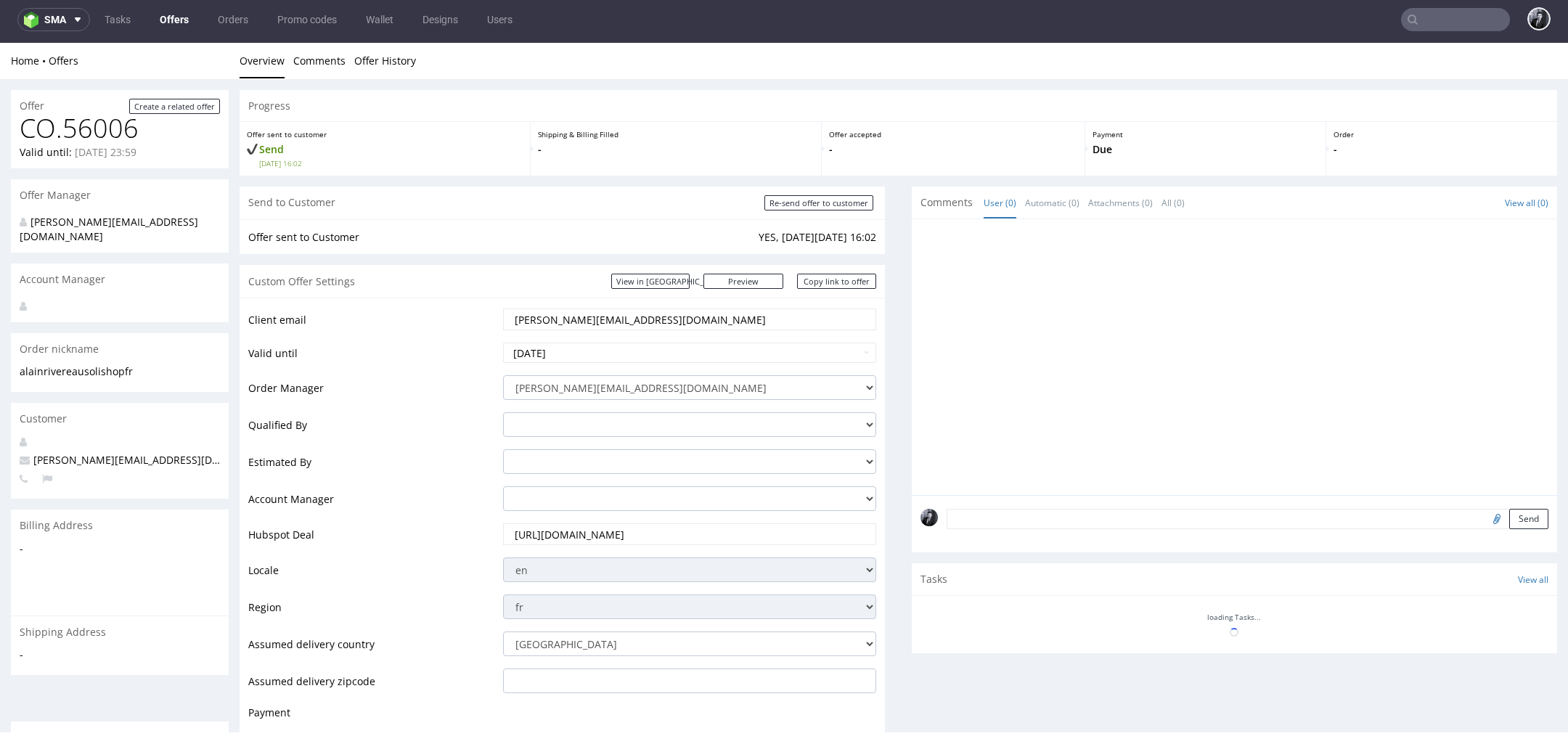
scroll to position [0, 0]
click at [761, 277] on link "Preview" at bounding box center [743, 281] width 80 height 15
click at [828, 284] on link "Copy link to offer" at bounding box center [837, 281] width 80 height 15
click at [809, 203] on input "Re-send offer to customer" at bounding box center [819, 203] width 109 height 15
type input "In progress..."
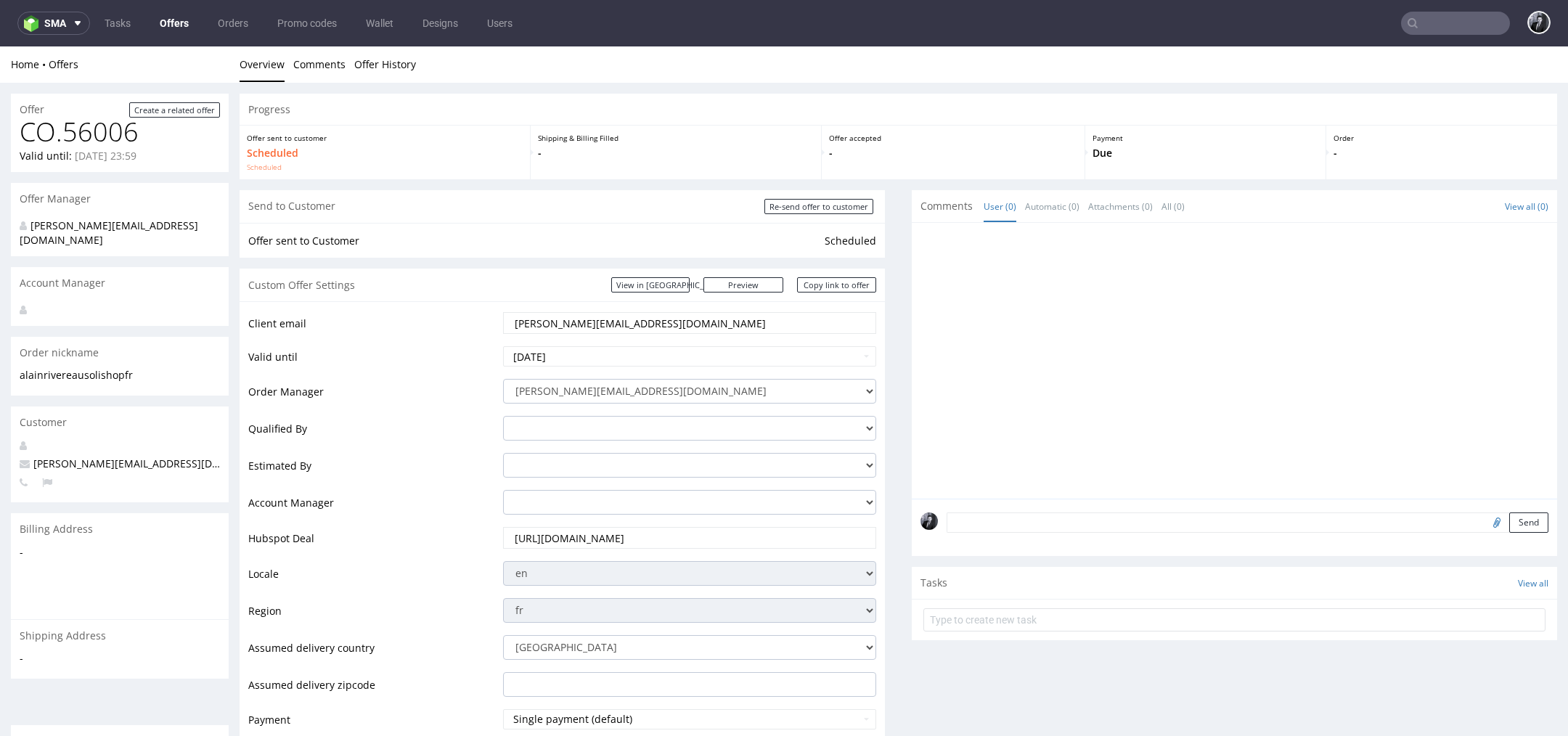
scroll to position [4, 0]
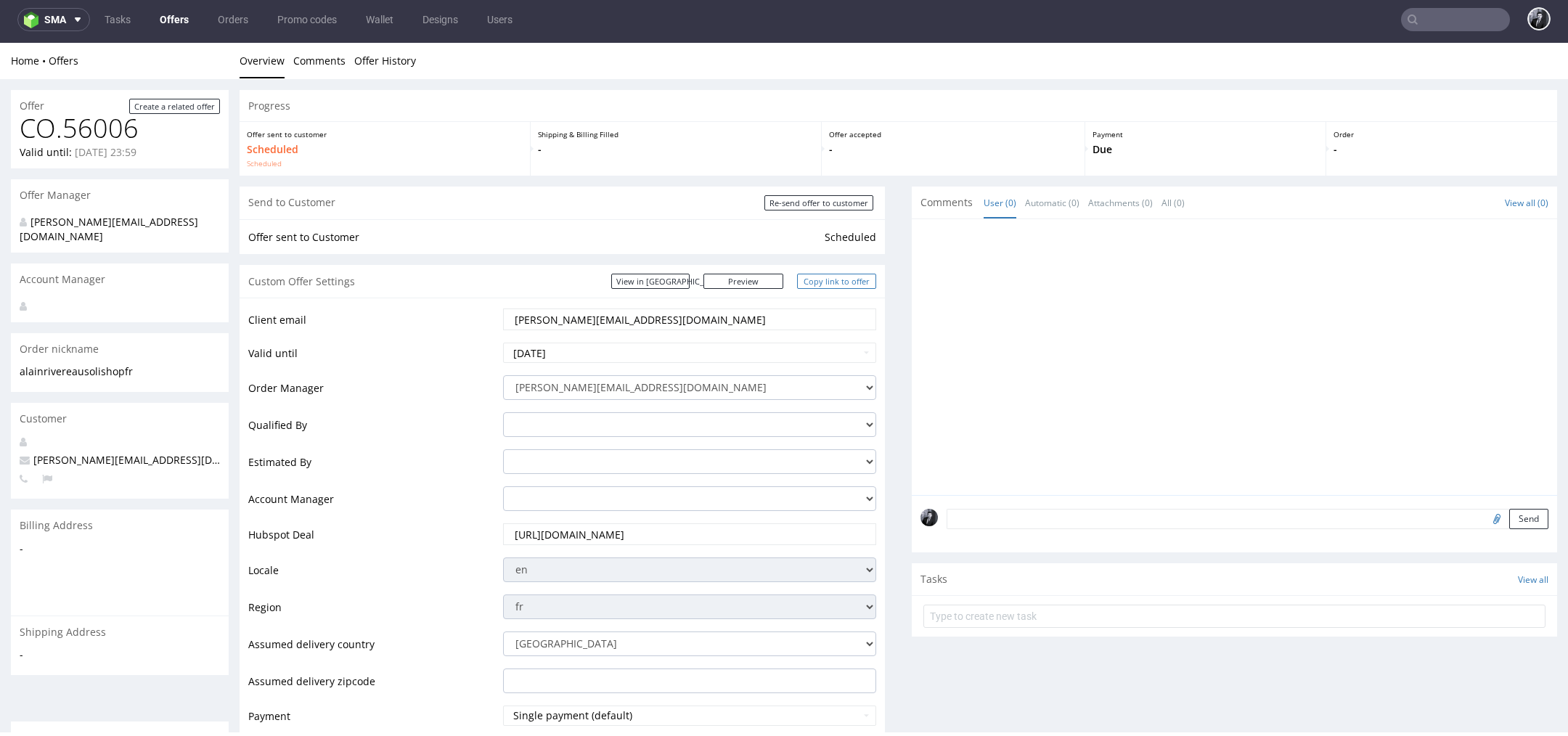
click at [837, 276] on link "Copy link to offer" at bounding box center [837, 281] width 80 height 15
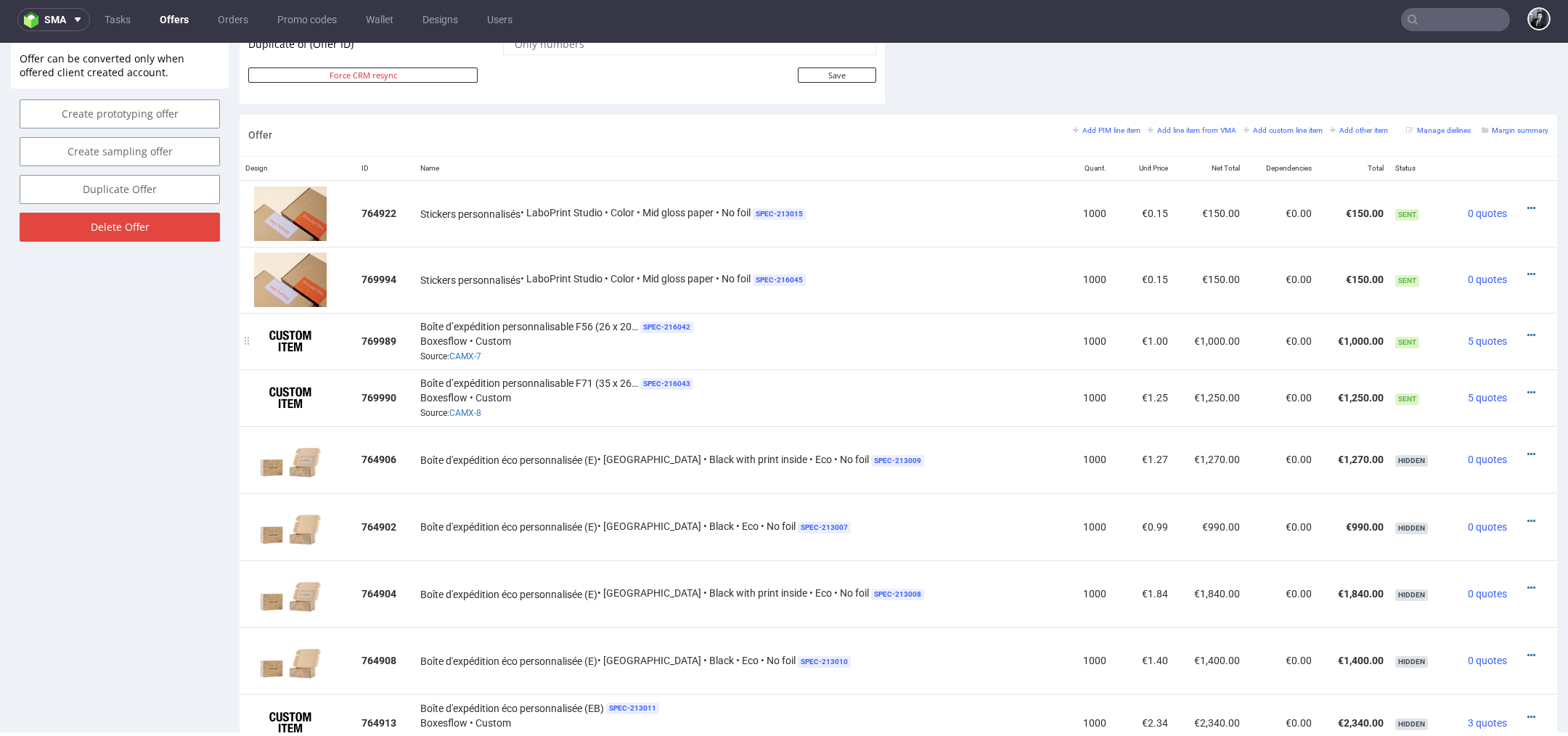
scroll to position [0, 0]
